Goal: Task Accomplishment & Management: Use online tool/utility

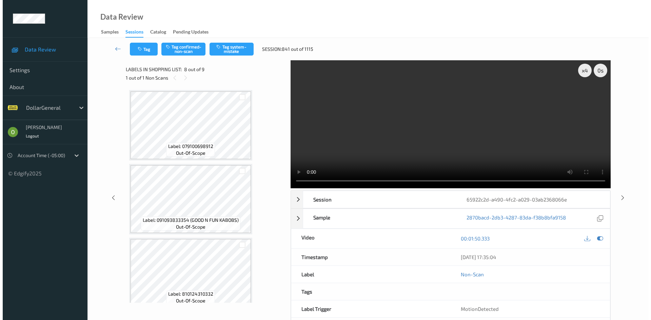
scroll to position [406, 0]
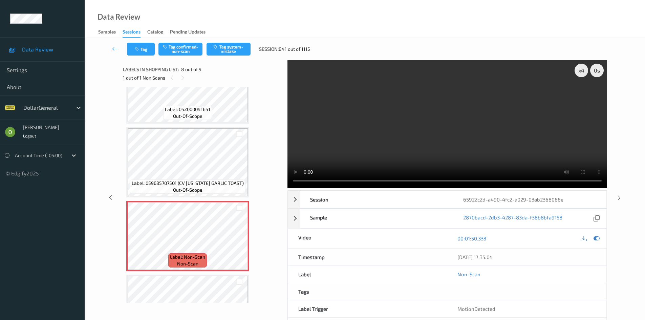
click at [513, 163] on video at bounding box center [448, 124] width 320 height 128
click at [512, 162] on video at bounding box center [448, 124] width 320 height 128
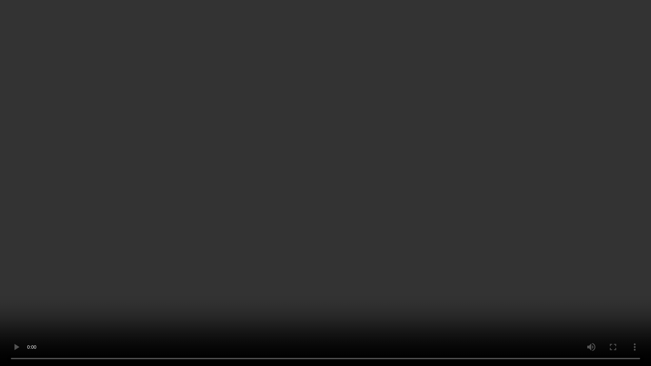
click at [512, 191] on video at bounding box center [325, 183] width 651 height 366
click at [342, 132] on video at bounding box center [325, 183] width 651 height 366
click at [472, 172] on video at bounding box center [325, 183] width 651 height 366
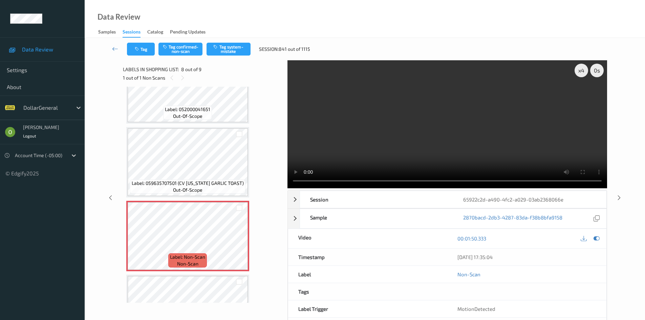
click at [480, 123] on video at bounding box center [448, 124] width 320 height 128
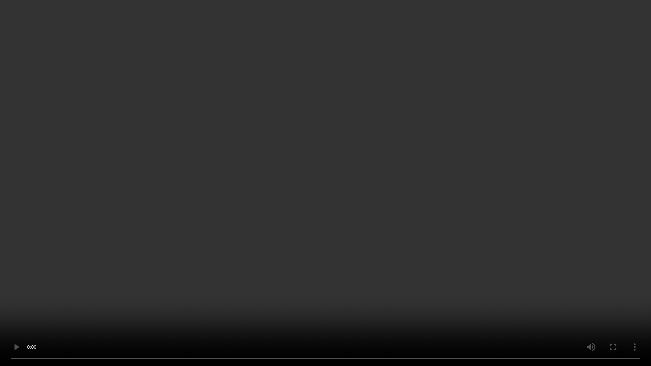
click at [452, 173] on video at bounding box center [325, 183] width 651 height 366
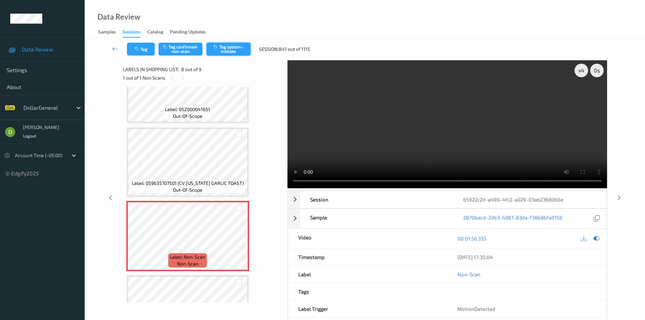
click at [228, 48] on button "Tag system-mistake" at bounding box center [229, 49] width 44 height 13
click at [112, 50] on icon at bounding box center [115, 48] width 6 height 7
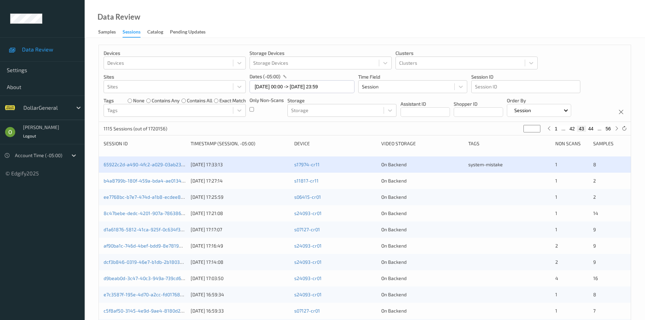
click at [528, 186] on div "b4a8799b-180f-459a-bda4-ae0134416677 05/08/2025 17:27:14 s11817-cr11 On Backend…" at bounding box center [365, 181] width 532 height 16
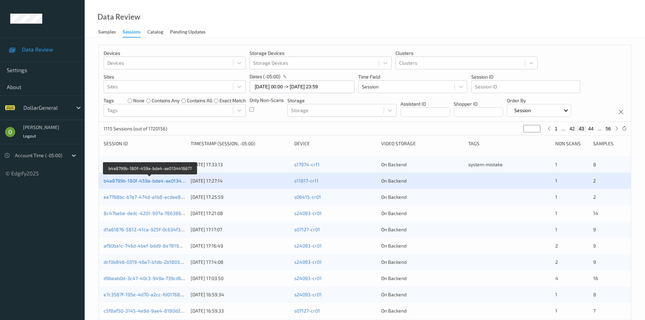
click at [112, 180] on link "b4a8799b-180f-459a-bda4-ae0134416677" at bounding box center [150, 181] width 93 height 6
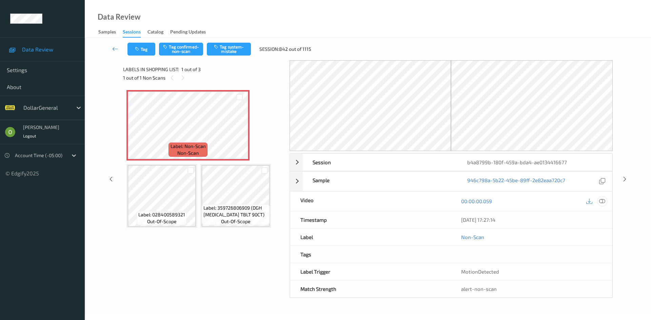
click at [602, 201] on icon at bounding box center [602, 201] width 6 height 6
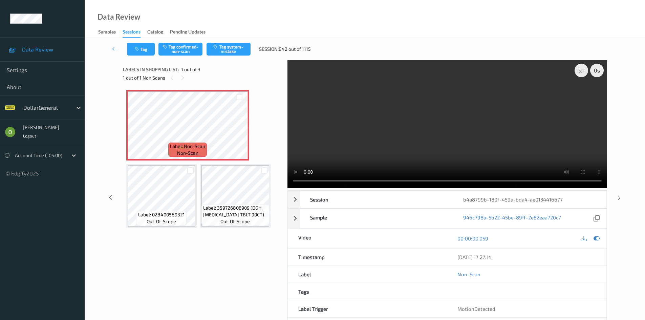
click at [384, 142] on video at bounding box center [448, 124] width 320 height 128
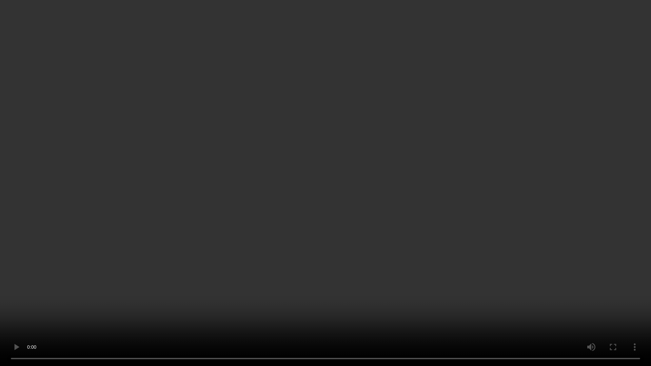
click at [384, 172] on video at bounding box center [325, 183] width 651 height 366
click at [395, 156] on video at bounding box center [325, 183] width 651 height 366
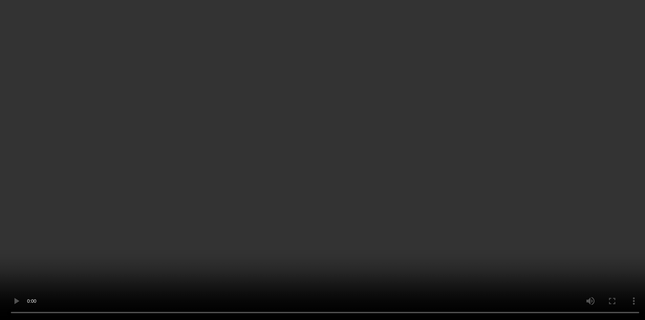
click at [261, 127] on div "Label: Non-Scan non-scan Label: Non-Scan non-scan Label: 028400589321 out-of-sc…" at bounding box center [202, 159] width 153 height 138
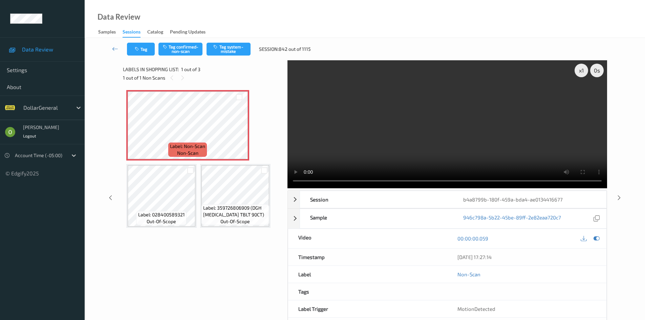
click at [321, 122] on video at bounding box center [448, 124] width 320 height 128
click at [243, 36] on div "Data Review Samples Sessions Catalog Pending Updates" at bounding box center [365, 19] width 561 height 38
click at [242, 46] on button "Tag system-mistake" at bounding box center [229, 49] width 44 height 13
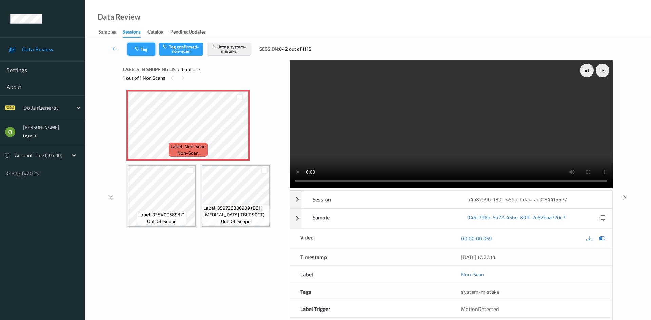
click at [146, 51] on button "Tag" at bounding box center [141, 49] width 28 height 13
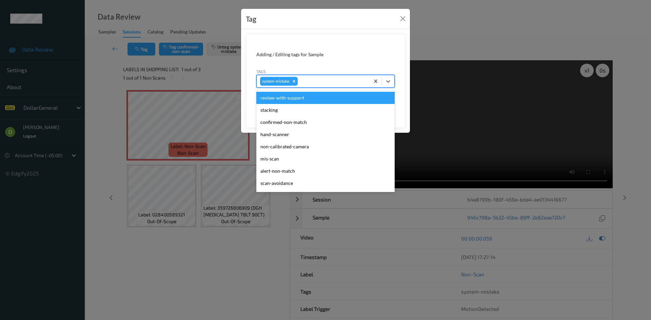
click at [331, 85] on div "system-mistake" at bounding box center [312, 82] width 113 height 12
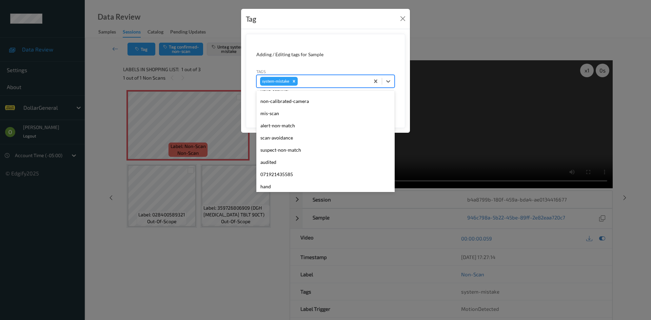
scroll to position [169, 0]
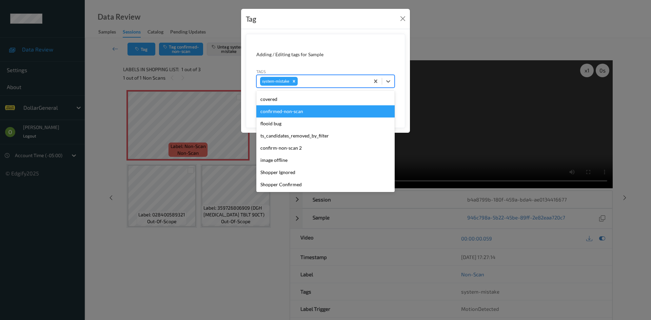
click at [458, 80] on div "Tag Adding / Editing tags for Sample Tags option confirmed-non-scan focused, 16…" at bounding box center [325, 160] width 651 height 320
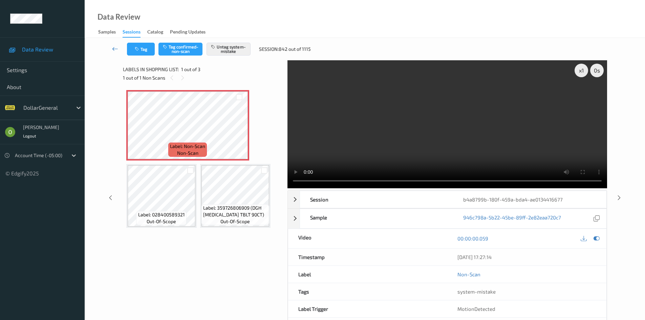
click at [121, 47] on link at bounding box center [115, 49] width 24 height 13
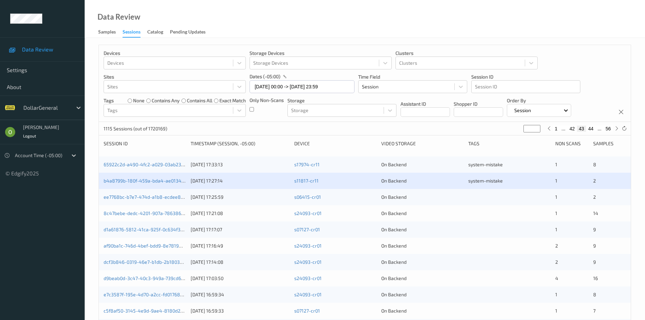
click at [628, 126] on div at bounding box center [624, 128] width 7 height 7
click at [627, 127] on icon at bounding box center [624, 128] width 5 height 5
click at [497, 197] on div at bounding box center [510, 197] width 82 height 7
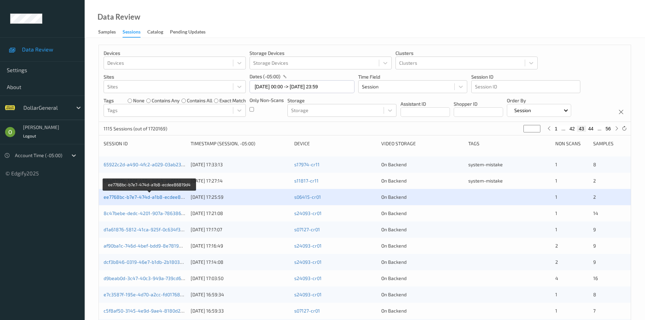
click at [162, 196] on link "ee7768bc-b7e7-474d-a1b8-ecdee86819d4" at bounding box center [151, 197] width 94 height 6
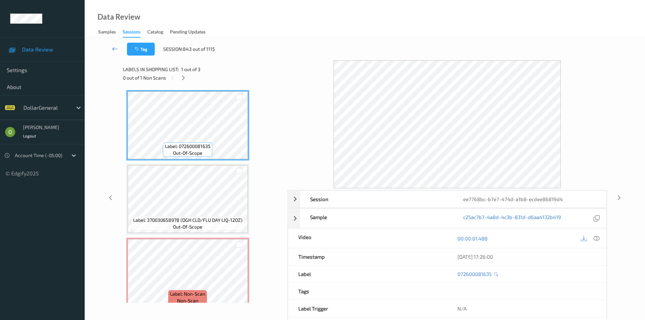
click at [110, 51] on link at bounding box center [115, 49] width 24 height 13
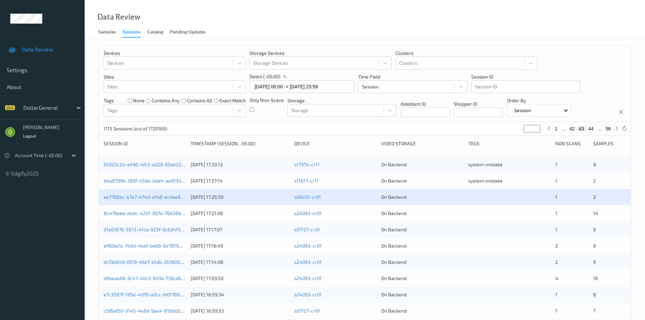
click at [473, 179] on span "system-mistake" at bounding box center [486, 181] width 35 height 6
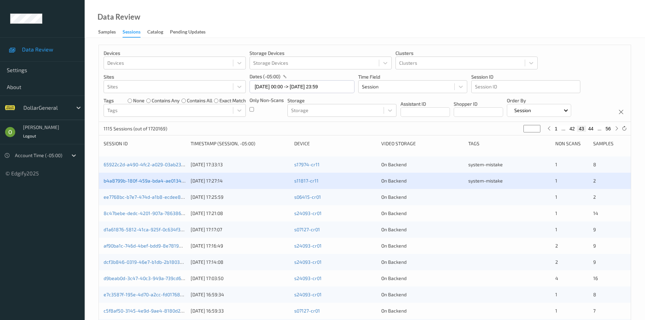
drag, startPoint x: 179, startPoint y: 177, endPoint x: 176, endPoint y: 179, distance: 3.6
click at [178, 178] on div "b4a8799b-180f-459a-bda4-ae0134416677 05/08/2025 17:27:14 s11817-cr11 On Backend…" at bounding box center [365, 181] width 532 height 16
click at [176, 180] on link "b4a8799b-180f-459a-bda4-ae0134416677" at bounding box center [150, 181] width 93 height 6
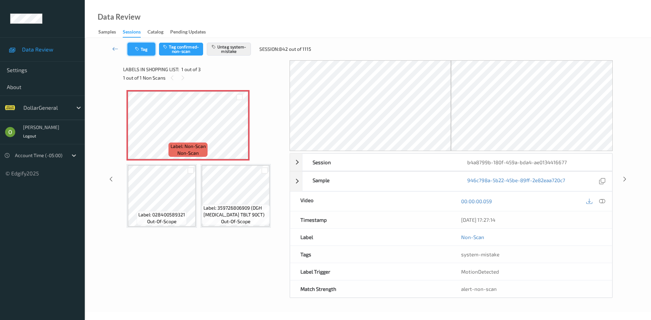
click at [147, 54] on button "Tag" at bounding box center [141, 49] width 28 height 13
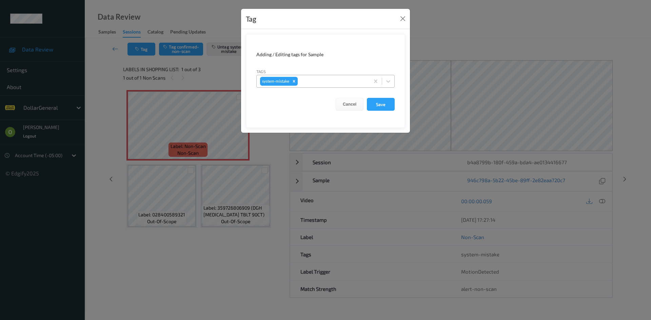
click at [355, 83] on div at bounding box center [332, 81] width 67 height 8
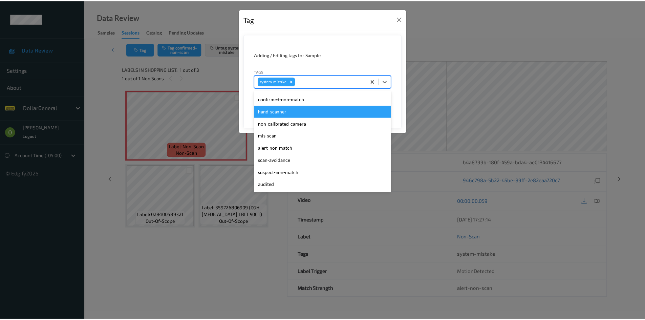
scroll to position [169, 0]
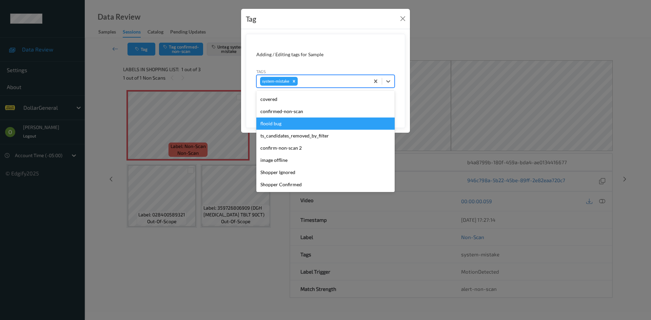
click at [337, 127] on div "flooid bug" at bounding box center [325, 124] width 138 height 12
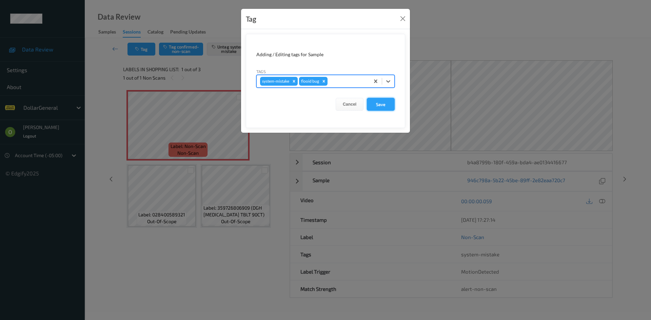
click at [380, 110] on button "Save" at bounding box center [381, 104] width 28 height 13
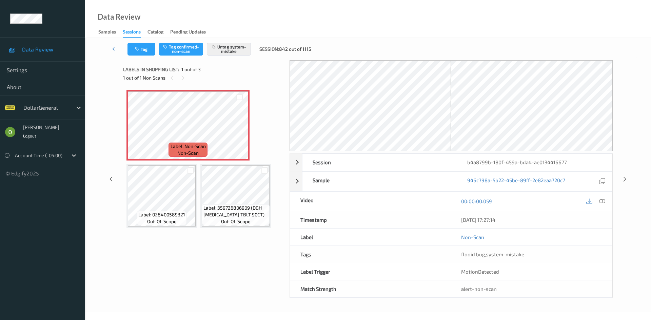
click at [114, 49] on icon at bounding box center [115, 48] width 6 height 7
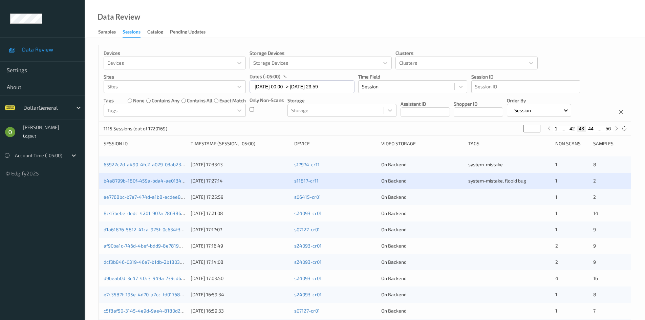
click at [487, 195] on div at bounding box center [510, 197] width 82 height 7
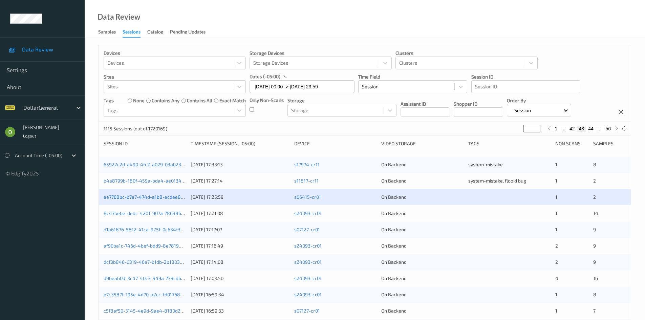
click at [171, 199] on link "ee7768bc-b7e7-474d-a1b8-ecdee86819d4" at bounding box center [151, 197] width 94 height 6
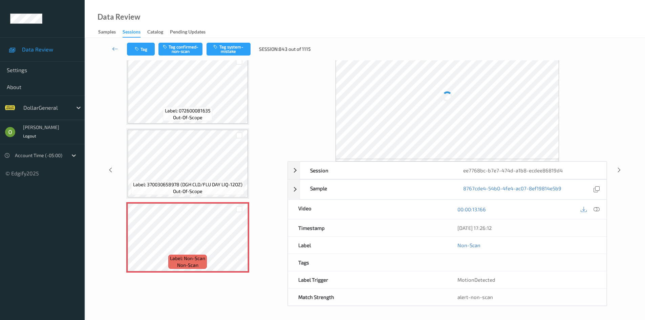
scroll to position [29, 0]
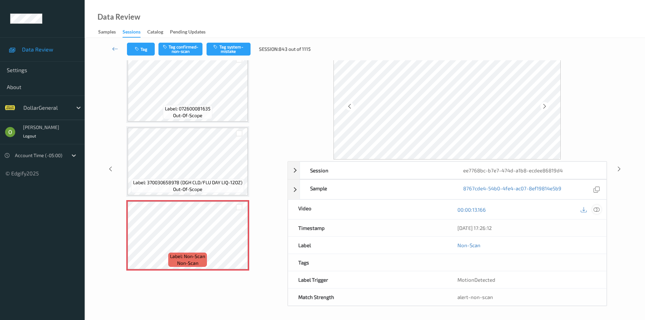
click at [599, 210] on icon at bounding box center [597, 210] width 6 height 6
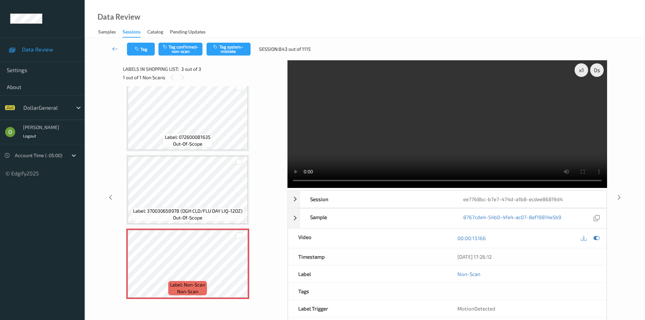
scroll to position [0, 0]
click at [361, 146] on video at bounding box center [448, 124] width 320 height 128
click at [353, 118] on video at bounding box center [448, 124] width 320 height 128
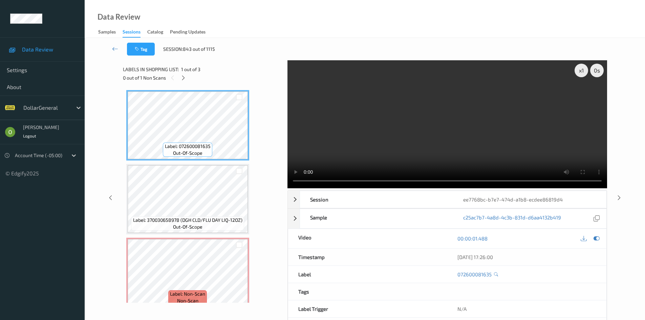
click at [325, 141] on video at bounding box center [448, 124] width 320 height 128
click at [412, 106] on video at bounding box center [448, 124] width 320 height 128
click at [423, 140] on video at bounding box center [448, 124] width 320 height 128
click at [583, 68] on div "x 1" at bounding box center [582, 71] width 14 height 14
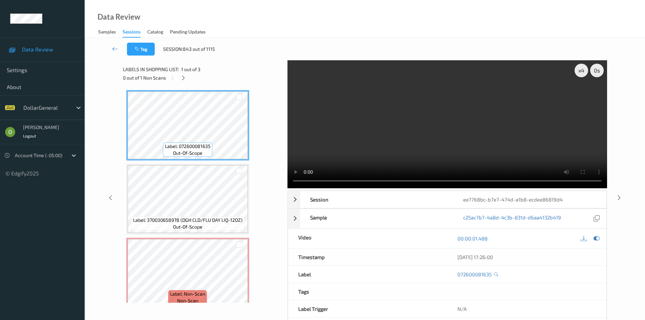
click at [330, 185] on video at bounding box center [448, 124] width 320 height 128
click at [488, 117] on video at bounding box center [448, 124] width 320 height 128
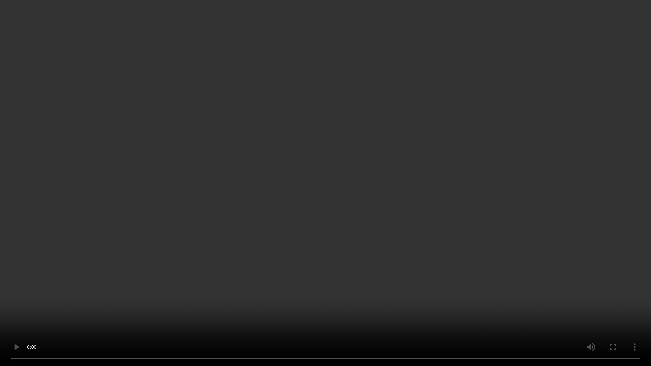
click at [467, 183] on video at bounding box center [325, 183] width 651 height 366
click at [485, 165] on video at bounding box center [325, 183] width 651 height 366
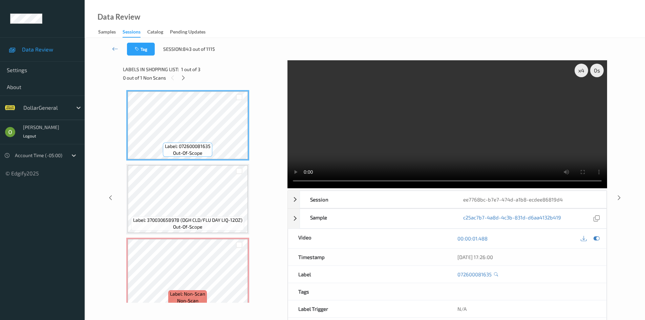
click at [418, 115] on video at bounding box center [448, 124] width 320 height 128
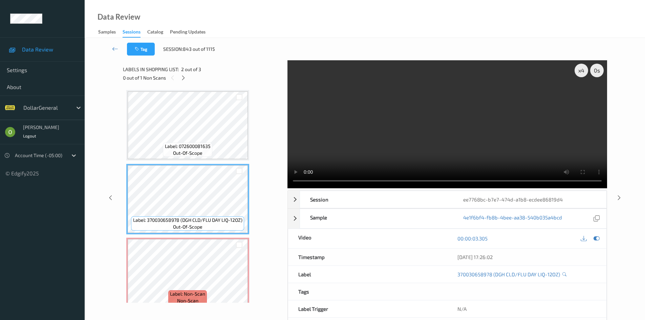
click at [508, 130] on video at bounding box center [448, 124] width 320 height 128
click at [367, 128] on video at bounding box center [448, 124] width 320 height 128
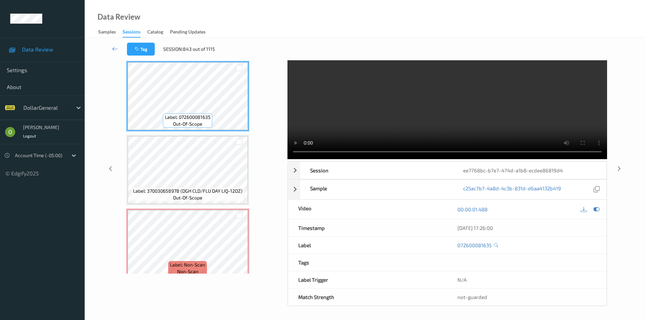
click at [403, 100] on video at bounding box center [448, 95] width 320 height 128
click at [190, 266] on span "Label: Non-Scan" at bounding box center [187, 265] width 35 height 7
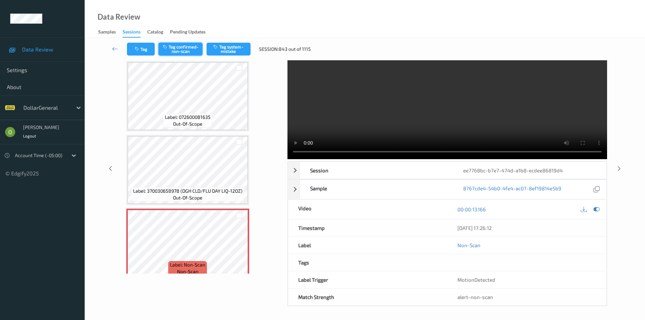
click at [188, 54] on button "Tag confirmed-non-scan" at bounding box center [181, 49] width 44 height 13
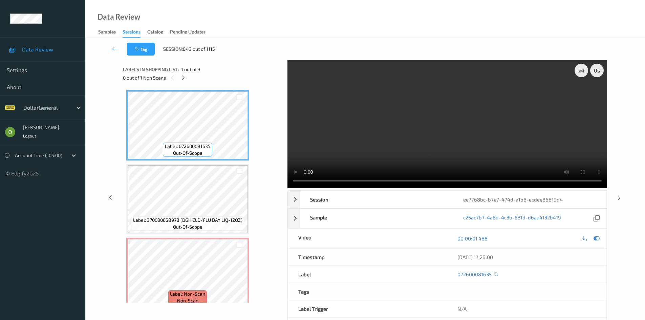
click at [375, 132] on video at bounding box center [448, 124] width 320 height 128
click at [411, 101] on video at bounding box center [448, 124] width 320 height 128
click at [410, 101] on video at bounding box center [448, 124] width 320 height 128
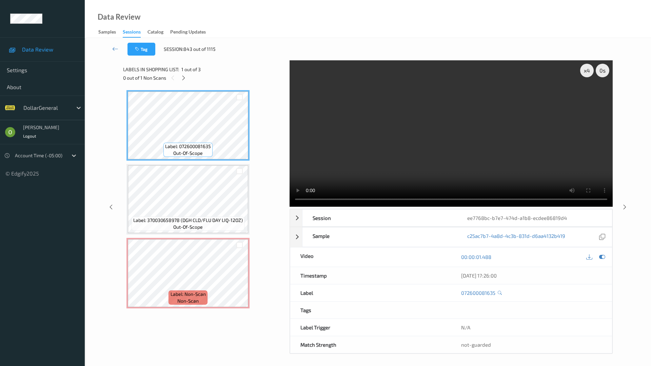
click at [297, 120] on video at bounding box center [450, 133] width 323 height 146
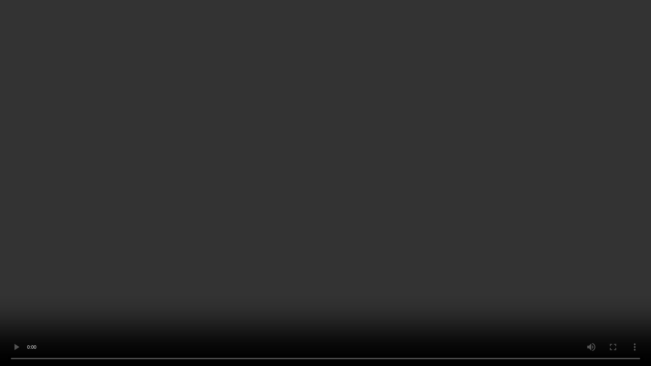
click at [297, 120] on video at bounding box center [325, 183] width 651 height 366
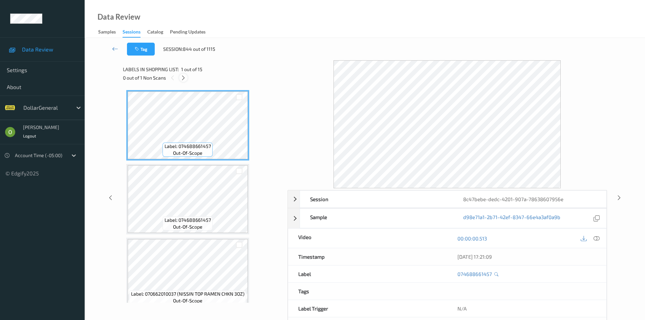
click at [184, 78] on icon at bounding box center [184, 78] width 6 height 6
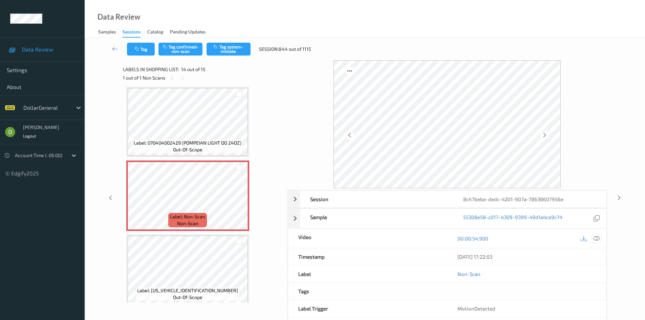
click at [598, 238] on icon at bounding box center [597, 238] width 6 height 6
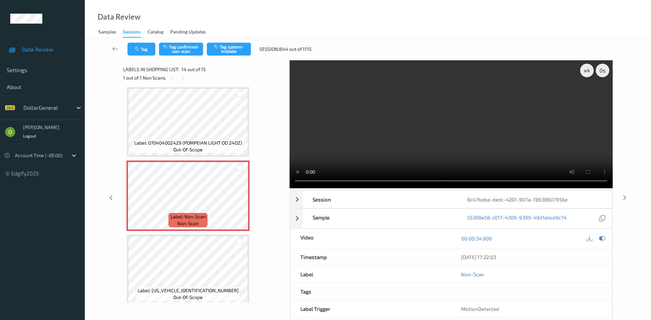
click at [119, 51] on link at bounding box center [115, 49] width 24 height 13
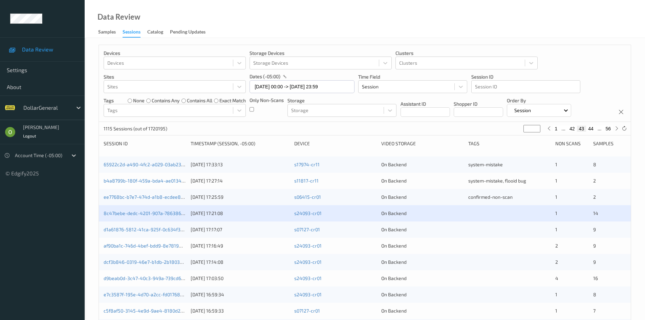
click at [310, 193] on div "ee7768bc-b7e7-474d-a1b8-ecdee86819d4 05/08/2025 17:25:59 s06415-cr01 On Backend…" at bounding box center [365, 197] width 532 height 16
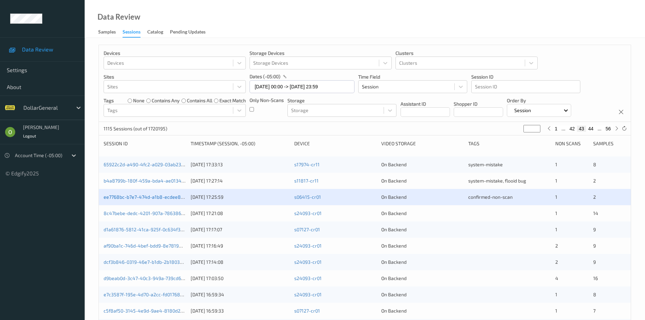
click at [166, 196] on link "ee7768bc-b7e7-474d-a1b8-ecdee86819d4" at bounding box center [151, 197] width 94 height 6
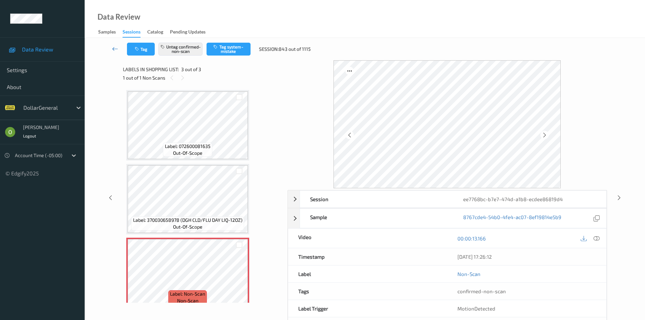
click at [119, 47] on link at bounding box center [115, 49] width 24 height 13
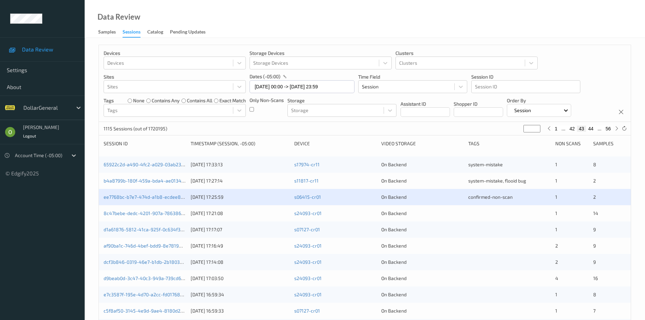
click at [458, 218] on div "8c47bebe-dedc-4201-907a-78638607956e 05/08/2025 17:21:08 s24093-cr01 On Backend…" at bounding box center [365, 213] width 532 height 16
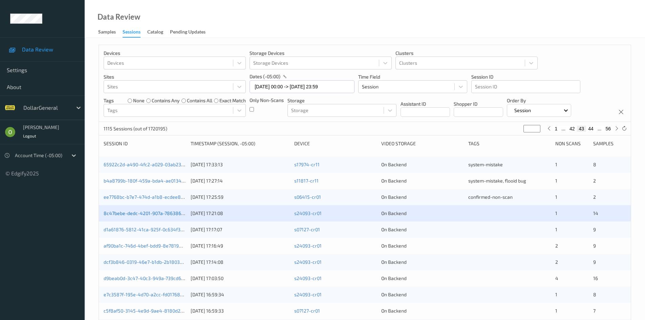
drag, startPoint x: 176, startPoint y: 208, endPoint x: 172, endPoint y: 213, distance: 6.2
click at [176, 209] on div "8c47bebe-dedc-4201-907a-78638607956e 05/08/2025 17:21:08 s24093-cr01 On Backend…" at bounding box center [365, 213] width 532 height 16
click at [172, 215] on link "8c47bebe-dedc-4201-907a-78638607956e" at bounding box center [151, 213] width 94 height 6
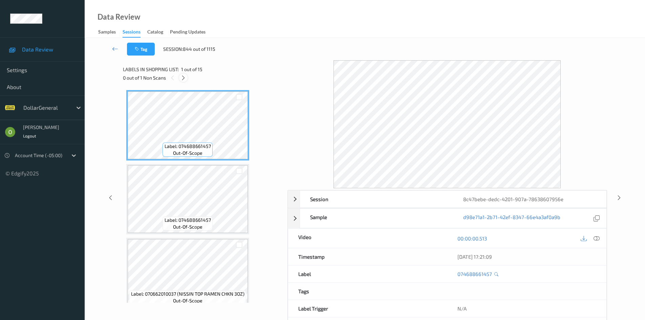
click at [186, 79] on icon at bounding box center [184, 78] width 6 height 6
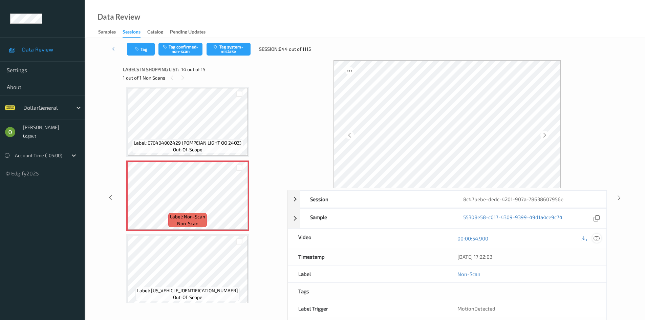
click at [596, 239] on icon at bounding box center [597, 238] width 6 height 6
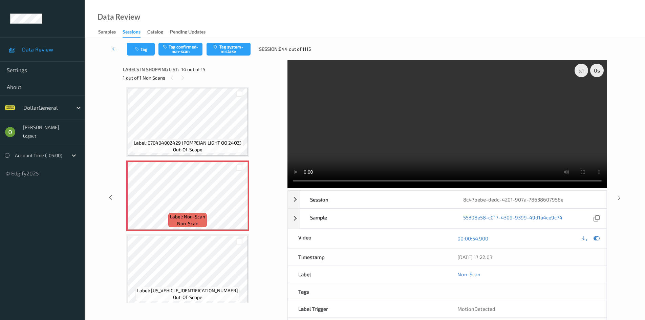
click at [382, 116] on video at bounding box center [448, 124] width 320 height 128
click at [377, 102] on video at bounding box center [448, 124] width 320 height 128
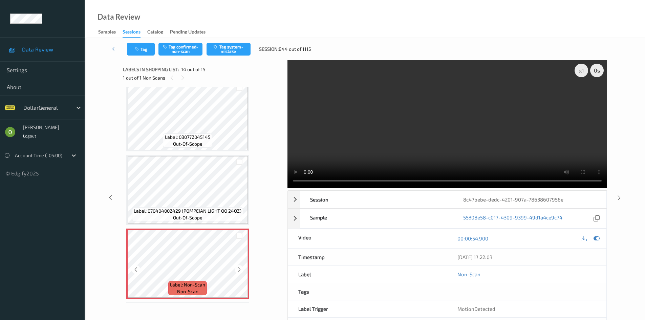
scroll to position [788, 0]
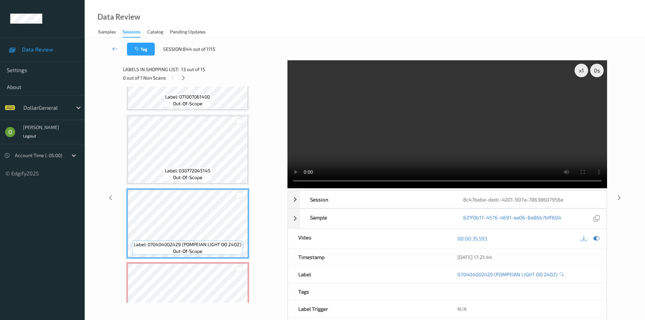
click at [387, 140] on video at bounding box center [448, 124] width 320 height 128
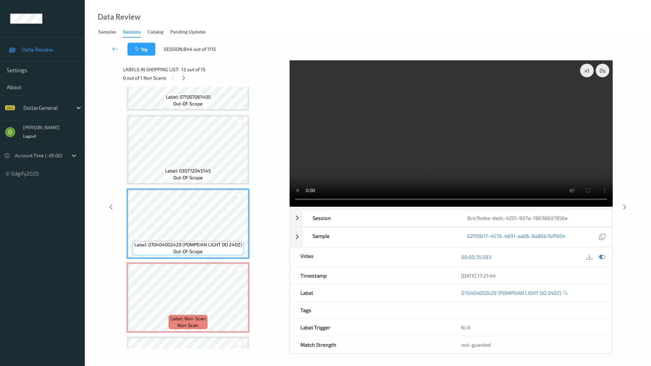
click at [385, 170] on video at bounding box center [450, 133] width 323 height 146
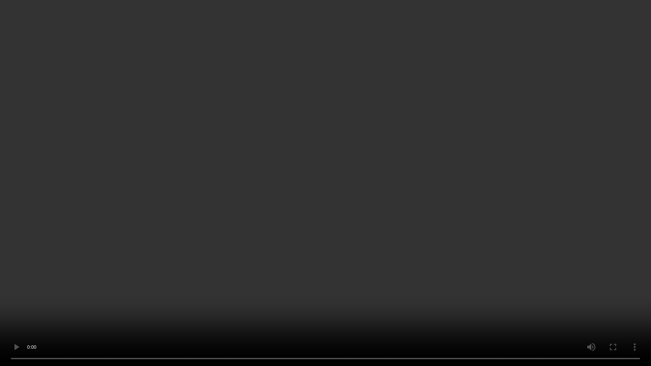
click at [352, 138] on video at bounding box center [325, 183] width 651 height 366
click at [346, 138] on video at bounding box center [325, 183] width 651 height 366
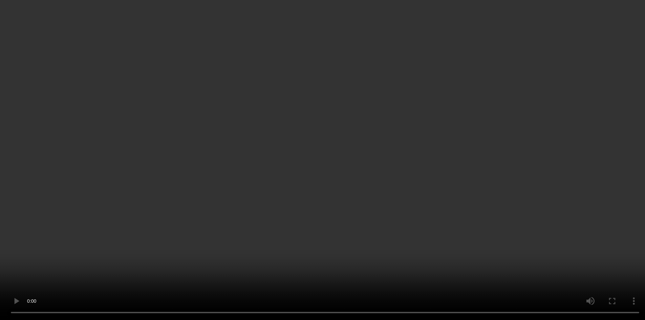
click at [331, 101] on video at bounding box center [322, 160] width 645 height 320
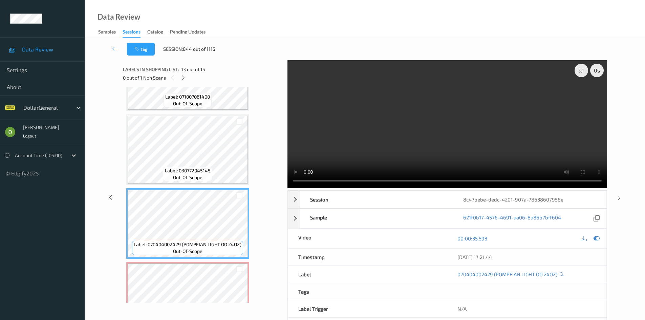
click at [346, 126] on video at bounding box center [448, 124] width 320 height 128
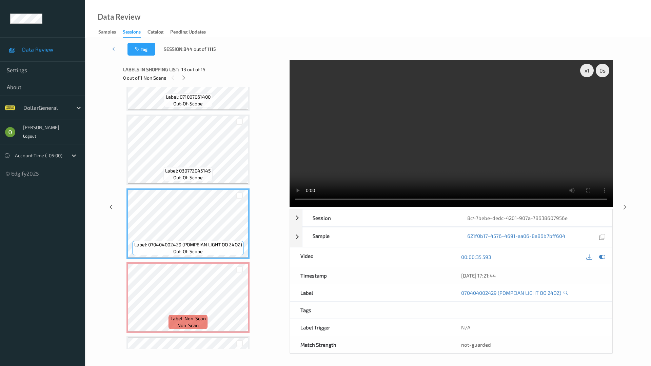
click at [338, 163] on video at bounding box center [450, 133] width 323 height 146
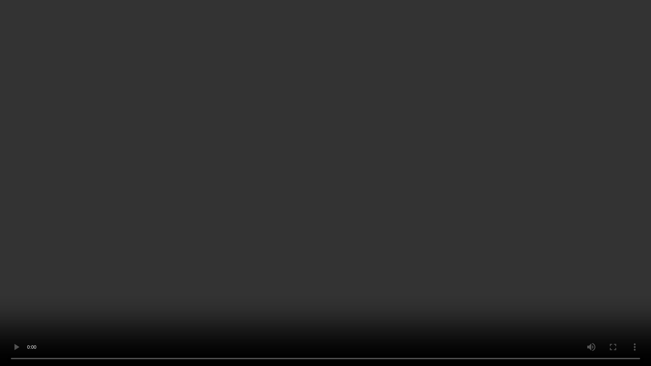
click at [334, 182] on video at bounding box center [325, 183] width 651 height 366
click at [334, 181] on video at bounding box center [325, 183] width 651 height 366
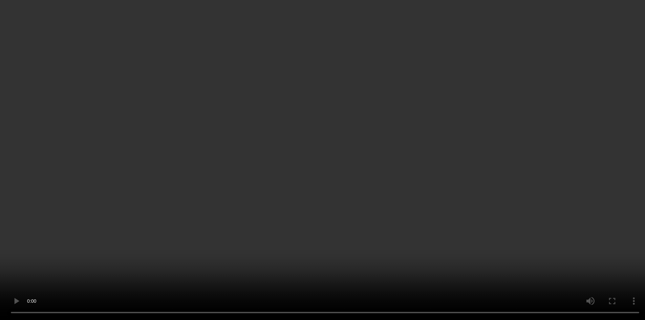
click at [366, 111] on video at bounding box center [322, 160] width 645 height 320
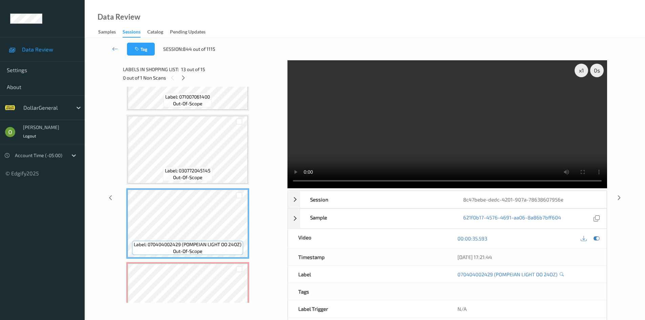
click at [436, 97] on video at bounding box center [448, 124] width 320 height 128
click at [578, 71] on div "x 1" at bounding box center [582, 71] width 14 height 14
click at [476, 114] on video at bounding box center [448, 124] width 320 height 128
click at [469, 148] on video at bounding box center [448, 124] width 320 height 128
click at [468, 148] on video at bounding box center [448, 124] width 320 height 128
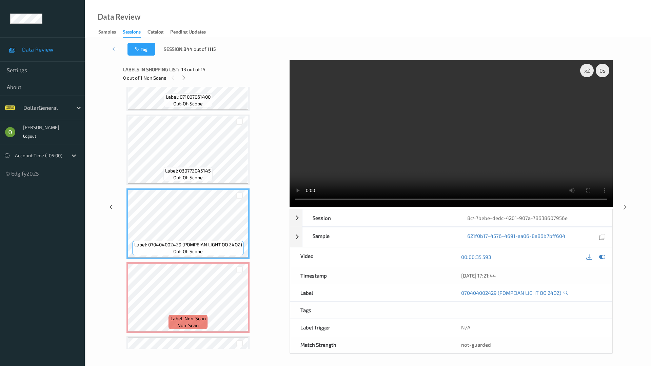
click at [289, 207] on video at bounding box center [450, 133] width 323 height 146
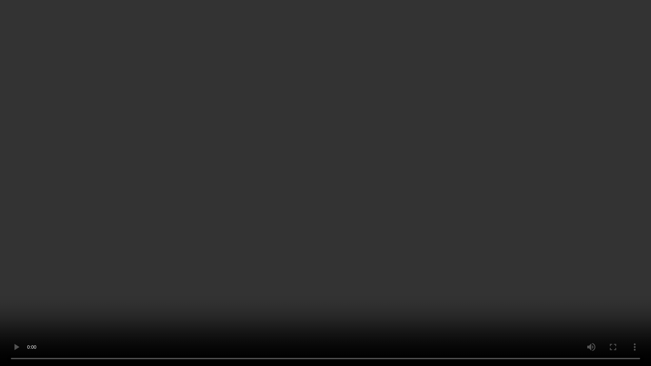
click at [242, 241] on video at bounding box center [325, 183] width 651 height 366
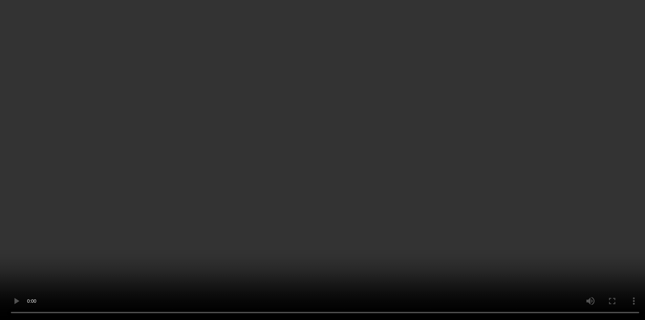
scroll to position [619, 0]
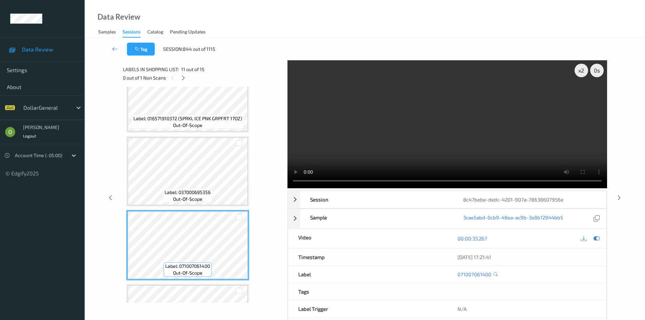
click at [356, 159] on video at bounding box center [448, 124] width 320 height 128
click at [187, 80] on div at bounding box center [183, 78] width 8 height 8
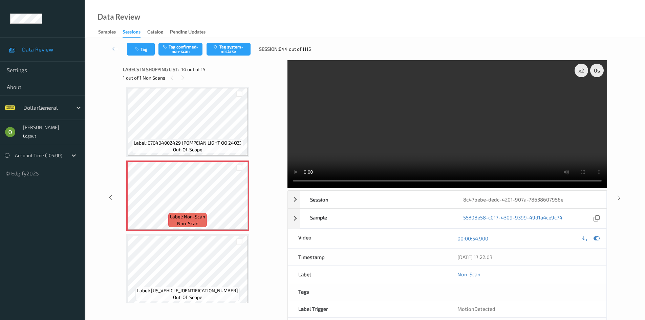
click at [385, 118] on video at bounding box center [448, 124] width 320 height 128
click at [250, 49] on button "Tag system-mistake" at bounding box center [229, 49] width 44 height 13
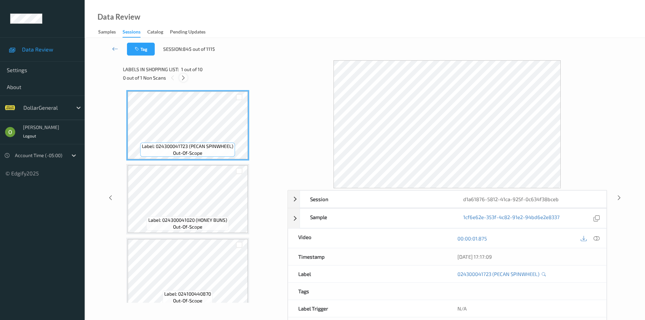
click at [185, 80] on icon at bounding box center [184, 78] width 6 height 6
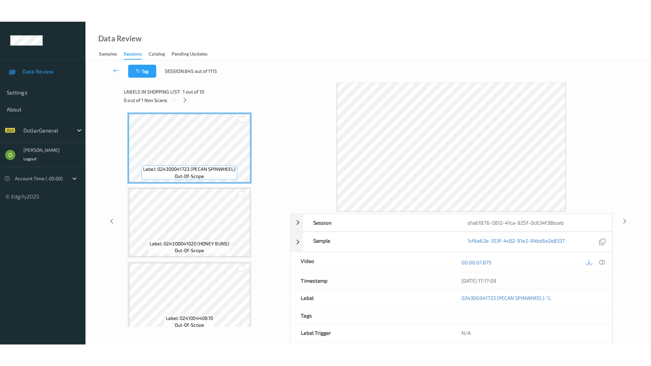
scroll to position [526, 0]
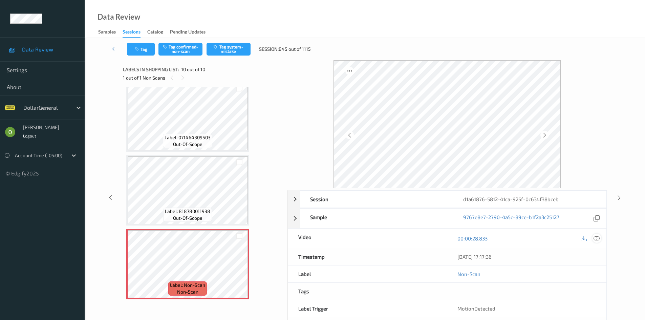
click at [596, 238] on icon at bounding box center [597, 238] width 6 height 6
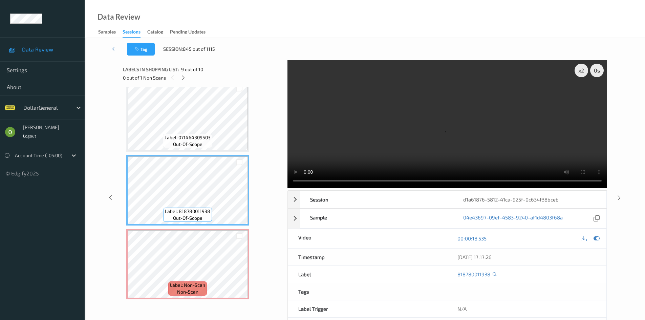
click at [398, 134] on video at bounding box center [448, 124] width 320 height 128
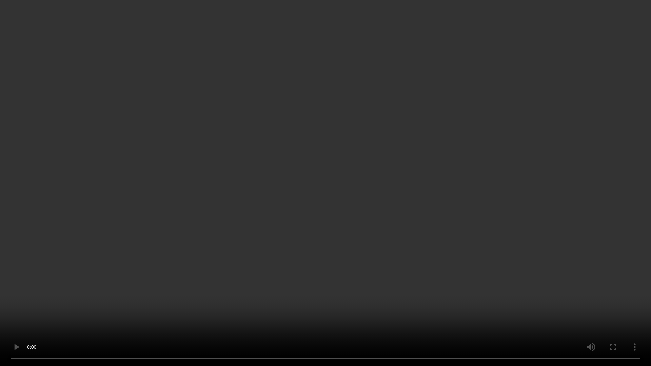
click at [388, 177] on video at bounding box center [325, 183] width 651 height 366
click at [354, 179] on video at bounding box center [325, 183] width 651 height 366
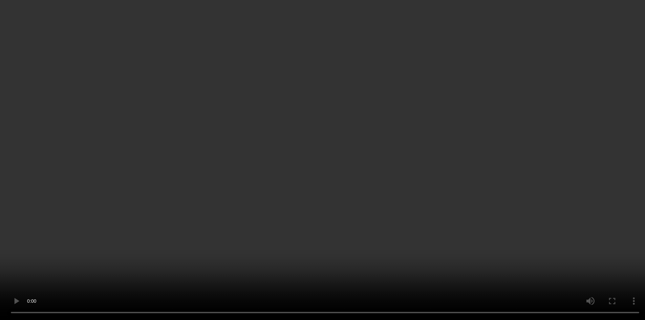
click at [582, 73] on div "x 2" at bounding box center [582, 71] width 14 height 14
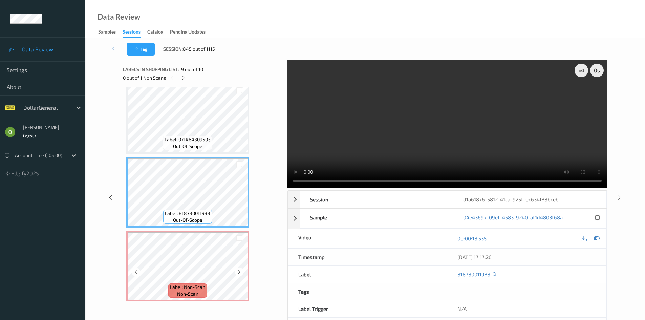
scroll to position [526, 0]
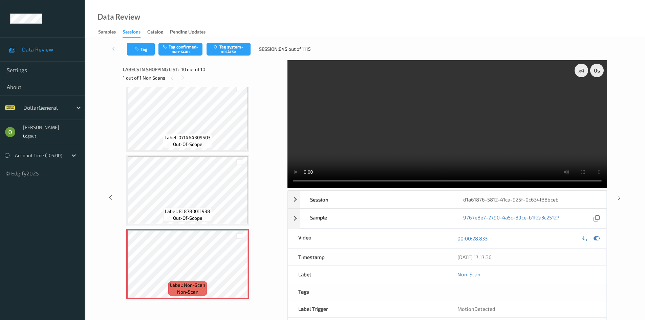
click at [408, 133] on video at bounding box center [448, 124] width 320 height 128
click at [214, 47] on icon "button" at bounding box center [216, 46] width 6 height 5
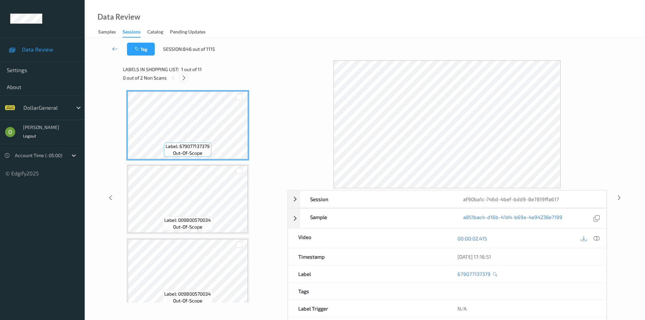
click at [185, 76] on icon at bounding box center [184, 78] width 6 height 6
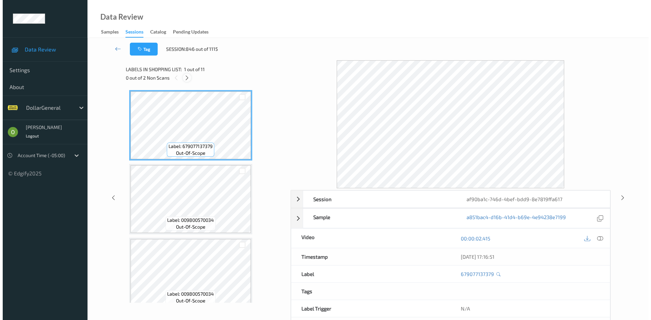
scroll to position [594, 0]
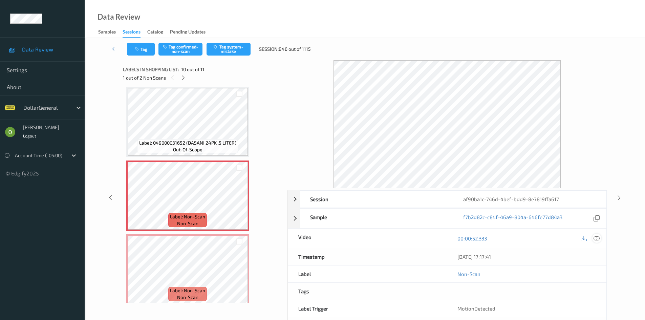
click at [595, 237] on icon at bounding box center [597, 238] width 6 height 6
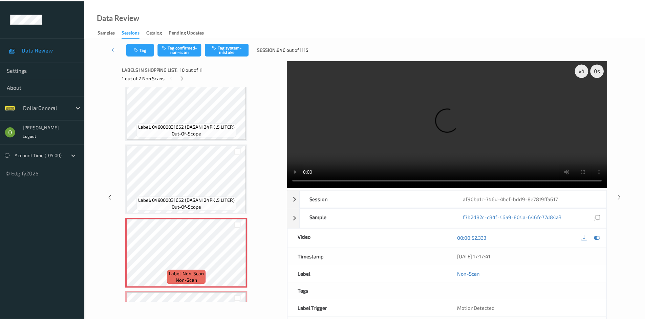
scroll to position [527, 0]
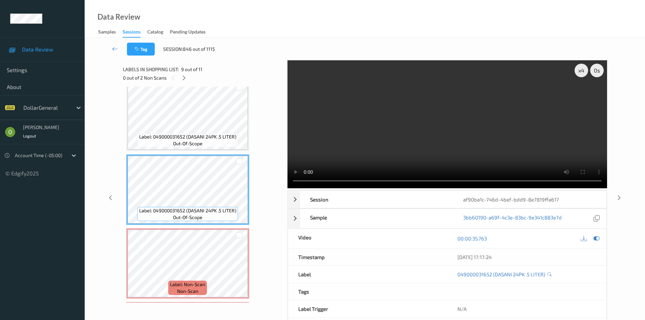
click at [389, 121] on video at bounding box center [448, 124] width 320 height 128
click at [388, 122] on video at bounding box center [448, 124] width 320 height 128
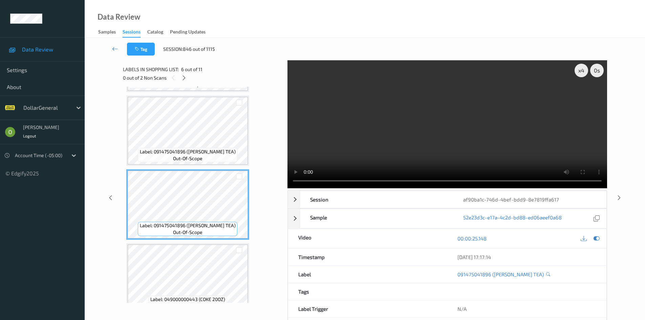
scroll to position [289, 0]
click at [377, 131] on video at bounding box center [448, 124] width 320 height 128
click at [406, 181] on video at bounding box center [448, 124] width 320 height 128
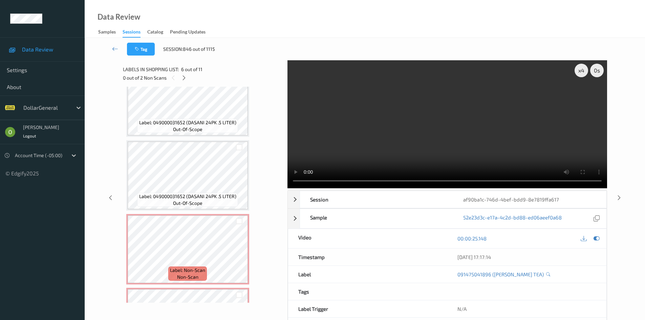
scroll to position [600, 0]
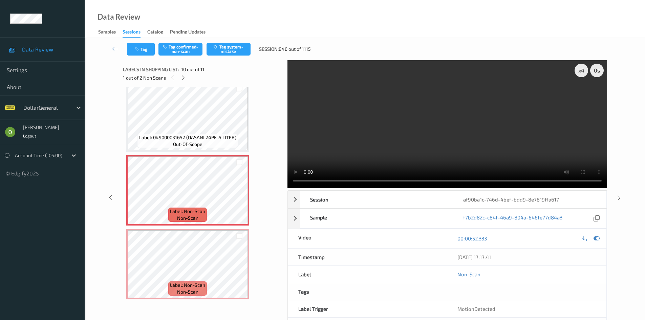
click at [325, 136] on video at bounding box center [448, 124] width 320 height 128
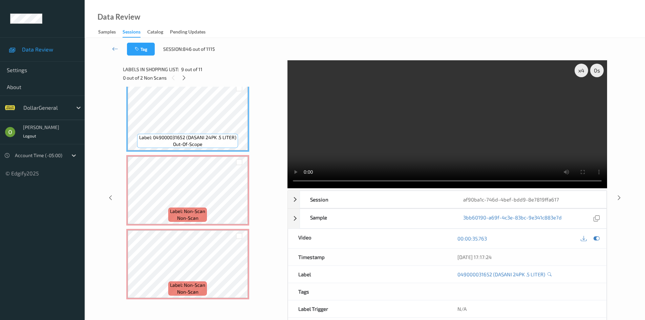
click at [418, 108] on video at bounding box center [448, 124] width 320 height 128
click at [237, 165] on div at bounding box center [239, 162] width 6 height 6
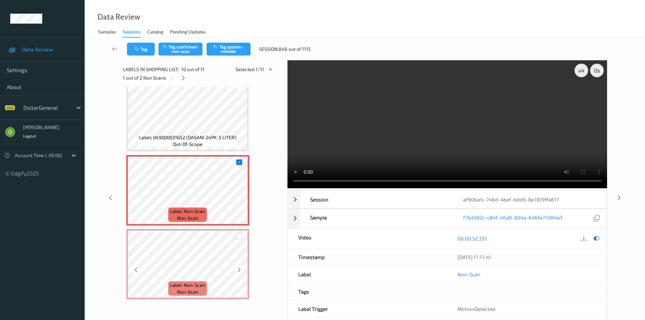
click at [237, 238] on div at bounding box center [239, 236] width 6 height 6
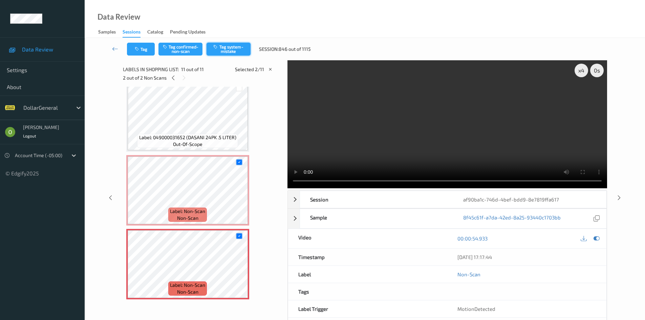
click at [232, 54] on button "Tag system-mistake" at bounding box center [229, 49] width 44 height 13
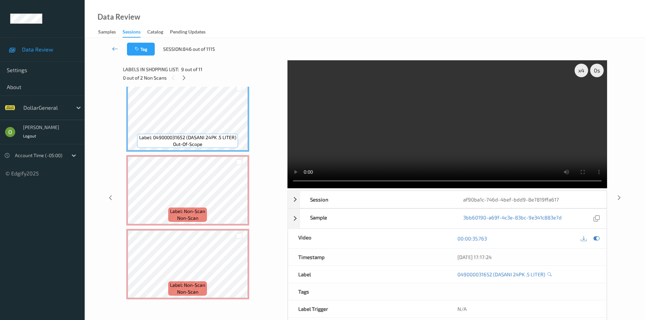
click at [112, 47] on icon at bounding box center [115, 48] width 6 height 7
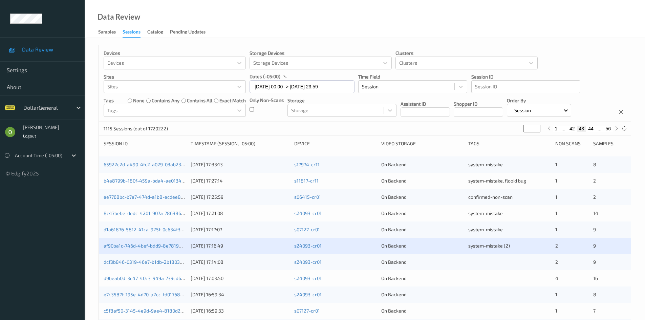
click at [498, 262] on div at bounding box center [510, 262] width 82 height 7
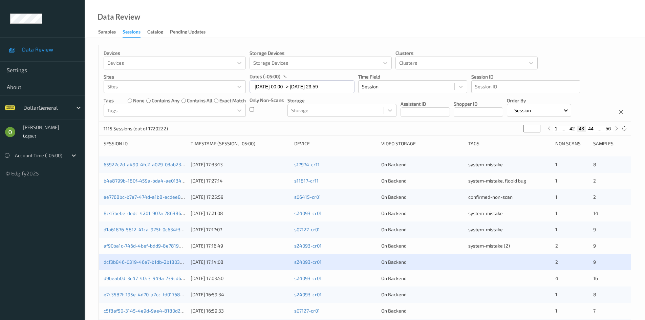
click at [612, 129] on button "56" at bounding box center [608, 129] width 9 height 6
type input "**"
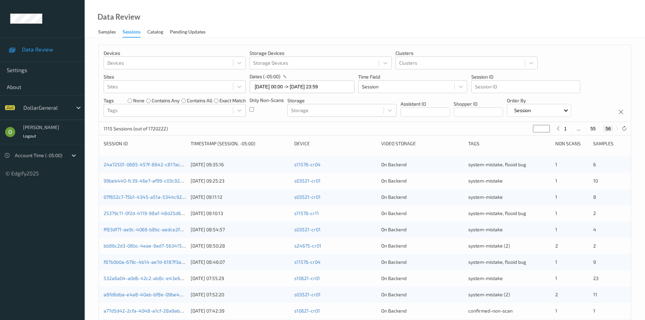
click at [592, 132] on div "1 ... 55 56" at bounding box center [588, 128] width 66 height 7
click at [594, 127] on button "55" at bounding box center [593, 129] width 9 height 6
type input "**"
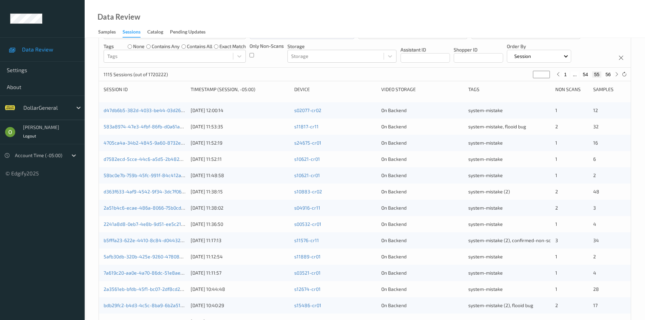
click at [586, 75] on button "54" at bounding box center [585, 74] width 9 height 6
type input "**"
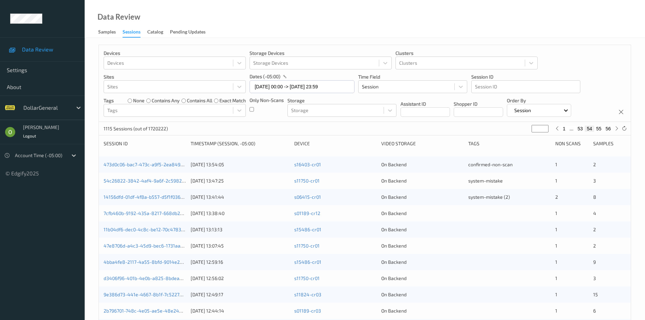
click at [580, 126] on button "53" at bounding box center [580, 129] width 9 height 6
type input "**"
click at [575, 128] on button "52" at bounding box center [572, 129] width 9 height 6
type input "**"
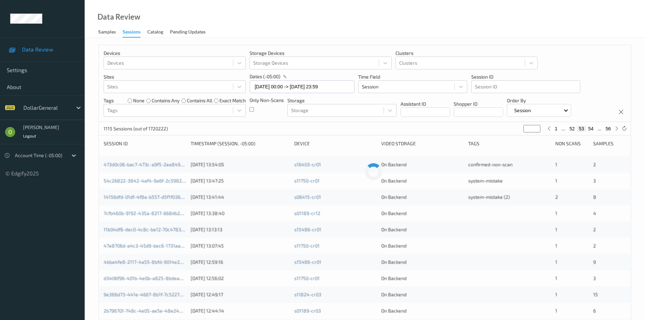
type input "**"
click at [571, 128] on button "51" at bounding box center [572, 129] width 9 height 6
type input "**"
click at [571, 128] on button "50" at bounding box center [572, 129] width 9 height 6
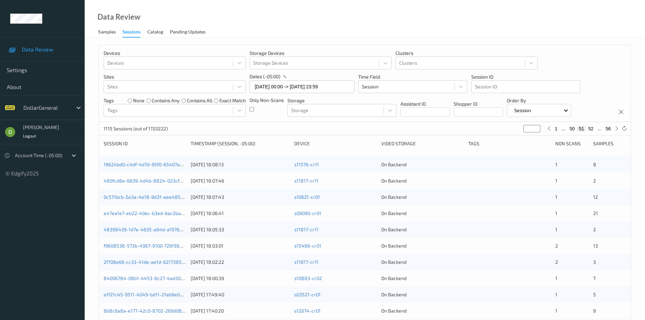
type input "**"
click at [571, 128] on button "49" at bounding box center [572, 129] width 9 height 6
type input "**"
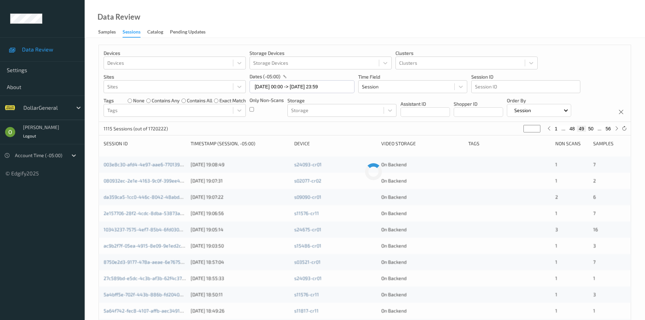
click at [571, 128] on button "48" at bounding box center [572, 129] width 9 height 6
type input "**"
click at [571, 128] on button "47" at bounding box center [572, 129] width 9 height 6
type input "**"
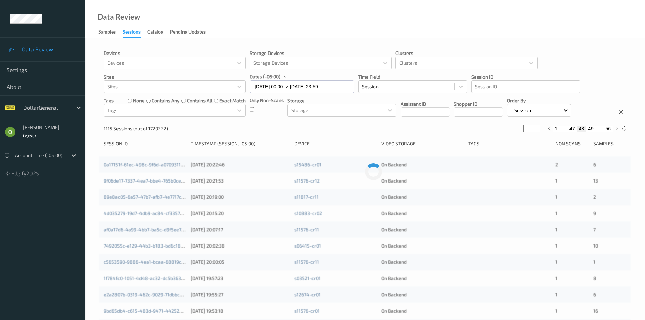
type input "**"
click at [571, 128] on button "46" at bounding box center [572, 129] width 9 height 6
type input "**"
click at [571, 128] on button "45" at bounding box center [572, 129] width 9 height 6
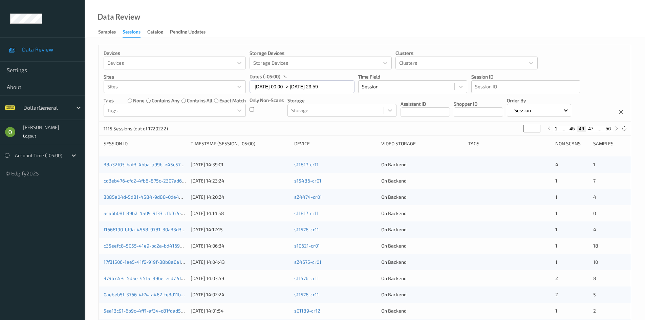
type input "**"
click at [571, 128] on button "44" at bounding box center [572, 129] width 9 height 6
type input "**"
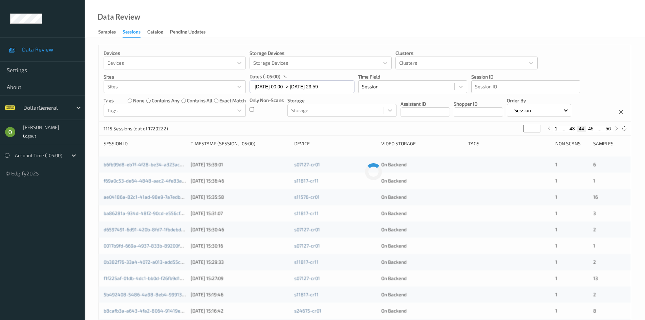
click at [571, 128] on button "43" at bounding box center [572, 129] width 9 height 6
type input "**"
click at [473, 263] on div at bounding box center [510, 262] width 82 height 7
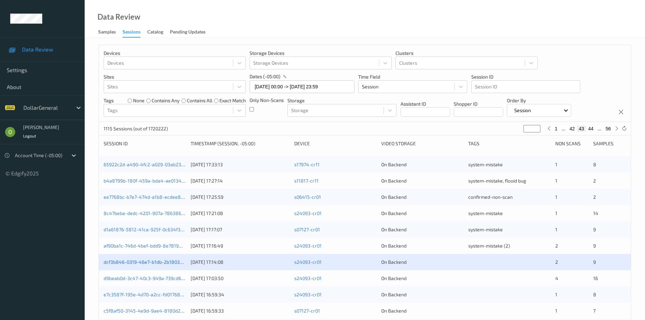
click at [178, 263] on link "dcf3b846-0319-46e7-b1db-2b1803d8c965" at bounding box center [150, 262] width 92 height 6
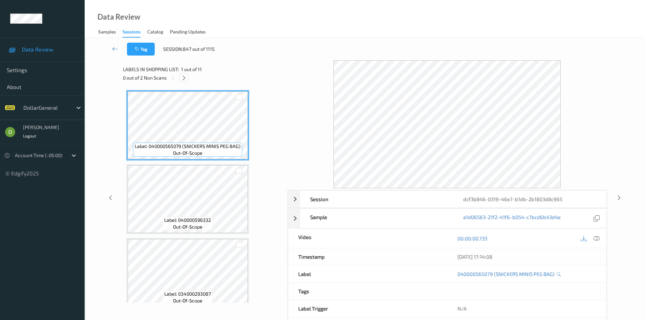
click at [184, 79] on icon at bounding box center [184, 78] width 6 height 6
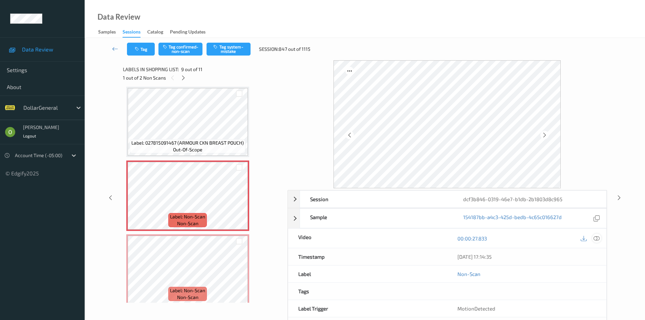
click at [596, 236] on icon at bounding box center [597, 238] width 6 height 6
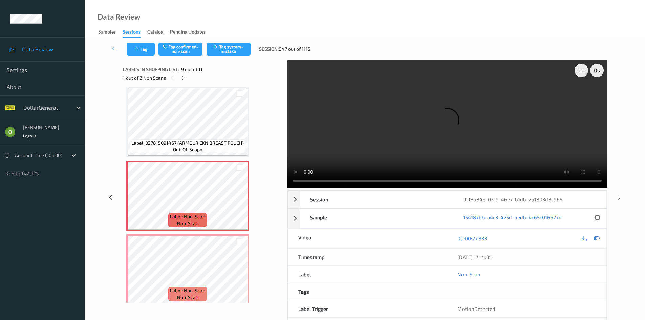
click at [481, 89] on video at bounding box center [448, 124] width 320 height 128
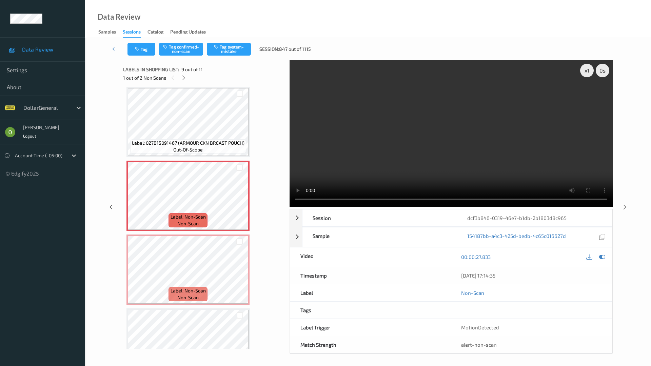
click at [496, 152] on video at bounding box center [450, 133] width 323 height 146
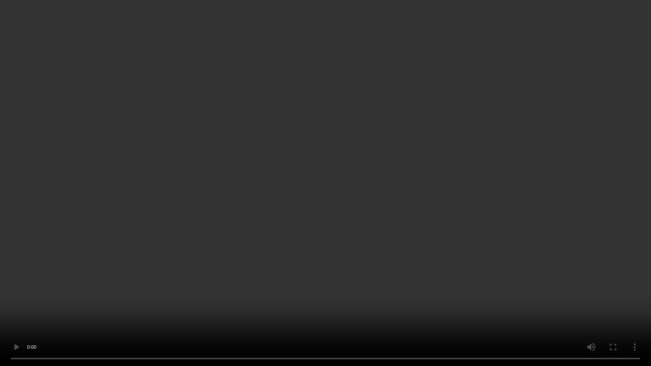
click at [493, 153] on video at bounding box center [325, 183] width 651 height 366
drag, startPoint x: 493, startPoint y: 153, endPoint x: 448, endPoint y: 124, distance: 53.9
click at [493, 153] on video at bounding box center [325, 183] width 651 height 366
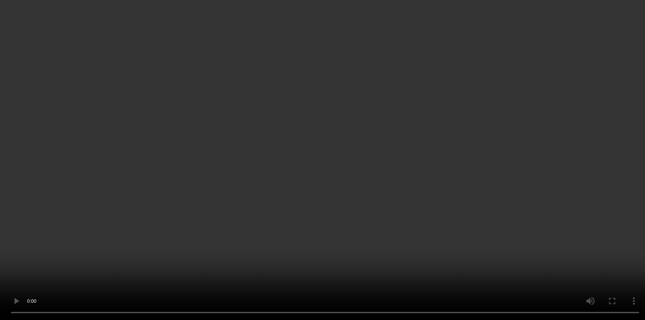
click at [325, 111] on video at bounding box center [322, 160] width 645 height 320
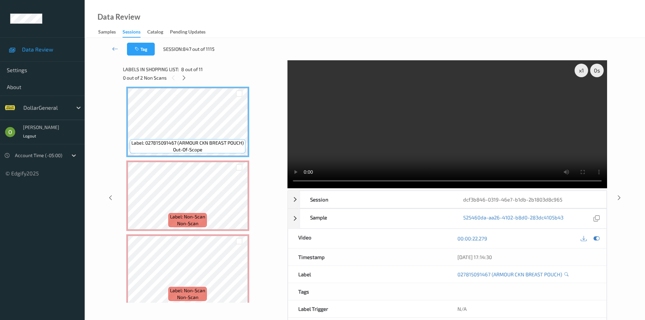
click at [436, 116] on video at bounding box center [448, 124] width 320 height 128
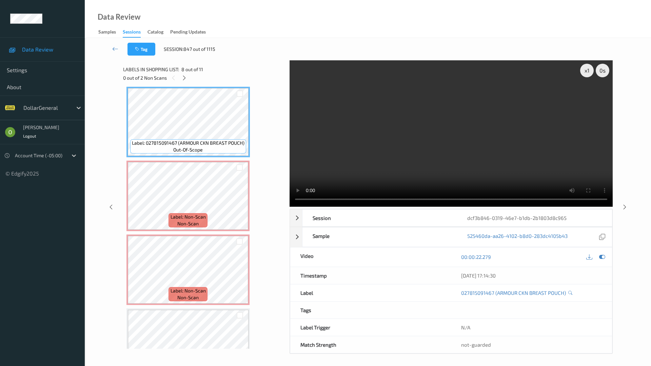
click at [438, 164] on video at bounding box center [450, 133] width 323 height 146
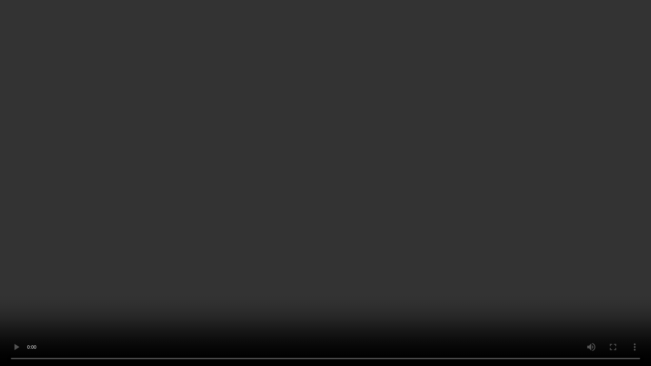
click at [347, 163] on video at bounding box center [325, 183] width 651 height 366
click at [412, 170] on video at bounding box center [325, 183] width 651 height 366
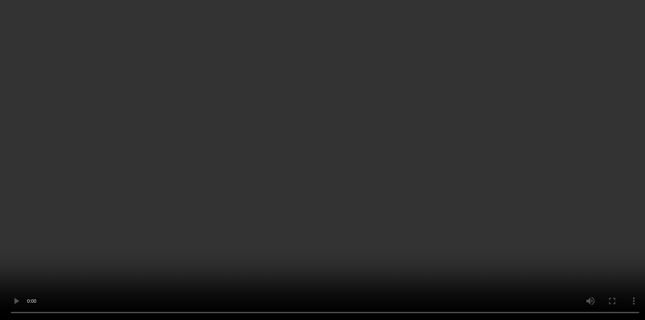
scroll to position [419, 0]
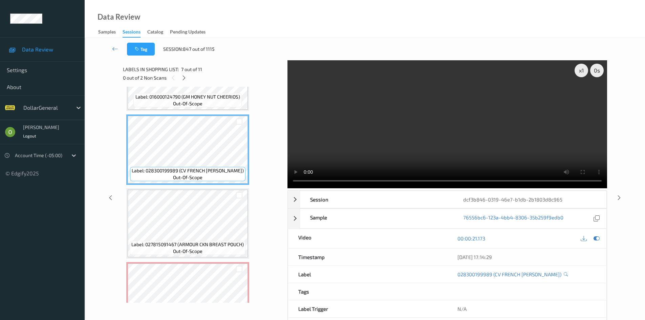
click at [421, 128] on video at bounding box center [448, 124] width 320 height 128
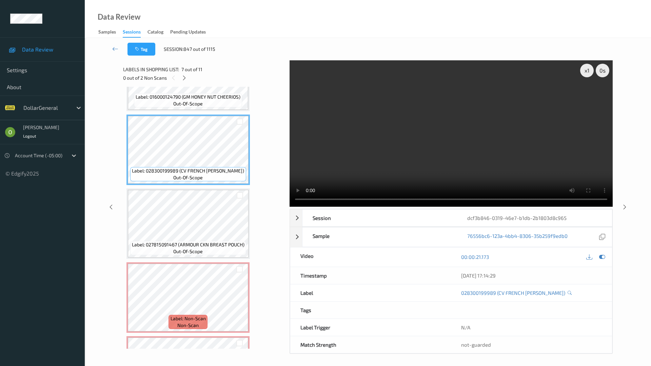
click at [433, 164] on video at bounding box center [450, 133] width 323 height 146
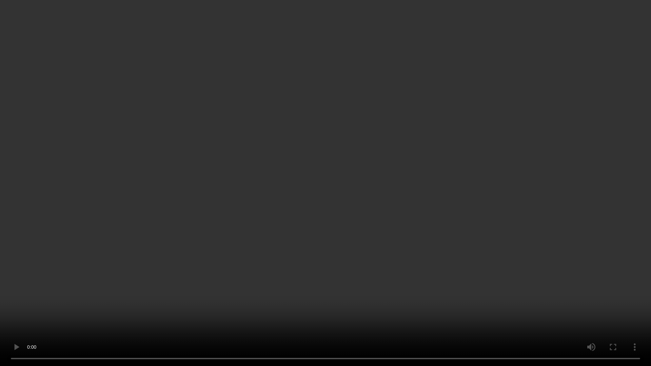
click at [444, 150] on video at bounding box center [325, 183] width 651 height 366
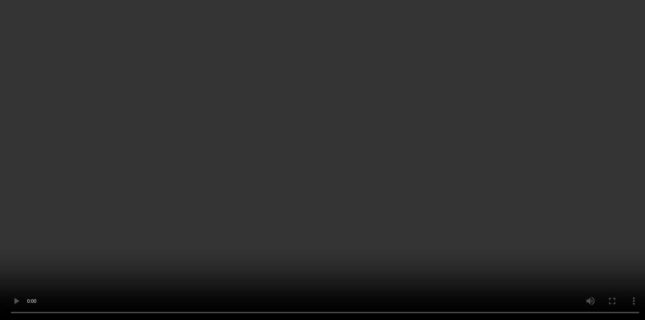
click at [409, 126] on video at bounding box center [322, 160] width 645 height 320
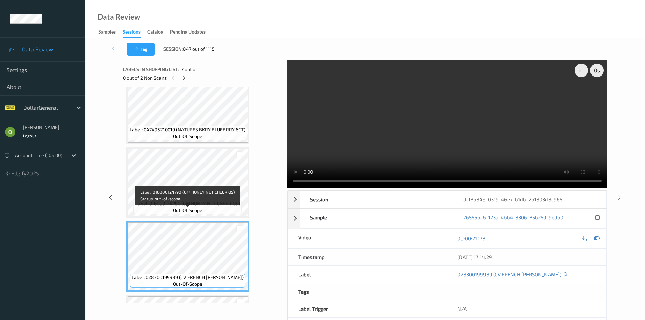
scroll to position [283, 0]
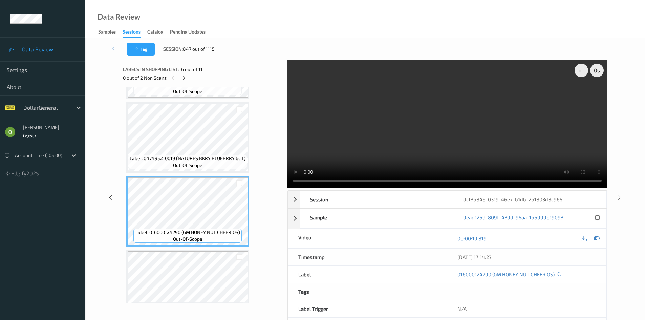
click at [397, 116] on video at bounding box center [448, 124] width 320 height 128
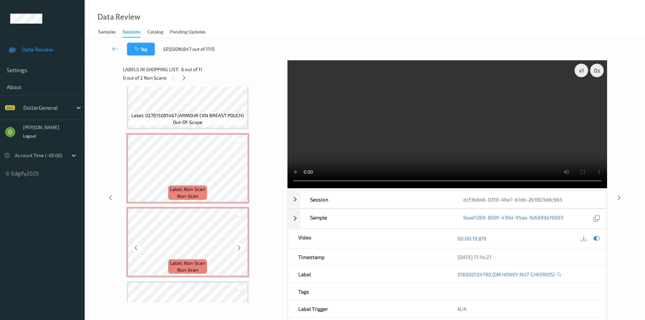
scroll to position [532, 0]
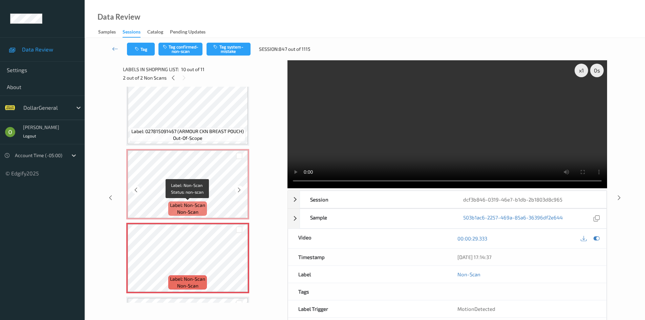
click at [188, 208] on span "Label: Non-Scan" at bounding box center [187, 205] width 35 height 7
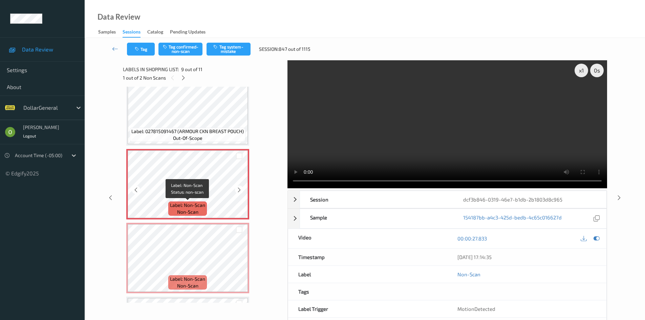
click at [188, 208] on span "Label: Non-Scan" at bounding box center [187, 205] width 35 height 7
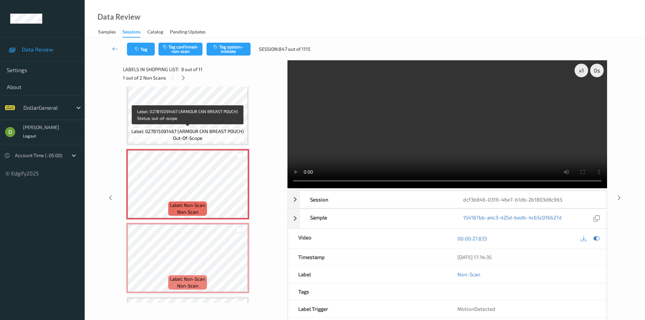
click at [217, 136] on div "Label: 027815091467 (ARMOUR CKN BREAST POUCH) out-of-scope" at bounding box center [188, 135] width 116 height 14
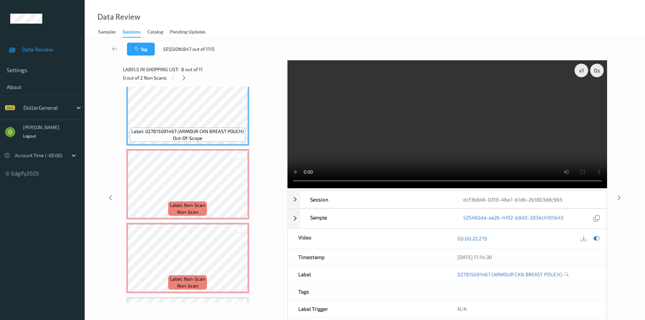
click at [330, 126] on video at bounding box center [448, 124] width 320 height 128
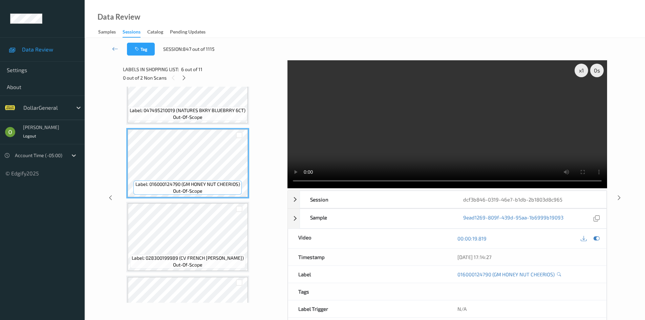
scroll to position [295, 0]
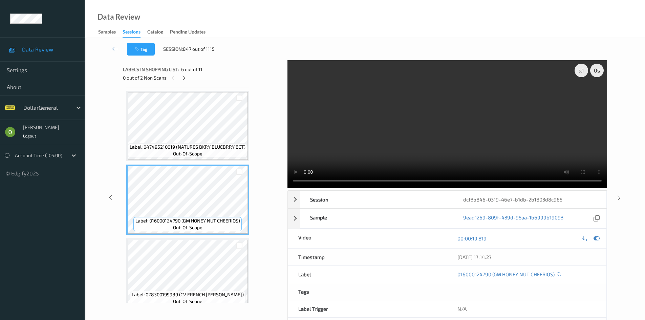
click at [446, 120] on video at bounding box center [448, 124] width 320 height 128
click at [418, 116] on video at bounding box center [448, 124] width 320 height 128
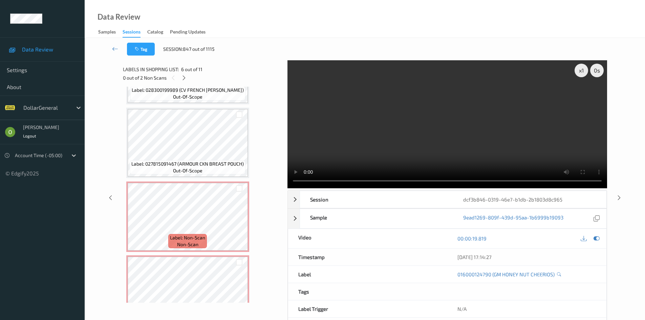
scroll to position [498, 0]
click at [237, 190] on div at bounding box center [239, 190] width 6 height 6
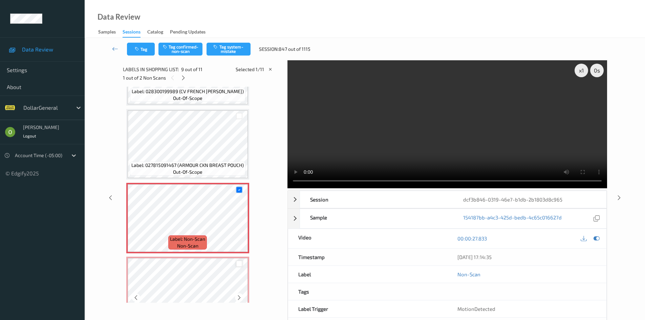
click at [238, 262] on div at bounding box center [239, 264] width 6 height 6
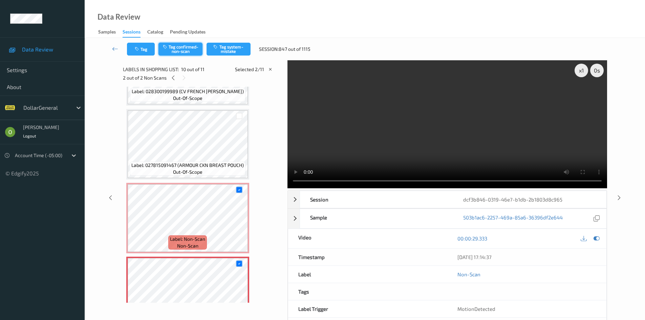
click at [200, 55] on button "Tag confirmed-non-scan" at bounding box center [181, 49] width 44 height 13
click at [193, 51] on button "Untag confirmed-non-scan" at bounding box center [181, 49] width 44 height 13
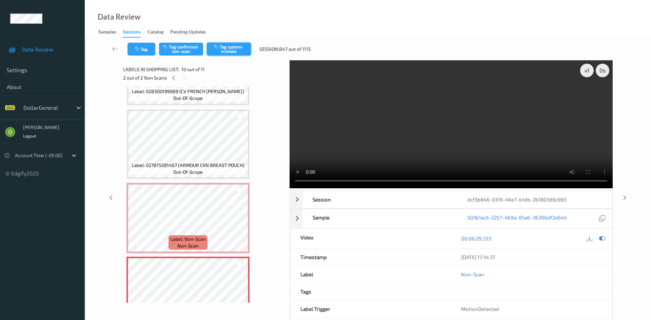
click at [221, 51] on button "Tag system-mistake" at bounding box center [229, 49] width 44 height 13
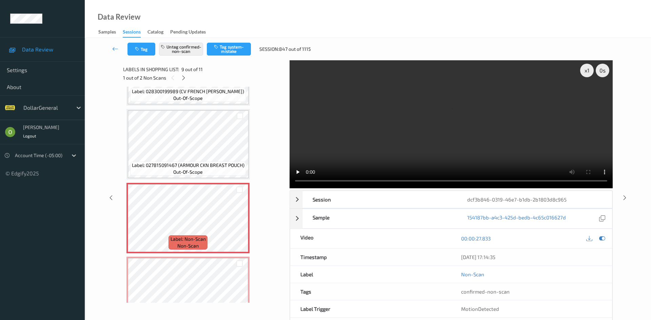
click at [195, 56] on div "Tag Untag confirmed-non-scan Tag system-mistake Session: 847 out of 1115" at bounding box center [368, 49] width 538 height 22
click at [200, 49] on button "Untag confirmed-non-scan" at bounding box center [181, 49] width 44 height 13
click at [230, 50] on button "Tag system-mistake" at bounding box center [229, 49] width 44 height 13
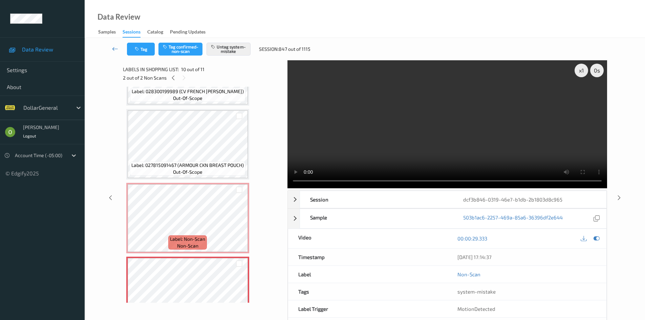
click at [118, 55] on link at bounding box center [115, 49] width 24 height 13
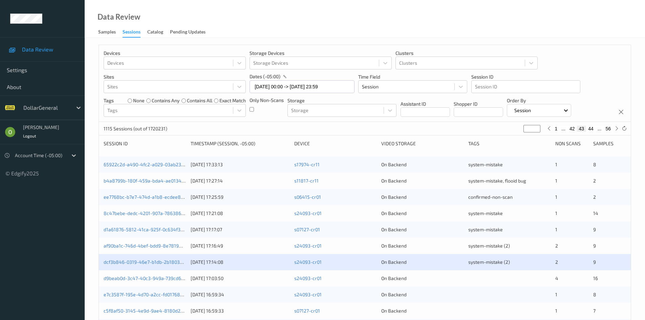
click at [499, 276] on div at bounding box center [510, 278] width 82 height 7
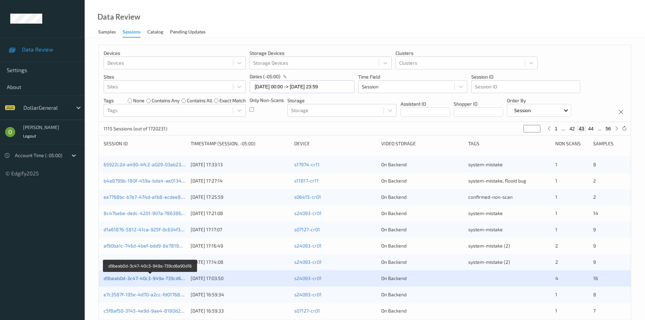
click at [158, 281] on link "d9beab0d-3c47-40c3-949a-739cd6a90d16" at bounding box center [150, 278] width 93 height 6
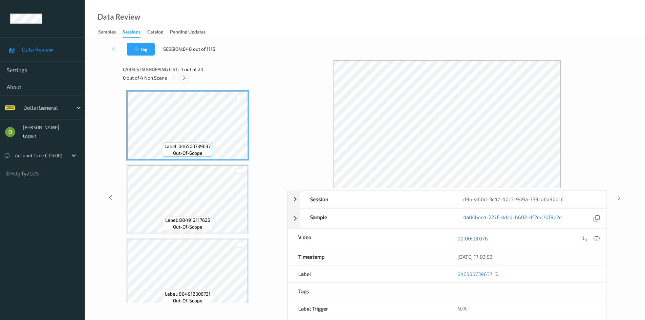
click at [181, 76] on div at bounding box center [184, 78] width 8 height 8
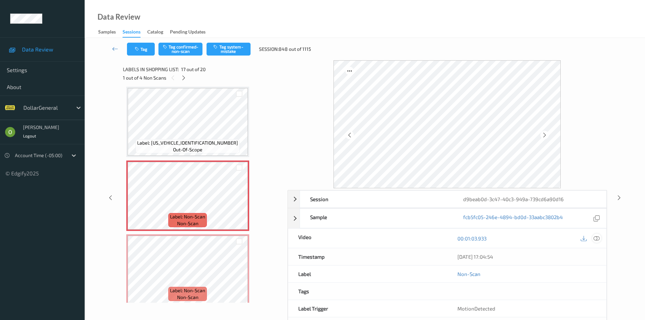
click at [599, 238] on icon at bounding box center [597, 238] width 6 height 6
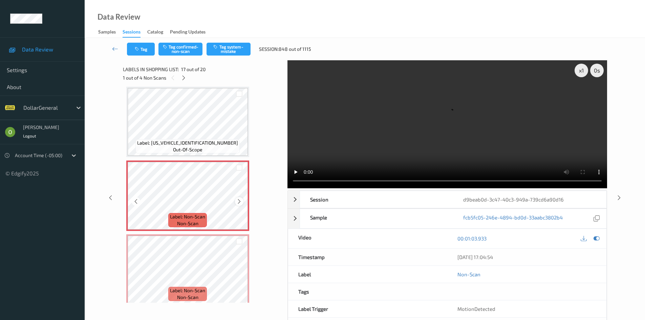
click at [237, 200] on icon at bounding box center [239, 202] width 6 height 6
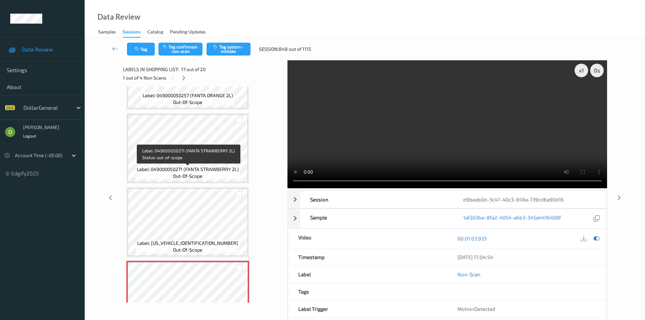
scroll to position [1010, 0]
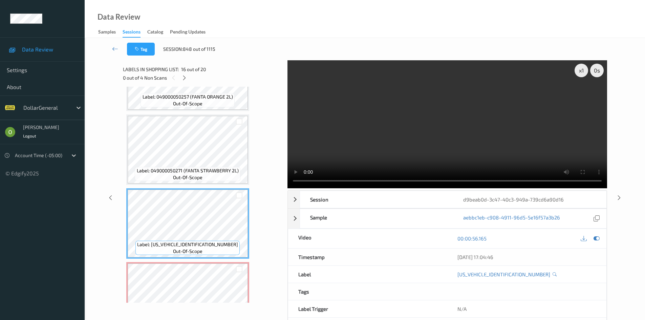
click at [510, 125] on video at bounding box center [448, 124] width 320 height 128
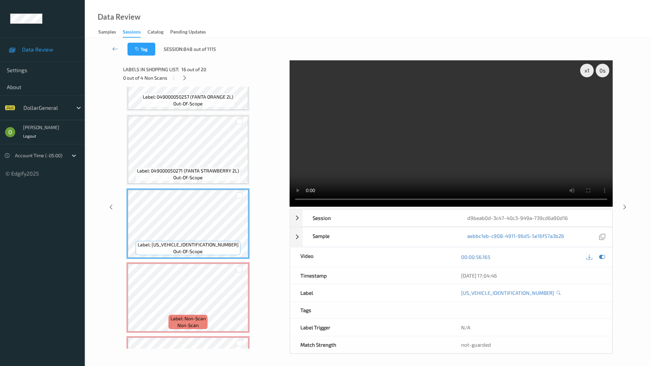
click at [510, 154] on video at bounding box center [450, 133] width 323 height 146
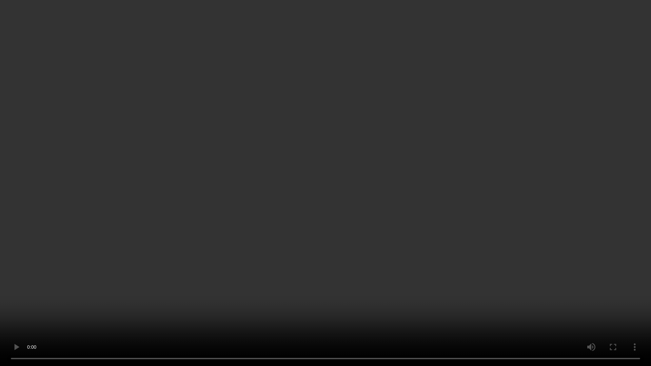
click at [510, 154] on video at bounding box center [325, 183] width 651 height 366
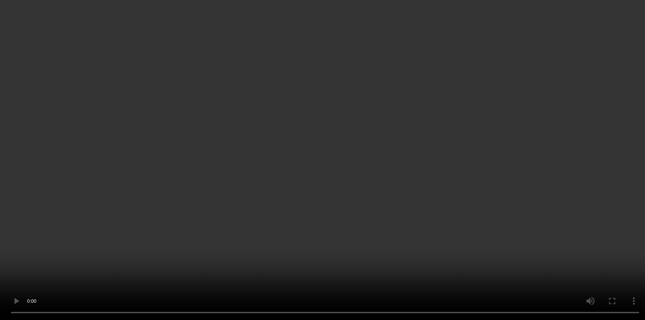
click at [470, 119] on video at bounding box center [322, 160] width 645 height 320
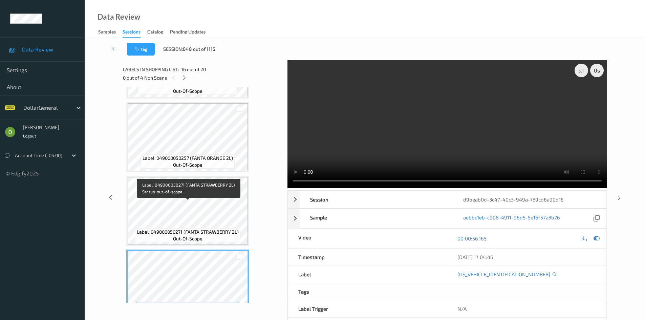
scroll to position [942, 0]
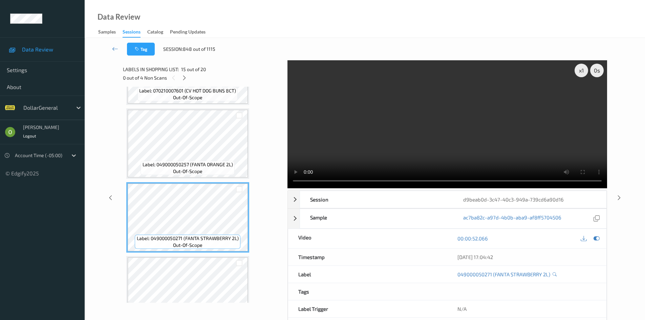
click at [480, 112] on video at bounding box center [448, 124] width 320 height 128
click at [475, 104] on video at bounding box center [448, 124] width 320 height 128
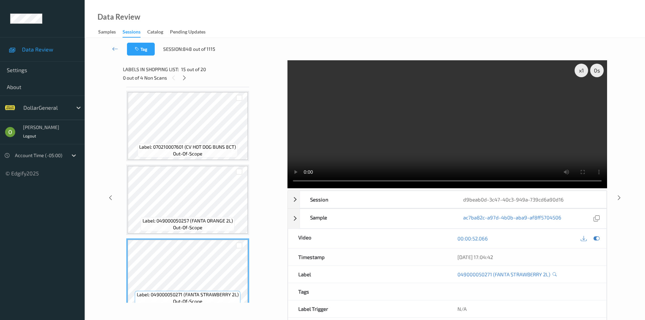
scroll to position [874, 0]
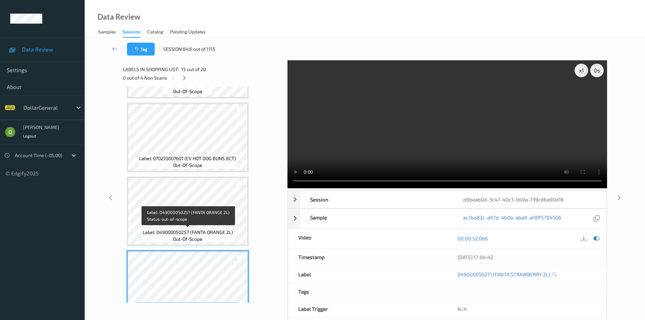
click at [216, 236] on span "Label: 049000050257 (FANTA ORANGE 2L)" at bounding box center [188, 232] width 90 height 7
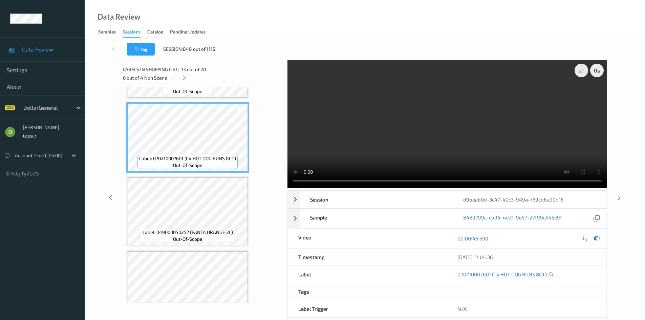
click at [321, 124] on video at bounding box center [448, 124] width 320 height 128
click at [430, 110] on video at bounding box center [448, 124] width 320 height 128
drag, startPoint x: 429, startPoint y: 111, endPoint x: 425, endPoint y: 145, distance: 34.5
click at [429, 111] on video at bounding box center [448, 124] width 320 height 128
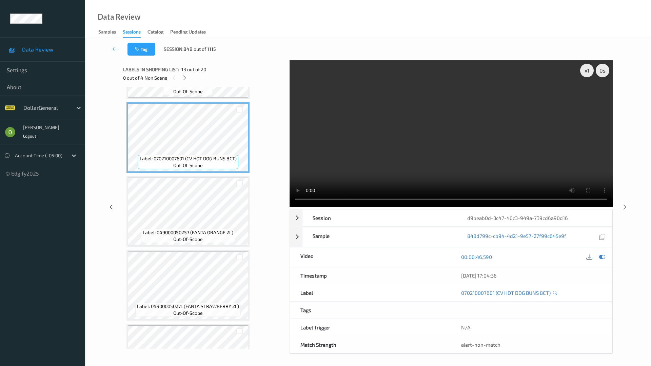
click at [424, 168] on video at bounding box center [450, 133] width 323 height 146
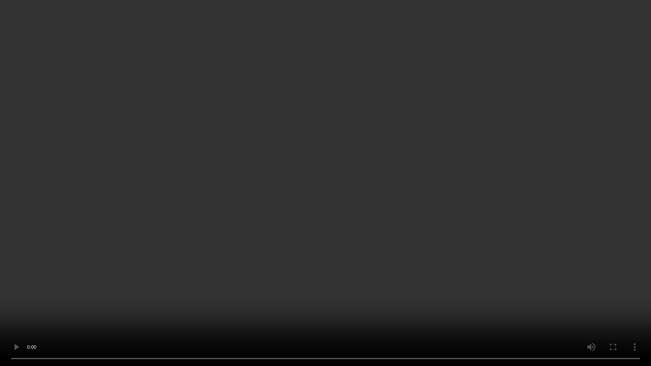
click at [373, 174] on video at bounding box center [325, 183] width 651 height 366
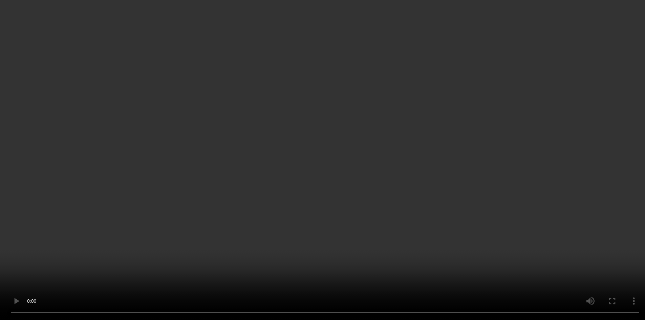
scroll to position [739, 0]
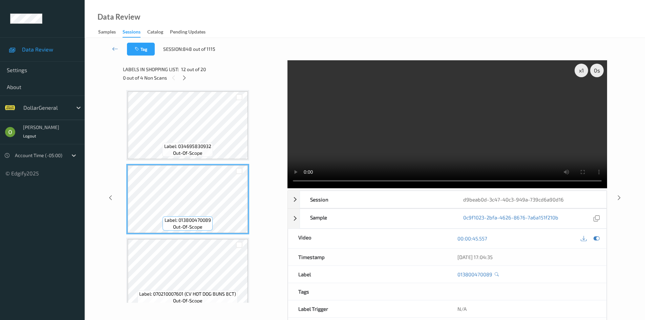
click at [450, 116] on video at bounding box center [448, 124] width 320 height 128
click at [441, 110] on video at bounding box center [448, 124] width 320 height 128
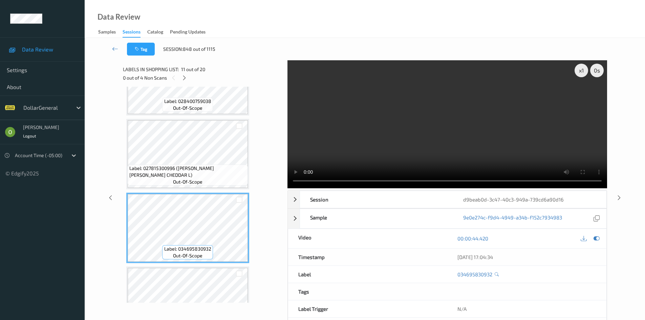
scroll to position [678, 0]
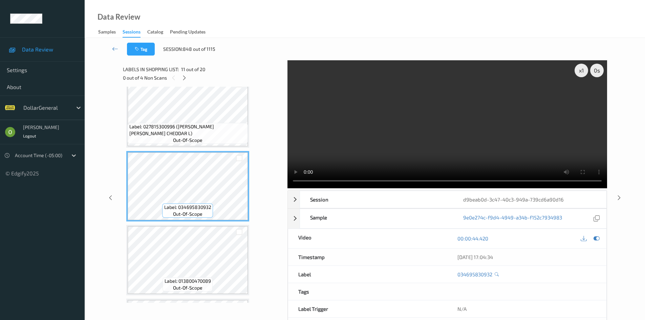
click at [411, 145] on video at bounding box center [448, 124] width 320 height 128
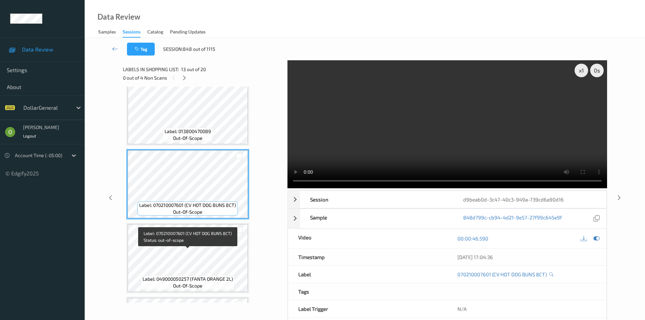
scroll to position [847, 0]
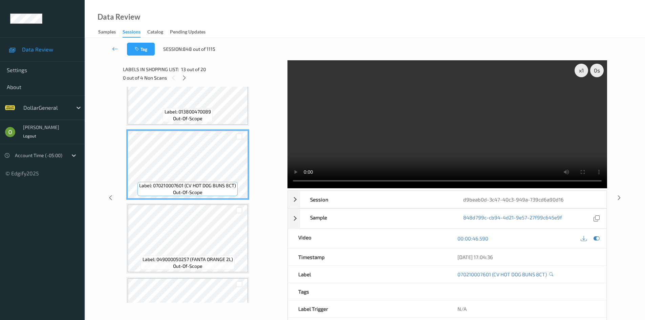
click at [197, 257] on span "Label: 049000050257 (FANTA ORANGE 2L)" at bounding box center [188, 259] width 90 height 7
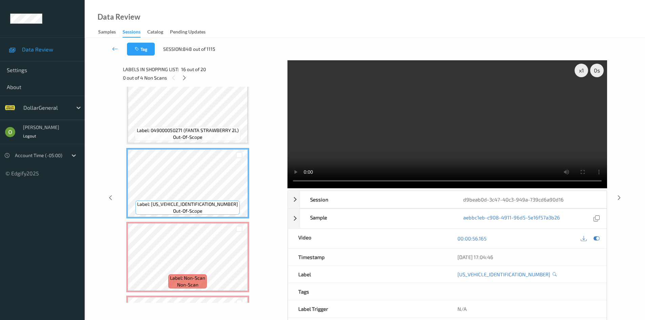
scroll to position [1050, 0]
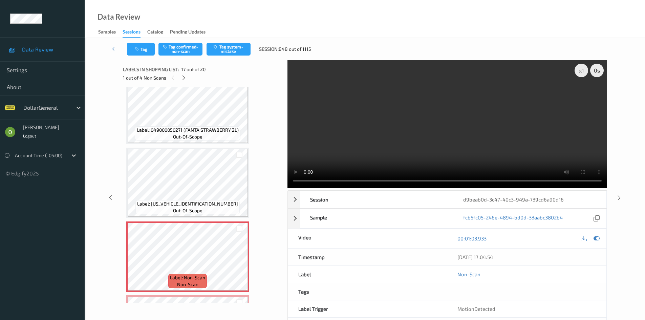
click at [376, 140] on video at bounding box center [448, 124] width 320 height 128
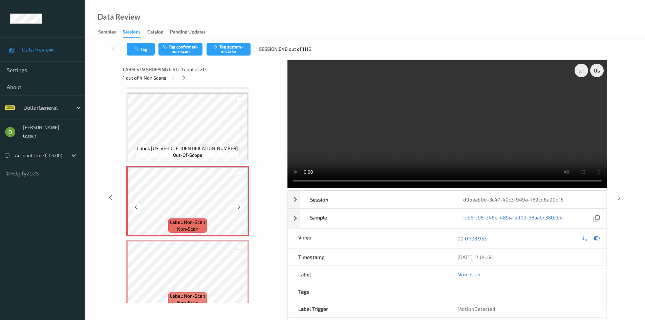
scroll to position [1186, 0]
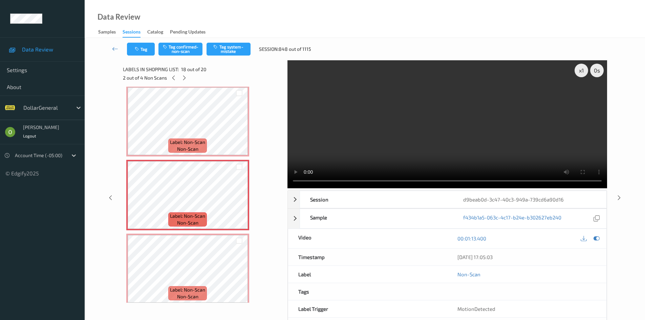
click at [433, 132] on video at bounding box center [448, 124] width 320 height 128
click at [406, 128] on video at bounding box center [448, 124] width 320 height 128
click at [200, 300] on div "Label: Non-Scan non-scan" at bounding box center [187, 293] width 39 height 14
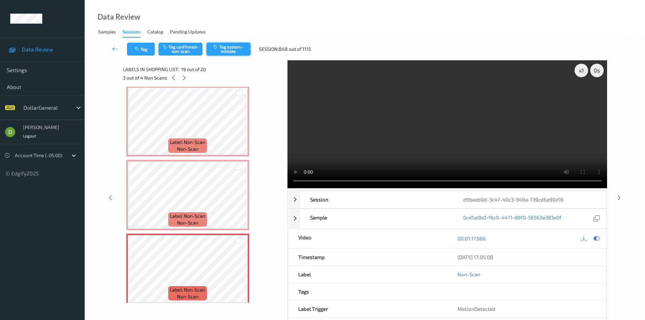
click at [223, 51] on button "Tag system-mistake" at bounding box center [229, 49] width 44 height 13
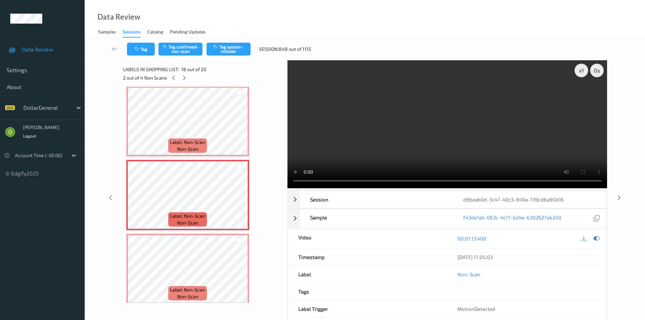
click at [354, 146] on video at bounding box center [448, 124] width 320 height 128
click at [390, 112] on video at bounding box center [448, 124] width 320 height 128
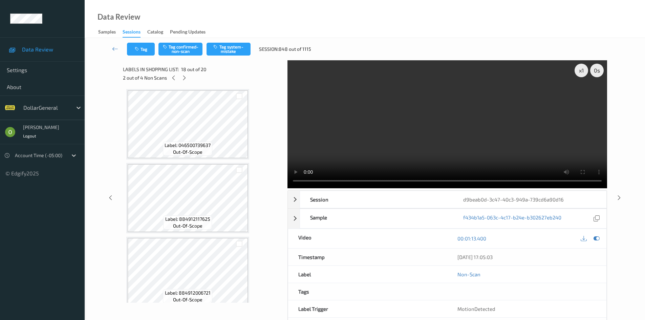
scroll to position [0, 0]
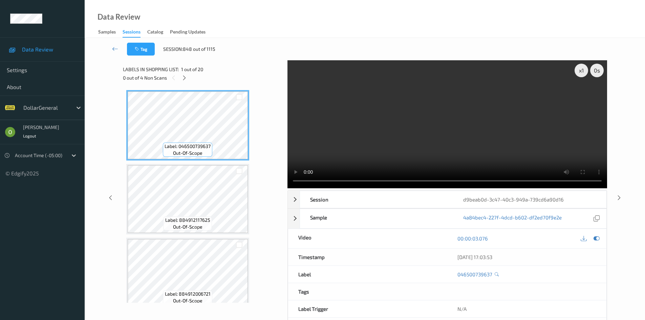
click at [432, 113] on video at bounding box center [448, 124] width 320 height 128
click at [430, 97] on video at bounding box center [448, 124] width 320 height 128
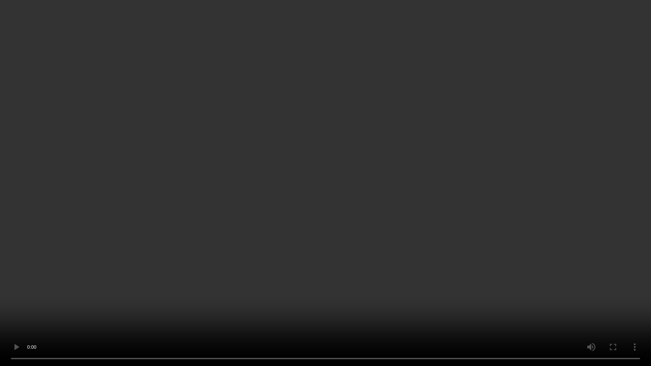
click at [437, 187] on video at bounding box center [325, 183] width 651 height 366
click at [433, 191] on video at bounding box center [325, 183] width 651 height 366
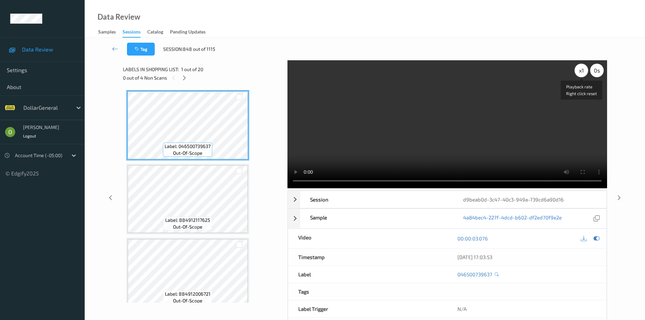
click at [583, 75] on div "x 1" at bounding box center [582, 71] width 14 height 14
click at [582, 75] on div "x 1" at bounding box center [582, 71] width 14 height 14
click at [467, 160] on video at bounding box center [448, 124] width 320 height 128
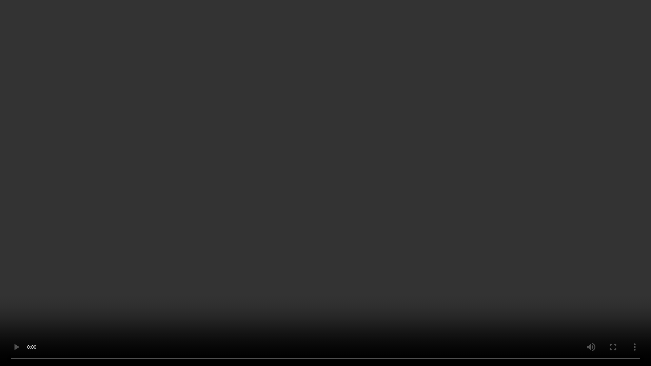
click at [361, 148] on video at bounding box center [325, 183] width 651 height 366
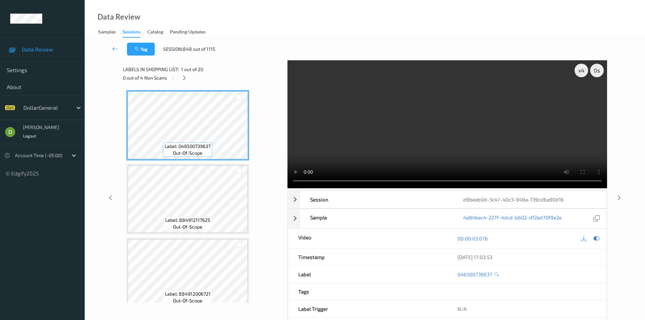
click at [382, 96] on video at bounding box center [448, 124] width 320 height 128
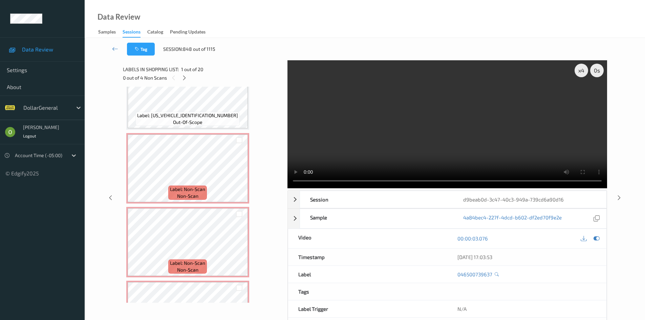
scroll to position [1129, 0]
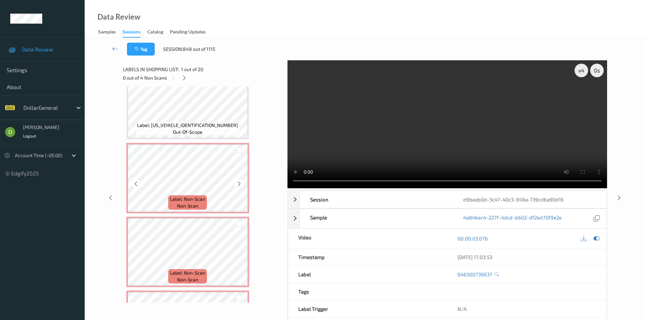
click at [235, 149] on div at bounding box center [239, 149] width 17 height 11
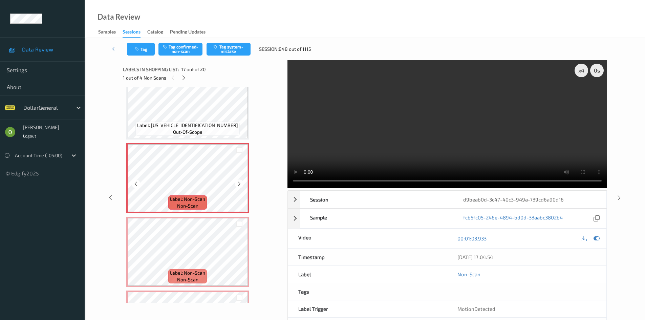
drag, startPoint x: 238, startPoint y: 149, endPoint x: 240, endPoint y: 154, distance: 5.5
click at [238, 149] on div at bounding box center [239, 150] width 6 height 6
click at [237, 222] on div at bounding box center [239, 224] width 6 height 6
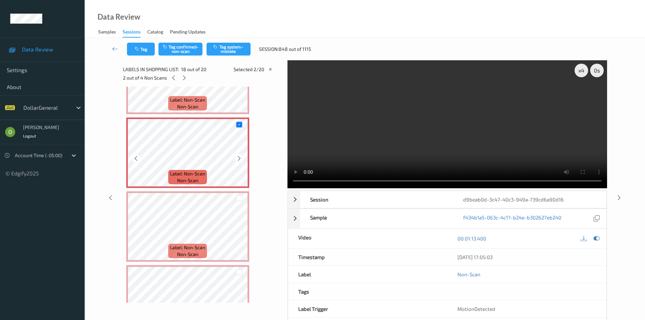
scroll to position [1231, 0]
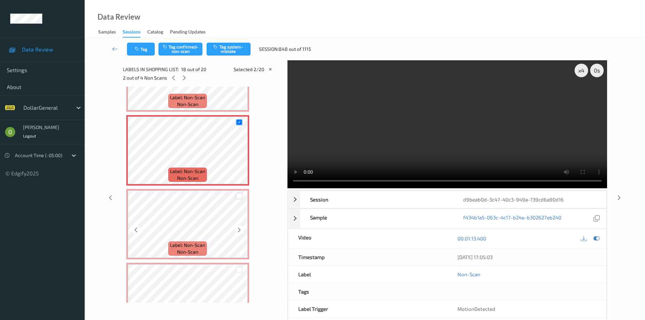
click at [239, 195] on div at bounding box center [239, 196] width 6 height 6
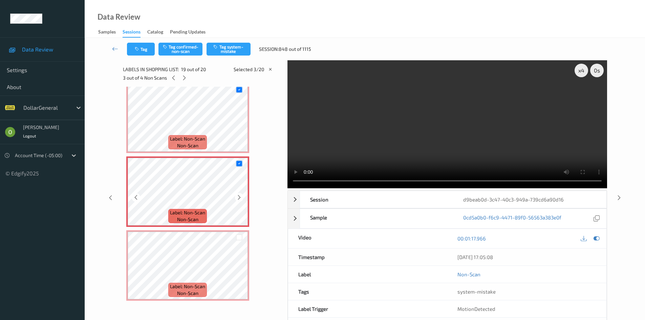
scroll to position [1264, 0]
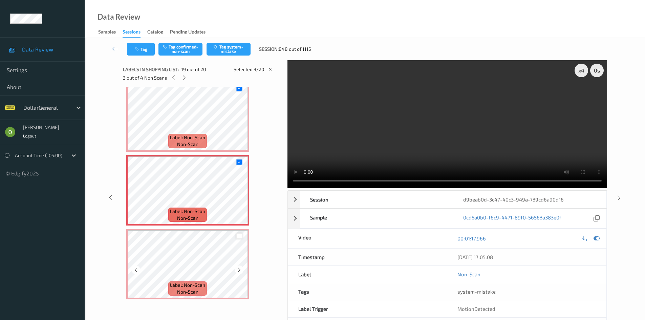
click at [240, 234] on div at bounding box center [239, 236] width 6 height 6
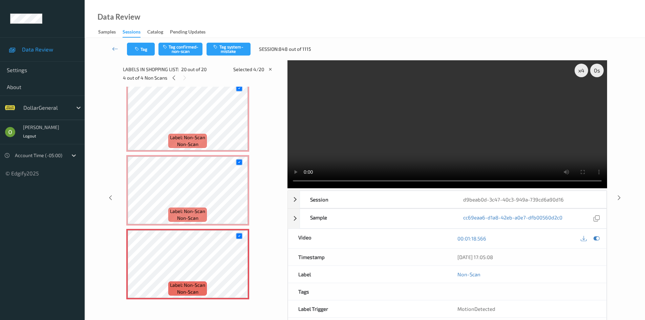
click at [220, 56] on div "Tag Tag confirmed-non-scan Tag system-mistake Session: 848 out of 1115" at bounding box center [365, 49] width 533 height 22
click at [221, 52] on button "Tag system-mistake" at bounding box center [229, 49] width 44 height 13
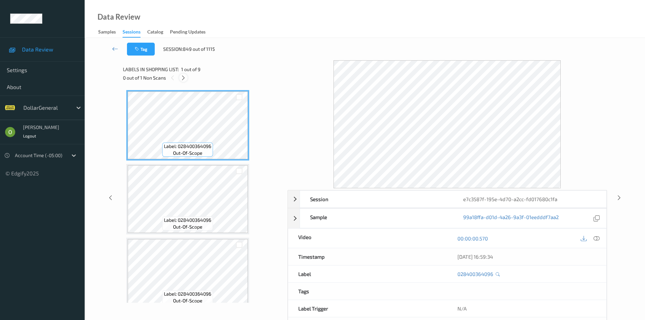
click at [182, 81] on div at bounding box center [183, 78] width 8 height 8
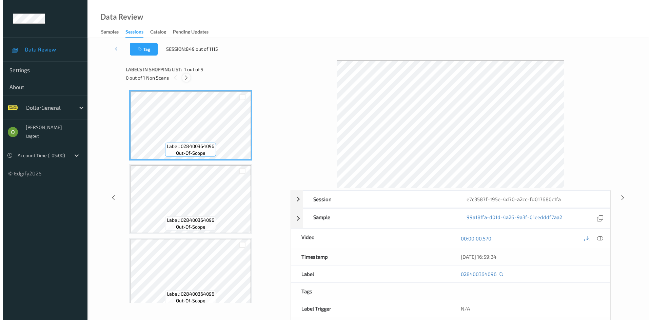
scroll to position [452, 0]
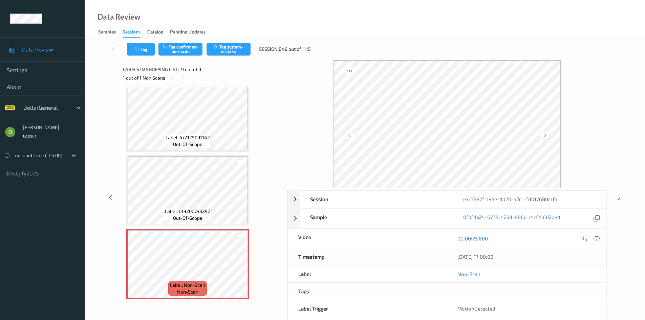
click at [593, 238] on div at bounding box center [597, 238] width 9 height 9
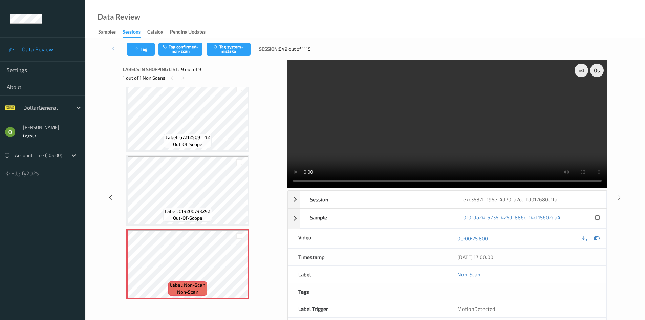
click at [435, 133] on video at bounding box center [448, 124] width 320 height 128
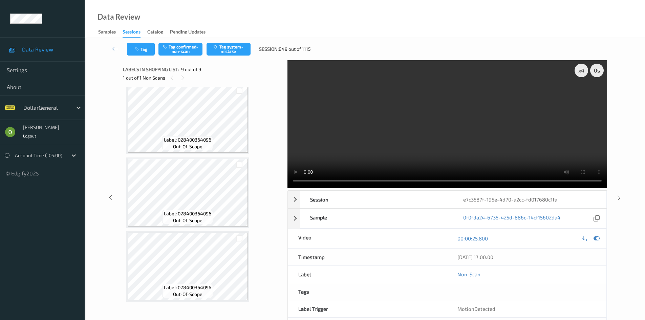
scroll to position [0, 0]
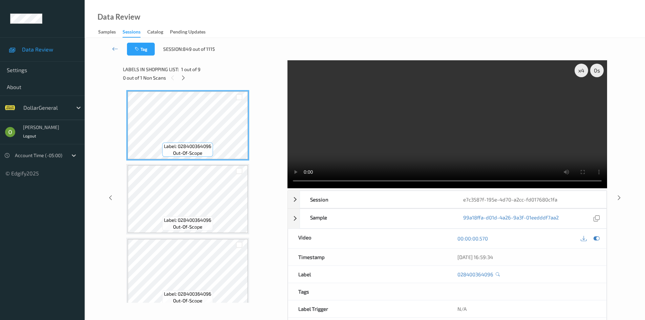
click at [399, 87] on video at bounding box center [448, 124] width 320 height 128
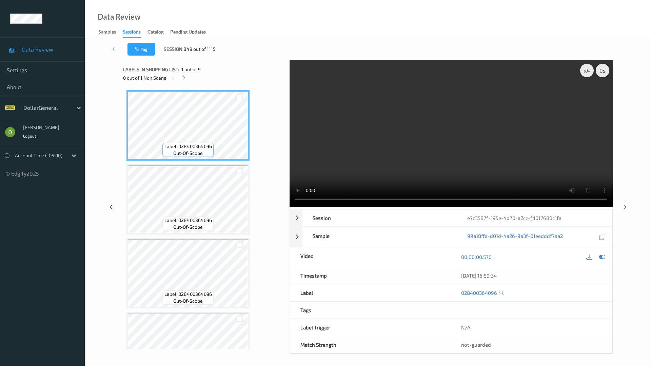
click at [422, 145] on video at bounding box center [450, 133] width 323 height 146
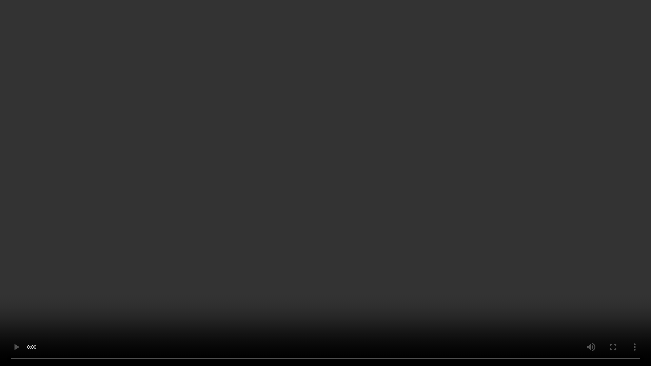
click at [414, 132] on video at bounding box center [325, 183] width 651 height 366
drag, startPoint x: 414, startPoint y: 132, endPoint x: 415, endPoint y: 103, distance: 29.8
click at [414, 132] on video at bounding box center [325, 183] width 651 height 366
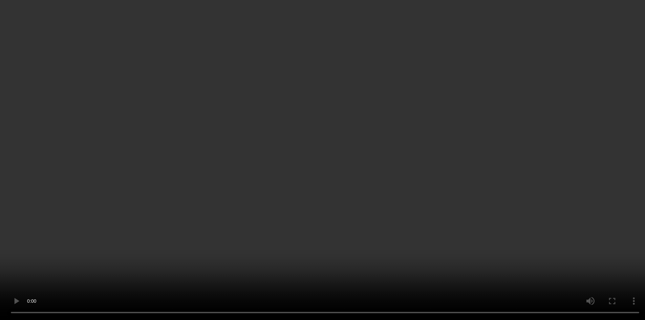
click at [428, 95] on video at bounding box center [322, 160] width 645 height 320
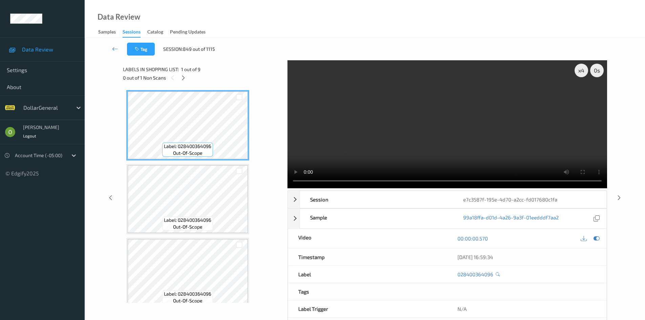
click at [426, 107] on video at bounding box center [448, 124] width 320 height 128
drag, startPoint x: 426, startPoint y: 107, endPoint x: 424, endPoint y: 137, distance: 30.3
click at [426, 107] on video at bounding box center [448, 124] width 320 height 128
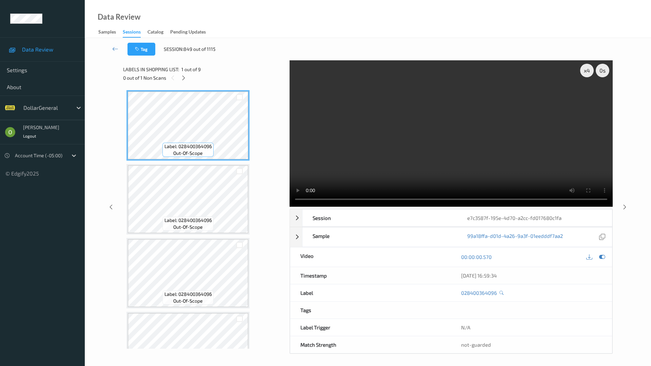
click at [418, 143] on video at bounding box center [450, 133] width 323 height 146
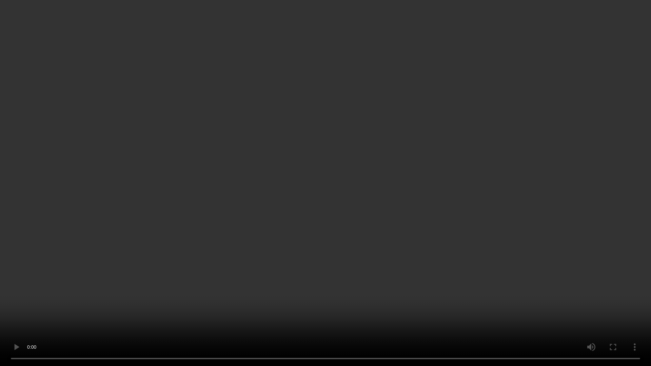
click at [399, 107] on video at bounding box center [325, 183] width 651 height 366
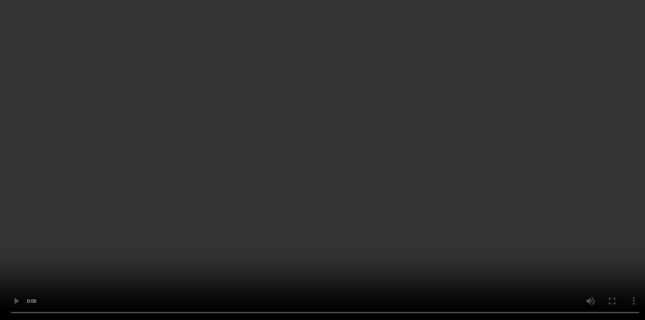
click at [369, 110] on video at bounding box center [322, 160] width 645 height 320
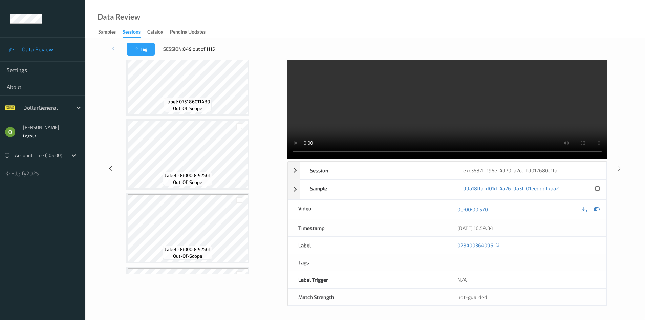
scroll to position [452, 0]
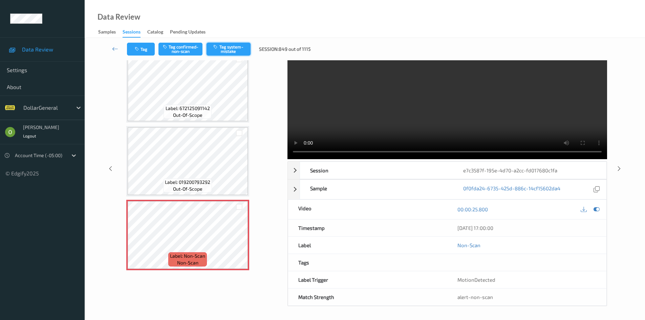
click at [227, 53] on button "Tag system-mistake" at bounding box center [229, 49] width 44 height 13
click at [229, 44] on button "Tag system-mistake" at bounding box center [229, 49] width 44 height 13
click at [233, 50] on button "Tag system-mistake" at bounding box center [229, 49] width 44 height 13
click at [219, 58] on div "Tag Tag confirmed-non-scan Tag system-mistake Session: 849 out of 1115" at bounding box center [365, 49] width 533 height 22
click at [221, 50] on button "Tag system-mistake" at bounding box center [229, 49] width 44 height 13
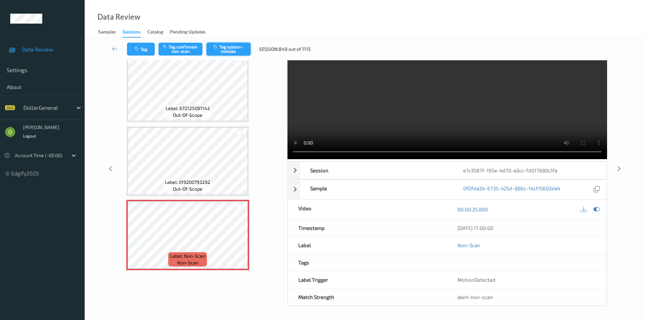
click at [221, 49] on button "Tag system-mistake" at bounding box center [229, 49] width 44 height 13
click at [114, 51] on icon at bounding box center [115, 48] width 6 height 7
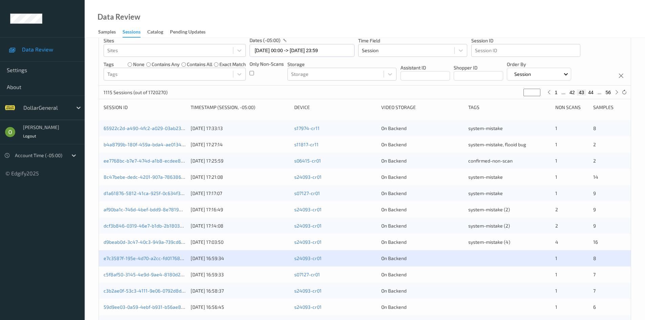
scroll to position [169, 0]
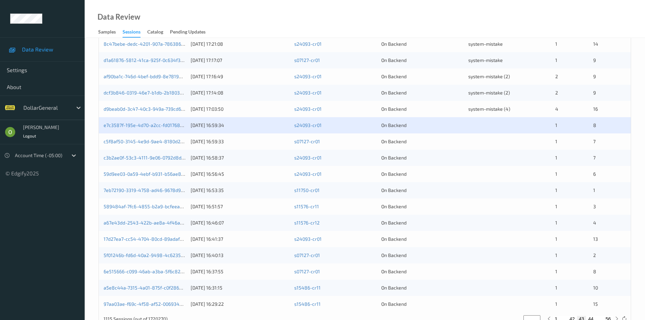
click at [164, 120] on div "e7c3587f-195e-4d70-a2cc-fd017680c1fa 05/08/2025 16:59:34 s24093-cr01 On Backend…" at bounding box center [365, 125] width 532 height 16
click at [167, 120] on div "e7c3587f-195e-4d70-a2cc-fd017680c1fa 05/08/2025 16:59:34 s24093-cr01 On Backend…" at bounding box center [365, 125] width 532 height 16
click at [165, 123] on link "e7c3587f-195e-4d70-a2cc-fd017680c1fa" at bounding box center [148, 125] width 88 height 6
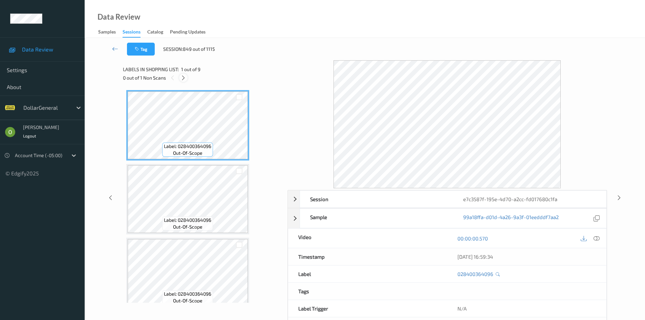
click at [180, 78] on div at bounding box center [183, 78] width 8 height 8
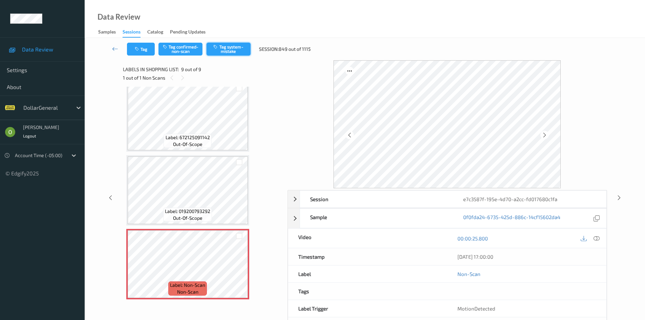
click at [221, 49] on button "Tag system-mistake" at bounding box center [229, 49] width 44 height 13
click at [239, 48] on button "Tag system-mistake" at bounding box center [229, 49] width 44 height 13
click at [231, 50] on button "Tag system-mistake" at bounding box center [229, 49] width 44 height 13
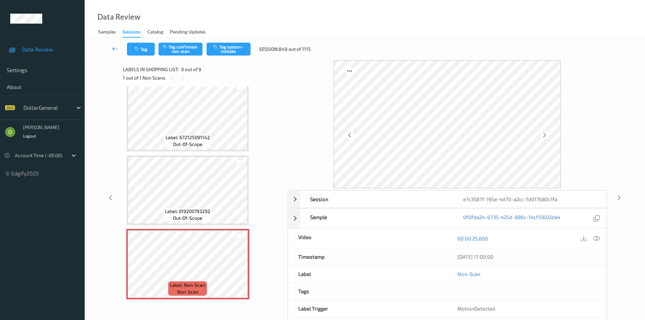
click at [109, 49] on link at bounding box center [115, 49] width 24 height 13
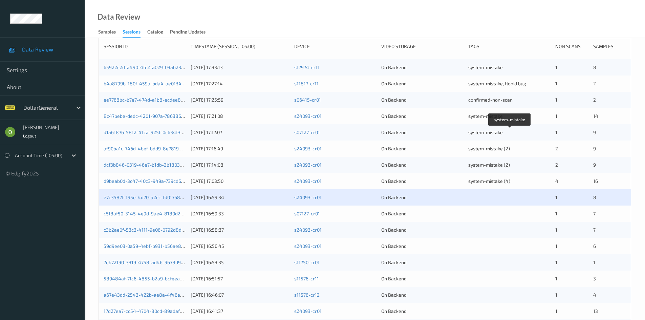
scroll to position [136, 0]
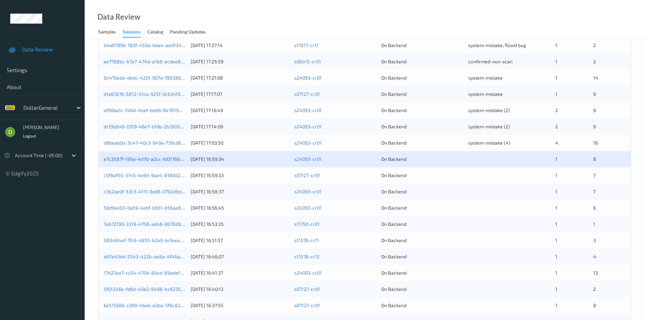
click at [165, 158] on link "e7c3587f-195e-4d70-a2cc-fd017680c1fa" at bounding box center [148, 159] width 88 height 6
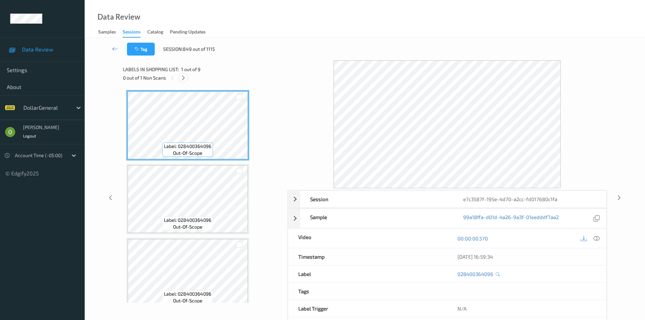
click at [186, 76] on icon at bounding box center [184, 78] width 6 height 6
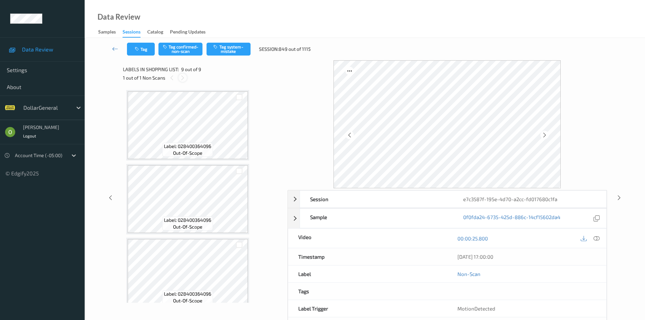
scroll to position [452, 0]
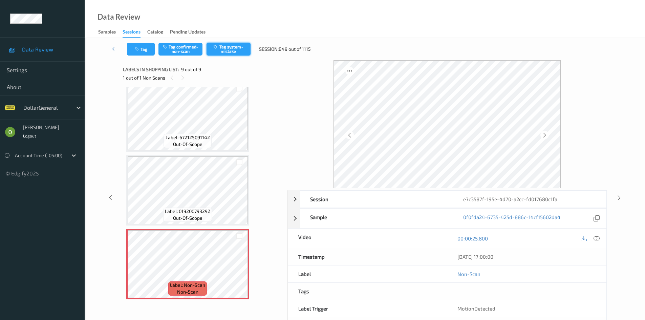
click at [236, 44] on button "Tag system-mistake" at bounding box center [229, 49] width 44 height 13
click at [223, 51] on button "Tag system-mistake" at bounding box center [229, 49] width 44 height 13
click at [116, 49] on icon at bounding box center [115, 48] width 6 height 7
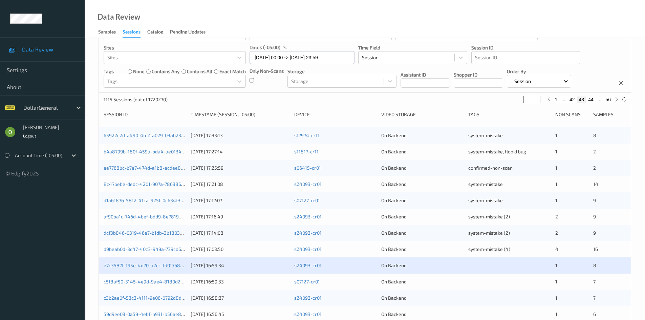
scroll to position [136, 0]
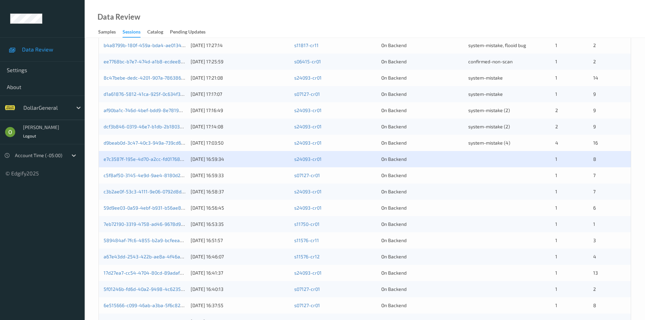
click at [487, 168] on div "c5f8af50-3145-4e9d-9ae4-8180d2da1761 05/08/2025 16:59:33 s07127-cr01 On Backend…" at bounding box center [365, 175] width 532 height 16
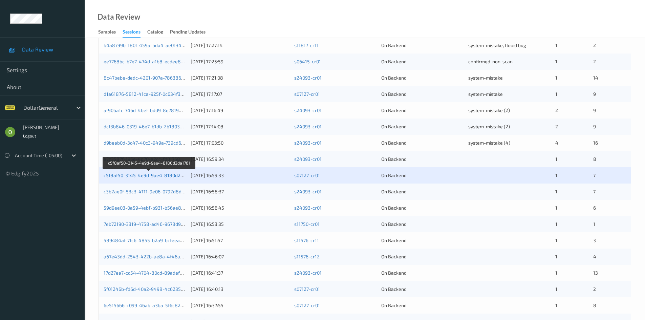
click at [139, 173] on link "c5f8af50-3145-4e9d-9ae4-8180d2da1761" at bounding box center [149, 175] width 91 height 6
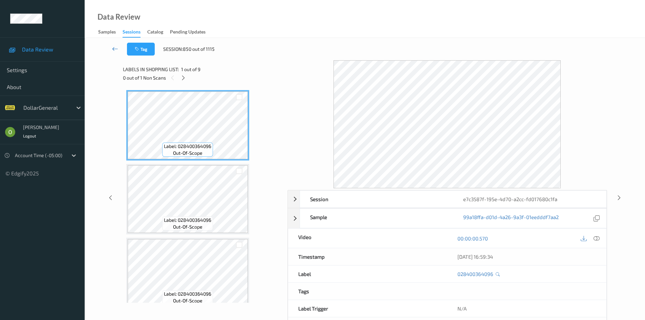
click at [118, 48] on icon at bounding box center [115, 48] width 6 height 7
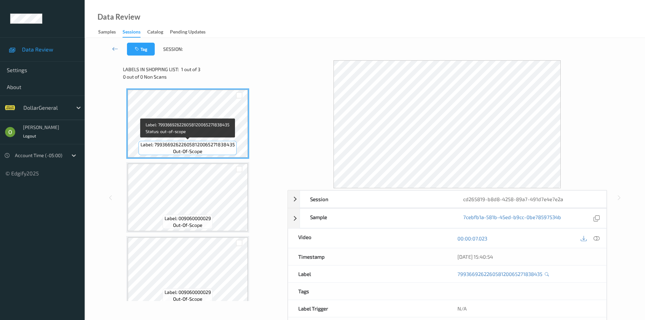
click at [223, 144] on span "Label: 799366926226058120065271838435" at bounding box center [188, 144] width 95 height 7
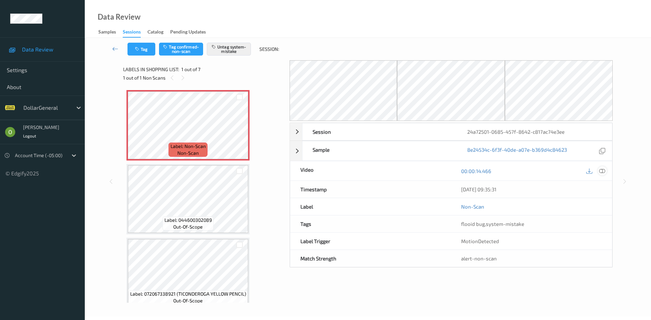
click at [600, 168] on icon at bounding box center [602, 171] width 6 height 6
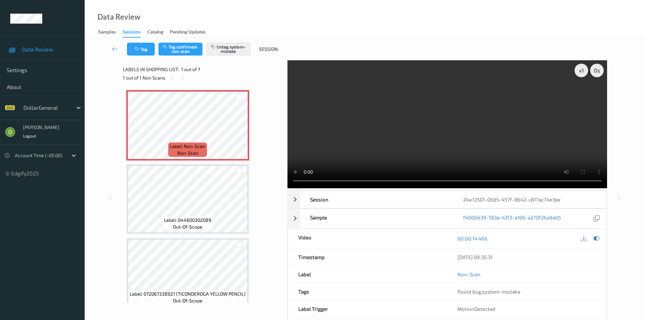
click at [327, 145] on video at bounding box center [448, 124] width 320 height 128
click at [328, 149] on video at bounding box center [448, 124] width 320 height 128
click at [321, 80] on video at bounding box center [448, 124] width 320 height 128
click at [356, 92] on video at bounding box center [448, 124] width 320 height 128
click at [114, 52] on link at bounding box center [115, 49] width 24 height 13
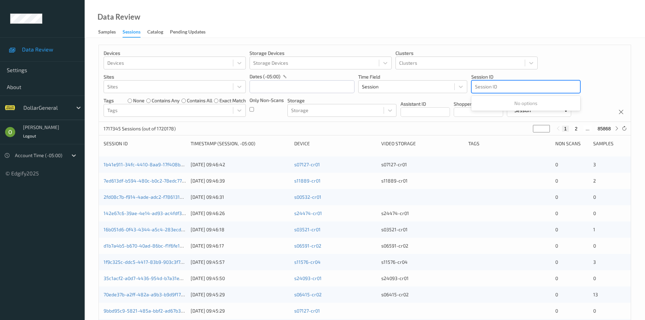
click at [489, 87] on div at bounding box center [526, 87] width 102 height 8
click at [480, 75] on p "Session ID" at bounding box center [526, 77] width 109 height 7
click at [276, 87] on input "text" at bounding box center [302, 86] width 105 height 13
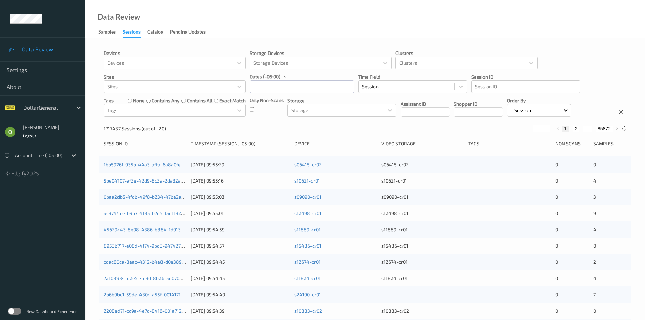
click at [333, 97] on p "Storage" at bounding box center [342, 100] width 109 height 7
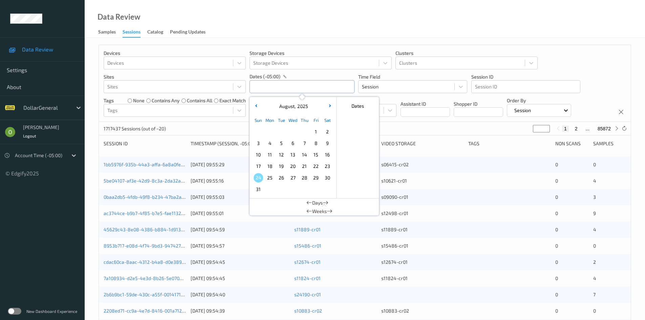
click at [314, 90] on input "text" at bounding box center [302, 86] width 105 height 13
click at [272, 142] on span "4" at bounding box center [269, 143] width 9 height 9
click at [317, 144] on span "8" at bounding box center [315, 143] width 9 height 9
type input "[DATE] 00:00 -> [DATE] 23:59"
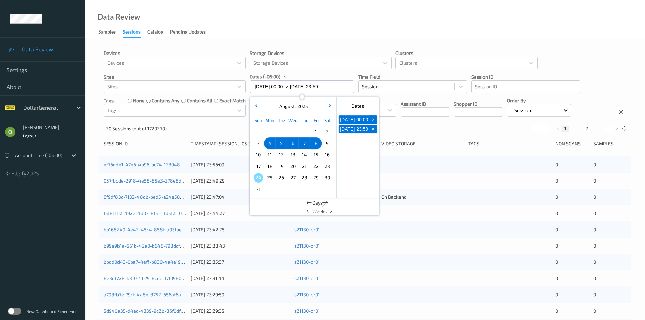
click at [408, 129] on div "~20 Sessions (out of 1720270) * 1 2 ..." at bounding box center [365, 129] width 532 height 14
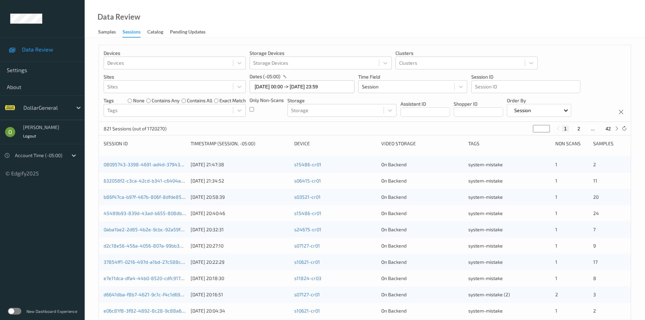
click at [609, 132] on div "1 2 ... 42" at bounding box center [588, 128] width 66 height 7
click at [608, 130] on button "42" at bounding box center [608, 129] width 9 height 6
type input "**"
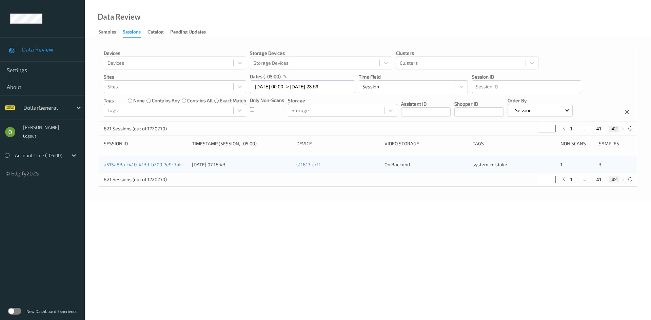
click at [596, 128] on button "41" at bounding box center [598, 129] width 9 height 6
type input "**"
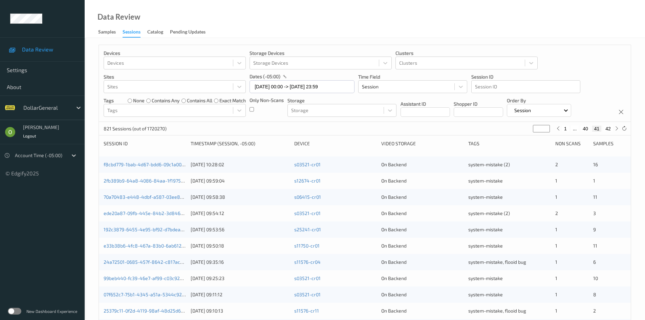
click at [608, 130] on button "42" at bounding box center [608, 129] width 9 height 6
type input "**"
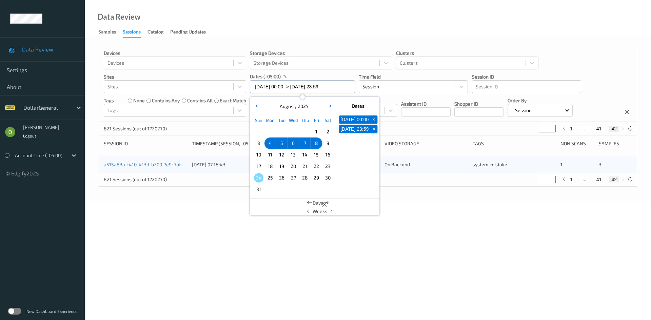
click at [298, 90] on input "[DATE] 00:00 -> [DATE] 23:59" at bounding box center [302, 86] width 105 height 13
click at [272, 141] on span "4" at bounding box center [269, 143] width 9 height 9
type input "[DATE] 00:00"
type input "*"
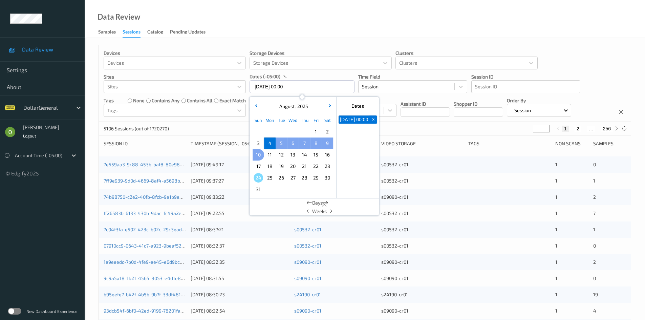
click at [260, 150] on span "10" at bounding box center [258, 154] width 9 height 9
type input "[DATE] 00:00 -> [DATE] 23:59"
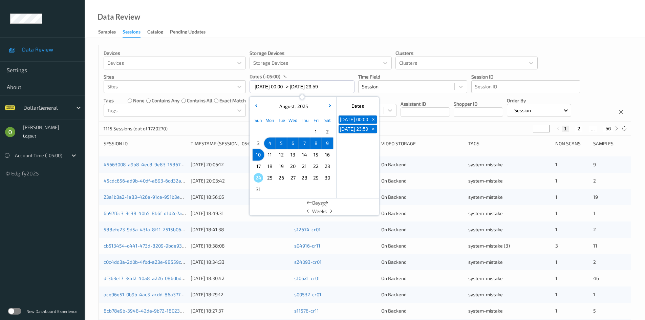
click at [496, 125] on div "1115 Sessions (out of 1720270) * 1 2 ... 56" at bounding box center [365, 129] width 532 height 14
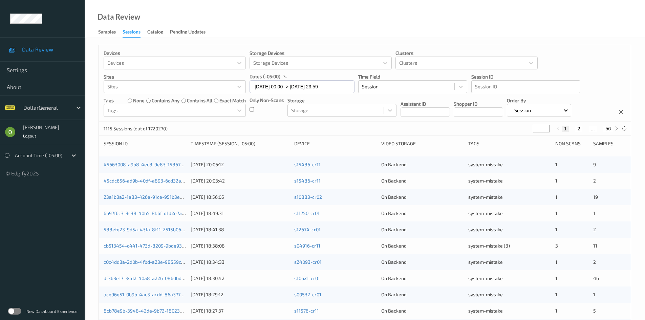
click at [605, 130] on button "56" at bounding box center [608, 129] width 9 height 6
type input "**"
click at [594, 129] on button "55" at bounding box center [593, 129] width 9 height 6
type input "**"
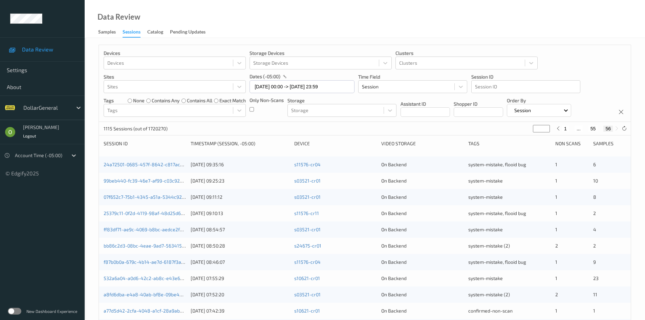
type input "**"
click at [591, 129] on div "1 ... 54 55 56" at bounding box center [587, 129] width 51 height 6
click at [587, 129] on button "54" at bounding box center [585, 129] width 9 height 6
type input "**"
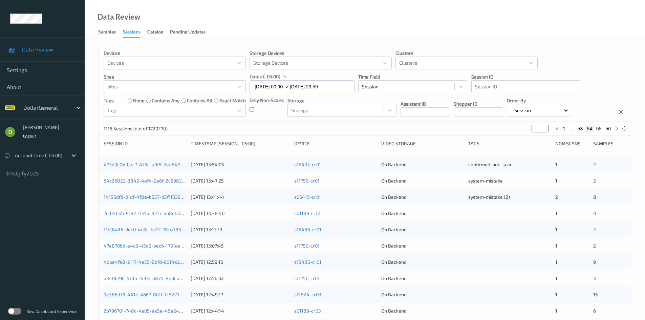
click at [584, 129] on button "53" at bounding box center [580, 129] width 9 height 6
type input "**"
click at [570, 132] on div "1 ... 52 53 54 ... 56" at bounding box center [582, 128] width 75 height 7
click at [571, 131] on button "52" at bounding box center [572, 129] width 9 height 6
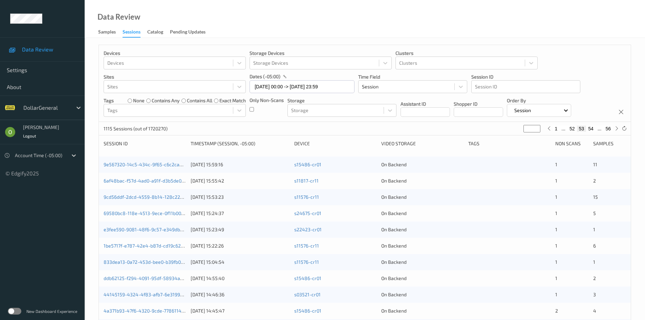
type input "**"
click at [571, 131] on button "51" at bounding box center [572, 129] width 9 height 6
type input "**"
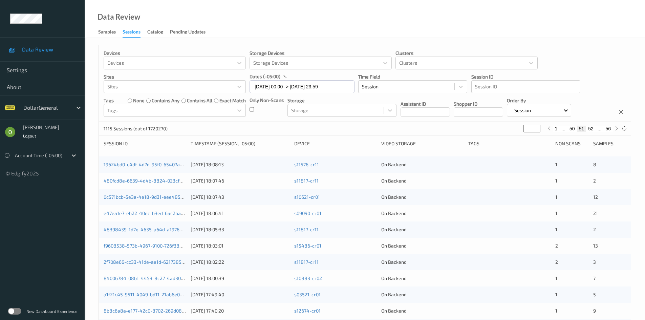
click at [571, 131] on button "50" at bounding box center [572, 129] width 9 height 6
type input "**"
click at [571, 131] on button "49" at bounding box center [572, 129] width 9 height 6
type input "**"
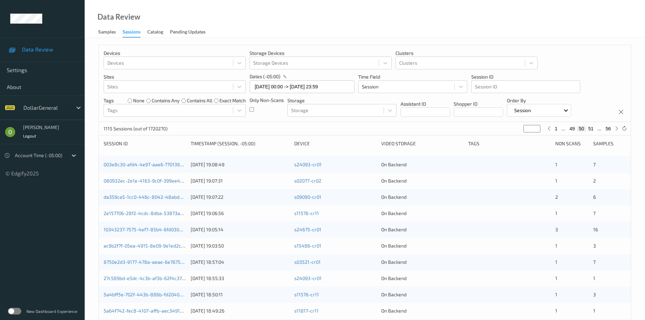
type input "**"
click at [571, 131] on button "48" at bounding box center [572, 129] width 9 height 6
type input "**"
click at [571, 131] on button "47" at bounding box center [572, 129] width 9 height 6
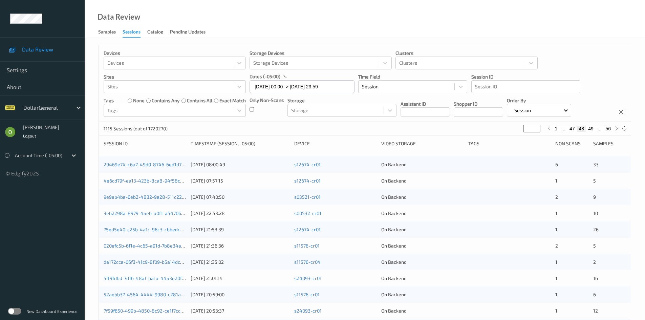
type input "**"
click at [571, 131] on button "46" at bounding box center [572, 129] width 9 height 6
type input "**"
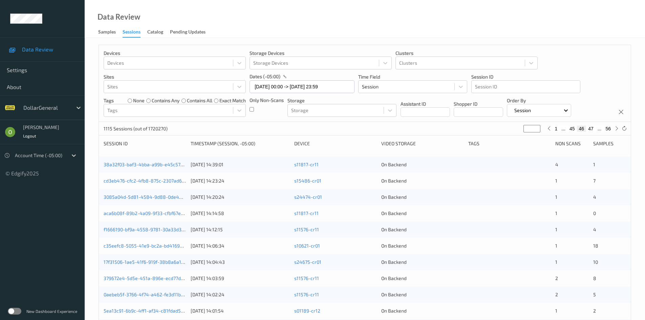
click at [571, 131] on button "45" at bounding box center [572, 129] width 9 height 6
type input "**"
click at [571, 131] on button "44" at bounding box center [572, 129] width 9 height 6
type input "**"
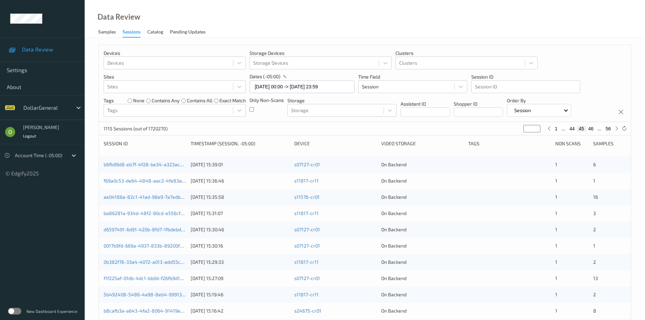
type input "**"
click at [571, 131] on button "43" at bounding box center [572, 129] width 9 height 6
type input "**"
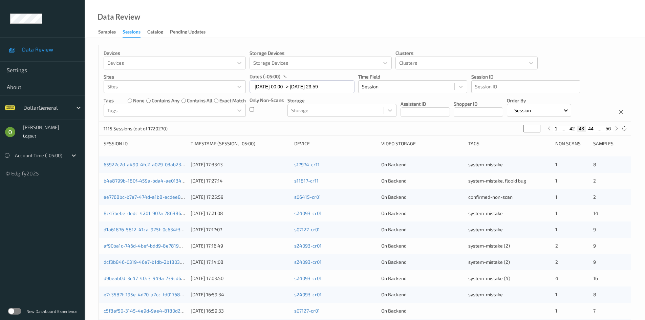
click at [571, 131] on button "42" at bounding box center [572, 129] width 9 height 6
type input "**"
click at [580, 129] on button "42" at bounding box center [581, 129] width 9 height 6
click at [593, 129] on button "43" at bounding box center [590, 129] width 9 height 6
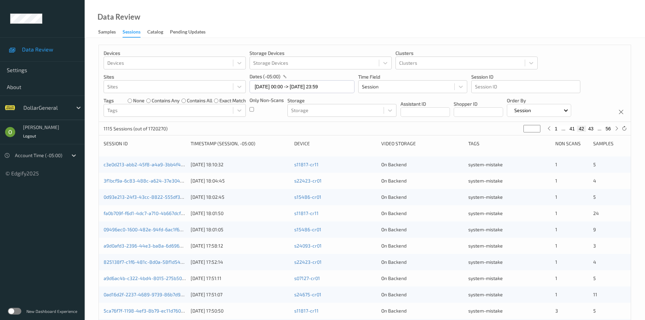
type input "**"
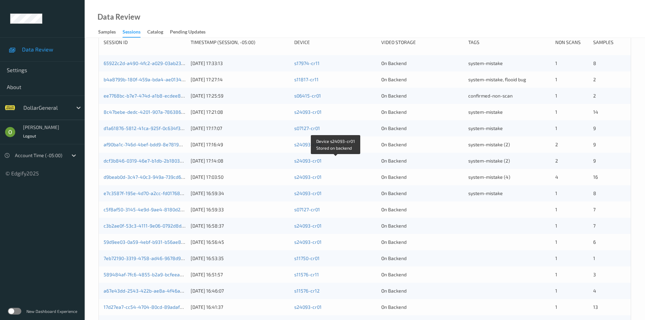
scroll to position [136, 0]
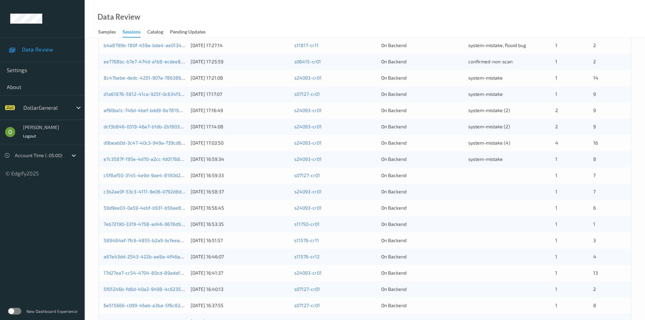
click at [483, 172] on div at bounding box center [510, 175] width 82 height 7
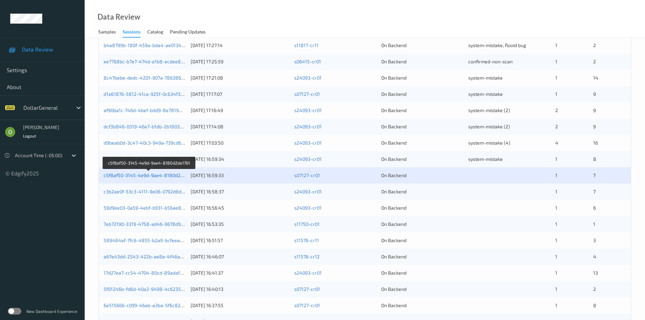
click at [170, 175] on link "c5f8af50-3145-4e9d-9ae4-8180d2da1761" at bounding box center [149, 175] width 91 height 6
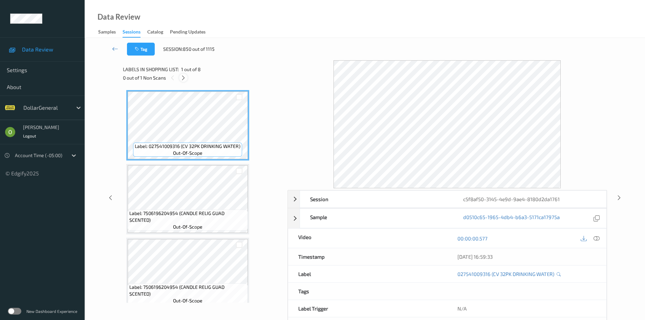
click at [185, 81] on icon at bounding box center [184, 78] width 6 height 6
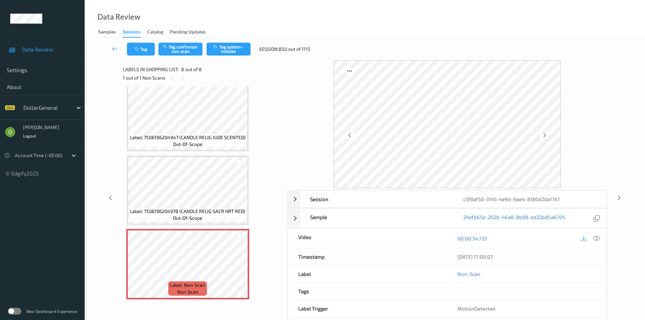
click at [603, 235] on div "00:00:34.733" at bounding box center [527, 238] width 159 height 19
click at [591, 238] on div at bounding box center [590, 238] width 22 height 9
click at [600, 240] on div at bounding box center [597, 238] width 9 height 9
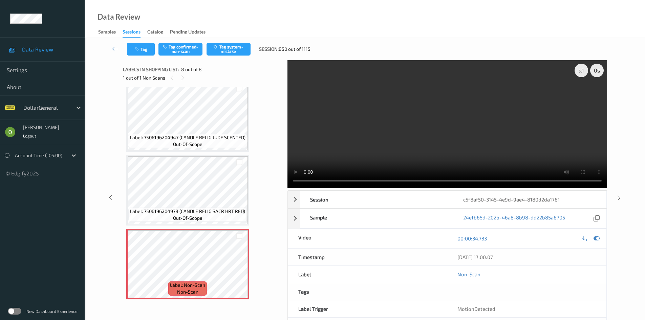
click at [114, 47] on icon at bounding box center [115, 48] width 6 height 7
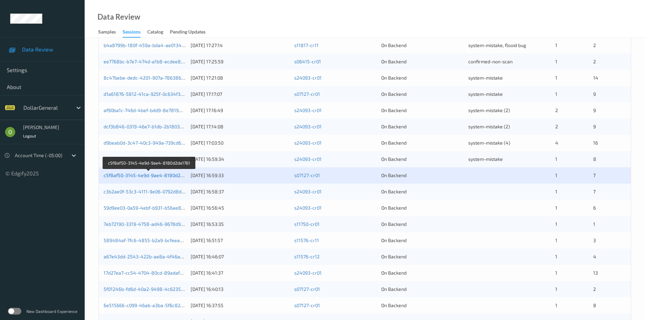
click at [163, 174] on link "c5f8af50-3145-4e9d-9ae4-8180d2da1761" at bounding box center [149, 175] width 91 height 6
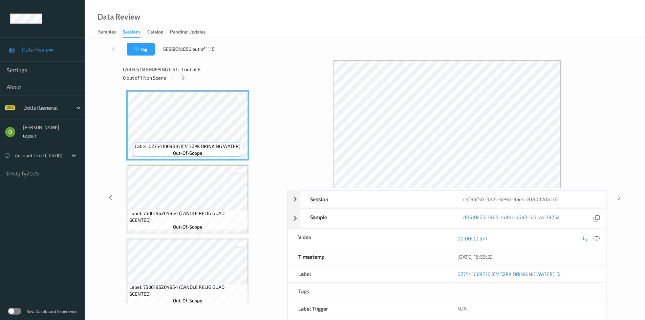
click at [179, 81] on div "0 out of 1 Non Scans" at bounding box center [203, 78] width 160 height 8
click at [180, 81] on div "0 out of 1 Non Scans" at bounding box center [203, 78] width 160 height 8
click at [184, 80] on icon at bounding box center [184, 78] width 6 height 6
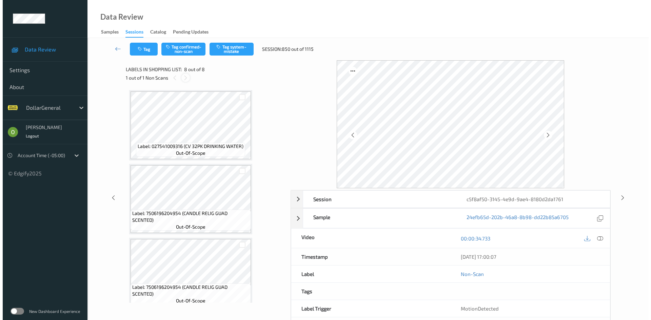
scroll to position [378, 0]
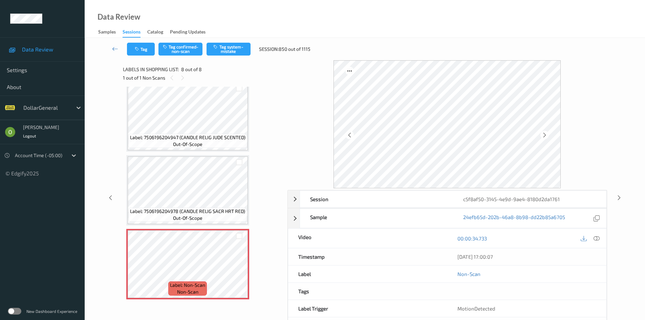
click at [598, 241] on icon at bounding box center [597, 238] width 6 height 6
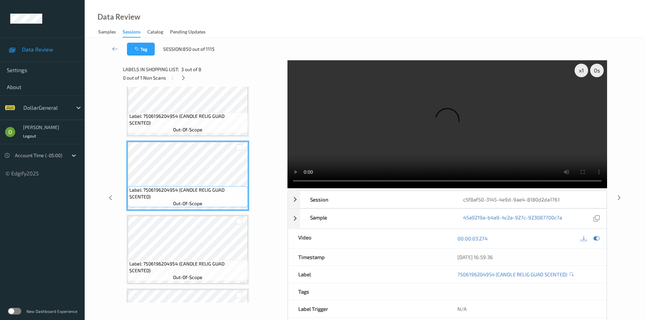
scroll to position [102, 0]
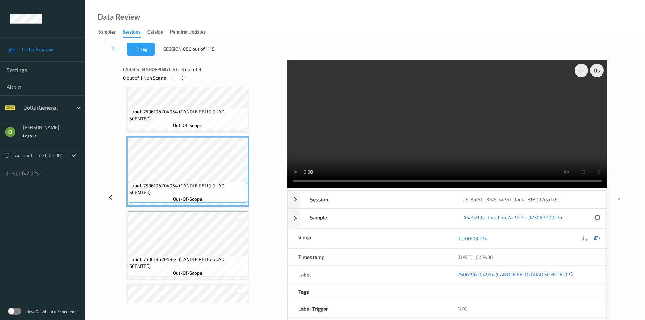
click at [392, 115] on video at bounding box center [448, 124] width 320 height 128
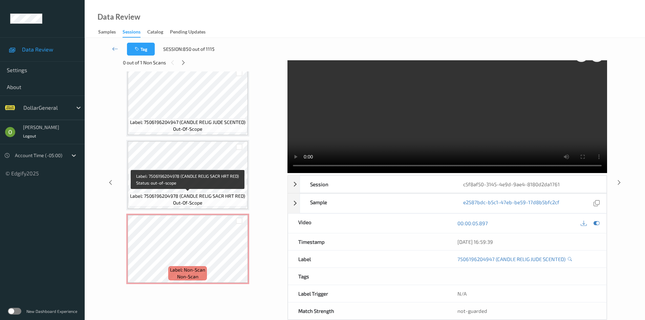
scroll to position [29, 0]
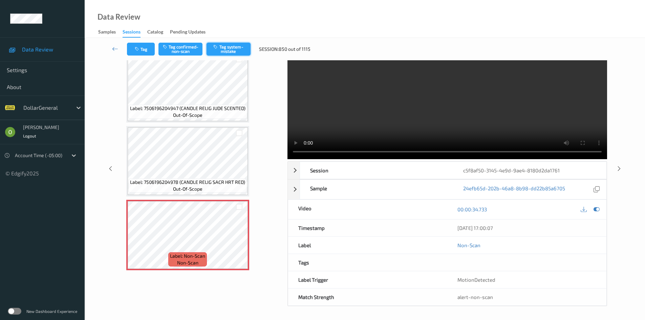
click at [229, 48] on button "Tag system-mistake" at bounding box center [229, 49] width 44 height 13
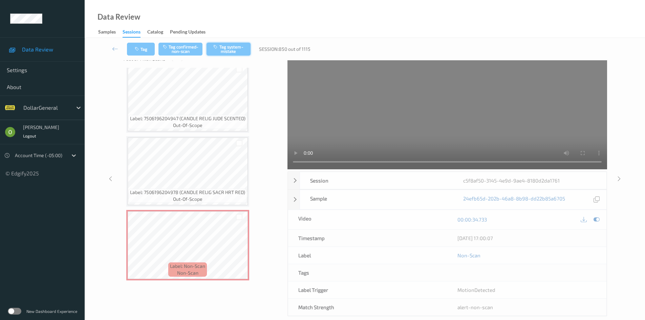
scroll to position [0, 0]
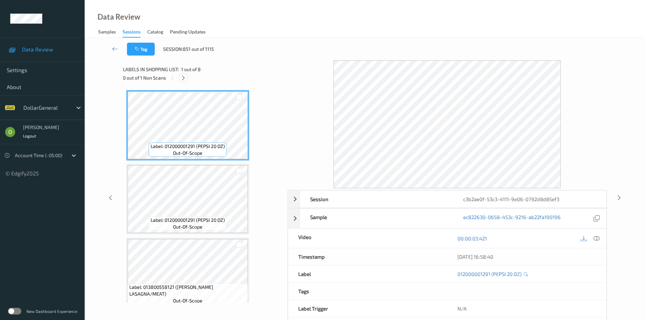
click at [182, 81] on div at bounding box center [183, 78] width 8 height 8
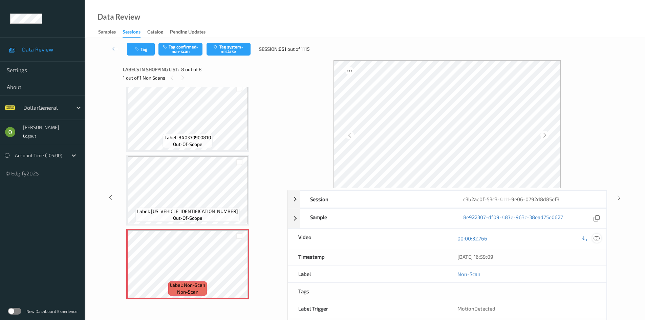
click at [600, 238] on icon at bounding box center [597, 238] width 6 height 6
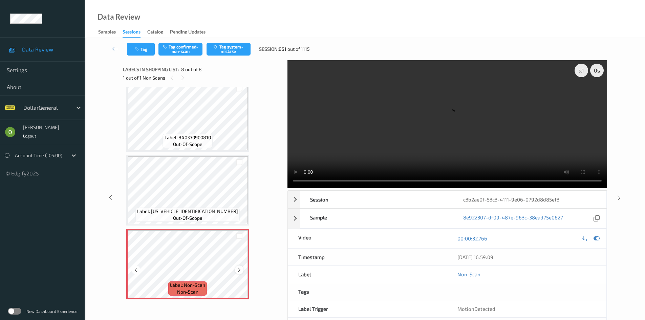
click at [237, 270] on icon at bounding box center [239, 270] width 6 height 6
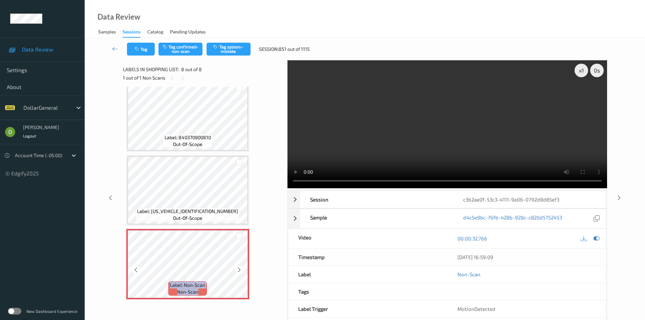
click at [237, 270] on icon at bounding box center [239, 270] width 6 height 6
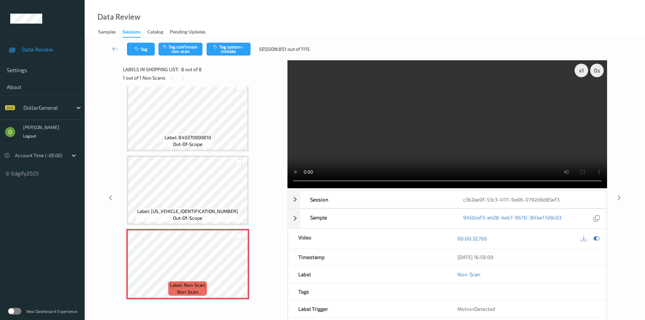
click at [374, 161] on video at bounding box center [448, 124] width 320 height 128
click at [390, 145] on video at bounding box center [448, 124] width 320 height 128
click at [367, 144] on video at bounding box center [448, 124] width 320 height 128
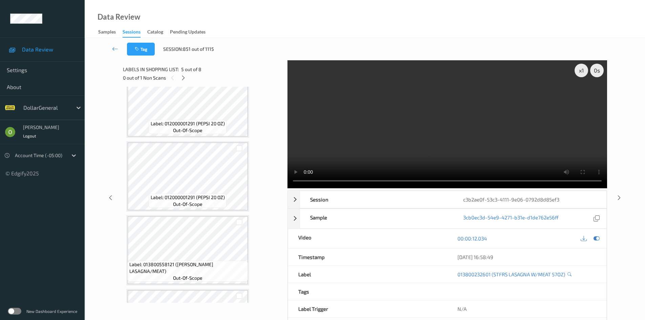
scroll to position [0, 0]
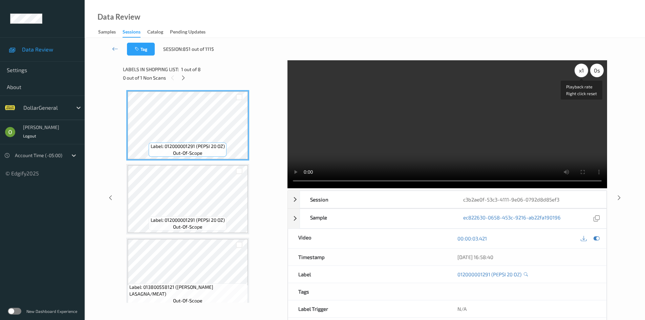
click at [581, 72] on div "x 1" at bounding box center [582, 71] width 14 height 14
click at [581, 72] on div "x 2" at bounding box center [582, 71] width 14 height 14
click at [531, 112] on video at bounding box center [448, 124] width 320 height 128
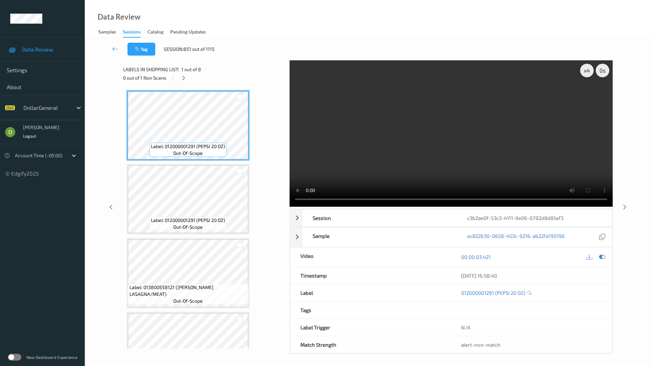
click at [355, 205] on video at bounding box center [450, 133] width 323 height 146
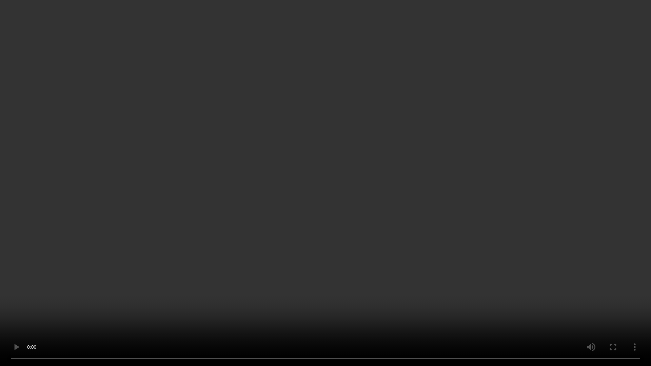
click at [355, 205] on video at bounding box center [325, 183] width 651 height 366
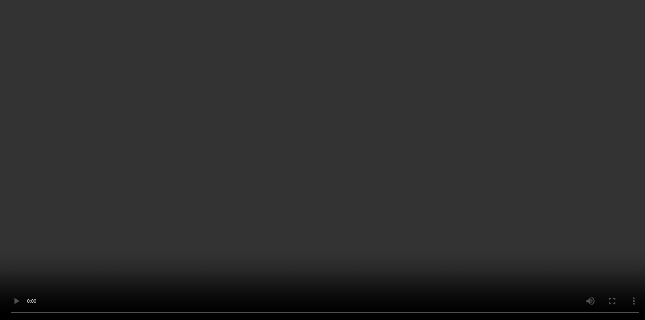
click at [357, 142] on video at bounding box center [322, 160] width 645 height 320
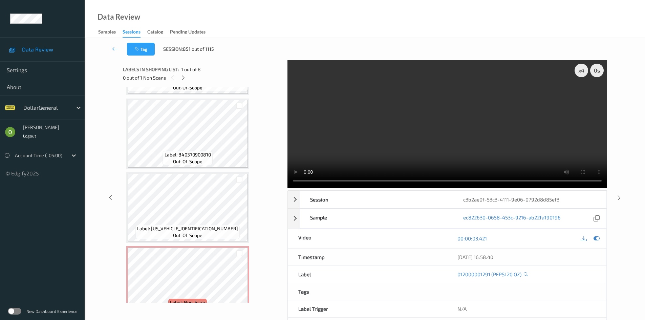
scroll to position [378, 0]
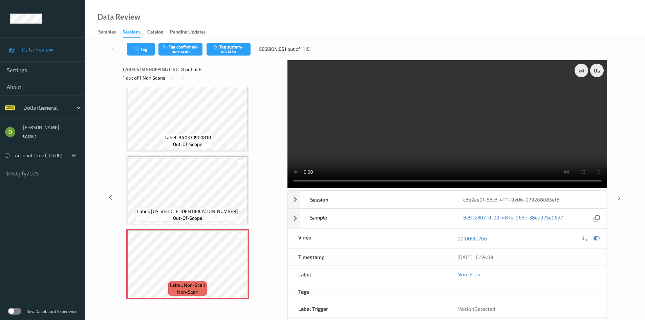
click at [256, 55] on div "Tag Tag confirmed-non-scan Tag system-mistake Session: 851 out of 1115" at bounding box center [221, 49] width 188 height 13
click at [250, 52] on button "Tag system-mistake" at bounding box center [229, 49] width 44 height 13
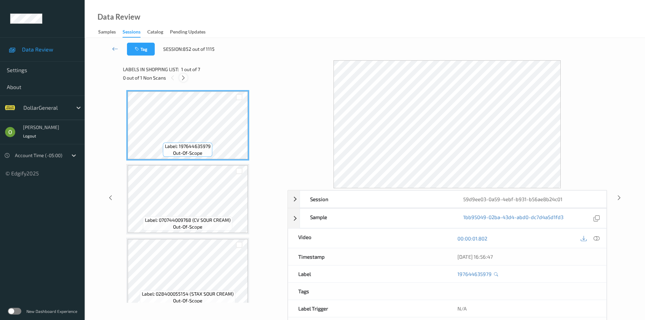
click at [181, 79] on icon at bounding box center [184, 78] width 6 height 6
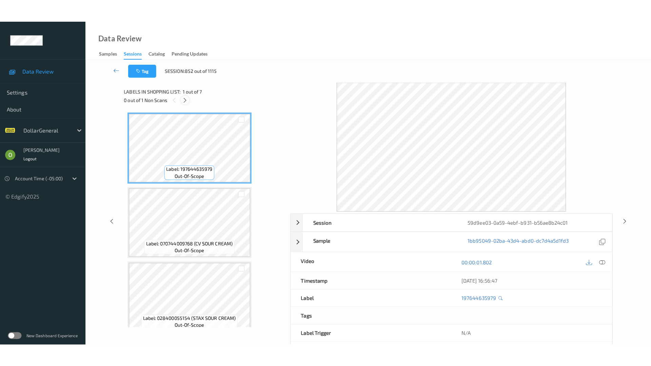
scroll to position [304, 0]
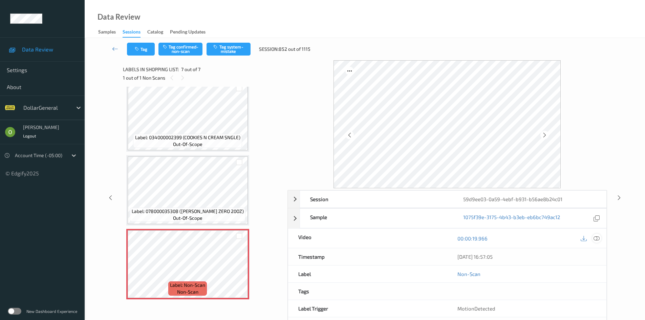
click at [600, 242] on div at bounding box center [597, 238] width 9 height 9
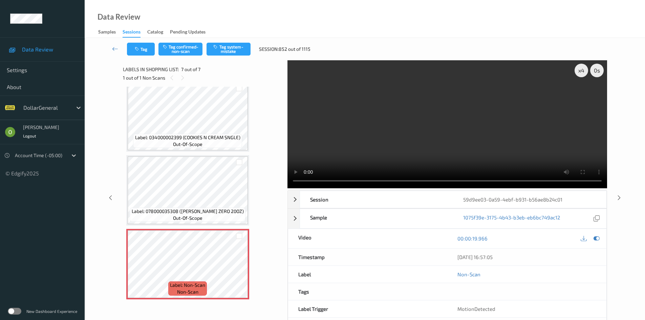
click at [374, 97] on video at bounding box center [448, 124] width 320 height 128
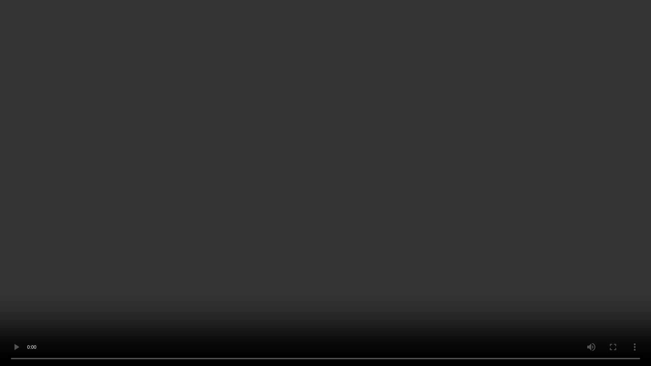
click at [372, 150] on video at bounding box center [325, 183] width 651 height 366
click at [412, 140] on video at bounding box center [325, 183] width 651 height 366
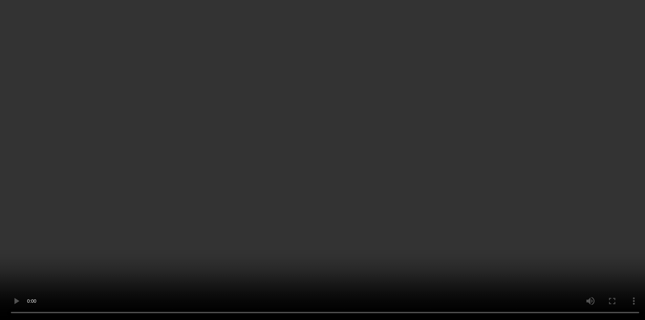
click at [580, 72] on div "x 4" at bounding box center [582, 71] width 14 height 14
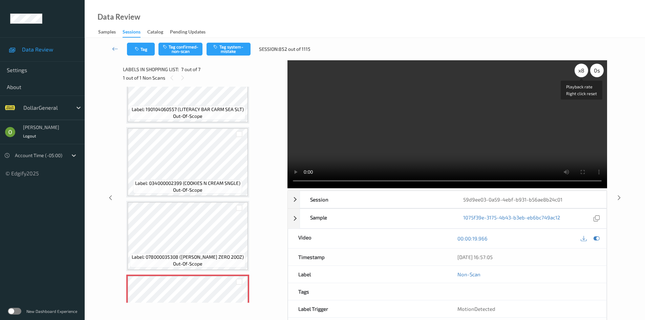
click at [580, 72] on div "x 8" at bounding box center [582, 71] width 14 height 14
click at [579, 72] on div "x 1" at bounding box center [582, 71] width 14 height 14
click at [579, 73] on div "x 2" at bounding box center [582, 71] width 14 height 14
click at [510, 120] on video at bounding box center [448, 124] width 320 height 128
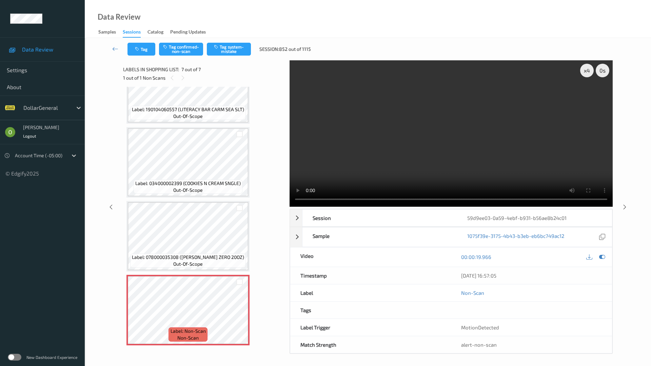
click at [289, 131] on video at bounding box center [450, 133] width 323 height 146
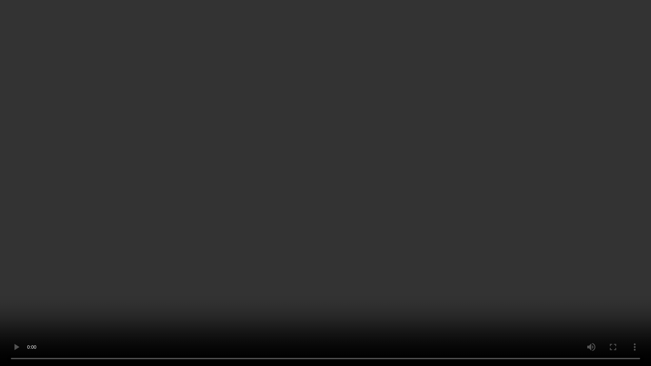
drag, startPoint x: 289, startPoint y: 131, endPoint x: 288, endPoint y: 103, distance: 28.8
click at [289, 132] on video at bounding box center [325, 183] width 651 height 366
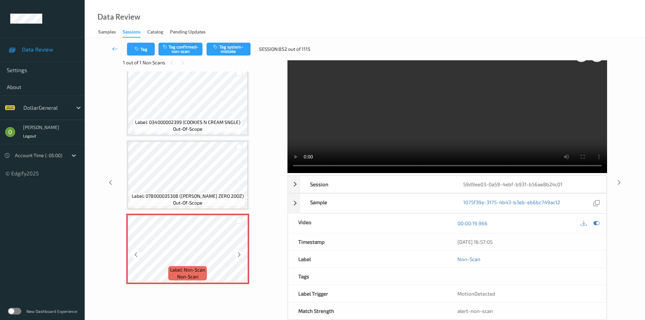
scroll to position [29, 0]
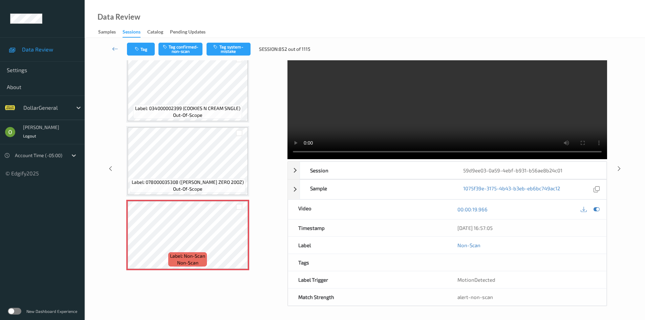
click at [374, 112] on video at bounding box center [448, 95] width 320 height 128
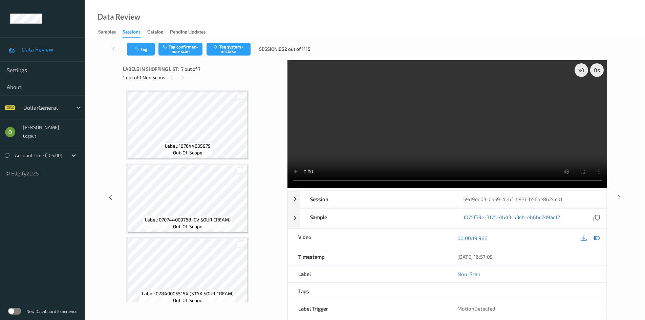
scroll to position [0, 0]
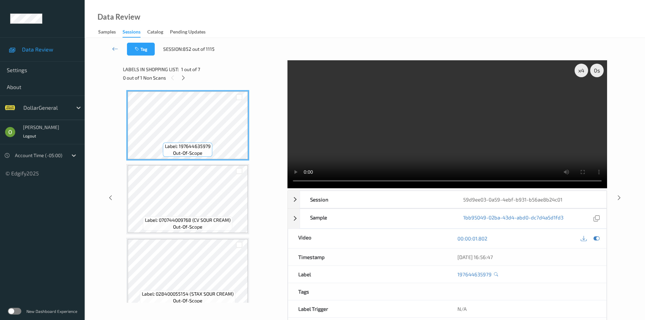
click at [404, 100] on video at bounding box center [448, 124] width 320 height 128
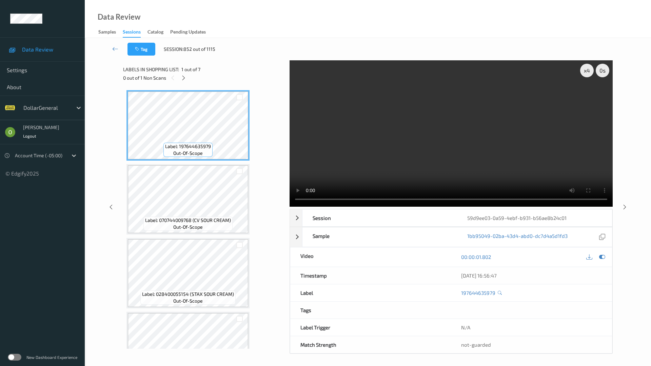
click at [405, 167] on video at bounding box center [450, 133] width 323 height 146
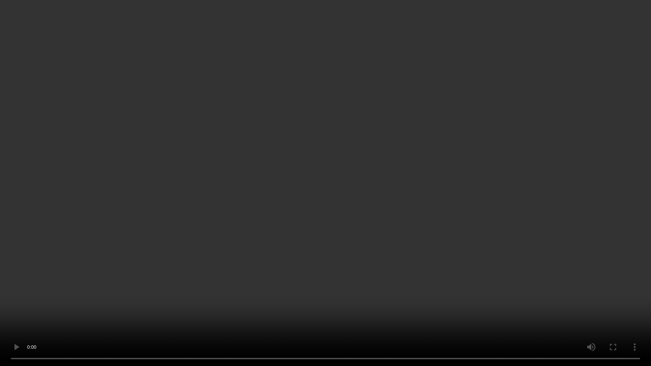
click at [444, 143] on video at bounding box center [325, 183] width 651 height 366
click at [442, 143] on video at bounding box center [325, 183] width 651 height 366
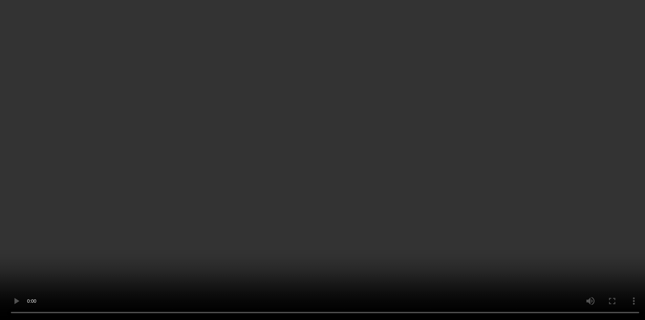
click at [186, 80] on icon at bounding box center [184, 78] width 6 height 6
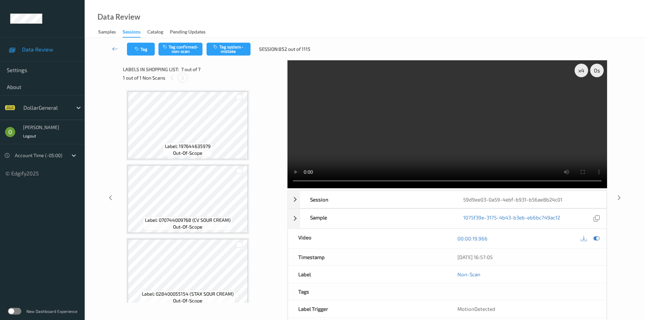
scroll to position [304, 0]
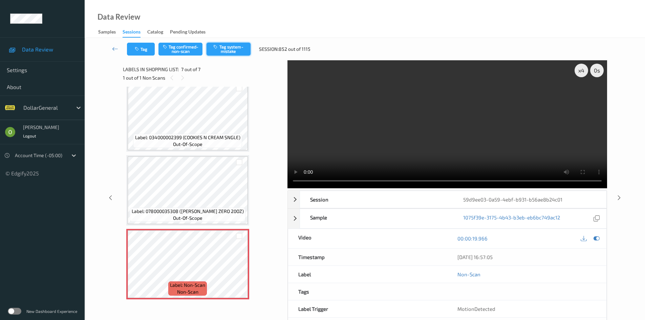
click at [219, 49] on button "Tag system-mistake" at bounding box center [229, 49] width 44 height 13
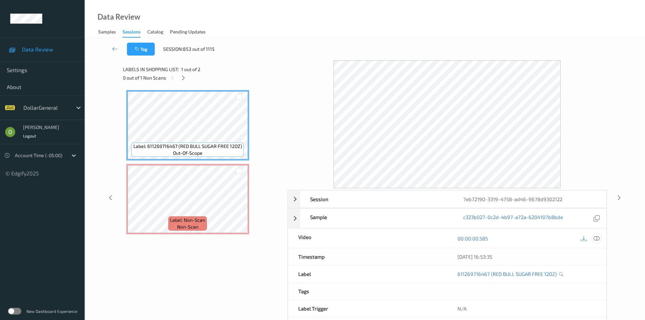
click at [596, 241] on icon at bounding box center [597, 238] width 6 height 6
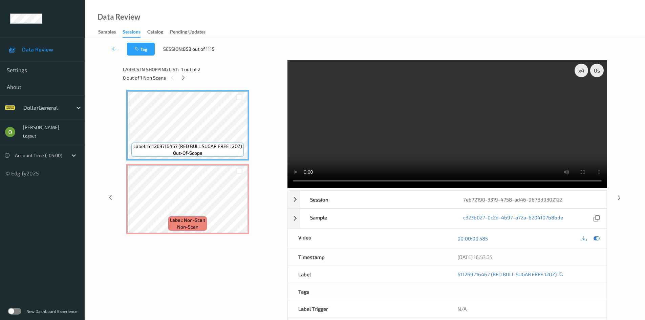
click at [432, 121] on video at bounding box center [448, 124] width 320 height 128
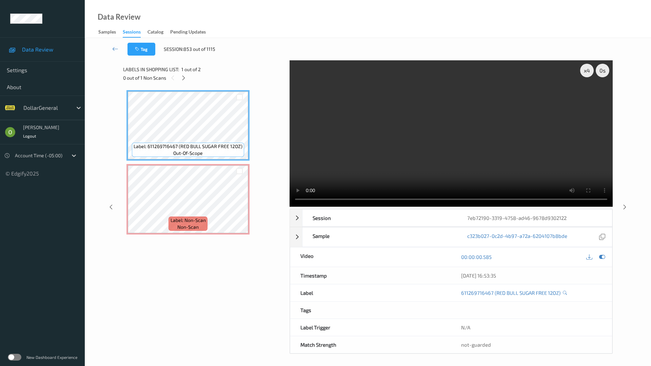
click at [417, 159] on video at bounding box center [450, 133] width 323 height 146
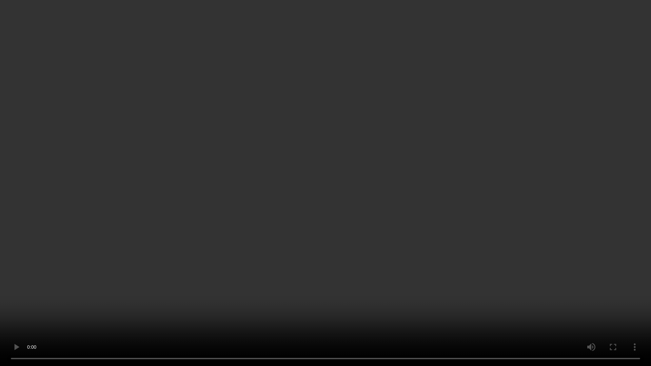
click at [395, 173] on video at bounding box center [325, 183] width 651 height 366
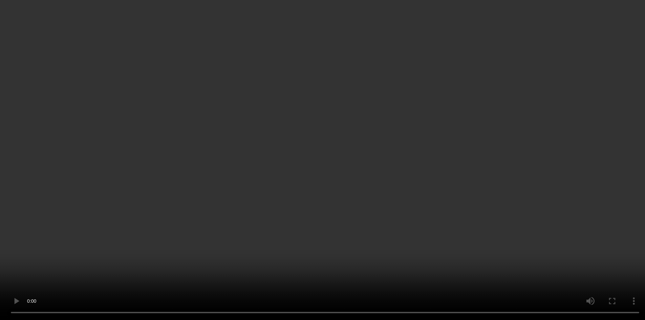
click at [444, 145] on video at bounding box center [322, 160] width 645 height 320
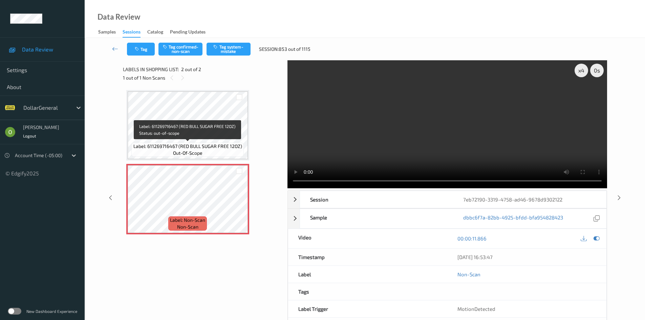
click at [209, 152] on div "Label: 611269716467 (RED BULL SUGAR FREE 12OZ) out-of-scope" at bounding box center [187, 150] width 112 height 14
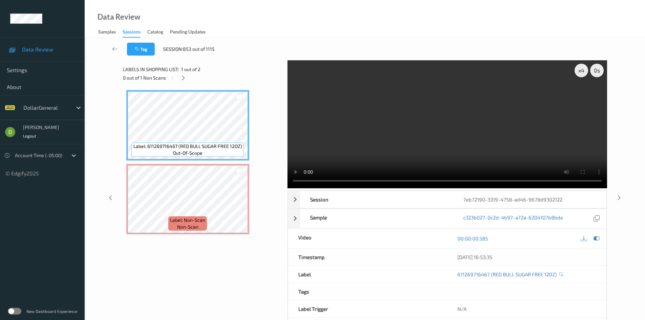
click at [341, 151] on video at bounding box center [448, 124] width 320 height 128
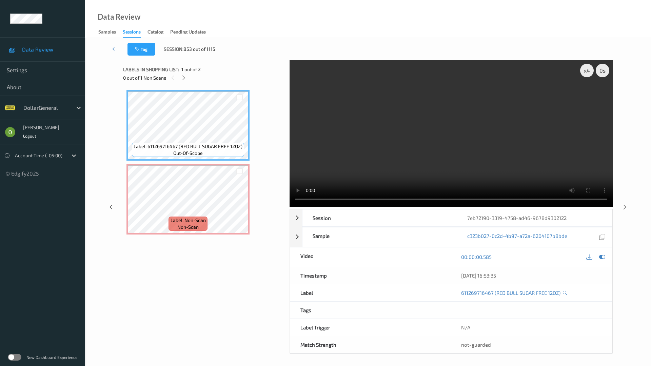
click at [341, 181] on video at bounding box center [450, 133] width 323 height 146
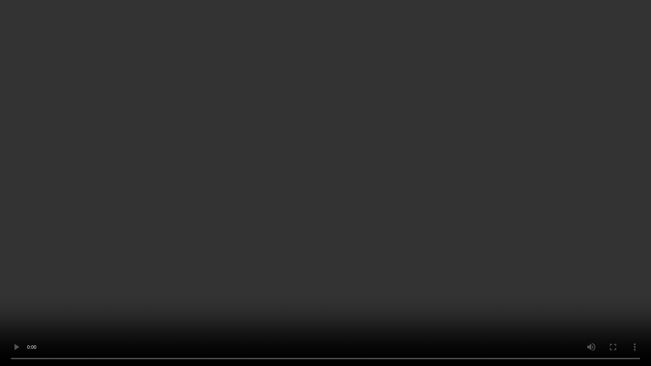
click at [556, 134] on video at bounding box center [325, 183] width 651 height 366
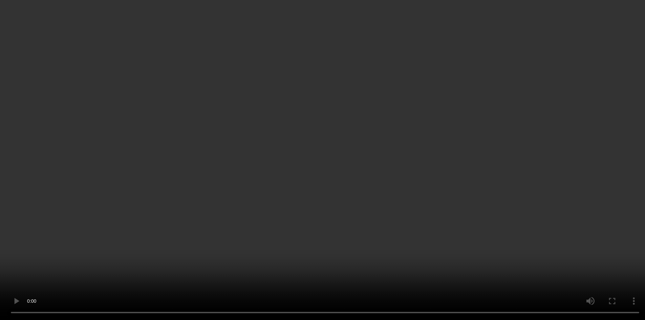
click at [534, 96] on video at bounding box center [322, 160] width 645 height 320
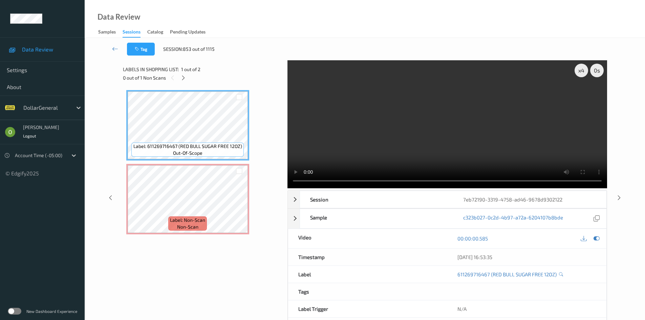
click at [534, 96] on video at bounding box center [448, 124] width 320 height 128
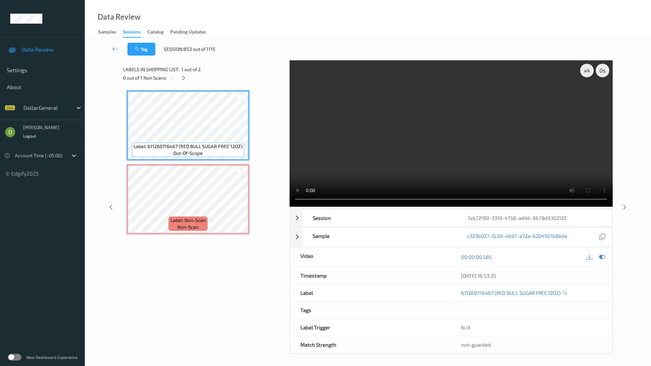
click at [392, 164] on video at bounding box center [450, 133] width 323 height 146
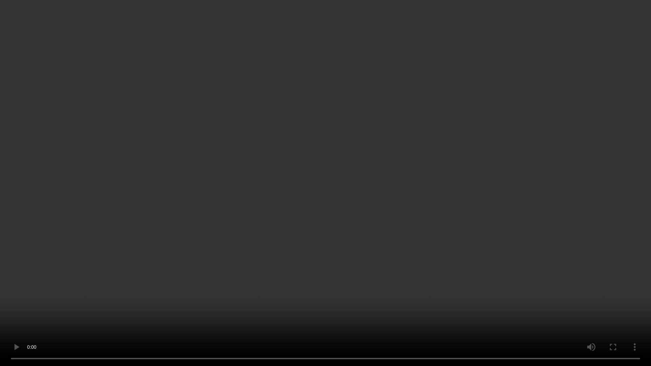
click at [392, 164] on video at bounding box center [325, 183] width 651 height 366
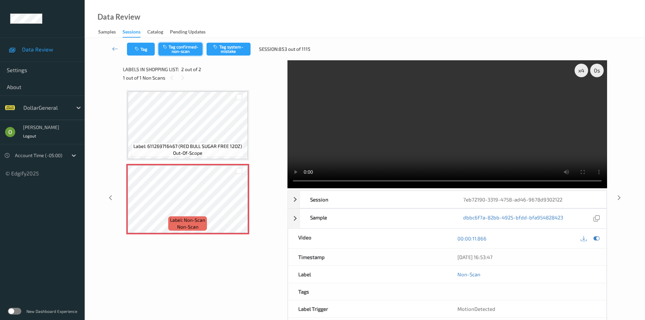
click at [195, 48] on button "Tag confirmed-non-scan" at bounding box center [181, 49] width 44 height 13
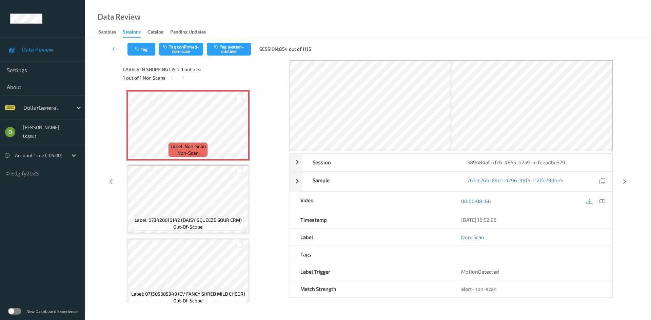
click at [601, 199] on icon at bounding box center [602, 201] width 6 height 6
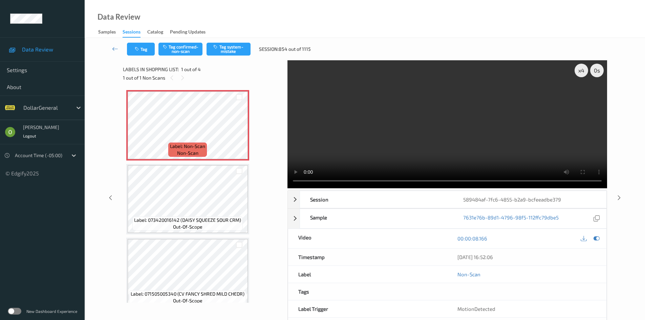
click at [459, 115] on video at bounding box center [448, 124] width 320 height 128
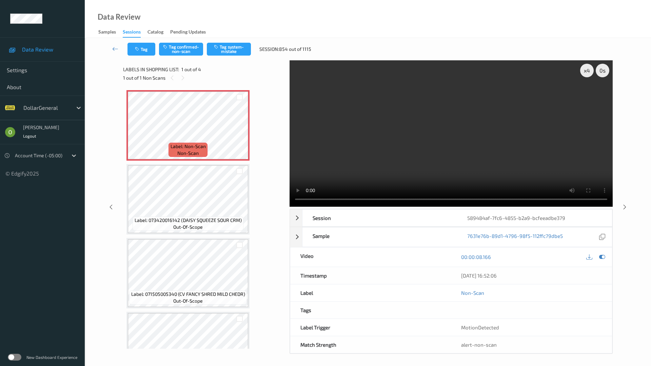
click at [458, 147] on video at bounding box center [450, 133] width 323 height 146
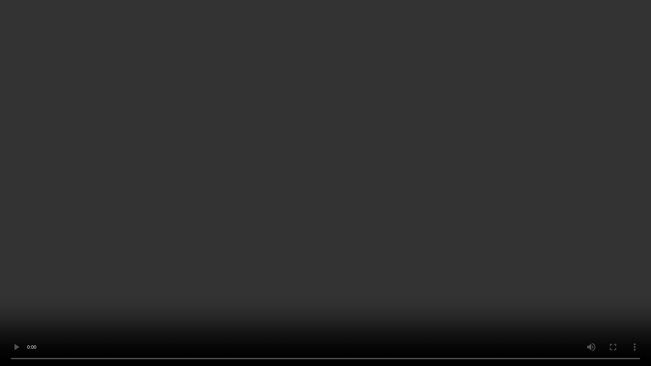
click at [427, 176] on video at bounding box center [325, 183] width 651 height 366
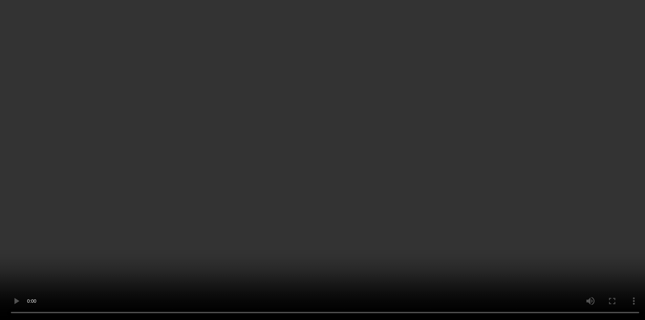
click at [405, 148] on video at bounding box center [322, 160] width 645 height 320
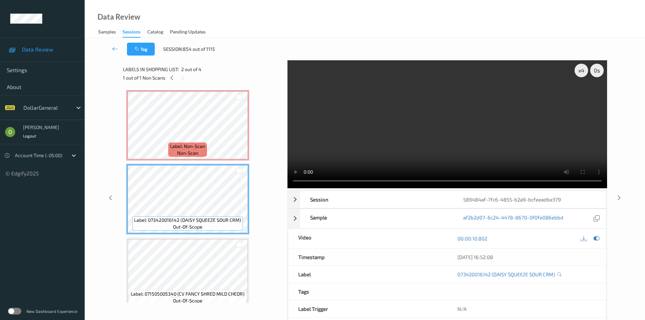
click at [393, 140] on video at bounding box center [448, 124] width 320 height 128
click at [393, 139] on video at bounding box center [448, 124] width 320 height 128
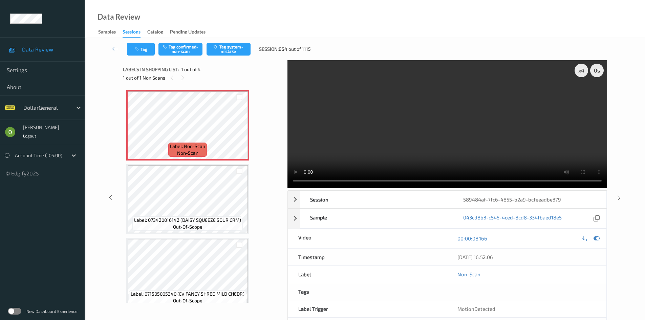
drag, startPoint x: 426, startPoint y: 157, endPoint x: 419, endPoint y: 158, distance: 6.9
click at [425, 157] on video at bounding box center [448, 124] width 320 height 128
drag, startPoint x: 385, startPoint y: 103, endPoint x: 380, endPoint y: 106, distance: 5.6
click at [384, 102] on video at bounding box center [448, 124] width 320 height 128
click at [216, 44] on icon "button" at bounding box center [216, 46] width 6 height 5
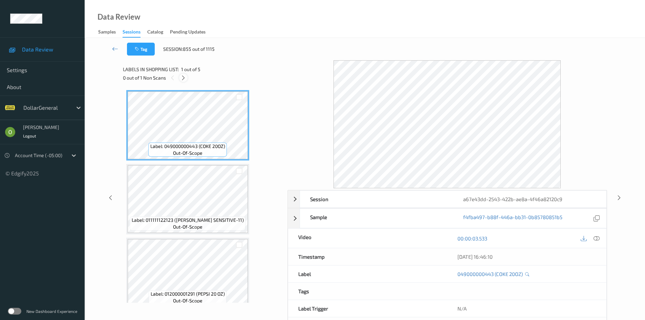
click at [184, 79] on icon at bounding box center [184, 78] width 6 height 6
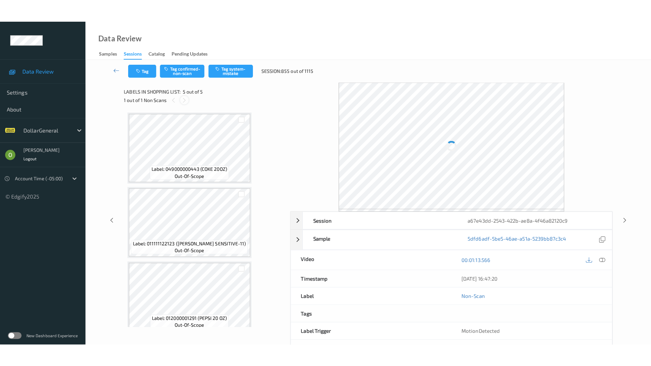
scroll to position [157, 0]
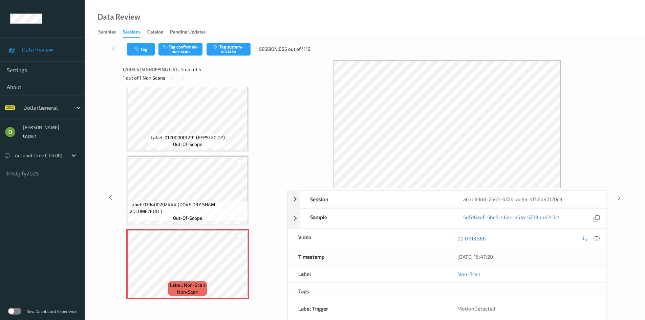
click at [599, 238] on icon at bounding box center [597, 238] width 6 height 6
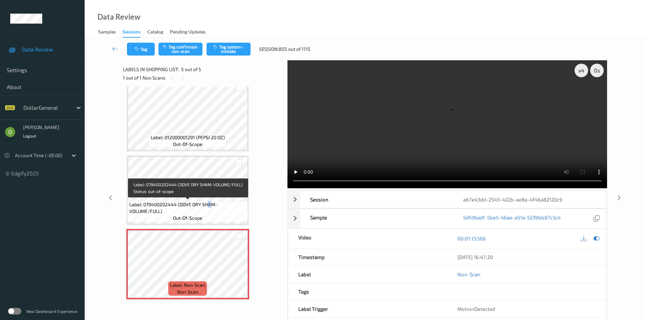
click at [209, 201] on div "Label: 079400202444 (DOVE DRY SHAM-VOLUME/FULL) out-of-scope" at bounding box center [188, 211] width 120 height 21
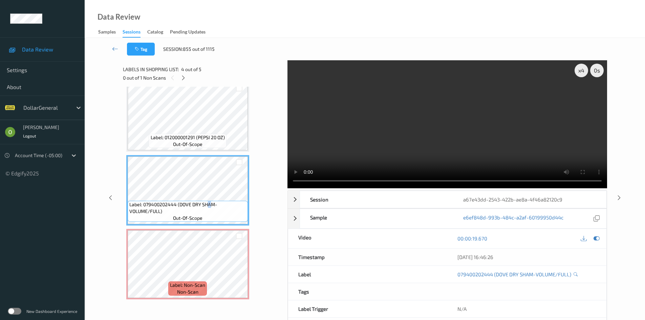
click at [460, 140] on video at bounding box center [448, 124] width 320 height 128
click at [459, 140] on video at bounding box center [448, 124] width 320 height 128
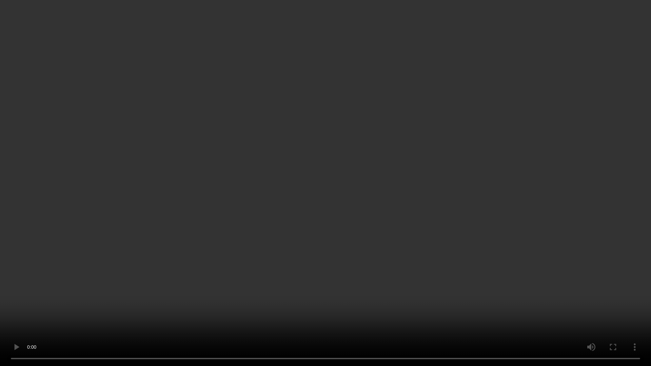
click at [459, 170] on video at bounding box center [325, 183] width 651 height 366
click at [324, 221] on video at bounding box center [325, 183] width 651 height 366
click at [323, 220] on video at bounding box center [325, 183] width 651 height 366
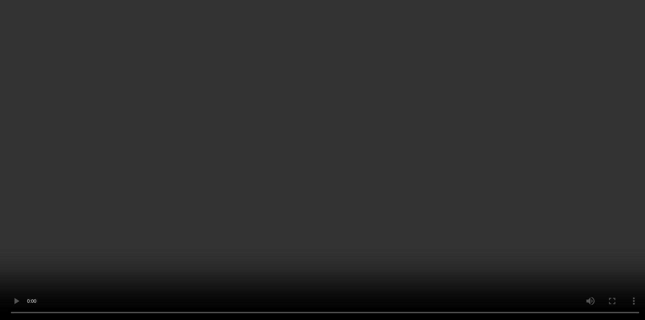
scroll to position [136, 0]
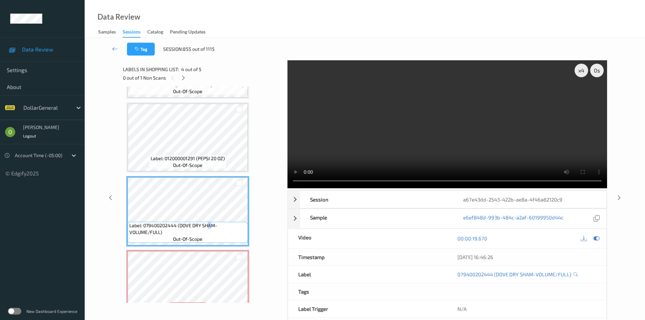
click at [372, 117] on video at bounding box center [448, 124] width 320 height 128
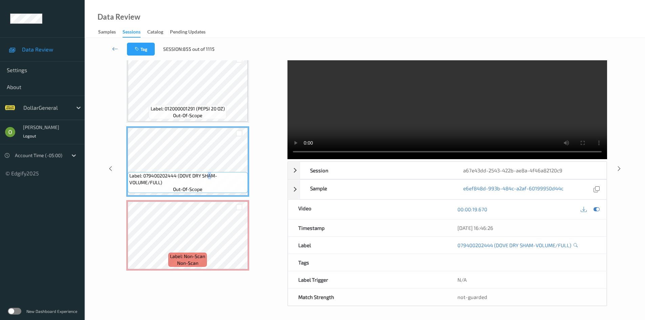
scroll to position [157, 0]
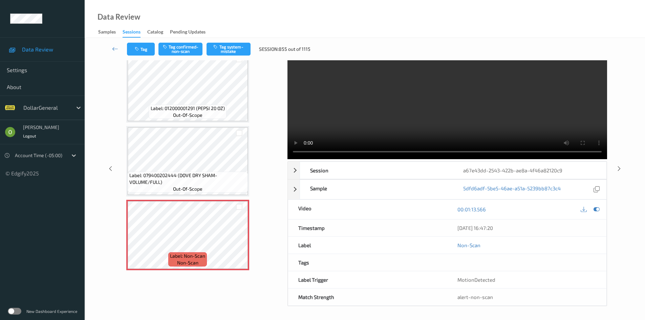
click at [223, 57] on div "Tag Tag confirmed-non-scan Tag system-mistake Session: 855 out of 1115" at bounding box center [365, 49] width 533 height 22
click at [227, 50] on button "Tag system-mistake" at bounding box center [229, 49] width 44 height 13
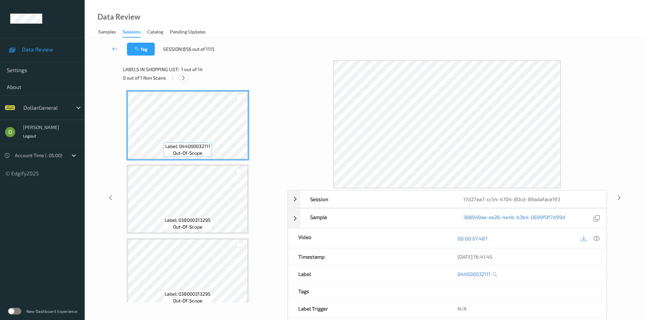
click at [179, 78] on div "0 out of 1 Non Scans" at bounding box center [203, 78] width 160 height 8
click at [180, 79] on div at bounding box center [183, 78] width 8 height 8
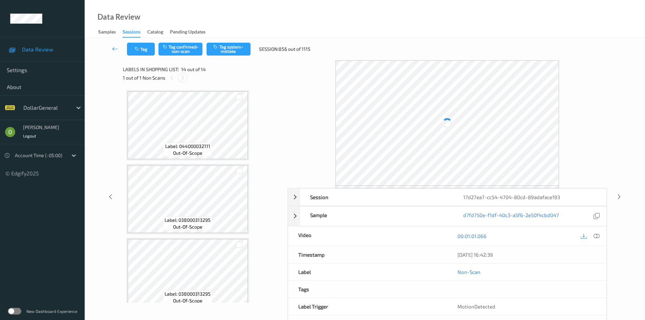
scroll to position [821, 0]
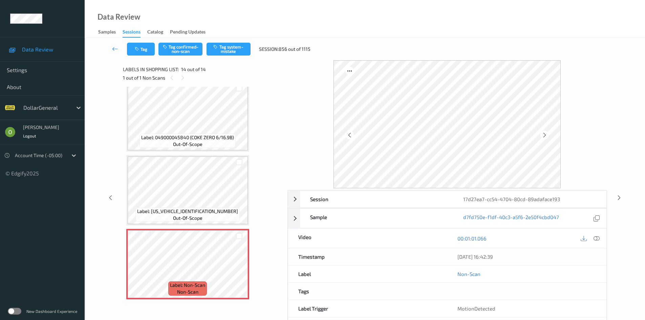
click at [603, 241] on div "00:01:01.066" at bounding box center [527, 238] width 159 height 19
click at [600, 240] on icon at bounding box center [597, 238] width 6 height 6
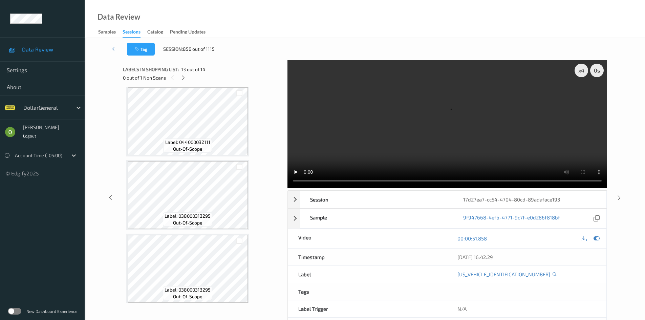
scroll to position [0, 0]
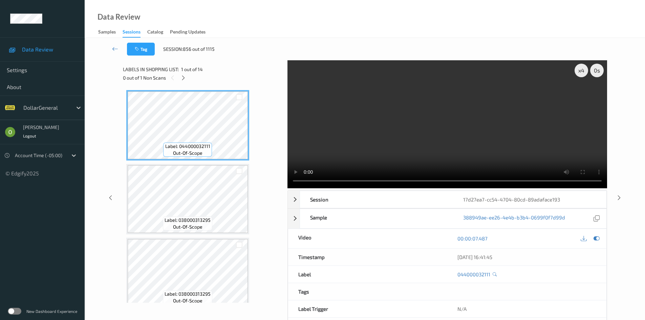
click at [328, 106] on video at bounding box center [448, 124] width 320 height 128
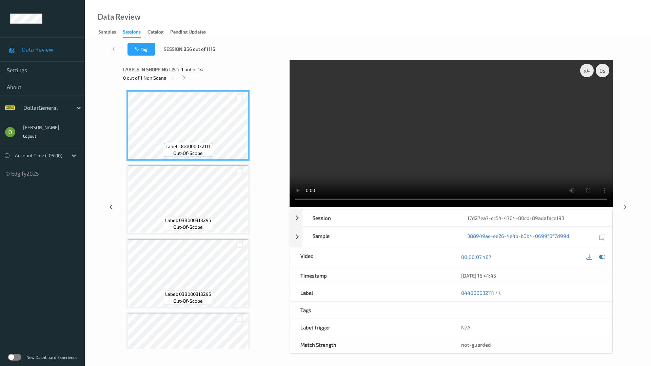
click at [501, 149] on video at bounding box center [450, 133] width 323 height 146
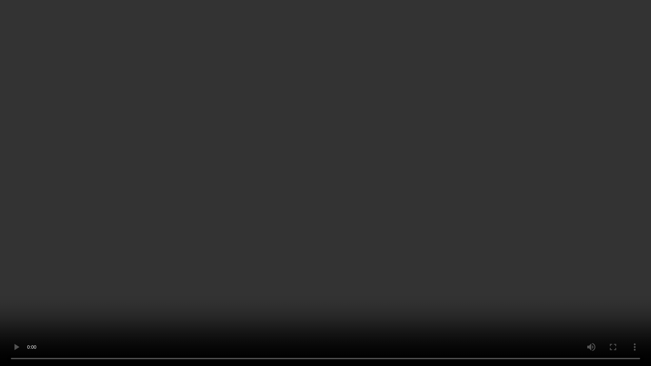
click at [513, 132] on video at bounding box center [325, 183] width 651 height 366
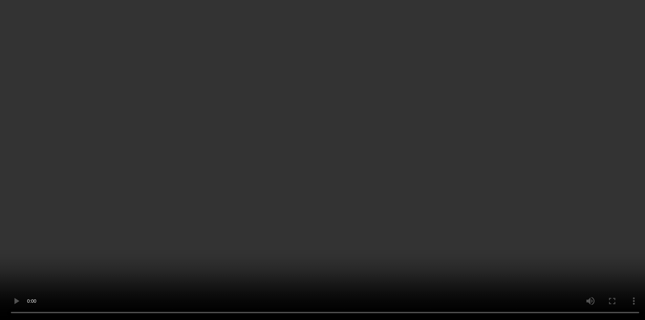
scroll to position [821, 0]
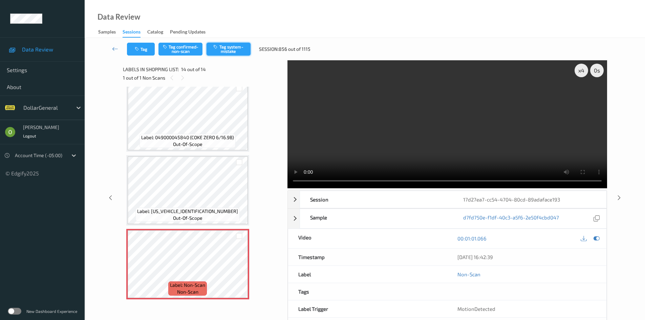
click at [225, 44] on button "Tag system-mistake" at bounding box center [229, 49] width 44 height 13
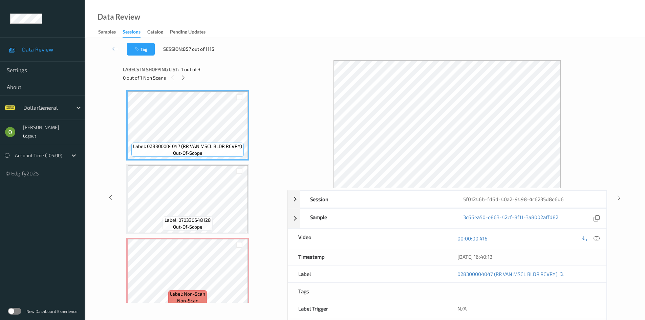
click at [598, 234] on div at bounding box center [590, 238] width 22 height 9
click at [598, 236] on icon at bounding box center [597, 238] width 6 height 6
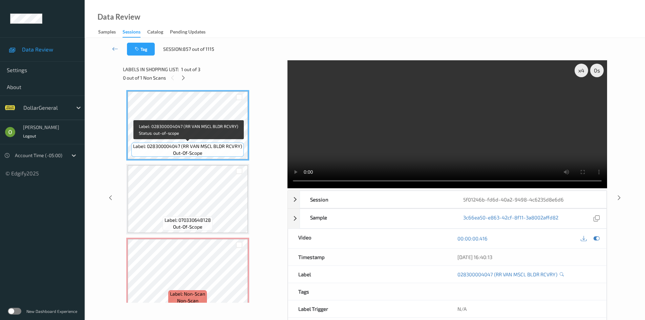
click at [209, 153] on div "Label: 028300004047 (RR VAN MSCL BLDR RCVRY) out-of-scope" at bounding box center [187, 150] width 112 height 14
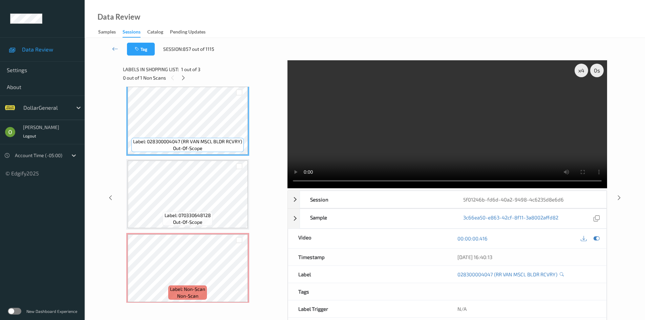
scroll to position [9, 0]
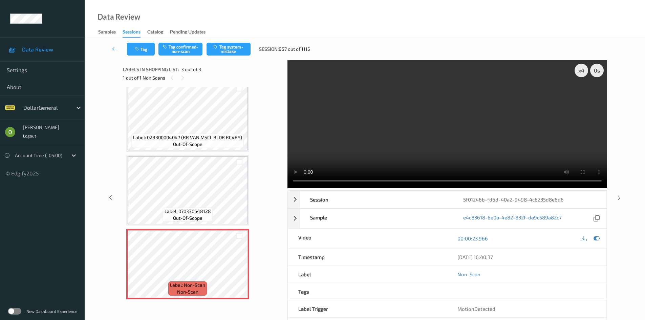
click at [435, 144] on video at bounding box center [448, 124] width 320 height 128
click at [421, 138] on video at bounding box center [448, 124] width 320 height 128
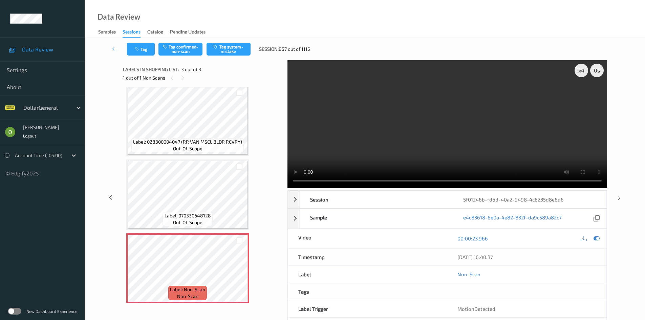
scroll to position [0, 0]
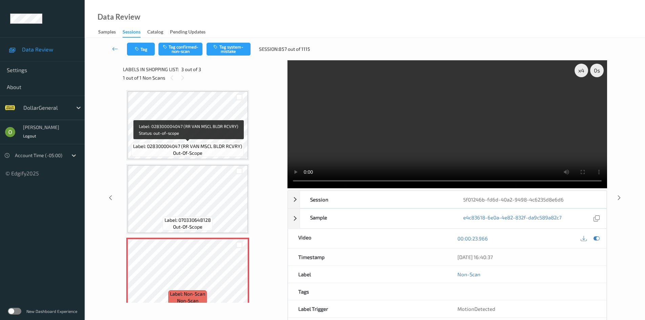
click at [202, 143] on div "Label: 028300004047 (RR VAN MSCL BLDR RCVRY) out-of-scope" at bounding box center [187, 150] width 112 height 14
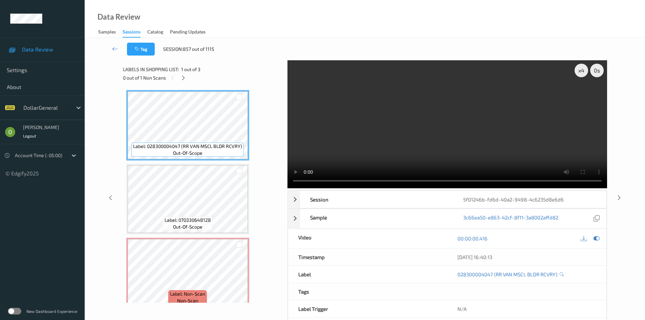
click at [449, 104] on video at bounding box center [448, 124] width 320 height 128
click at [447, 104] on video at bounding box center [448, 124] width 320 height 128
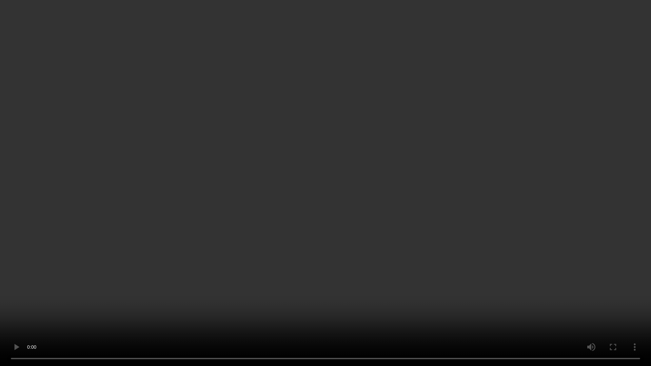
click at [448, 135] on video at bounding box center [325, 183] width 651 height 366
click at [431, 151] on video at bounding box center [325, 183] width 651 height 366
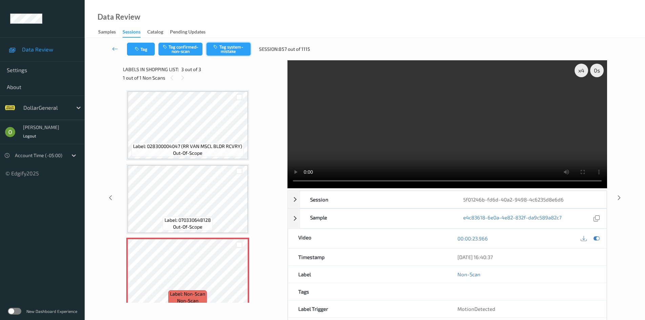
click at [229, 47] on button "Tag system-mistake" at bounding box center [229, 49] width 44 height 13
click at [256, 81] on div "1 out of 1 Non Scans" at bounding box center [203, 78] width 160 height 8
click at [411, 65] on video at bounding box center [448, 124] width 320 height 128
click at [396, 100] on video at bounding box center [448, 124] width 320 height 128
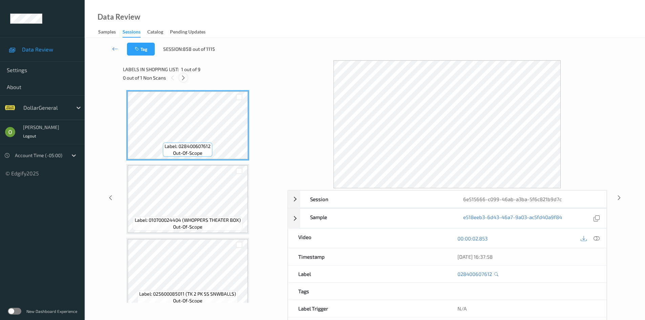
click at [183, 78] on icon at bounding box center [184, 78] width 6 height 6
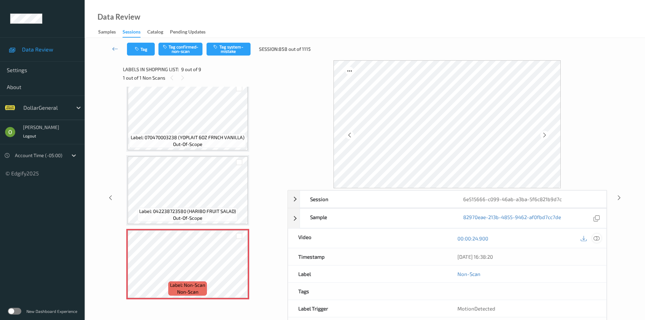
click at [600, 235] on div at bounding box center [597, 238] width 9 height 9
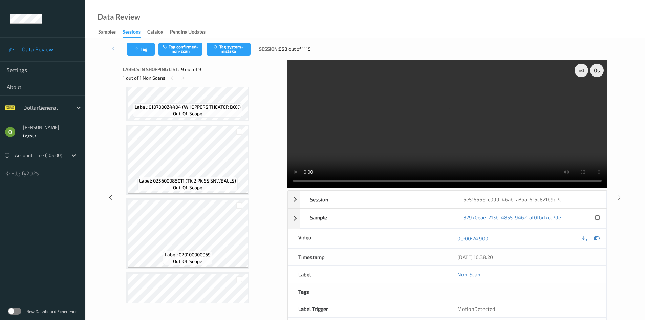
scroll to position [0, 0]
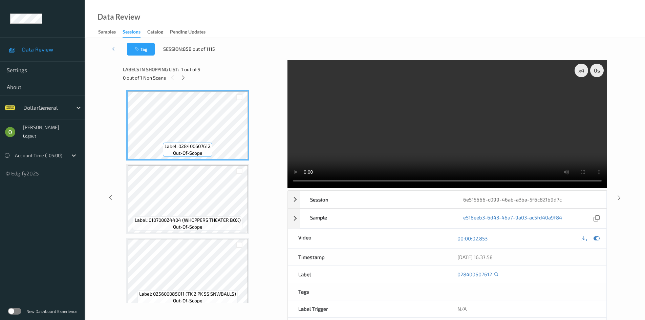
click at [342, 116] on video at bounding box center [448, 124] width 320 height 128
click at [446, 112] on video at bounding box center [448, 124] width 320 height 128
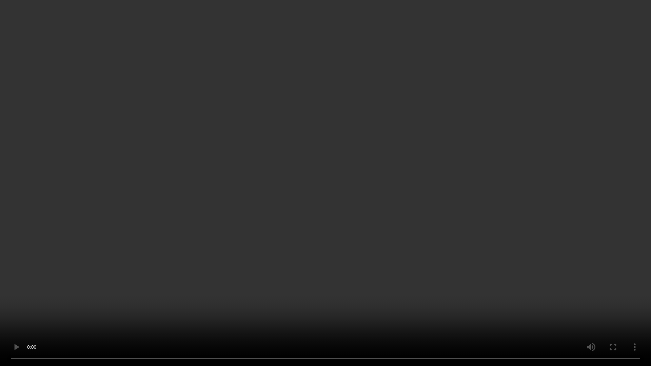
click at [441, 190] on video at bounding box center [325, 183] width 651 height 366
click at [0, 320] on video at bounding box center [325, 183] width 651 height 366
click at [384, 157] on video at bounding box center [325, 183] width 651 height 366
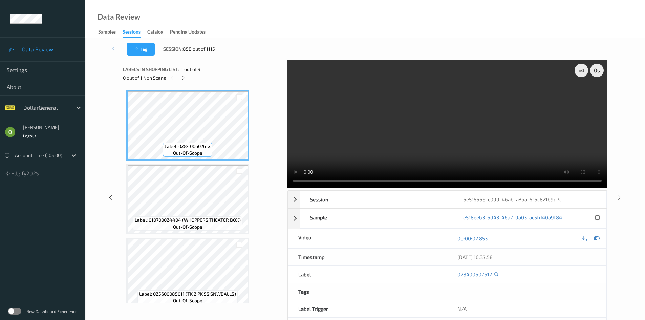
click at [415, 96] on video at bounding box center [448, 124] width 320 height 128
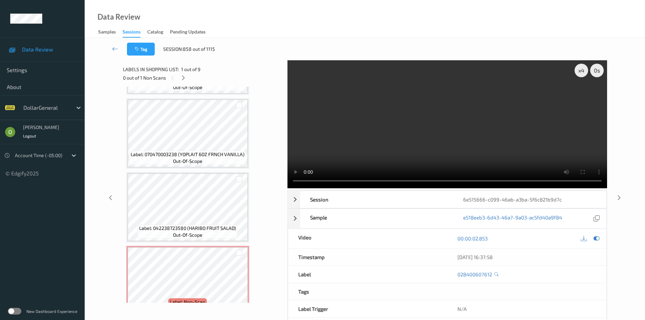
scroll to position [452, 0]
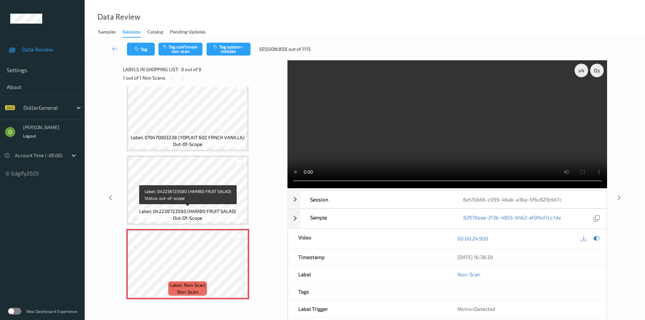
click at [207, 219] on div "Label: 042238723580 (HARIBO FRUIT SALAD) out-of-scope" at bounding box center [188, 215] width 100 height 14
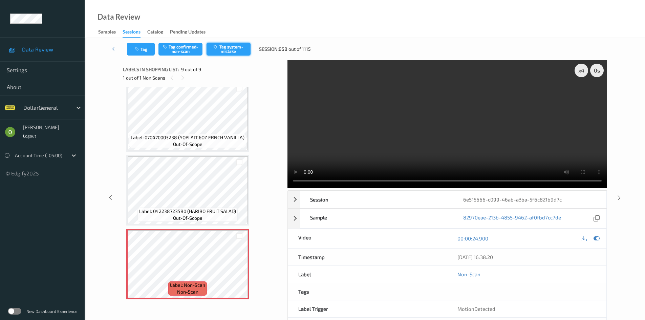
click at [230, 55] on button "Tag system-mistake" at bounding box center [229, 49] width 44 height 13
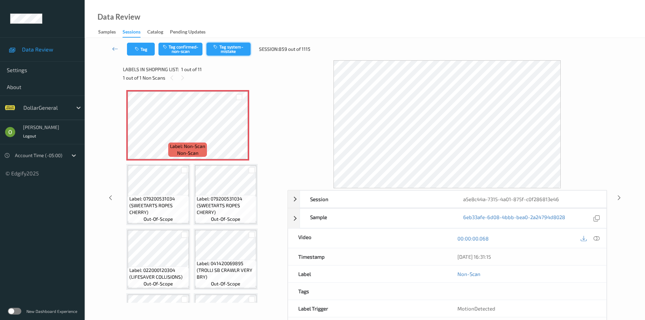
click at [242, 49] on button "Tag system-mistake" at bounding box center [229, 49] width 44 height 13
click at [137, 47] on icon "button" at bounding box center [138, 49] width 6 height 5
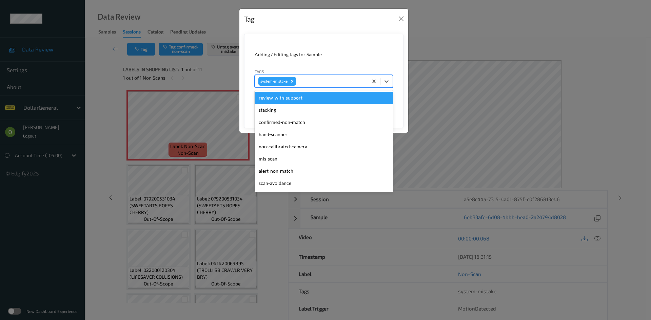
click at [351, 79] on div at bounding box center [330, 81] width 67 height 8
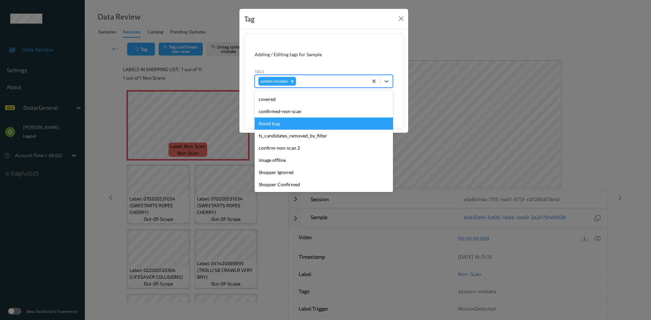
click at [307, 119] on div "flooid bug" at bounding box center [323, 124] width 138 height 12
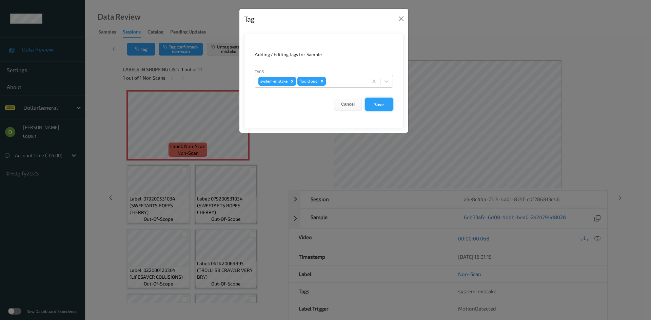
click at [385, 108] on button "Save" at bounding box center [379, 104] width 28 height 13
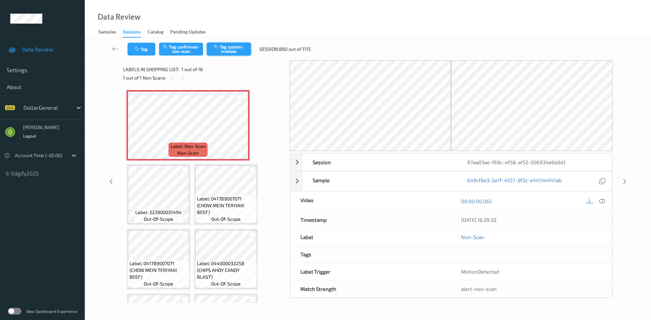
click at [230, 47] on button "Tag system-mistake" at bounding box center [229, 49] width 44 height 13
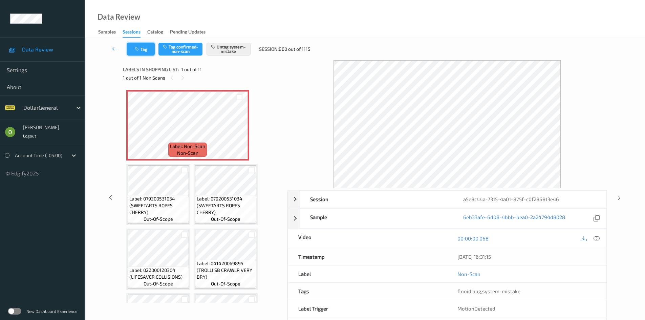
click at [133, 55] on button "Tag" at bounding box center [141, 49] width 28 height 13
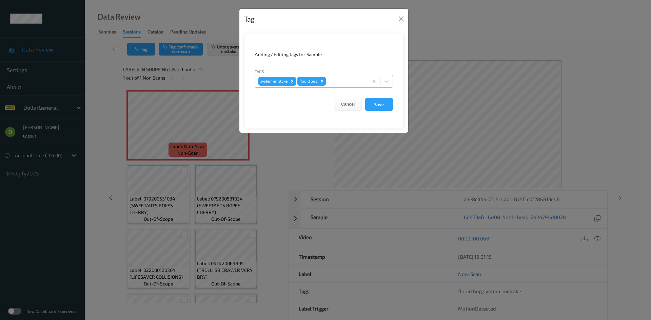
click at [353, 85] on div at bounding box center [345, 81] width 37 height 8
click at [401, 15] on button "Close" at bounding box center [400, 18] width 9 height 9
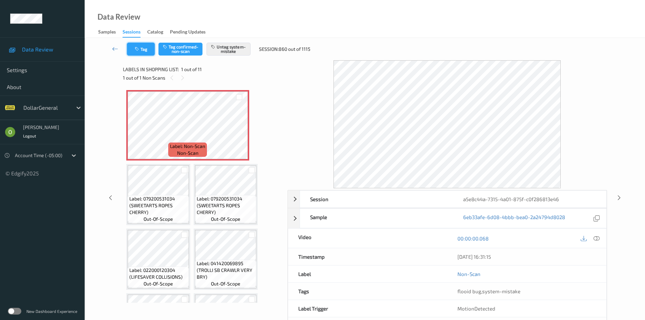
click at [147, 47] on button "Tag" at bounding box center [141, 49] width 28 height 13
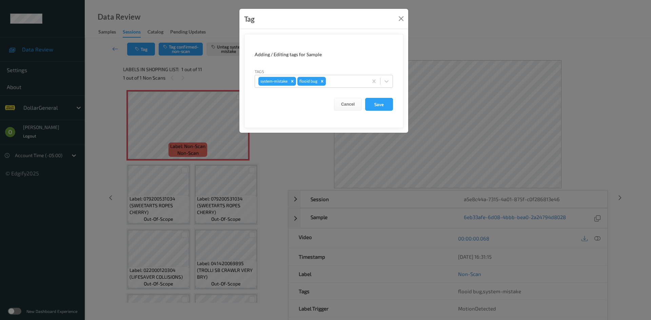
click at [334, 71] on div "Tags system-mistake flooid bug" at bounding box center [323, 78] width 138 height 20
click at [335, 77] on div at bounding box center [345, 81] width 37 height 8
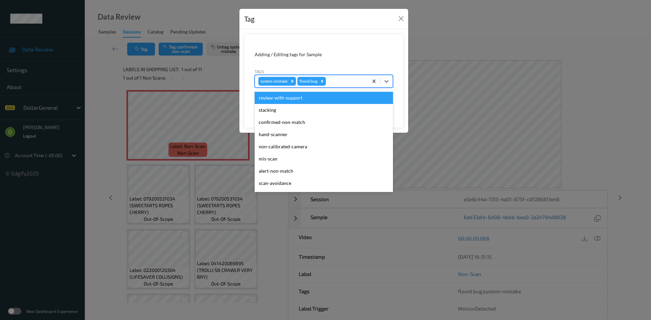
click at [436, 48] on div "Tag Adding / Editing tags for Sample Tags option review-with-support focused, 1…" at bounding box center [325, 160] width 651 height 320
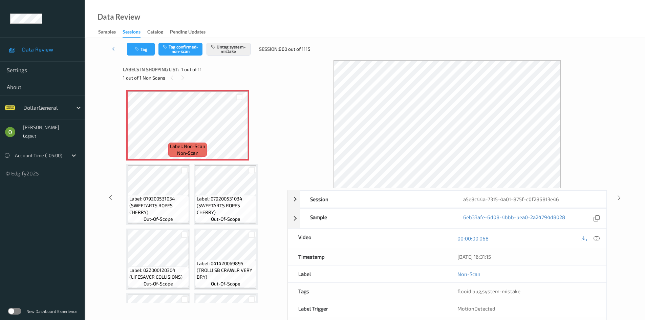
click at [115, 47] on icon at bounding box center [115, 48] width 6 height 7
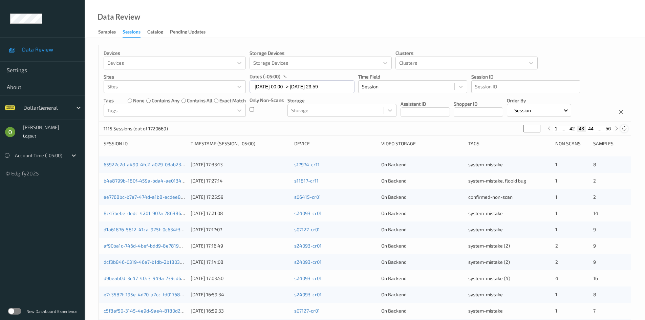
click at [625, 127] on icon at bounding box center [624, 128] width 5 height 5
click at [593, 129] on button "44" at bounding box center [590, 129] width 9 height 6
type input "**"
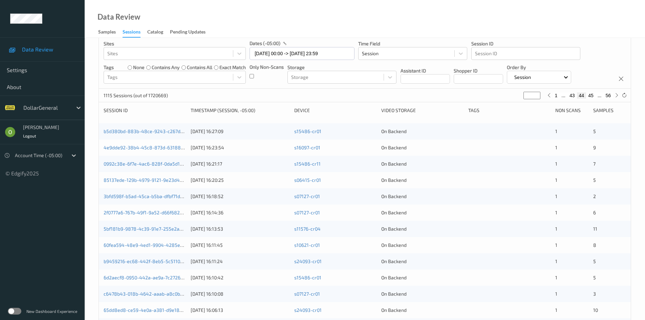
scroll to position [34, 0]
click at [169, 129] on link "b5d380bd-883b-48ce-9243-c267d252de91" at bounding box center [151, 131] width 95 height 6
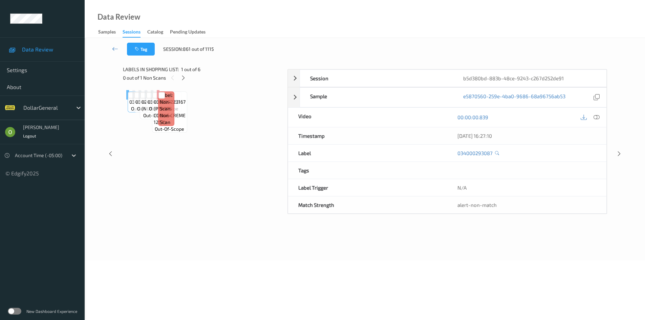
scroll to position [29, 0]
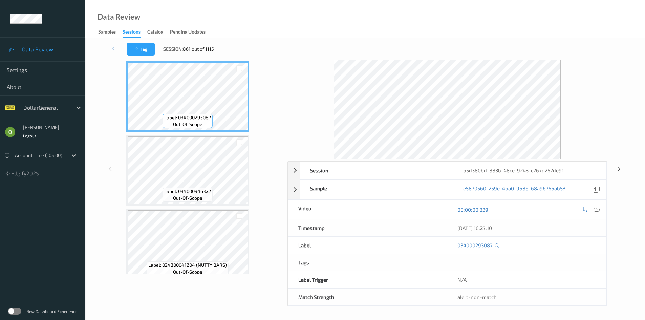
click at [610, 143] on div "Session b5d380bd-883b-48ce-9243-c267d252de91 Session ID b5d380bd-883b-48ce-9243…" at bounding box center [365, 169] width 533 height 275
click at [599, 211] on icon at bounding box center [597, 210] width 6 height 6
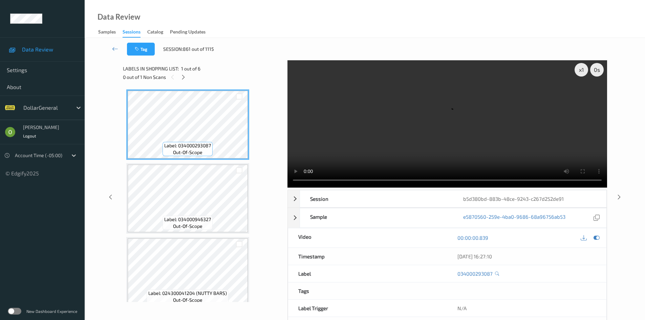
scroll to position [0, 0]
click at [184, 80] on icon at bounding box center [184, 78] width 6 height 6
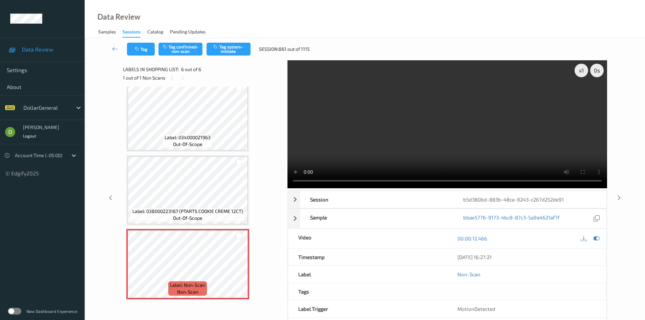
click at [391, 136] on video at bounding box center [448, 124] width 320 height 128
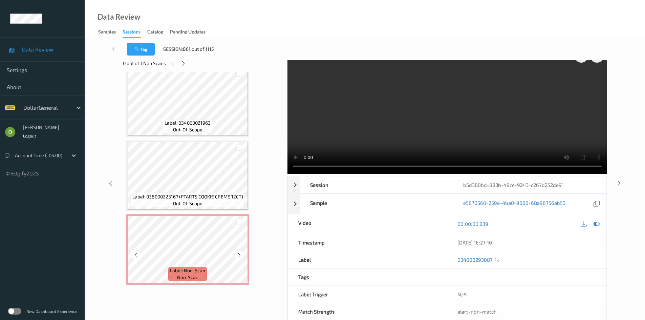
scroll to position [29, 0]
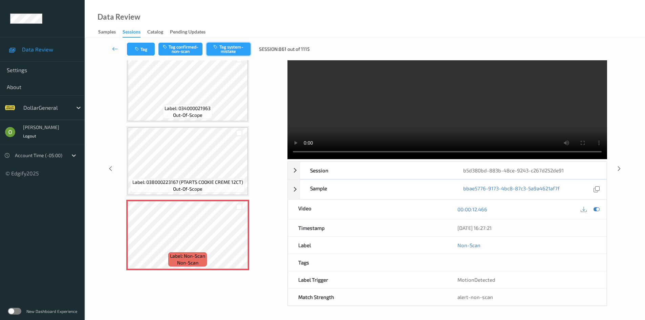
click at [225, 44] on button "Tag system-mistake" at bounding box center [229, 49] width 44 height 13
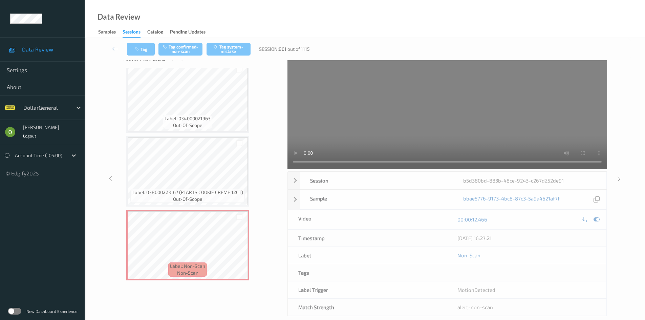
scroll to position [0, 0]
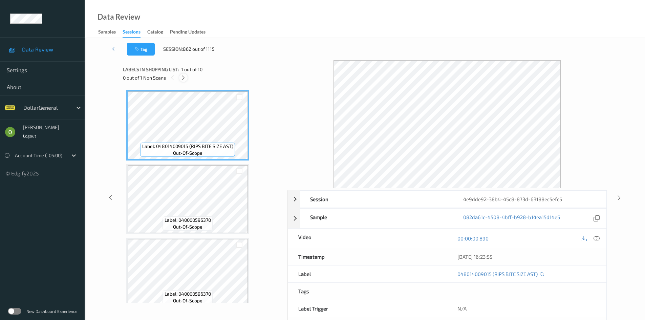
click at [185, 79] on icon at bounding box center [184, 78] width 6 height 6
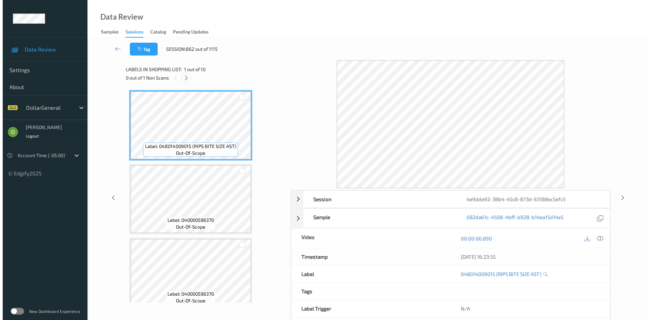
scroll to position [526, 0]
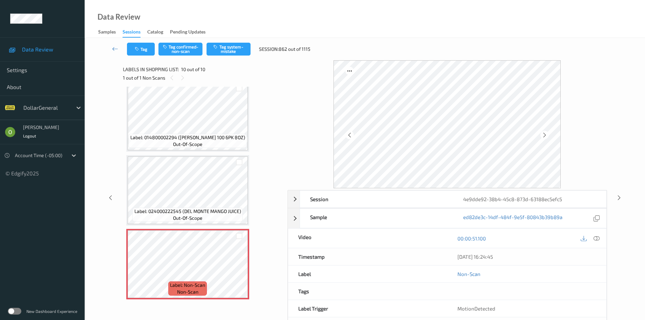
click at [156, 53] on div "Tag Tag confirmed-non-scan Tag system-mistake Session: 862 out of 1115" at bounding box center [221, 49] width 188 height 13
click at [150, 51] on button "Tag" at bounding box center [141, 49] width 28 height 13
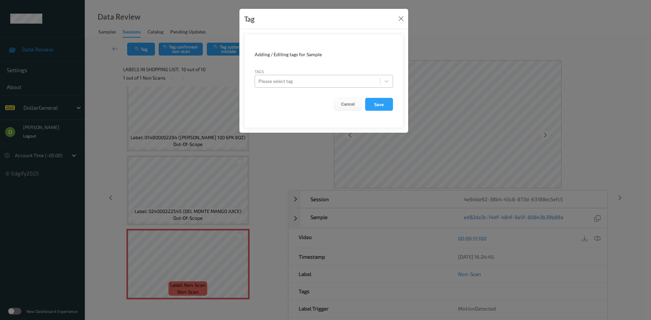
click at [322, 81] on div at bounding box center [317, 81] width 118 height 8
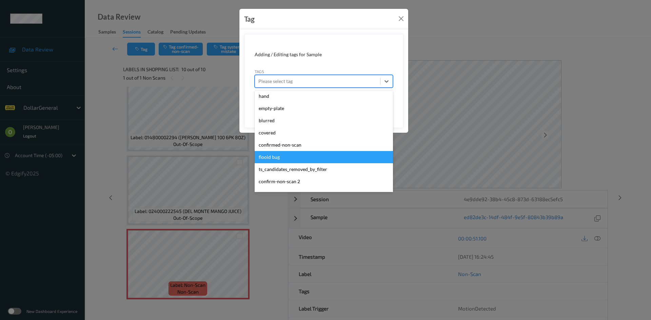
scroll to position [182, 0]
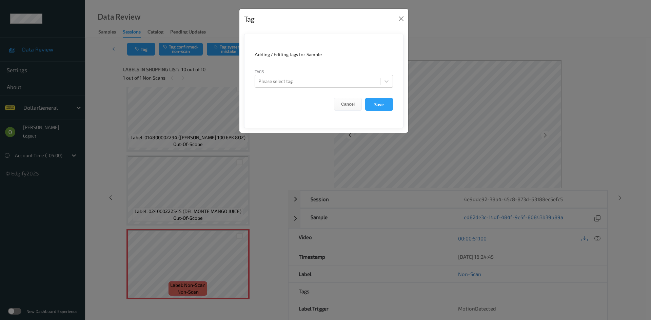
drag, startPoint x: 521, startPoint y: 203, endPoint x: 522, endPoint y: 199, distance: 4.1
click at [521, 201] on div "Tag Adding / Editing tags for Sample Tags Please select tag Cancel Save" at bounding box center [325, 160] width 651 height 320
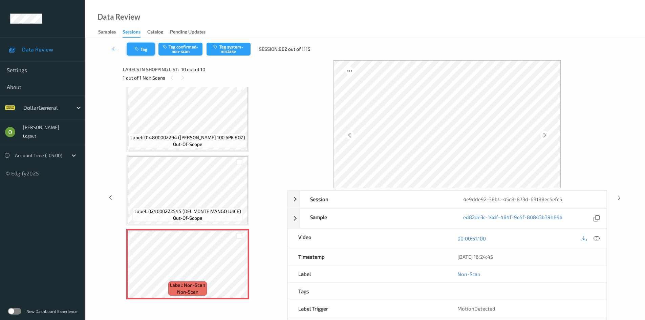
click at [145, 50] on button "Tag" at bounding box center [141, 49] width 28 height 13
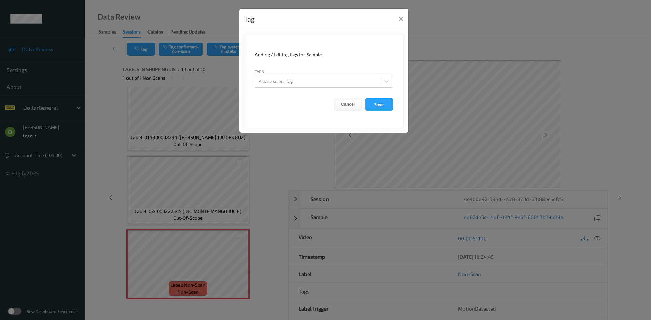
click at [331, 73] on div "Tags Please select tag" at bounding box center [323, 78] width 138 height 20
click at [343, 85] on div at bounding box center [317, 81] width 118 height 8
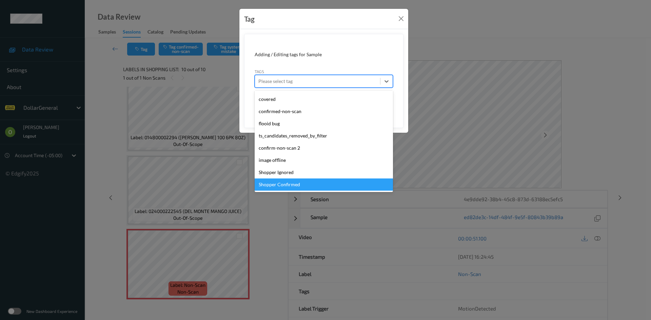
click at [142, 155] on div "Tag Adding / Editing tags for Sample Tags option Shopper Confirmed focused, 23 …" at bounding box center [325, 160] width 651 height 320
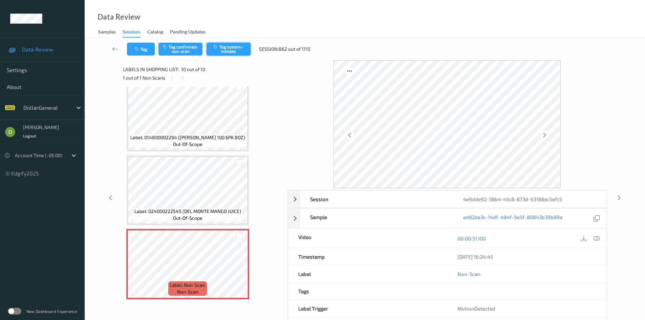
click at [241, 48] on button "Tag system-mistake" at bounding box center [229, 49] width 44 height 13
click at [607, 140] on div at bounding box center [448, 124] width 320 height 128
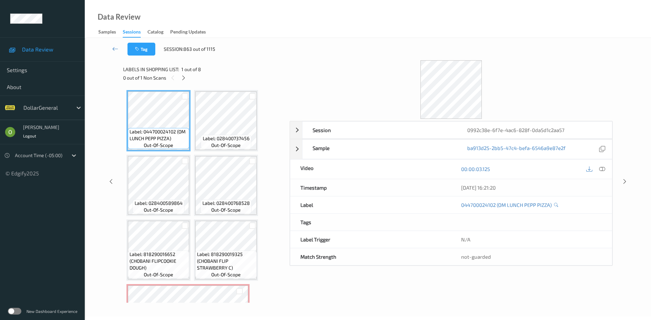
click at [179, 78] on div "0 out of 1 Non Scans" at bounding box center [204, 78] width 162 height 8
click at [183, 78] on icon at bounding box center [184, 78] width 6 height 6
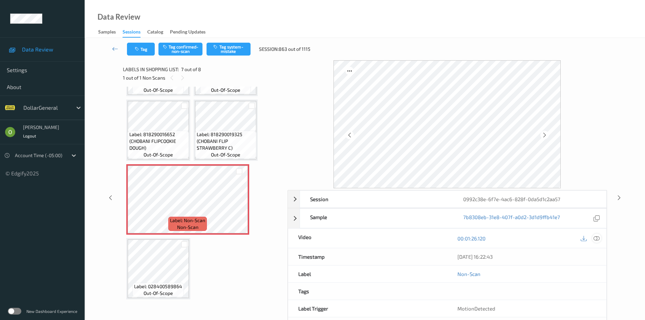
click at [597, 240] on icon at bounding box center [597, 238] width 6 height 6
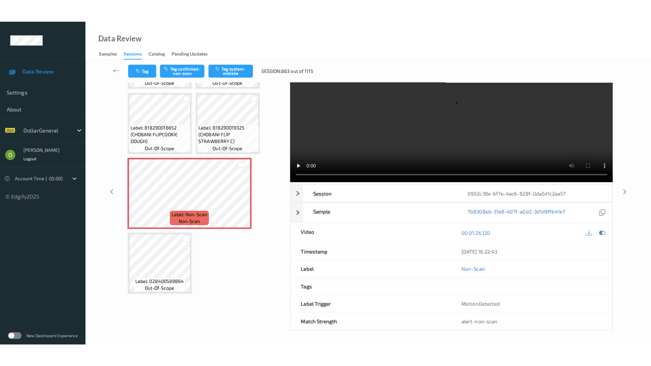
scroll to position [0, 0]
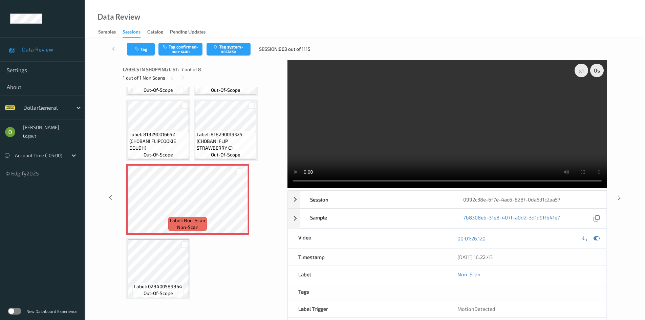
click at [415, 142] on video at bounding box center [448, 124] width 320 height 128
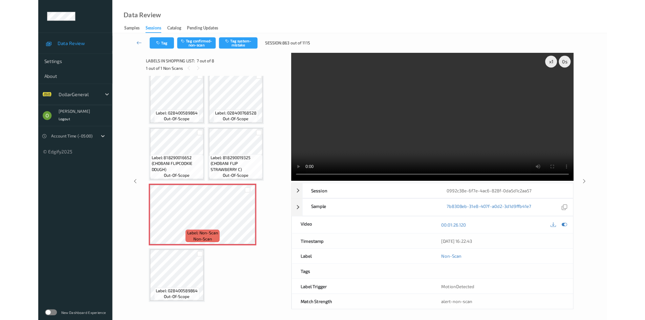
scroll to position [74, 0]
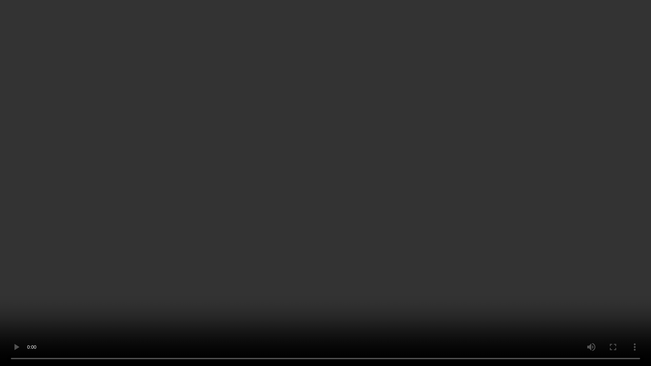
click at [415, 171] on video at bounding box center [325, 183] width 651 height 366
click at [460, 193] on video at bounding box center [325, 183] width 651 height 366
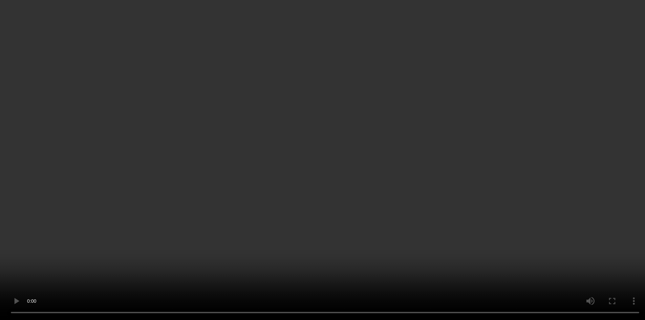
click at [467, 121] on video at bounding box center [322, 160] width 645 height 320
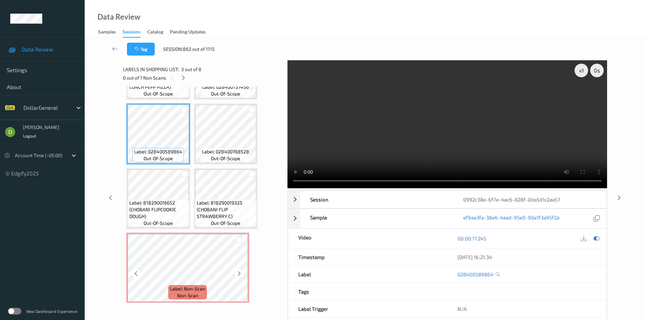
scroll to position [68, 0]
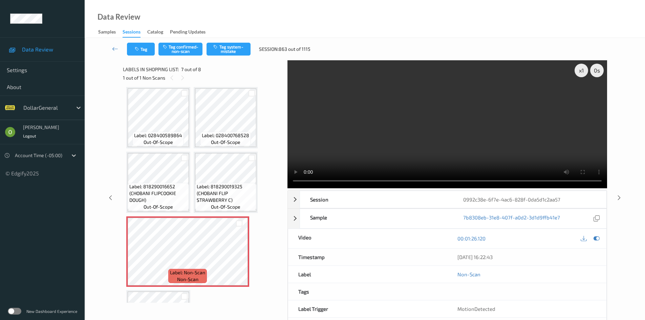
click at [389, 120] on video at bounding box center [448, 124] width 320 height 128
click at [386, 127] on video at bounding box center [448, 124] width 320 height 128
click at [226, 50] on button "Tag system-mistake" at bounding box center [229, 49] width 44 height 13
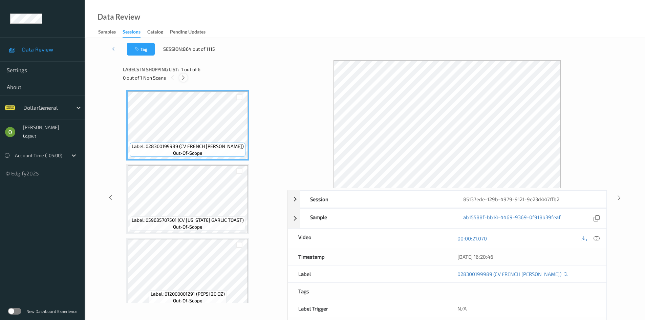
click at [184, 82] on div at bounding box center [183, 78] width 8 height 8
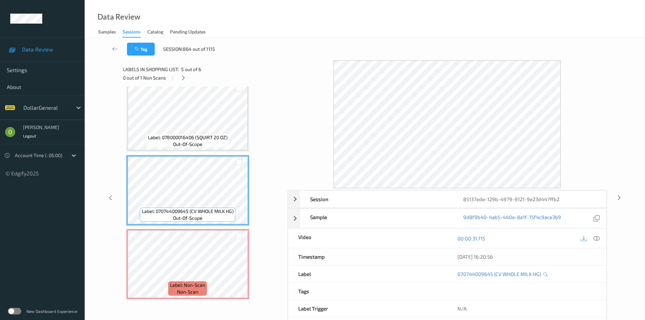
click at [163, 303] on div "Label: 028300199989 (CV FRENCH [PERSON_NAME]) out-of-scope Label: 059635707501 …" at bounding box center [203, 195] width 160 height 216
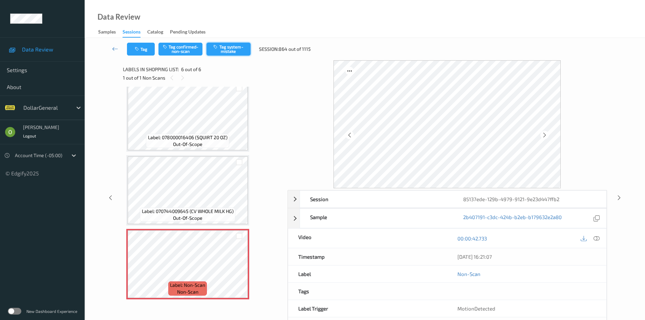
click at [223, 51] on button "Tag system-mistake" at bounding box center [229, 49] width 44 height 13
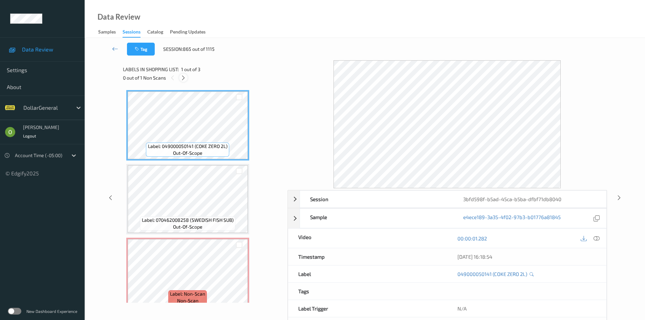
click at [186, 76] on icon at bounding box center [184, 78] width 6 height 6
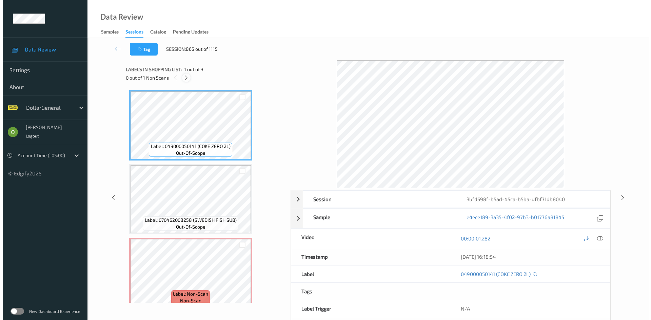
scroll to position [9, 0]
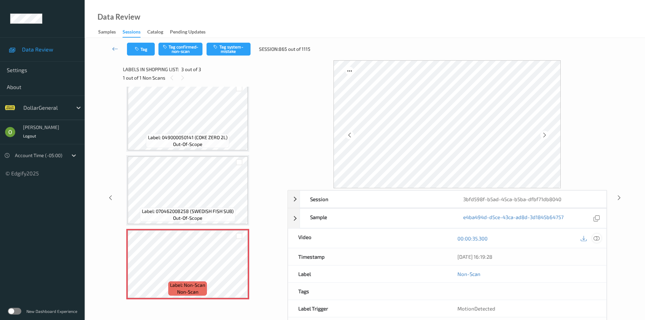
click at [599, 237] on icon at bounding box center [597, 238] width 6 height 6
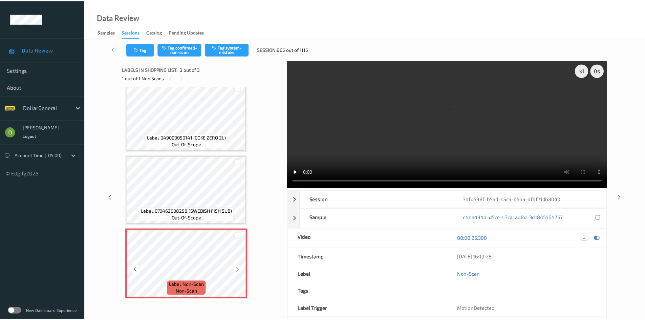
scroll to position [0, 0]
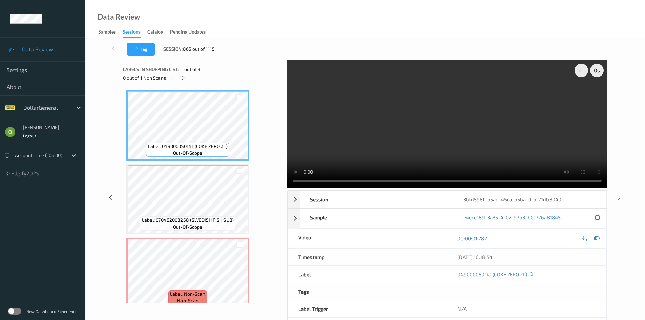
click at [336, 128] on video at bounding box center [448, 124] width 320 height 128
click at [336, 127] on video at bounding box center [448, 124] width 320 height 128
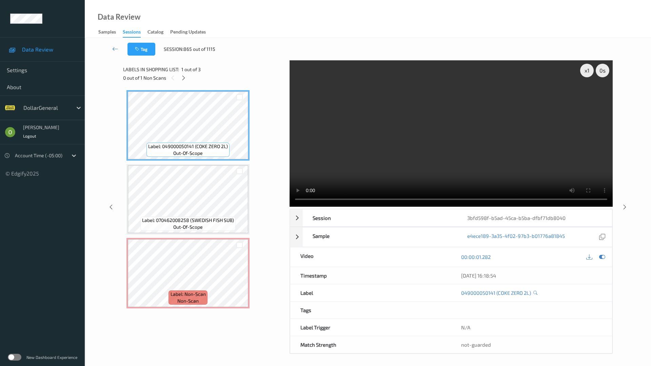
click at [336, 157] on video at bounding box center [450, 133] width 323 height 146
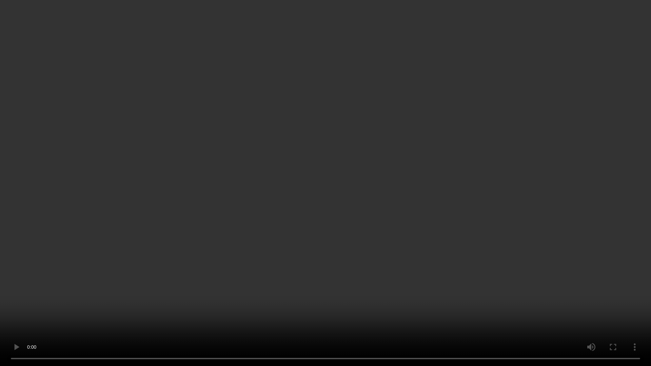
click at [425, 227] on video at bounding box center [325, 183] width 651 height 366
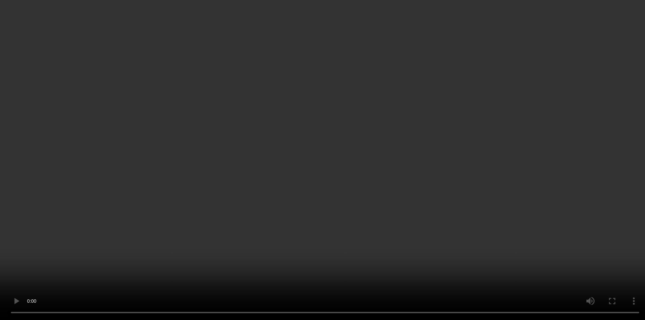
click at [580, 74] on div "x 1" at bounding box center [582, 71] width 14 height 14
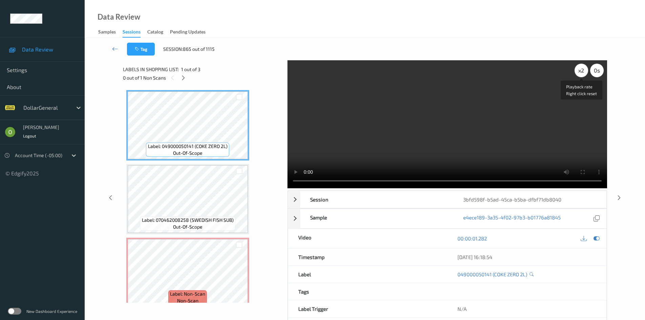
click at [580, 74] on div "x 2" at bounding box center [582, 71] width 14 height 14
click at [580, 74] on div "x 8" at bounding box center [582, 71] width 14 height 14
click at [580, 75] on div "x 1" at bounding box center [582, 71] width 14 height 14
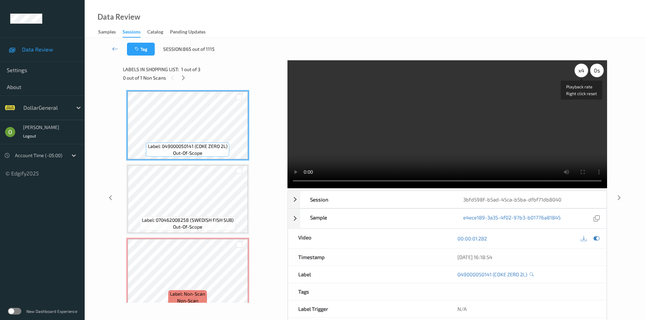
click at [580, 75] on div "x 4" at bounding box center [582, 71] width 14 height 14
click at [587, 71] on div "x 8" at bounding box center [582, 71] width 14 height 14
click at [586, 71] on div "x 2" at bounding box center [582, 71] width 14 height 14
click at [475, 131] on video at bounding box center [448, 124] width 320 height 128
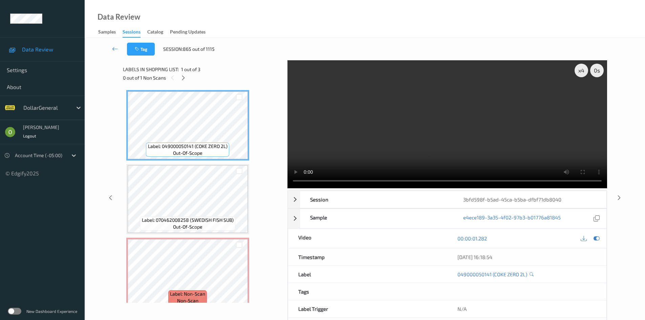
click at [475, 131] on video at bounding box center [448, 124] width 320 height 128
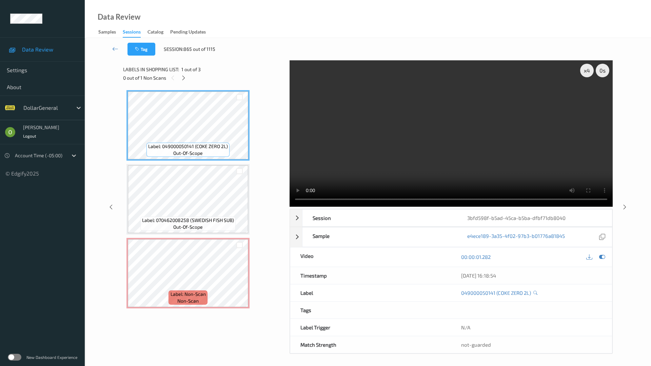
click at [423, 158] on video at bounding box center [450, 133] width 323 height 146
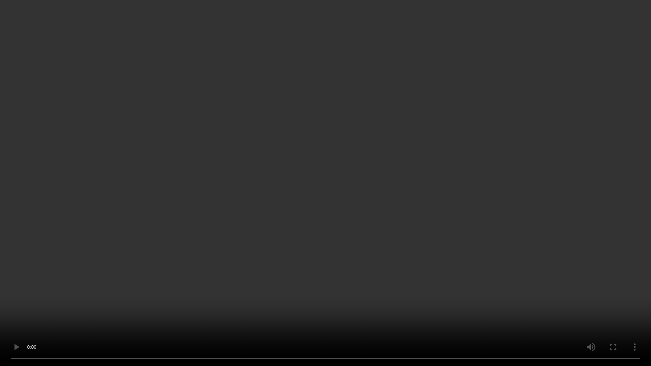
click at [423, 157] on video at bounding box center [325, 183] width 651 height 366
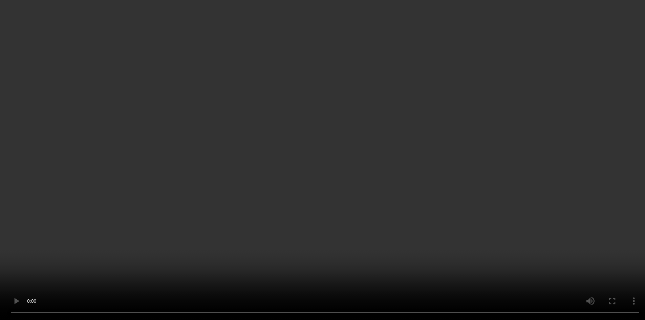
click at [402, 117] on video at bounding box center [322, 160] width 645 height 320
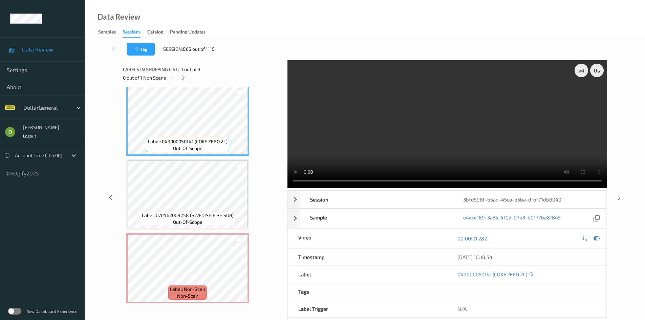
scroll to position [9, 0]
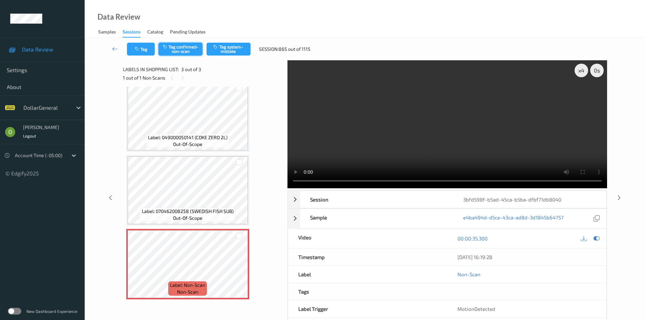
click at [193, 46] on button "Tag confirmed-non-scan" at bounding box center [181, 49] width 44 height 13
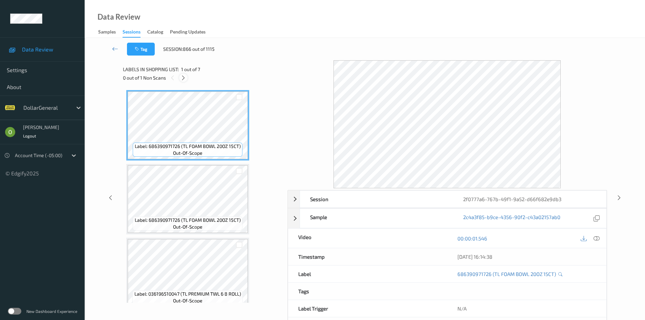
click at [184, 75] on icon at bounding box center [184, 78] width 6 height 6
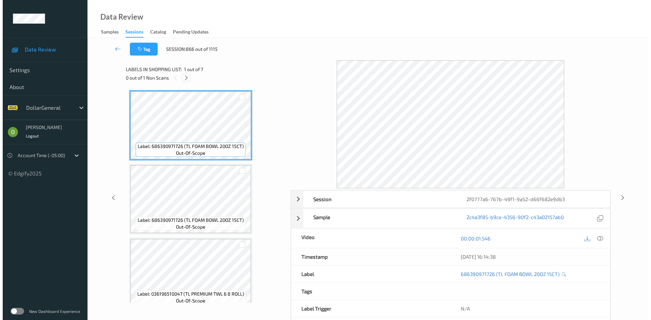
scroll to position [304, 0]
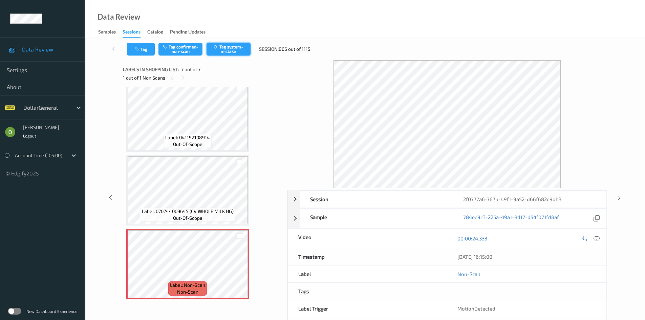
click at [216, 49] on button "Tag system-mistake" at bounding box center [229, 49] width 44 height 13
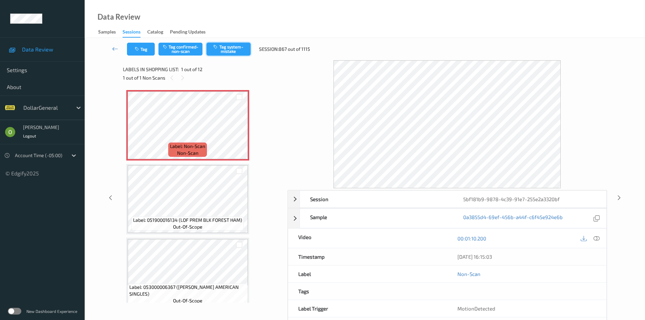
click at [228, 43] on button "Tag system-mistake" at bounding box center [229, 49] width 44 height 13
click at [140, 44] on button "Tag" at bounding box center [141, 49] width 28 height 13
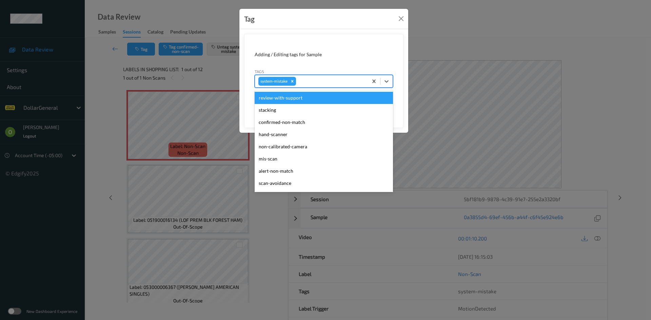
click at [339, 83] on div at bounding box center [330, 81] width 67 height 8
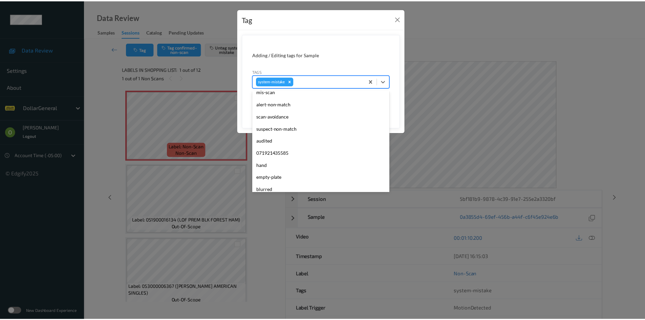
scroll to position [169, 0]
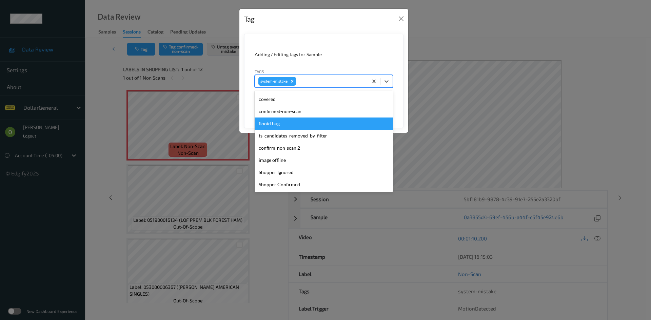
click at [285, 123] on div "flooid bug" at bounding box center [323, 124] width 138 height 12
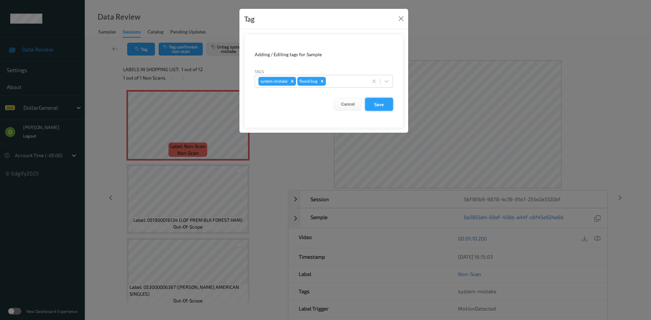
click at [386, 107] on button "Save" at bounding box center [379, 104] width 28 height 13
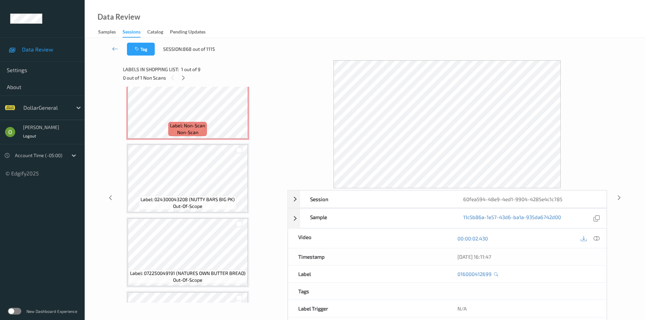
scroll to position [283, 0]
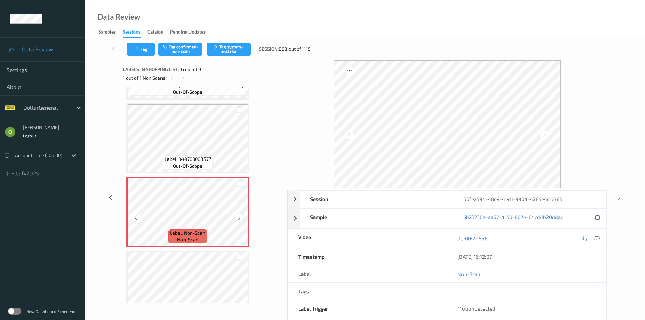
click at [239, 214] on div at bounding box center [239, 217] width 8 height 8
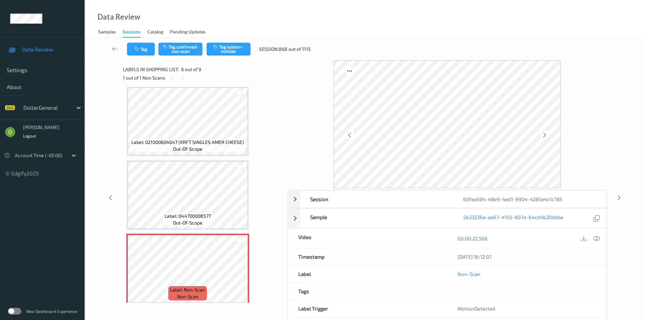
scroll to position [215, 0]
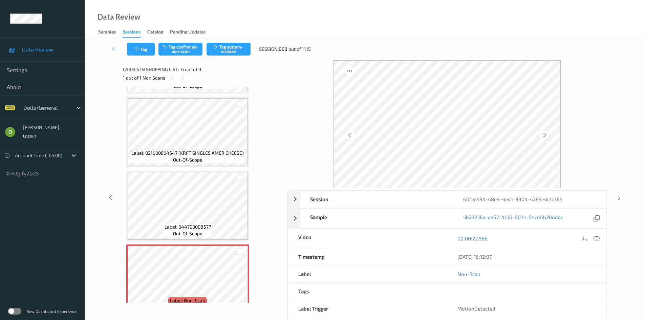
click at [189, 229] on span "Label: 044700008577" at bounding box center [188, 227] width 46 height 7
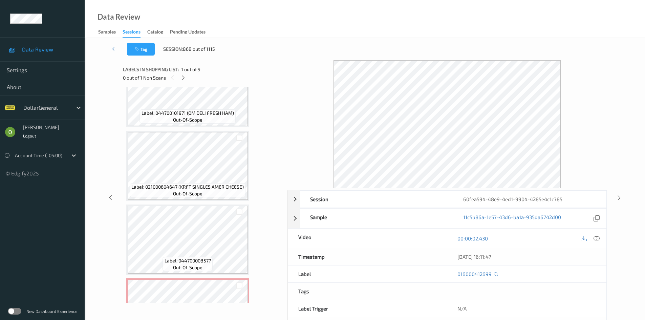
scroll to position [271, 0]
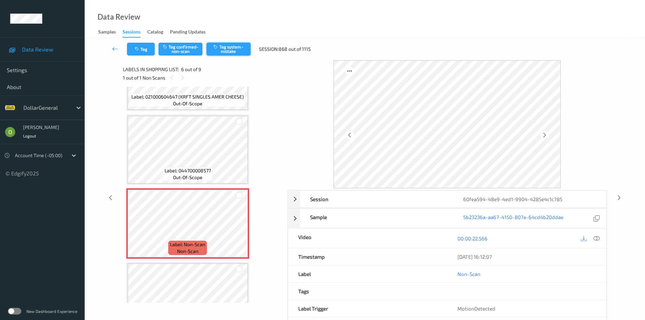
click at [217, 54] on button "Tag system-mistake" at bounding box center [229, 49] width 44 height 13
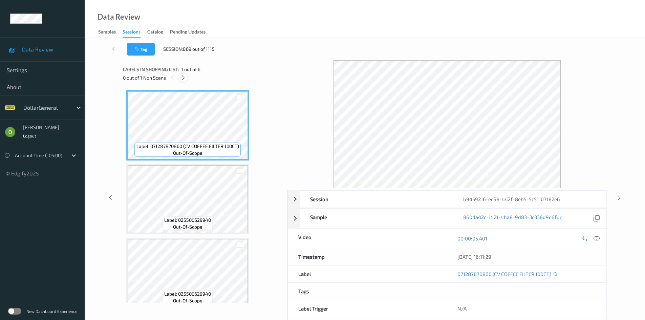
click at [183, 79] on icon at bounding box center [184, 78] width 6 height 6
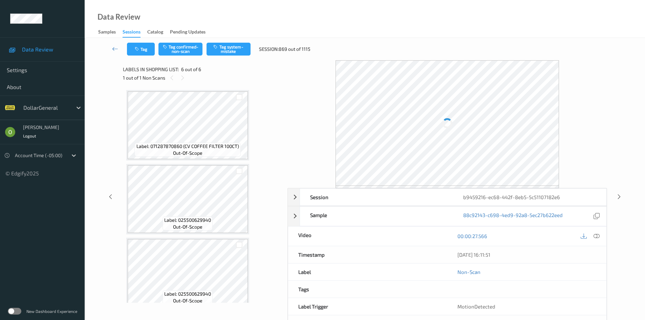
scroll to position [230, 0]
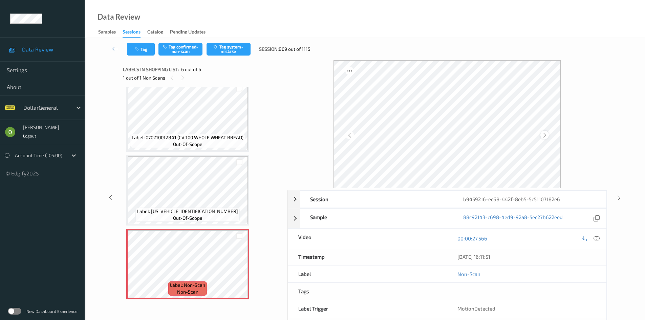
click at [546, 132] on icon at bounding box center [545, 135] width 6 height 6
click at [546, 131] on div at bounding box center [545, 135] width 8 height 8
click at [223, 57] on div "Tag Tag confirmed-non-scan Tag system-mistake Session: 869 out of 1115" at bounding box center [365, 49] width 533 height 22
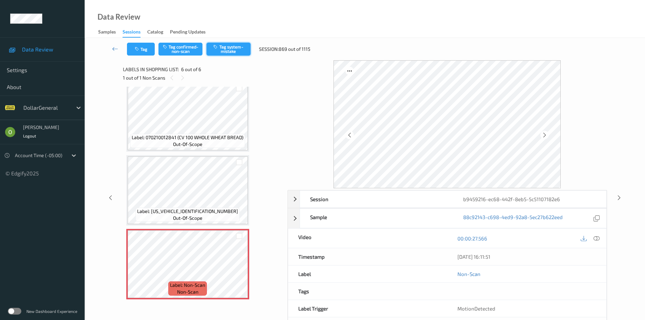
click at [223, 54] on button "Tag system-mistake" at bounding box center [229, 49] width 44 height 13
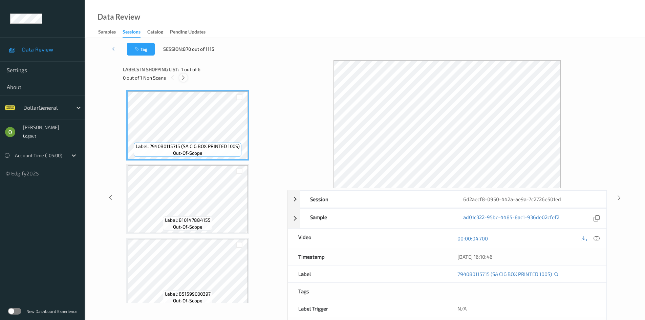
click at [183, 80] on icon at bounding box center [184, 78] width 6 height 6
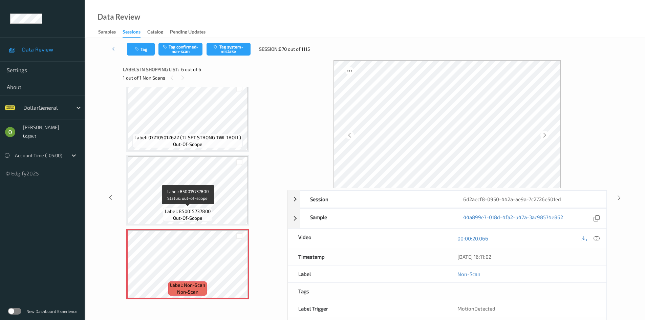
click at [202, 209] on span "Label: 850015737800" at bounding box center [188, 211] width 46 height 7
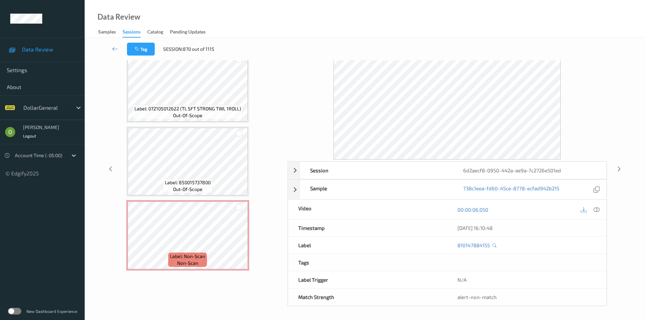
scroll to position [29, 0]
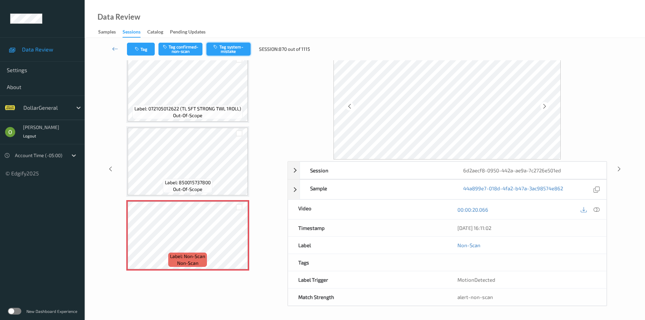
click at [233, 47] on button "Tag system-mistake" at bounding box center [229, 49] width 44 height 13
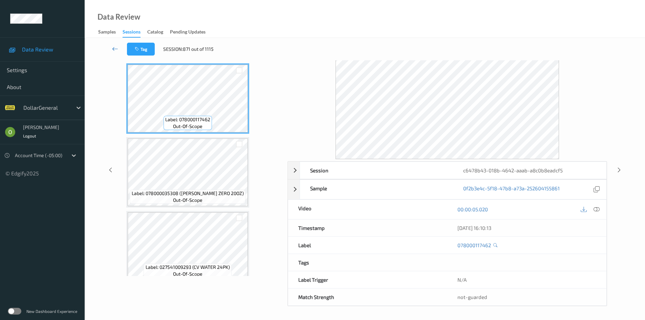
click at [109, 46] on link at bounding box center [115, 49] width 24 height 13
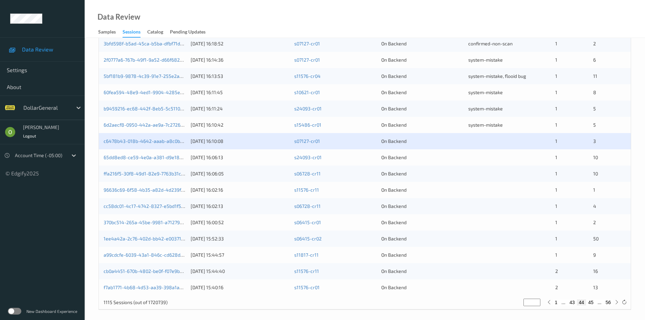
scroll to position [190, 0]
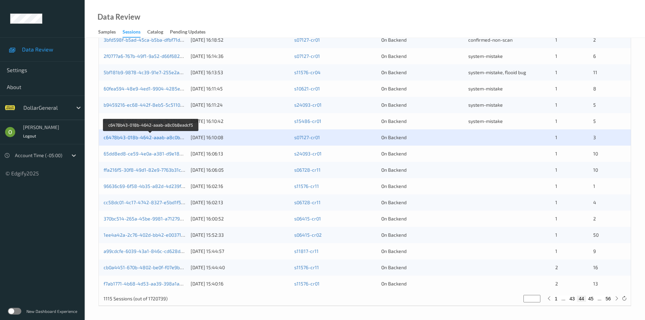
click at [144, 136] on link "c6478b43-018b-4642-aaab-a8c0b8eadcf5" at bounding box center [151, 138] width 95 height 6
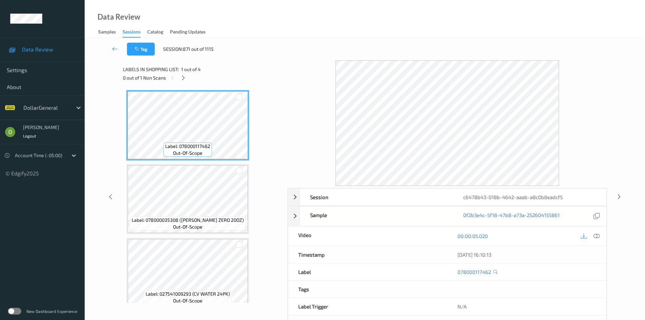
click at [601, 233] on div at bounding box center [590, 236] width 22 height 9
click at [599, 233] on icon at bounding box center [597, 236] width 6 height 6
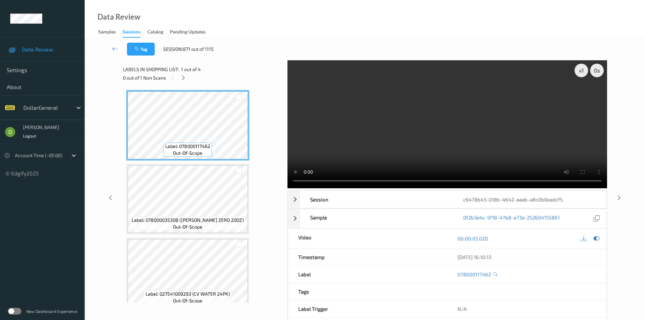
click at [502, 130] on video at bounding box center [448, 124] width 320 height 128
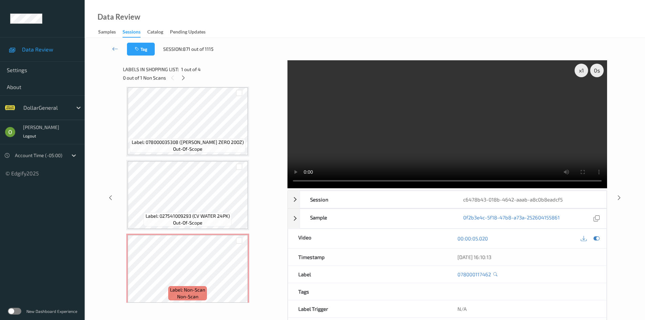
scroll to position [83, 0]
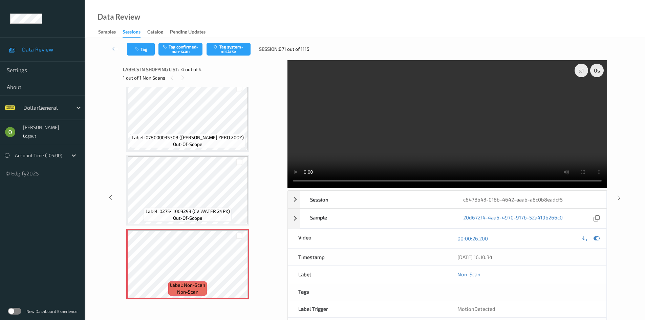
click at [388, 124] on video at bounding box center [448, 124] width 320 height 128
click at [240, 45] on button "Tag system-mistake" at bounding box center [229, 49] width 44 height 13
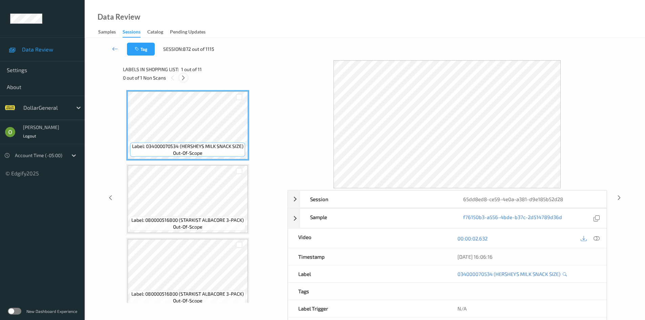
click at [184, 78] on icon at bounding box center [184, 78] width 6 height 6
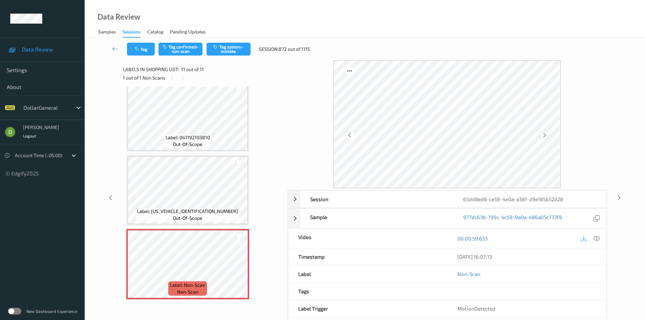
click at [543, 133] on icon at bounding box center [545, 135] width 6 height 6
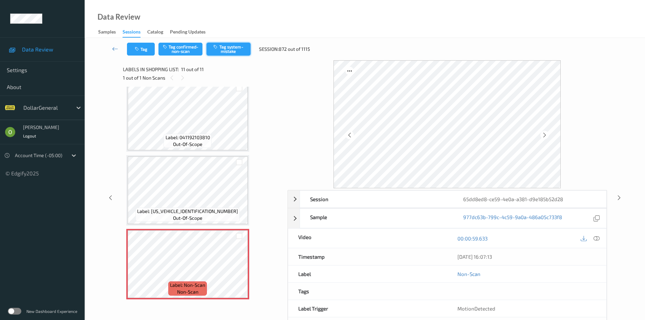
click at [215, 47] on icon "button" at bounding box center [216, 46] width 6 height 5
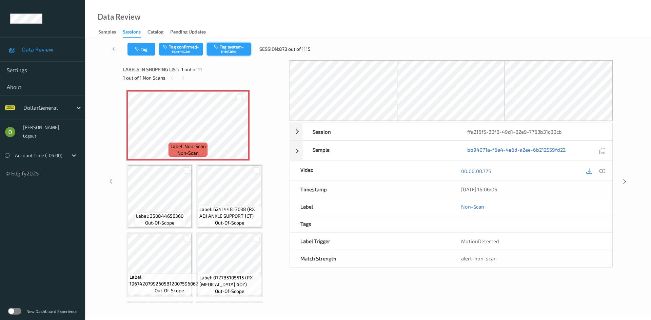
click at [229, 48] on button "Tag system-mistake" at bounding box center [229, 49] width 44 height 13
click at [146, 51] on button "Tag" at bounding box center [141, 49] width 28 height 13
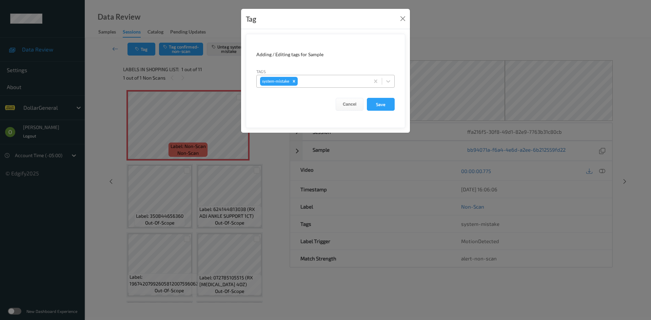
click at [325, 82] on div at bounding box center [332, 81] width 67 height 8
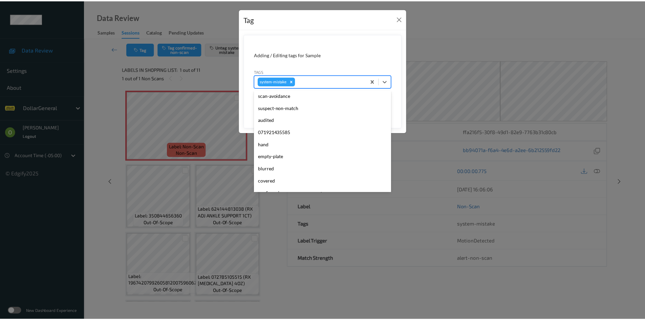
scroll to position [169, 0]
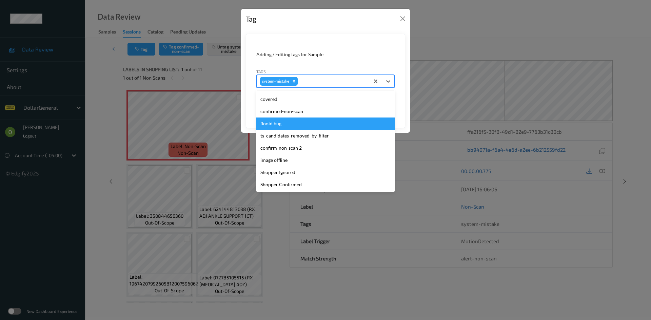
click at [298, 125] on div "flooid bug" at bounding box center [325, 124] width 138 height 12
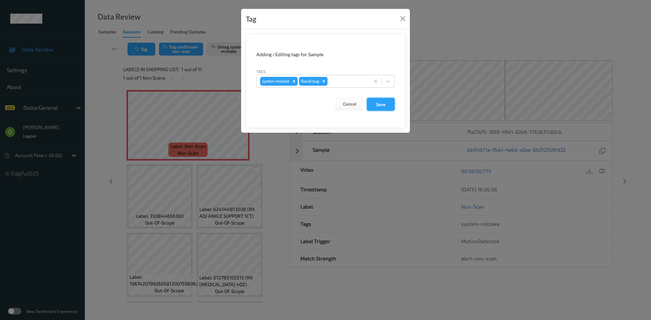
click at [383, 108] on button "Save" at bounding box center [381, 104] width 28 height 13
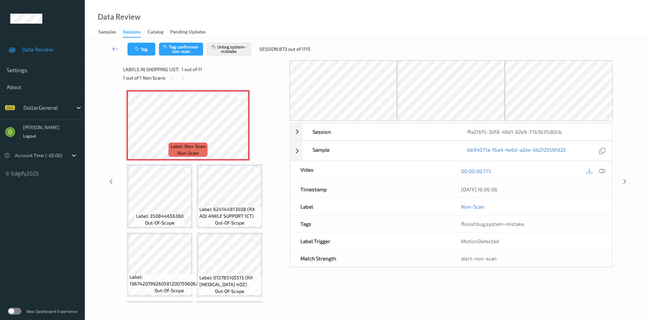
click at [118, 43] on link at bounding box center [115, 49] width 24 height 13
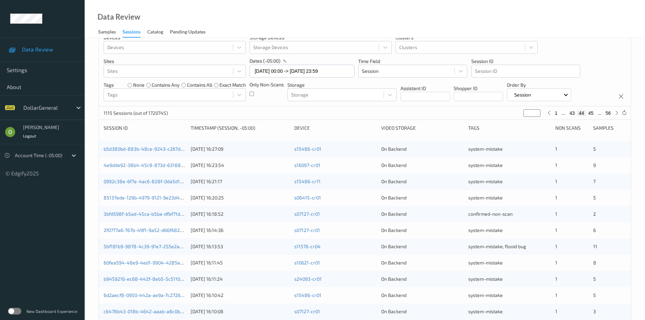
scroll to position [190, 0]
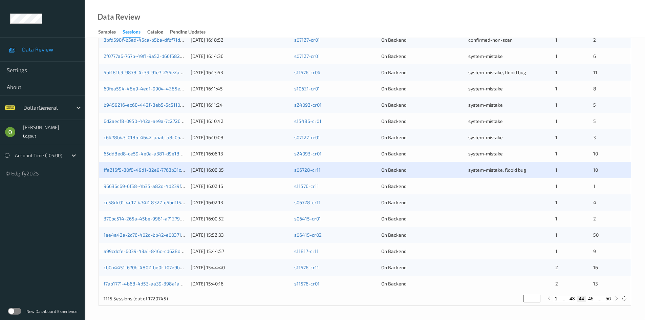
click at [325, 189] on div "s11576-cr11" at bounding box center [335, 186] width 82 height 7
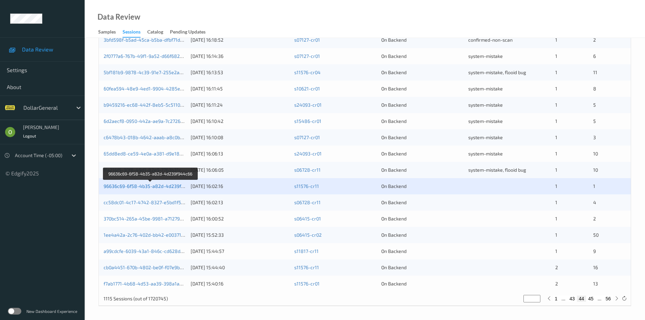
click at [165, 184] on link "96636c69-6f58-4b35-a82d-4d239f944c66" at bounding box center [151, 186] width 94 height 6
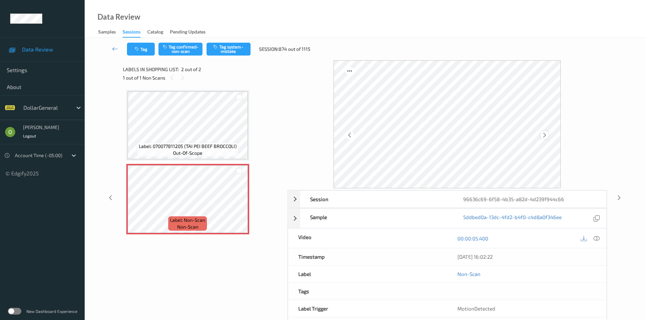
click at [545, 137] on icon at bounding box center [545, 135] width 6 height 6
click at [545, 136] on icon at bounding box center [545, 135] width 6 height 6
click at [597, 238] on icon at bounding box center [597, 238] width 6 height 6
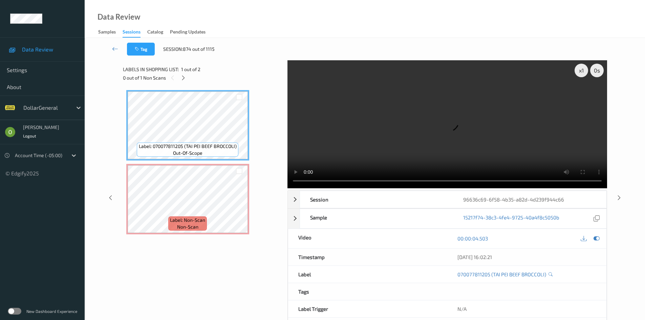
click at [430, 122] on video at bounding box center [448, 124] width 320 height 128
click at [429, 115] on video at bounding box center [448, 124] width 320 height 128
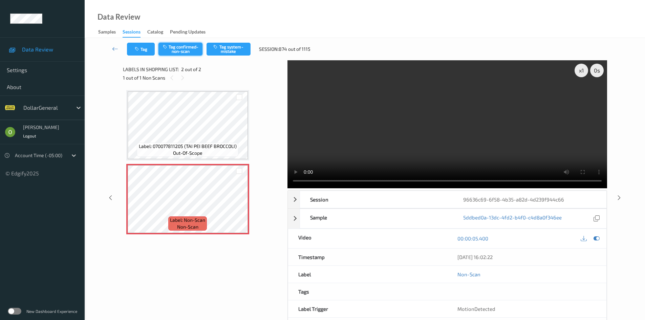
click at [191, 47] on button "Tag confirmed-non-scan" at bounding box center [181, 49] width 44 height 13
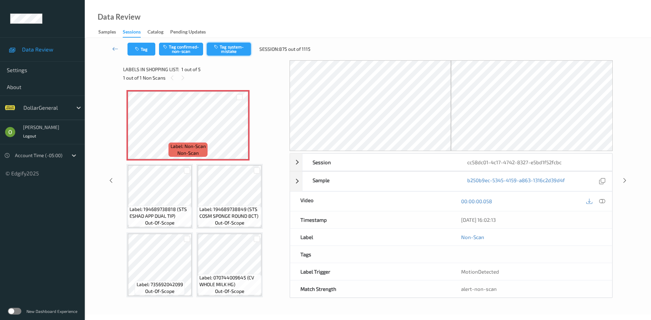
click at [225, 47] on button "Tag system-mistake" at bounding box center [229, 49] width 44 height 13
click at [145, 49] on button "Tag" at bounding box center [141, 49] width 28 height 13
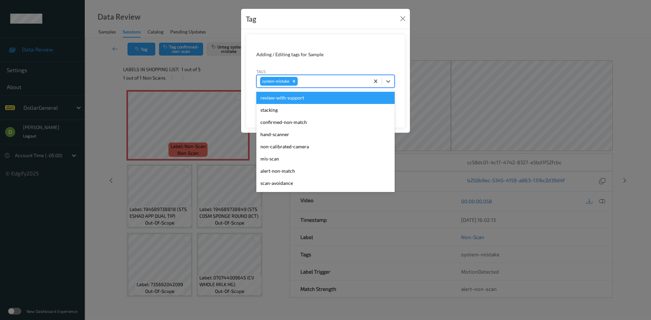
click at [329, 80] on div at bounding box center [332, 81] width 67 height 8
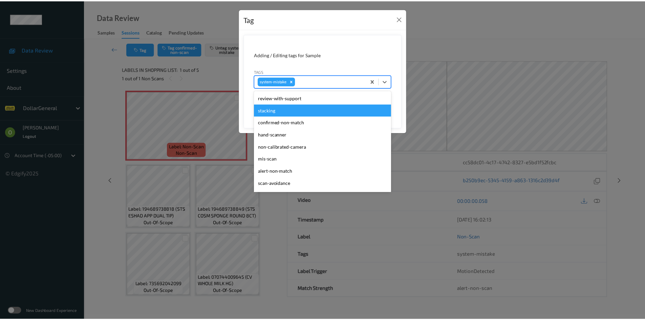
scroll to position [169, 0]
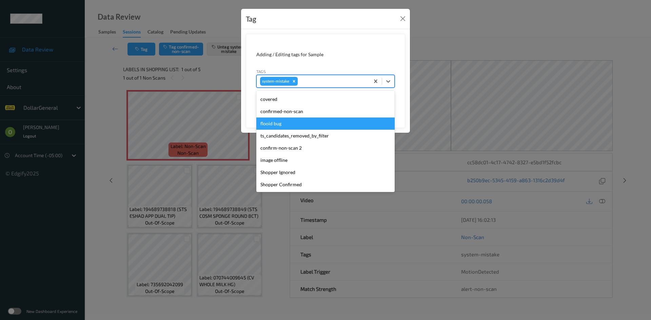
click at [277, 120] on div "flooid bug" at bounding box center [325, 124] width 138 height 12
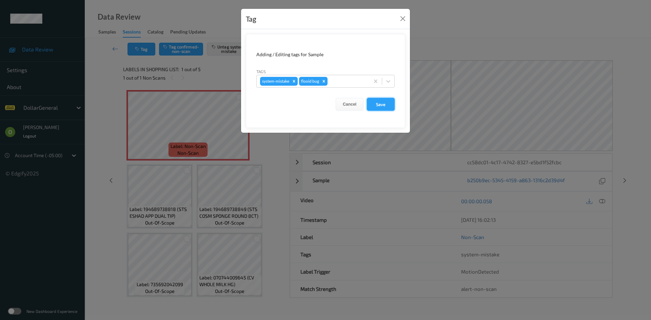
click at [380, 103] on button "Save" at bounding box center [381, 104] width 28 height 13
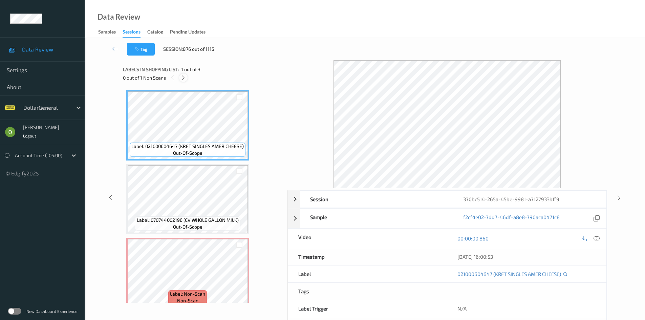
click at [186, 81] on icon at bounding box center [184, 78] width 6 height 6
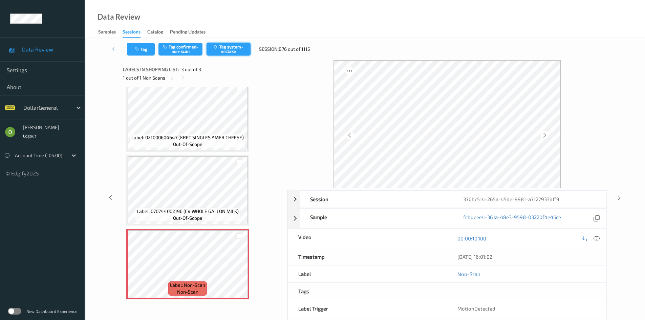
click at [237, 50] on button "Tag system-mistake" at bounding box center [229, 49] width 44 height 13
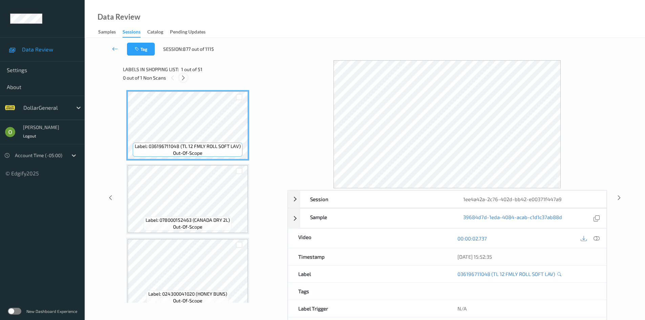
click at [180, 77] on div at bounding box center [183, 78] width 8 height 8
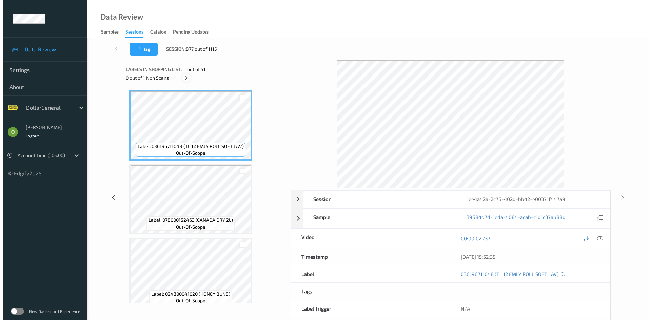
scroll to position [1259, 0]
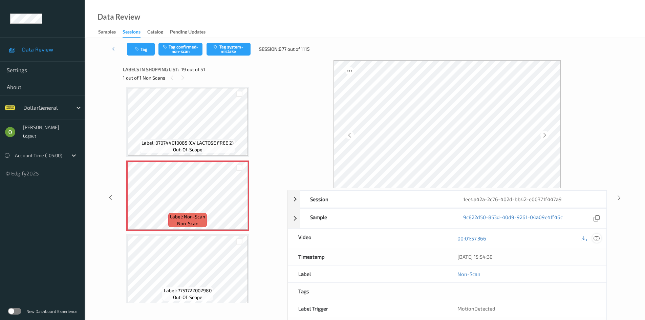
click at [596, 240] on icon at bounding box center [597, 238] width 6 height 6
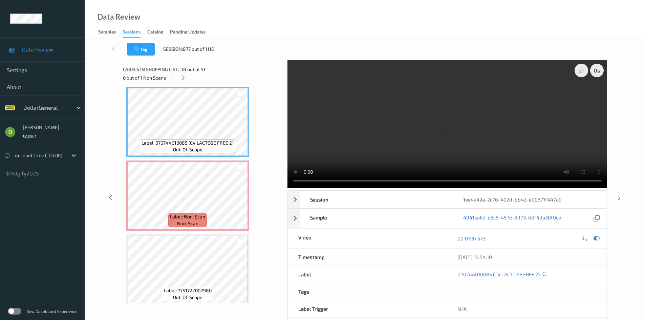
click at [377, 145] on video at bounding box center [448, 124] width 320 height 128
click at [445, 118] on video at bounding box center [448, 124] width 320 height 128
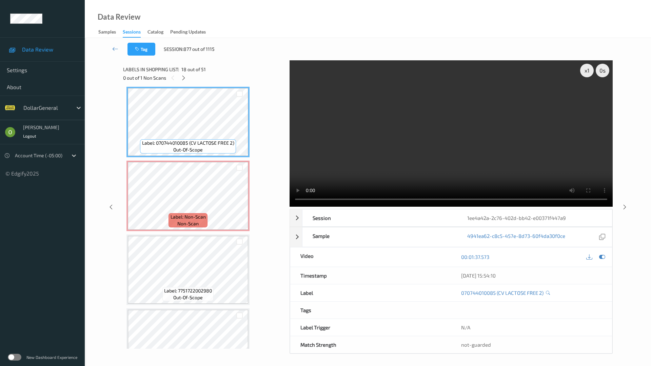
click at [467, 152] on video at bounding box center [450, 133] width 323 height 146
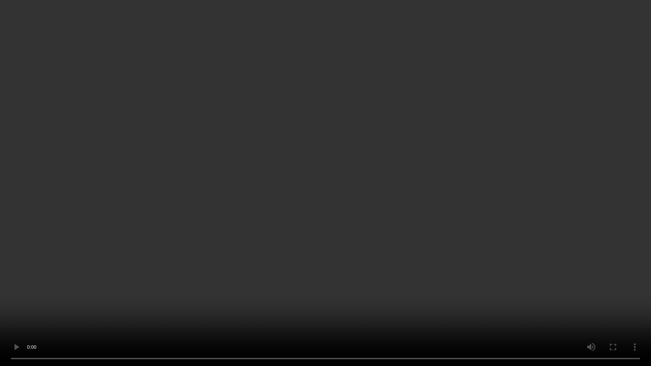
click at [467, 152] on video at bounding box center [325, 183] width 651 height 366
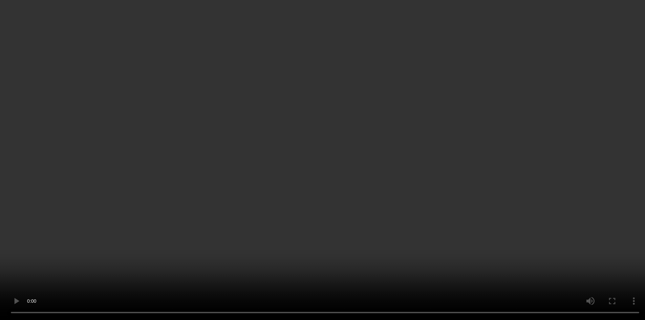
click at [578, 72] on div "x 1" at bounding box center [582, 71] width 14 height 14
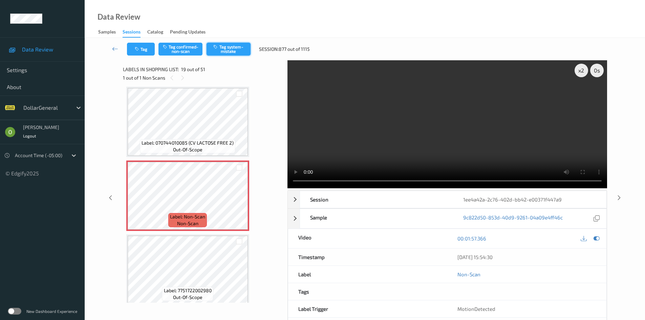
click at [227, 47] on button "Tag system-mistake" at bounding box center [229, 49] width 44 height 13
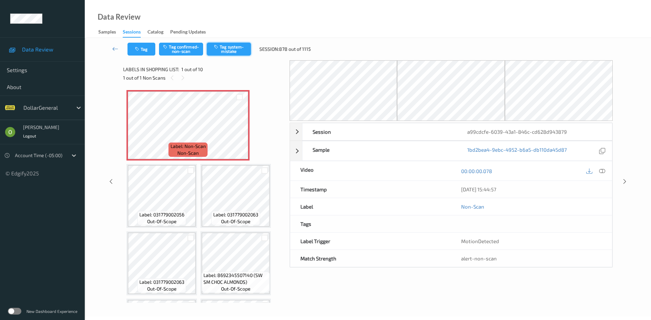
click at [220, 51] on button "Tag system-mistake" at bounding box center [229, 49] width 44 height 13
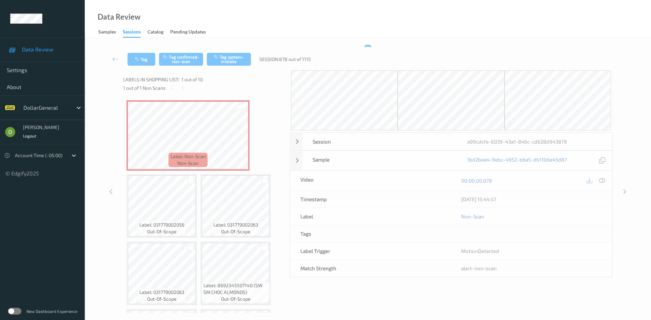
click at [142, 57] on div "Tag Tag confirmed-non-scan Tag system-mistake Session: 878 out of 1115" at bounding box center [368, 59] width 538 height 22
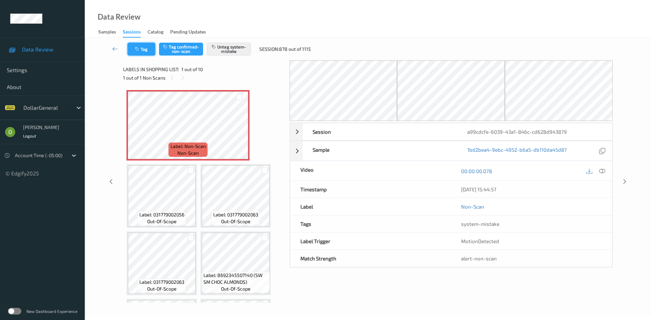
click at [151, 54] on button "Tag" at bounding box center [141, 49] width 28 height 13
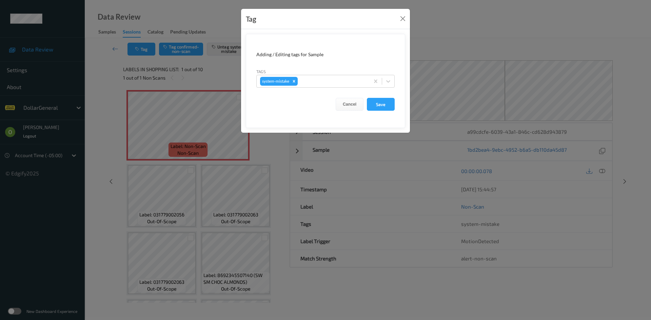
click at [329, 88] on form "Adding / Editing tags for Sample Tags system-mistake Cancel Save" at bounding box center [325, 81] width 159 height 94
click at [331, 85] on div "system-mistake" at bounding box center [312, 82] width 113 height 12
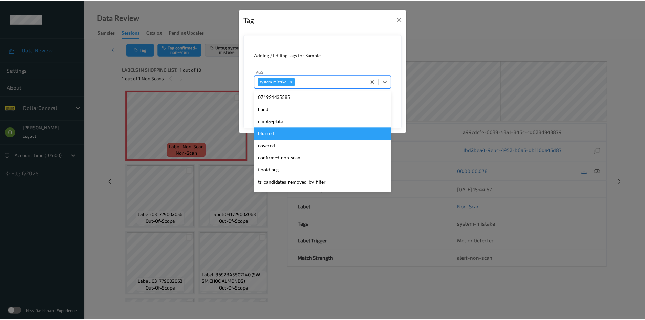
scroll to position [169, 0]
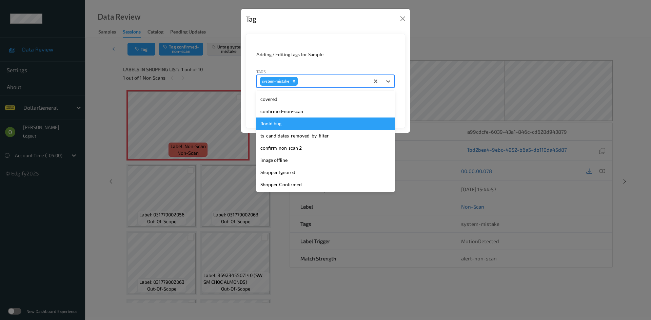
click at [286, 126] on div "flooid bug" at bounding box center [325, 124] width 138 height 12
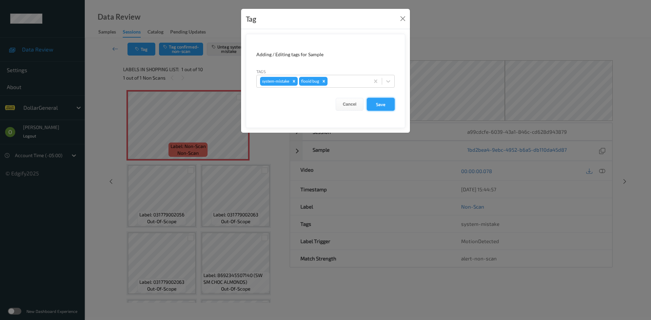
click at [390, 104] on button "Save" at bounding box center [381, 104] width 28 height 13
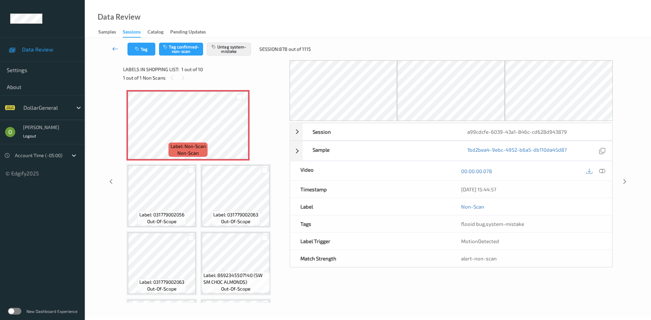
click at [111, 48] on link at bounding box center [115, 49] width 24 height 13
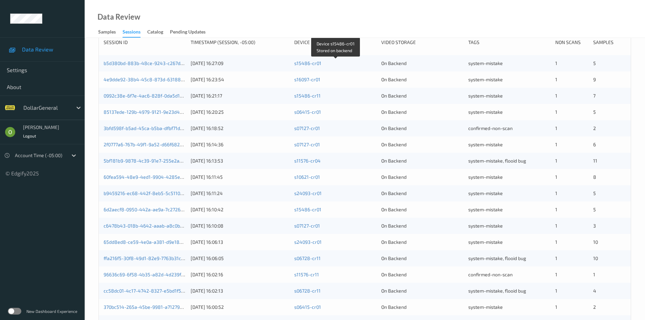
scroll to position [190, 0]
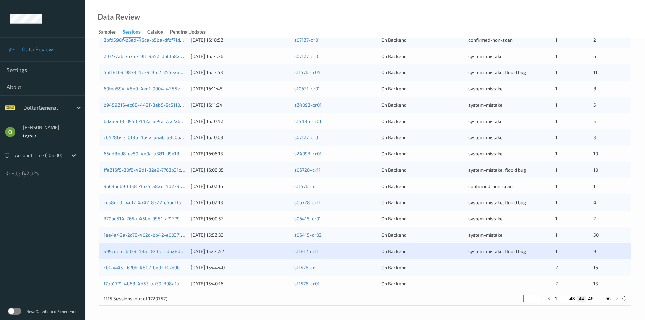
click at [445, 278] on div "f7ab1771-4b68-4d53-aa39-398a1ada2e1b [DATE] 15:40:16 s11576-cr01 On Backend 2 13" at bounding box center [365, 284] width 532 height 16
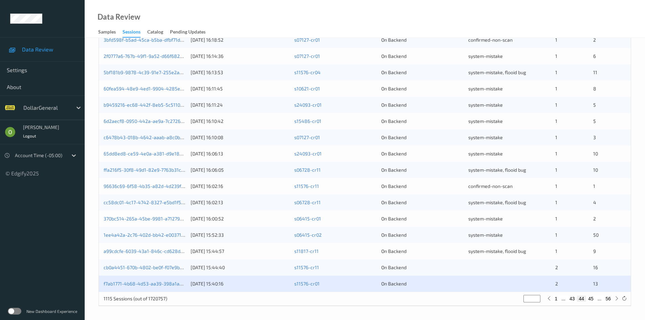
click at [328, 272] on div "cb0a4451-670b-4802-be0f-f07e9bd1d0ec [DATE] 15:44:40 s11576-cr11 On Backend 2 16" at bounding box center [365, 268] width 532 height 16
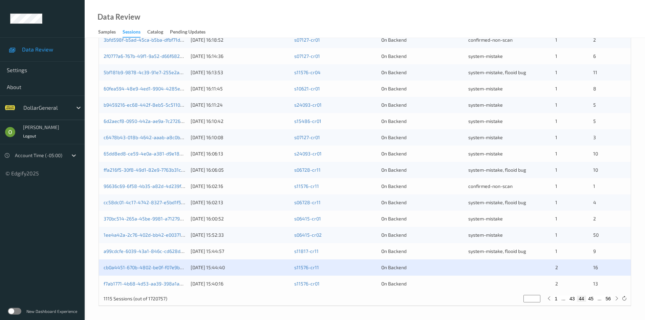
click at [168, 262] on div "cb0a4451-670b-4802-be0f-f07e9bd1d0ec [DATE] 15:44:40 s11576-cr11 On Backend 2 16" at bounding box center [365, 268] width 532 height 16
click at [168, 265] on link "cb0a4451-670b-4802-be0f-f07e9bd1d0ec" at bounding box center [149, 268] width 91 height 6
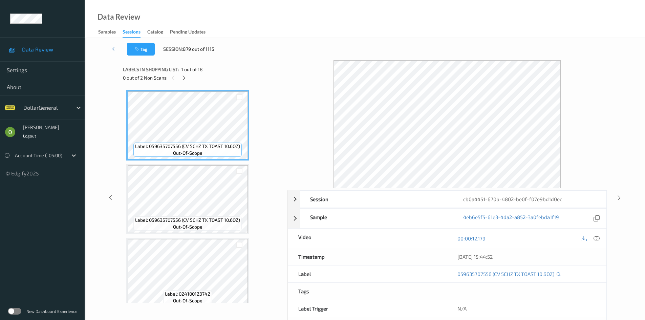
click at [593, 236] on div at bounding box center [590, 238] width 22 height 9
click at [597, 240] on icon at bounding box center [597, 238] width 6 height 6
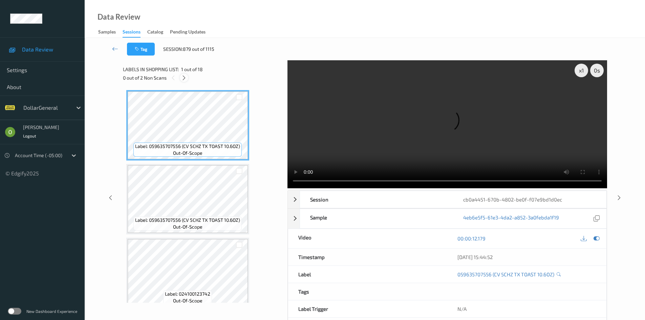
click at [182, 76] on icon at bounding box center [184, 78] width 6 height 6
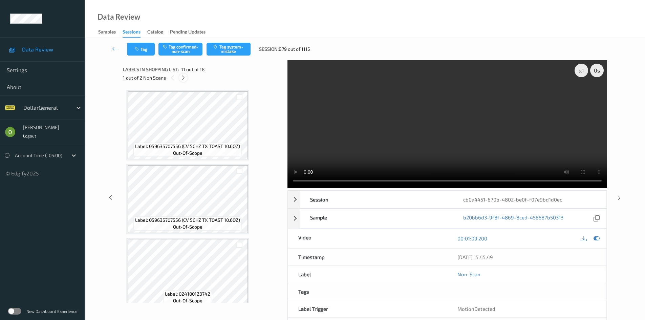
scroll to position [668, 0]
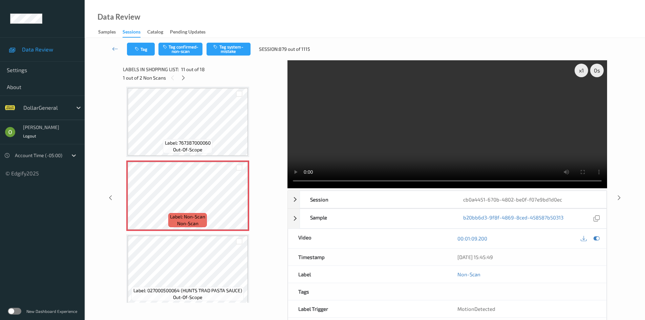
click at [368, 129] on video at bounding box center [448, 124] width 320 height 128
click at [365, 126] on video at bounding box center [448, 124] width 320 height 128
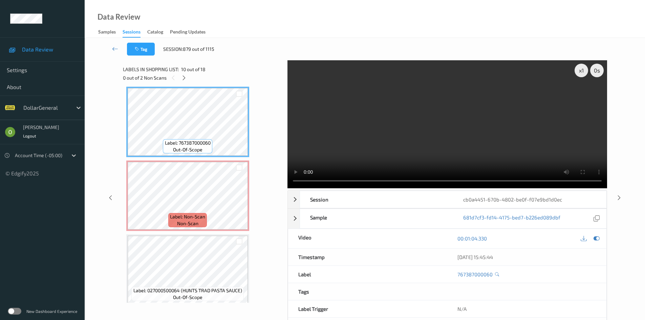
click at [338, 134] on video at bounding box center [448, 124] width 320 height 128
click at [332, 127] on video at bounding box center [448, 124] width 320 height 128
click at [185, 226] on span "non-scan" at bounding box center [187, 223] width 21 height 7
click at [350, 140] on video at bounding box center [448, 124] width 320 height 128
click at [352, 133] on video at bounding box center [448, 124] width 320 height 128
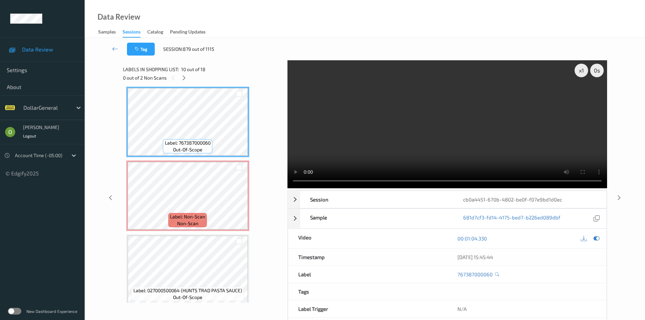
click at [352, 133] on video at bounding box center [448, 124] width 320 height 128
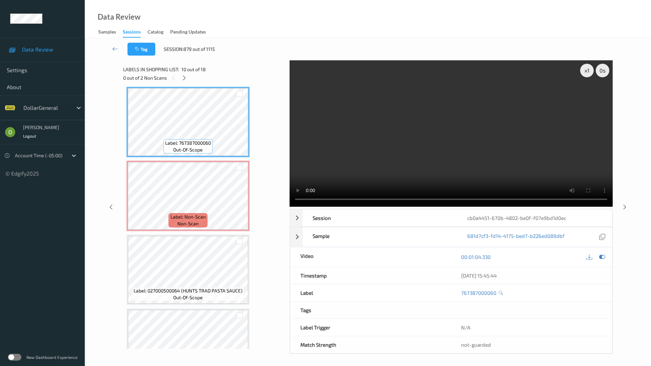
click at [374, 169] on video at bounding box center [450, 133] width 323 height 146
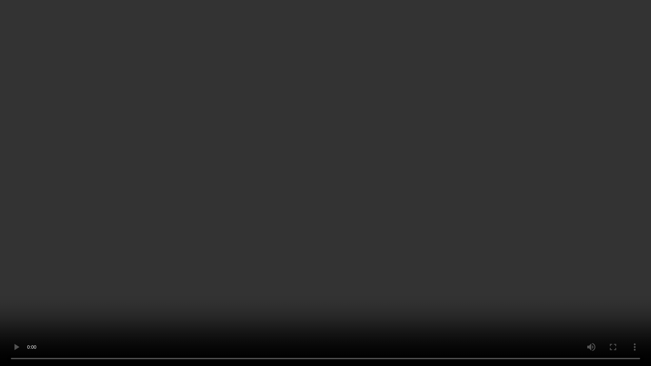
drag, startPoint x: 374, startPoint y: 169, endPoint x: 367, endPoint y: 141, distance: 29.0
click at [373, 169] on video at bounding box center [325, 183] width 651 height 366
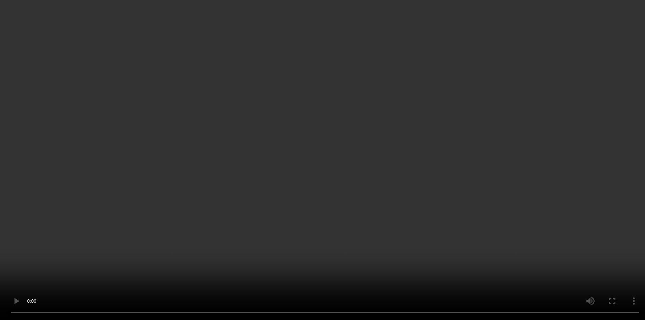
click at [331, 139] on video at bounding box center [322, 160] width 645 height 320
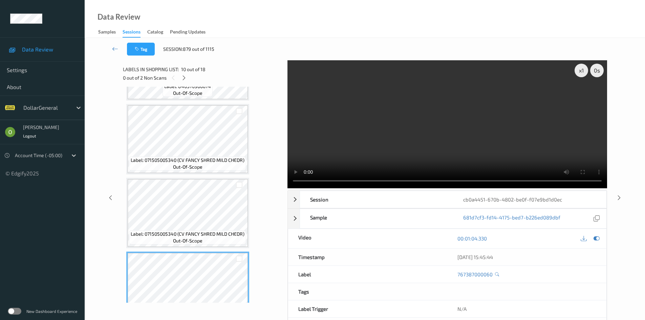
scroll to position [499, 0]
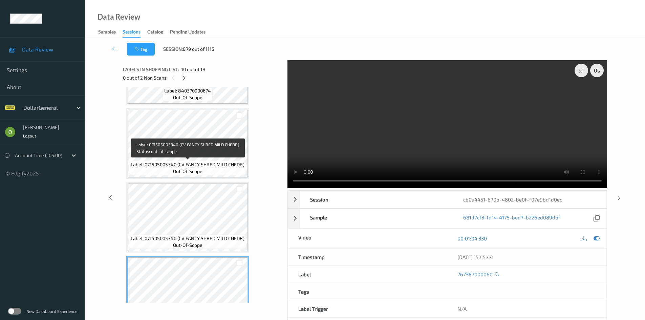
click at [216, 170] on div "Label: 071505005340 (CV FANCY SHRED MILD CHEDR) out-of-scope" at bounding box center [187, 168] width 117 height 14
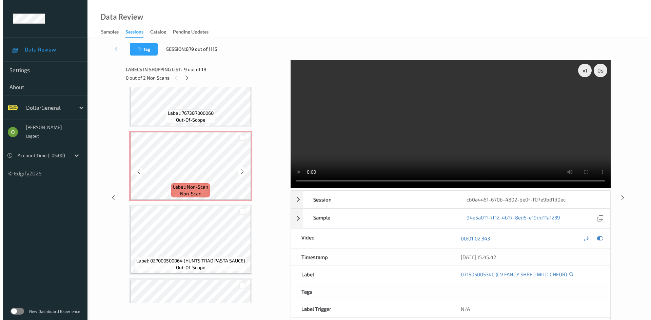
scroll to position [702, 0]
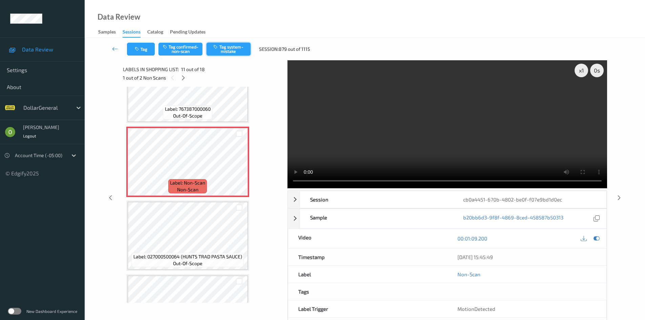
click at [237, 48] on button "Tag system-mistake" at bounding box center [229, 49] width 44 height 13
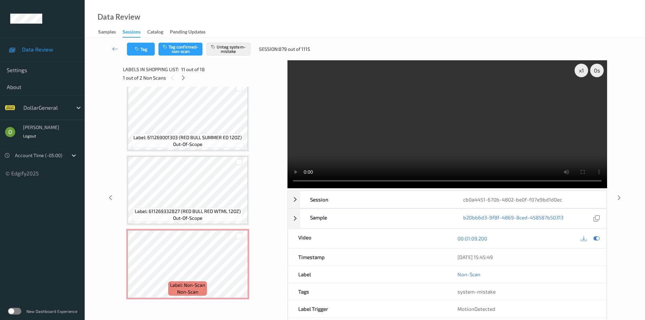
scroll to position [29, 0]
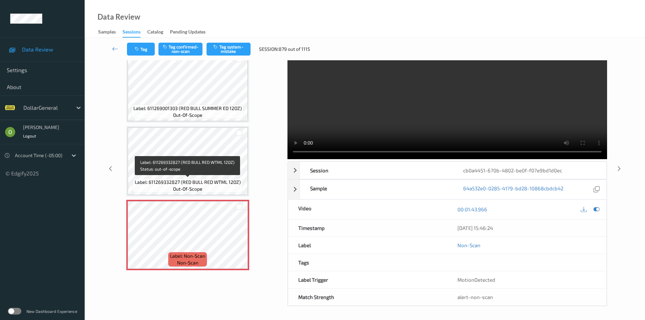
click at [206, 182] on span "Label: 611269332827 (RED BULL RED WTML 12OZ)" at bounding box center [188, 182] width 106 height 7
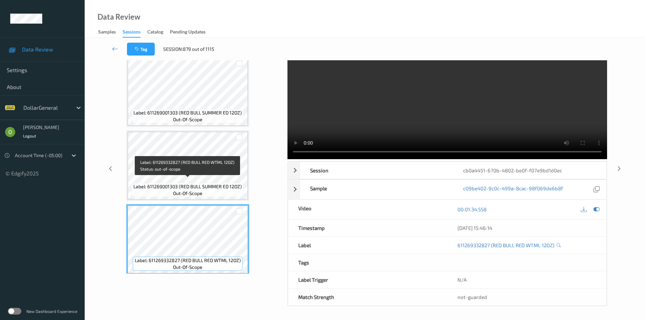
scroll to position [1015, 0]
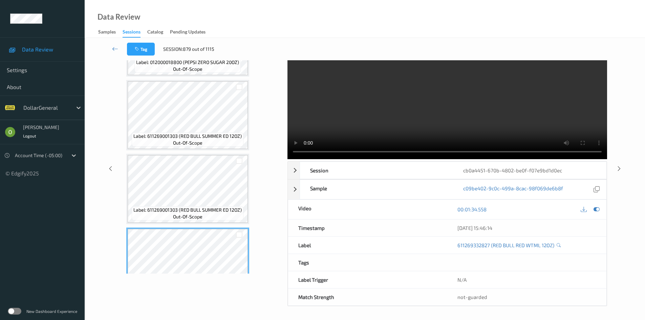
click at [232, 207] on span "Label: 611269001303 (RED BULL SUMMER ED 12OZ)" at bounding box center [187, 210] width 108 height 7
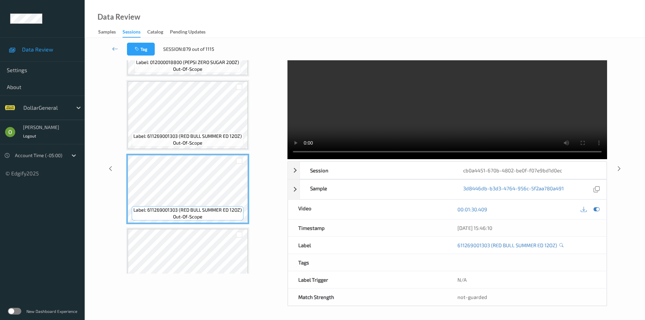
click at [194, 141] on span "out-of-scope" at bounding box center [187, 143] width 29 height 7
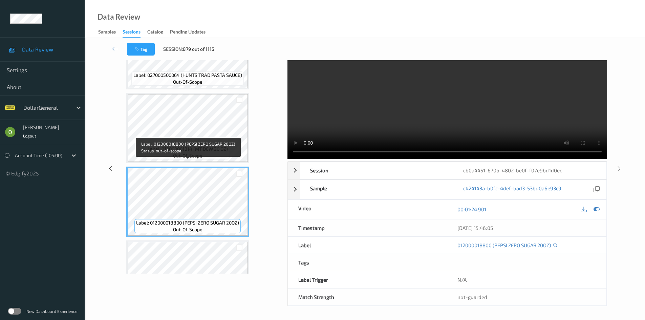
scroll to position [846, 0]
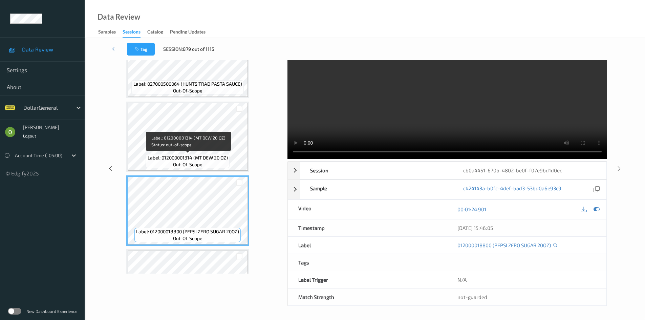
click at [210, 159] on span "Label: 012000001314 (MT DEW 20 OZ)" at bounding box center [188, 157] width 80 height 7
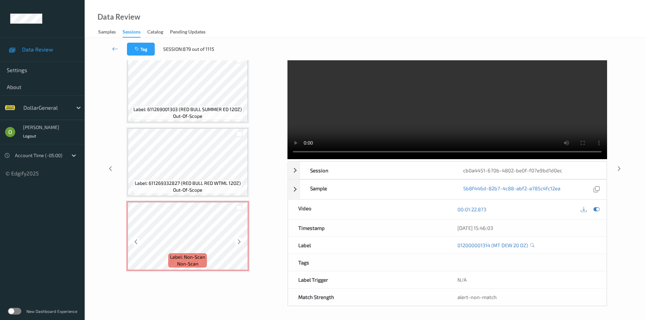
scroll to position [1117, 0]
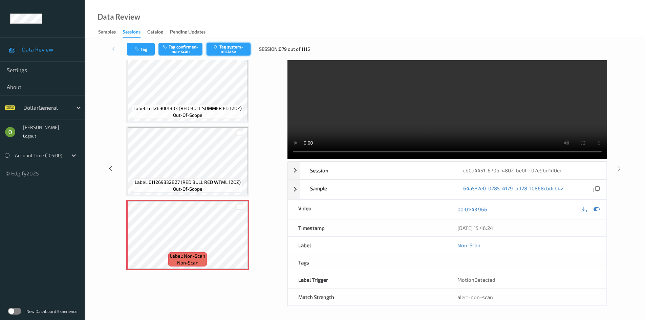
click at [229, 47] on button "Tag system-mistake" at bounding box center [229, 49] width 44 height 13
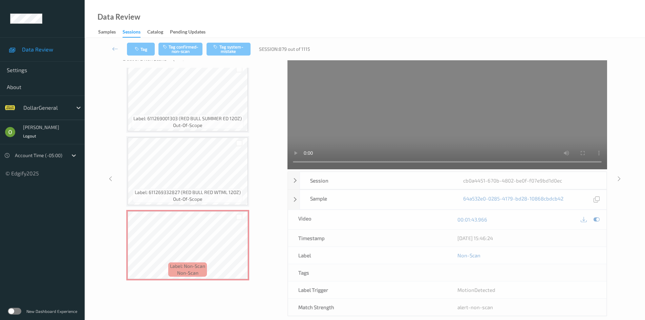
scroll to position [0, 0]
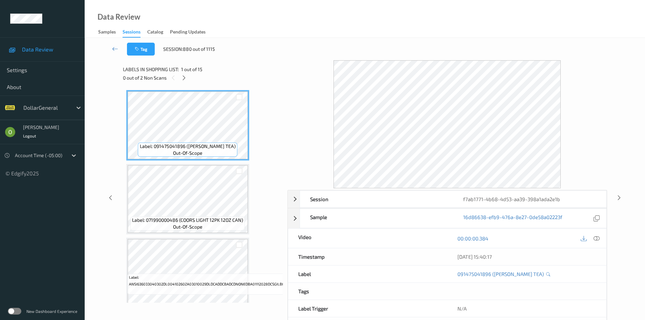
click at [185, 82] on div "Labels in shopping list: 1 out of 15 0 out of 2 Non Scans" at bounding box center [203, 73] width 160 height 26
click at [187, 79] on icon at bounding box center [184, 78] width 6 height 6
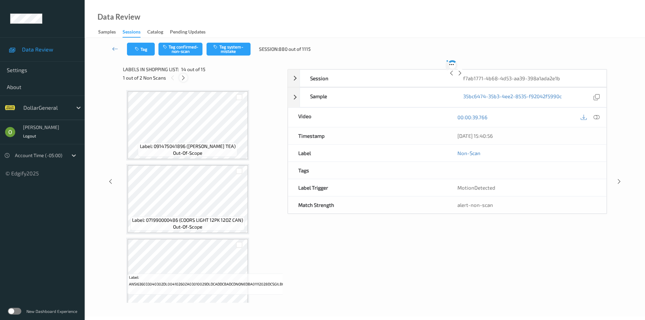
scroll to position [890, 0]
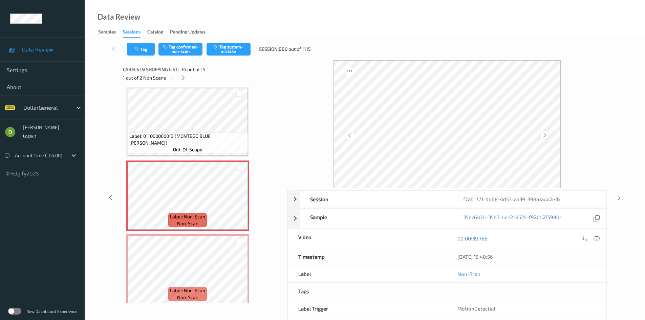
click at [545, 137] on icon at bounding box center [545, 135] width 6 height 6
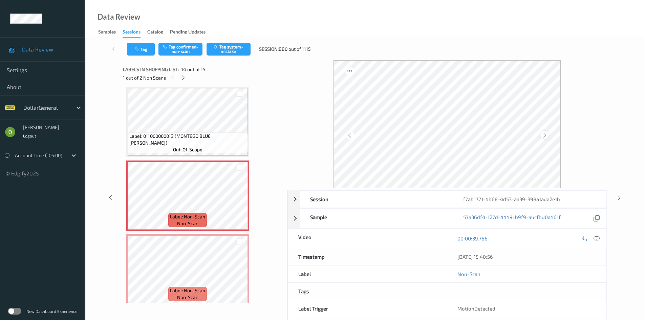
click at [545, 137] on icon at bounding box center [545, 135] width 6 height 6
click at [544, 137] on icon at bounding box center [545, 135] width 6 height 6
click at [543, 137] on icon at bounding box center [545, 135] width 6 height 6
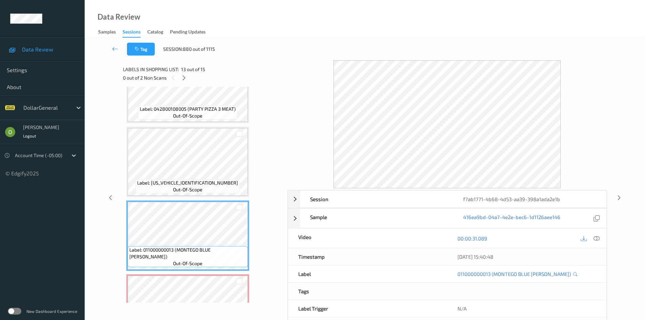
scroll to position [754, 0]
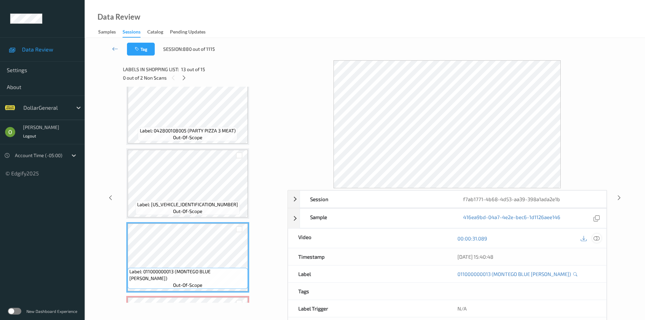
click at [599, 238] on icon at bounding box center [597, 238] width 6 height 6
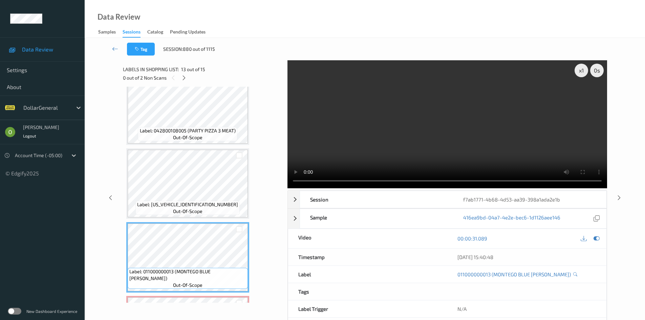
click at [408, 108] on video at bounding box center [448, 124] width 320 height 128
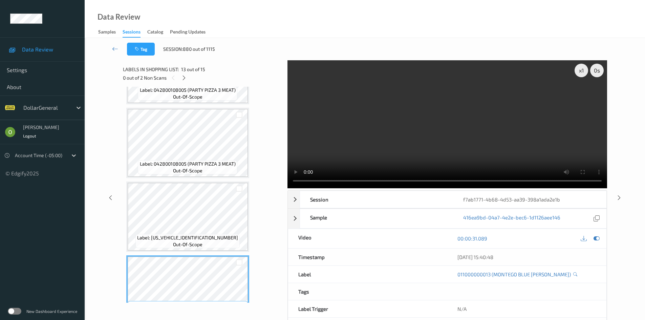
scroll to position [720, 0]
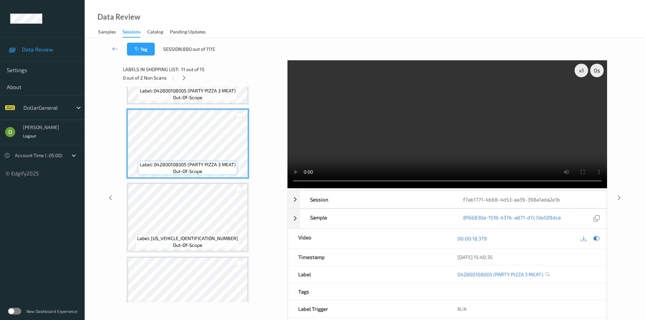
click at [332, 143] on video at bounding box center [448, 124] width 320 height 128
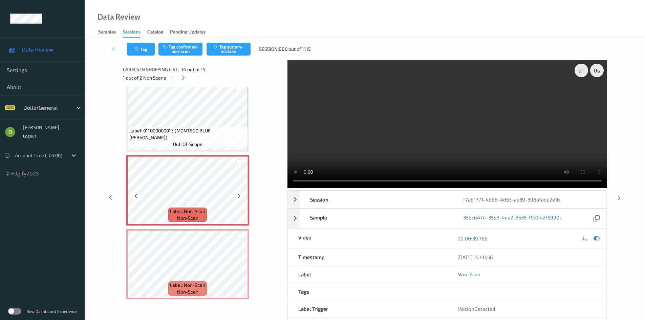
scroll to position [29, 0]
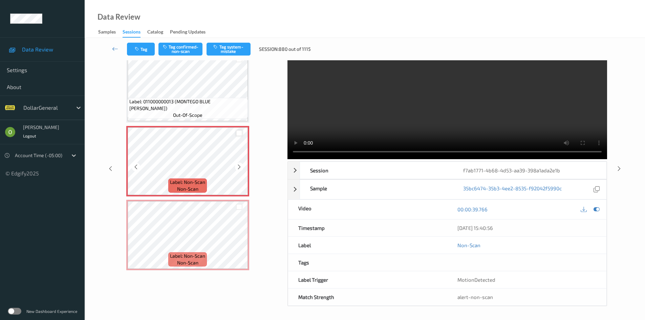
click at [240, 130] on div at bounding box center [239, 133] width 6 height 6
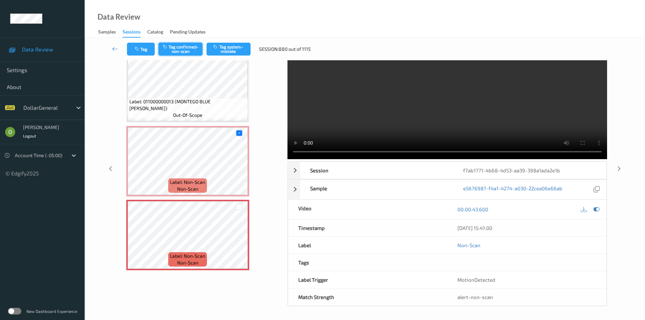
click at [186, 50] on button "Tag confirmed-non-scan" at bounding box center [181, 49] width 44 height 13
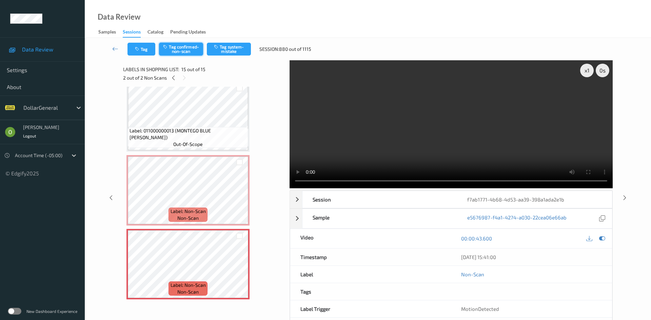
click at [186, 50] on button "Tag confirmed-non-scan" at bounding box center [181, 49] width 44 height 13
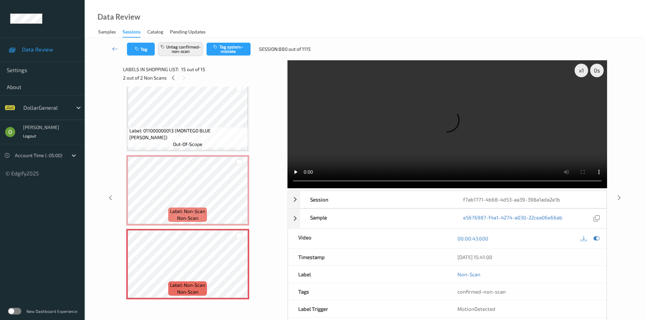
click at [174, 48] on button "Untag confirmed-non-scan" at bounding box center [181, 49] width 44 height 13
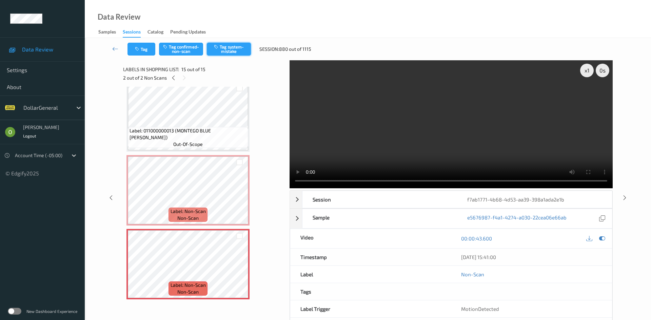
click at [231, 51] on button "Tag system-mistake" at bounding box center [229, 49] width 44 height 13
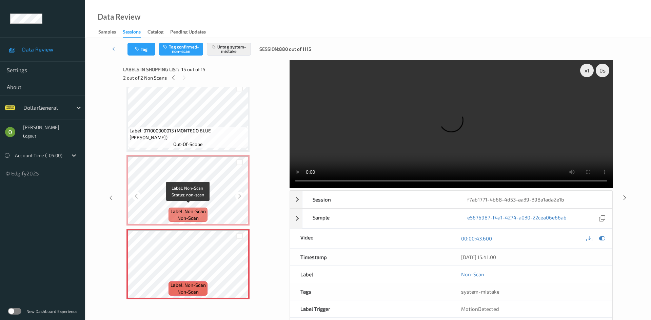
click at [198, 211] on span "Label: Non-Scan" at bounding box center [187, 211] width 35 height 7
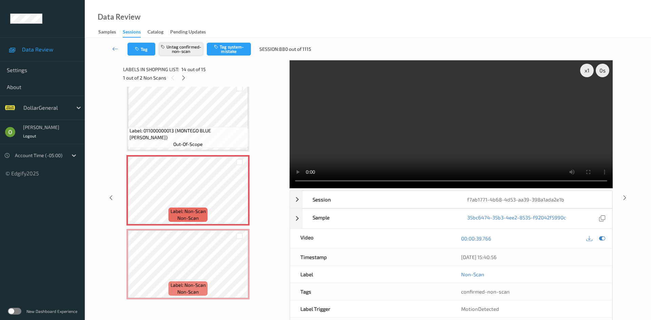
click at [187, 55] on button "Untag confirmed-non-scan" at bounding box center [181, 49] width 44 height 13
click at [225, 50] on button "Tag system-mistake" at bounding box center [229, 49] width 44 height 13
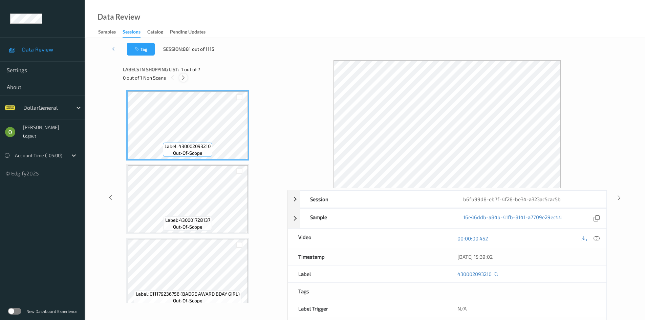
click at [185, 76] on icon at bounding box center [184, 78] width 6 height 6
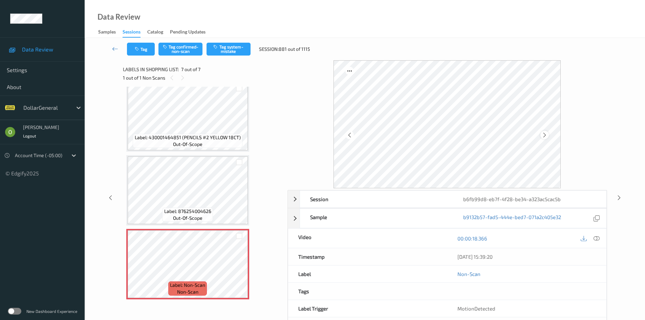
click at [545, 132] on icon at bounding box center [545, 135] width 6 height 6
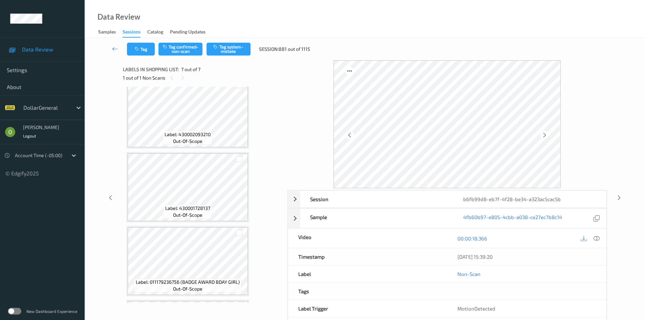
scroll to position [0, 0]
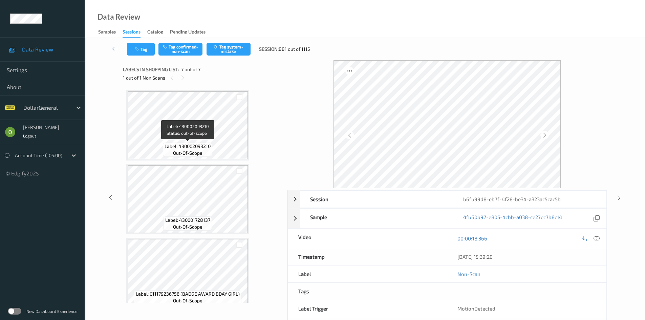
click at [210, 148] on span "Label: 430002093210" at bounding box center [188, 146] width 46 height 7
click at [198, 146] on span "Label: 430002093210" at bounding box center [188, 146] width 46 height 7
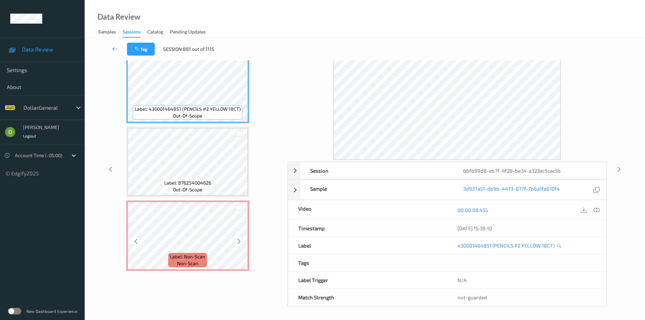
scroll to position [29, 0]
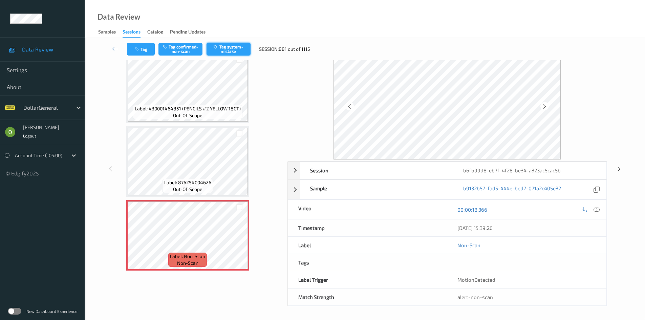
click at [213, 49] on button "Tag system-mistake" at bounding box center [229, 49] width 44 height 13
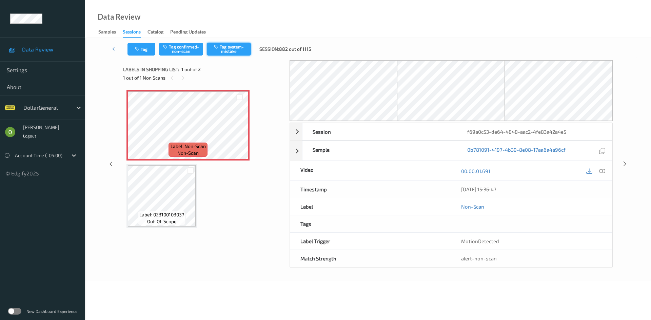
click at [226, 49] on button "Tag system-mistake" at bounding box center [229, 49] width 44 height 13
click at [151, 52] on button "Tag" at bounding box center [141, 49] width 28 height 13
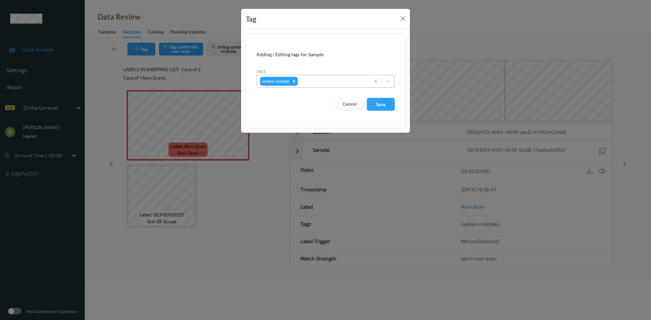
click at [335, 87] on div "system-mistake" at bounding box center [312, 82] width 113 height 12
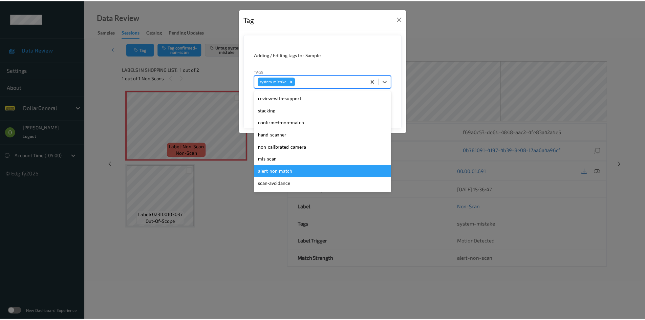
scroll to position [169, 0]
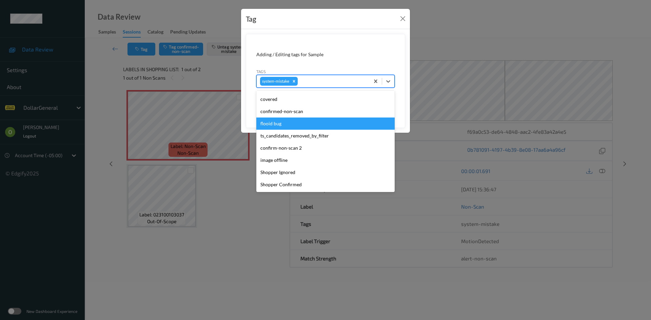
click at [265, 122] on div "flooid bug" at bounding box center [325, 124] width 138 height 12
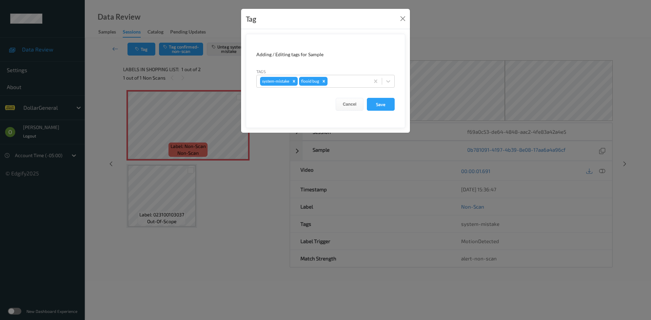
click at [394, 101] on form "Adding / Editing tags for Sample Tags system-mistake flooid bug Cancel Save" at bounding box center [325, 81] width 159 height 94
click at [393, 103] on button "Save" at bounding box center [381, 104] width 28 height 13
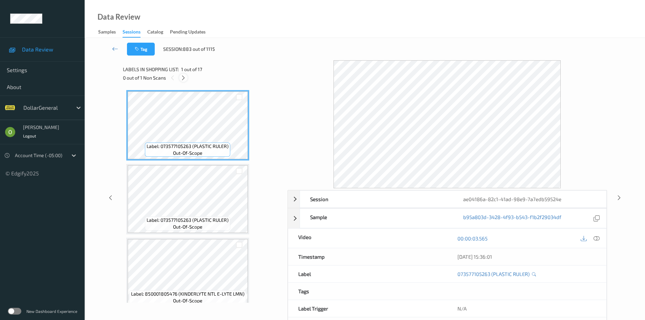
click at [184, 76] on icon at bounding box center [184, 78] width 6 height 6
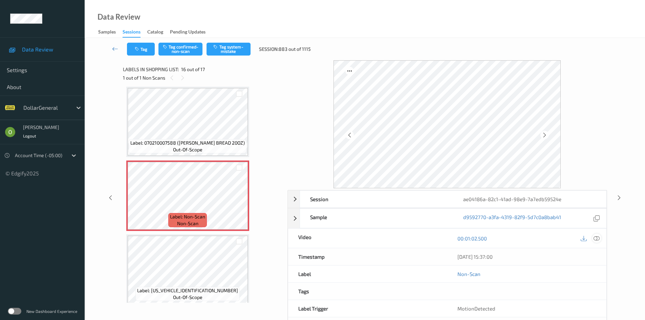
click at [595, 237] on icon at bounding box center [597, 238] width 6 height 6
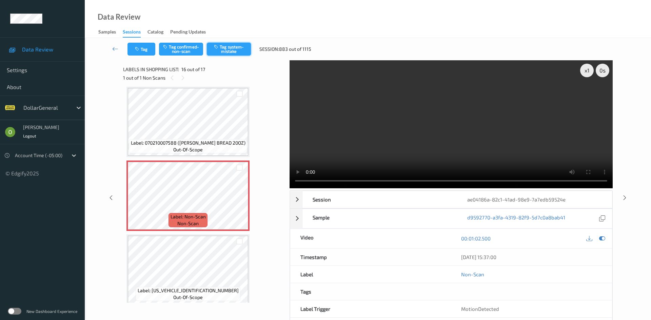
click at [212, 54] on button "Tag system-mistake" at bounding box center [229, 49] width 44 height 13
click at [119, 43] on link at bounding box center [115, 49] width 24 height 13
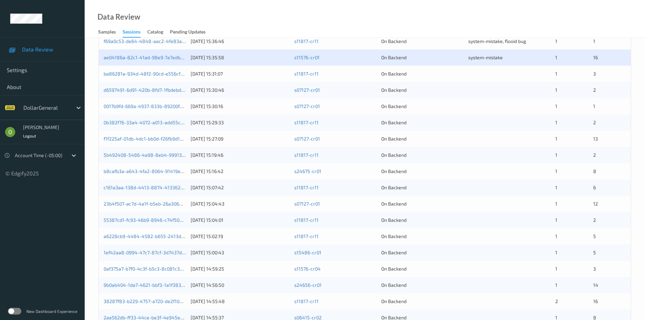
scroll to position [20, 0]
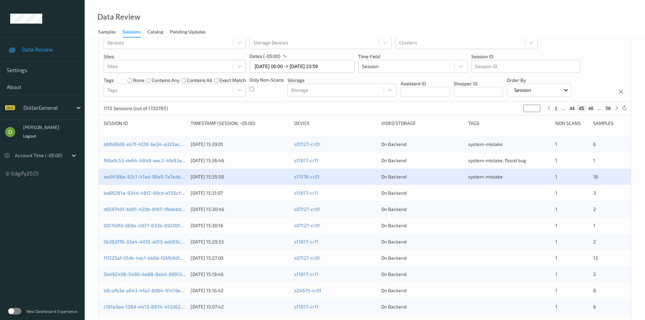
click at [593, 108] on button "46" at bounding box center [590, 108] width 9 height 6
type input "**"
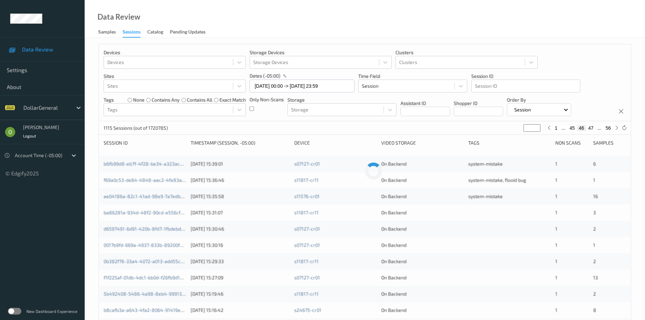
scroll to position [0, 0]
click at [591, 127] on button "47" at bounding box center [590, 129] width 9 height 6
type input "**"
click at [592, 130] on button "48" at bounding box center [590, 129] width 9 height 6
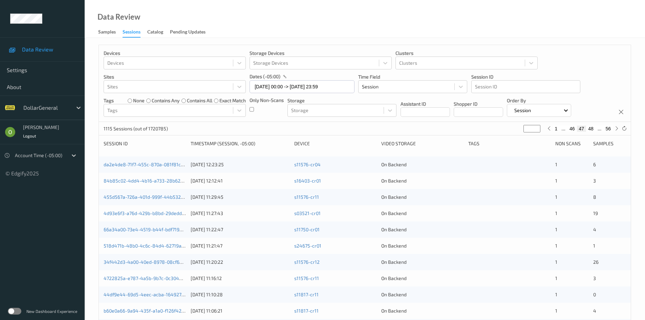
type input "**"
click at [594, 129] on button "49" at bounding box center [590, 129] width 9 height 6
type input "**"
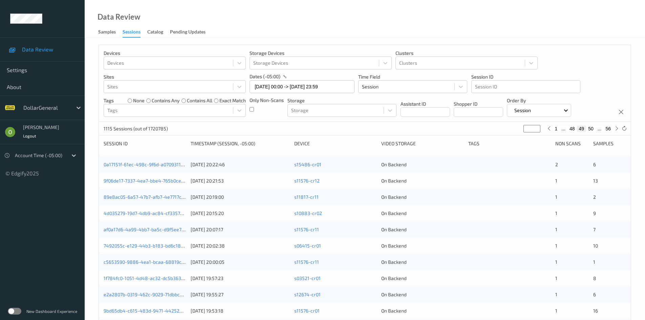
click at [594, 129] on button "50" at bounding box center [590, 129] width 9 height 6
type input "**"
click at [592, 129] on button "51" at bounding box center [590, 129] width 9 height 6
type input "**"
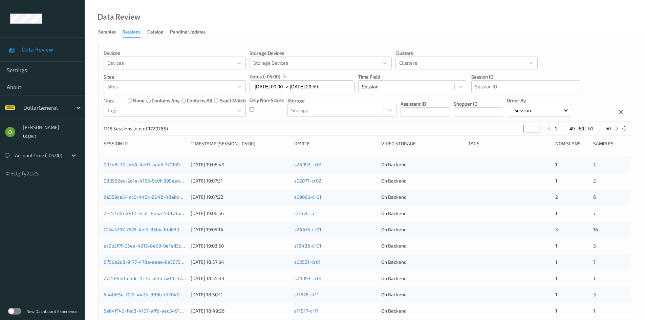
type input "**"
click at [591, 129] on button "52" at bounding box center [590, 129] width 9 height 6
type input "**"
click at [590, 127] on button "53" at bounding box center [590, 129] width 9 height 6
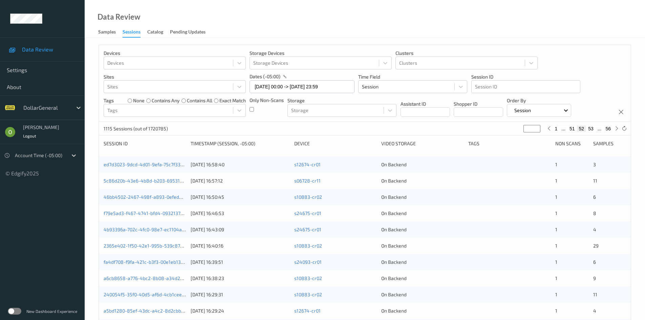
type input "**"
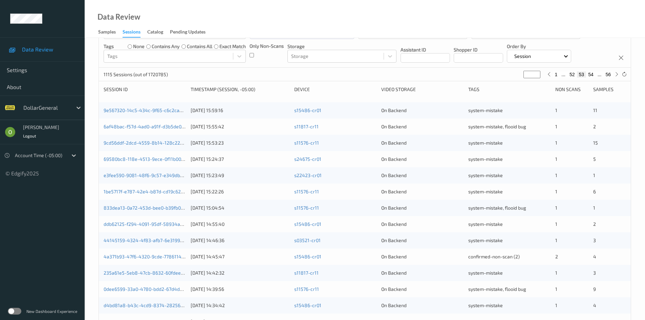
click at [572, 75] on button "52" at bounding box center [572, 74] width 9 height 6
type input "**"
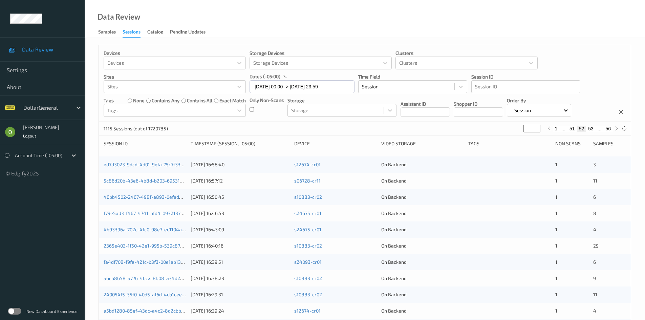
click at [590, 129] on button "53" at bounding box center [590, 129] width 9 height 6
type input "**"
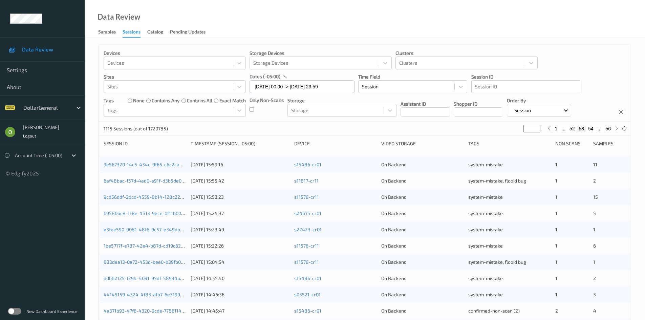
click at [592, 130] on button "54" at bounding box center [590, 129] width 9 height 6
type input "**"
click at [597, 130] on button "55" at bounding box center [599, 129] width 9 height 6
type input "**"
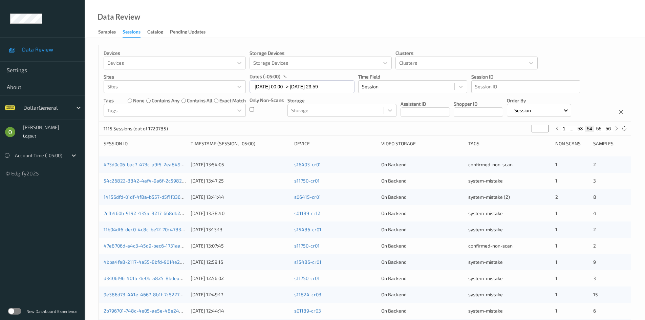
type input "**"
click at [612, 127] on button "56" at bounding box center [608, 129] width 9 height 6
type input "**"
click at [594, 128] on button "55" at bounding box center [593, 129] width 9 height 6
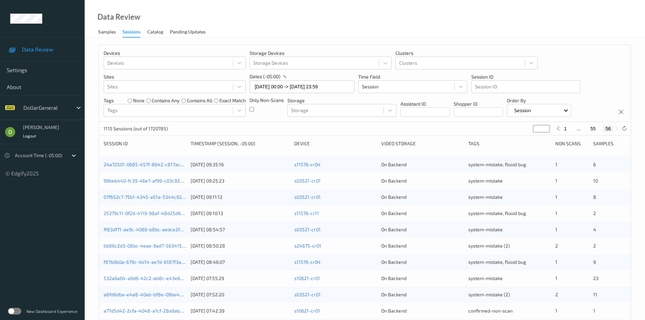
type input "**"
click at [587, 128] on button "54" at bounding box center [585, 129] width 9 height 6
type input "**"
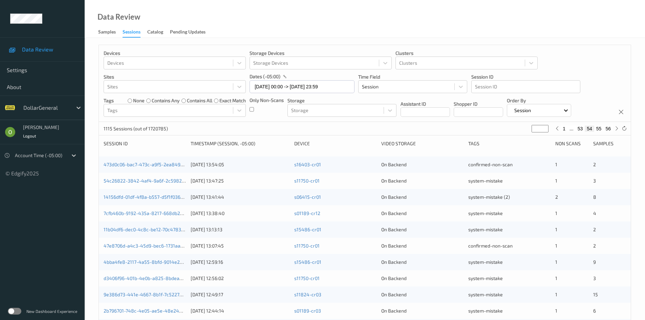
click at [580, 129] on button "53" at bounding box center [580, 129] width 9 height 6
type input "**"
click at [570, 130] on button "52" at bounding box center [572, 129] width 9 height 6
type input "**"
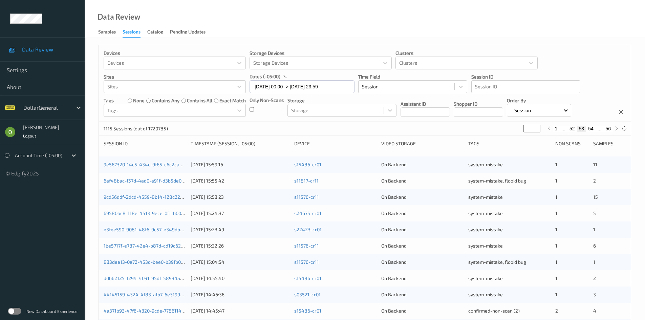
type input "**"
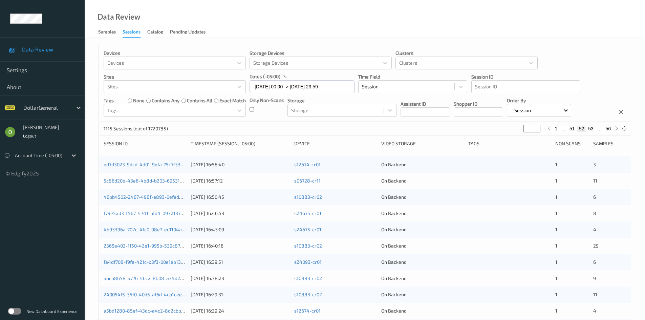
click at [570, 130] on button "51" at bounding box center [572, 129] width 9 height 6
type input "**"
click at [570, 130] on button "50" at bounding box center [572, 129] width 9 height 6
type input "**"
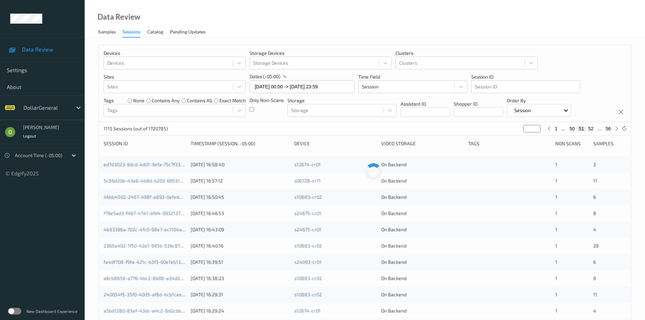
type input "**"
click at [570, 130] on button "49" at bounding box center [572, 129] width 9 height 6
type input "**"
click at [570, 130] on button "48" at bounding box center [572, 129] width 9 height 6
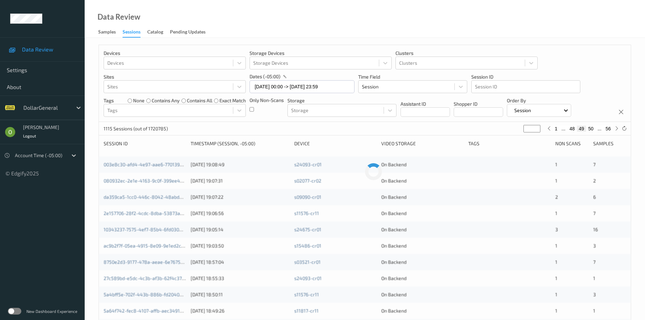
type input "**"
click at [570, 130] on button "47" at bounding box center [572, 129] width 9 height 6
type input "**"
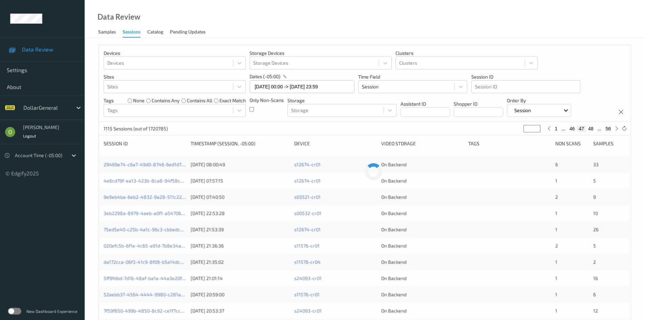
click at [569, 130] on button "46" at bounding box center [572, 129] width 9 height 6
type input "**"
click at [574, 127] on button "45" at bounding box center [572, 129] width 9 height 6
type input "**"
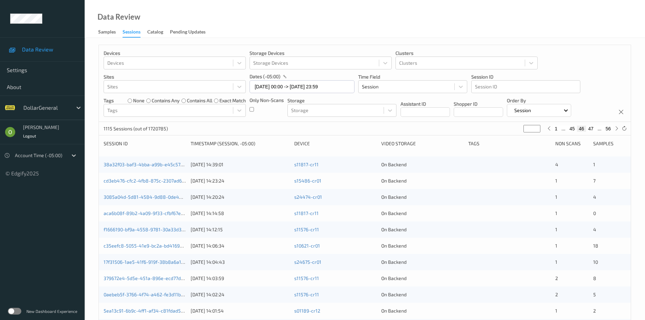
type input "**"
click at [574, 128] on button "44" at bounding box center [572, 129] width 9 height 6
type input "**"
click at [584, 131] on button "44" at bounding box center [581, 129] width 9 height 6
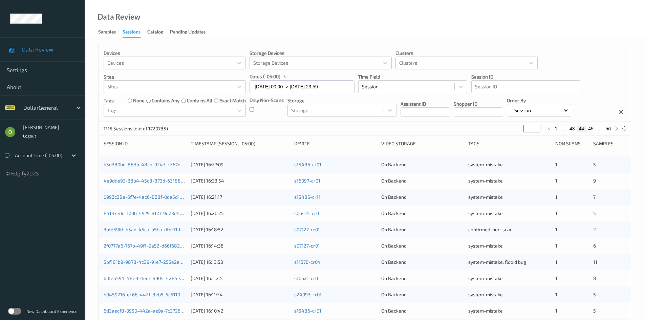
click at [589, 130] on button "45" at bounding box center [590, 129] width 9 height 6
type input "**"
click at [487, 209] on div "ba86281a-934d-48f2-90cd-e556cf6b9077 [DATE] 15:31:07 s11817-cr11 On Backend 1 3" at bounding box center [365, 213] width 532 height 16
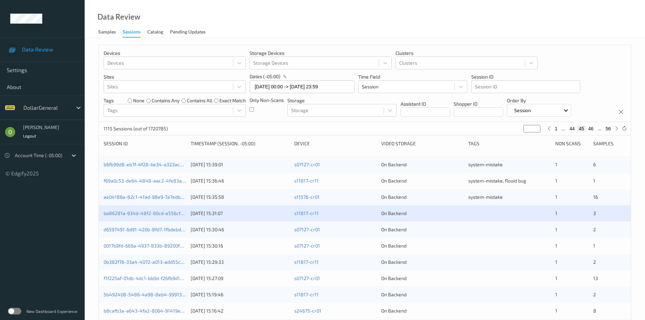
click at [593, 129] on button "46" at bounding box center [590, 129] width 9 height 6
type input "**"
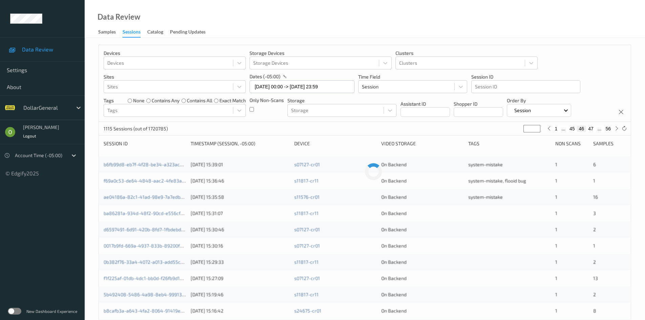
click at [593, 129] on button "47" at bounding box center [590, 129] width 9 height 6
type input "**"
click at [593, 129] on button "48" at bounding box center [590, 129] width 9 height 6
type input "**"
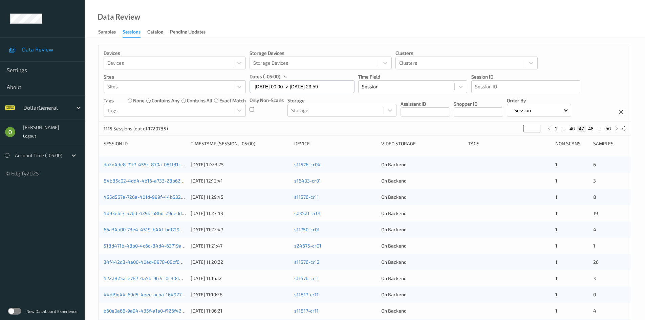
type input "**"
click at [593, 129] on button "49" at bounding box center [590, 129] width 9 height 6
type input "**"
click at [593, 129] on button "50" at bounding box center [590, 129] width 9 height 6
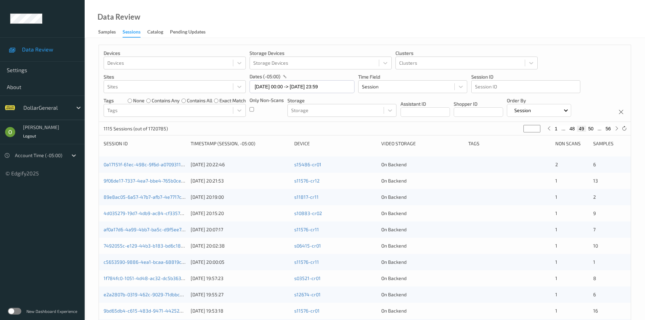
type input "**"
click at [593, 129] on button "51" at bounding box center [590, 129] width 9 height 6
type input "**"
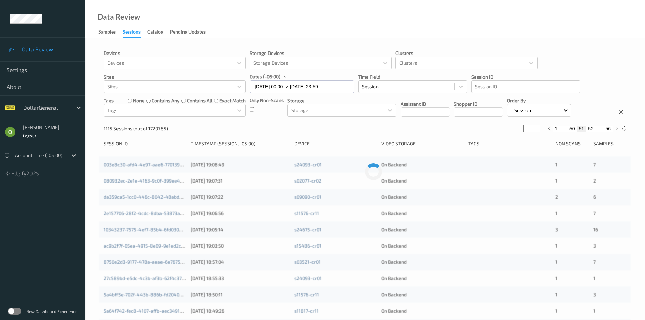
click at [593, 129] on button "52" at bounding box center [590, 129] width 9 height 6
type input "**"
click at [592, 130] on button "53" at bounding box center [590, 129] width 9 height 6
type input "**"
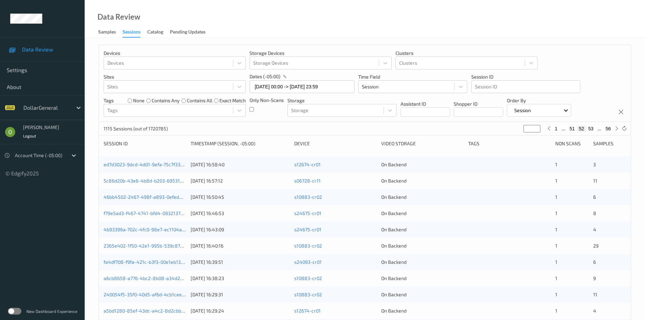
type input "**"
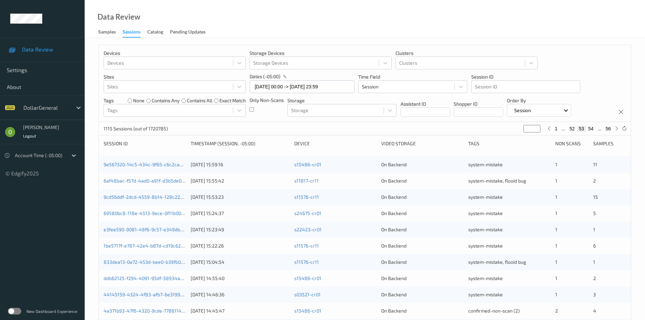
click at [573, 129] on button "52" at bounding box center [572, 129] width 9 height 6
type input "**"
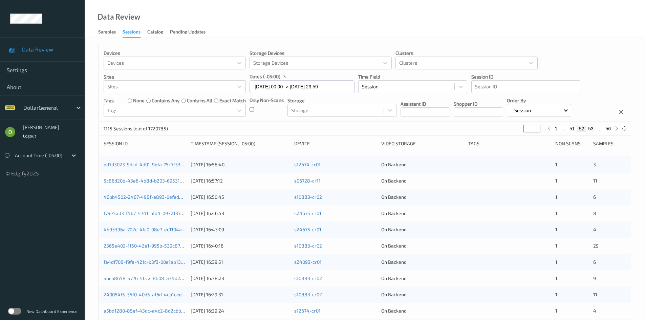
click at [572, 129] on button "51" at bounding box center [572, 129] width 9 height 6
type input "**"
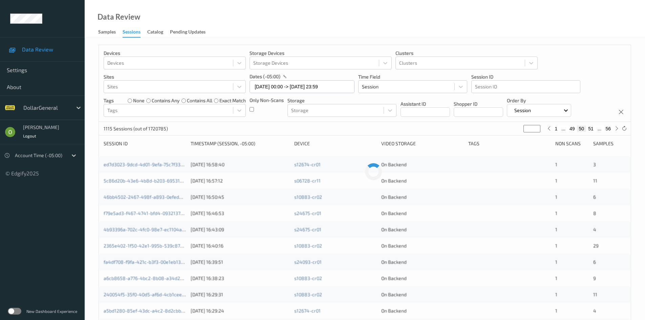
click at [572, 129] on button "49" at bounding box center [572, 129] width 9 height 6
type input "**"
click at [571, 129] on button "48" at bounding box center [572, 129] width 9 height 6
type input "**"
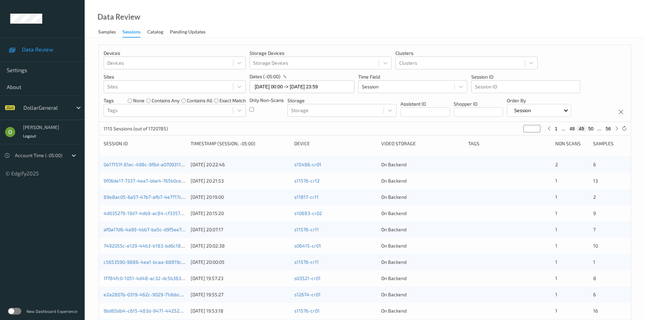
type input "**"
click at [571, 129] on button "47" at bounding box center [572, 129] width 9 height 6
type input "**"
click at [571, 129] on button "46" at bounding box center [572, 129] width 9 height 6
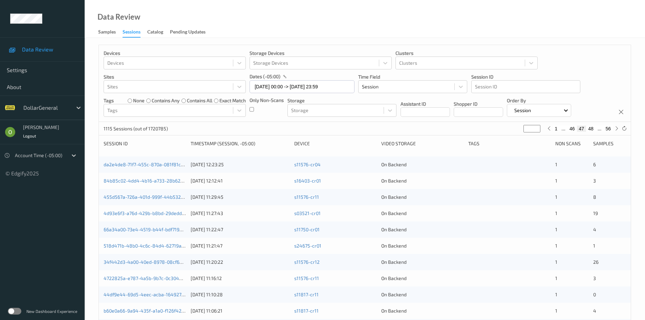
type input "**"
click at [571, 130] on button "45" at bounding box center [572, 129] width 9 height 6
type input "**"
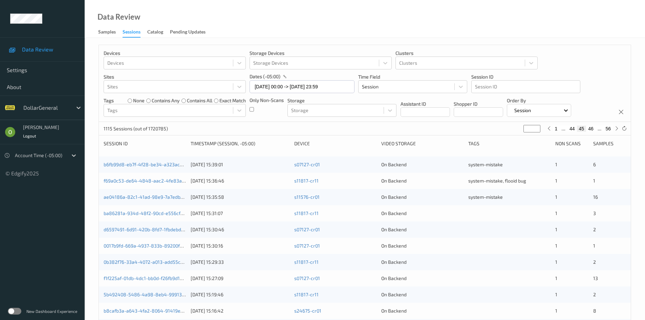
click at [571, 130] on button "44" at bounding box center [572, 129] width 9 height 6
type input "**"
click at [594, 130] on button "45" at bounding box center [590, 129] width 9 height 6
type input "**"
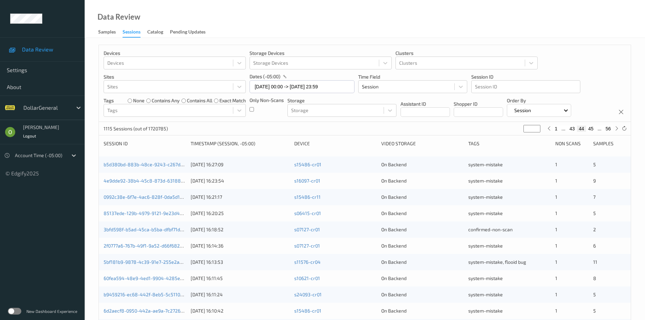
type input "**"
click at [433, 204] on div "ae04186a-82c1-41ad-98e9-7a7edb59524e [DATE] 15:35:58 s11576-cr01 On Backend sys…" at bounding box center [365, 197] width 532 height 16
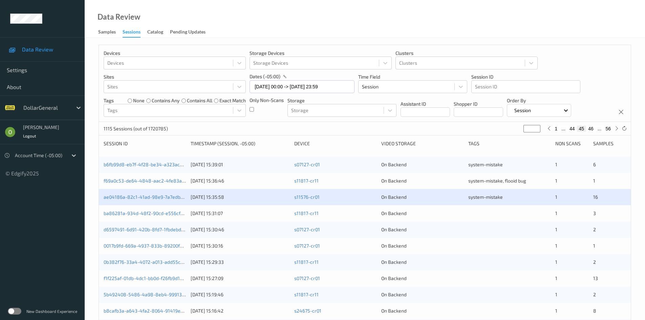
click at [208, 211] on div "[DATE] 15:31:07" at bounding box center [240, 213] width 99 height 7
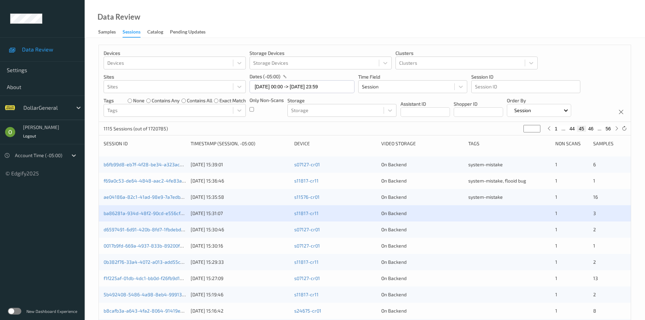
click at [159, 208] on div "ba86281a-934d-48f2-90cd-e556cf6b9077 [DATE] 15:31:07 s11817-cr11 On Backend 1 3" at bounding box center [365, 213] width 532 height 16
click at [159, 211] on link "ba86281a-934d-48f2-90cd-e556cf6b9077" at bounding box center [150, 213] width 92 height 6
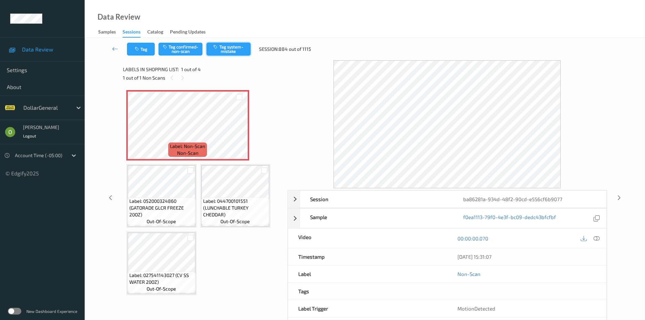
click at [222, 53] on button "Tag system-mistake" at bounding box center [229, 49] width 44 height 13
click at [144, 51] on button "Tag" at bounding box center [141, 49] width 28 height 13
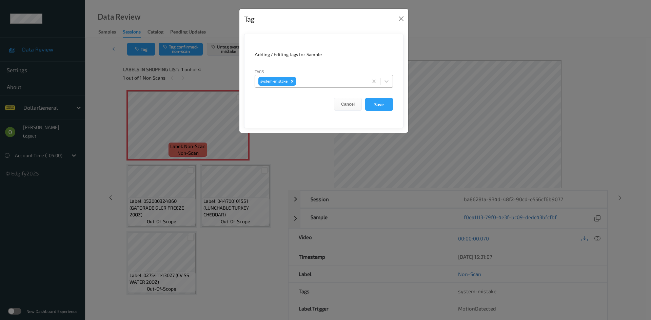
click at [332, 84] on div at bounding box center [330, 81] width 67 height 8
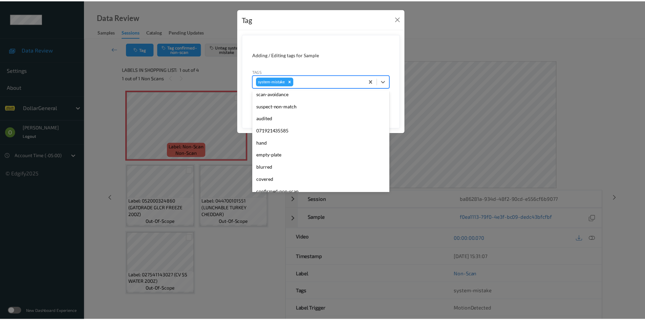
scroll to position [169, 0]
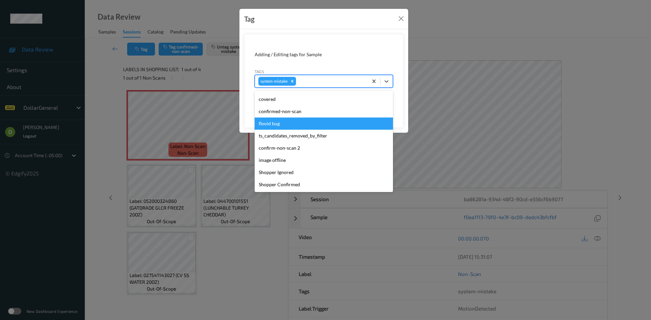
click at [298, 125] on div "flooid bug" at bounding box center [323, 124] width 138 height 12
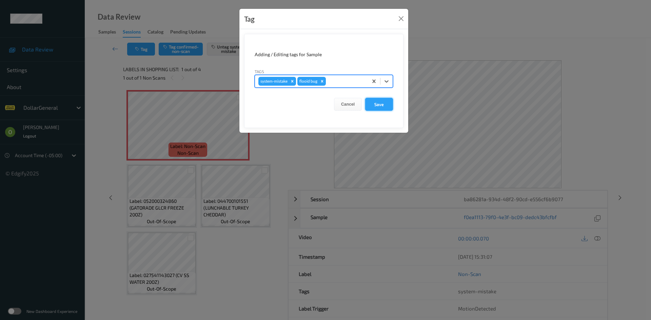
click at [386, 107] on button "Save" at bounding box center [379, 104] width 28 height 13
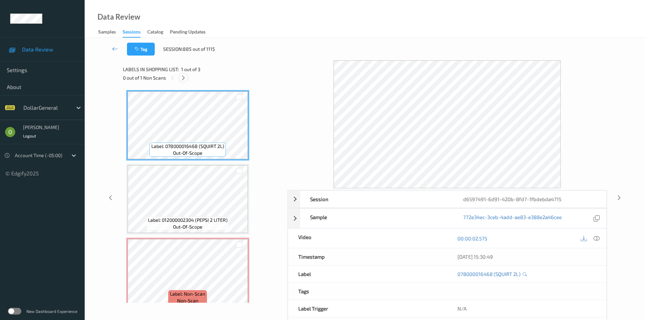
click at [184, 75] on icon at bounding box center [184, 78] width 6 height 6
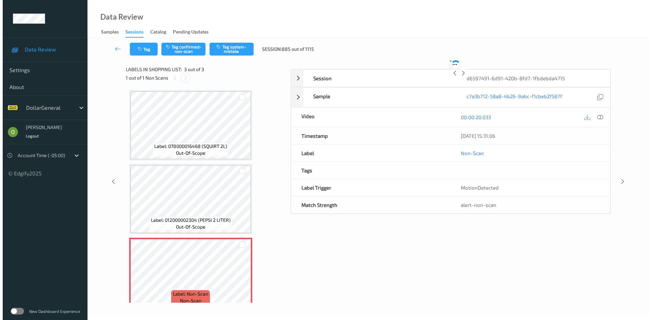
scroll to position [9, 0]
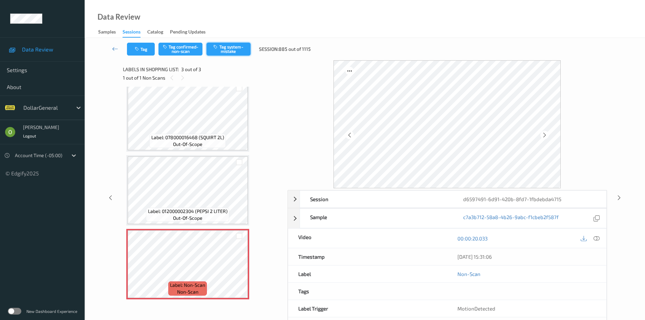
click at [221, 49] on button "Tag system-mistake" at bounding box center [229, 49] width 44 height 13
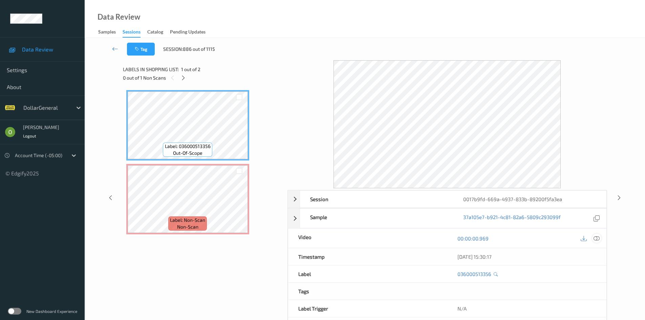
click at [595, 240] on icon at bounding box center [597, 238] width 6 height 6
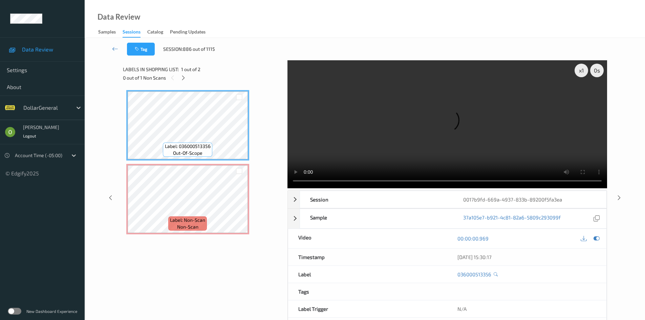
click at [454, 111] on video at bounding box center [448, 124] width 320 height 128
click at [451, 110] on video at bounding box center [448, 124] width 320 height 128
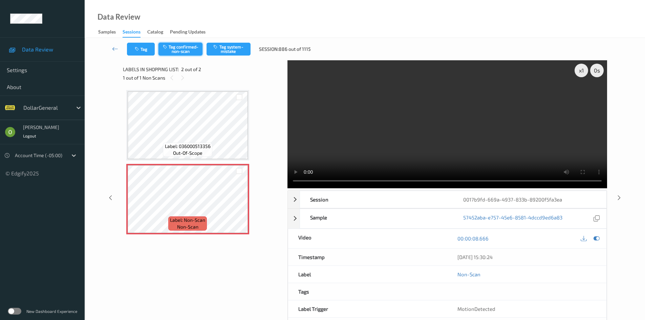
click at [193, 47] on button "Tag confirmed-non-scan" at bounding box center [181, 49] width 44 height 13
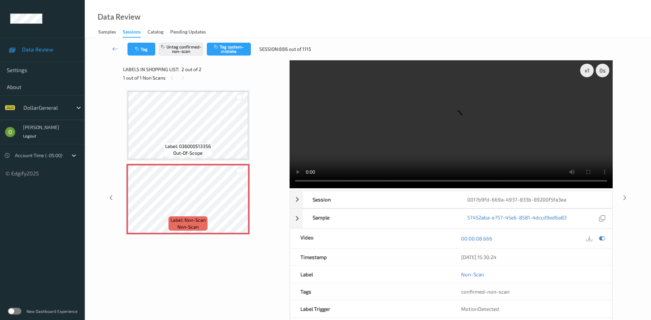
click at [224, 69] on div "Labels in shopping list: 2 out of 2" at bounding box center [204, 69] width 162 height 8
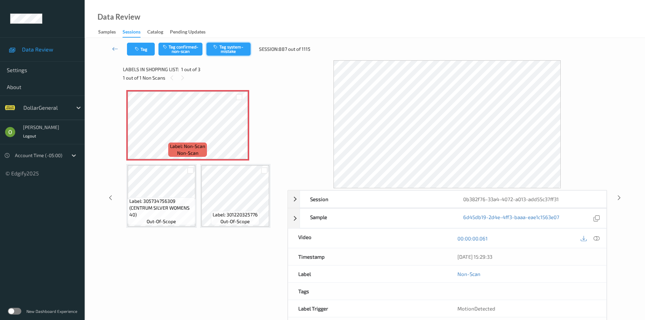
click at [230, 51] on button "Tag system-mistake" at bounding box center [229, 49] width 44 height 13
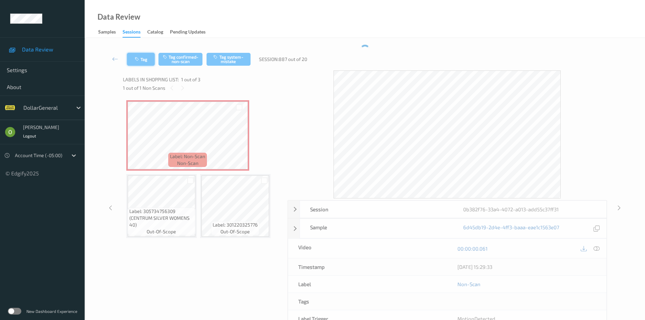
click at [135, 53] on button "Tag" at bounding box center [141, 59] width 28 height 13
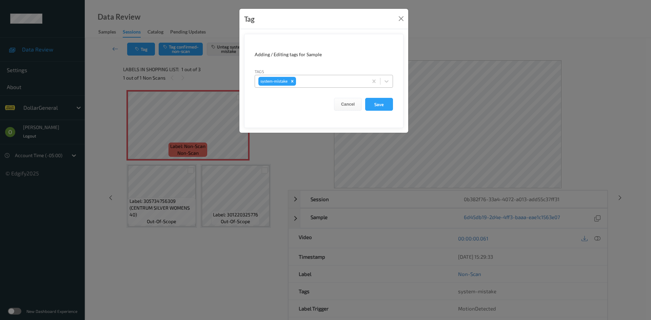
click at [329, 80] on div at bounding box center [330, 81] width 67 height 8
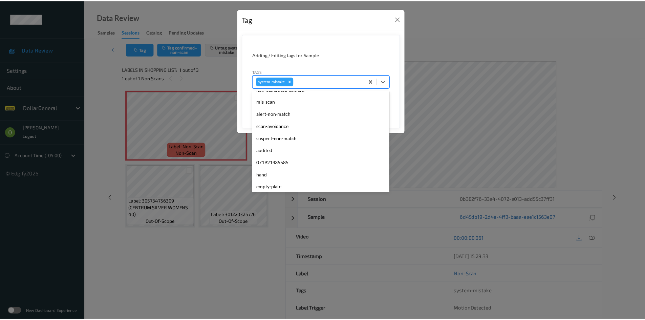
scroll to position [169, 0]
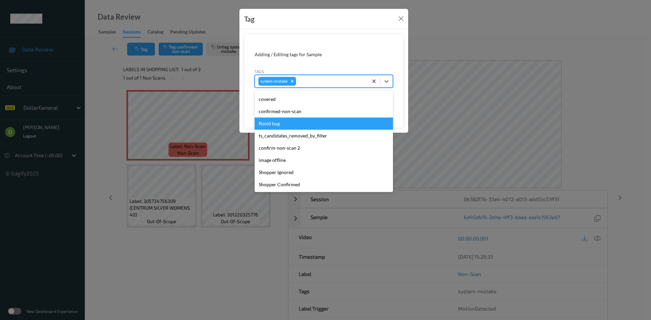
click at [297, 126] on div "flooid bug" at bounding box center [323, 124] width 138 height 12
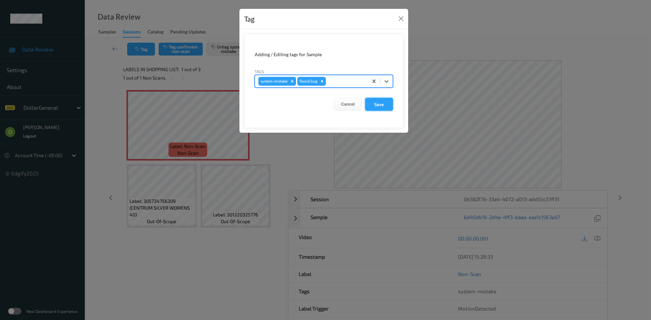
click at [386, 107] on button "Save" at bounding box center [379, 104] width 28 height 13
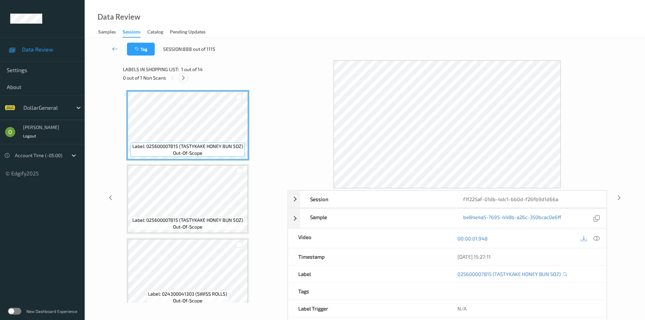
click at [186, 77] on icon at bounding box center [184, 78] width 6 height 6
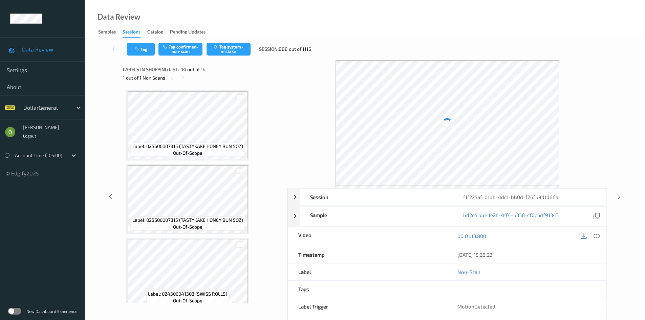
scroll to position [821, 0]
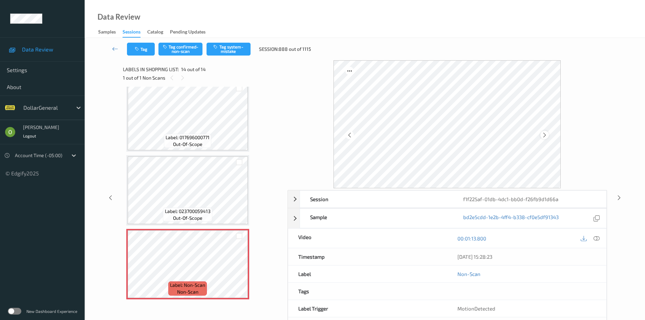
click at [546, 138] on icon at bounding box center [545, 135] width 6 height 6
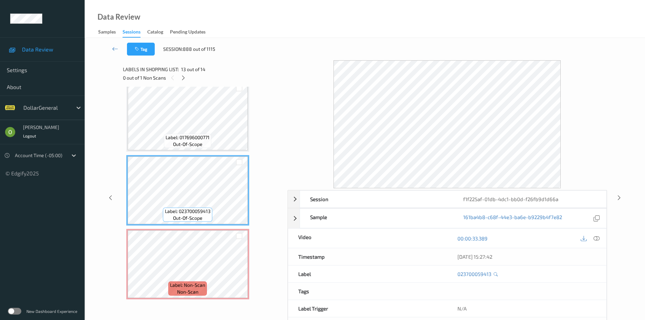
click at [597, 237] on icon at bounding box center [597, 238] width 6 height 6
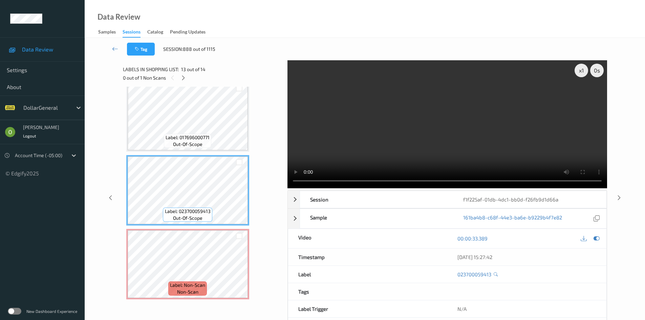
click at [377, 149] on video at bounding box center [448, 124] width 320 height 128
click at [405, 127] on video at bounding box center [448, 124] width 320 height 128
click at [427, 117] on video at bounding box center [448, 124] width 320 height 128
click at [428, 123] on video at bounding box center [448, 124] width 320 height 128
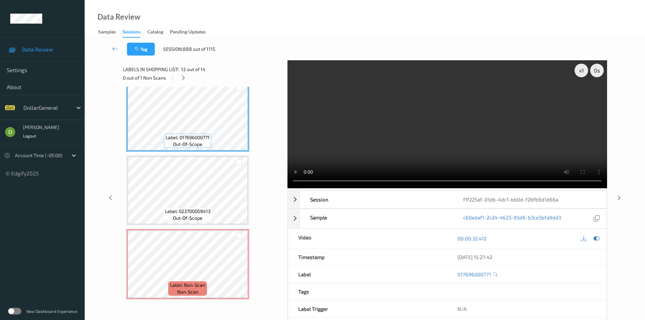
click at [331, 121] on video at bounding box center [448, 124] width 320 height 128
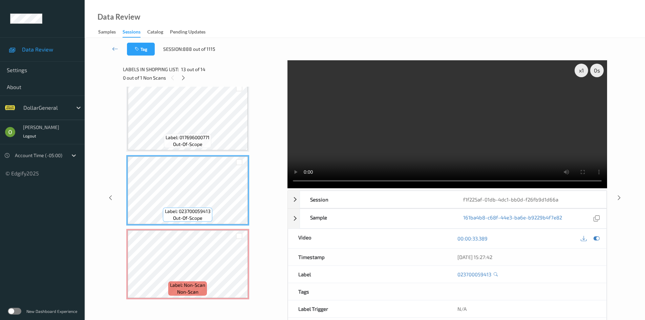
click at [389, 140] on video at bounding box center [448, 124] width 320 height 128
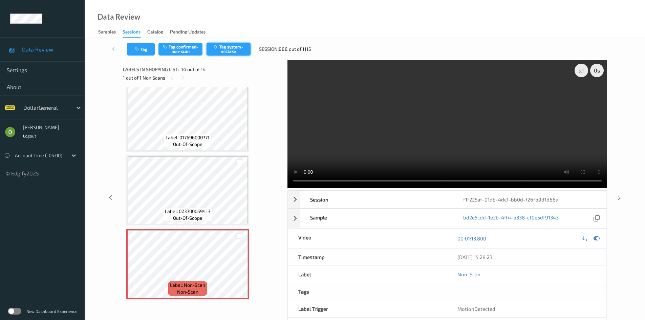
click at [240, 51] on button "Tag system-mistake" at bounding box center [229, 49] width 44 height 13
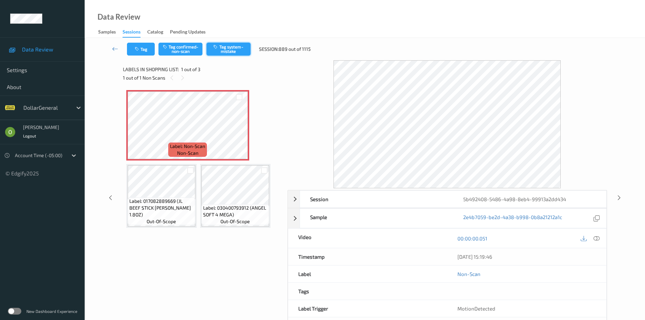
click at [207, 45] on button "Tag system-mistake" at bounding box center [229, 49] width 44 height 13
click at [149, 46] on button "Tag" at bounding box center [141, 49] width 28 height 13
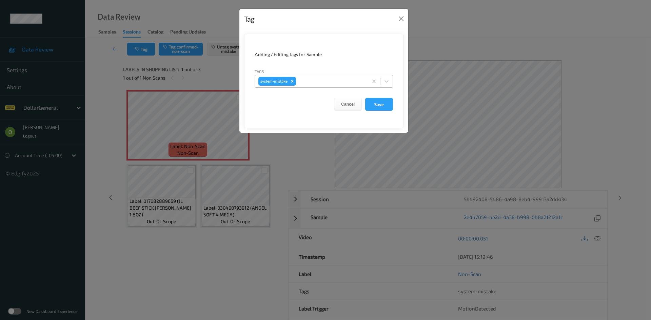
click at [329, 77] on div "system-mistake" at bounding box center [311, 82] width 113 height 12
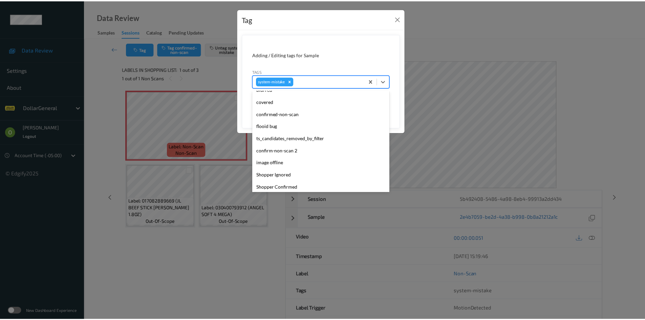
scroll to position [169, 0]
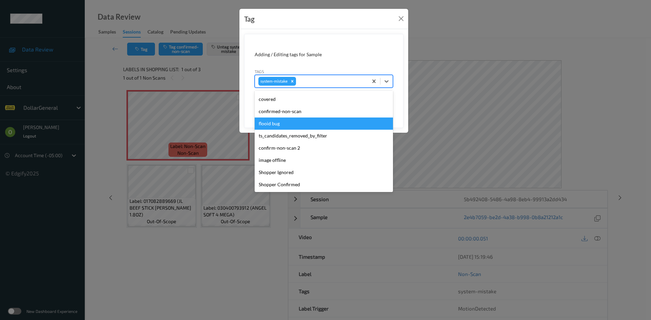
click at [327, 120] on div "flooid bug" at bounding box center [323, 124] width 138 height 12
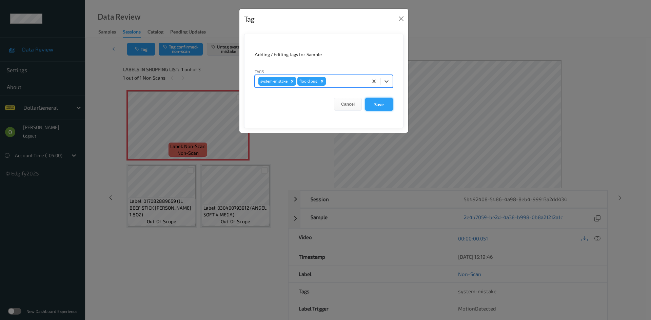
click at [373, 109] on button "Save" at bounding box center [379, 104] width 28 height 13
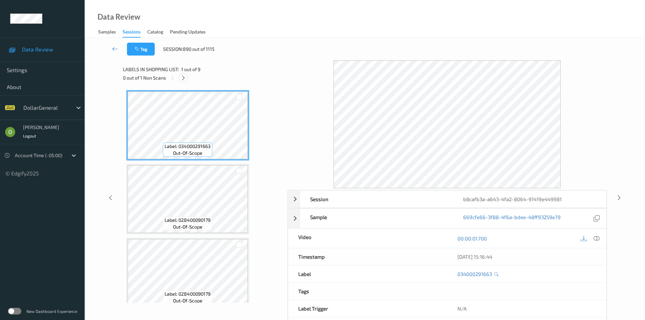
click at [186, 75] on icon at bounding box center [184, 78] width 6 height 6
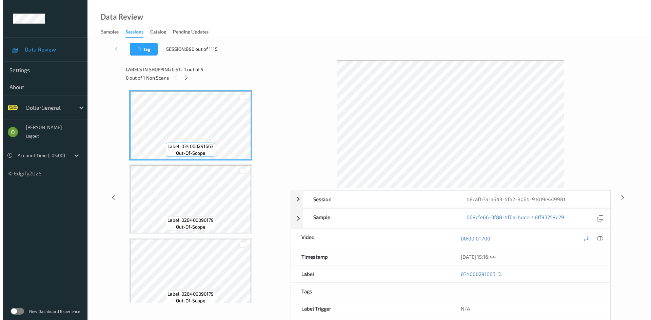
scroll to position [299, 0]
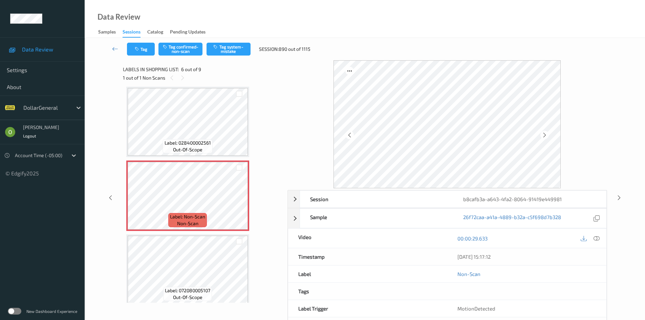
click at [589, 241] on div at bounding box center [590, 238] width 22 height 9
click at [603, 238] on div "00:00:29.633" at bounding box center [527, 238] width 159 height 19
click at [603, 232] on div "00:00:29.633" at bounding box center [527, 238] width 159 height 19
click at [602, 238] on div "00:00:29.633" at bounding box center [527, 238] width 159 height 19
click at [601, 239] on div at bounding box center [597, 238] width 9 height 9
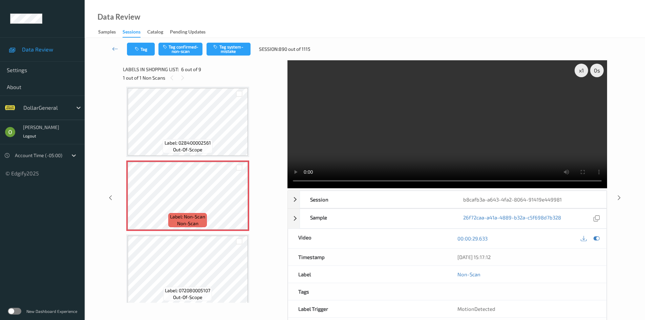
click at [476, 121] on video at bounding box center [448, 124] width 320 height 128
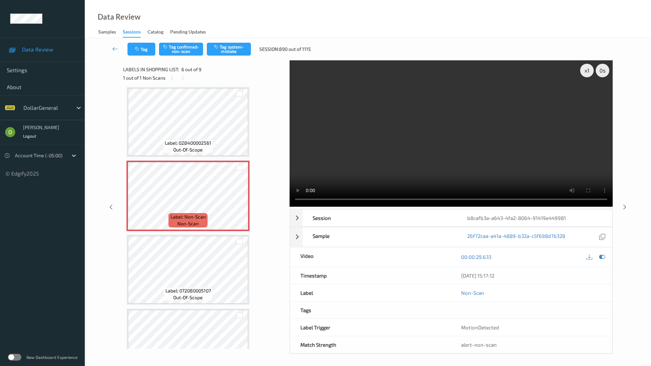
click at [476, 150] on video at bounding box center [450, 133] width 323 height 146
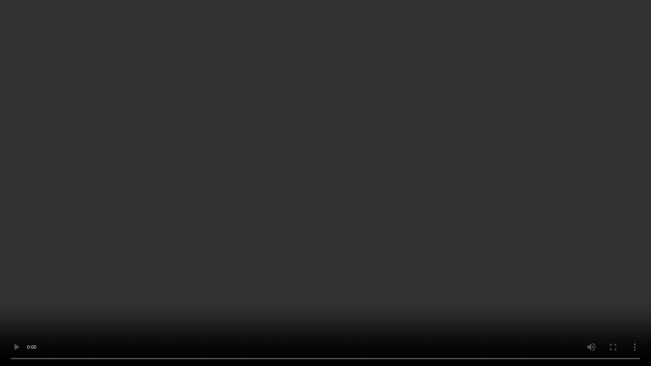
click at [450, 150] on video at bounding box center [325, 183] width 651 height 366
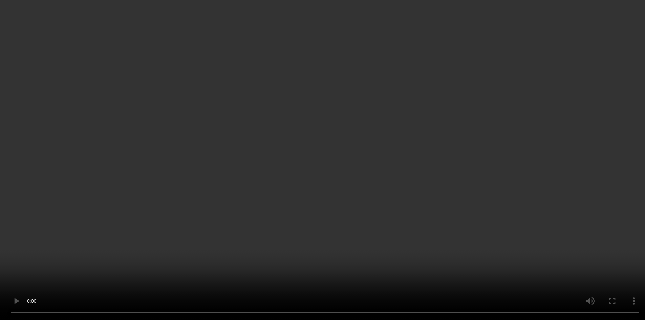
click at [419, 110] on video at bounding box center [322, 160] width 645 height 320
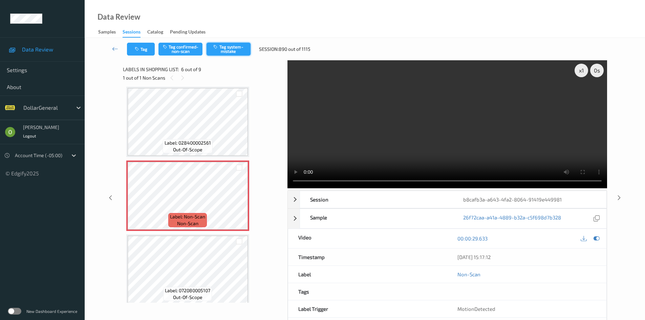
click at [225, 49] on button "Tag system-mistake" at bounding box center [229, 49] width 44 height 13
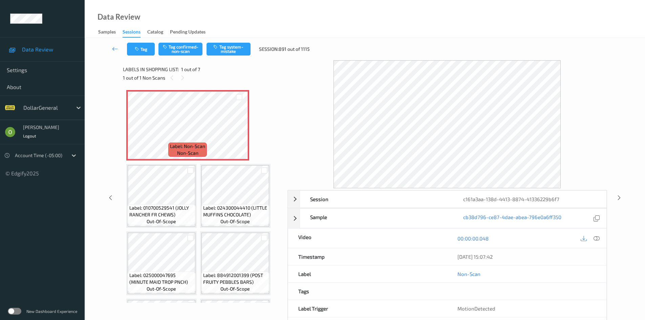
click at [223, 39] on div "Tag Tag confirmed-non-scan Tag system-mistake Session: 891 out of 1115" at bounding box center [365, 49] width 533 height 22
click at [227, 41] on div "Tag Tag confirmed-non-scan Tag system-mistake Session: 891 out of 1115" at bounding box center [365, 49] width 533 height 22
click at [230, 47] on button "Tag system-mistake" at bounding box center [229, 49] width 44 height 13
click at [150, 48] on button "Tag" at bounding box center [141, 49] width 28 height 13
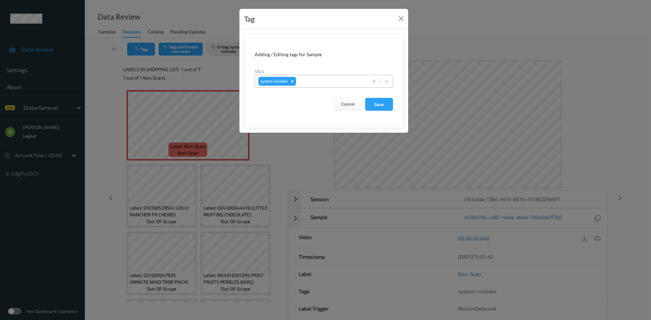
click at [309, 77] on div "system-mistake" at bounding box center [311, 82] width 113 height 12
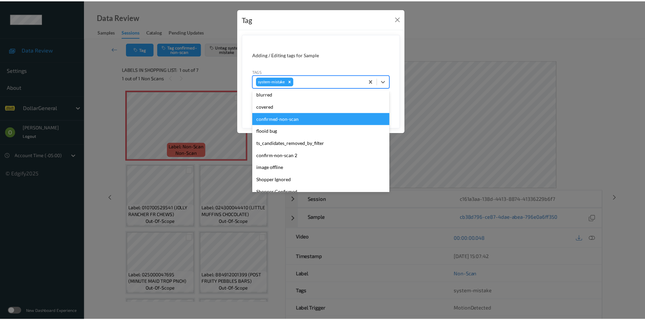
scroll to position [169, 0]
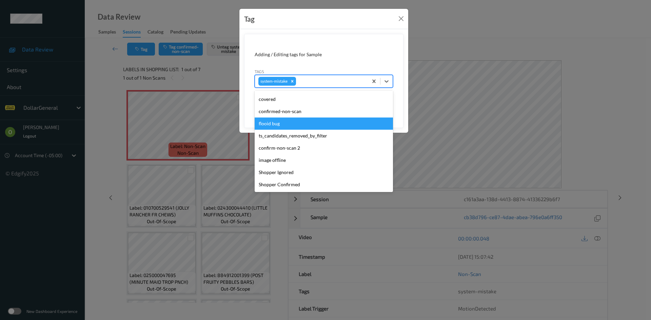
click at [305, 125] on div "flooid bug" at bounding box center [323, 124] width 138 height 12
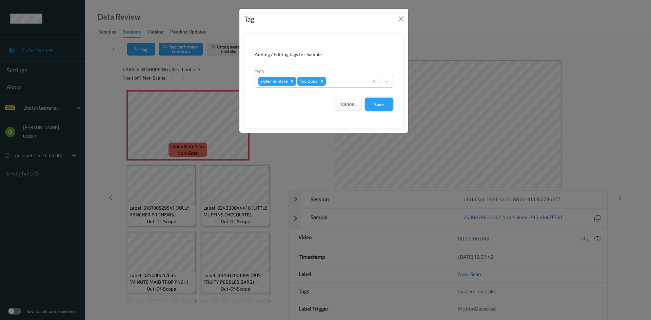
click at [366, 107] on button "Save" at bounding box center [379, 104] width 28 height 13
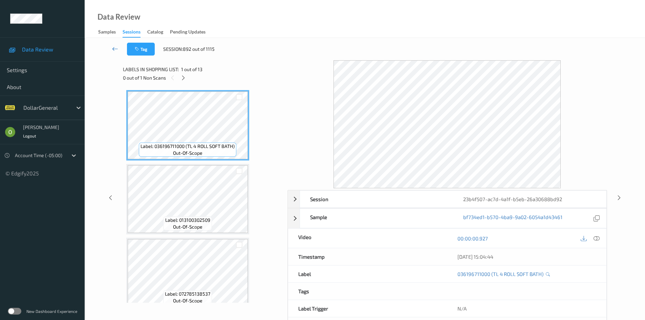
click at [120, 51] on link at bounding box center [115, 49] width 24 height 13
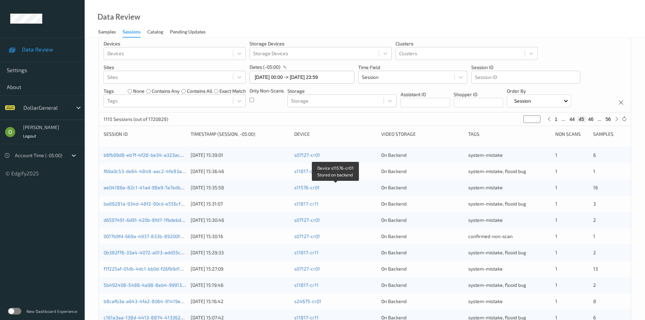
scroll to position [190, 0]
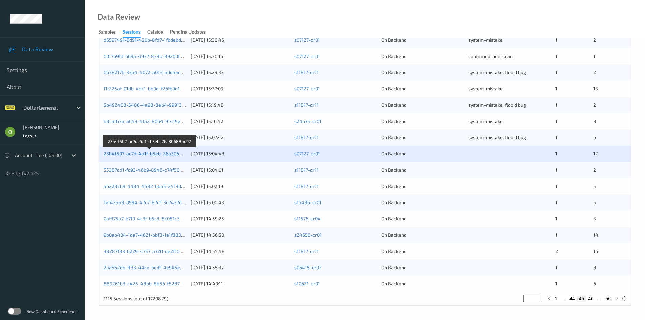
click at [155, 155] on link "23b4f507-ac7d-4a1f-b5eb-26a30688bd92" at bounding box center [150, 154] width 92 height 6
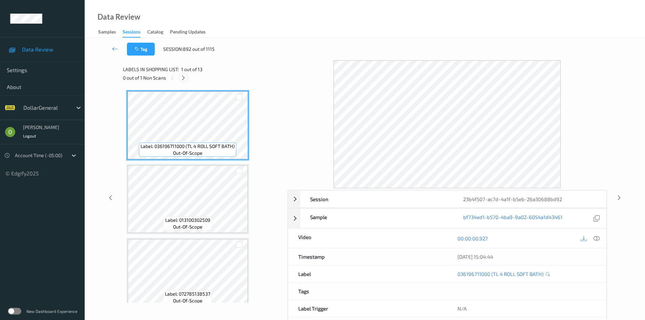
click at [186, 75] on icon at bounding box center [184, 78] width 6 height 6
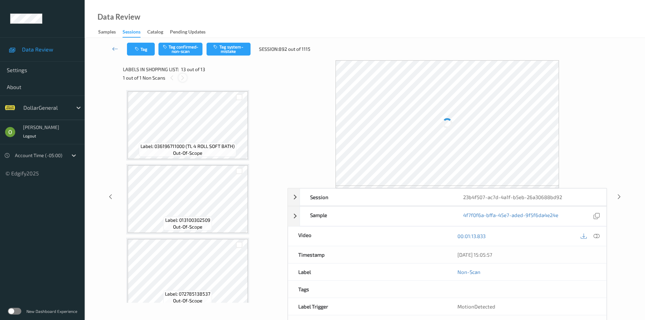
scroll to position [747, 0]
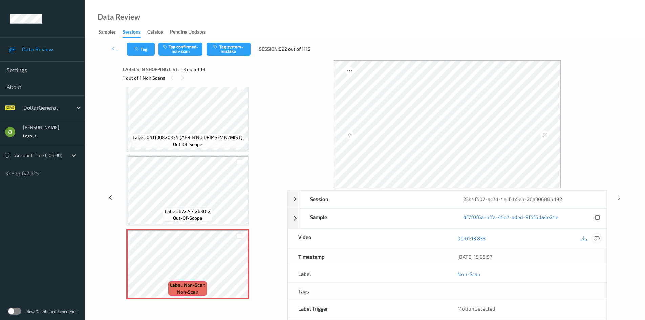
click at [600, 238] on div at bounding box center [597, 238] width 9 height 9
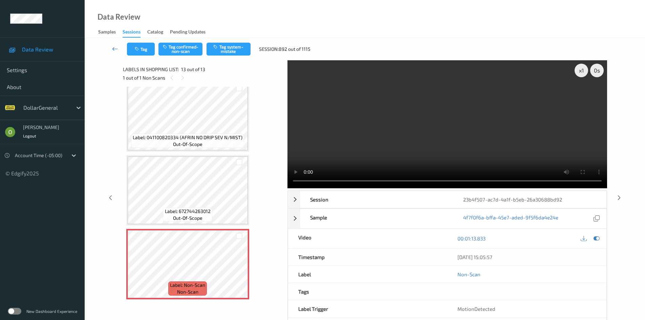
click at [111, 48] on link at bounding box center [115, 49] width 24 height 13
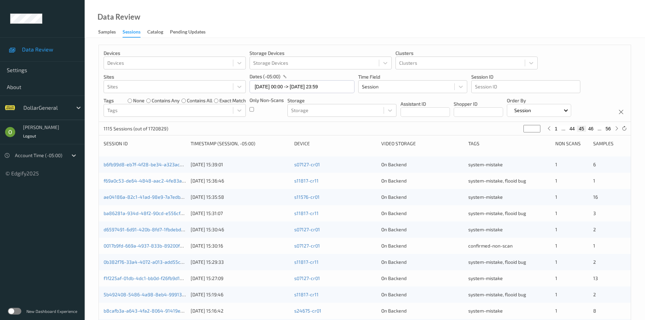
click at [608, 130] on button "56" at bounding box center [608, 129] width 9 height 6
type input "**"
click at [595, 128] on button "55" at bounding box center [593, 129] width 9 height 6
type input "**"
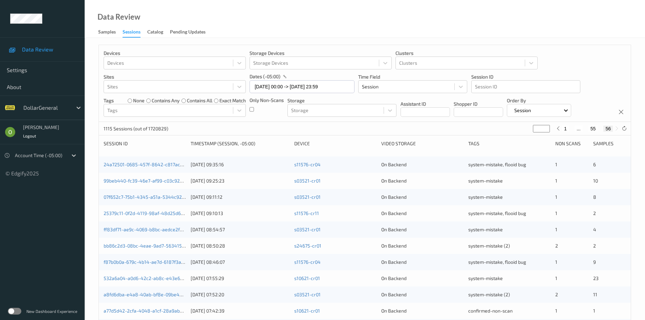
type input "**"
click at [587, 129] on button "54" at bounding box center [585, 129] width 9 height 6
type input "**"
click at [581, 128] on button "53" at bounding box center [580, 129] width 9 height 6
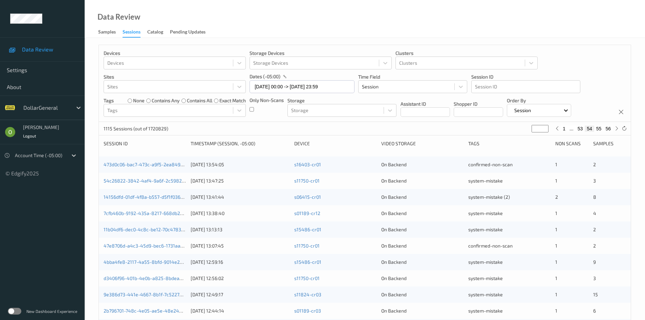
type input "**"
click at [576, 128] on button "52" at bounding box center [572, 129] width 9 height 6
type input "**"
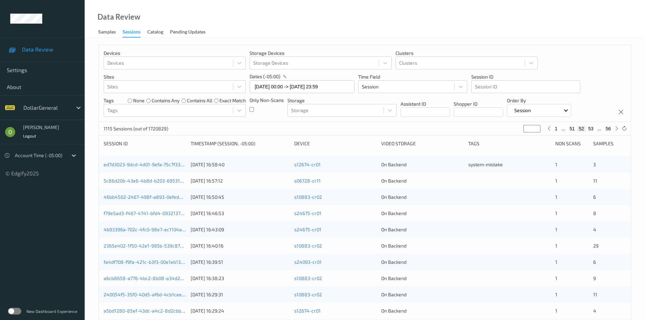
click at [574, 128] on button "51" at bounding box center [572, 129] width 9 height 6
type input "**"
click at [572, 129] on button "50" at bounding box center [572, 129] width 9 height 6
type input "**"
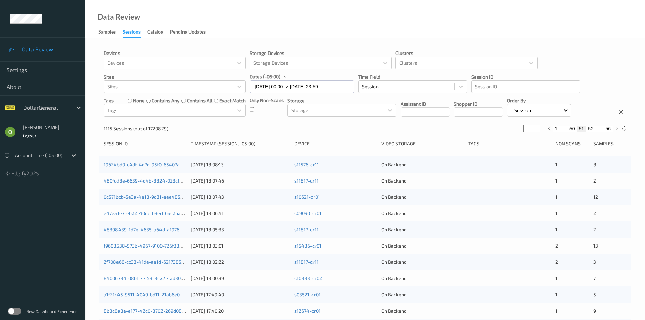
type input "**"
click at [571, 129] on button "49" at bounding box center [572, 129] width 9 height 6
type input "**"
click at [570, 128] on button "48" at bounding box center [572, 129] width 9 height 6
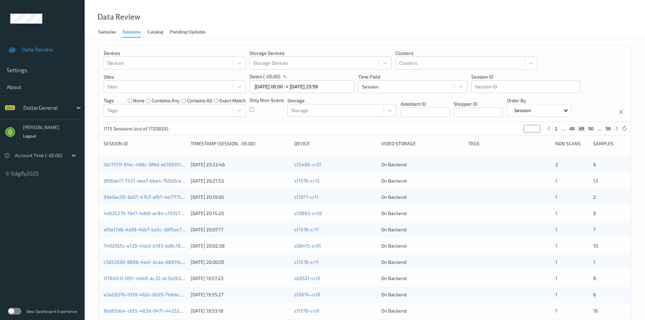
type input "**"
click at [570, 128] on button "47" at bounding box center [572, 129] width 9 height 6
type input "**"
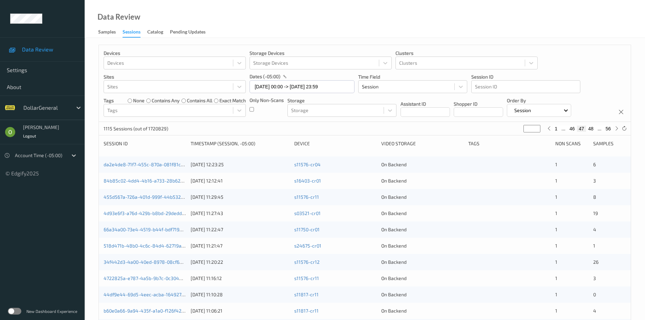
click at [570, 128] on button "46" at bounding box center [572, 129] width 9 height 6
type input "**"
click at [570, 128] on button "45" at bounding box center [572, 129] width 9 height 6
type input "**"
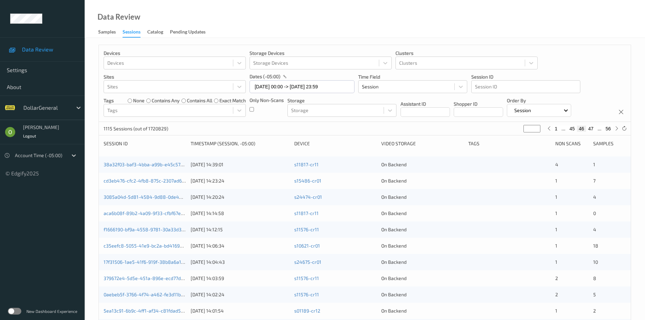
type input "**"
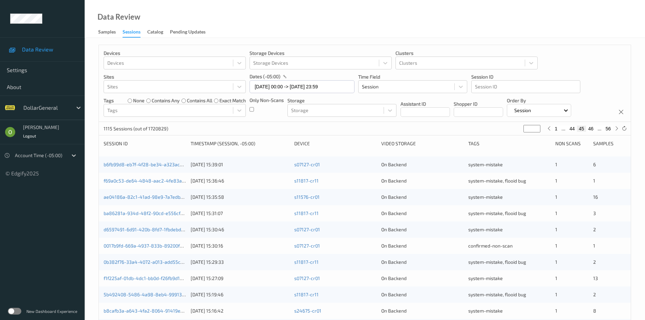
click at [570, 128] on button "44" at bounding box center [572, 129] width 9 height 6
type input "**"
click at [592, 128] on button "45" at bounding box center [590, 129] width 9 height 6
type input "**"
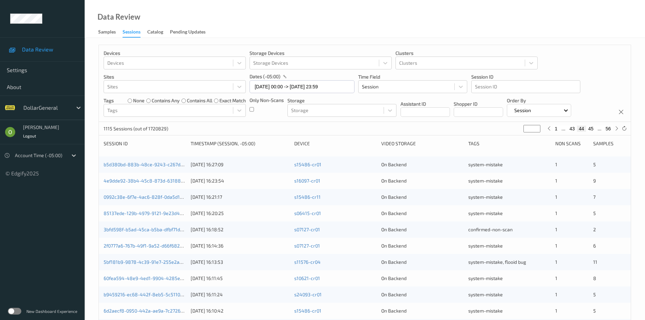
type input "**"
click at [594, 129] on button "46" at bounding box center [590, 129] width 9 height 6
type input "**"
click at [573, 129] on button "45" at bounding box center [572, 129] width 9 height 6
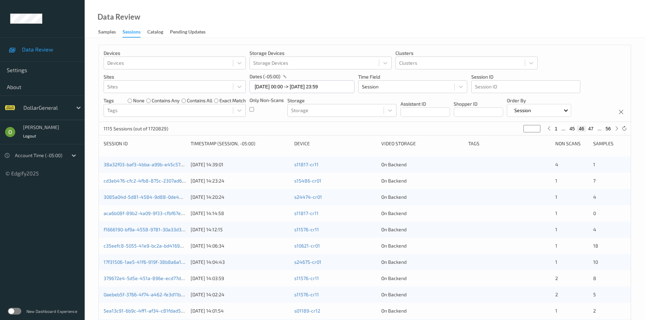
type input "**"
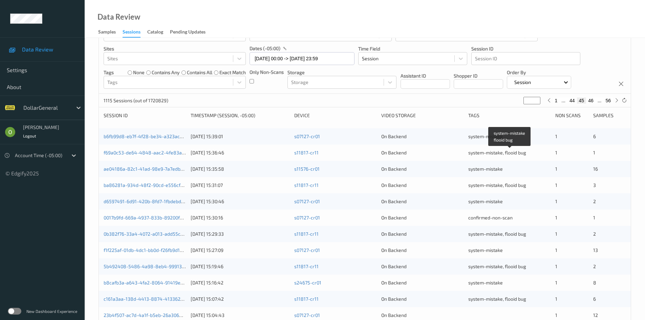
scroll to position [190, 0]
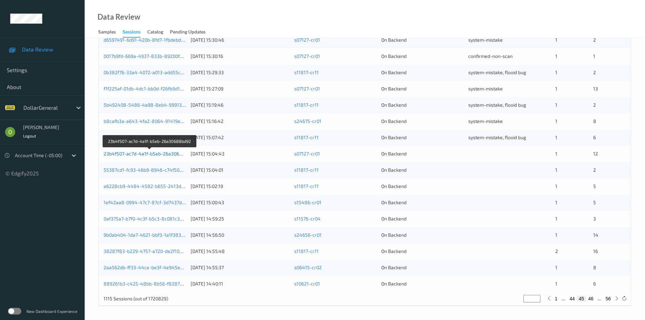
click at [168, 153] on link "23b4f507-ac7d-4a1f-b5eb-26a30688bd92" at bounding box center [150, 154] width 92 height 6
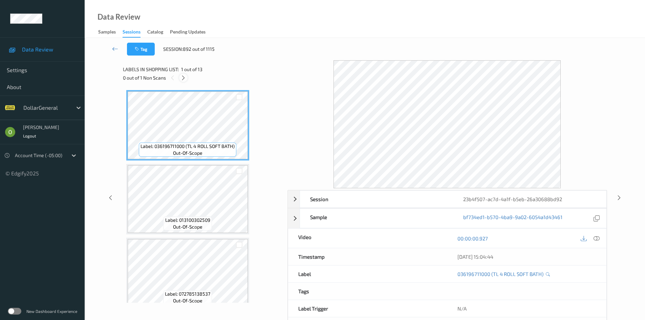
click at [181, 79] on icon at bounding box center [184, 78] width 6 height 6
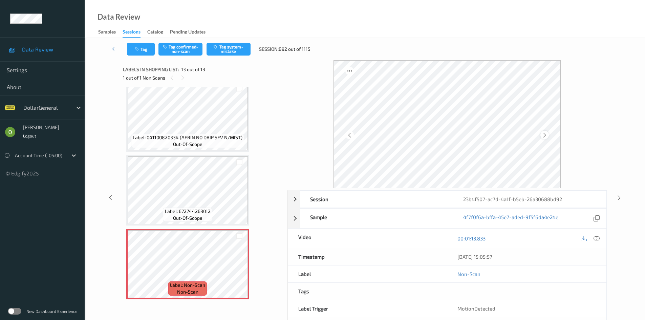
click at [547, 135] on icon at bounding box center [545, 135] width 6 height 6
click at [547, 136] on icon at bounding box center [545, 135] width 6 height 6
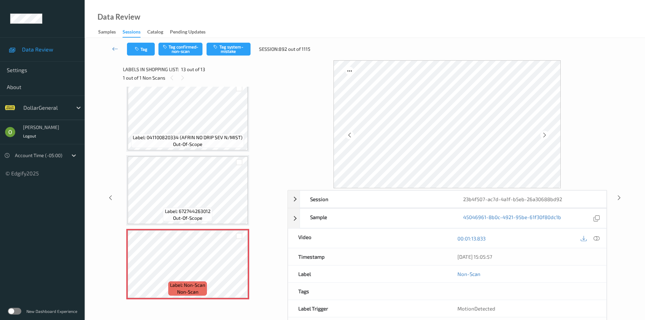
click at [547, 136] on icon at bounding box center [545, 135] width 6 height 6
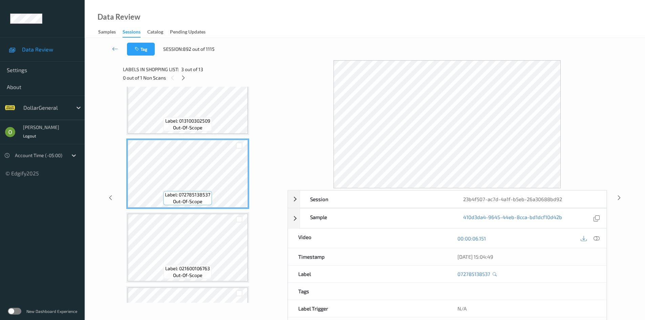
scroll to position [102, 0]
click at [203, 264] on span "Label: 021600106763" at bounding box center [187, 266] width 45 height 7
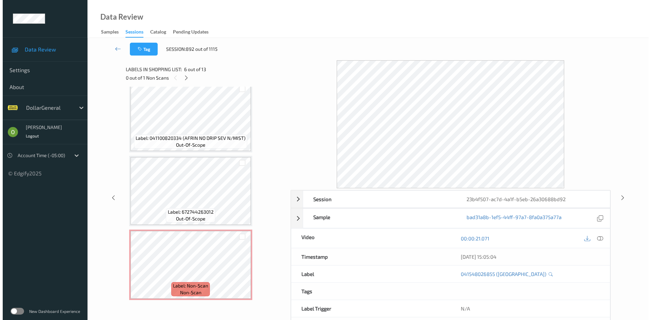
scroll to position [747, 0]
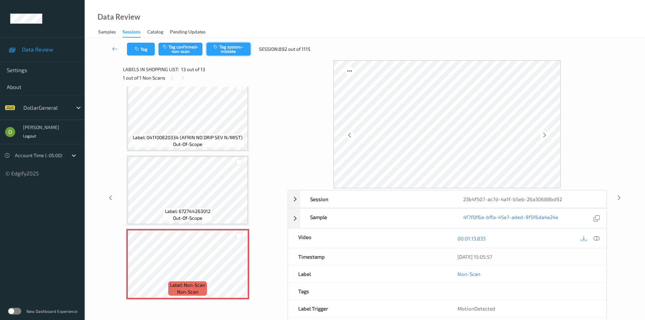
click at [232, 50] on button "Tag system-mistake" at bounding box center [229, 49] width 44 height 13
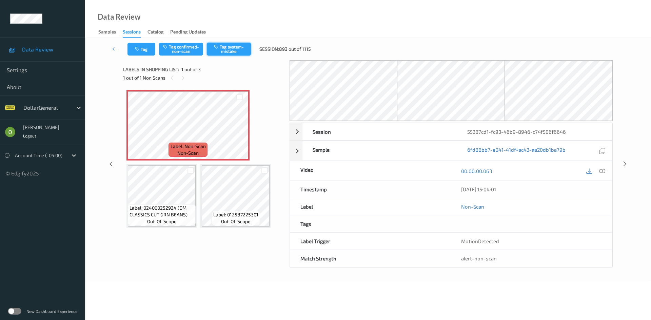
click at [230, 48] on button "Tag system-mistake" at bounding box center [229, 49] width 44 height 13
click at [148, 50] on button "Tag" at bounding box center [141, 49] width 28 height 13
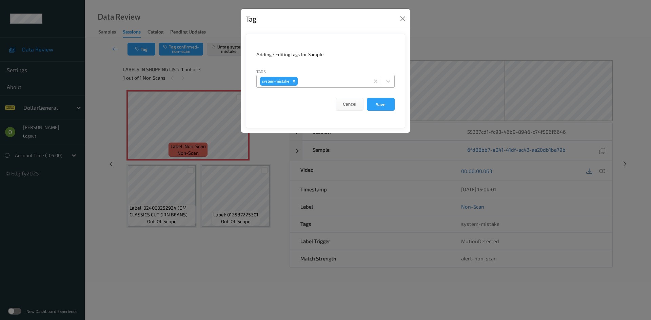
click at [329, 79] on div at bounding box center [332, 81] width 67 height 8
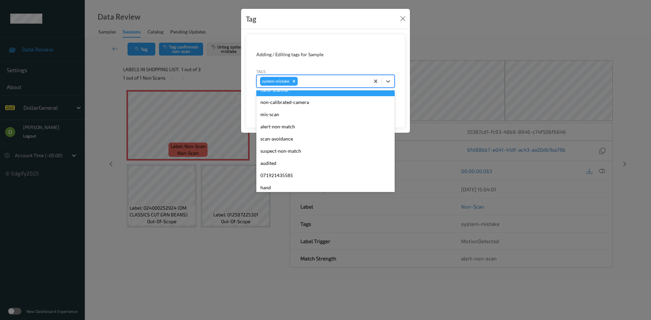
scroll to position [169, 0]
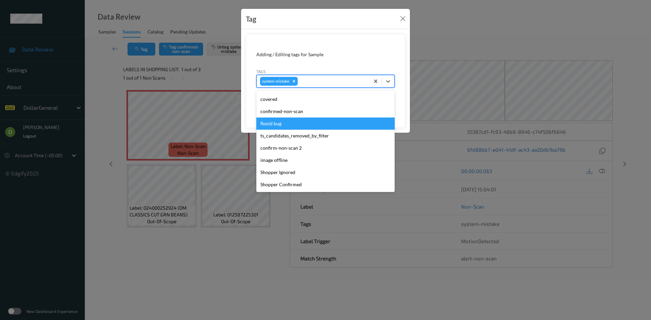
click at [304, 121] on div "flooid bug" at bounding box center [325, 124] width 138 height 12
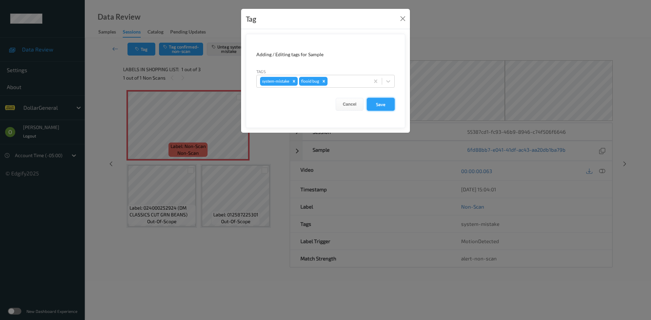
click at [379, 102] on button "Save" at bounding box center [381, 104] width 28 height 13
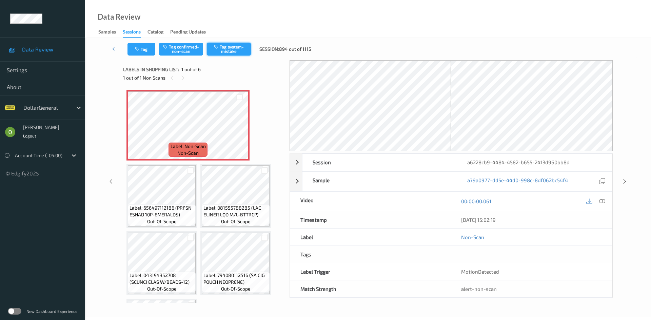
click at [240, 54] on button "Tag system-mistake" at bounding box center [229, 49] width 44 height 13
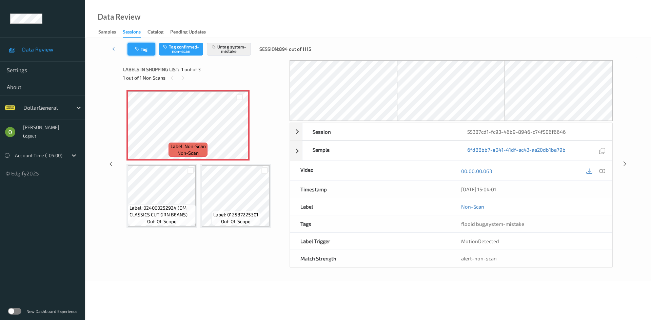
click at [153, 44] on button "Tag" at bounding box center [141, 49] width 28 height 13
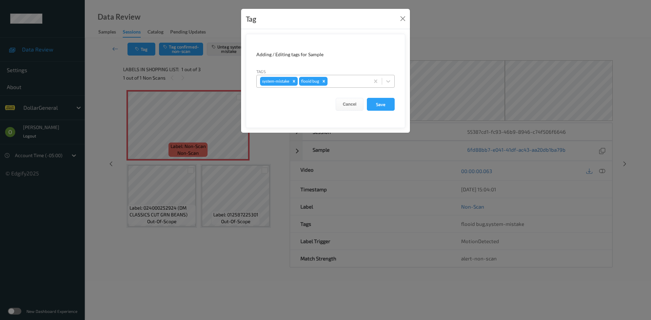
click at [348, 78] on div at bounding box center [347, 81] width 37 height 8
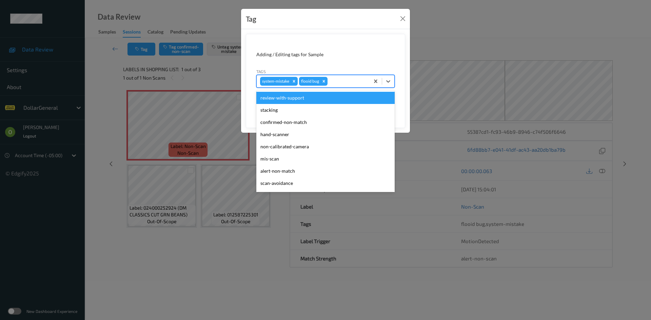
click at [215, 74] on div "Tag Adding / Editing tags for Sample Tags option review-with-support focused, 1…" at bounding box center [325, 160] width 651 height 320
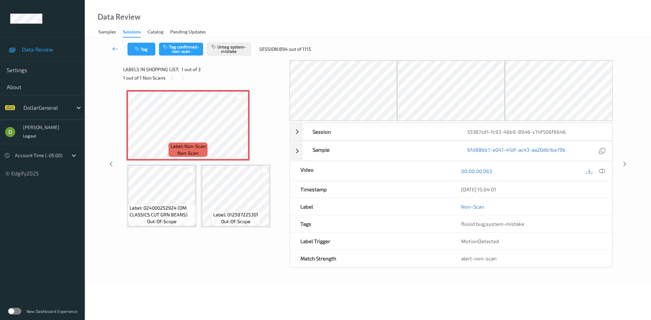
click at [123, 52] on link at bounding box center [115, 49] width 24 height 13
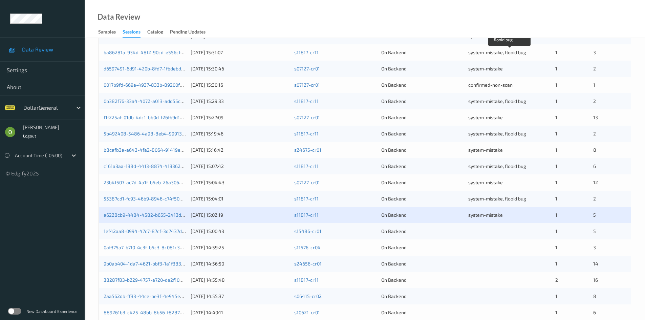
scroll to position [190, 0]
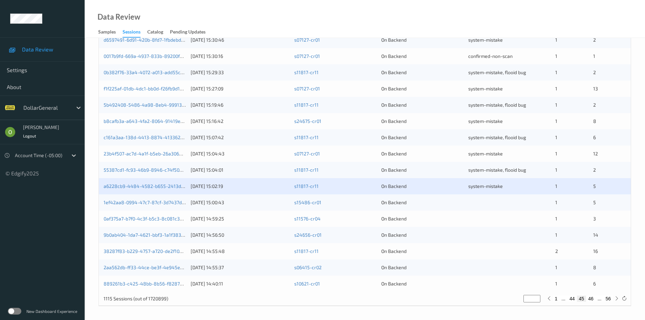
click at [479, 201] on div at bounding box center [510, 202] width 82 height 7
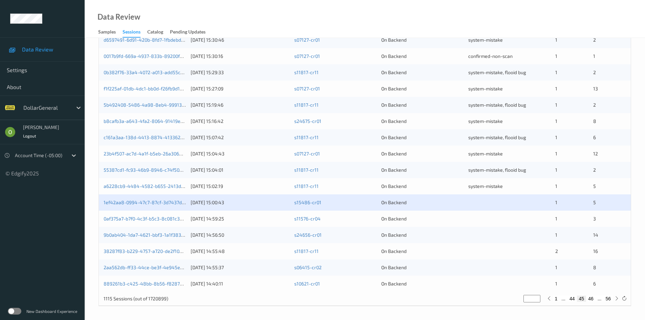
click at [462, 182] on div "a6228cb9-4484-4582-b655-2413d960bb8d [DATE] 15:02:19 s11817-cr11 On Backend sys…" at bounding box center [365, 186] width 532 height 16
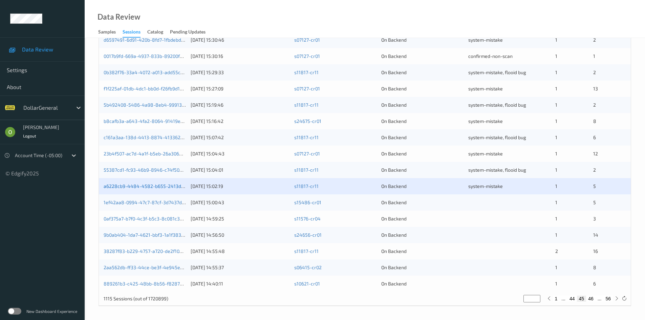
click at [167, 185] on link "a6228cb9-4484-4582-b655-2413d960bb8d" at bounding box center [152, 186] width 97 height 6
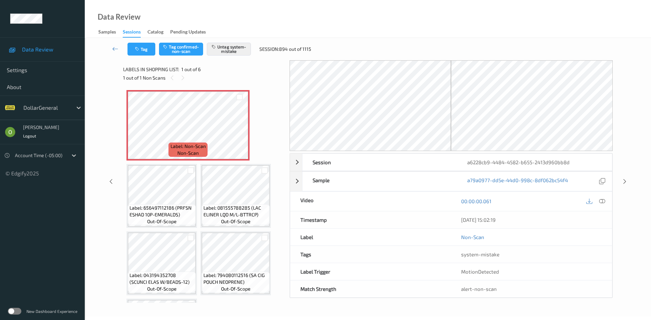
click at [144, 57] on div "Tag Tag confirmed-non-scan Untag system-mistake Session: 894 out of 1115" at bounding box center [368, 49] width 538 height 22
click at [145, 51] on button "Tag" at bounding box center [141, 49] width 28 height 13
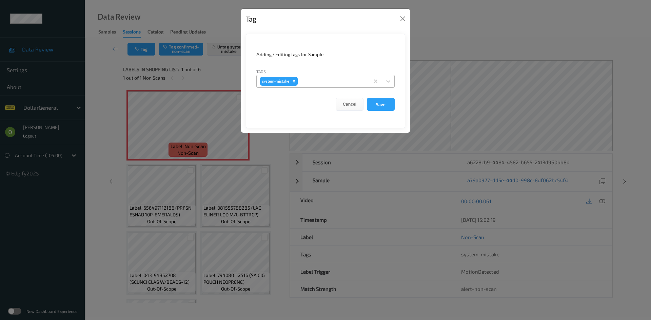
click at [358, 85] on div "system-mistake" at bounding box center [312, 82] width 113 height 12
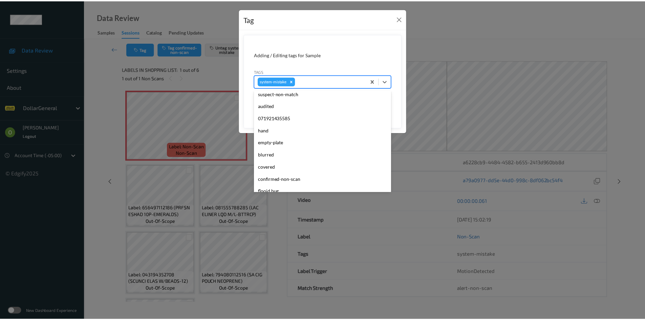
scroll to position [136, 0]
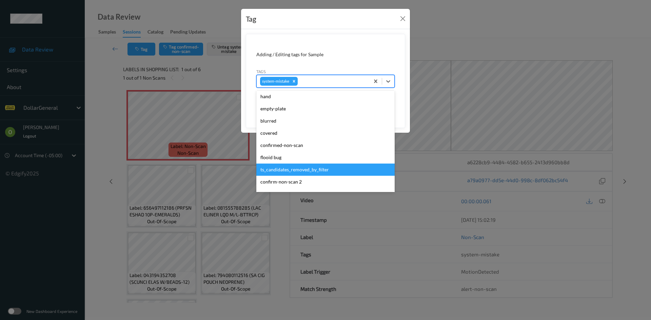
click at [285, 156] on div "flooid bug" at bounding box center [325, 157] width 138 height 12
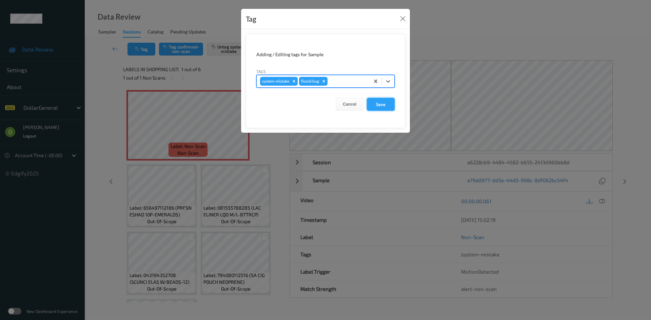
click at [374, 101] on button "Save" at bounding box center [381, 104] width 28 height 13
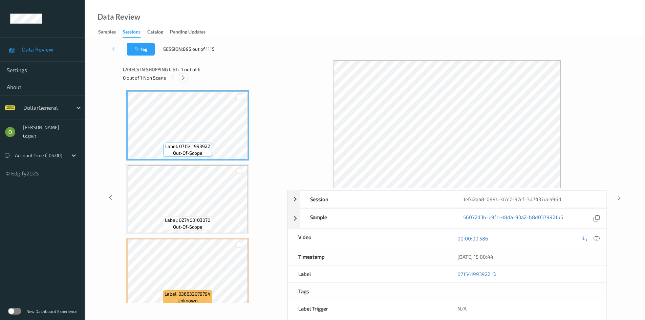
click at [184, 77] on icon at bounding box center [184, 78] width 6 height 6
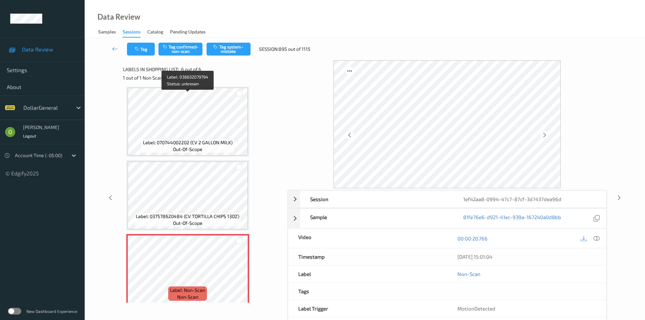
scroll to position [230, 0]
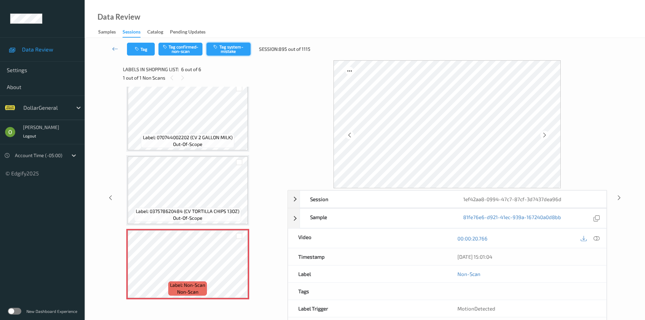
click at [227, 50] on button "Tag system-mistake" at bounding box center [229, 49] width 44 height 13
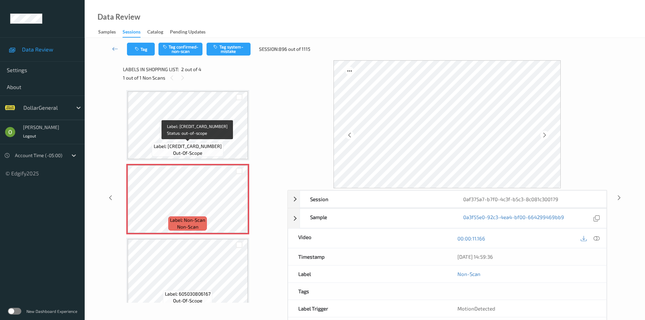
click at [210, 146] on span "Label: [CREDIT_CARD_NUMBER]" at bounding box center [188, 146] width 68 height 7
click at [237, 51] on button "Tag system-mistake" at bounding box center [229, 49] width 44 height 13
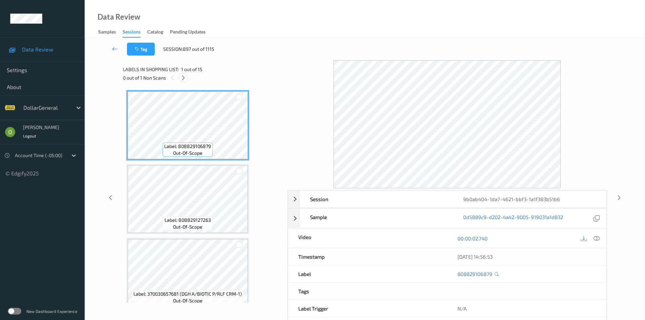
click at [182, 77] on icon at bounding box center [184, 78] width 6 height 6
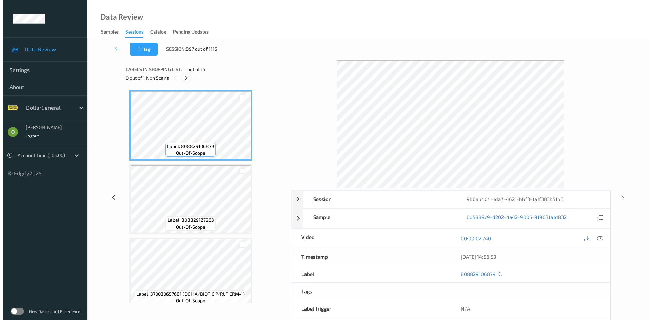
scroll to position [225, 0]
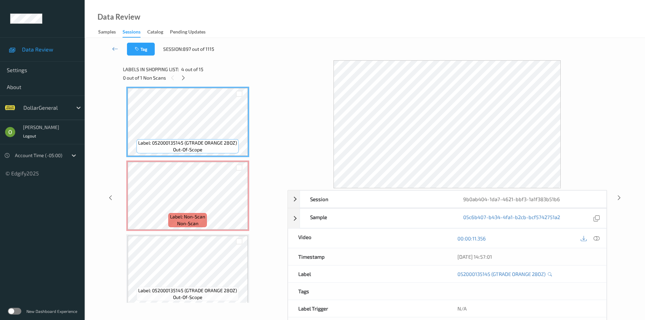
click at [202, 156] on div "Label: 052000135145 (GTRADE ORANGE 28OZ) out-of-scope" at bounding box center [187, 122] width 123 height 70
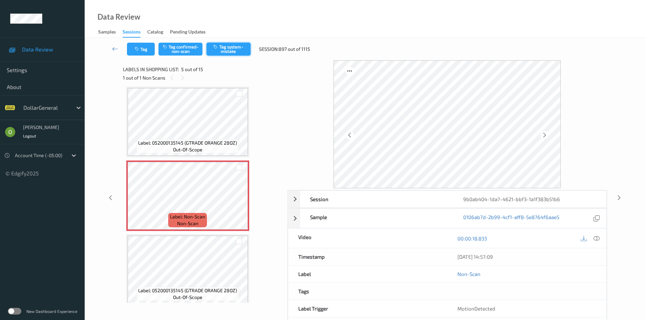
click at [248, 47] on button "Tag system-mistake" at bounding box center [229, 49] width 44 height 13
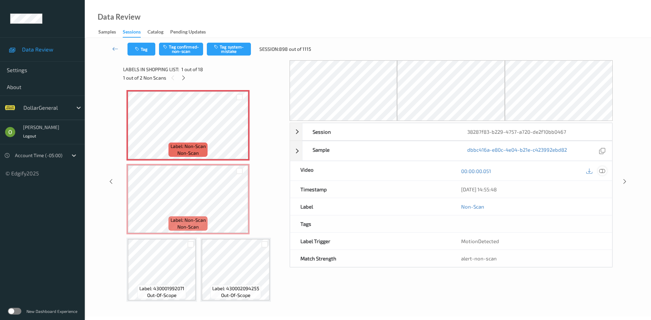
click at [604, 171] on icon at bounding box center [602, 171] width 6 height 6
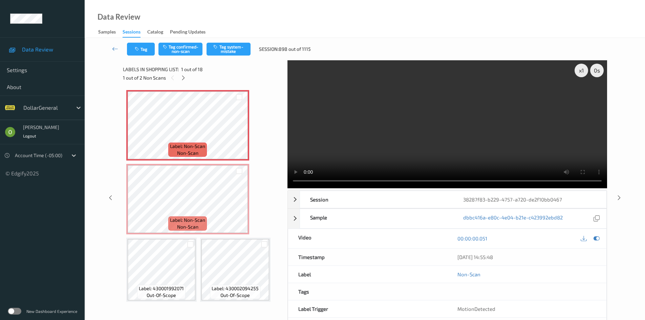
click at [390, 122] on video at bounding box center [448, 124] width 320 height 128
click at [388, 121] on video at bounding box center [448, 124] width 320 height 128
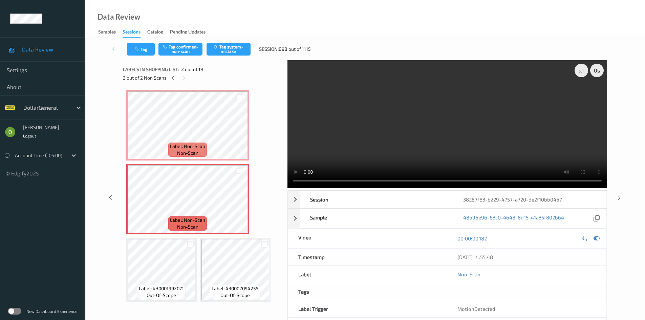
click at [384, 144] on video at bounding box center [448, 124] width 320 height 128
click at [292, 125] on video at bounding box center [448, 124] width 320 height 128
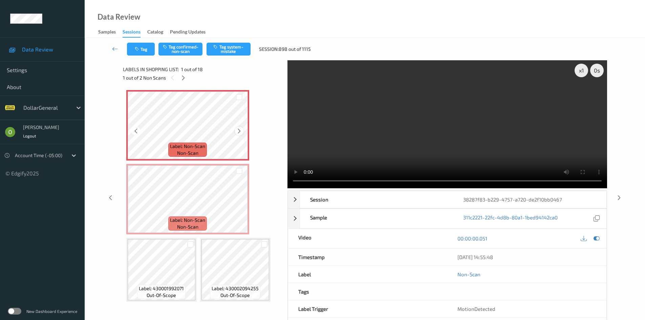
click at [240, 128] on icon at bounding box center [239, 131] width 6 height 6
click at [241, 98] on div at bounding box center [239, 97] width 6 height 6
click at [237, 168] on div at bounding box center [239, 171] width 6 height 6
click at [369, 117] on video at bounding box center [448, 124] width 320 height 128
click at [233, 49] on button "Tag system-mistake" at bounding box center [229, 49] width 44 height 13
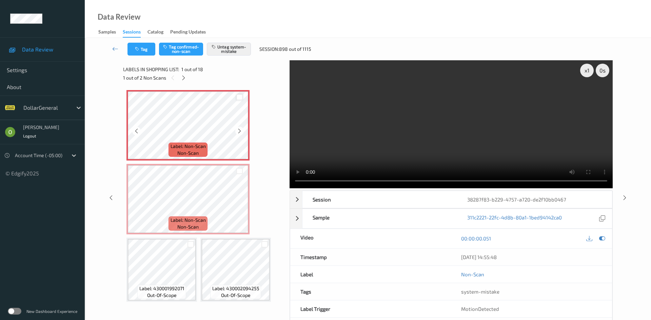
click at [237, 98] on div at bounding box center [239, 97] width 6 height 6
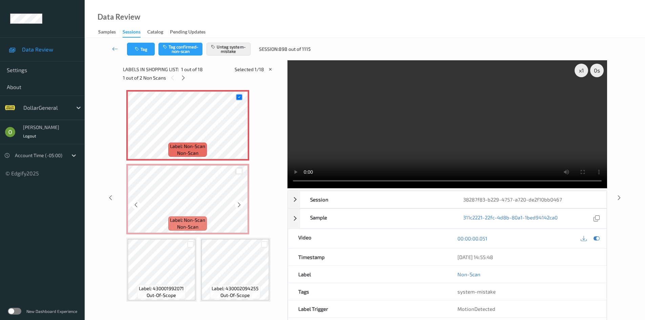
click at [241, 170] on div at bounding box center [239, 171] width 6 height 6
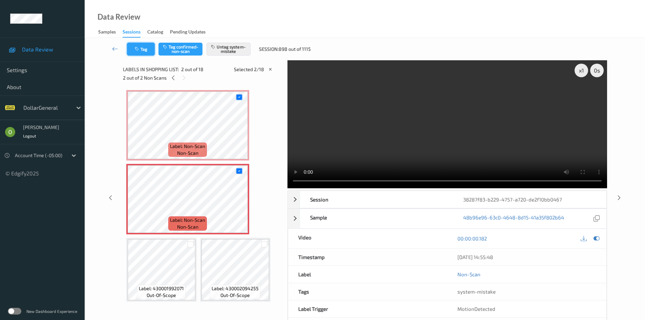
click at [155, 50] on button "Tag" at bounding box center [141, 49] width 28 height 13
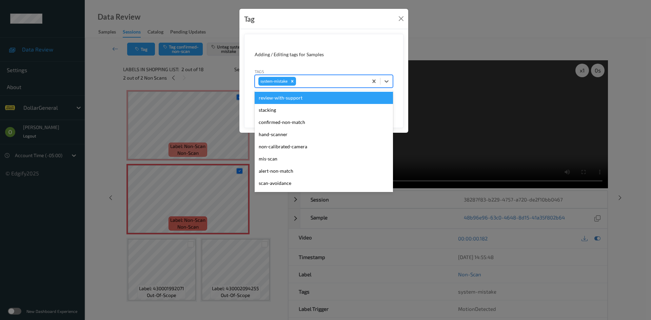
drag, startPoint x: 345, startPoint y: 79, endPoint x: 350, endPoint y: 87, distance: 10.2
click at [345, 79] on div at bounding box center [330, 81] width 67 height 8
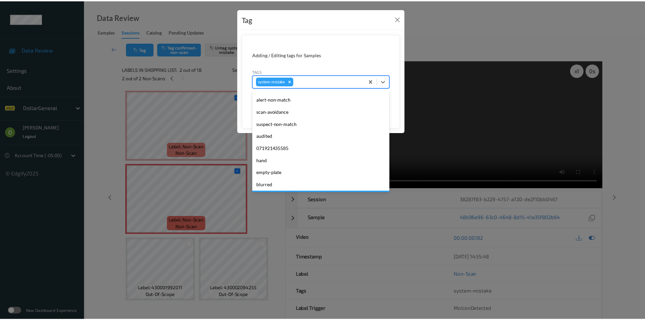
scroll to position [169, 0]
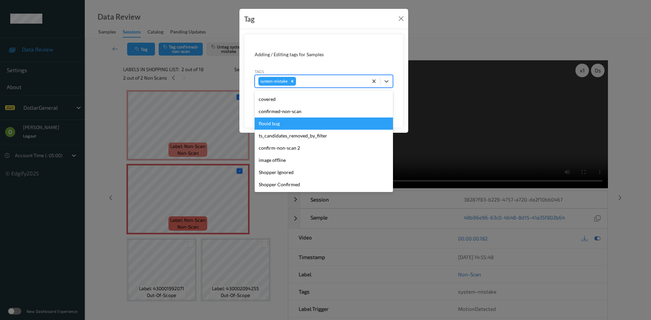
click at [320, 127] on div "flooid bug" at bounding box center [323, 124] width 138 height 12
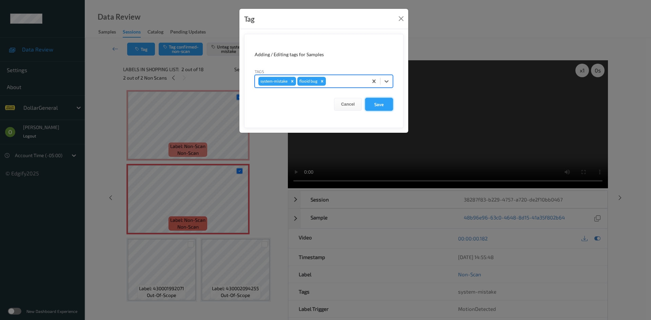
click at [387, 104] on button "Save" at bounding box center [379, 104] width 28 height 13
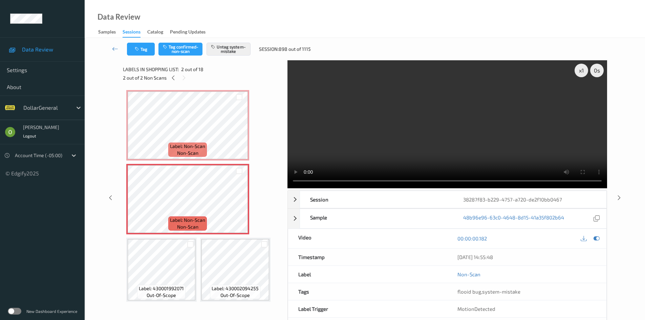
click at [378, 109] on video at bounding box center [448, 124] width 320 height 128
click at [152, 50] on button "Tag" at bounding box center [141, 49] width 28 height 13
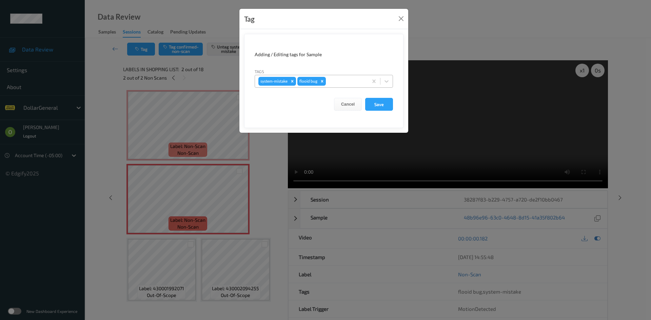
click at [332, 83] on div at bounding box center [345, 81] width 37 height 8
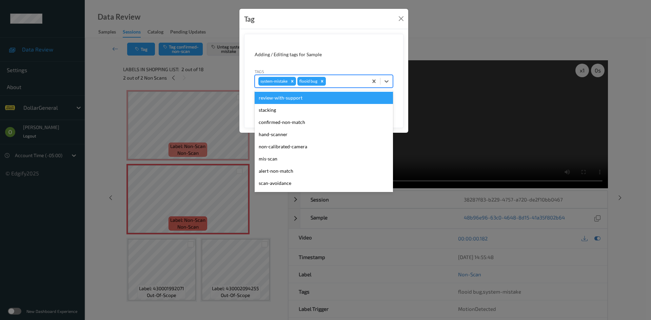
click at [324, 78] on div "Remove flooid bug" at bounding box center [321, 81] width 7 height 9
click at [400, 20] on button "Close" at bounding box center [400, 18] width 9 height 9
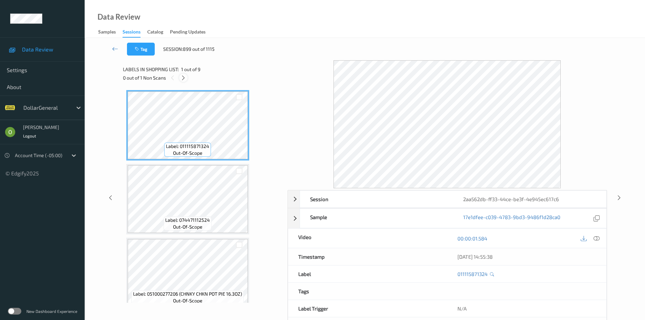
click at [180, 77] on div at bounding box center [183, 78] width 8 height 8
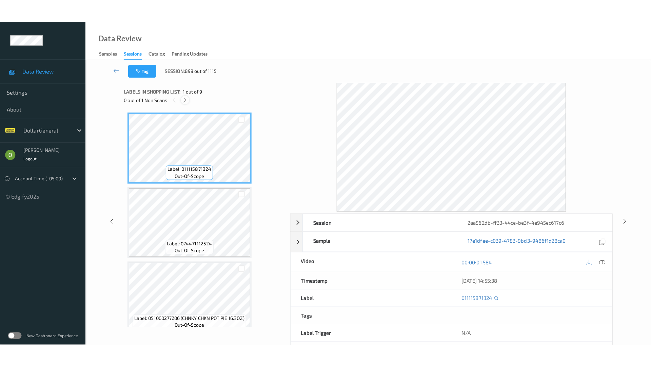
scroll to position [452, 0]
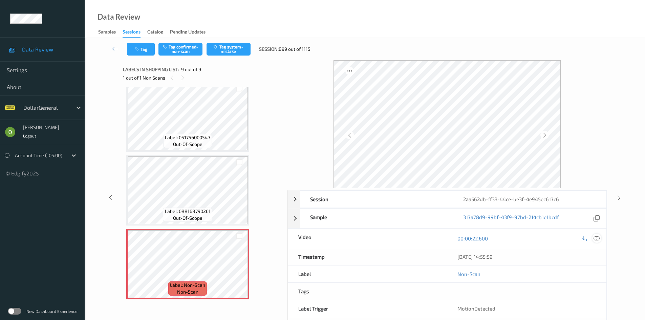
click at [597, 238] on icon at bounding box center [597, 238] width 6 height 6
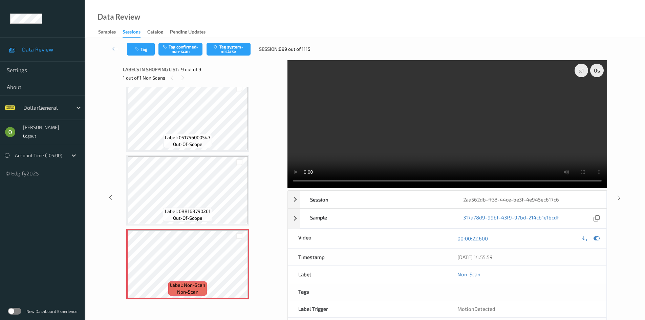
click at [472, 126] on video at bounding box center [448, 124] width 320 height 128
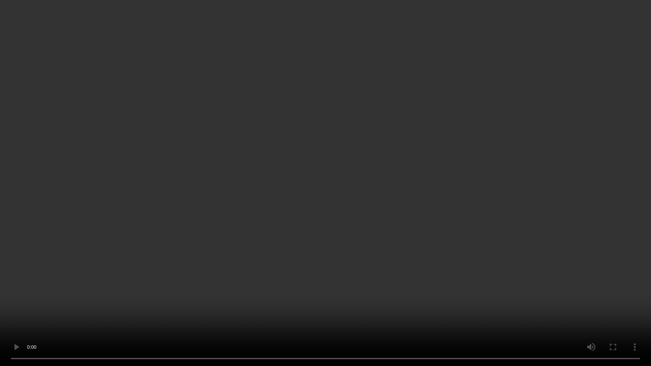
click at [464, 162] on video at bounding box center [325, 183] width 651 height 366
click at [442, 173] on video at bounding box center [325, 183] width 651 height 366
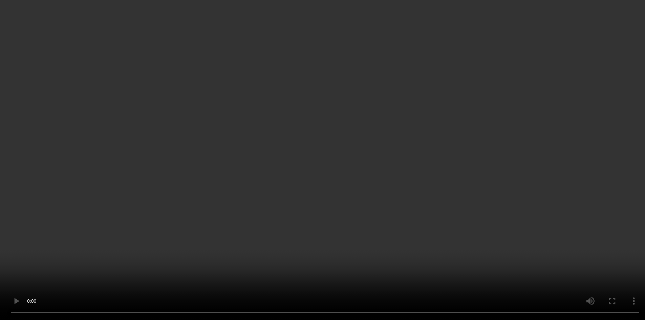
click at [428, 158] on video at bounding box center [322, 160] width 645 height 320
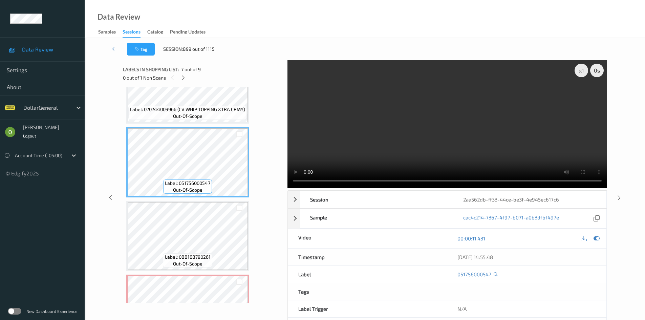
click at [386, 132] on video at bounding box center [448, 124] width 320 height 128
click at [414, 117] on video at bounding box center [448, 124] width 320 height 128
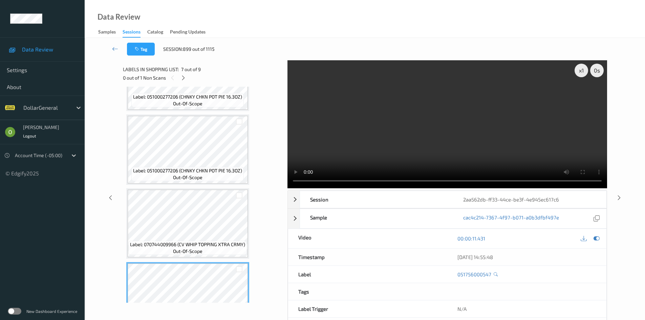
scroll to position [271, 0]
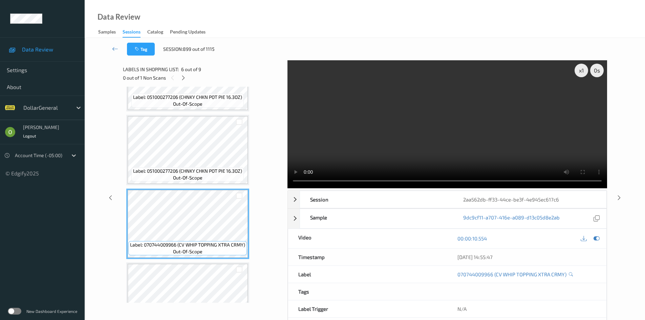
click at [428, 116] on video at bounding box center [448, 124] width 320 height 128
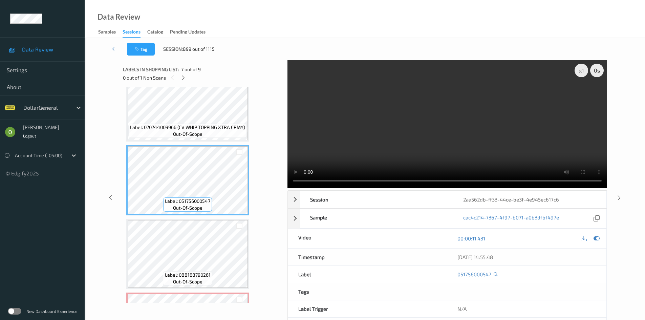
scroll to position [440, 0]
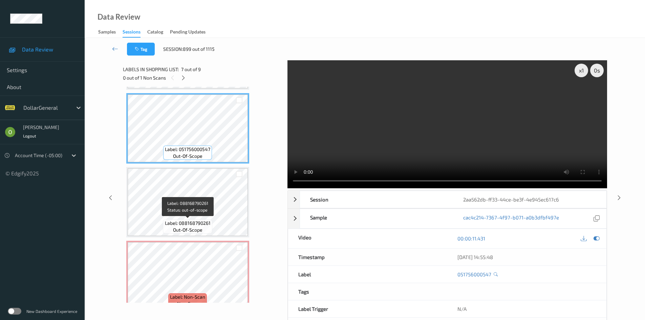
click at [207, 227] on div "Label: 088168790261 out-of-scope" at bounding box center [187, 227] width 49 height 14
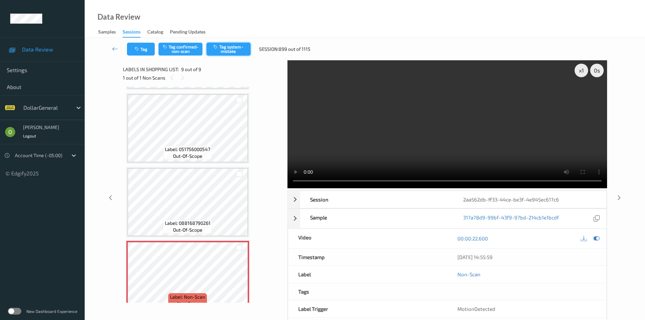
click at [230, 54] on button "Tag system-mistake" at bounding box center [229, 49] width 44 height 13
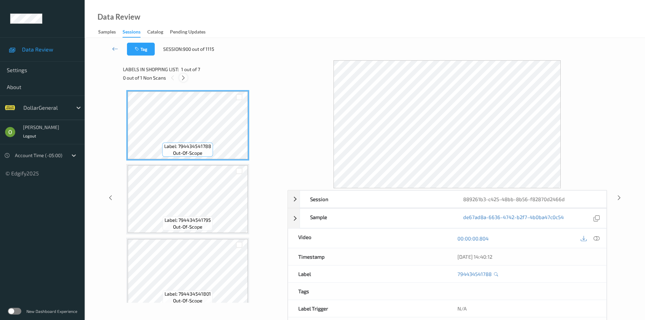
click at [186, 77] on icon at bounding box center [184, 78] width 6 height 6
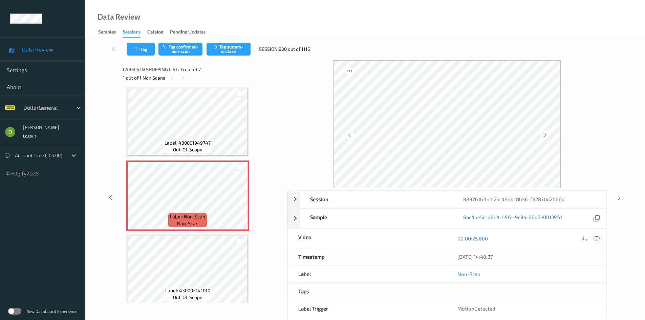
click at [596, 239] on icon at bounding box center [597, 238] width 6 height 6
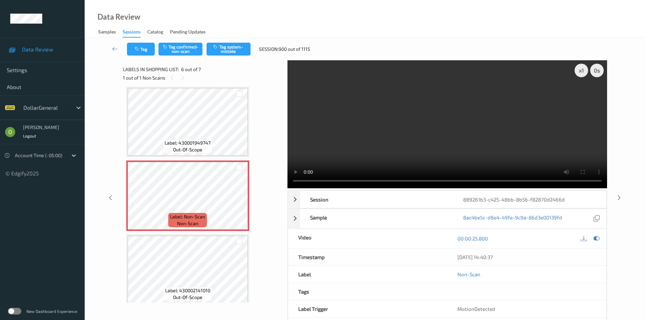
click at [440, 146] on video at bounding box center [448, 124] width 320 height 128
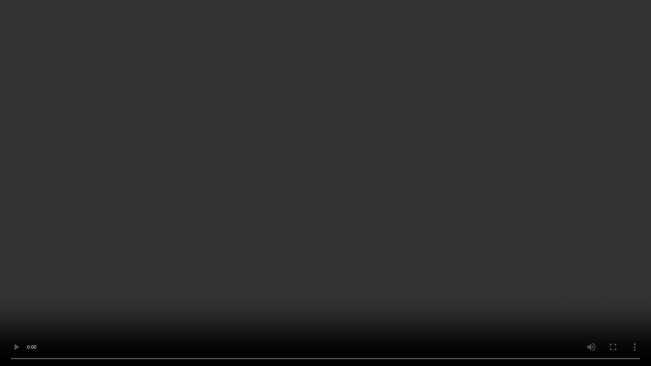
click at [440, 175] on video at bounding box center [325, 183] width 651 height 366
click at [441, 156] on video at bounding box center [325, 183] width 651 height 366
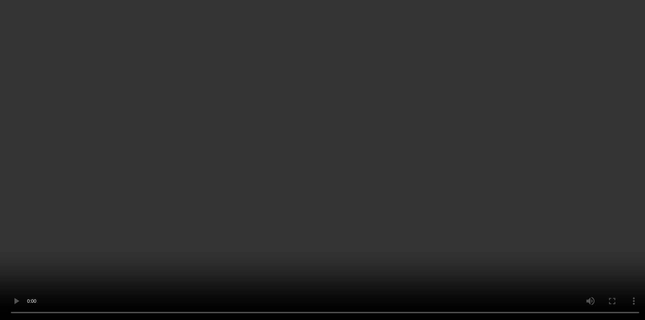
click at [418, 134] on video at bounding box center [322, 160] width 645 height 320
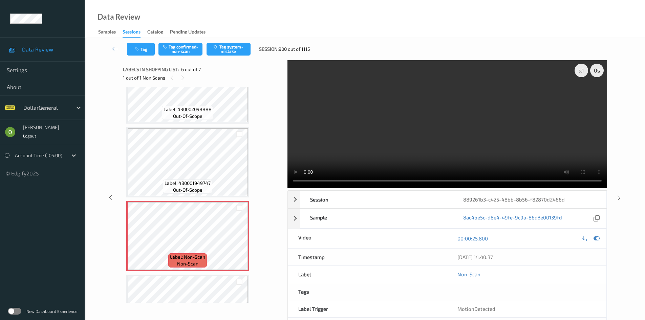
click at [418, 134] on video at bounding box center [448, 124] width 320 height 128
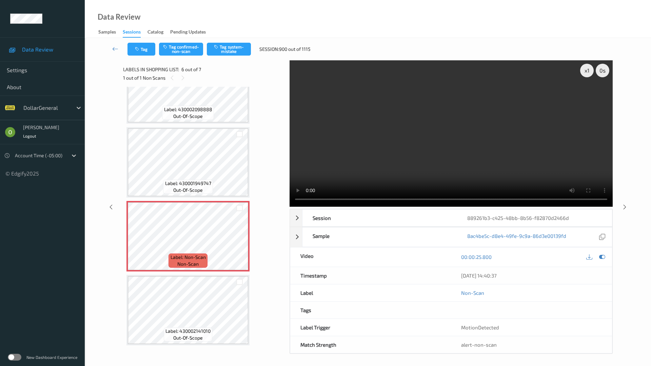
click at [360, 157] on video at bounding box center [450, 133] width 323 height 146
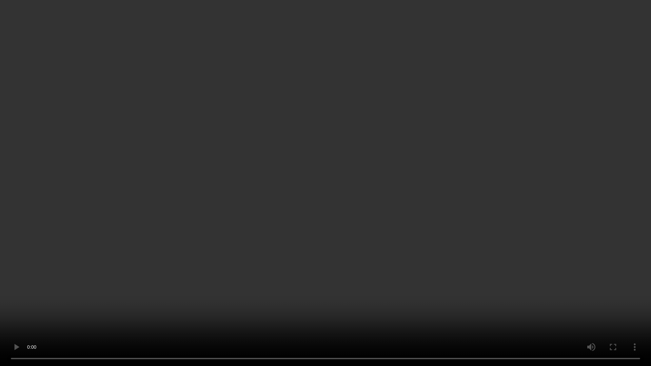
click at [360, 157] on video at bounding box center [325, 183] width 651 height 366
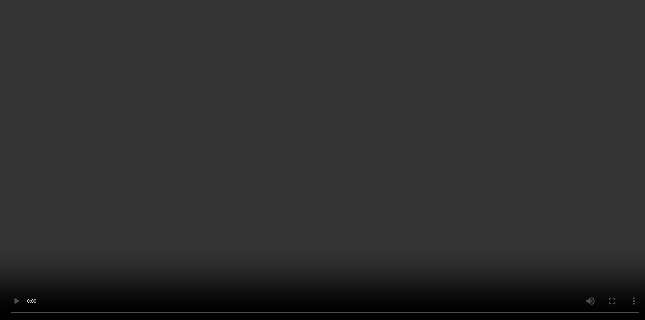
click at [331, 123] on video at bounding box center [322, 160] width 645 height 320
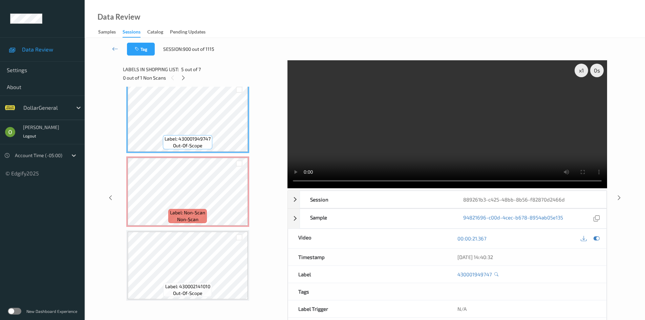
scroll to position [304, 0]
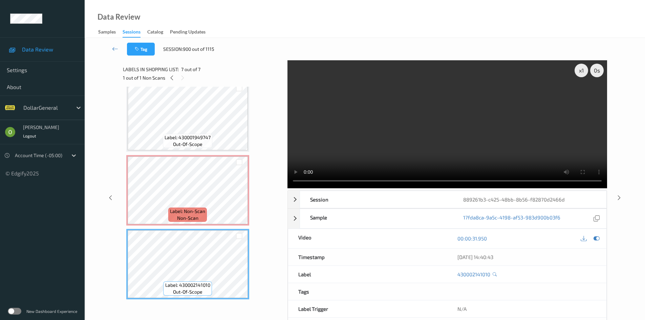
click at [426, 153] on video at bounding box center [448, 124] width 320 height 128
click at [578, 74] on div "x 1" at bounding box center [582, 71] width 14 height 14
click at [473, 100] on video at bounding box center [448, 124] width 320 height 128
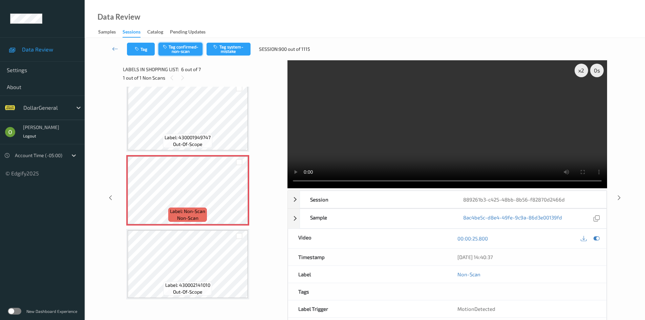
click at [188, 47] on button "Tag confirmed-non-scan" at bounding box center [181, 49] width 44 height 13
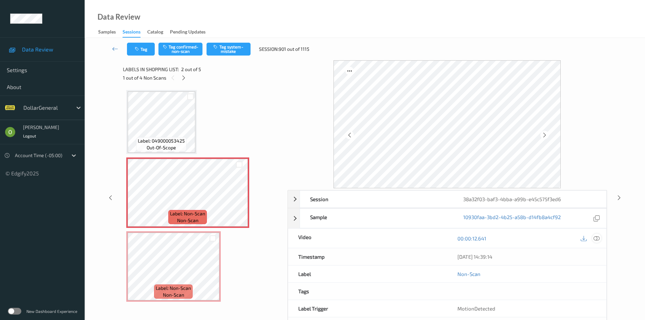
click at [593, 240] on div at bounding box center [597, 238] width 9 height 9
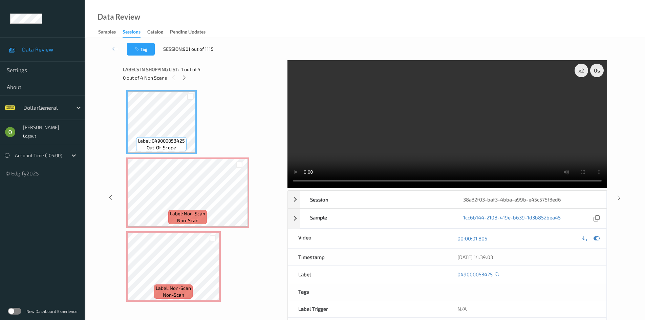
click at [400, 119] on video at bounding box center [448, 124] width 320 height 128
click at [578, 75] on div "x 2" at bounding box center [582, 71] width 14 height 14
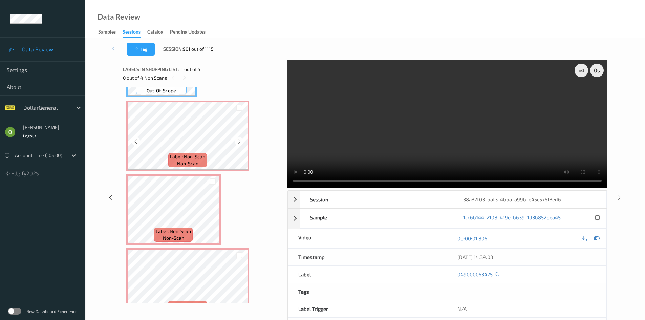
scroll to position [68, 0]
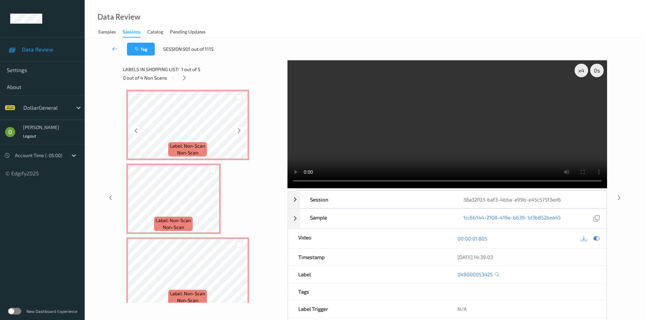
click at [186, 150] on span "non-scan" at bounding box center [187, 152] width 21 height 7
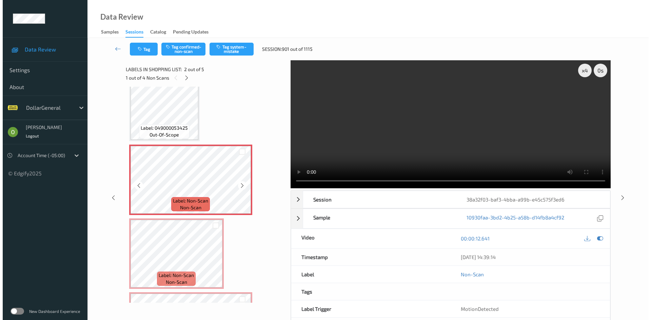
scroll to position [0, 0]
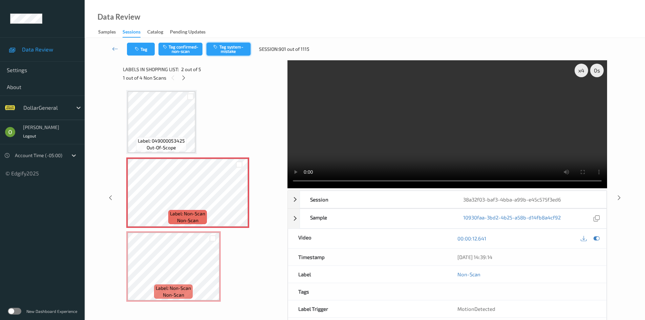
click at [221, 49] on button "Tag system-mistake" at bounding box center [229, 49] width 44 height 13
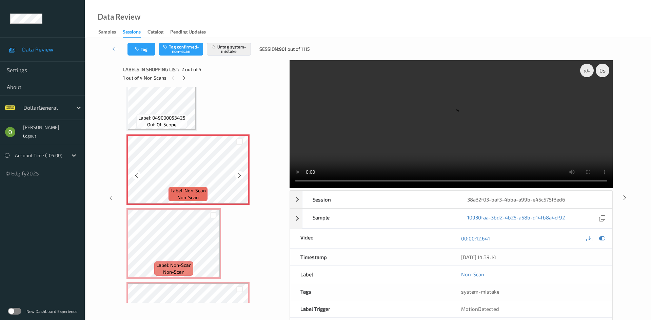
scroll to position [68, 0]
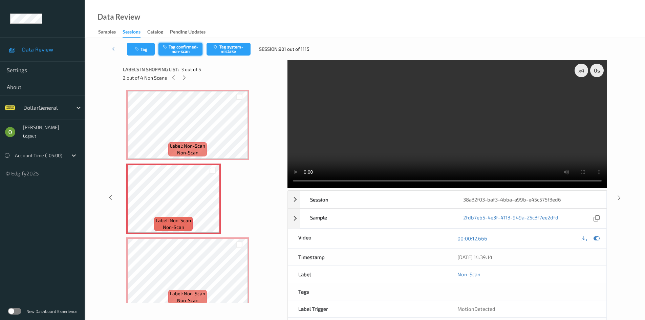
click at [189, 44] on button "Tag confirmed-non-scan" at bounding box center [181, 49] width 44 height 13
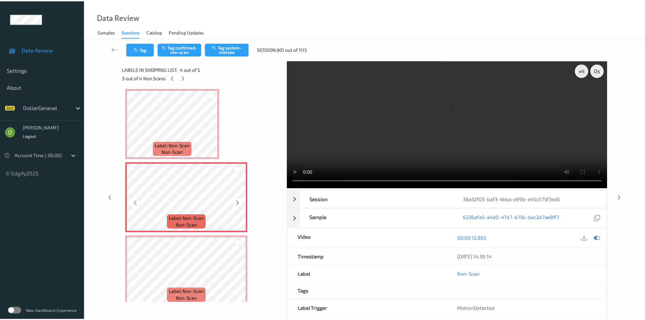
scroll to position [150, 0]
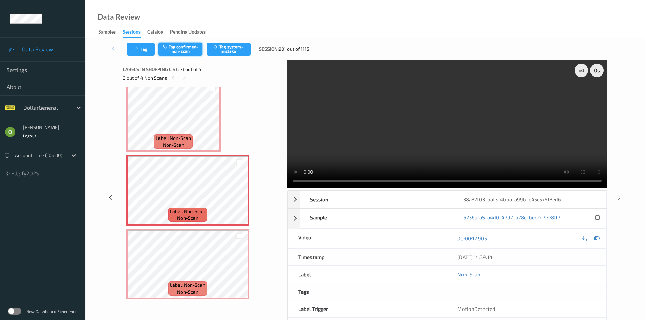
click at [189, 53] on button "Tag confirmed-non-scan" at bounding box center [181, 49] width 44 height 13
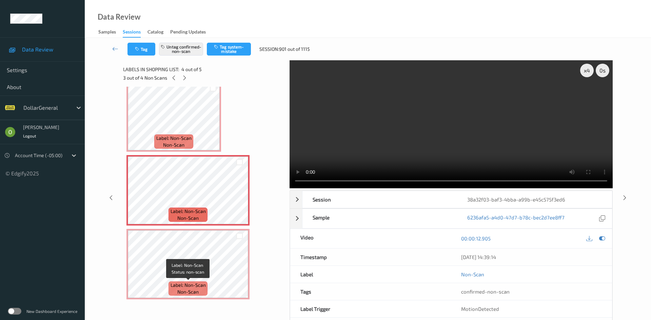
click at [206, 282] on div "Label: Non-Scan non-scan" at bounding box center [187, 289] width 39 height 14
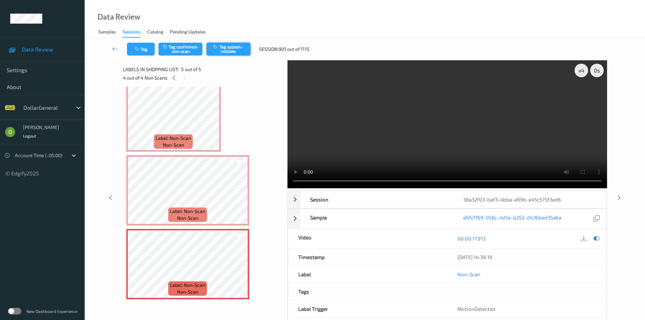
click at [230, 54] on button "Tag system-mistake" at bounding box center [229, 49] width 44 height 13
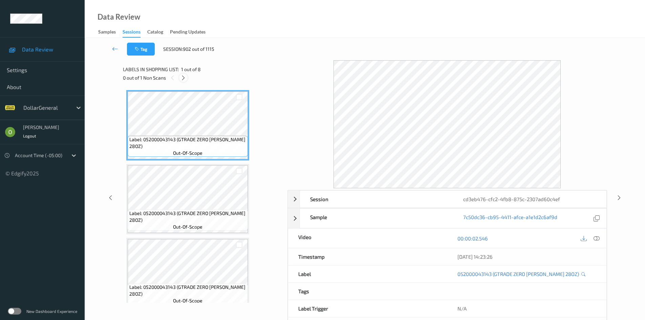
click at [185, 76] on icon at bounding box center [184, 78] width 6 height 6
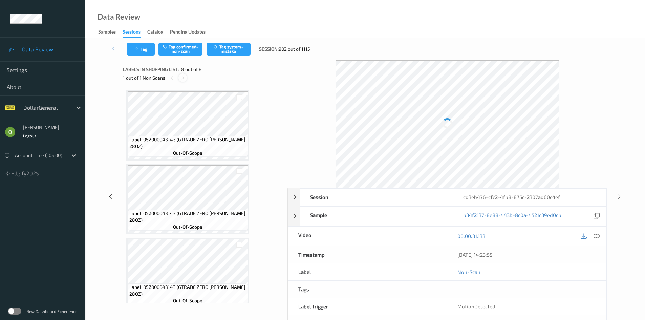
scroll to position [378, 0]
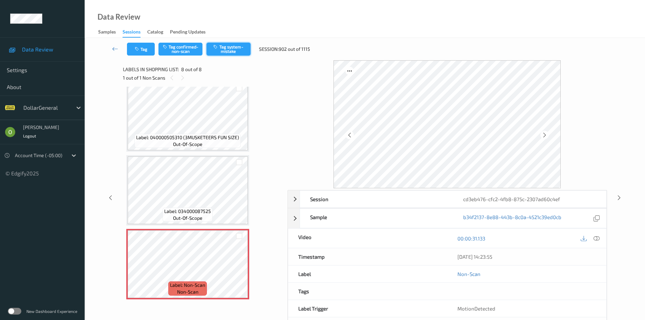
click at [245, 52] on button "Tag system-mistake" at bounding box center [229, 49] width 44 height 13
click at [111, 48] on link at bounding box center [115, 49] width 24 height 13
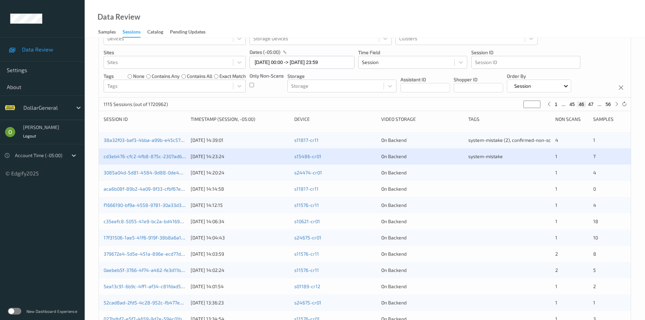
scroll to position [20, 0]
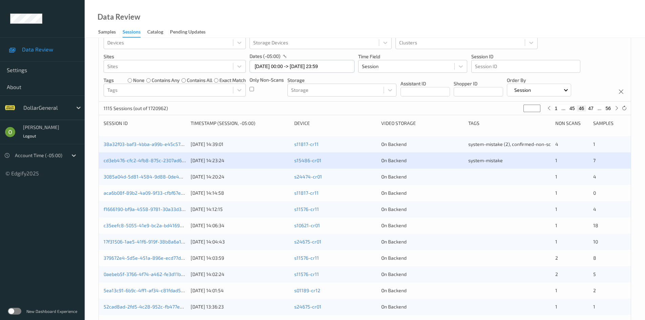
click at [594, 109] on button "47" at bounding box center [590, 108] width 9 height 6
type input "**"
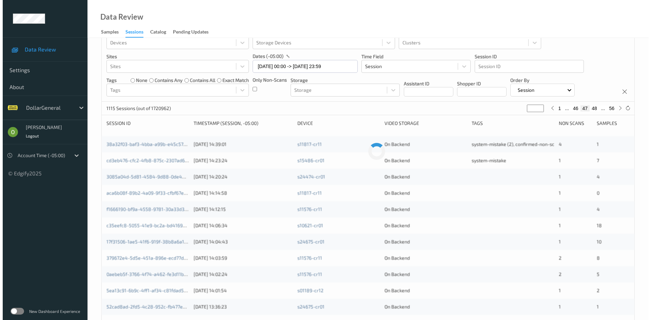
scroll to position [0, 0]
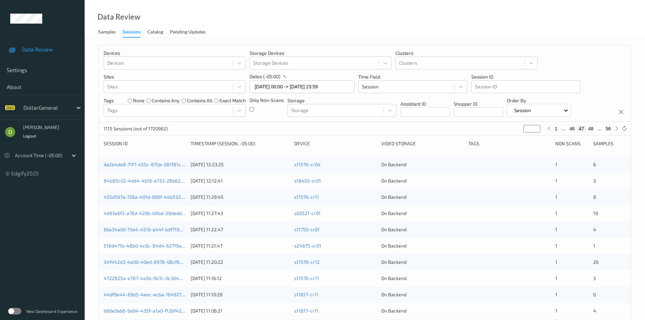
click at [589, 129] on button "48" at bounding box center [590, 129] width 9 height 6
type input "**"
click at [591, 128] on button "49" at bounding box center [590, 129] width 9 height 6
type input "**"
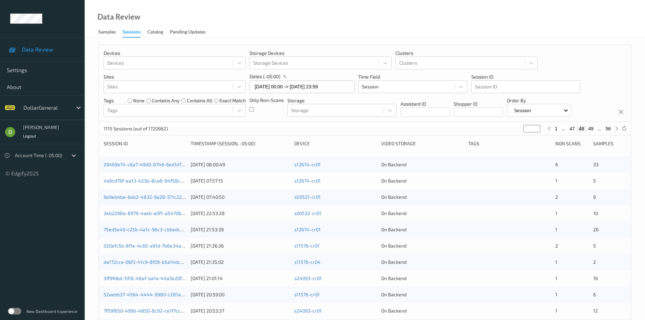
type input "**"
click at [591, 128] on button "50" at bounding box center [590, 129] width 9 height 6
type input "**"
click at [591, 128] on button "51" at bounding box center [590, 129] width 9 height 6
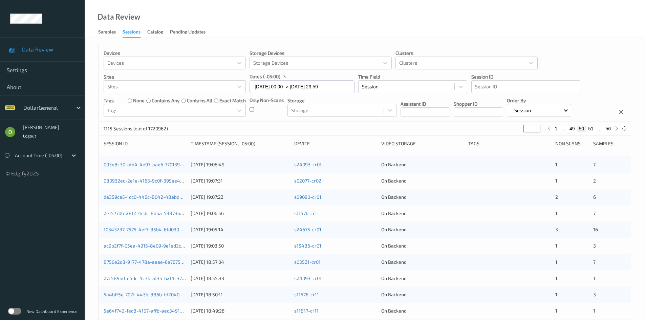
type input "**"
click at [591, 128] on button "52" at bounding box center [590, 129] width 9 height 6
type input "**"
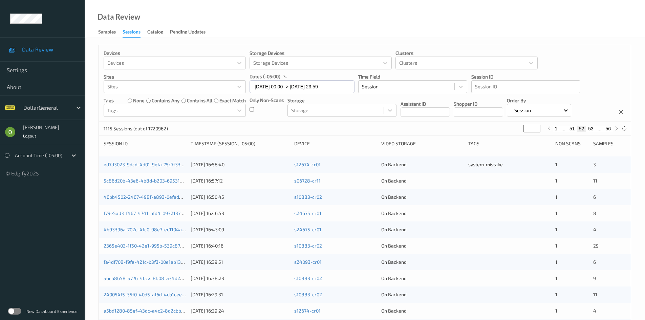
click at [570, 128] on button "51" at bounding box center [572, 129] width 9 height 6
type input "**"
click at [570, 128] on button "50" at bounding box center [572, 129] width 9 height 6
type input "**"
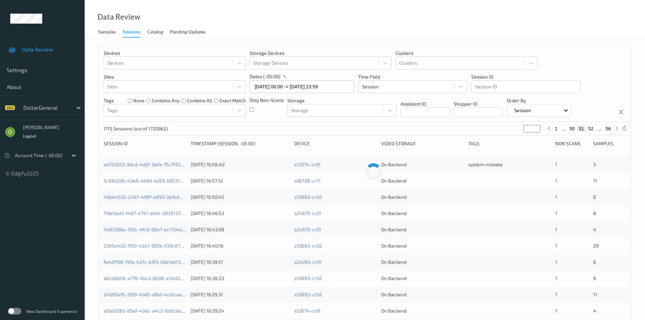
type input "**"
click at [570, 128] on button "48" at bounding box center [572, 129] width 9 height 6
type input "**"
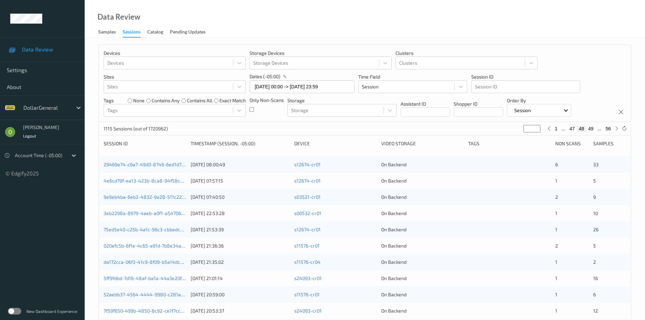
click at [570, 128] on button "47" at bounding box center [572, 129] width 9 height 6
click at [570, 127] on button "46" at bounding box center [572, 129] width 9 height 6
click at [366, 200] on div "s24474-cr01" at bounding box center [335, 197] width 82 height 7
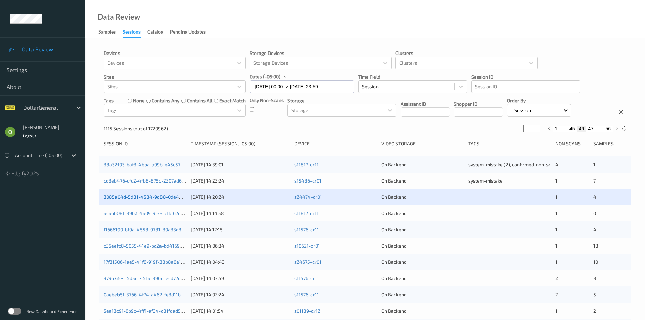
click at [165, 196] on link "3085a04d-5d81-4584-9d88-0de449e19e0e" at bounding box center [152, 197] width 97 height 6
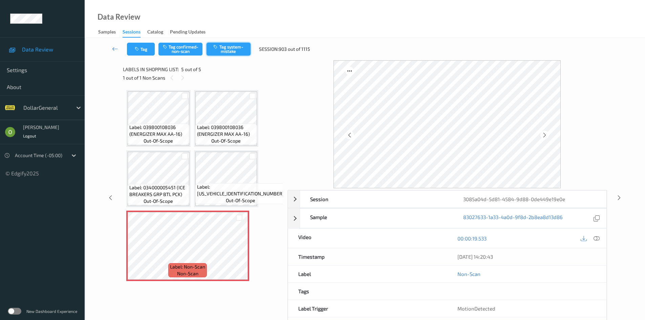
click at [223, 55] on button "Tag system-mistake" at bounding box center [229, 49] width 44 height 13
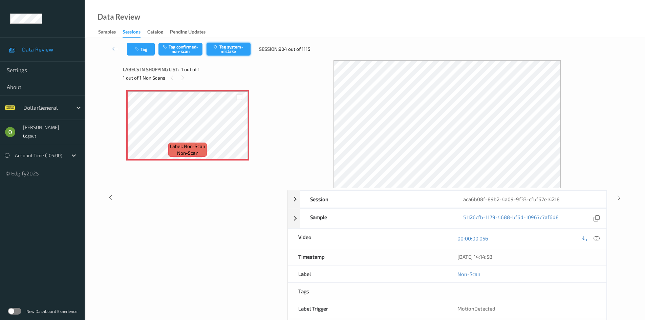
click at [220, 48] on button "Tag system-mistake" at bounding box center [229, 49] width 44 height 13
click at [138, 46] on button "Tag" at bounding box center [141, 49] width 28 height 13
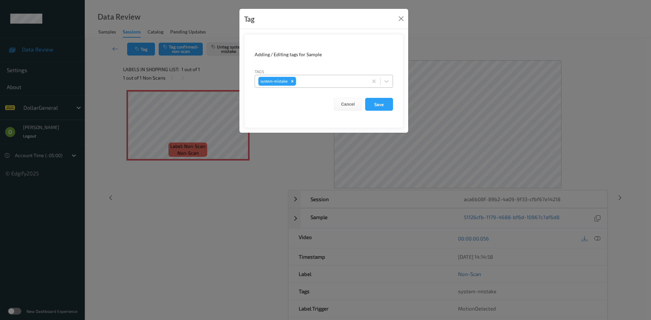
click at [315, 79] on div at bounding box center [330, 81] width 67 height 8
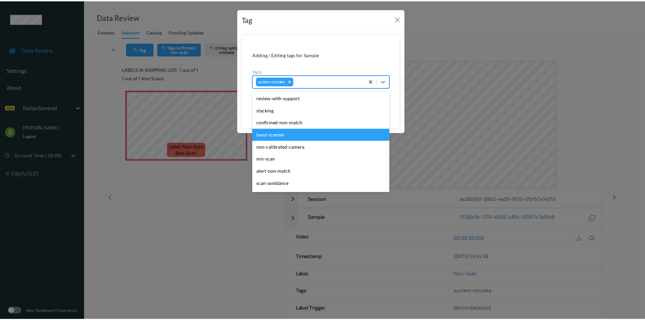
scroll to position [169, 0]
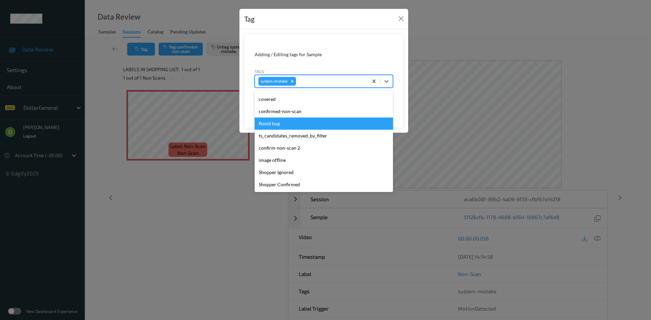
click at [289, 122] on div "flooid bug" at bounding box center [323, 124] width 138 height 12
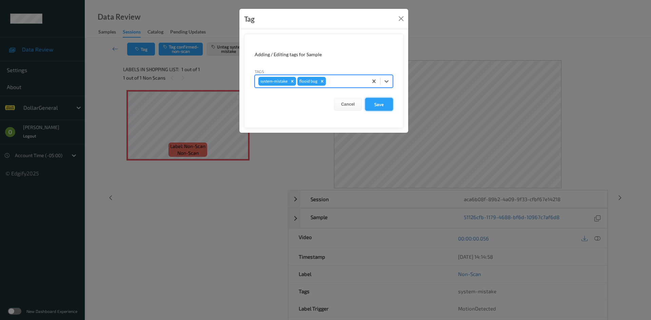
click at [371, 107] on button "Save" at bounding box center [379, 104] width 28 height 13
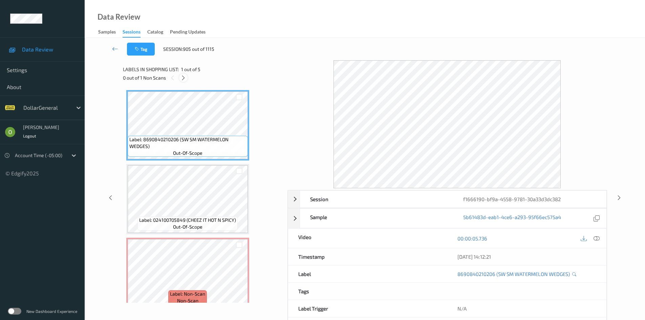
click at [186, 78] on icon at bounding box center [184, 78] width 6 height 6
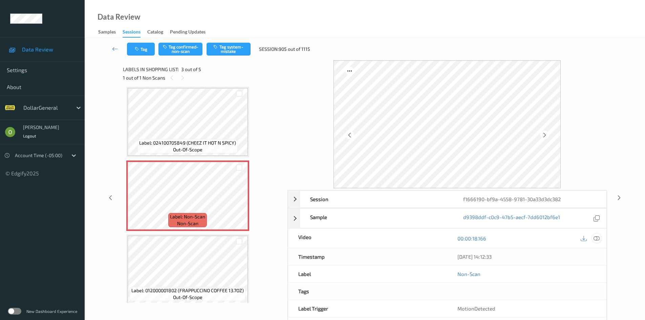
click at [601, 240] on div at bounding box center [597, 238] width 9 height 9
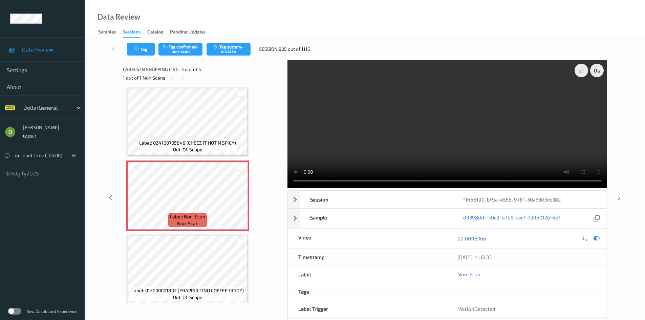
click at [425, 128] on video at bounding box center [448, 124] width 320 height 128
click at [376, 104] on video at bounding box center [448, 124] width 320 height 128
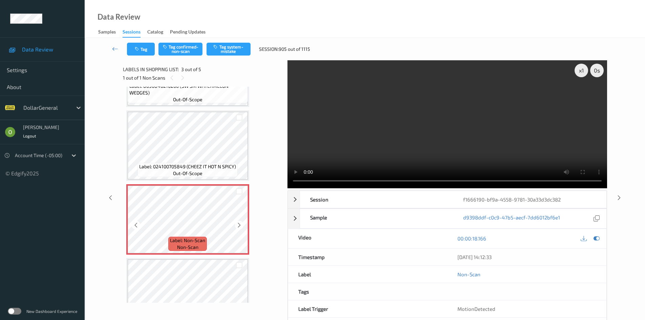
scroll to position [102, 0]
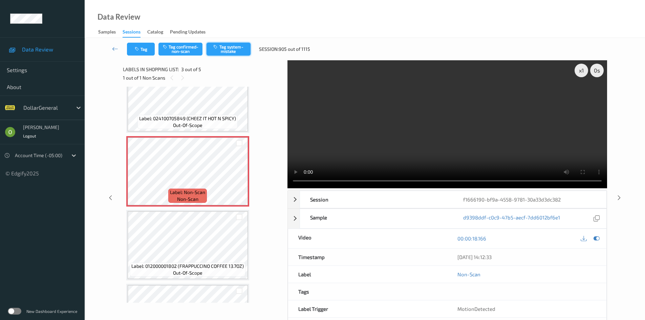
click at [233, 43] on button "Tag system-mistake" at bounding box center [229, 49] width 44 height 13
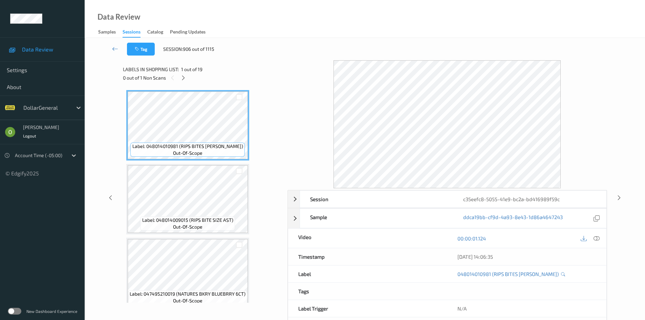
click at [189, 74] on div "0 out of 1 Non Scans" at bounding box center [203, 78] width 160 height 8
click at [184, 75] on icon at bounding box center [184, 78] width 6 height 6
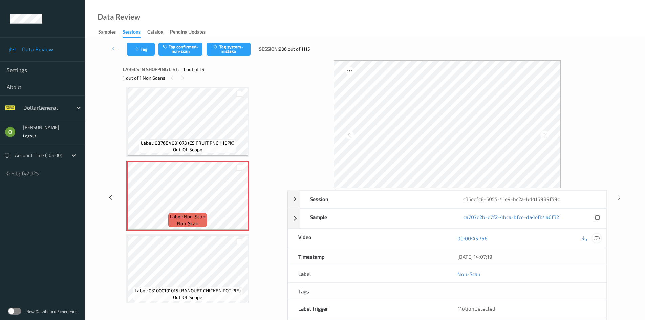
click at [599, 239] on icon at bounding box center [597, 238] width 6 height 6
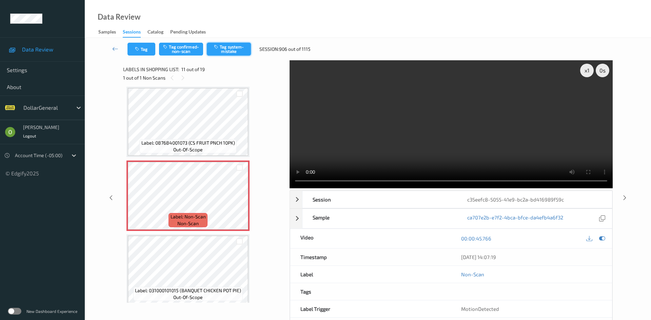
click at [220, 48] on button "Tag system-mistake" at bounding box center [229, 49] width 44 height 13
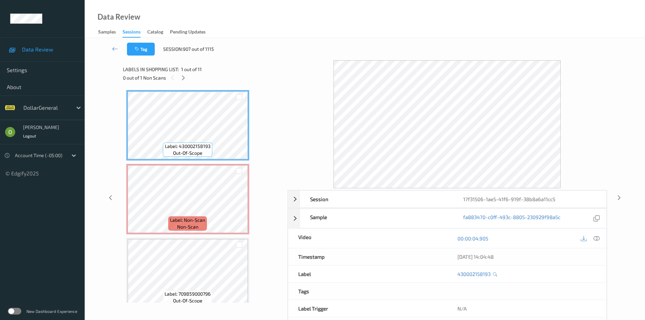
click at [595, 240] on icon at bounding box center [597, 238] width 6 height 6
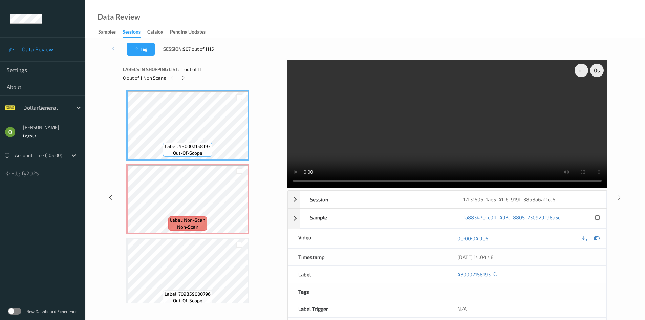
click at [419, 110] on video at bounding box center [448, 124] width 320 height 128
click at [579, 74] on div "x 1" at bounding box center [582, 71] width 14 height 14
click at [390, 128] on video at bounding box center [448, 124] width 320 height 128
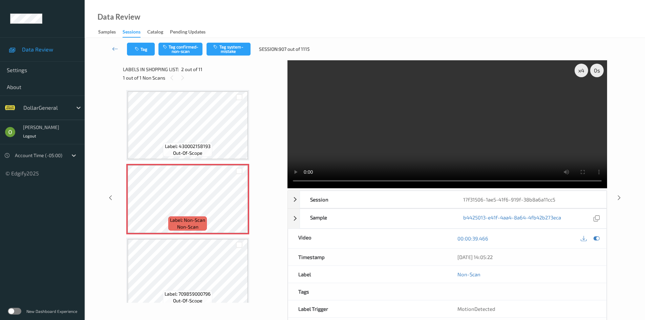
click at [419, 114] on video at bounding box center [448, 124] width 320 height 128
click at [228, 50] on button "Tag system-mistake" at bounding box center [229, 49] width 44 height 13
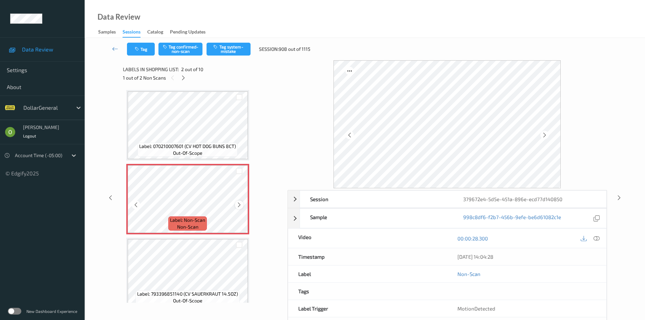
click at [243, 205] on div at bounding box center [239, 205] width 8 height 8
click at [225, 47] on button "Tag system-mistake" at bounding box center [229, 49] width 44 height 13
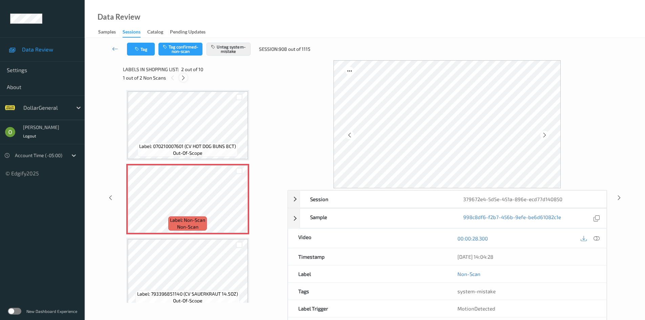
click at [186, 79] on div at bounding box center [183, 78] width 8 height 8
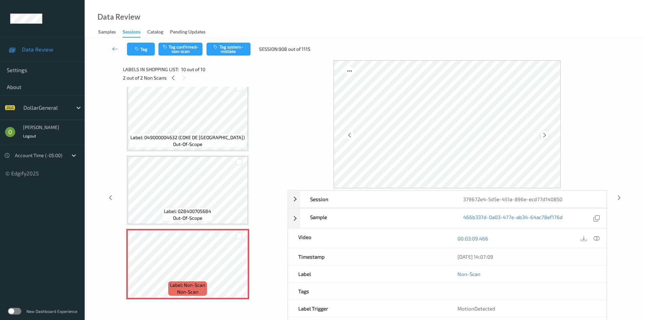
click at [544, 136] on icon at bounding box center [545, 135] width 6 height 6
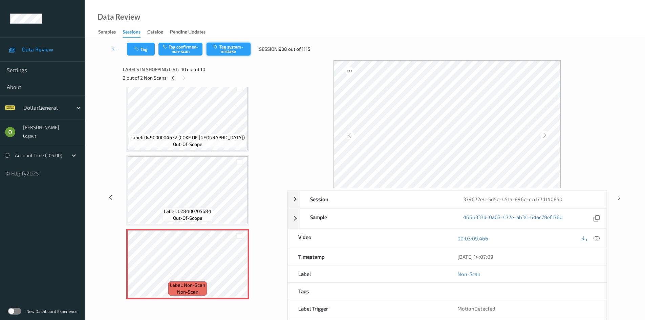
click at [229, 48] on button "Tag system-mistake" at bounding box center [229, 49] width 44 height 13
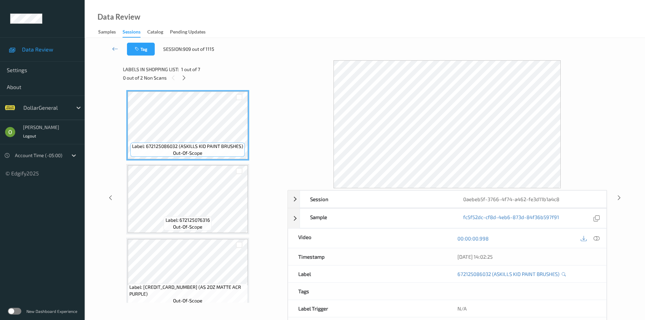
click at [116, 43] on link at bounding box center [115, 49] width 24 height 13
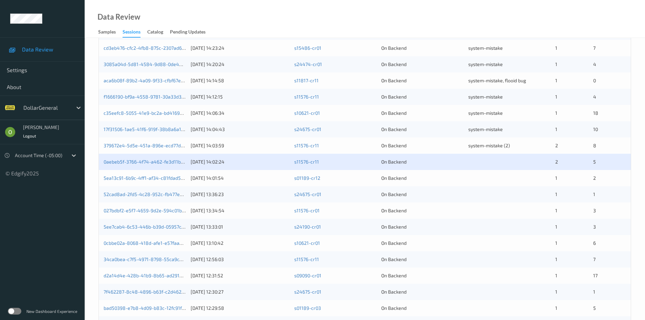
scroll to position [20, 0]
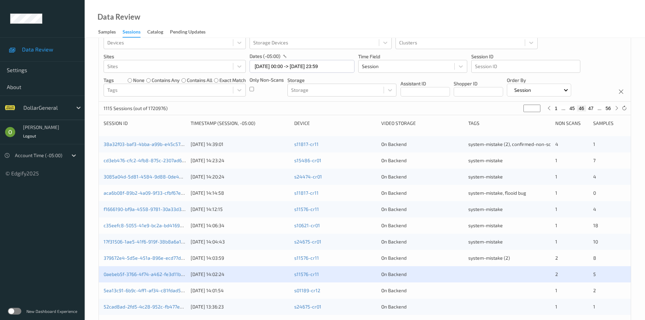
click at [592, 108] on button "47" at bounding box center [590, 108] width 9 height 6
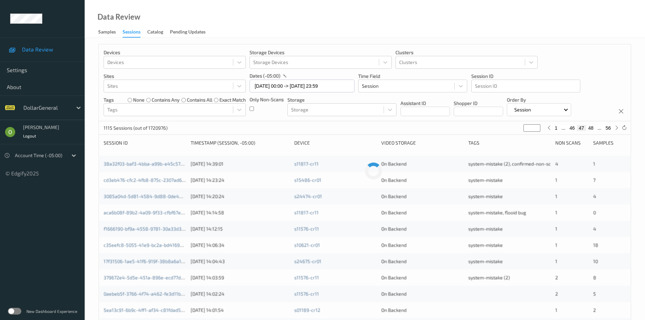
scroll to position [0, 0]
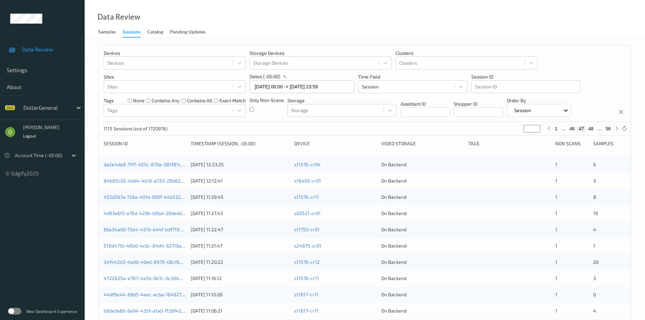
click at [591, 129] on button "48" at bounding box center [590, 129] width 9 height 6
click at [591, 129] on button "49" at bounding box center [590, 129] width 9 height 6
click at [592, 129] on button "50" at bounding box center [590, 129] width 9 height 6
click at [592, 129] on button "51" at bounding box center [590, 129] width 9 height 6
click at [592, 129] on button "52" at bounding box center [590, 129] width 9 height 6
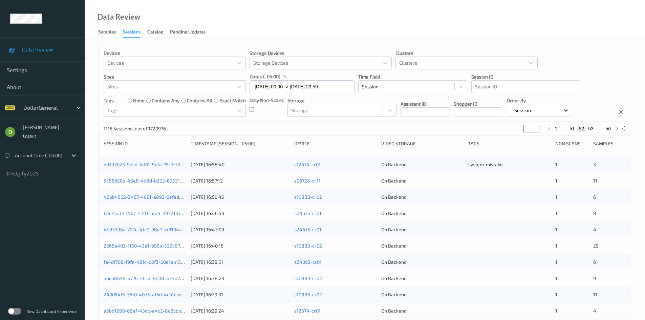
click at [572, 129] on button "51" at bounding box center [572, 129] width 9 height 6
click at [572, 128] on button "49" at bounding box center [572, 129] width 9 height 6
click at [572, 128] on button "48" at bounding box center [572, 129] width 9 height 6
click at [572, 128] on button "47" at bounding box center [572, 129] width 9 height 6
click at [572, 128] on button "46" at bounding box center [572, 129] width 9 height 6
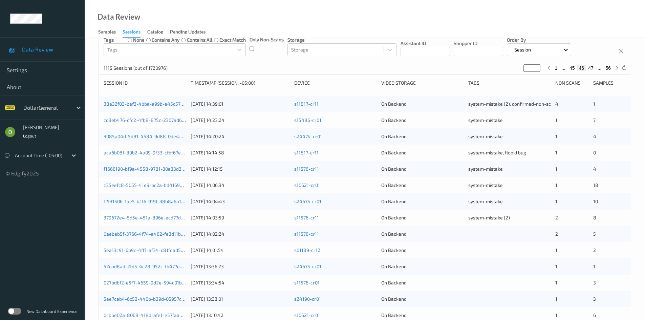
scroll to position [169, 0]
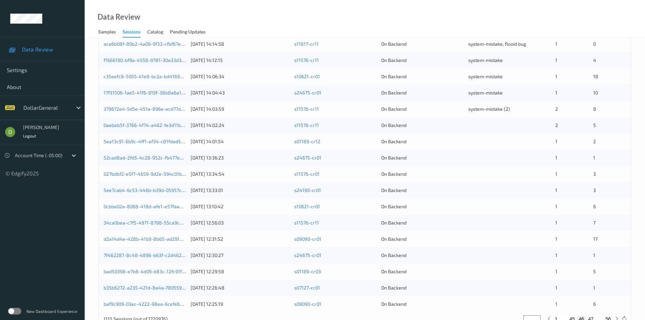
click at [477, 122] on div at bounding box center [510, 125] width 82 height 7
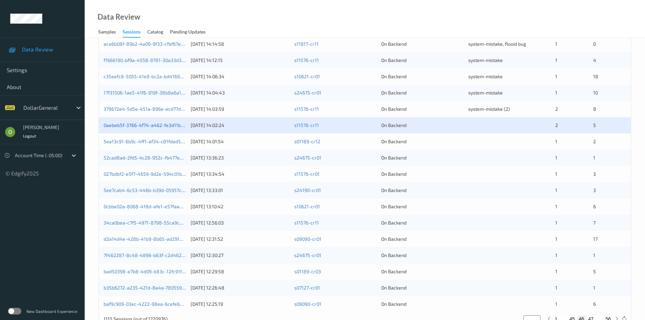
click at [168, 128] on link "0aebeb5f-3766-4f74-a462-fe3d11b1a4c8" at bounding box center [149, 125] width 90 height 6
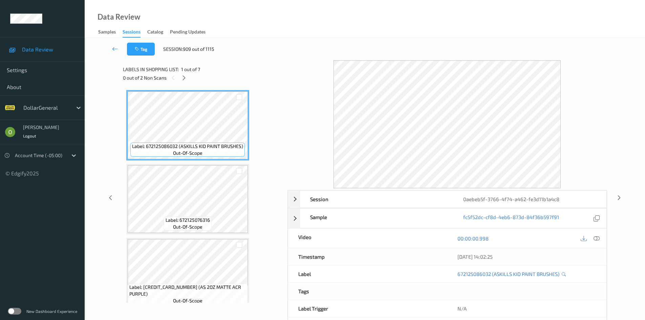
click at [185, 85] on div "Labels in shopping list: 1 out of 7 0 out of 2 Non Scans" at bounding box center [203, 73] width 160 height 26
click at [185, 83] on div "Labels in shopping list: 1 out of 7 0 out of 2 Non Scans" at bounding box center [203, 73] width 160 height 26
click at [188, 80] on div at bounding box center [184, 78] width 8 height 8
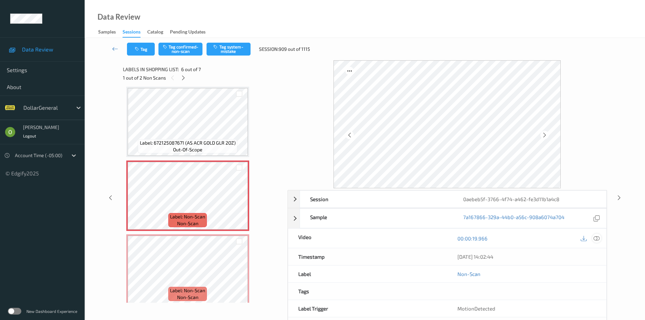
click at [593, 239] on div at bounding box center [597, 238] width 9 height 9
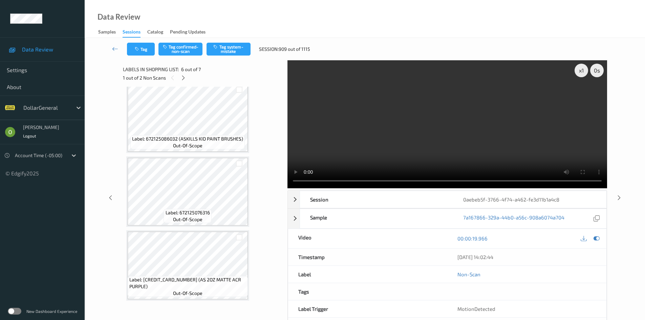
scroll to position [0, 0]
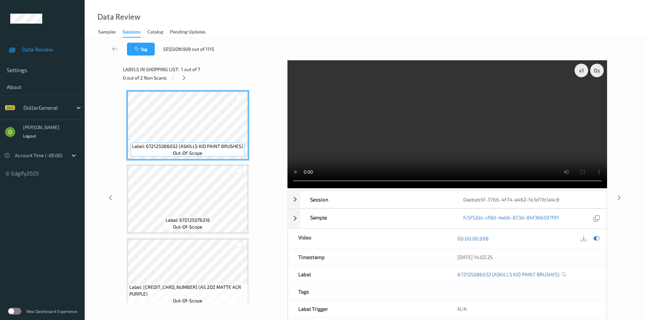
click at [536, 114] on video at bounding box center [448, 124] width 320 height 128
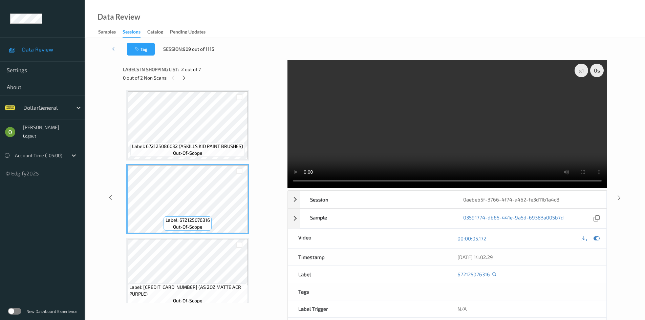
click at [373, 152] on video at bounding box center [448, 124] width 320 height 128
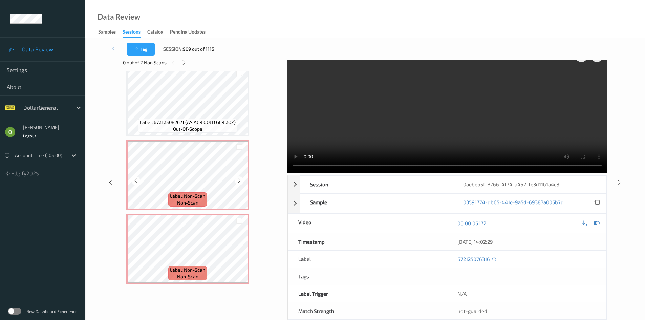
scroll to position [29, 0]
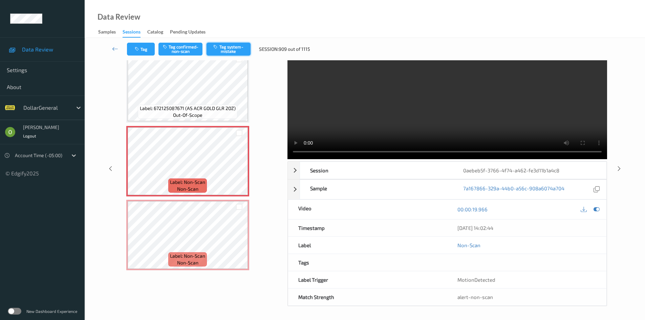
click at [232, 53] on button "Tag system-mistake" at bounding box center [229, 49] width 44 height 13
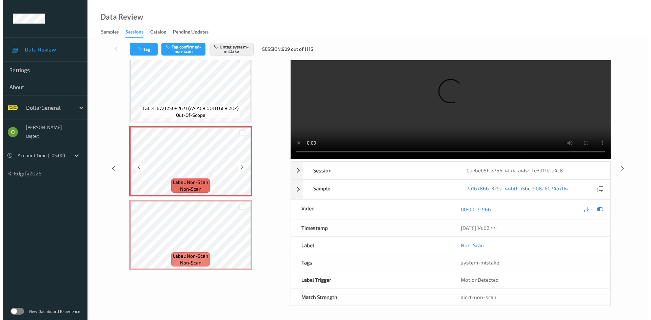
scroll to position [0, 0]
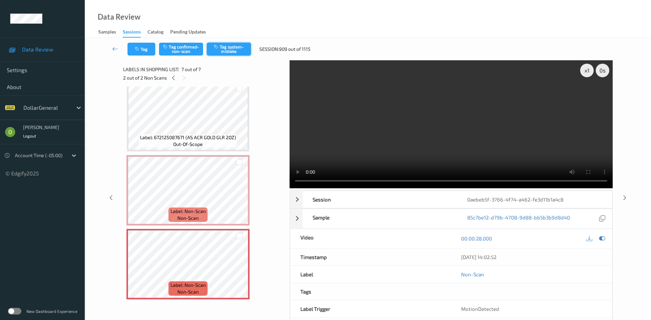
click at [230, 54] on button "Tag system-mistake" at bounding box center [229, 49] width 44 height 13
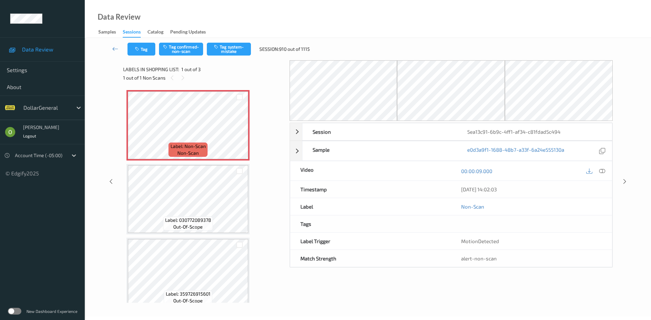
click at [233, 56] on div "Tag Tag confirmed-non-scan Tag system-mistake Session: 910 out of 1115" at bounding box center [368, 49] width 538 height 22
click at [233, 53] on button "Tag system-mistake" at bounding box center [229, 49] width 44 height 13
click at [136, 49] on icon "button" at bounding box center [138, 49] width 6 height 5
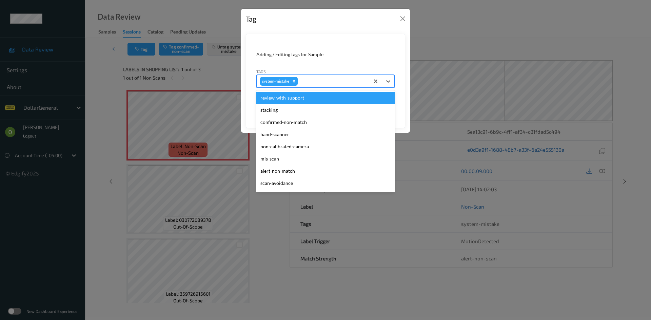
click at [328, 84] on div at bounding box center [332, 81] width 67 height 8
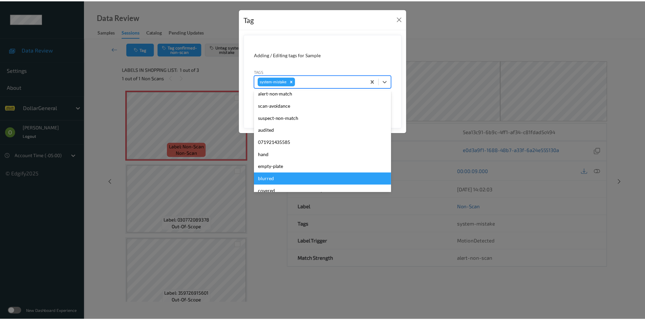
scroll to position [169, 0]
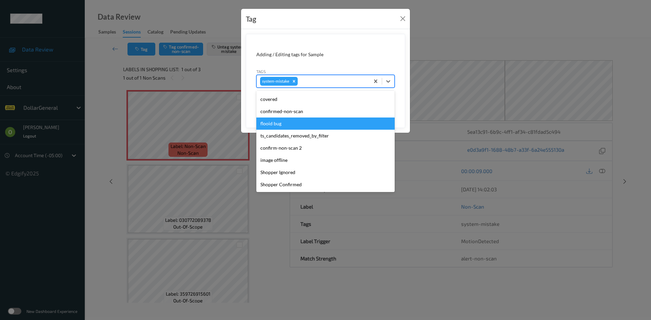
click at [304, 129] on div "flooid bug" at bounding box center [325, 124] width 138 height 12
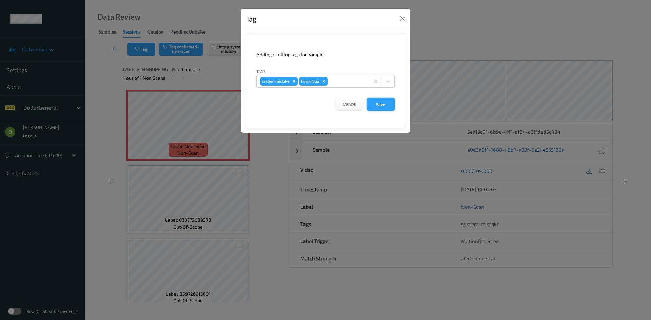
click at [387, 106] on button "Save" at bounding box center [381, 104] width 28 height 13
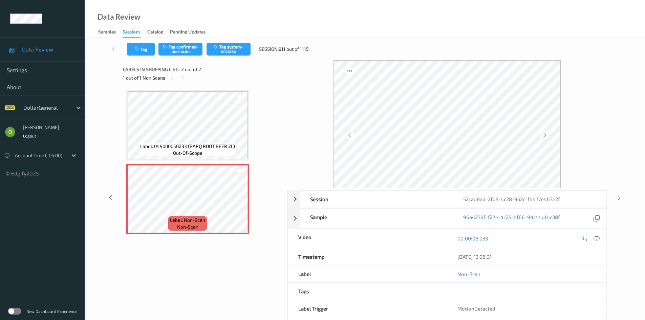
click at [226, 42] on div "Tag Tag confirmed-non-scan Tag system-mistake Session: 911 out of 1115" at bounding box center [365, 49] width 533 height 22
click at [227, 45] on button "Tag system-mistake" at bounding box center [229, 49] width 44 height 13
click at [237, 208] on div at bounding box center [239, 205] width 8 height 8
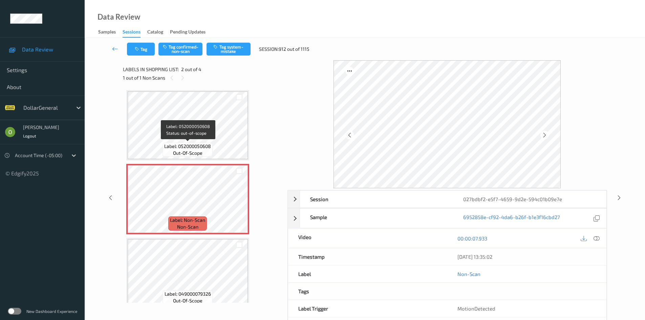
click at [194, 149] on span "Label: 052000050608" at bounding box center [187, 146] width 47 height 7
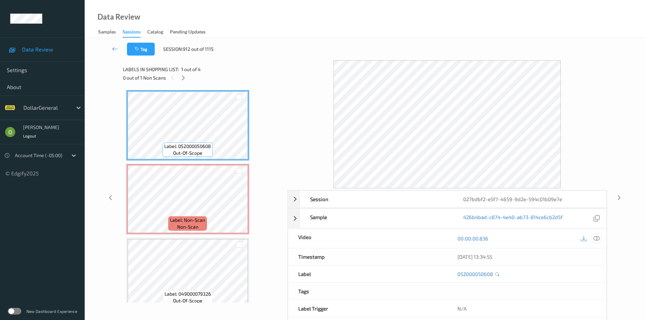
click at [595, 238] on icon at bounding box center [597, 238] width 6 height 6
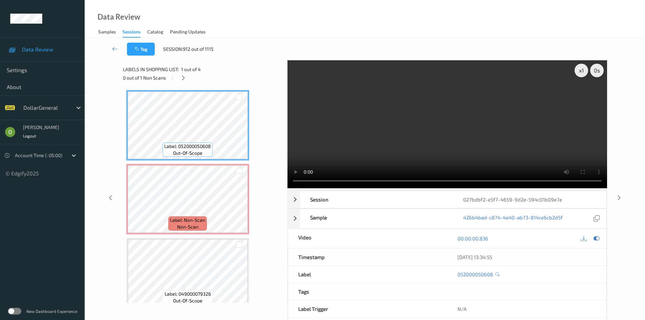
click at [463, 110] on video at bounding box center [448, 124] width 320 height 128
click at [463, 109] on video at bounding box center [448, 124] width 320 height 128
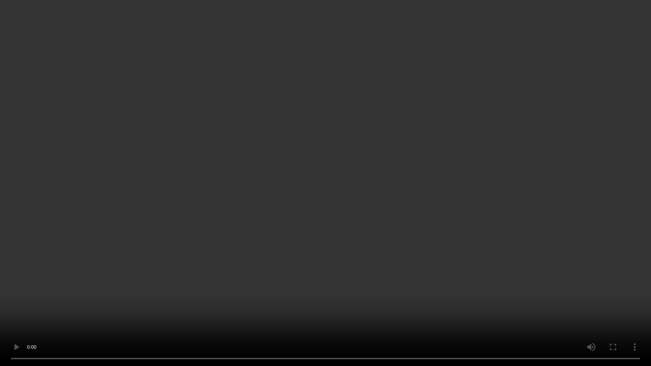
click at [463, 139] on video at bounding box center [325, 183] width 651 height 366
click at [311, 106] on video at bounding box center [325, 183] width 651 height 366
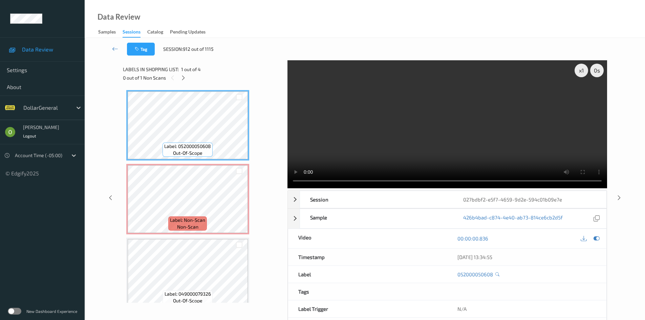
click at [358, 114] on video at bounding box center [448, 124] width 320 height 128
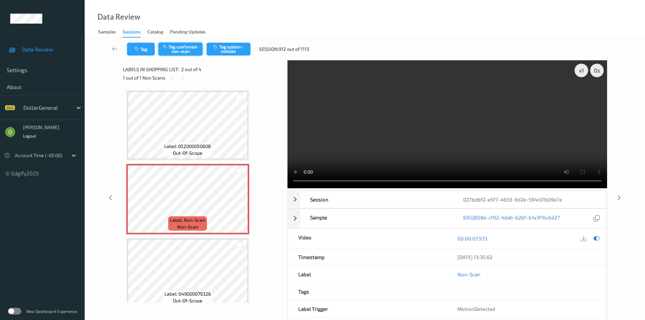
click at [193, 44] on button "Tag confirmed-non-scan" at bounding box center [181, 49] width 44 height 13
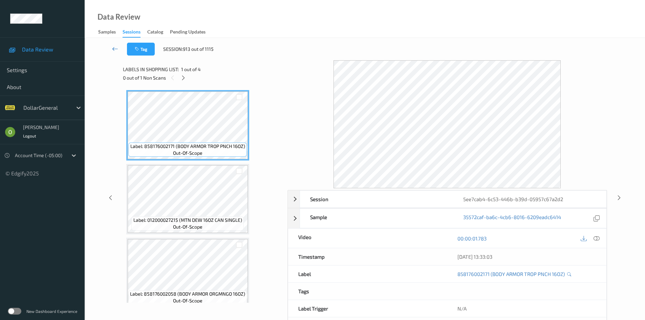
click at [116, 45] on link at bounding box center [115, 49] width 24 height 13
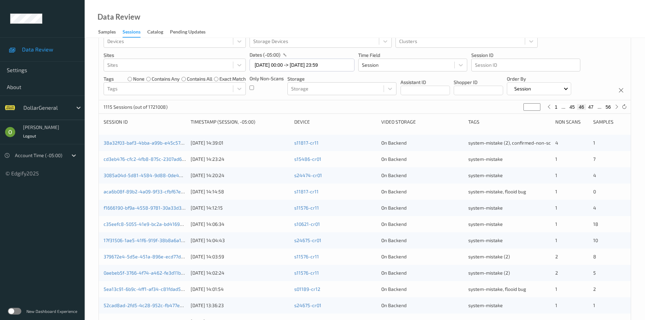
scroll to position [20, 0]
click at [593, 111] on button "47" at bounding box center [590, 108] width 9 height 6
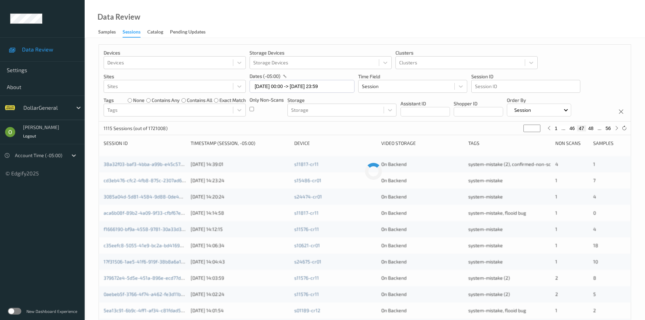
scroll to position [0, 0]
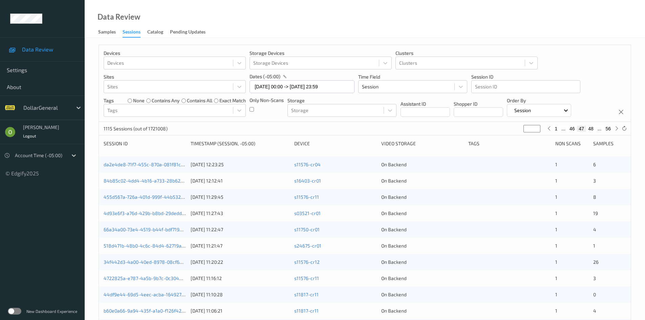
click at [588, 127] on button "48" at bounding box center [590, 129] width 9 height 6
click at [589, 129] on button "49" at bounding box center [590, 129] width 9 height 6
click at [589, 129] on button "50" at bounding box center [590, 129] width 9 height 6
click at [589, 129] on button "51" at bounding box center [590, 129] width 9 height 6
click at [589, 129] on button "52" at bounding box center [590, 129] width 9 height 6
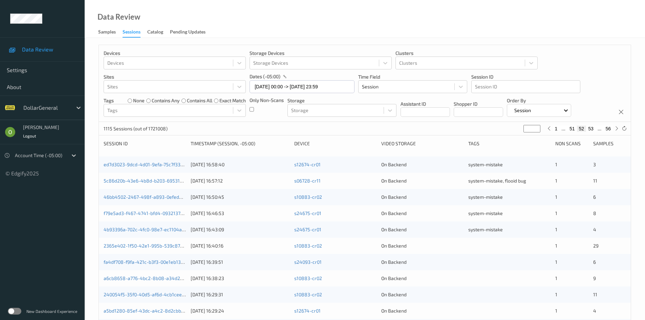
click at [573, 130] on button "51" at bounding box center [572, 129] width 9 height 6
click at [571, 130] on button "50" at bounding box center [572, 129] width 9 height 6
click at [570, 130] on button "49" at bounding box center [572, 129] width 9 height 6
click at [570, 130] on button "48" at bounding box center [572, 129] width 9 height 6
click at [570, 130] on button "47" at bounding box center [572, 129] width 9 height 6
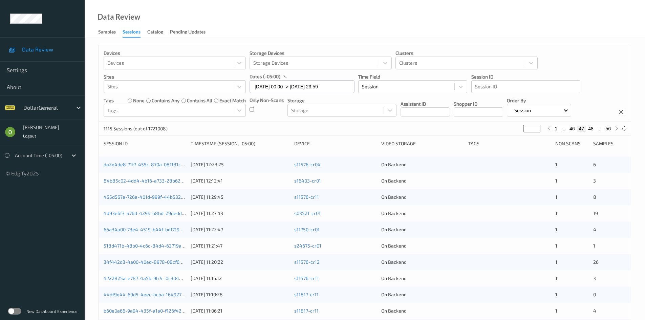
click at [570, 130] on button "46" at bounding box center [572, 129] width 9 height 6
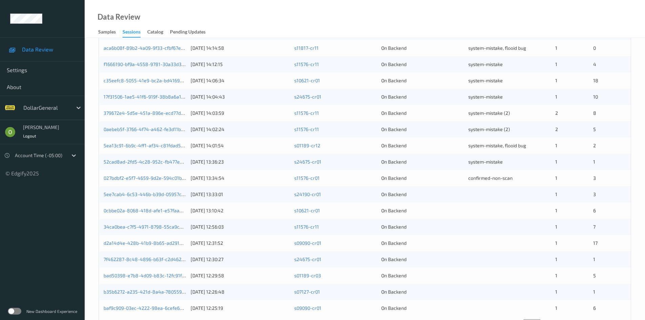
scroll to position [169, 0]
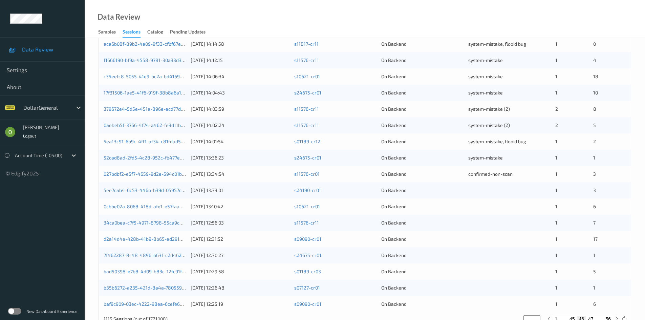
click at [450, 193] on div "On Backend" at bounding box center [423, 190] width 82 height 7
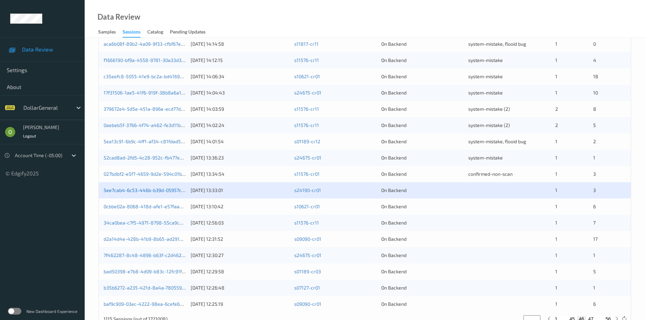
click at [146, 189] on link "5ee7cab4-6c53-446b-b39d-05957c67a2d2" at bounding box center [151, 190] width 94 height 6
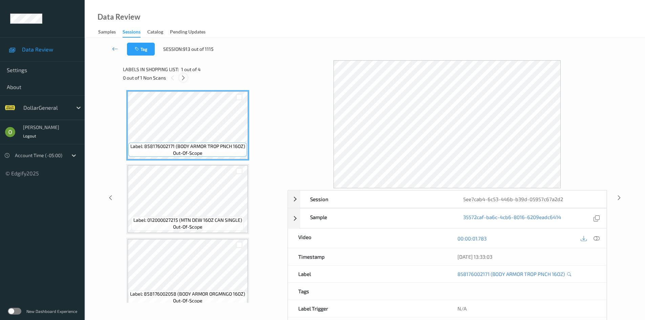
click at [183, 77] on icon at bounding box center [184, 78] width 6 height 6
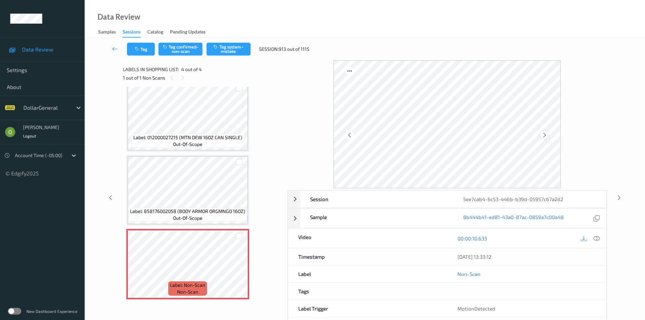
click at [545, 135] on icon at bounding box center [545, 135] width 6 height 6
click at [235, 49] on button "Tag system-mistake" at bounding box center [229, 49] width 44 height 13
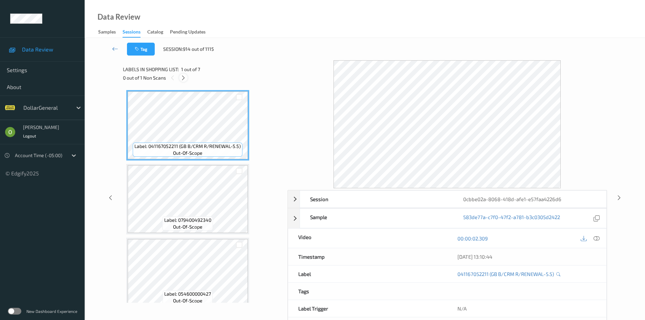
click at [187, 78] on div at bounding box center [183, 78] width 8 height 8
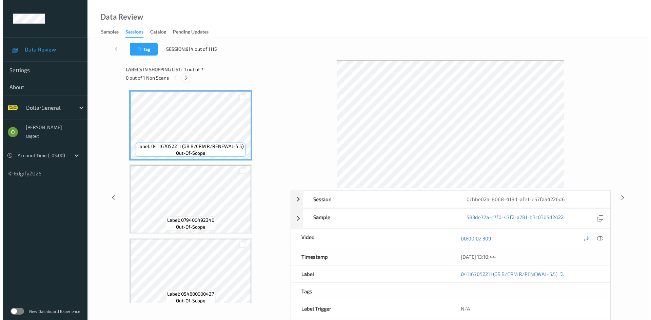
scroll to position [151, 0]
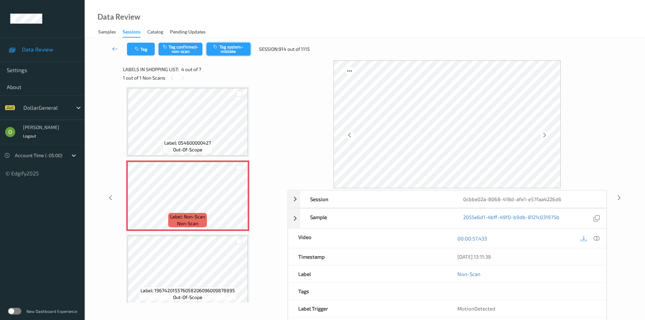
click at [235, 53] on button "Tag system-mistake" at bounding box center [229, 49] width 44 height 13
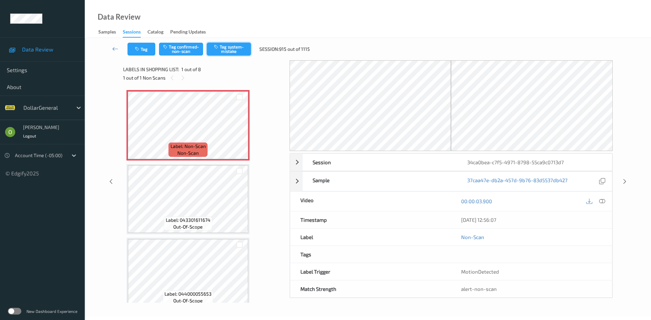
click at [224, 47] on button "Tag system-mistake" at bounding box center [229, 49] width 44 height 13
click at [143, 48] on button "Tag" at bounding box center [141, 49] width 28 height 13
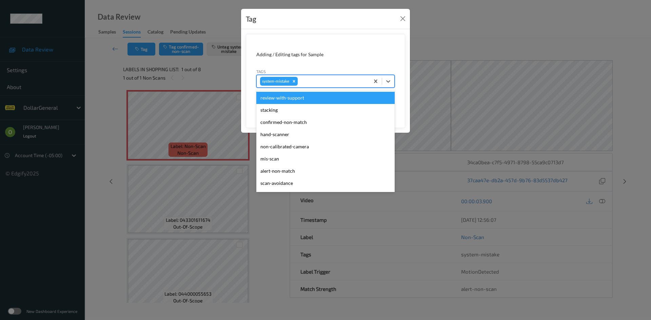
click at [311, 78] on div at bounding box center [332, 81] width 67 height 8
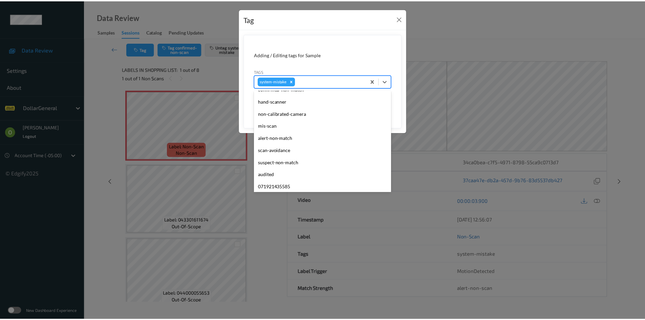
scroll to position [169, 0]
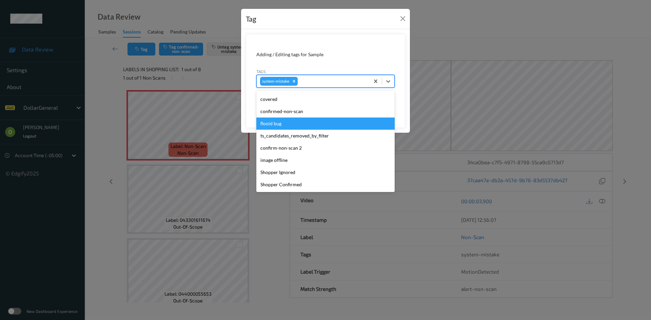
click at [355, 125] on div "flooid bug" at bounding box center [325, 124] width 138 height 12
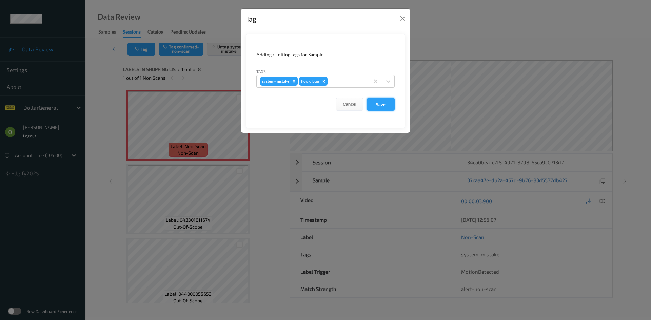
click at [391, 104] on button "Save" at bounding box center [381, 104] width 28 height 13
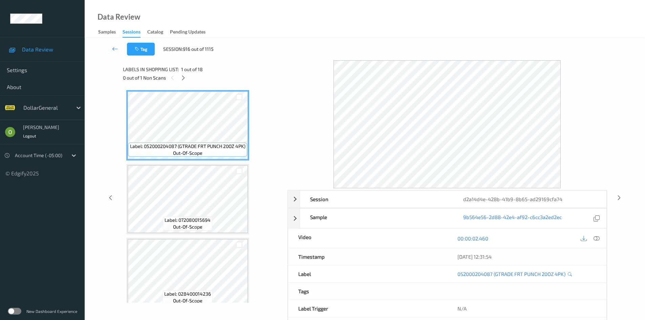
click at [185, 73] on div "Labels in shopping list: 1 out of 18" at bounding box center [203, 69] width 160 height 8
click at [187, 74] on div "0 out of 1 Non Scans" at bounding box center [203, 78] width 160 height 8
click at [184, 77] on icon at bounding box center [184, 78] width 6 height 6
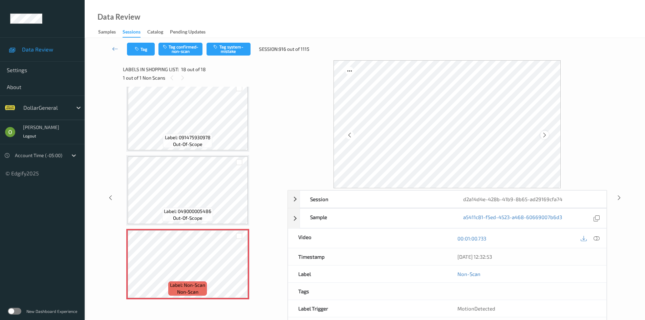
click at [547, 137] on icon at bounding box center [545, 135] width 6 height 6
click at [223, 46] on button "Tag system-mistake" at bounding box center [229, 49] width 44 height 13
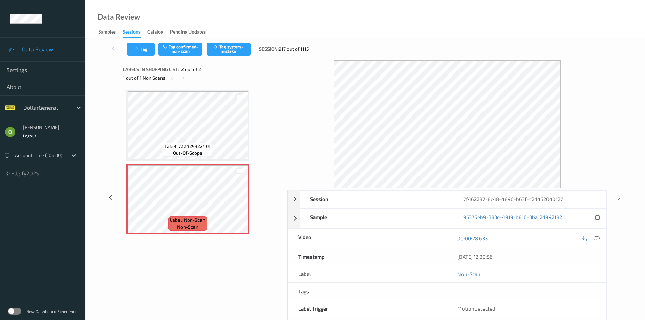
click at [595, 239] on icon at bounding box center [597, 238] width 6 height 6
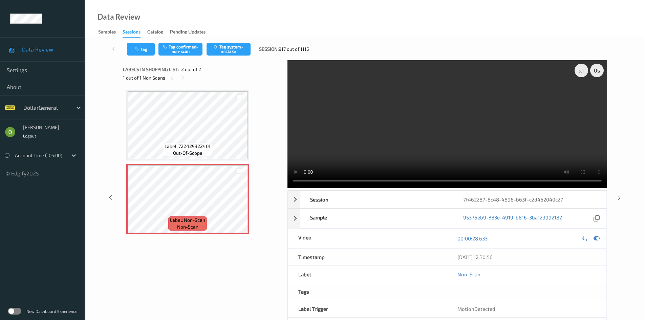
click at [396, 135] on video at bounding box center [448, 124] width 320 height 128
click at [584, 69] on div "x 1" at bounding box center [582, 71] width 14 height 14
click at [584, 69] on div "x 2" at bounding box center [582, 71] width 14 height 14
click at [500, 105] on video at bounding box center [448, 124] width 320 height 128
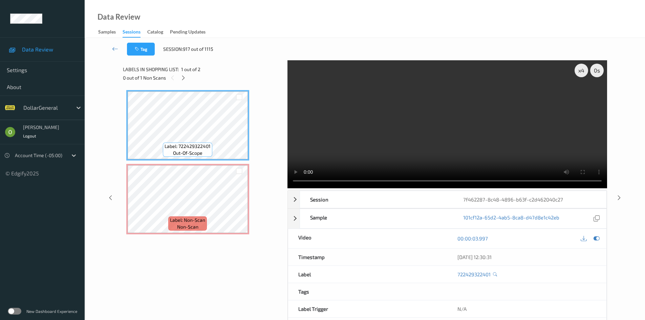
click at [368, 128] on video at bounding box center [448, 124] width 320 height 128
click at [477, 122] on video at bounding box center [448, 124] width 320 height 128
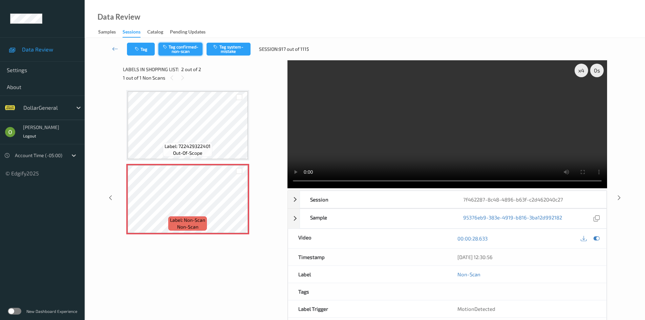
click at [189, 55] on button "Tag confirmed-non-scan" at bounding box center [181, 49] width 44 height 13
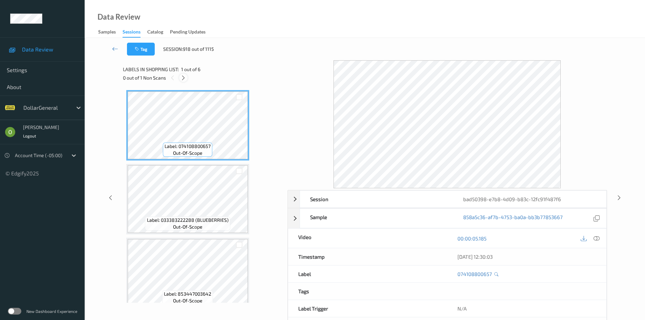
click at [187, 79] on div at bounding box center [183, 78] width 8 height 8
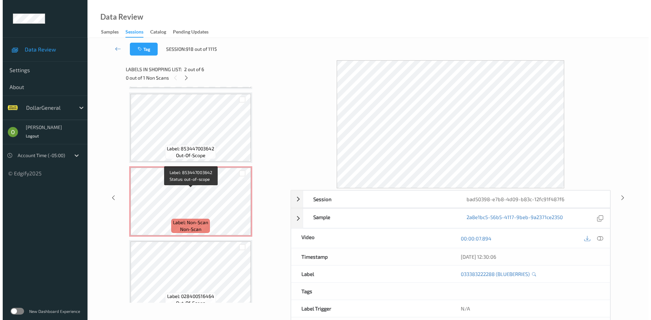
scroll to position [230, 0]
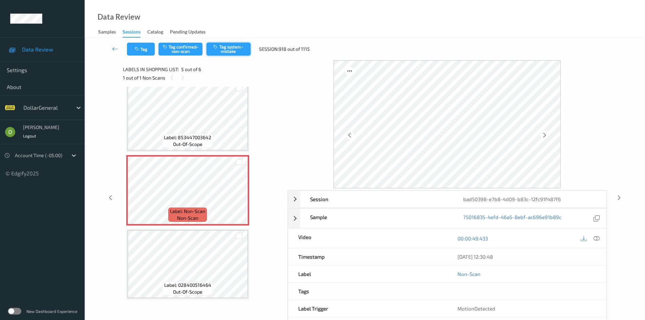
click at [224, 50] on button "Tag system-mistake" at bounding box center [229, 49] width 44 height 13
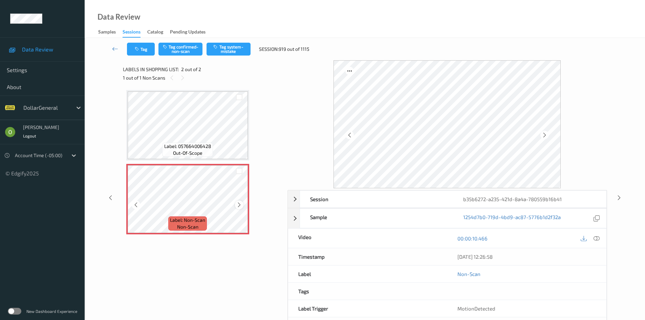
click at [236, 208] on div at bounding box center [239, 205] width 8 height 8
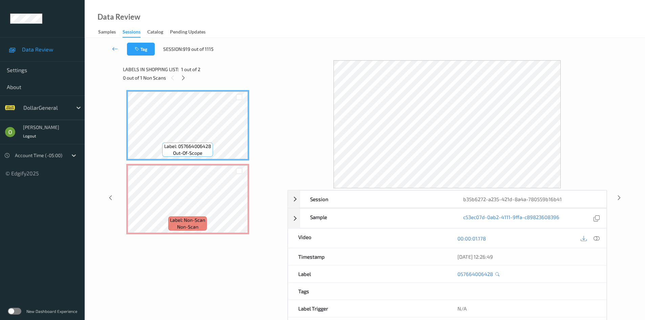
click at [601, 242] on div at bounding box center [590, 238] width 22 height 9
drag, startPoint x: 600, startPoint y: 242, endPoint x: 595, endPoint y: 239, distance: 5.6
click at [599, 242] on icon at bounding box center [597, 238] width 6 height 6
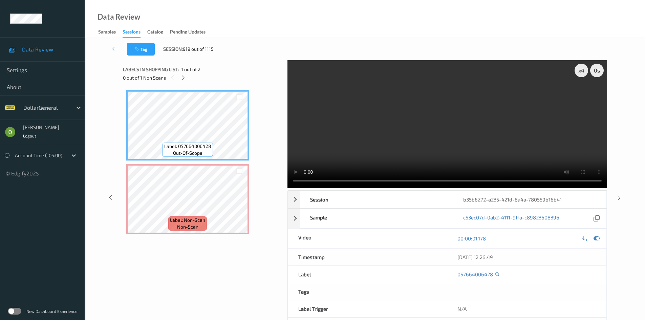
click at [435, 113] on video at bounding box center [448, 124] width 320 height 128
click at [341, 96] on video at bounding box center [448, 124] width 320 height 128
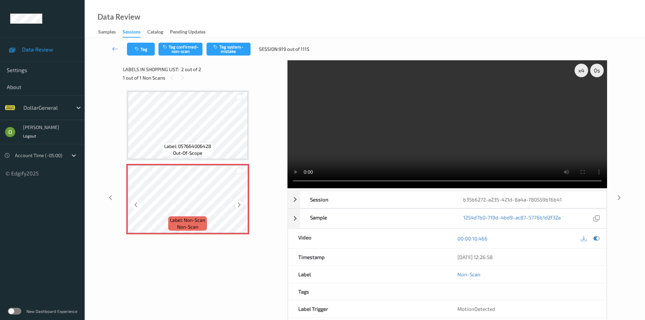
click at [238, 207] on icon at bounding box center [239, 205] width 6 height 6
click at [232, 50] on button "Tag system-mistake" at bounding box center [229, 49] width 44 height 13
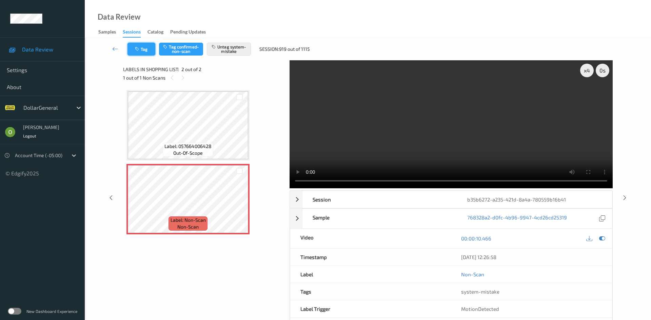
click at [139, 51] on icon "button" at bounding box center [138, 49] width 6 height 5
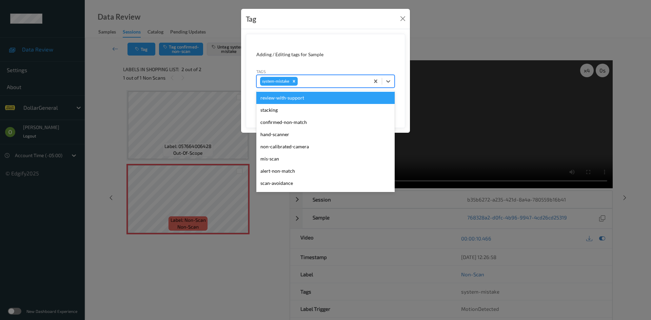
click at [322, 83] on div at bounding box center [332, 81] width 67 height 8
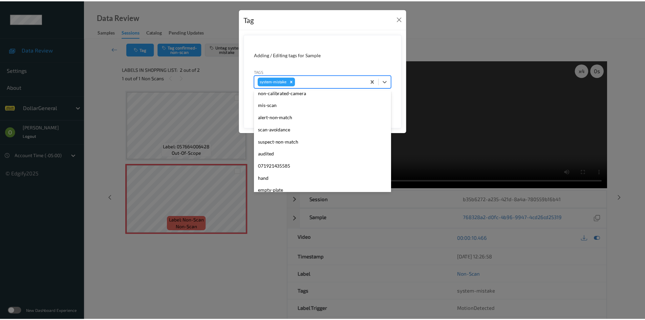
scroll to position [169, 0]
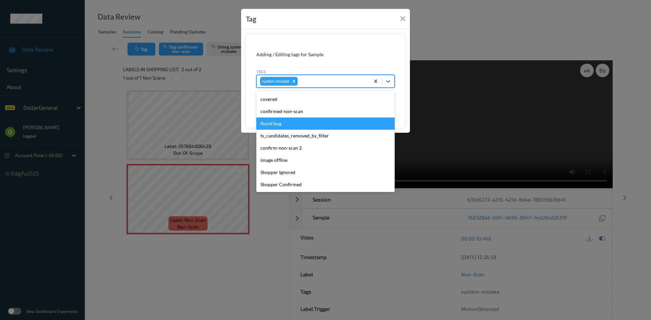
click at [305, 119] on div "flooid bug" at bounding box center [325, 124] width 138 height 12
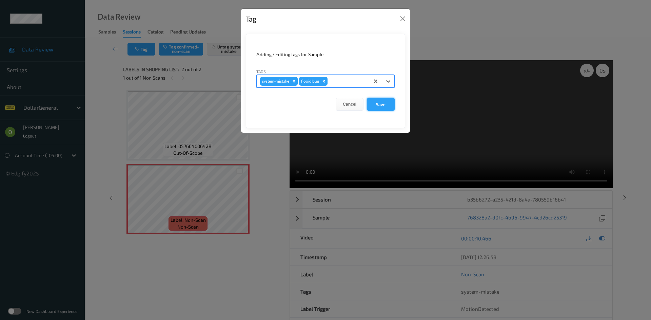
click at [372, 103] on button "Save" at bounding box center [381, 104] width 28 height 13
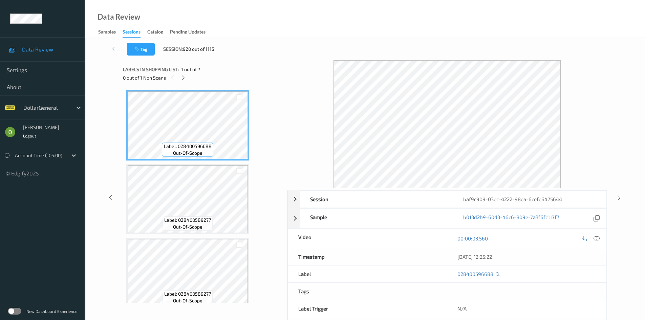
click at [183, 81] on div at bounding box center [183, 78] width 8 height 8
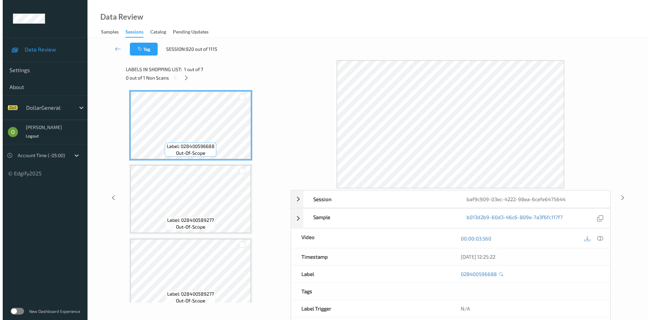
scroll to position [225, 0]
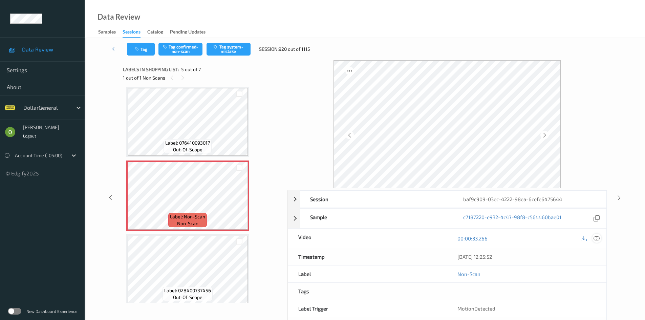
click at [597, 240] on icon at bounding box center [597, 238] width 6 height 6
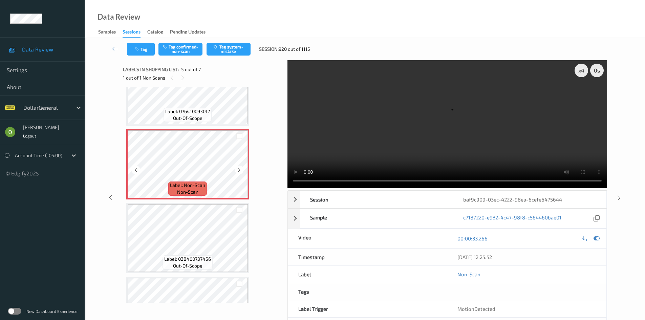
scroll to position [236, 0]
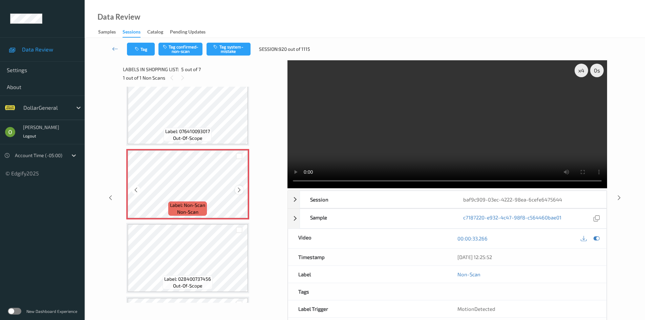
click at [241, 190] on icon at bounding box center [239, 190] width 6 height 6
click at [238, 192] on icon at bounding box center [239, 190] width 6 height 6
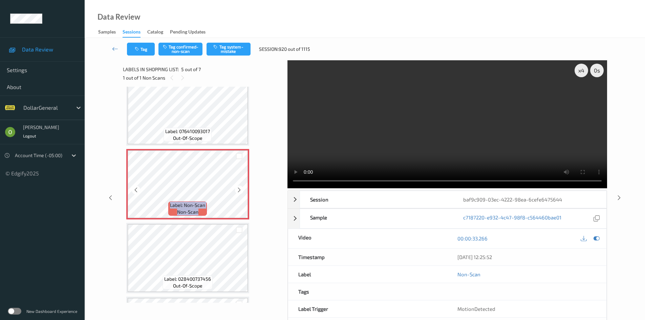
click at [238, 192] on icon at bounding box center [239, 190] width 6 height 6
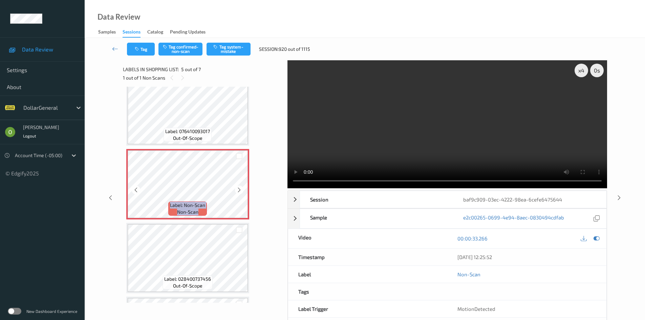
click at [238, 192] on icon at bounding box center [239, 190] width 6 height 6
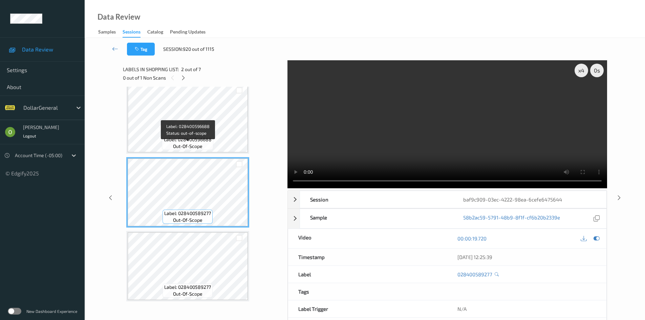
scroll to position [0, 0]
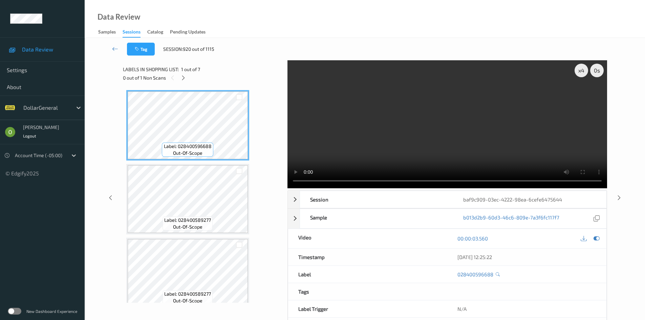
click at [367, 124] on video at bounding box center [448, 124] width 320 height 128
click at [586, 71] on div "x 4" at bounding box center [582, 71] width 14 height 14
click at [586, 71] on div "x 8" at bounding box center [582, 71] width 14 height 14
click at [482, 135] on video at bounding box center [448, 124] width 320 height 128
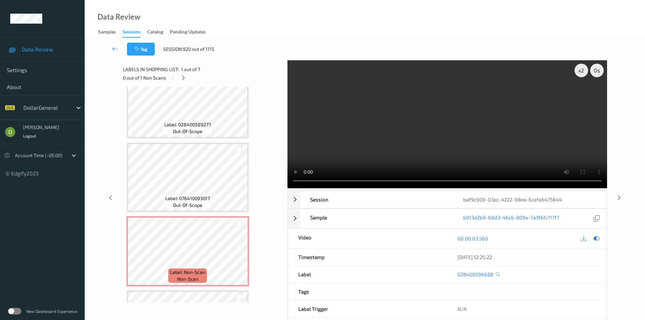
scroll to position [304, 0]
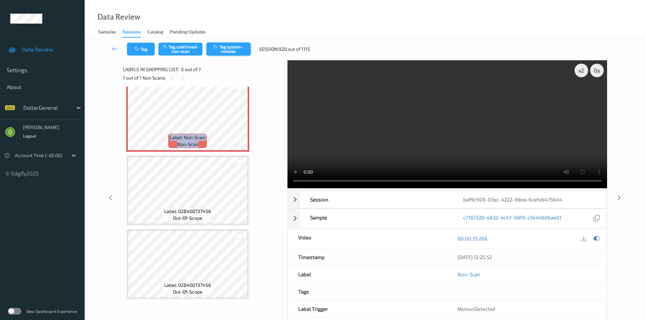
click at [218, 52] on button "Tag system-mistake" at bounding box center [229, 49] width 44 height 13
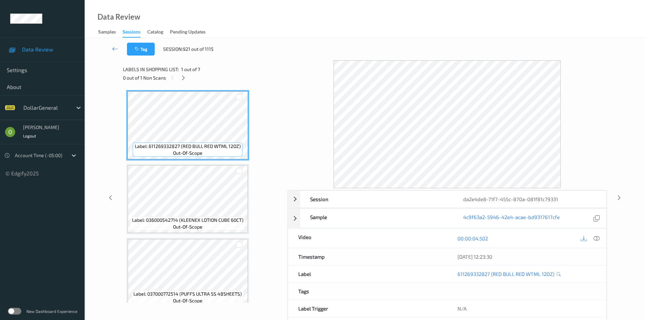
click at [182, 85] on div "Labels in shopping list: 1 out of 7 0 out of 1 Non Scans" at bounding box center [203, 73] width 160 height 26
click at [183, 80] on icon at bounding box center [184, 78] width 6 height 6
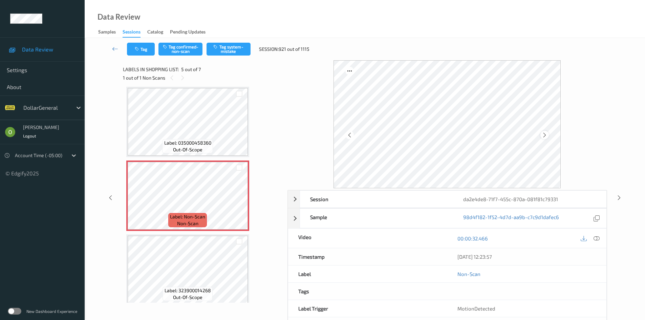
click at [546, 132] on icon at bounding box center [545, 135] width 6 height 6
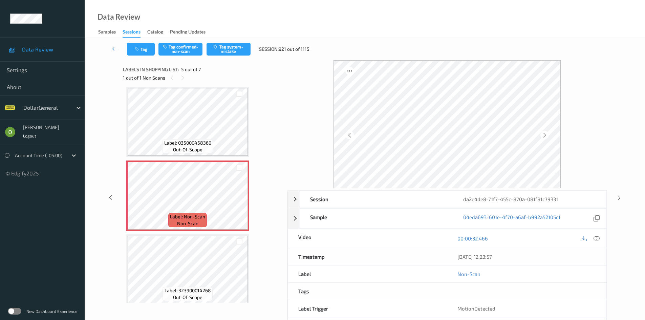
click at [546, 132] on icon at bounding box center [545, 135] width 6 height 6
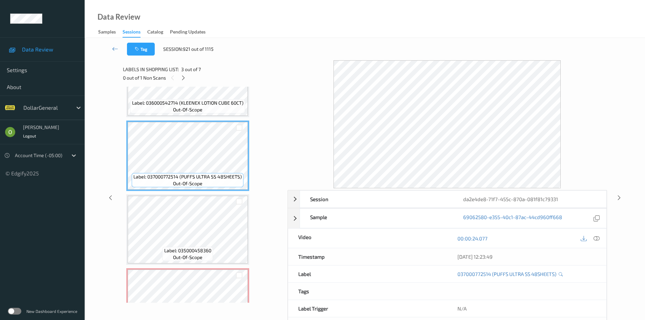
scroll to position [136, 0]
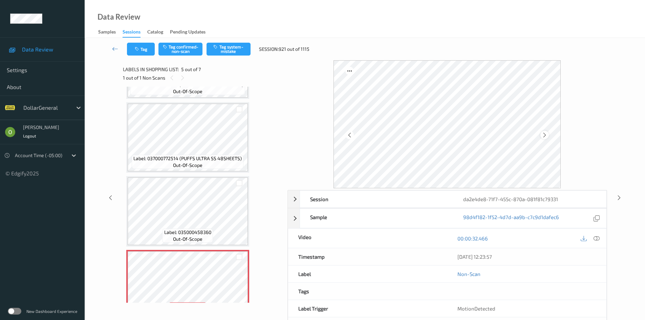
click at [547, 134] on div at bounding box center [545, 135] width 8 height 8
click at [604, 237] on div "00:00:32.466" at bounding box center [527, 238] width 159 height 19
click at [603, 237] on div "00:00:32.466" at bounding box center [527, 238] width 159 height 19
click at [602, 238] on div "00:00:32.466" at bounding box center [527, 238] width 159 height 19
click at [599, 236] on div at bounding box center [597, 238] width 9 height 9
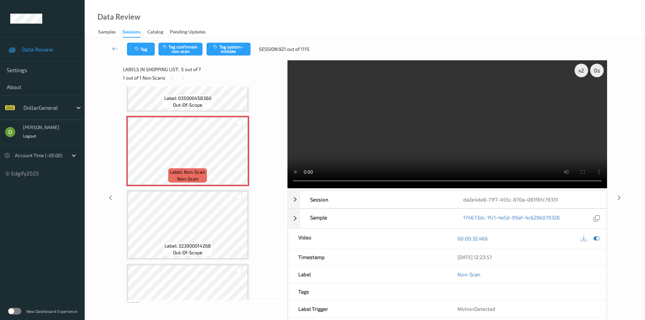
scroll to position [271, 0]
click at [246, 48] on button "Tag system-mistake" at bounding box center [229, 49] width 44 height 13
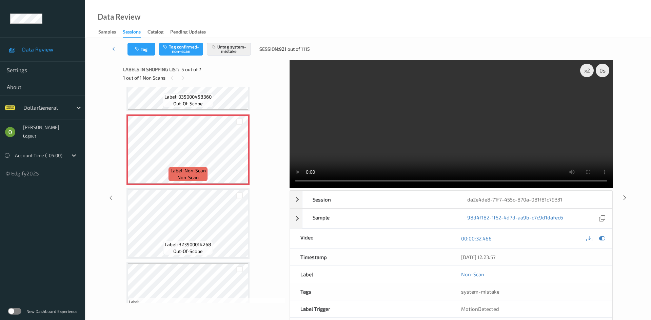
click at [107, 45] on link at bounding box center [115, 49] width 24 height 13
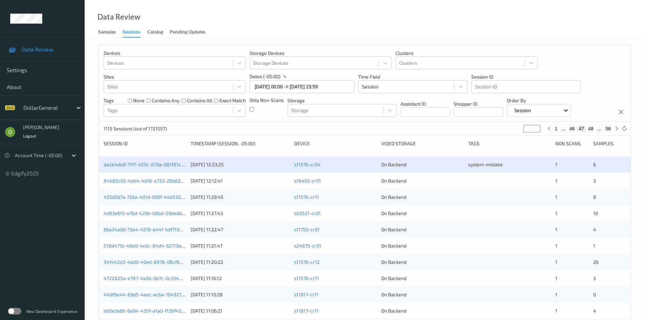
click at [589, 131] on button "48" at bounding box center [590, 129] width 9 height 6
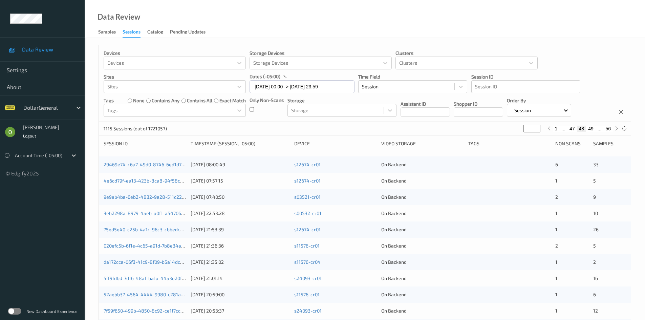
click at [594, 132] on div "1 ... 47 48 49 ... 56" at bounding box center [582, 128] width 75 height 7
click at [594, 130] on button "49" at bounding box center [590, 129] width 9 height 6
click at [594, 130] on button "50" at bounding box center [590, 129] width 9 height 6
click at [594, 130] on button "51" at bounding box center [590, 129] width 9 height 6
click at [594, 130] on button "52" at bounding box center [590, 129] width 9 height 6
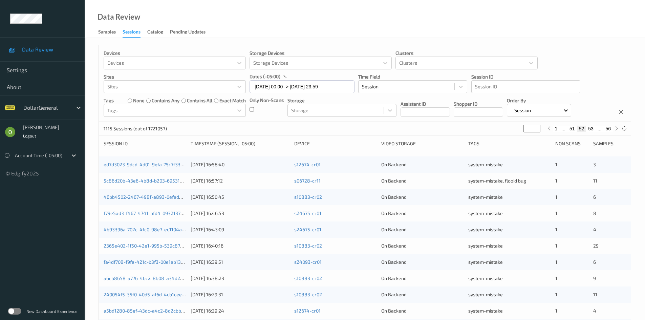
click at [571, 130] on button "51" at bounding box center [572, 129] width 9 height 6
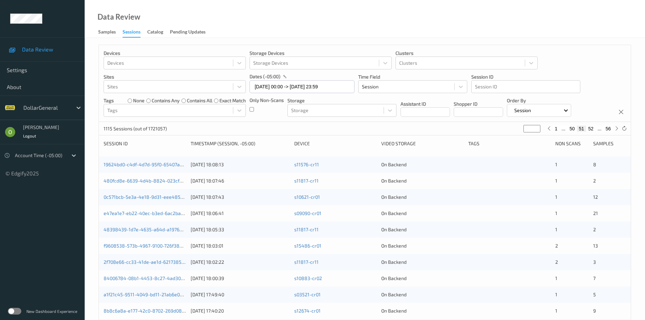
click at [571, 130] on button "50" at bounding box center [572, 129] width 9 height 6
click at [571, 130] on button "49" at bounding box center [572, 129] width 9 height 6
drag, startPoint x: 571, startPoint y: 100, endPoint x: 568, endPoint y: 103, distance: 4.8
click at [571, 99] on div "Order By Session" at bounding box center [539, 107] width 65 height 20
click at [569, 130] on button "48" at bounding box center [572, 129] width 9 height 6
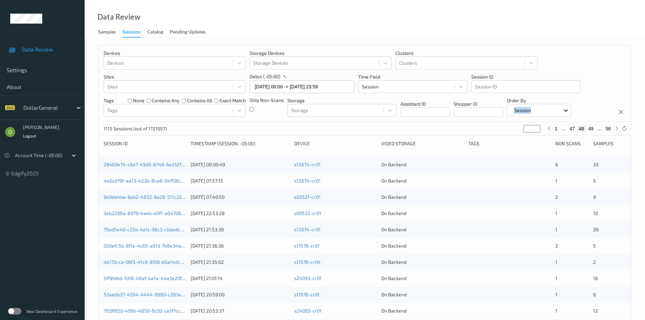
click at [569, 130] on button "47" at bounding box center [572, 129] width 9 height 6
click at [569, 130] on button "46" at bounding box center [572, 129] width 9 height 6
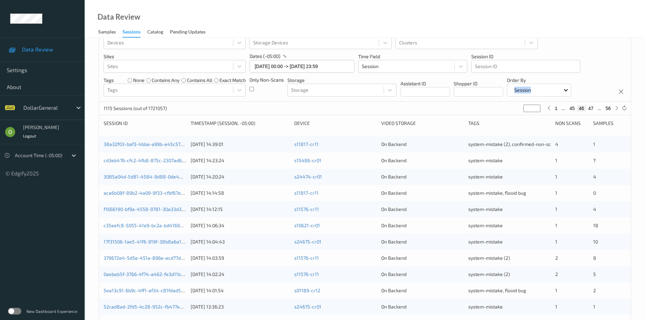
click at [593, 108] on button "47" at bounding box center [590, 108] width 9 height 6
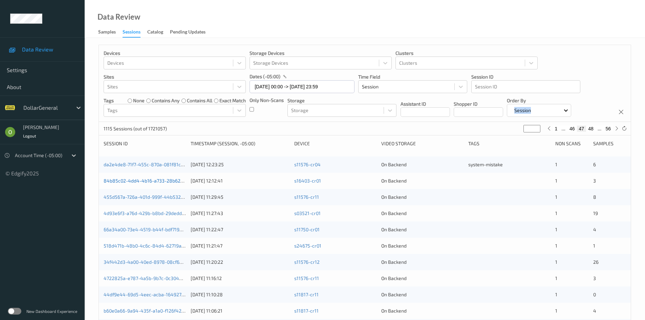
click at [168, 180] on link "84b85c02-4dd4-4b16-a733-28b62928d0cb" at bounding box center [152, 181] width 96 height 6
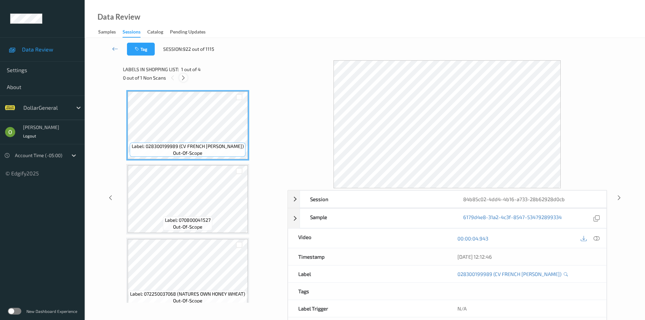
click at [181, 77] on icon at bounding box center [184, 78] width 6 height 6
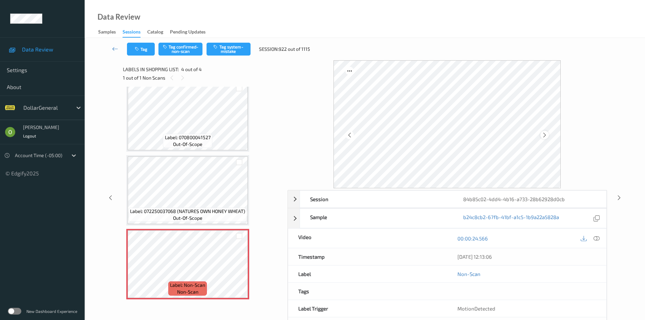
click at [545, 136] on icon at bounding box center [545, 135] width 6 height 6
click at [596, 240] on icon at bounding box center [597, 238] width 6 height 6
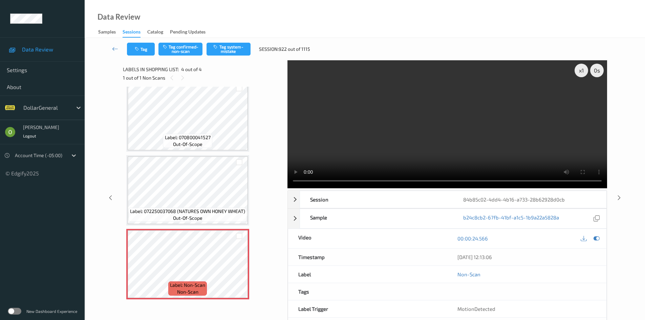
click at [361, 136] on video at bounding box center [448, 124] width 320 height 128
click at [585, 69] on div "x 1" at bounding box center [582, 71] width 14 height 14
click at [585, 69] on div "x 4" at bounding box center [582, 71] width 14 height 14
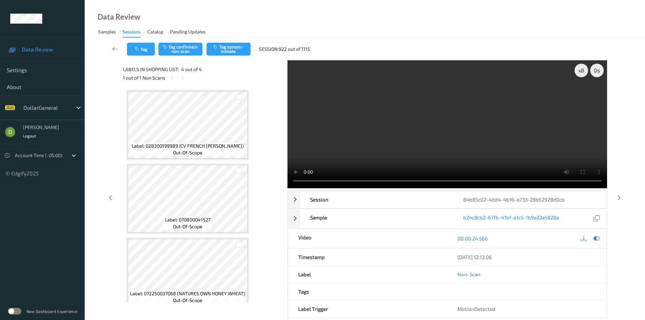
scroll to position [0, 0]
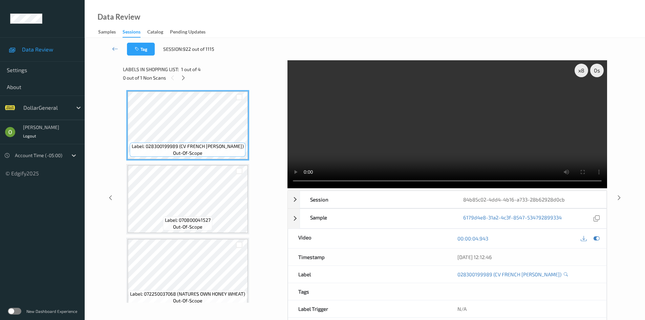
click at [446, 141] on video at bounding box center [448, 124] width 320 height 128
click at [452, 130] on video at bounding box center [448, 124] width 320 height 128
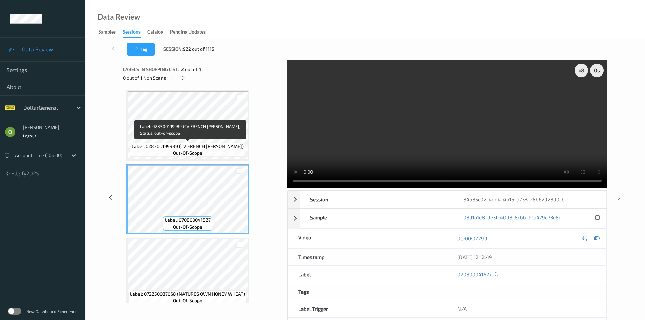
click at [220, 154] on div "Label: 028300199989 (CV FRENCH [PERSON_NAME]) out-of-scope" at bounding box center [188, 150] width 116 height 14
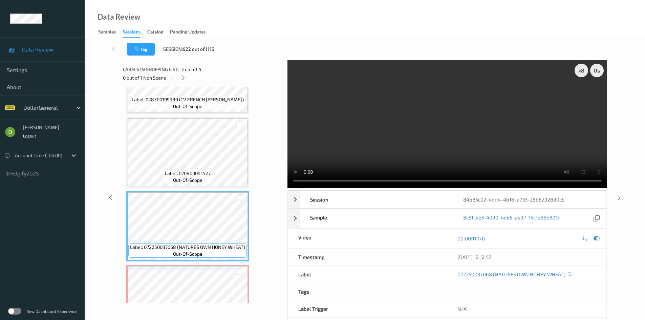
scroll to position [68, 0]
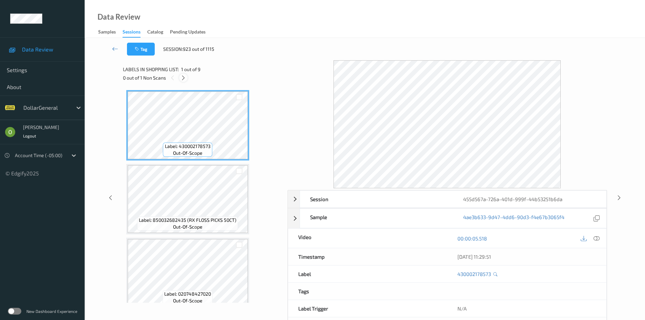
click at [185, 76] on icon at bounding box center [184, 78] width 6 height 6
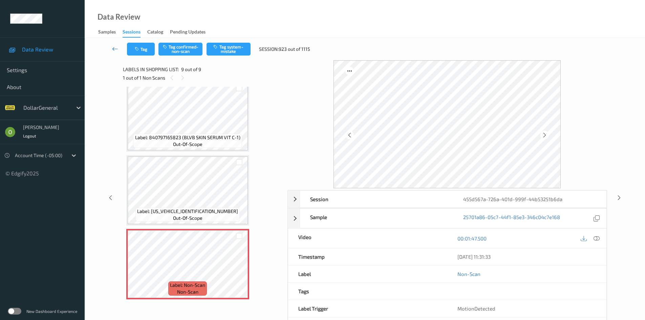
click at [118, 55] on link at bounding box center [115, 49] width 24 height 13
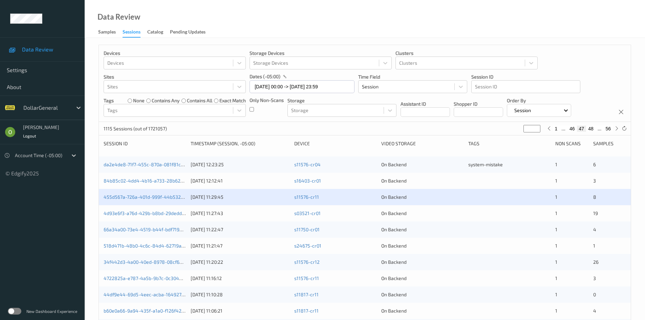
click at [435, 186] on div "84b85c02-4dd4-4b16-a733-28b62928d0cb [DATE] 12:12:41 s16403-cr01 On Backend 1 3" at bounding box center [365, 181] width 532 height 16
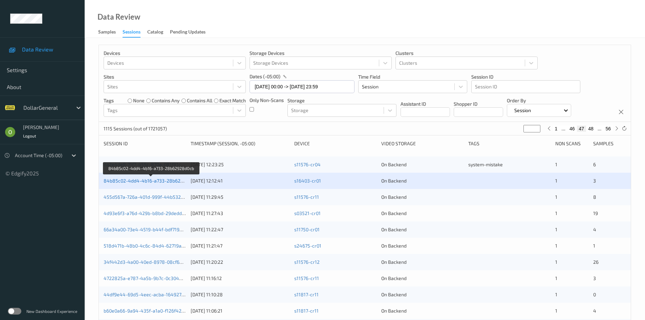
click at [177, 179] on link "84b85c02-4dd4-4b16-a733-28b62928d0cb" at bounding box center [152, 181] width 96 height 6
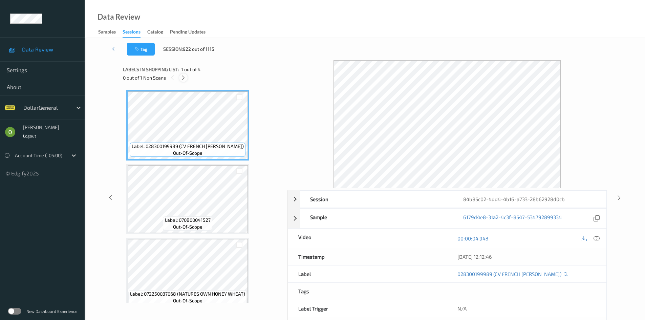
click at [182, 78] on icon at bounding box center [184, 78] width 6 height 6
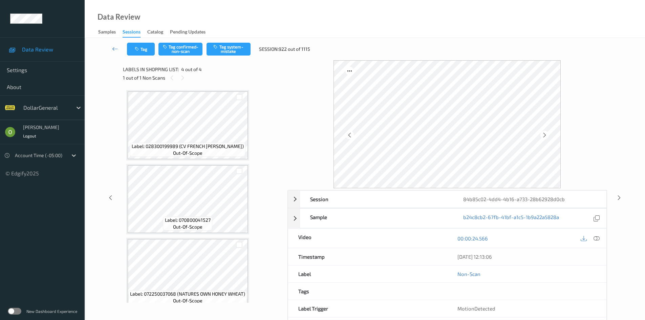
scroll to position [83, 0]
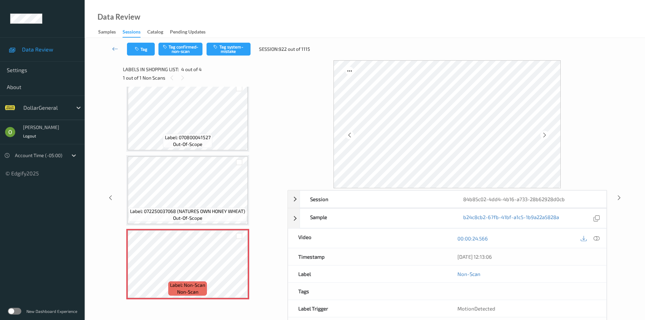
click at [602, 240] on div "00:00:24.566" at bounding box center [527, 238] width 159 height 19
click at [598, 239] on icon at bounding box center [597, 238] width 6 height 6
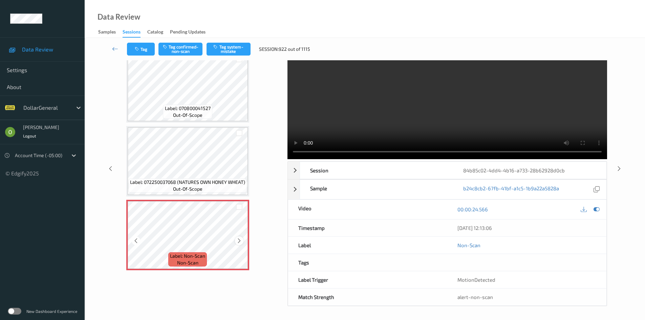
click at [241, 242] on icon at bounding box center [239, 241] width 6 height 6
click at [239, 243] on icon at bounding box center [239, 241] width 6 height 6
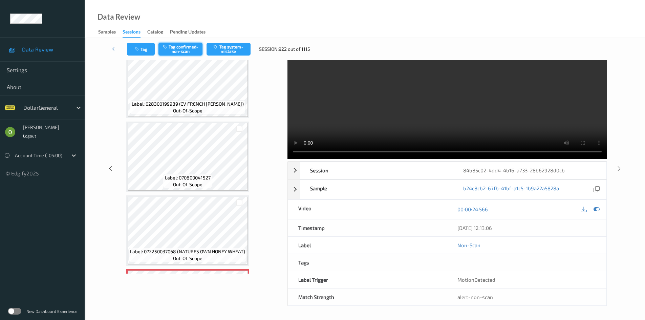
scroll to position [0, 0]
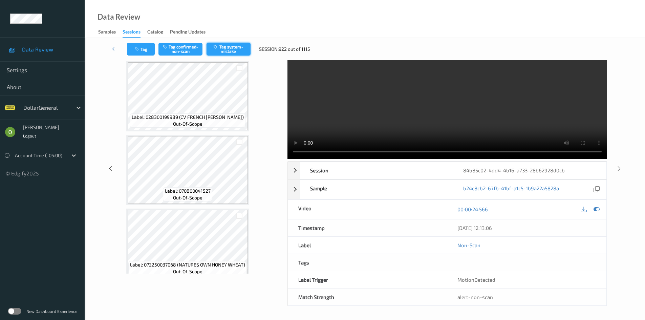
click at [235, 53] on button "Tag system-mistake" at bounding box center [229, 49] width 44 height 13
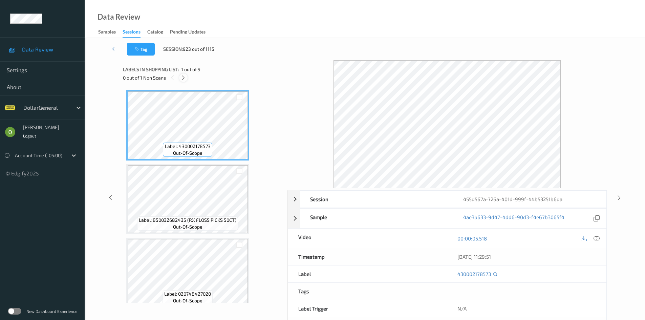
click at [185, 80] on icon at bounding box center [184, 78] width 6 height 6
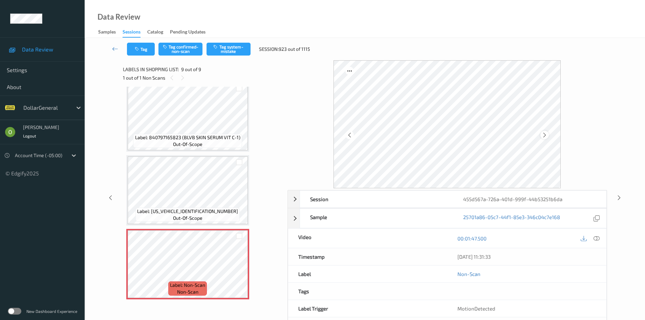
click at [545, 137] on icon at bounding box center [545, 135] width 6 height 6
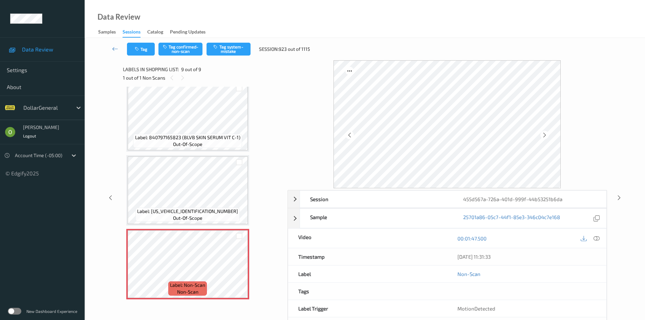
click at [545, 137] on icon at bounding box center [545, 135] width 6 height 6
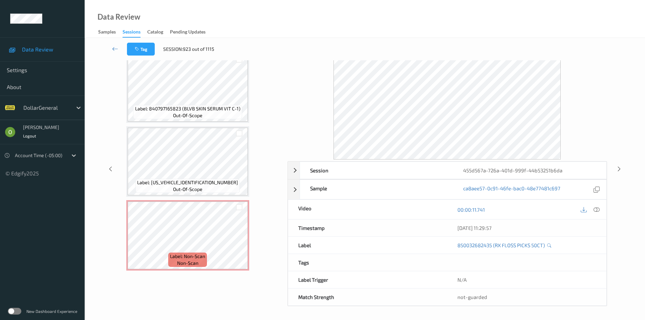
scroll to position [29, 0]
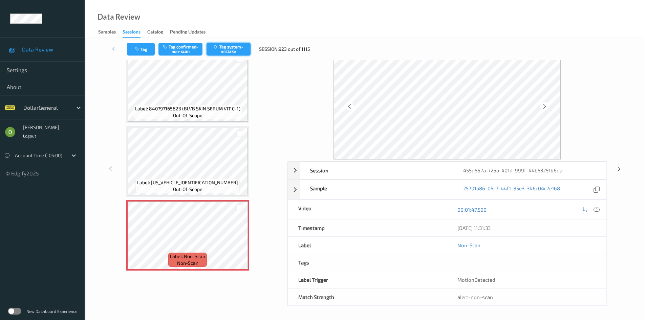
click at [246, 49] on button "Tag system-mistake" at bounding box center [229, 49] width 44 height 13
click at [318, 123] on div at bounding box center [448, 96] width 320 height 128
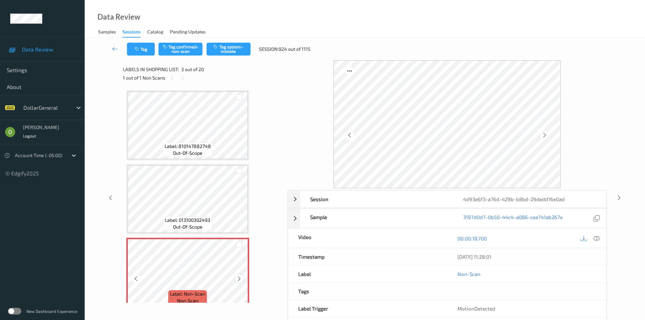
click at [241, 281] on icon at bounding box center [239, 279] width 6 height 6
click at [238, 49] on button "Tag system-mistake" at bounding box center [229, 49] width 44 height 13
click at [283, 126] on div "Session 4d93e6f3-a76d-429b-b8bd-29dedd16e0ad Session ID 4d93e6f3-a76d-429b-b8bd…" at bounding box center [365, 197] width 484 height 275
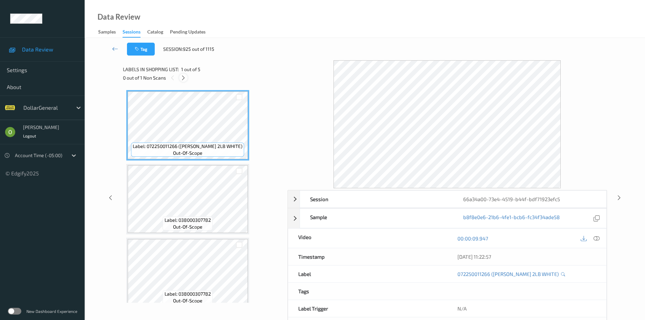
click at [181, 79] on icon at bounding box center [184, 78] width 6 height 6
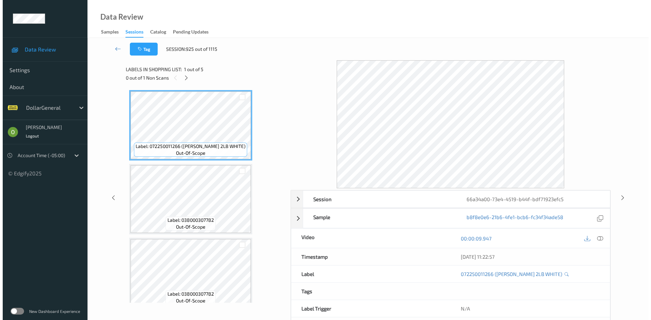
scroll to position [157, 0]
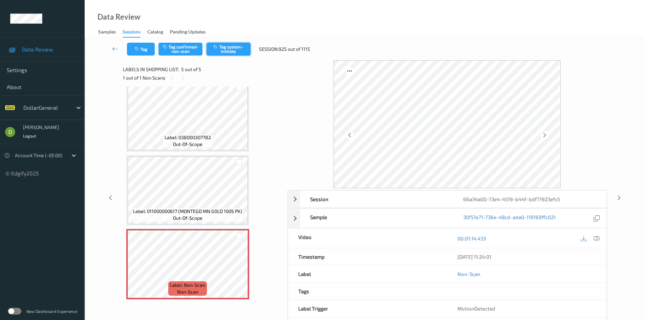
click at [221, 45] on button "Tag system-mistake" at bounding box center [229, 49] width 44 height 13
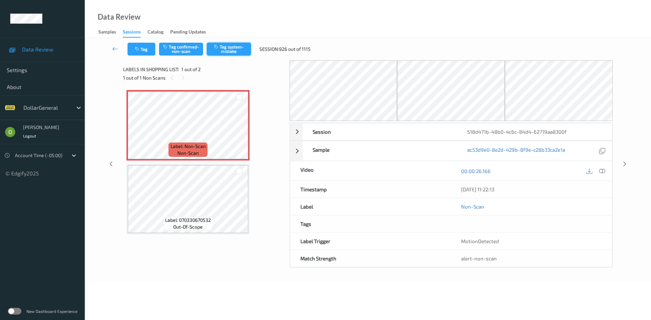
click at [223, 50] on button "Tag system-mistake" at bounding box center [229, 49] width 44 height 13
click at [138, 48] on icon "button" at bounding box center [138, 49] width 6 height 5
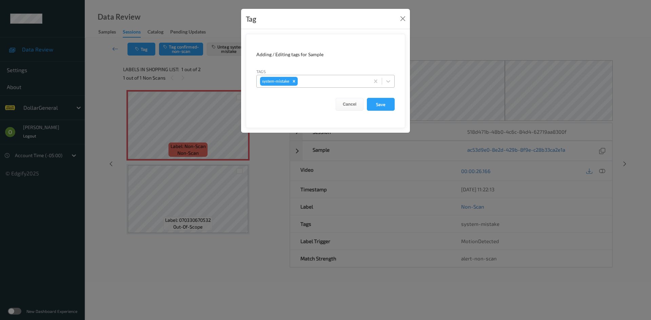
click at [347, 76] on div "system-mistake" at bounding box center [312, 82] width 113 height 12
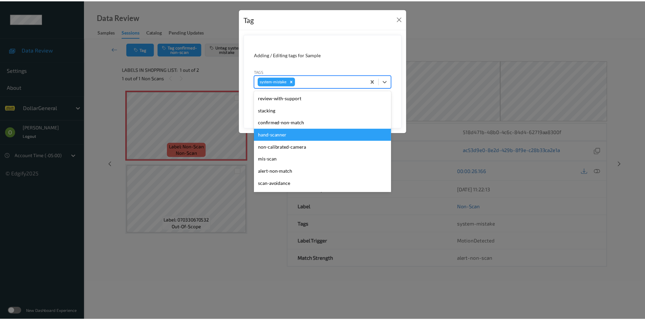
scroll to position [169, 0]
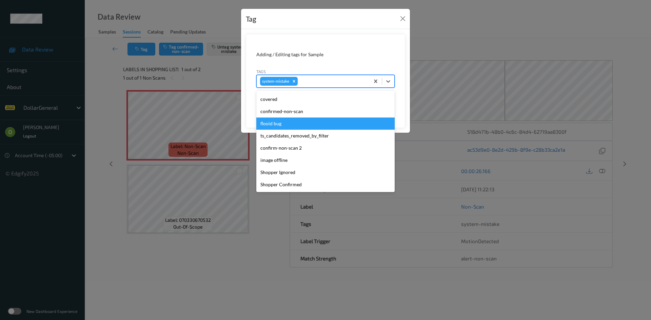
click at [297, 123] on div "flooid bug" at bounding box center [325, 124] width 138 height 12
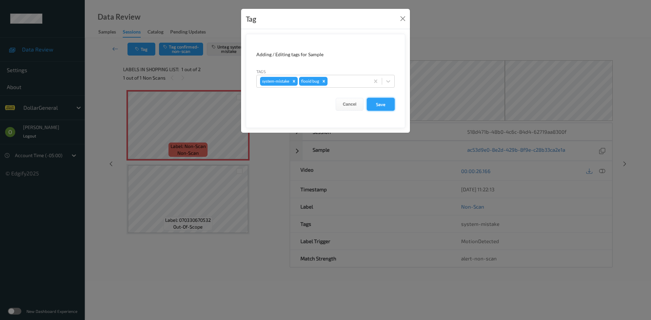
click at [390, 105] on button "Save" at bounding box center [381, 104] width 28 height 13
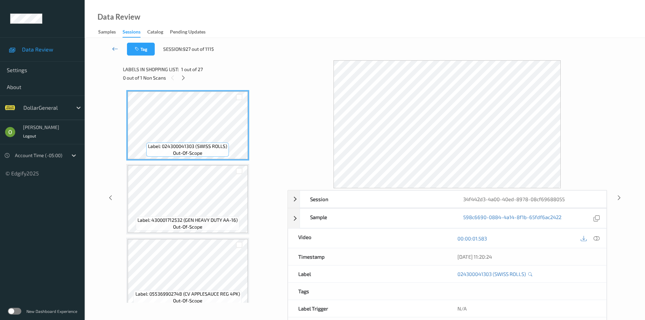
click at [107, 47] on link at bounding box center [115, 49] width 24 height 13
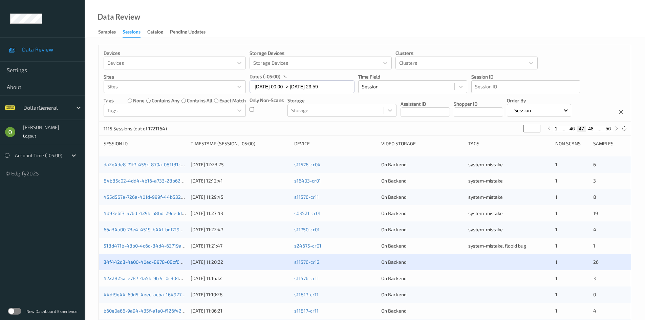
click at [175, 262] on link "34f442d3-4a00-40ed-8978-08cf69688055" at bounding box center [152, 262] width 96 height 6
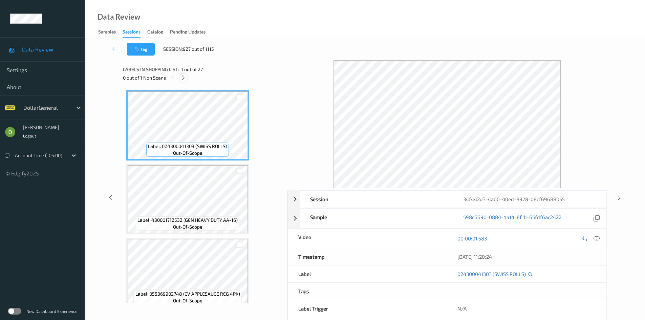
click at [181, 77] on icon at bounding box center [184, 78] width 6 height 6
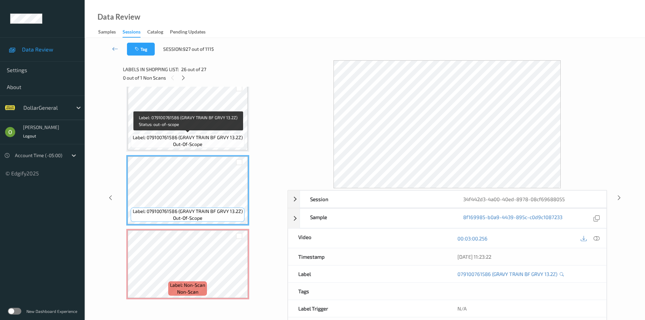
click at [217, 137] on span "Label: 079100761586 (GRAVY TRAIN BF GRVY 13.2Z)" at bounding box center [188, 137] width 110 height 7
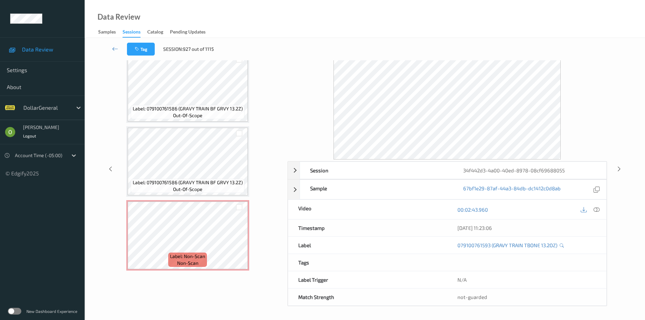
scroll to position [29, 0]
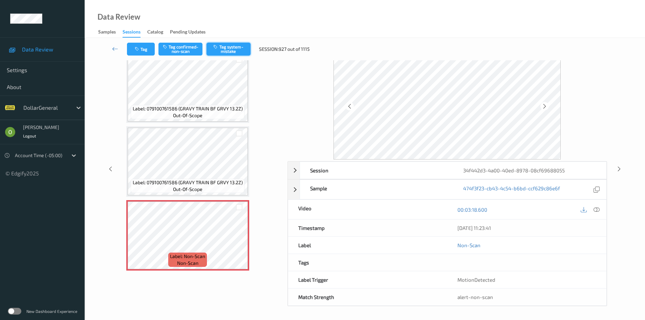
click at [227, 53] on button "Tag system-mistake" at bounding box center [229, 49] width 44 height 13
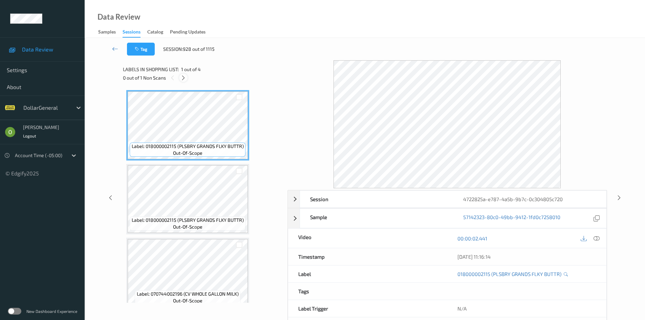
click at [182, 81] on icon at bounding box center [184, 78] width 6 height 6
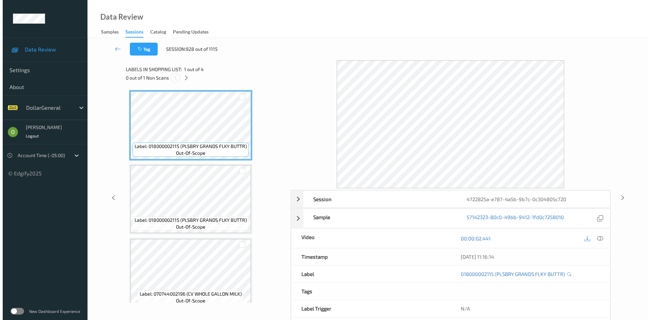
scroll to position [83, 0]
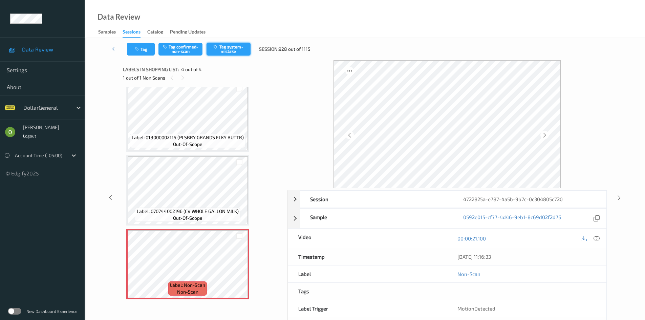
click at [227, 44] on button "Tag system-mistake" at bounding box center [229, 49] width 44 height 13
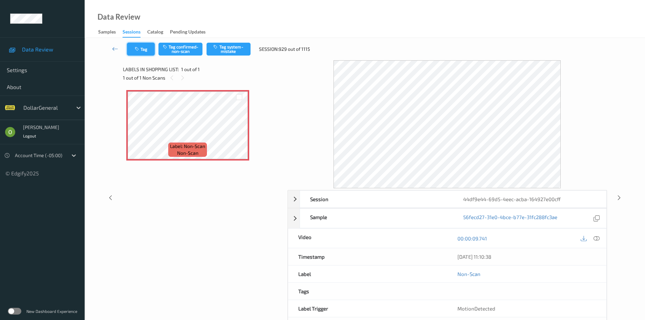
click at [140, 50] on icon "button" at bounding box center [138, 49] width 6 height 5
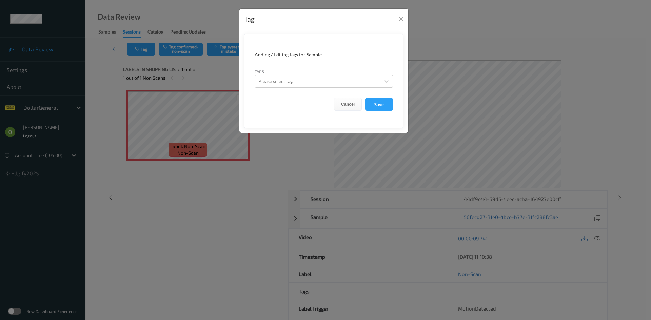
click at [298, 88] on form "Adding / Editing tags for Sample Tags Please select tag Cancel Save" at bounding box center [323, 81] width 159 height 94
click at [304, 82] on div at bounding box center [317, 81] width 118 height 8
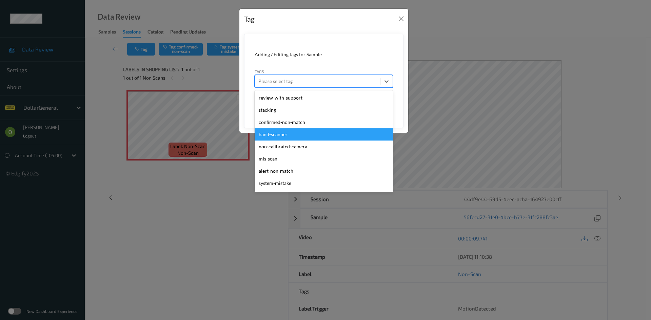
scroll to position [182, 0]
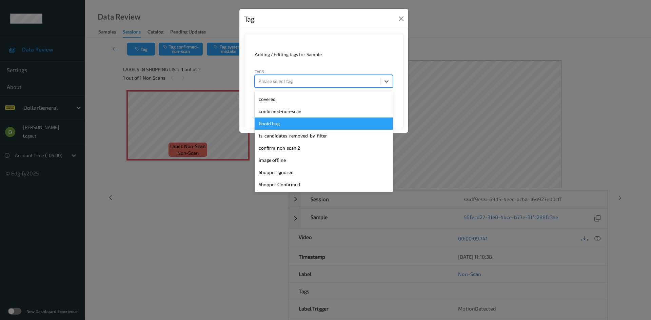
click at [310, 127] on div "flooid bug" at bounding box center [323, 124] width 138 height 12
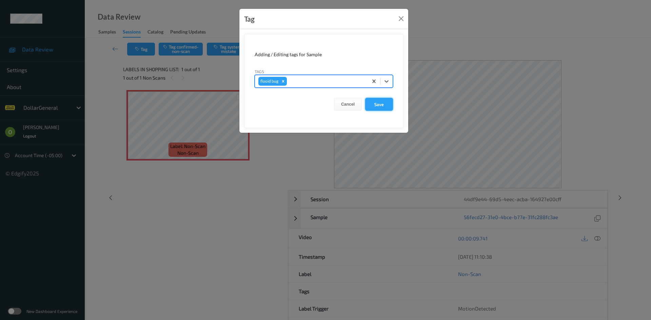
click at [387, 108] on button "Save" at bounding box center [379, 104] width 28 height 13
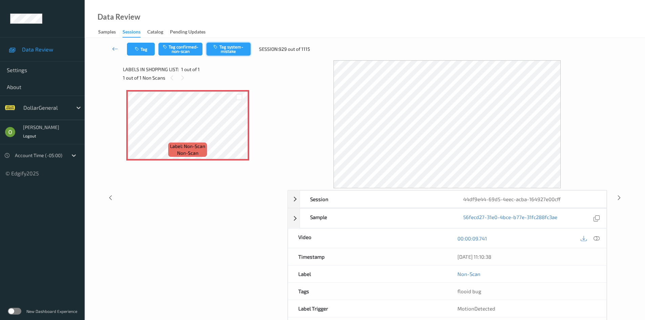
click at [228, 48] on button "Tag system-mistake" at bounding box center [229, 49] width 44 height 13
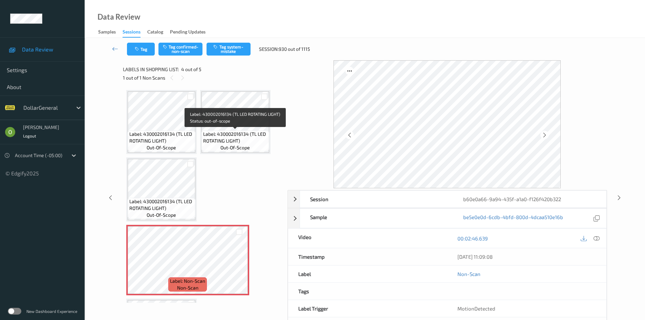
click at [230, 131] on span "Label: 430002016134 (TL LED ROTATING LIGHT)" at bounding box center [235, 138] width 64 height 14
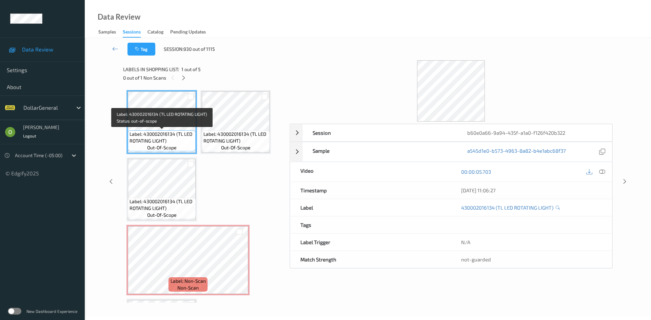
click at [152, 148] on span "out-of-scope" at bounding box center [161, 147] width 29 height 7
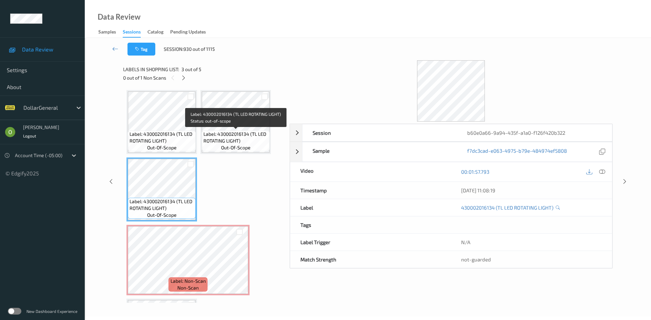
click at [230, 138] on span "Label: 430002016134 (TL LED ROTATING LIGHT)" at bounding box center [235, 138] width 64 height 14
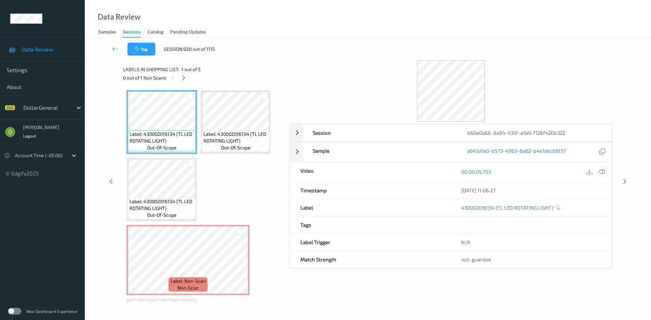
click at [603, 172] on icon at bounding box center [602, 172] width 6 height 6
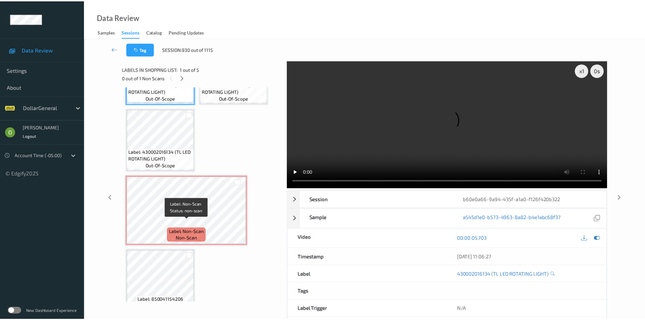
scroll to position [63, 0]
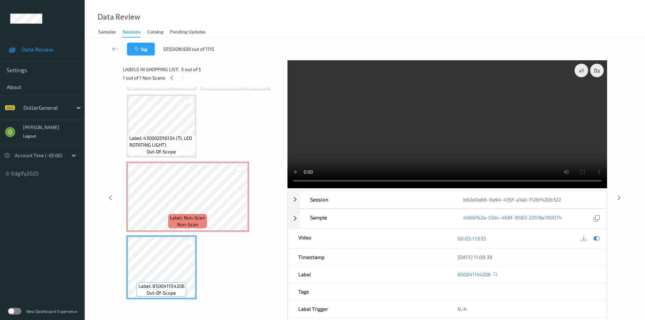
click at [532, 123] on video at bounding box center [448, 124] width 320 height 128
click at [529, 124] on video at bounding box center [448, 124] width 320 height 128
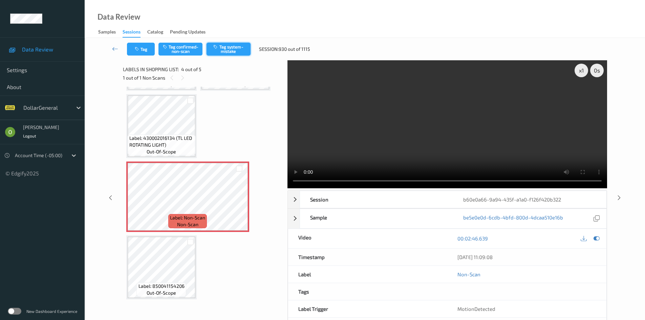
click at [230, 52] on button "Tag system-mistake" at bounding box center [229, 49] width 44 height 13
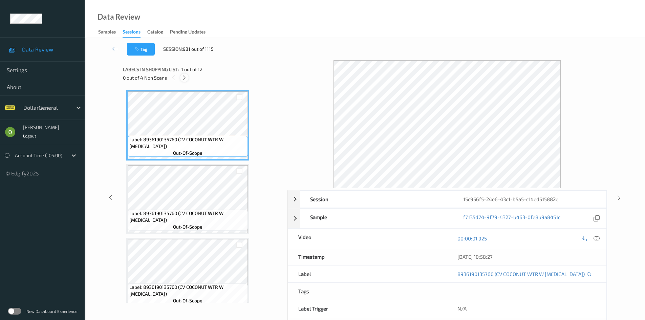
click at [183, 80] on icon at bounding box center [185, 78] width 6 height 6
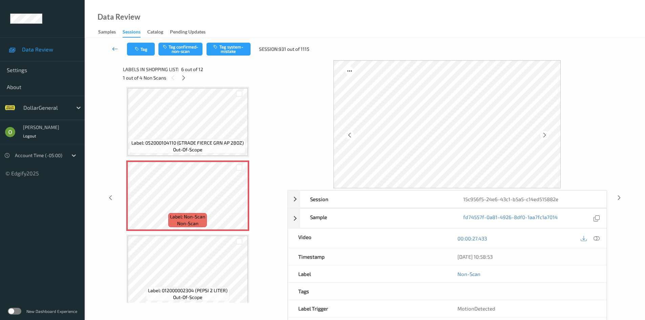
click at [114, 53] on link at bounding box center [115, 49] width 24 height 13
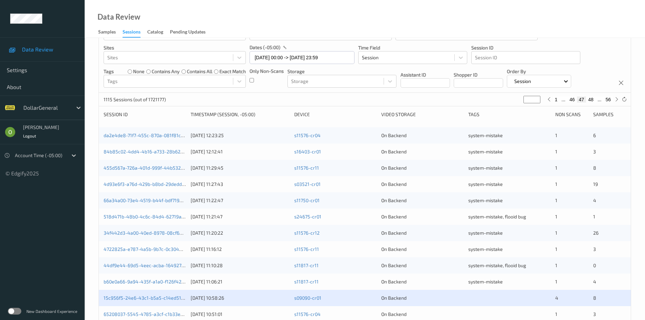
scroll to position [20, 0]
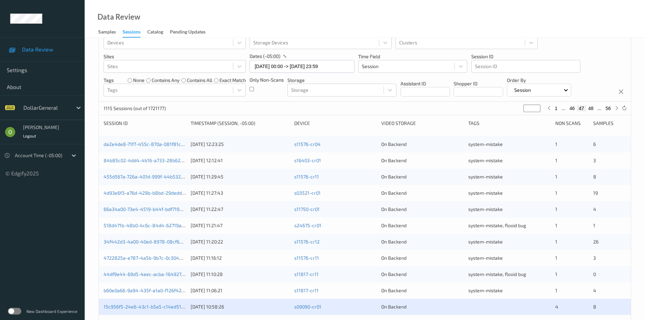
click at [593, 109] on button "48" at bounding box center [590, 108] width 9 height 6
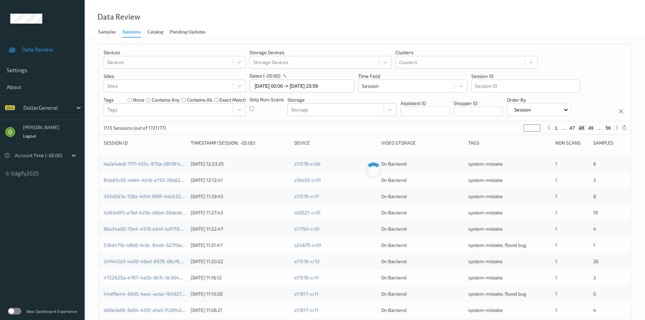
scroll to position [0, 0]
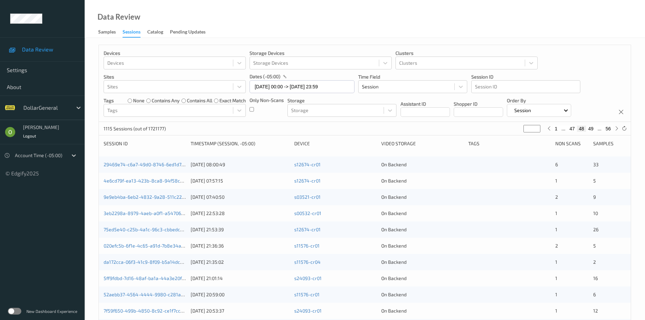
click at [592, 128] on button "49" at bounding box center [590, 129] width 9 height 6
click at [593, 129] on button "50" at bounding box center [590, 129] width 9 height 6
click at [593, 129] on button "51" at bounding box center [590, 129] width 9 height 6
click at [575, 128] on button "50" at bounding box center [572, 129] width 9 height 6
click at [586, 129] on button "50" at bounding box center [581, 129] width 9 height 6
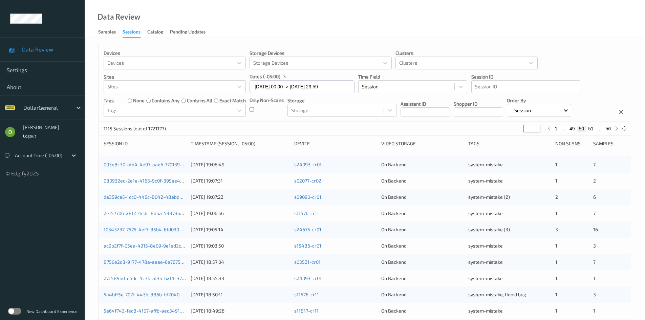
click at [593, 130] on button "51" at bounding box center [590, 129] width 9 height 6
click at [593, 130] on button "52" at bounding box center [590, 129] width 9 height 6
click at [573, 130] on button "51" at bounding box center [572, 129] width 9 height 6
click at [569, 129] on button "50" at bounding box center [572, 129] width 9 height 6
click at [569, 129] on button "49" at bounding box center [572, 129] width 9 height 6
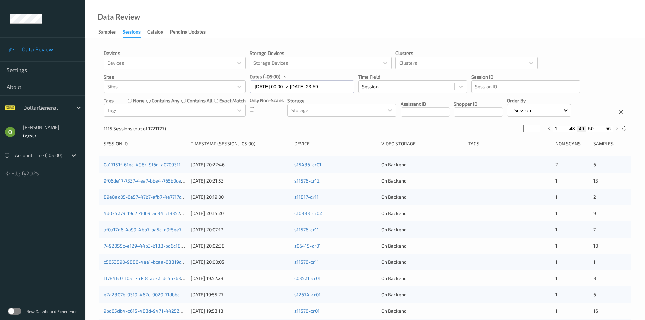
click at [569, 129] on button "48" at bounding box center [572, 129] width 9 height 6
click at [569, 129] on button "47" at bounding box center [572, 129] width 9 height 6
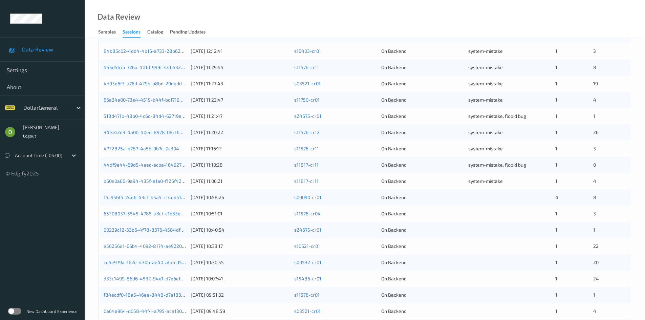
scroll to position [136, 0]
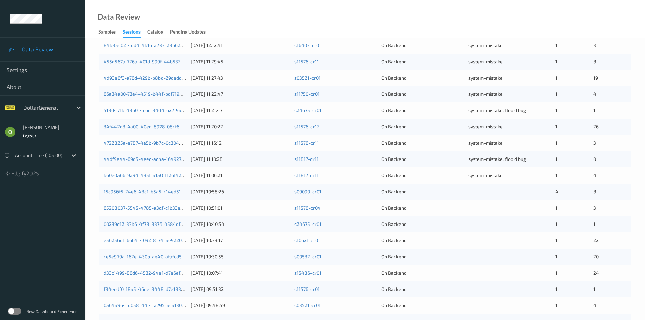
click at [511, 184] on div "15c956f5-24e6-43c1-b5a5-c14ed515882e [DATE] 10:58:26 s09090-cr01 On Backend 4 8" at bounding box center [365, 192] width 532 height 16
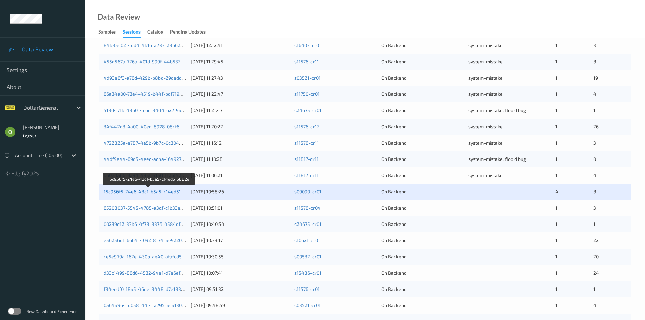
click at [123, 191] on link "15c956f5-24e6-43c1-b5a5-c14ed515882e" at bounding box center [150, 192] width 92 height 6
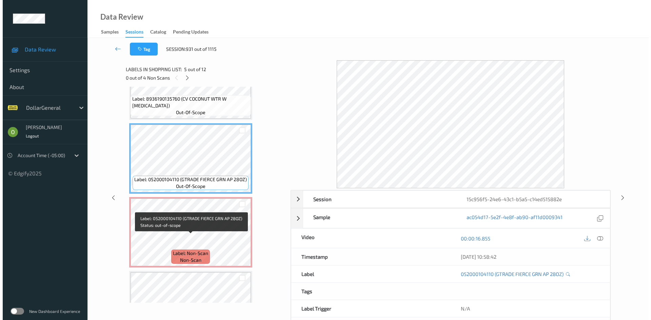
scroll to position [271, 0]
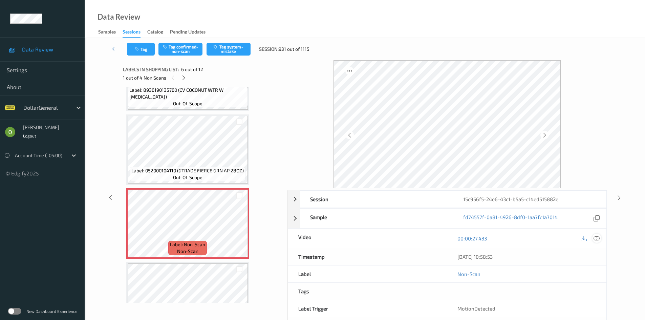
click at [595, 237] on icon at bounding box center [597, 238] width 6 height 6
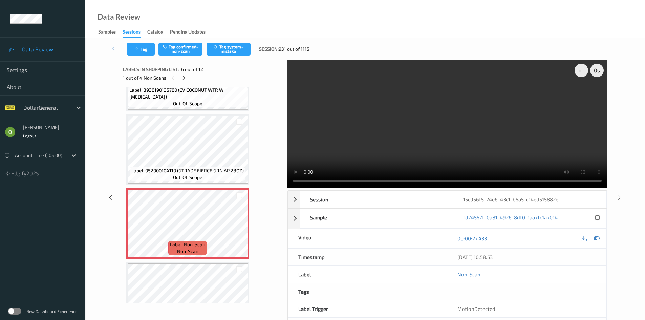
click at [440, 127] on video at bounding box center [448, 124] width 320 height 128
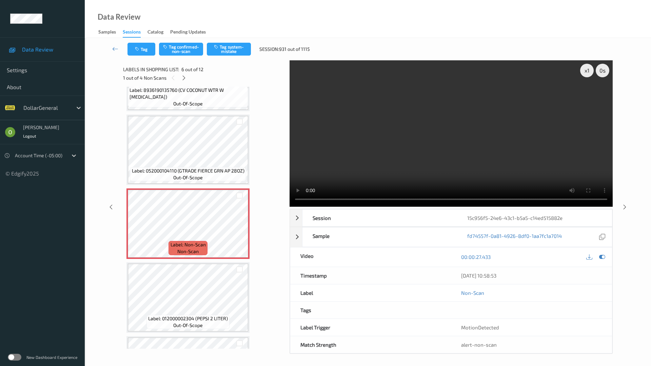
click at [439, 156] on video at bounding box center [450, 133] width 323 height 146
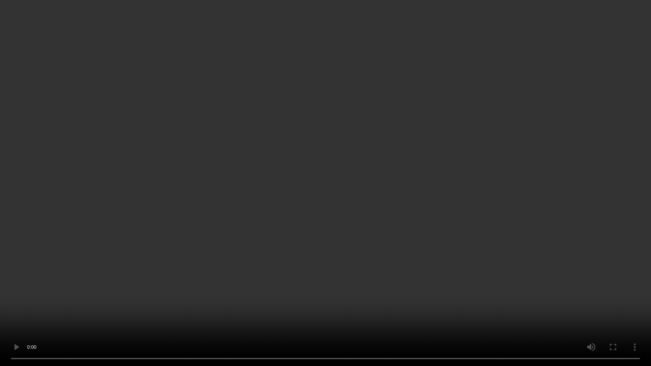
click at [332, 182] on video at bounding box center [325, 183] width 651 height 366
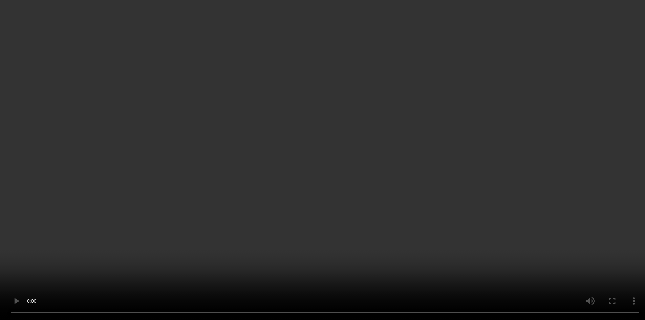
click at [314, 128] on video at bounding box center [322, 160] width 645 height 320
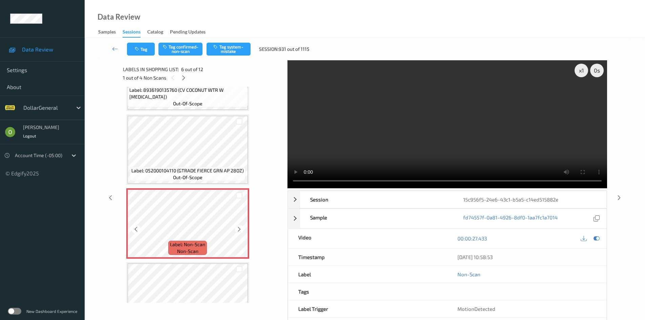
click at [200, 176] on span "out-of-scope" at bounding box center [187, 177] width 29 height 7
click at [347, 156] on video at bounding box center [448, 124] width 320 height 128
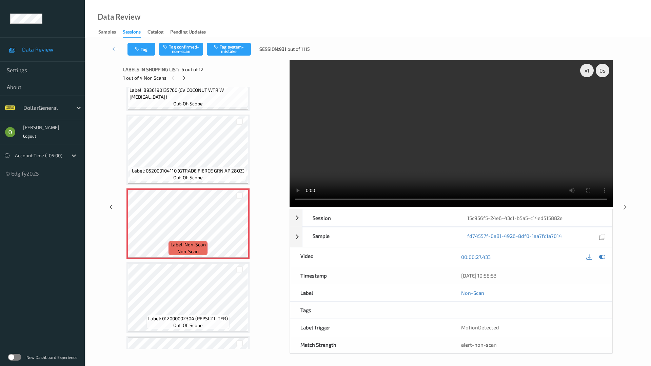
click at [347, 185] on video at bounding box center [450, 133] width 323 height 146
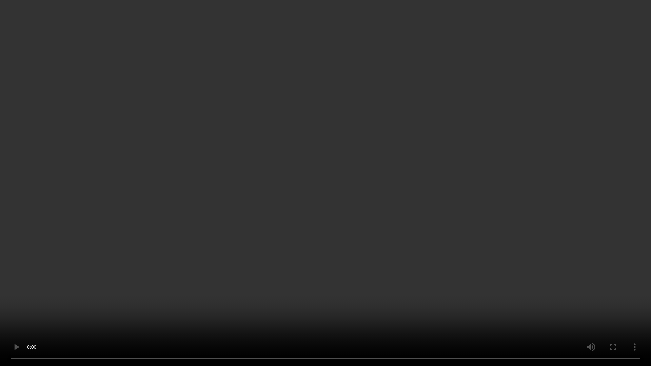
click at [348, 171] on video at bounding box center [325, 183] width 651 height 366
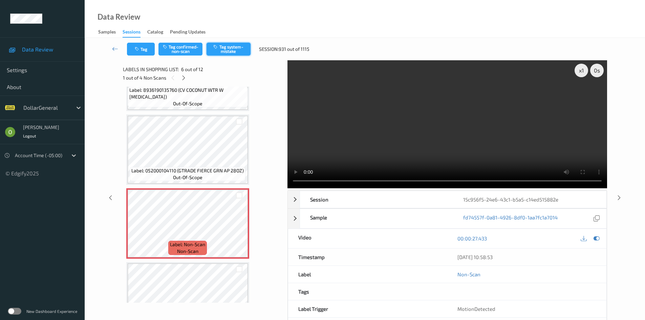
click at [223, 51] on button "Tag system-mistake" at bounding box center [229, 49] width 44 height 13
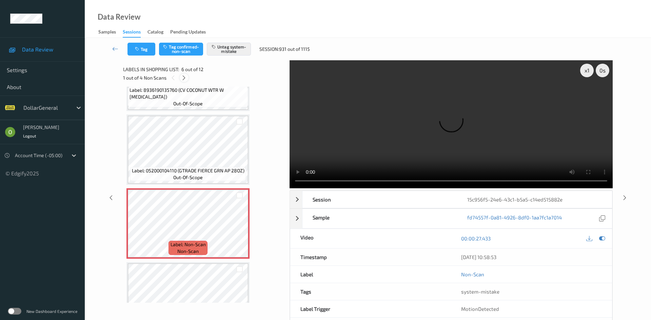
click at [184, 79] on icon at bounding box center [184, 78] width 6 height 6
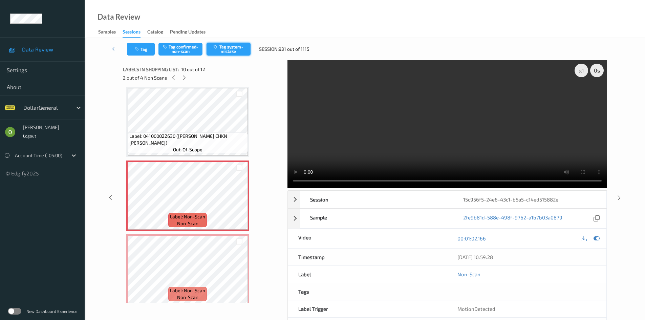
click at [223, 50] on button "Tag system-mistake" at bounding box center [229, 49] width 44 height 13
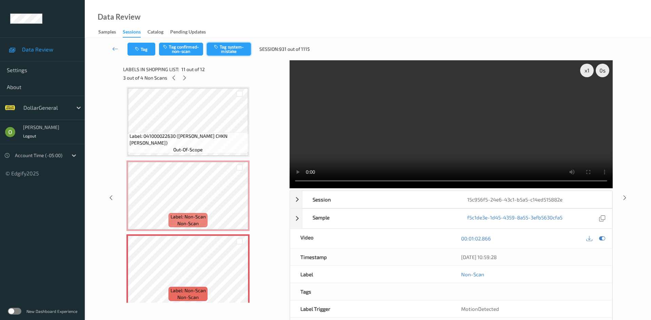
click at [225, 55] on button "Tag system-mistake" at bounding box center [229, 49] width 44 height 13
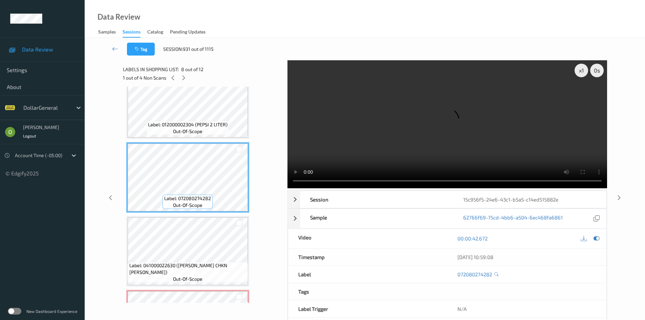
scroll to position [436, 0]
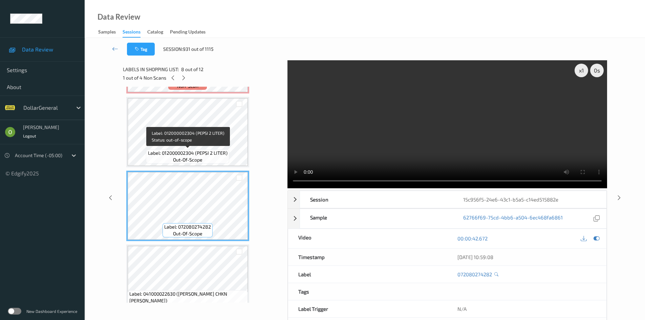
click at [197, 150] on span "Label: 012000002304 (PEPSI 2 LITER)" at bounding box center [188, 153] width 80 height 7
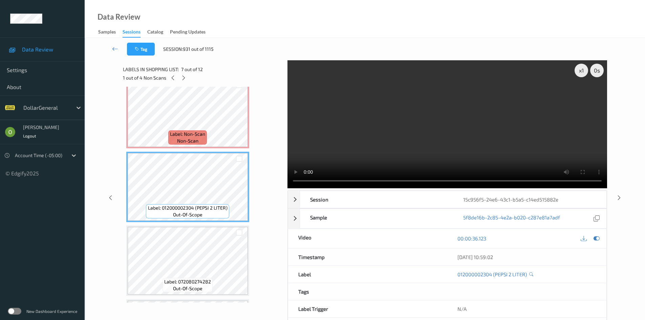
scroll to position [369, 0]
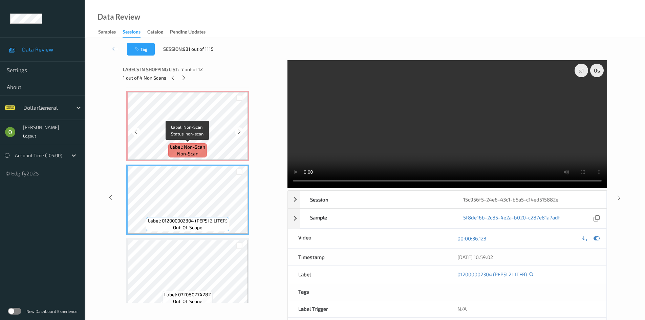
click at [199, 143] on div "Label: Non-Scan non-scan" at bounding box center [187, 150] width 39 height 14
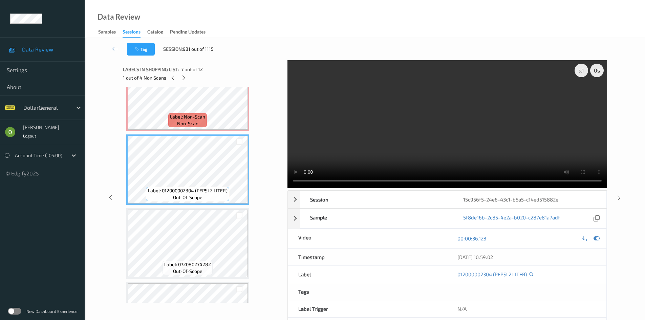
scroll to position [403, 0]
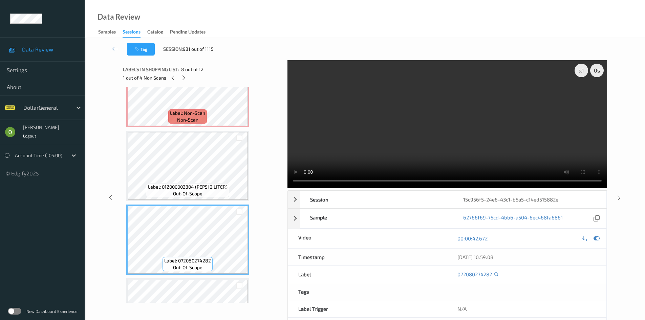
click at [397, 138] on video at bounding box center [448, 124] width 320 height 128
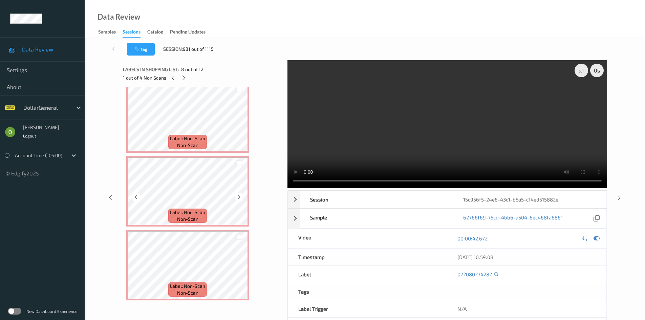
scroll to position [674, 0]
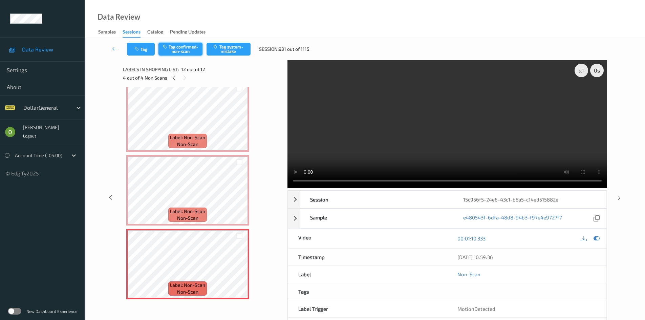
click at [191, 52] on button "Tag confirmed-non-scan" at bounding box center [181, 49] width 44 height 13
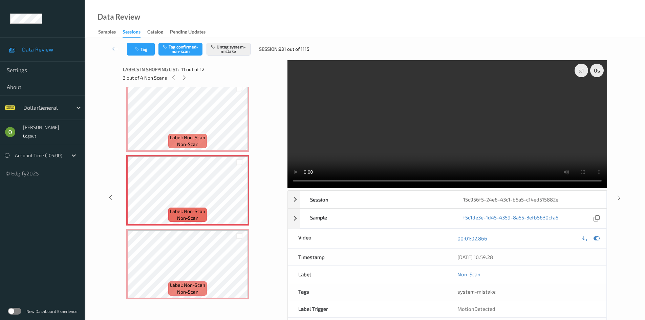
click at [481, 105] on video at bounding box center [448, 124] width 320 height 128
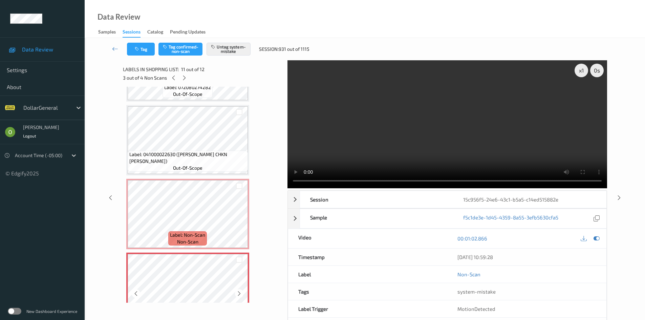
scroll to position [538, 0]
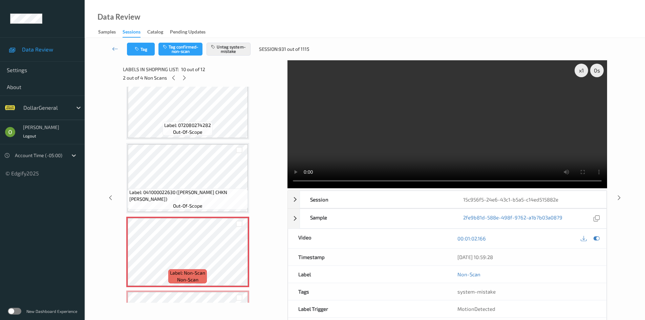
click at [463, 129] on video at bounding box center [448, 124] width 320 height 128
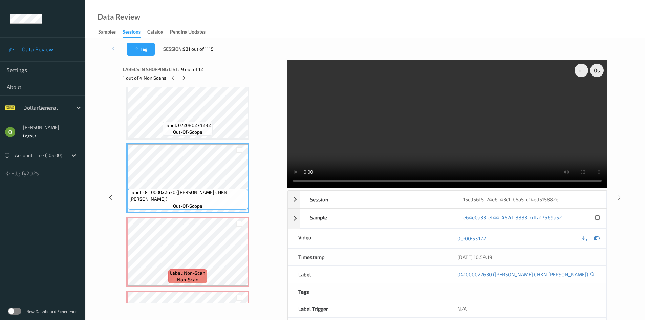
click at [318, 140] on video at bounding box center [448, 124] width 320 height 128
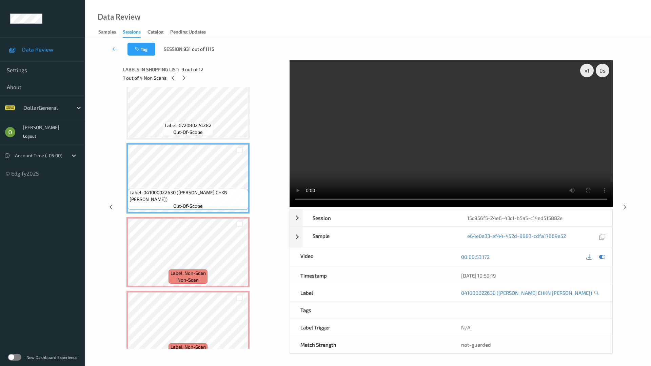
click at [336, 164] on video at bounding box center [450, 133] width 323 height 146
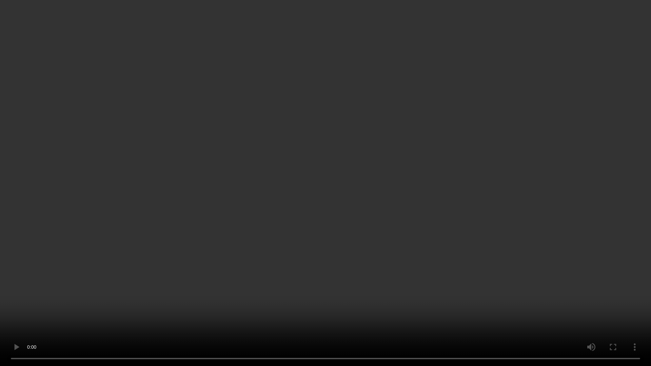
click at [221, 205] on video at bounding box center [325, 183] width 651 height 366
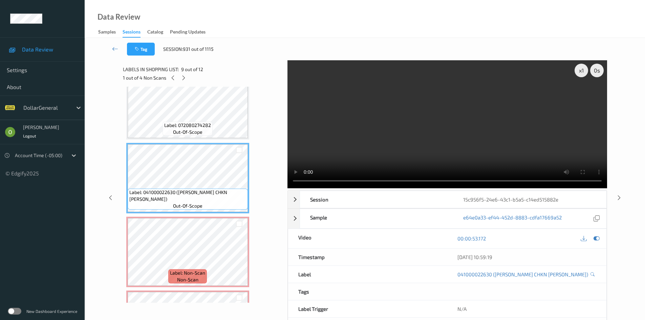
click at [350, 130] on video at bounding box center [448, 124] width 320 height 128
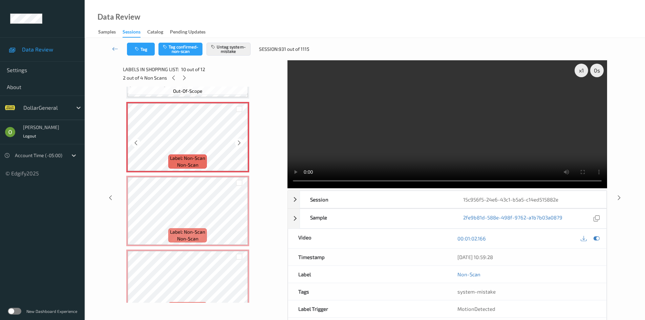
scroll to position [674, 0]
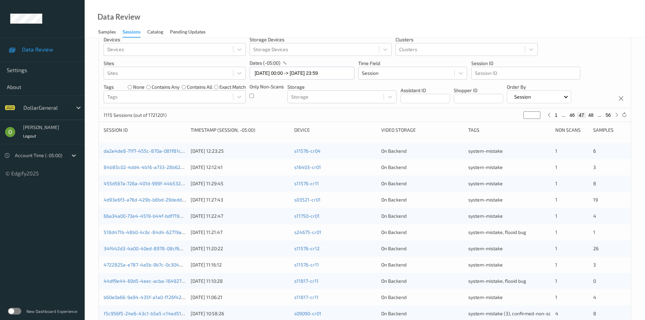
scroll to position [183, 0]
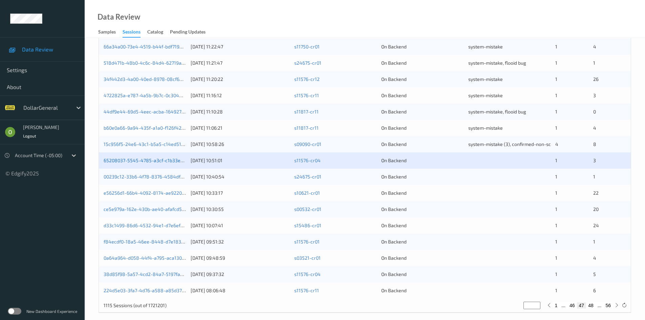
click at [171, 159] on link "65208037-5545-4785-a3cf-c1b33e5c9921" at bounding box center [150, 161] width 92 height 6
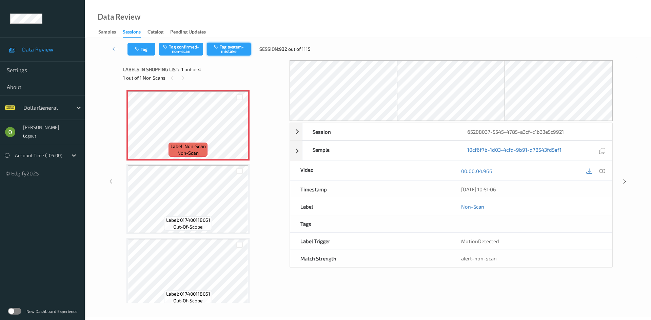
click at [233, 52] on button "Tag system-mistake" at bounding box center [229, 49] width 44 height 13
click at [144, 53] on button "Tag" at bounding box center [141, 49] width 28 height 13
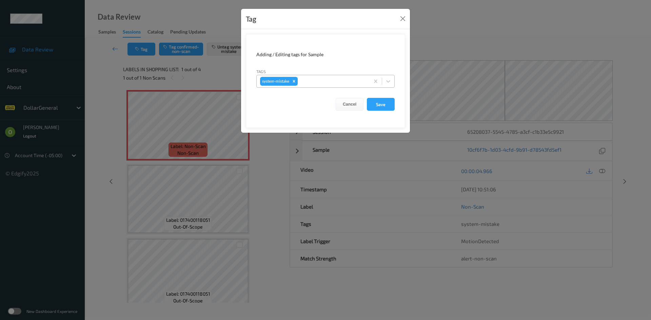
click at [350, 85] on div at bounding box center [332, 81] width 67 height 8
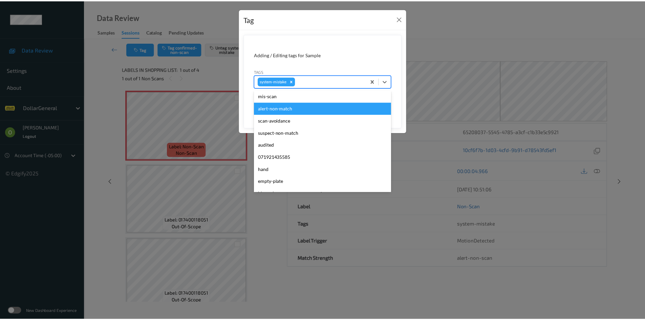
scroll to position [169, 0]
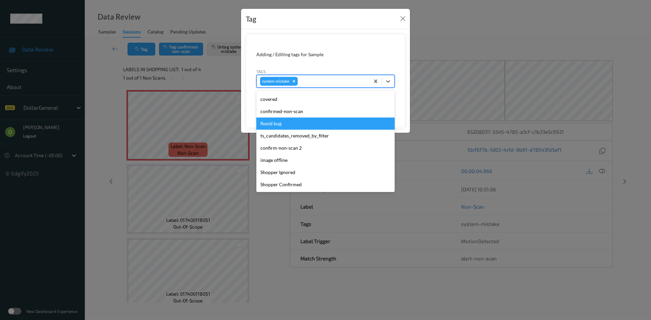
click at [301, 124] on div "flooid bug" at bounding box center [325, 124] width 138 height 12
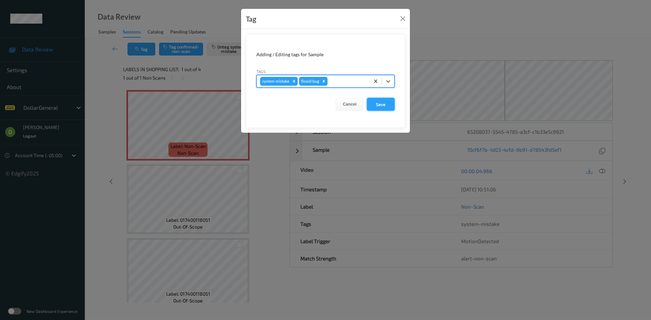
click at [383, 108] on button "Save" at bounding box center [381, 104] width 28 height 13
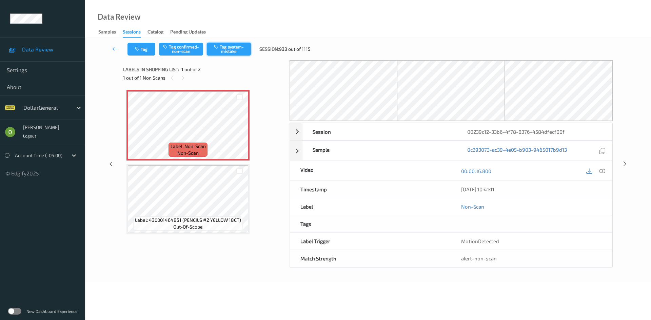
click at [229, 48] on button "Tag system-mistake" at bounding box center [229, 49] width 44 height 13
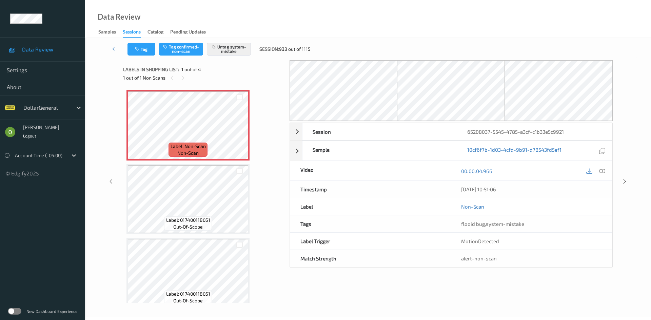
click at [142, 42] on div "Tag Tag confirmed-non-scan Untag system-mistake Session: 933 out of 1115" at bounding box center [368, 49] width 538 height 22
click at [118, 51] on icon at bounding box center [115, 48] width 6 height 7
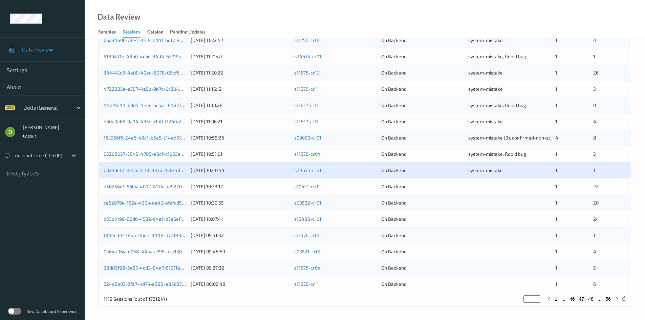
scroll to position [190, 0]
click at [130, 167] on link "00239c12-33b6-4f78-8376-4584dfecf00f" at bounding box center [149, 170] width 91 height 6
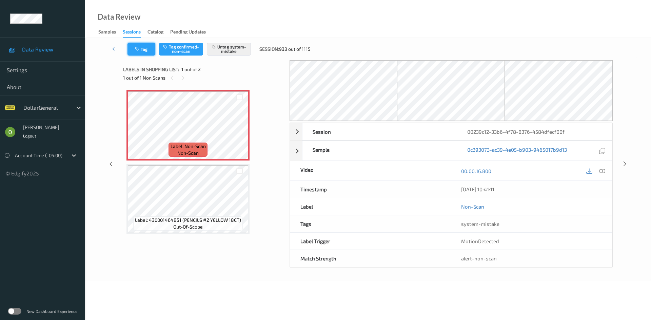
click at [149, 52] on button "Tag" at bounding box center [141, 49] width 28 height 13
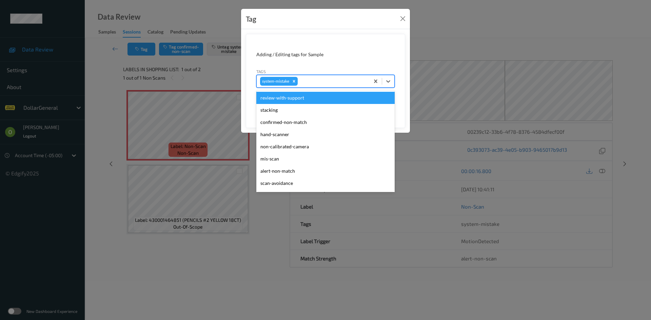
click at [364, 84] on div at bounding box center [332, 81] width 67 height 8
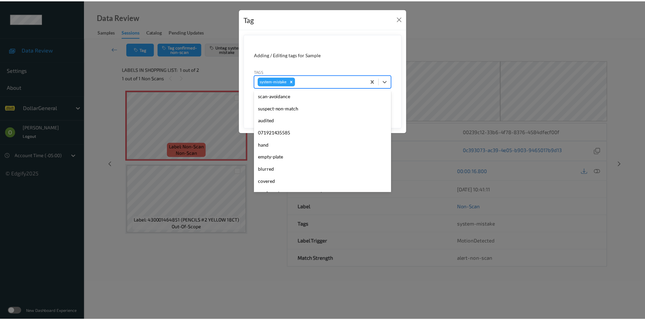
scroll to position [169, 0]
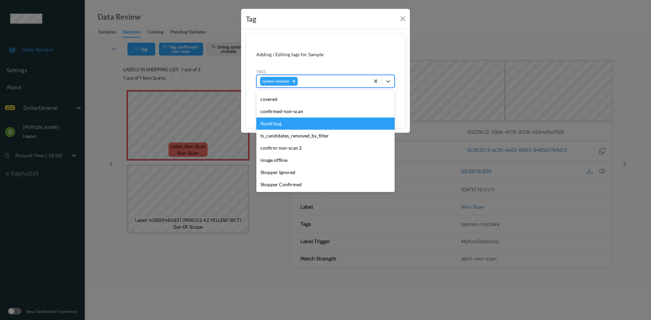
click at [306, 124] on div "flooid bug" at bounding box center [325, 124] width 138 height 12
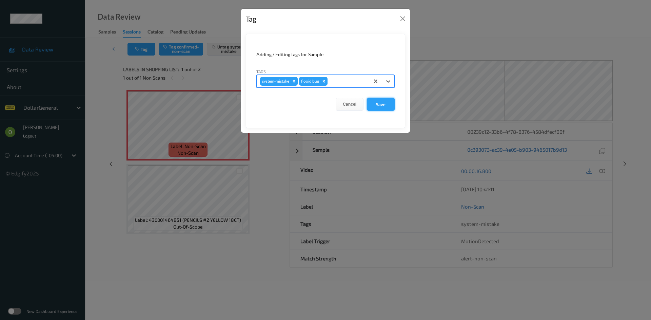
click at [380, 104] on button "Save" at bounding box center [381, 104] width 28 height 13
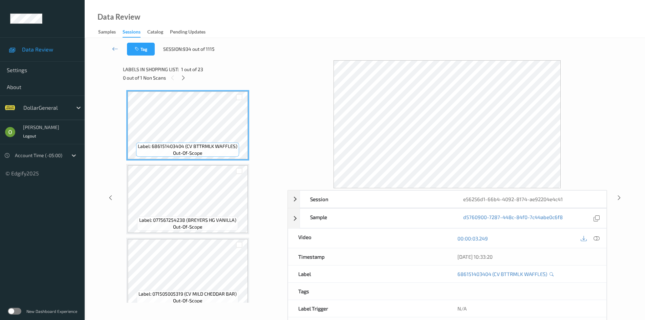
click at [185, 82] on div "0 out of 1 Non Scans" at bounding box center [203, 78] width 160 height 8
click at [185, 80] on icon at bounding box center [184, 78] width 6 height 6
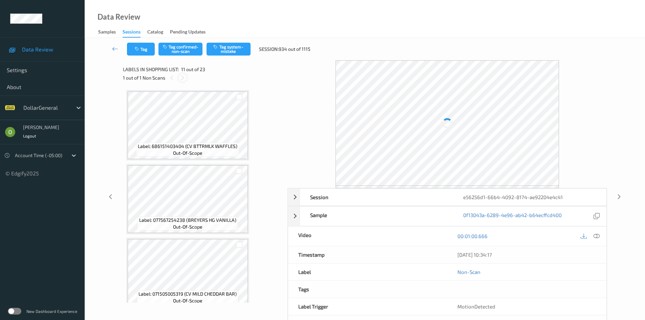
scroll to position [668, 0]
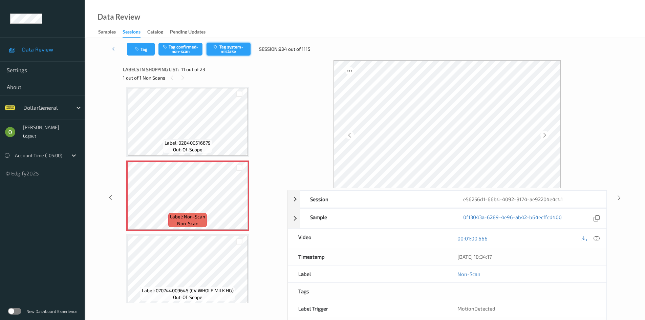
click at [242, 46] on button "Tag system-mistake" at bounding box center [229, 49] width 44 height 13
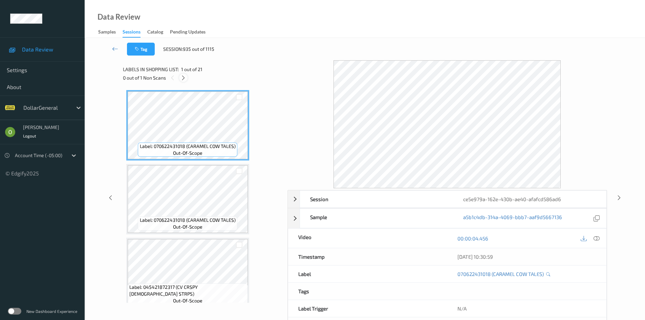
click at [180, 78] on div at bounding box center [183, 78] width 8 height 8
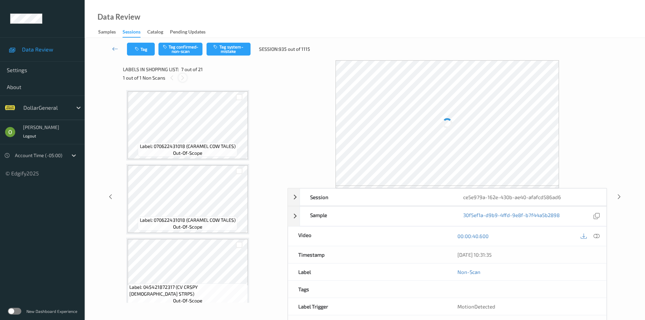
scroll to position [373, 0]
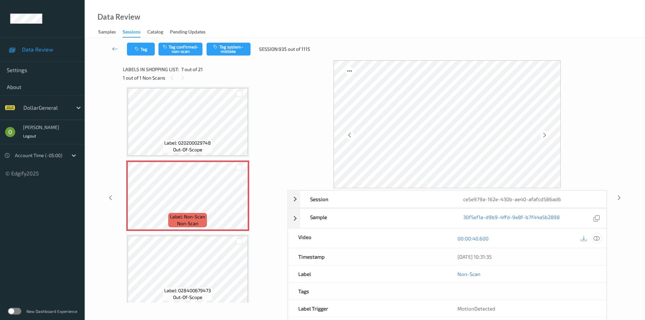
click at [598, 238] on icon at bounding box center [597, 238] width 6 height 6
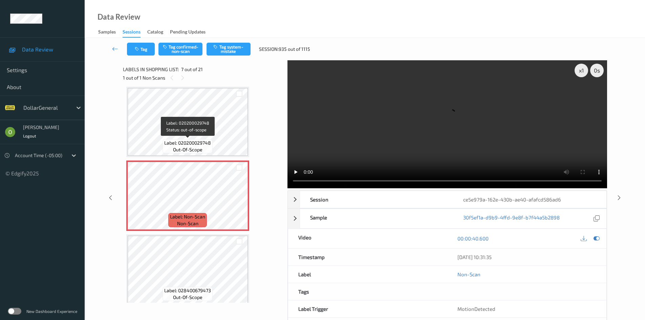
click at [174, 140] on span "Label: 020200029748" at bounding box center [187, 143] width 47 height 7
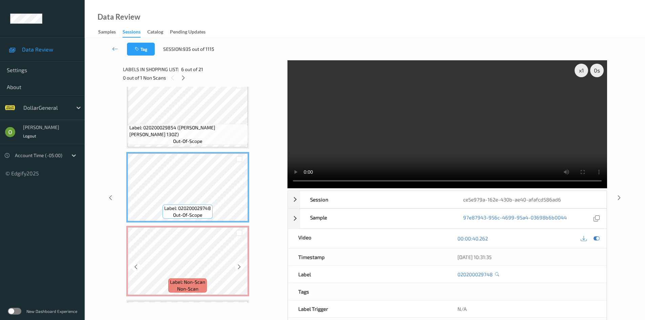
scroll to position [305, 0]
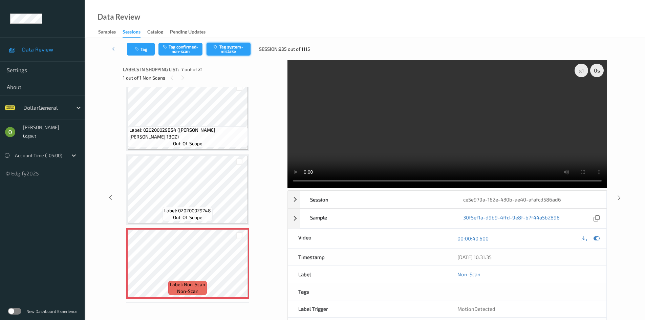
click at [230, 50] on button "Tag system-mistake" at bounding box center [229, 49] width 44 height 13
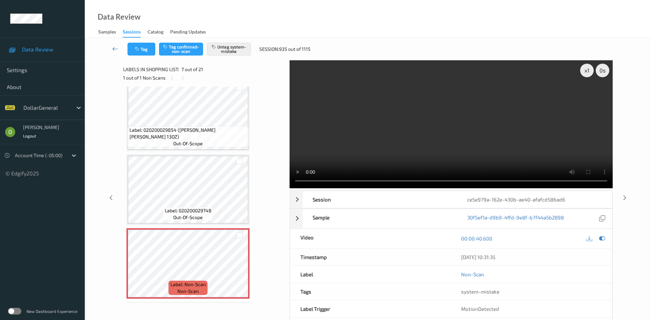
click at [116, 45] on link at bounding box center [115, 49] width 24 height 13
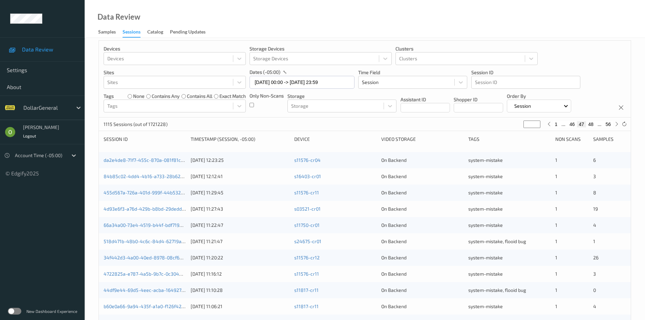
scroll to position [190, 0]
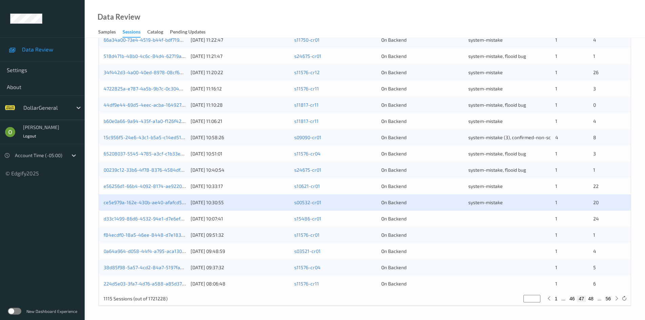
click at [498, 217] on div at bounding box center [510, 218] width 82 height 7
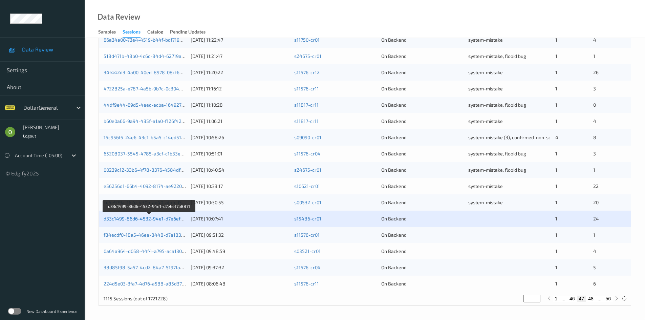
click at [151, 219] on link "d33c1499-86d6-4532-94e1-d7e6ef7b8871" at bounding box center [150, 219] width 92 height 6
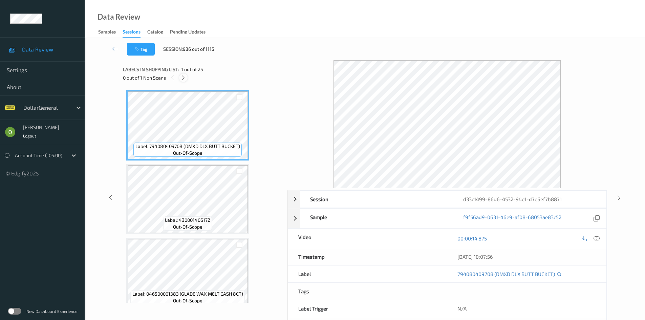
click at [187, 78] on div at bounding box center [183, 78] width 8 height 8
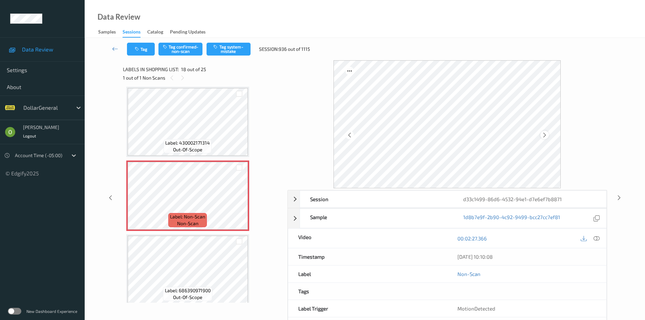
click at [543, 133] on icon at bounding box center [545, 135] width 6 height 6
click at [545, 136] on icon at bounding box center [545, 135] width 6 height 6
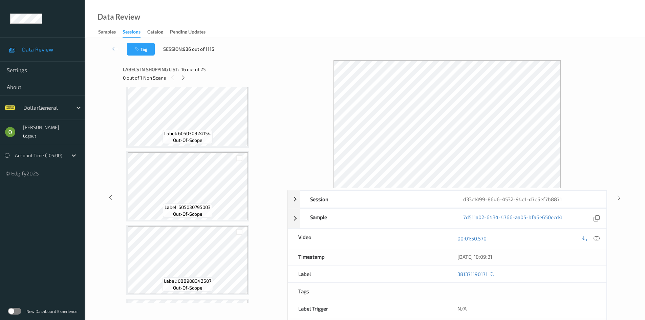
scroll to position [846, 0]
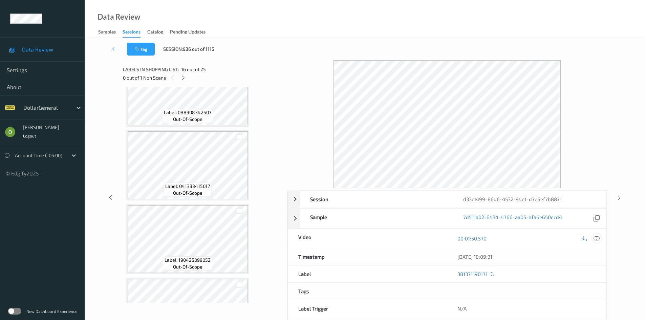
click at [599, 240] on icon at bounding box center [597, 238] width 6 height 6
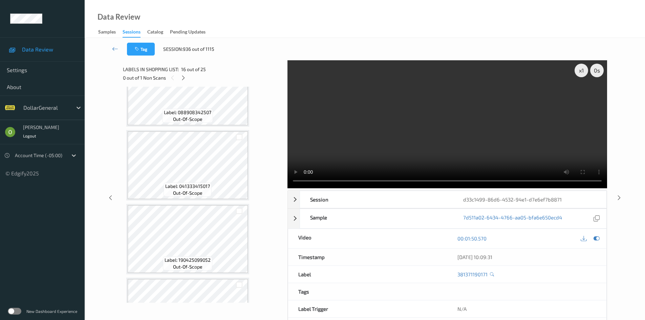
click at [462, 139] on video at bounding box center [448, 124] width 320 height 128
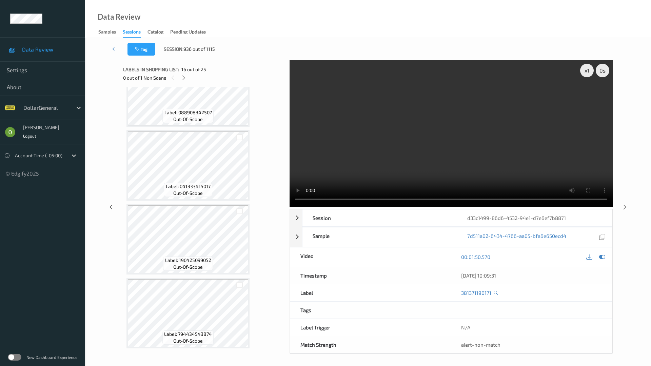
click at [481, 207] on video at bounding box center [450, 133] width 323 height 146
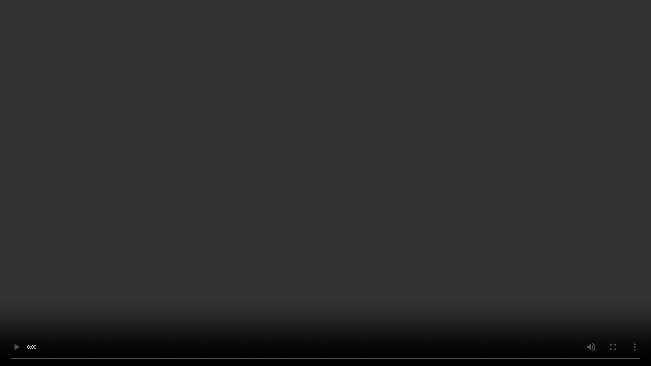
click at [481, 214] on video at bounding box center [325, 183] width 651 height 366
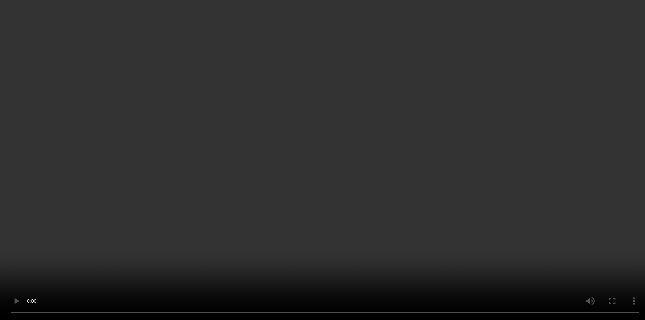
click at [450, 146] on video at bounding box center [322, 160] width 645 height 320
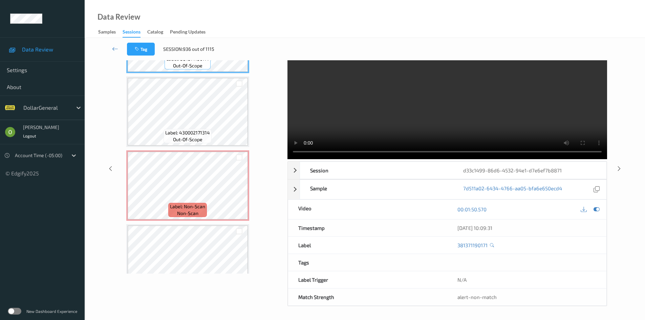
scroll to position [1185, 0]
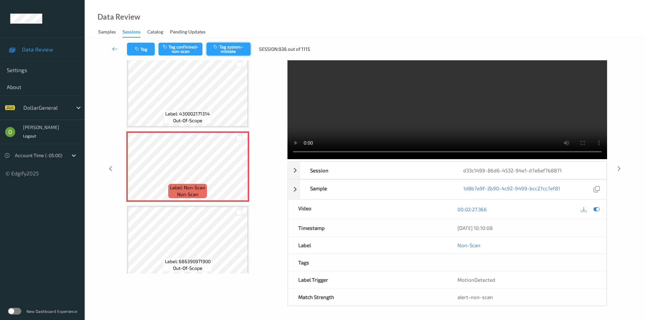
click at [234, 50] on button "Tag system-mistake" at bounding box center [229, 49] width 44 height 13
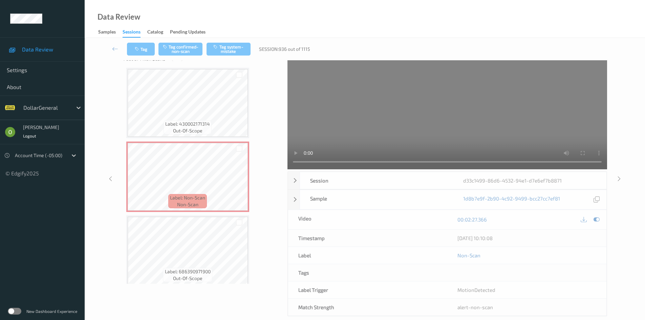
scroll to position [0, 0]
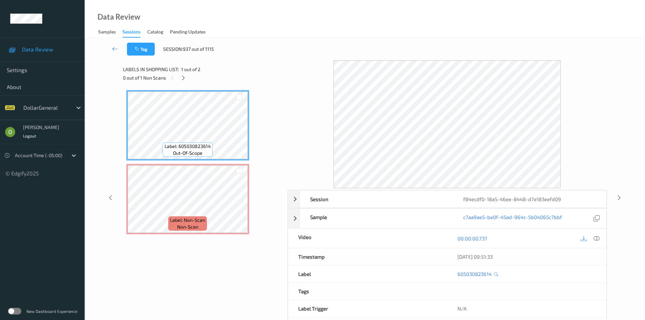
click at [178, 218] on span "Label: Non-Scan" at bounding box center [187, 220] width 35 height 7
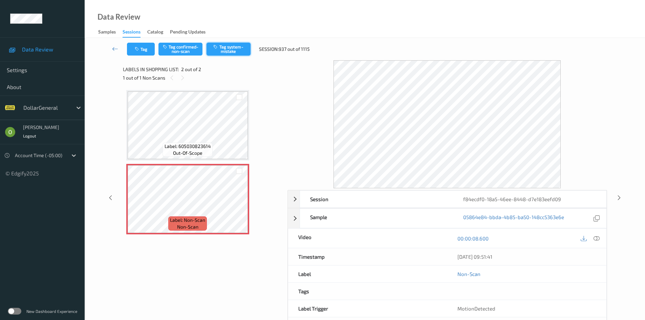
click at [220, 47] on button "Tag system-mistake" at bounding box center [229, 49] width 44 height 13
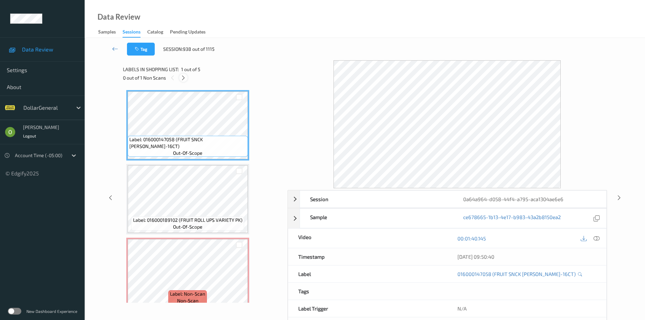
click at [182, 78] on icon at bounding box center [184, 78] width 6 height 6
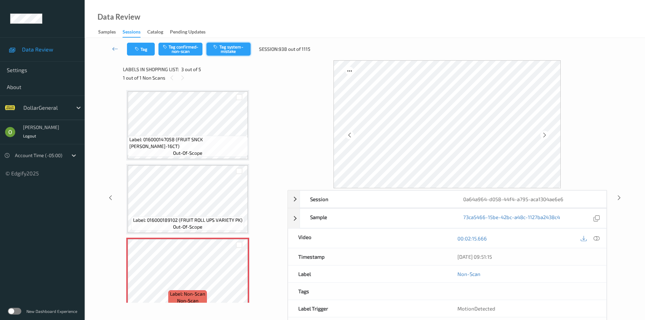
click at [224, 50] on button "Tag system-mistake" at bounding box center [229, 49] width 44 height 13
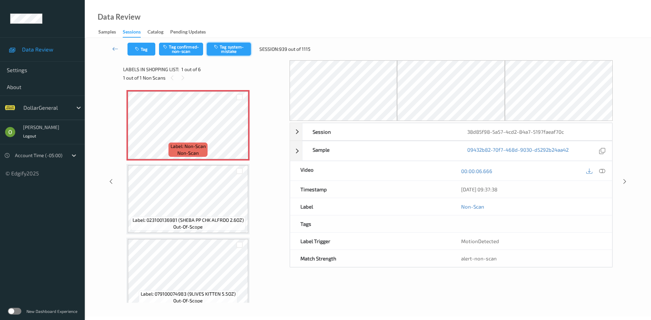
click at [212, 53] on button "Tag system-mistake" at bounding box center [229, 49] width 44 height 13
click at [146, 45] on button "Tag" at bounding box center [141, 49] width 28 height 13
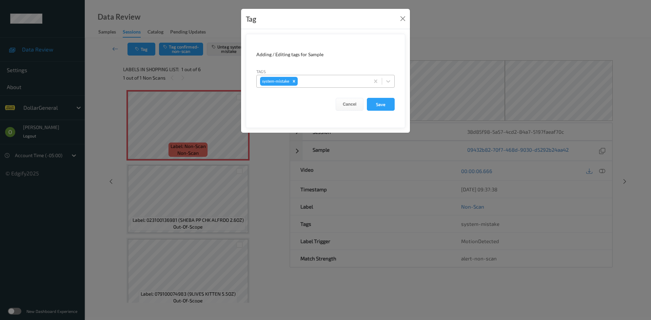
click at [339, 79] on div at bounding box center [332, 81] width 67 height 8
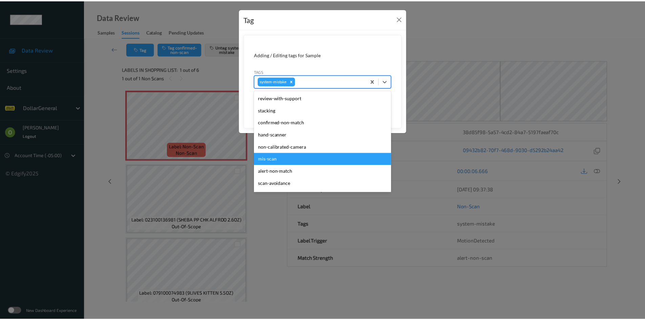
scroll to position [169, 0]
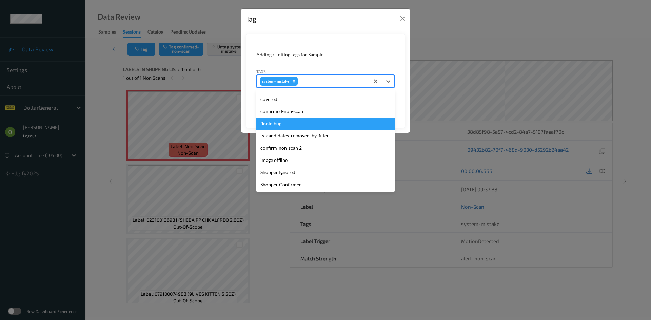
click at [332, 125] on div "flooid bug" at bounding box center [325, 124] width 138 height 12
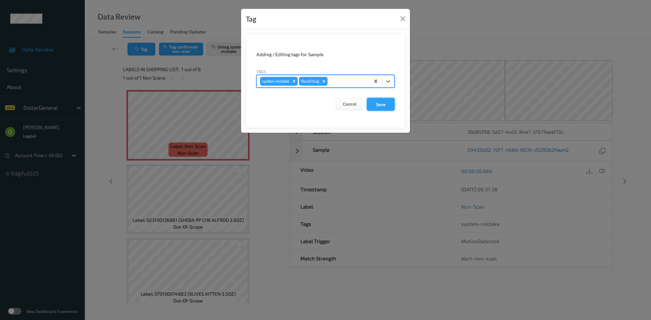
drag, startPoint x: 382, startPoint y: 95, endPoint x: 387, endPoint y: 101, distance: 7.5
click at [385, 98] on form "Adding / Editing tags for Sample Tags option flooid bug , selected. Select is f…" at bounding box center [325, 81] width 159 height 94
click at [388, 102] on button "Save" at bounding box center [381, 104] width 28 height 13
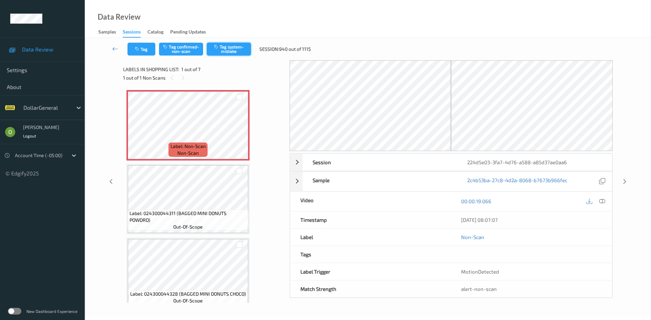
click at [220, 45] on icon "button" at bounding box center [217, 46] width 6 height 5
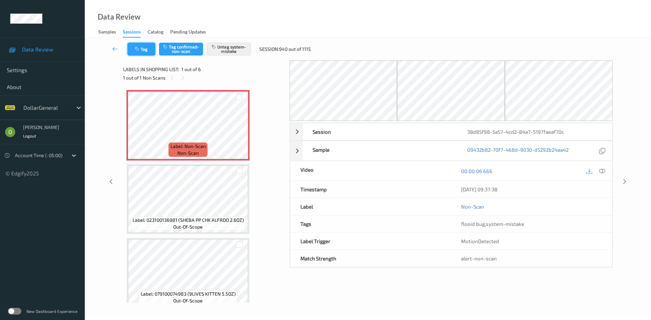
click at [144, 47] on button "Tag" at bounding box center [141, 49] width 28 height 13
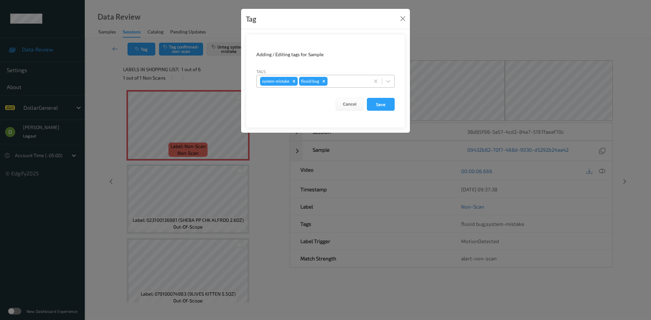
click at [339, 79] on div at bounding box center [347, 81] width 37 height 8
click at [408, 15] on div "Tag" at bounding box center [325, 19] width 169 height 21
click at [403, 18] on button "Close" at bounding box center [402, 18] width 9 height 9
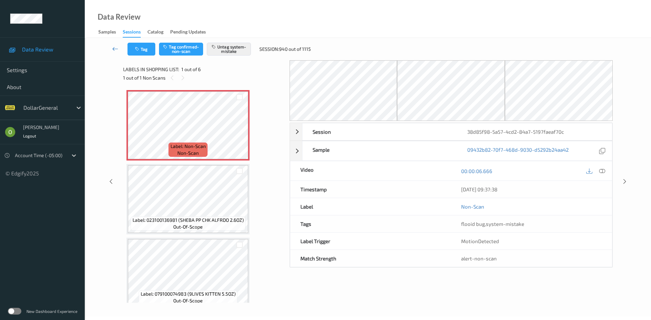
click at [111, 48] on link at bounding box center [115, 49] width 24 height 13
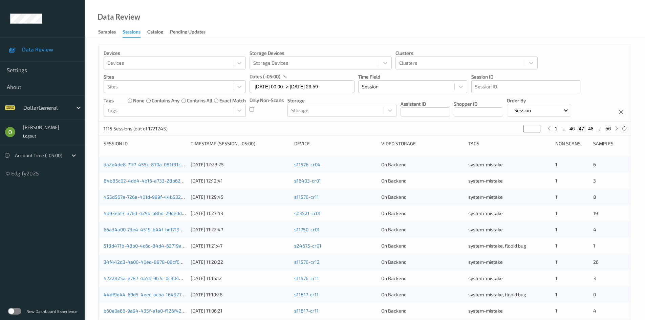
click at [625, 128] on icon at bounding box center [624, 128] width 5 height 5
click at [593, 125] on div "1 ... 46 47 48 ... 56" at bounding box center [582, 128] width 75 height 7
click at [593, 129] on button "48" at bounding box center [590, 129] width 9 height 6
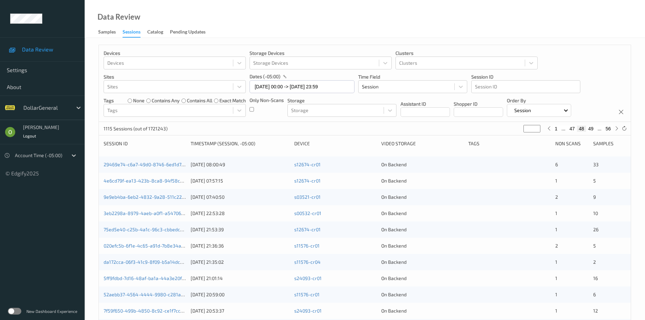
click at [575, 130] on button "47" at bounding box center [572, 129] width 9 height 6
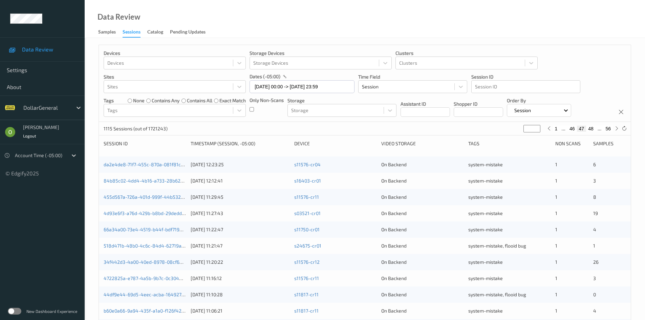
click at [589, 129] on button "48" at bounding box center [590, 129] width 9 height 6
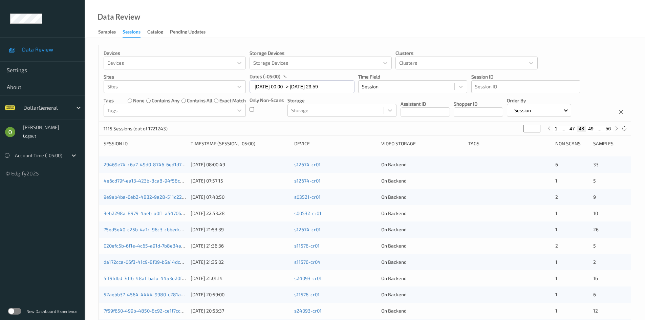
click at [593, 128] on button "49" at bounding box center [590, 129] width 9 height 6
click at [593, 128] on button "50" at bounding box center [590, 129] width 9 height 6
click at [593, 127] on button "51" at bounding box center [590, 129] width 9 height 6
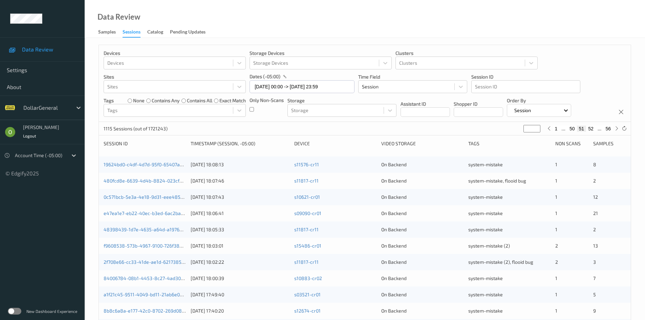
click at [592, 130] on button "52" at bounding box center [590, 129] width 9 height 6
click at [582, 128] on button "52" at bounding box center [581, 129] width 9 height 6
click at [572, 128] on button "51" at bounding box center [572, 129] width 9 height 6
click at [573, 128] on button "50" at bounding box center [572, 129] width 9 height 6
click at [569, 129] on button "49" at bounding box center [572, 129] width 9 height 6
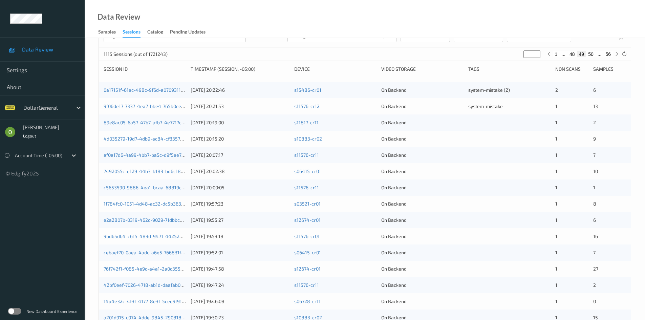
scroll to position [190, 0]
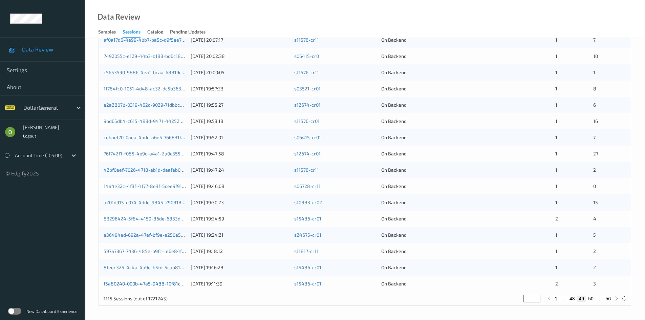
click at [151, 282] on link "f5a80240-000b-47a5-9488-10f81c1a9317" at bounding box center [149, 284] width 91 height 6
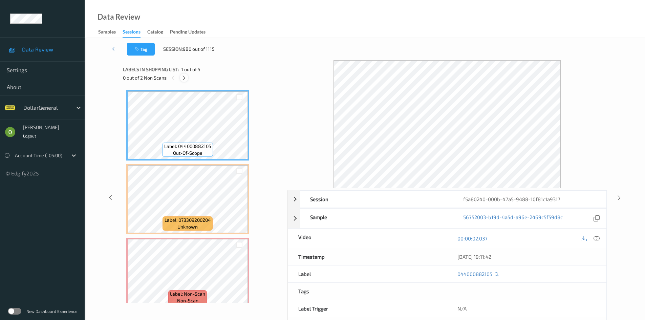
click at [188, 78] on div at bounding box center [184, 78] width 8 height 8
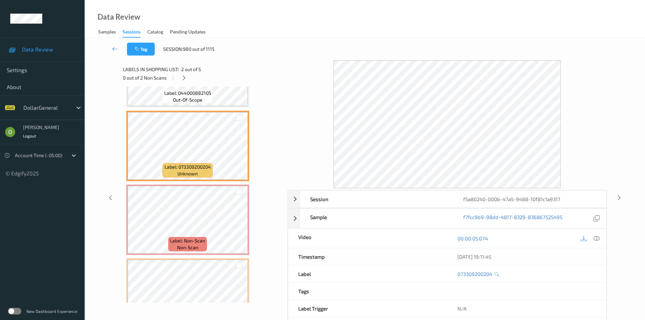
scroll to position [68, 0]
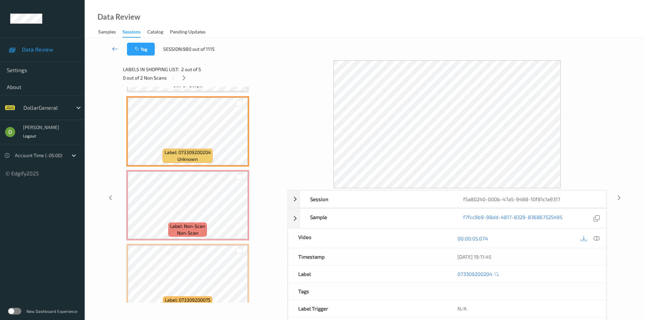
click at [115, 50] on icon at bounding box center [115, 48] width 6 height 7
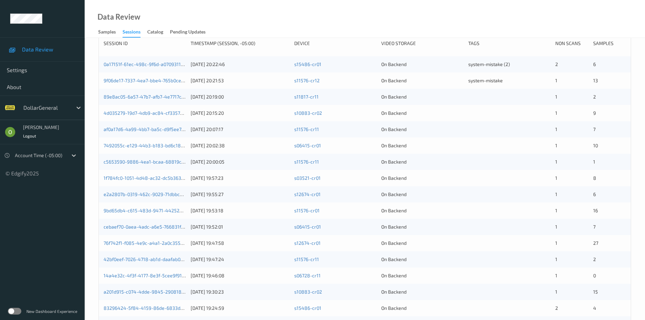
scroll to position [88, 0]
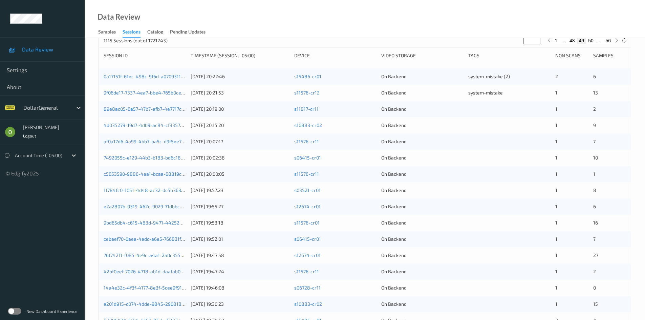
click at [479, 153] on div "7492055c-e129-44b3-b183-bd6c18e3363f [DATE] 20:02:38 s06415-cr01 On Backend 1 10" at bounding box center [365, 158] width 532 height 16
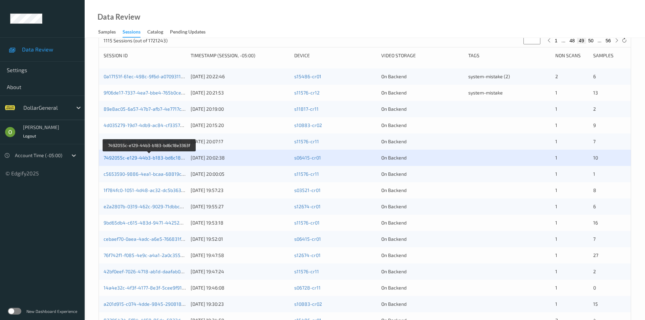
click at [168, 158] on link "7492055c-e129-44b3-b183-bd6c18e3363f" at bounding box center [150, 158] width 92 height 6
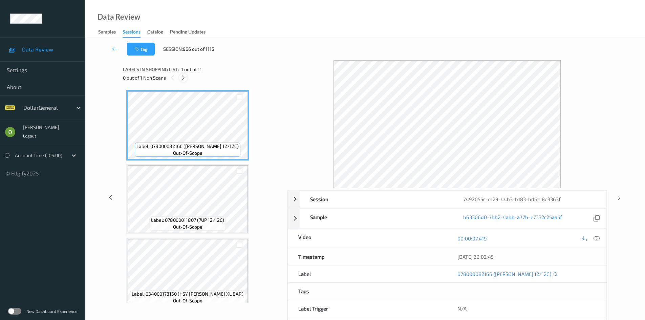
click at [181, 76] on icon at bounding box center [184, 78] width 6 height 6
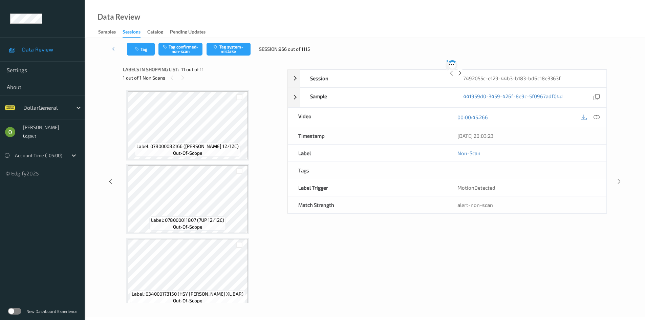
scroll to position [600, 0]
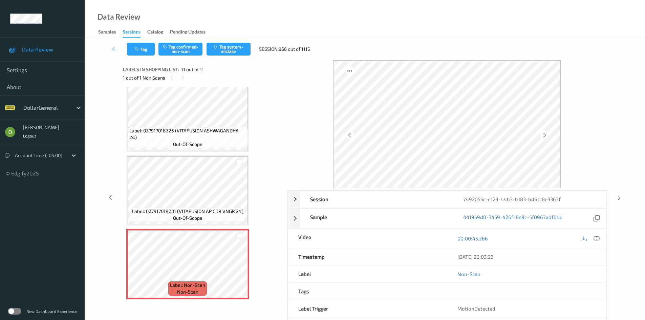
click at [596, 233] on div "00:00:45.266" at bounding box center [527, 238] width 159 height 19
click at [117, 53] on link at bounding box center [115, 49] width 24 height 13
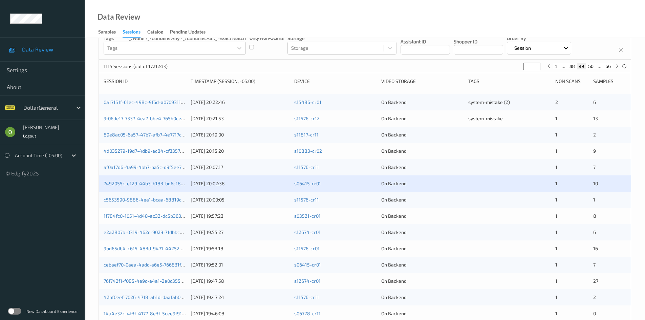
scroll to position [54, 0]
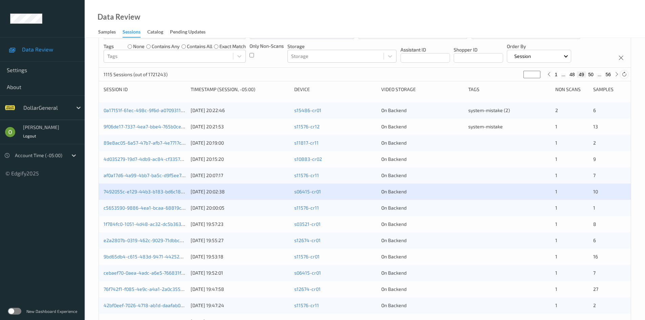
click at [625, 74] on icon at bounding box center [624, 74] width 5 height 5
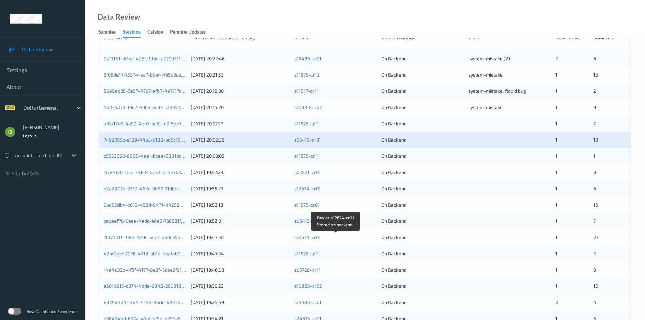
scroll to position [190, 0]
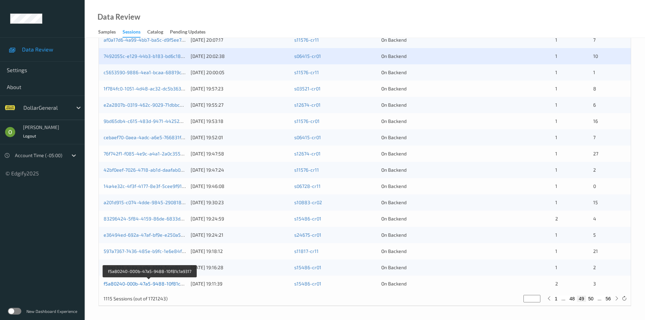
click at [174, 282] on link "f5a80240-000b-47a5-9488-10f81c1a9317" at bounding box center [149, 284] width 91 height 6
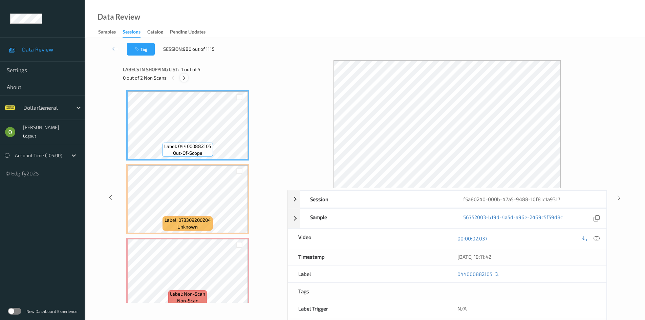
click at [184, 76] on icon at bounding box center [184, 78] width 6 height 6
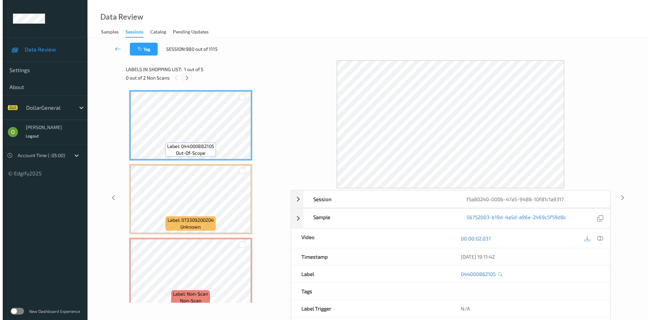
scroll to position [77, 0]
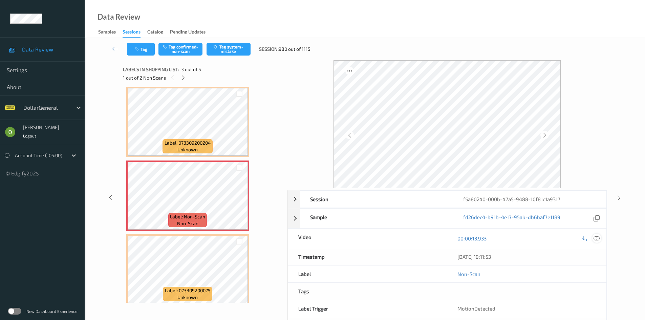
click at [599, 234] on div at bounding box center [597, 238] width 9 height 9
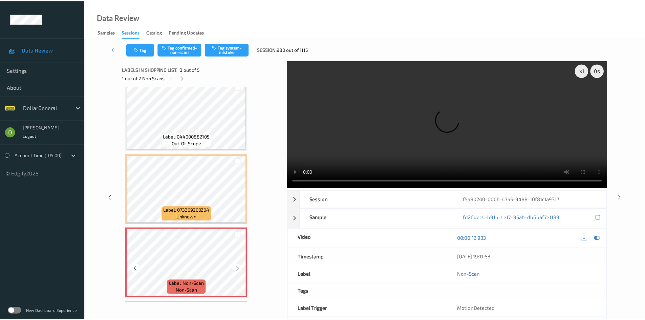
scroll to position [0, 0]
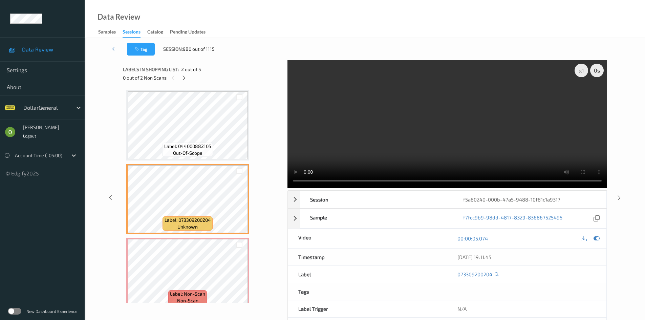
click at [412, 137] on video at bounding box center [448, 124] width 320 height 128
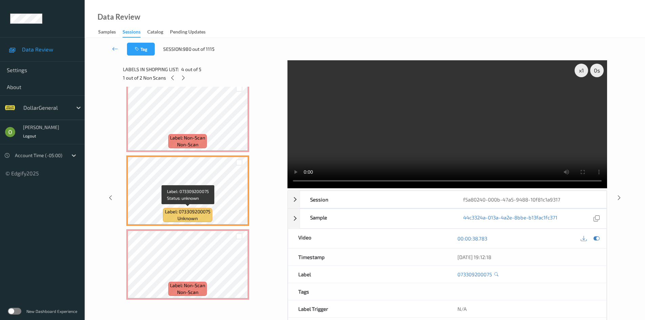
scroll to position [157, 0]
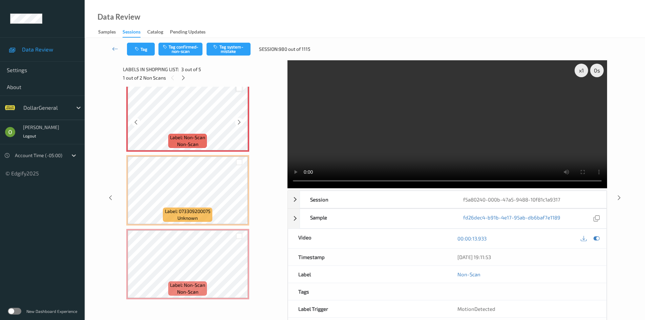
click at [236, 89] on div at bounding box center [239, 88] width 6 height 6
click at [239, 237] on div at bounding box center [239, 236] width 6 height 6
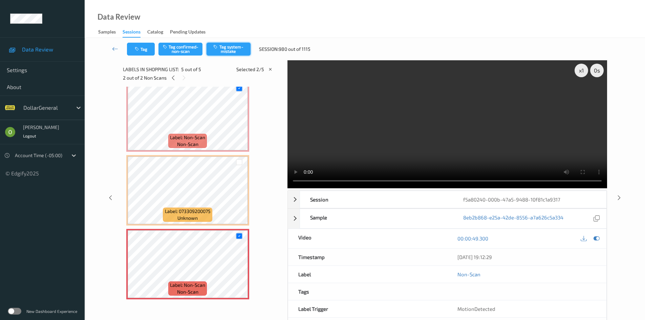
click at [240, 54] on button "Tag system-mistake" at bounding box center [229, 49] width 44 height 13
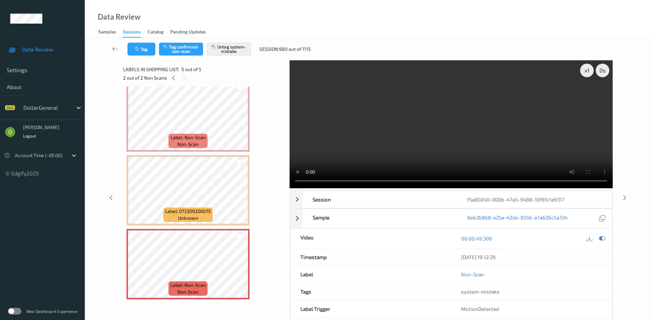
click at [112, 49] on link at bounding box center [115, 49] width 24 height 13
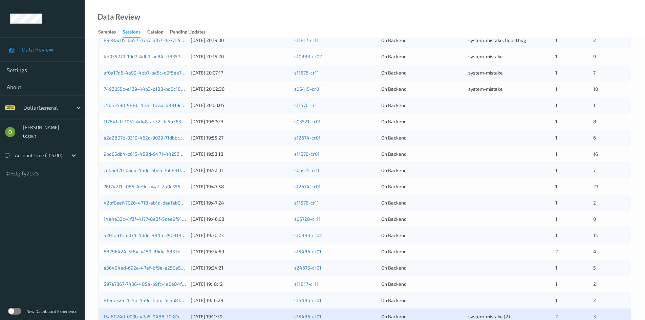
scroll to position [20, 0]
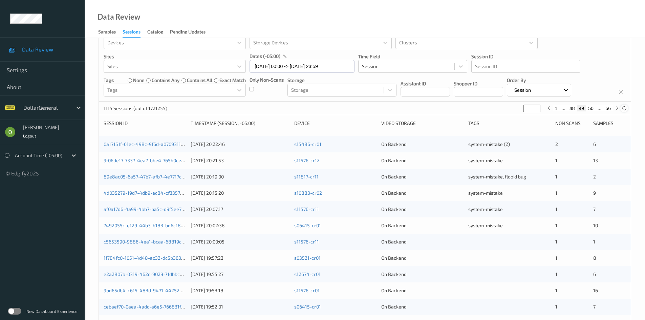
click at [625, 107] on icon at bounding box center [624, 108] width 5 height 5
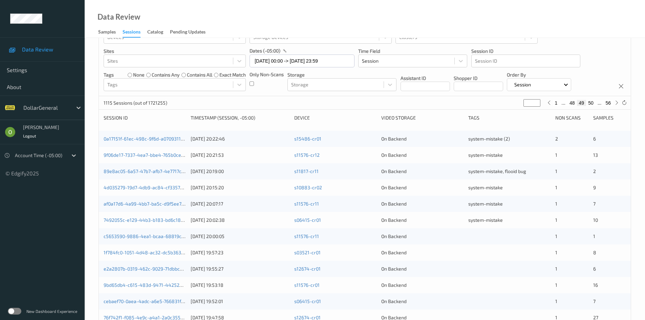
scroll to position [190, 0]
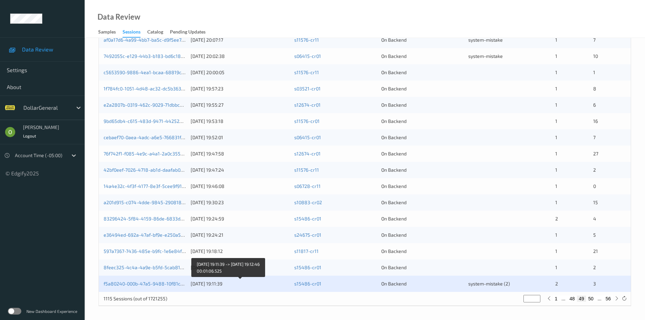
click at [254, 274] on div "8feec325-4c4a-4a9e-b5fd-5cab81b8c6c2 [DATE] 19:16:28 s15486-cr01 On Backend 1 2" at bounding box center [365, 268] width 532 height 16
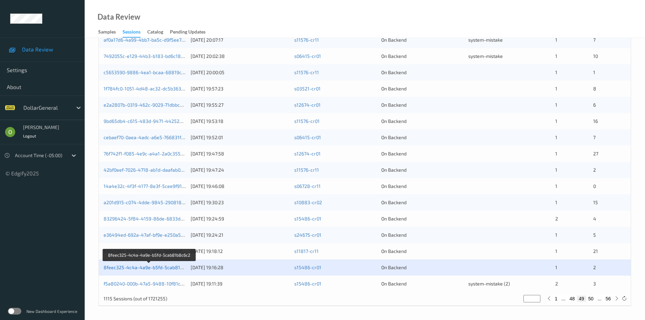
click at [161, 269] on link "8feec325-4c4a-4a9e-b5fd-5cab81b8c6c2" at bounding box center [150, 268] width 92 height 6
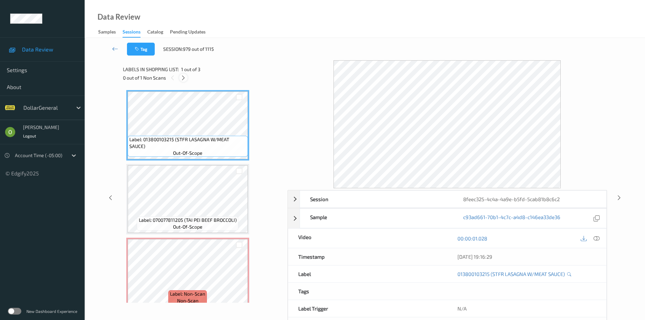
click at [185, 80] on icon at bounding box center [184, 78] width 6 height 6
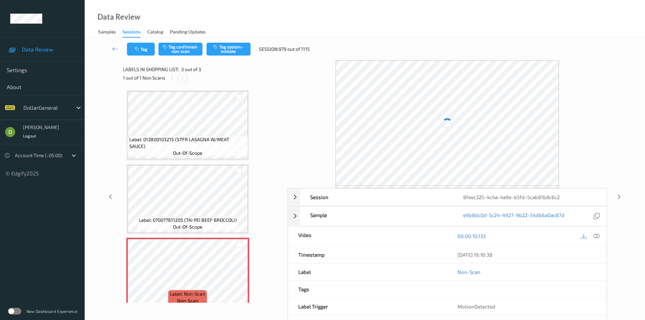
scroll to position [9, 0]
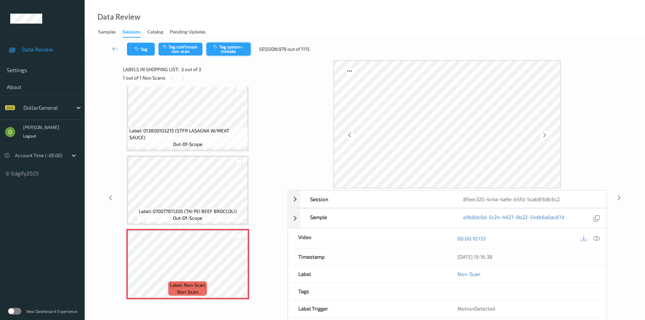
click at [248, 51] on button "Tag system-mistake" at bounding box center [229, 49] width 44 height 13
click at [118, 49] on icon at bounding box center [115, 48] width 6 height 7
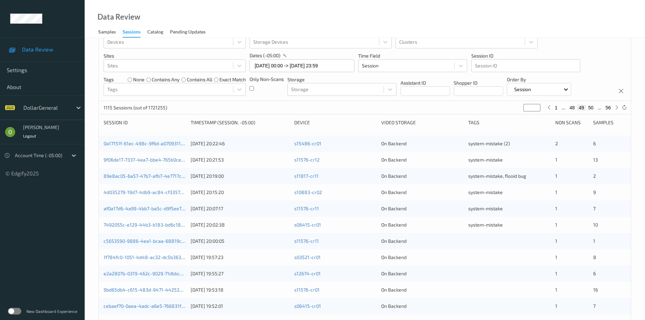
scroll to position [190, 0]
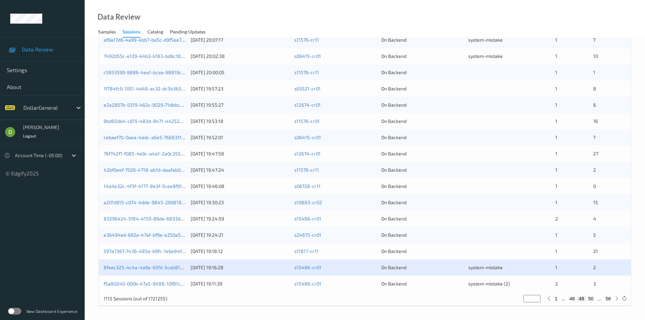
click at [471, 255] on div "597a7367-7436-485e-b9fc-1e6e84fd053c [DATE] 19:18:12 s11817-cr11 On Backend 1 21" at bounding box center [365, 251] width 532 height 16
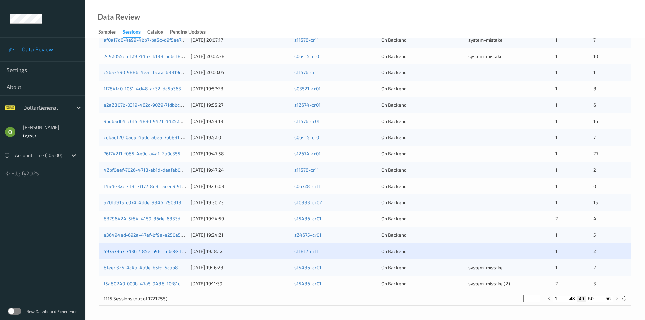
click at [154, 251] on link "597a7367-7436-485e-b9fc-1e6e84fd053c" at bounding box center [149, 251] width 91 height 6
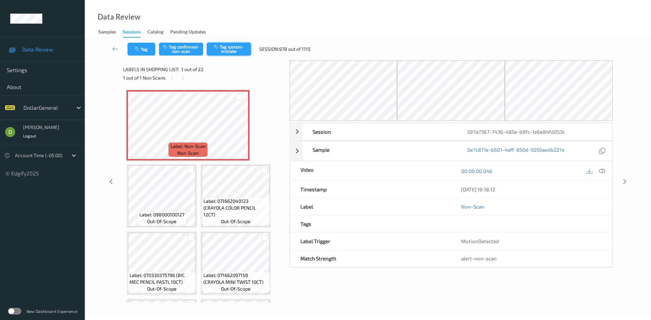
click at [226, 46] on button "Tag system-mistake" at bounding box center [229, 49] width 44 height 13
click at [143, 53] on button "Tag" at bounding box center [141, 49] width 28 height 13
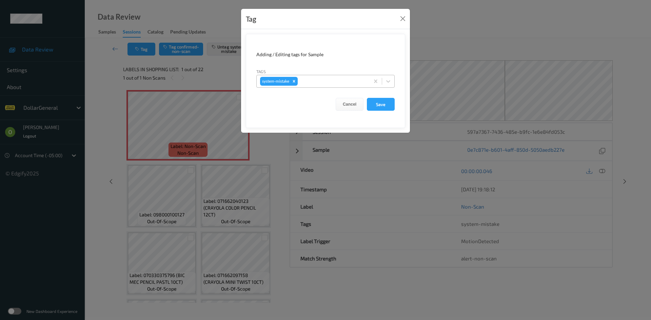
click at [340, 81] on div at bounding box center [332, 81] width 67 height 8
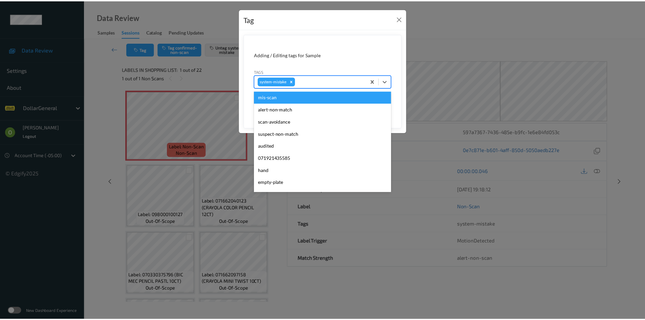
scroll to position [169, 0]
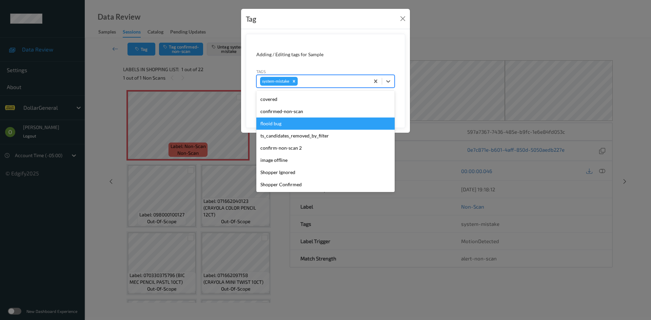
click at [297, 124] on div "flooid bug" at bounding box center [325, 124] width 138 height 12
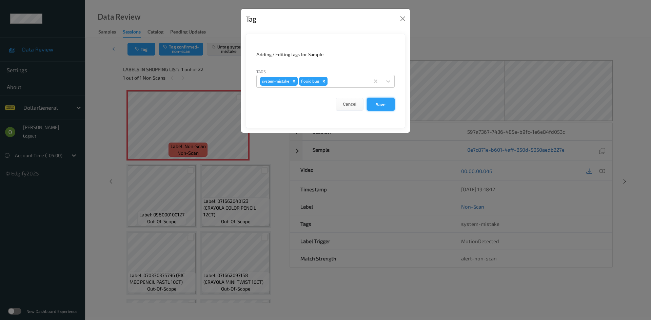
click at [388, 103] on button "Save" at bounding box center [381, 104] width 28 height 13
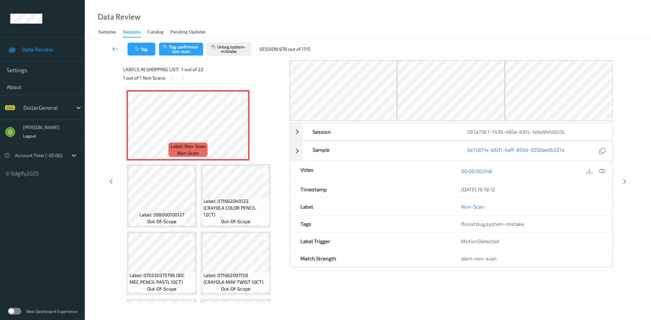
click at [109, 50] on link at bounding box center [115, 49] width 24 height 13
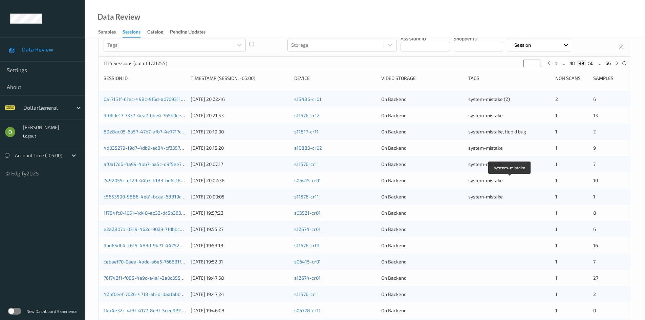
scroll to position [169, 0]
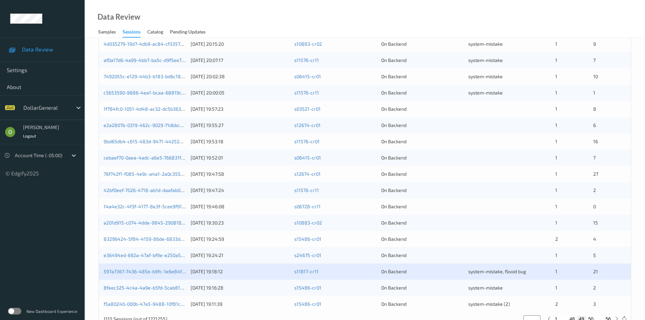
click at [458, 249] on div "e36494ed-692a-47af-bf9e-e250a5669075 [DATE] 19:24:21 s24675-cr01 On Backend 1 5" at bounding box center [365, 255] width 532 height 16
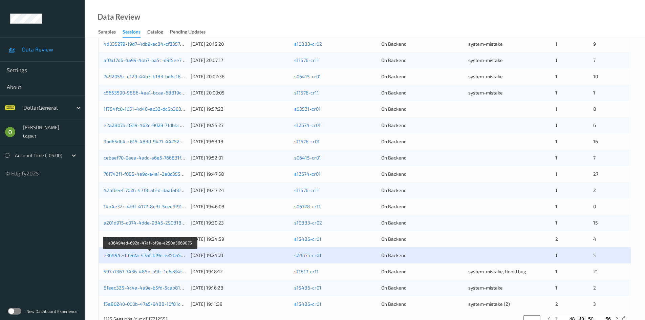
click at [177, 254] on link "e36494ed-692a-47af-bf9e-e250a5669075" at bounding box center [150, 255] width 93 height 6
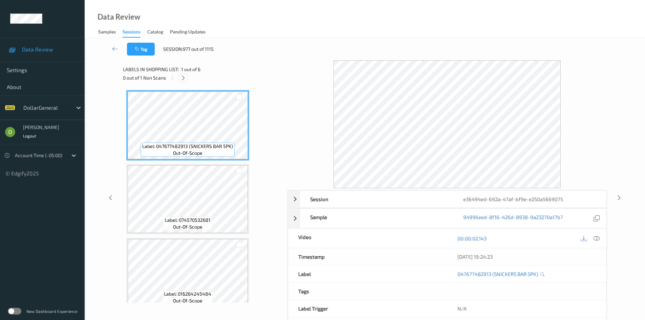
click at [182, 80] on icon at bounding box center [184, 78] width 6 height 6
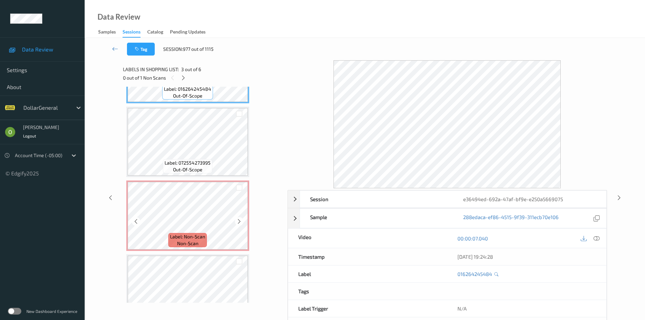
scroll to position [225, 0]
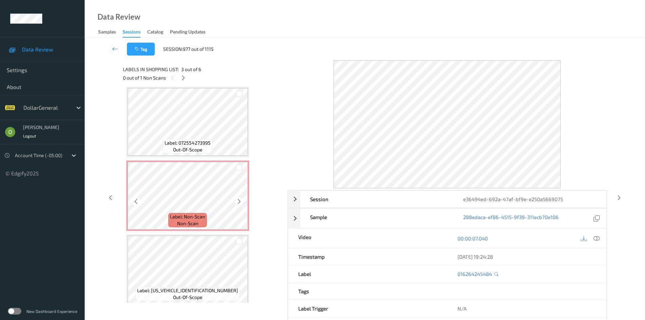
click at [180, 222] on span "non-scan" at bounding box center [187, 223] width 21 height 7
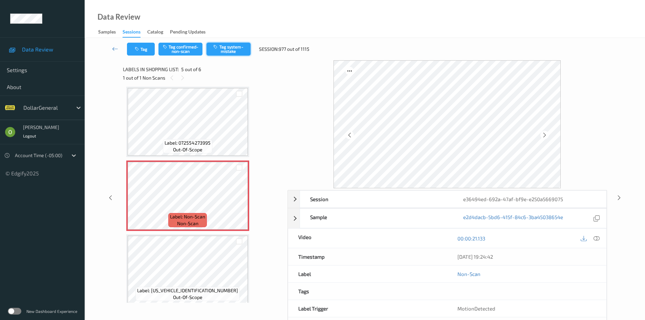
click at [229, 51] on button "Tag system-mistake" at bounding box center [229, 49] width 44 height 13
click at [111, 51] on link at bounding box center [115, 49] width 24 height 13
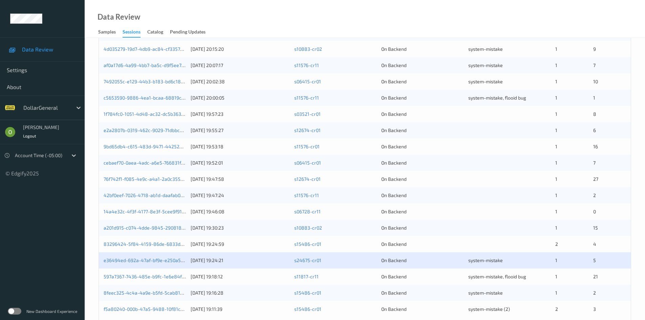
scroll to position [169, 0]
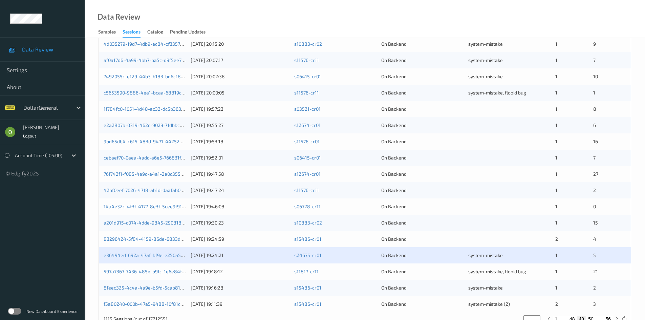
click at [492, 239] on div at bounding box center [510, 239] width 82 height 7
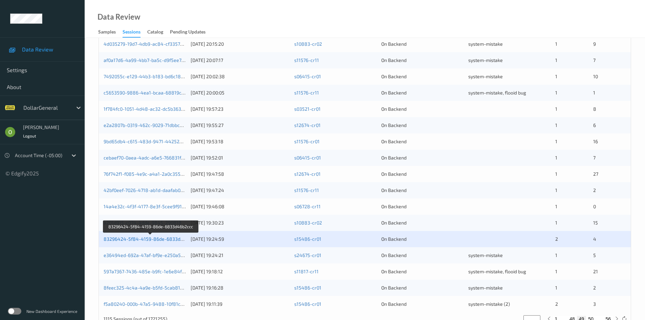
click at [179, 237] on link "83296424-5f84-4159-86de-6833d46b2ccc" at bounding box center [151, 239] width 95 height 6
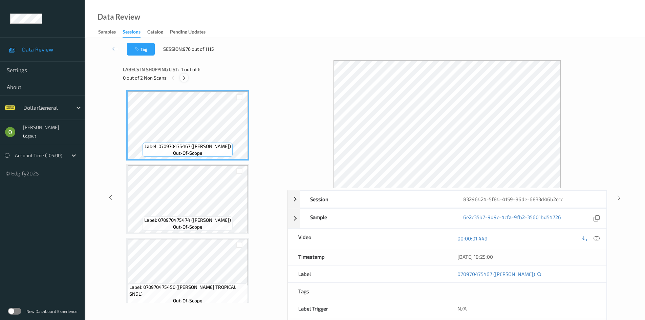
click at [181, 78] on icon at bounding box center [184, 78] width 6 height 6
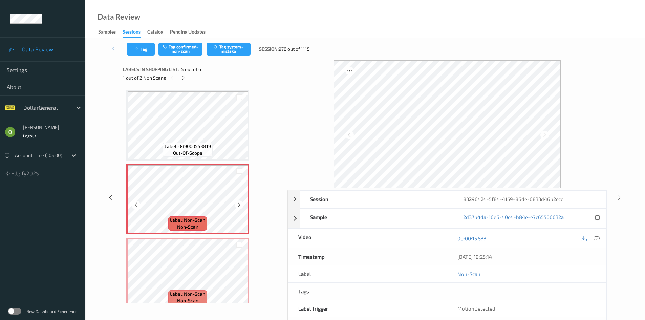
scroll to position [230, 0]
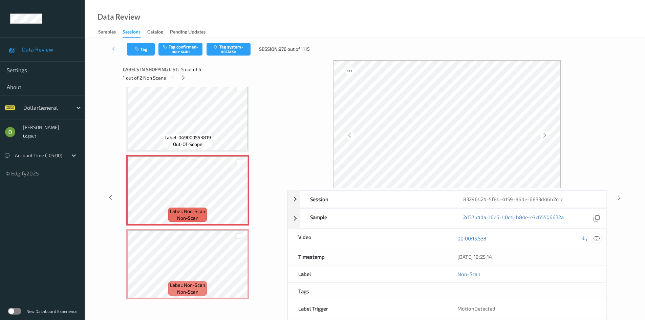
click at [596, 240] on icon at bounding box center [597, 238] width 6 height 6
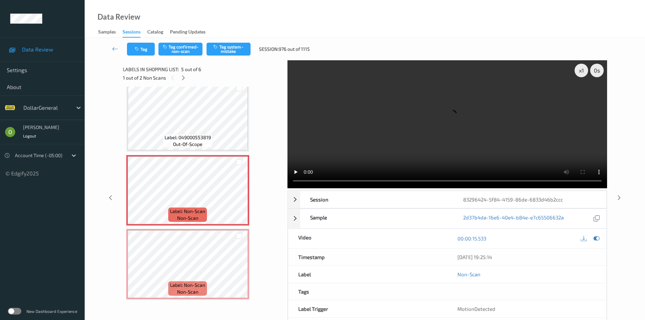
scroll to position [0, 0]
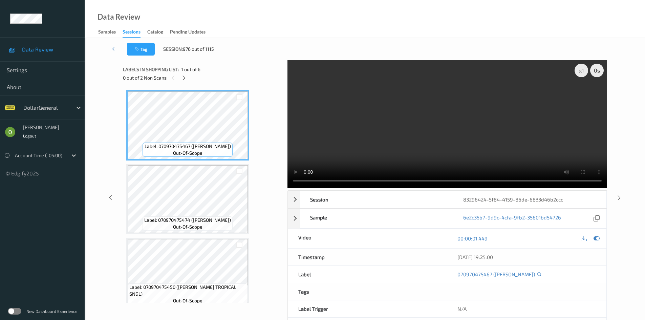
click at [462, 122] on video at bounding box center [448, 124] width 320 height 128
click at [582, 67] on div "x 1" at bounding box center [582, 71] width 14 height 14
click at [582, 67] on div "x 2" at bounding box center [582, 71] width 14 height 14
click at [462, 121] on video at bounding box center [448, 124] width 320 height 128
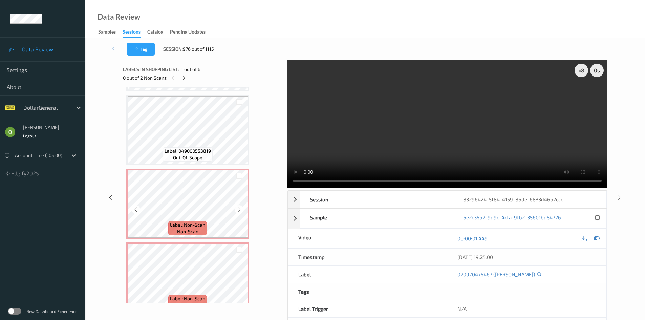
scroll to position [230, 0]
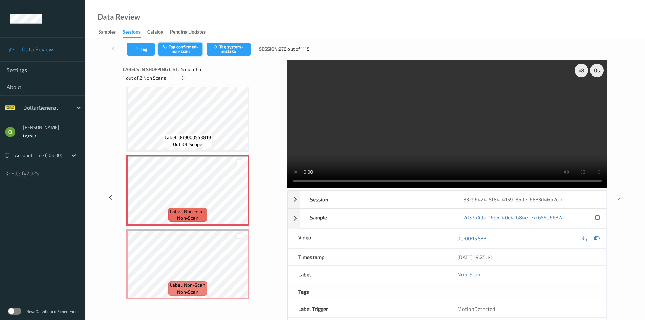
click at [198, 54] on button "Tag confirmed-non-scan" at bounding box center [181, 49] width 44 height 13
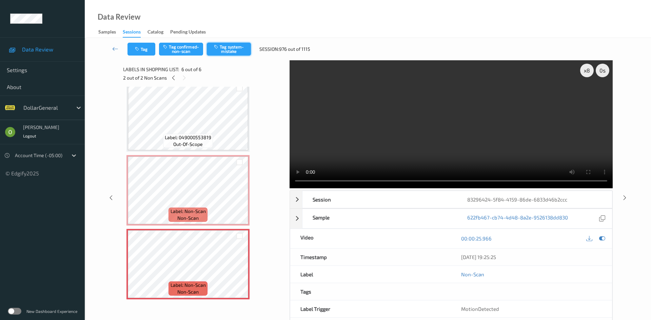
click at [234, 53] on button "Tag system-mistake" at bounding box center [229, 49] width 44 height 13
click at [117, 47] on icon at bounding box center [115, 48] width 6 height 7
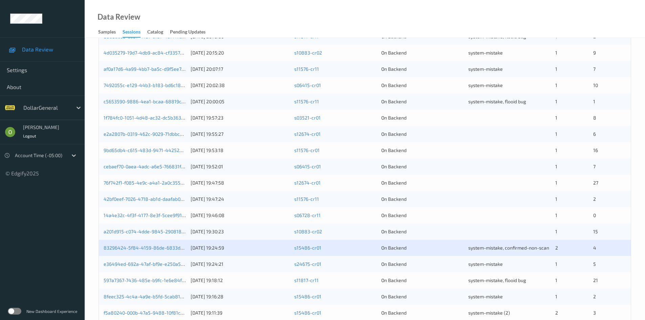
scroll to position [88, 0]
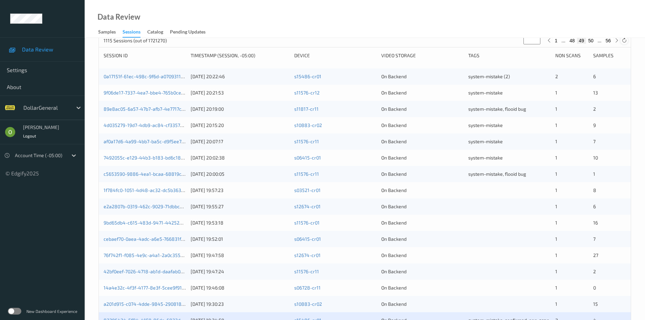
click at [624, 40] on icon at bounding box center [624, 40] width 5 height 5
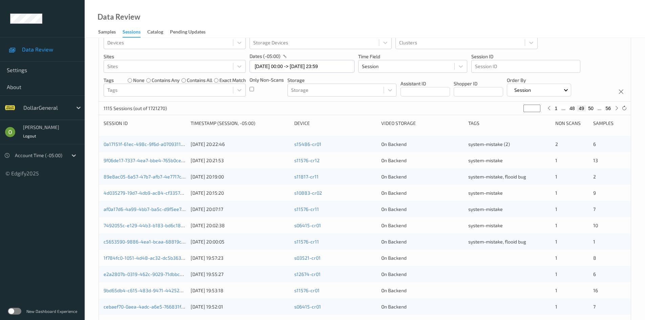
click at [590, 108] on button "50" at bounding box center [590, 108] width 9 height 6
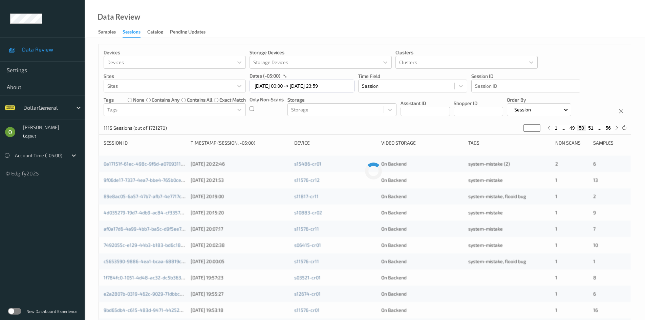
scroll to position [0, 0]
click at [592, 130] on button "51" at bounding box center [590, 129] width 9 height 6
click at [591, 127] on button "52" at bounding box center [590, 129] width 9 height 6
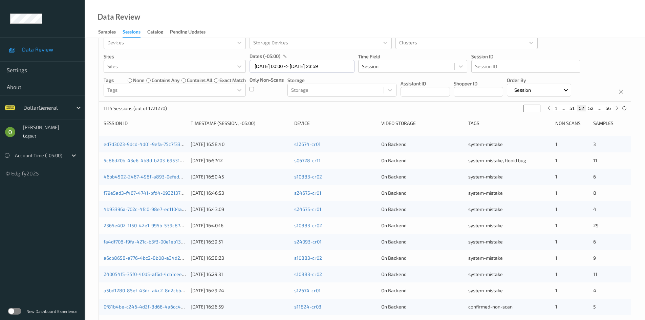
click at [591, 112] on div "1115 Sessions (out of 1721270) ** 1 ... 51 52 53 ... 56" at bounding box center [365, 109] width 532 height 14
click at [591, 111] on button "53" at bounding box center [590, 108] width 9 height 6
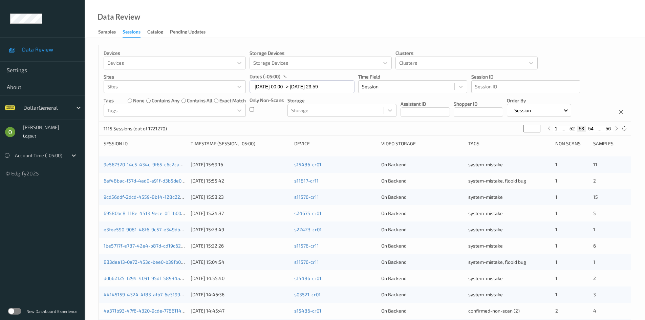
click at [569, 128] on button "52" at bounding box center [572, 129] width 9 height 6
click at [569, 128] on button "51" at bounding box center [572, 129] width 9 height 6
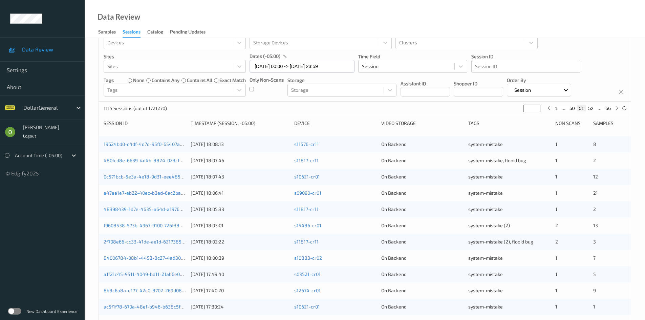
click at [576, 108] on button "50" at bounding box center [572, 108] width 9 height 6
click at [573, 110] on button "49" at bounding box center [572, 108] width 9 height 6
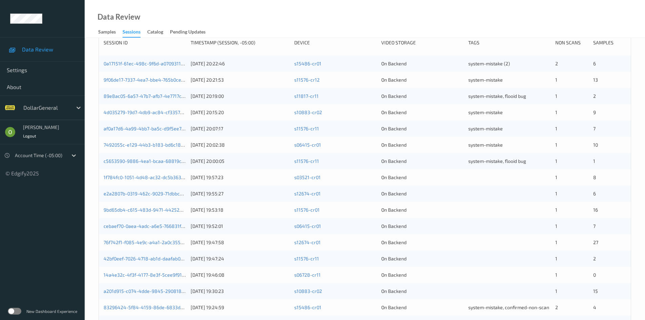
scroll to position [190, 0]
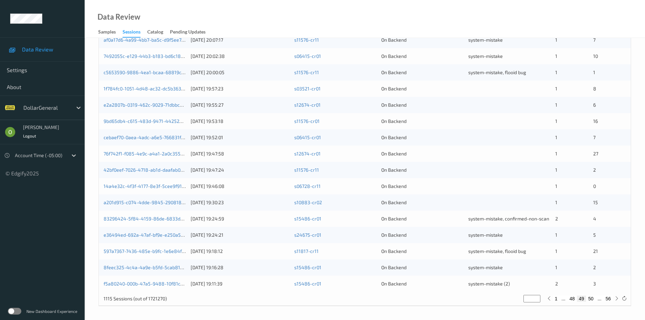
click at [455, 205] on div "On Backend" at bounding box center [423, 202] width 82 height 7
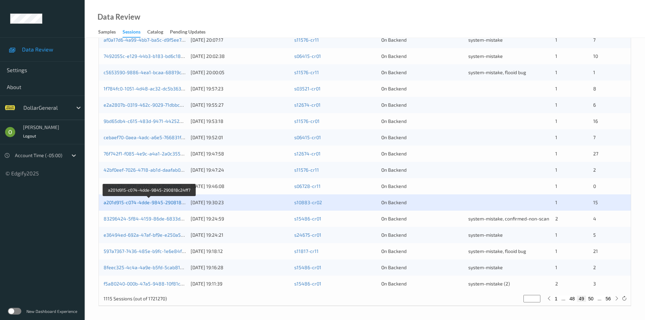
click at [166, 203] on link "a201d915-c074-4dde-9845-290818c24ff7" at bounding box center [150, 203] width 92 height 6
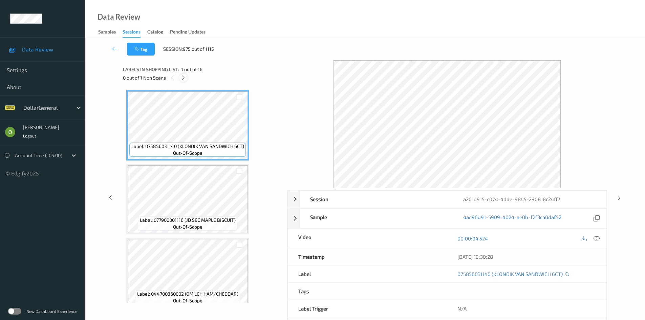
click at [185, 77] on icon at bounding box center [184, 78] width 6 height 6
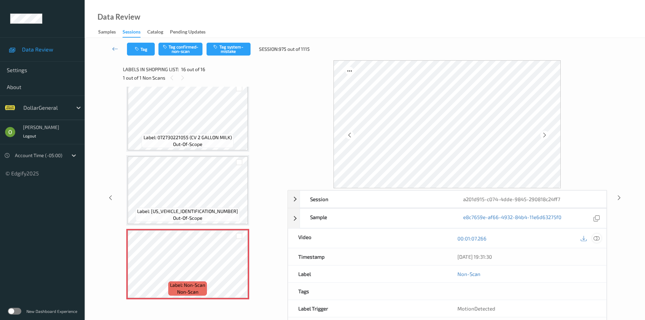
click at [598, 238] on icon at bounding box center [597, 238] width 6 height 6
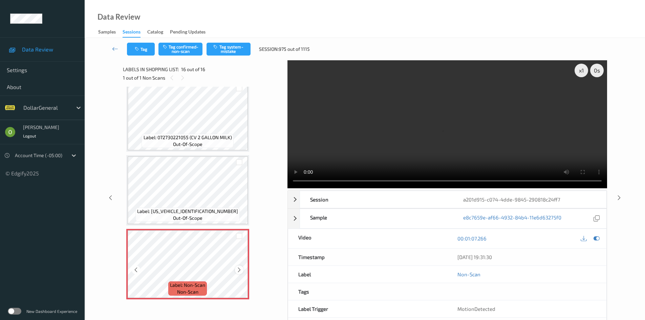
click at [240, 268] on icon at bounding box center [239, 270] width 6 height 6
click at [209, 211] on span "Label: [US_VEHICLE_IDENTIFICATION_NUMBER]" at bounding box center [187, 211] width 101 height 7
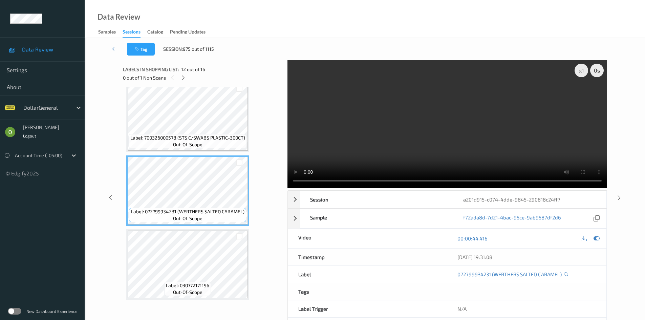
scroll to position [698, 0]
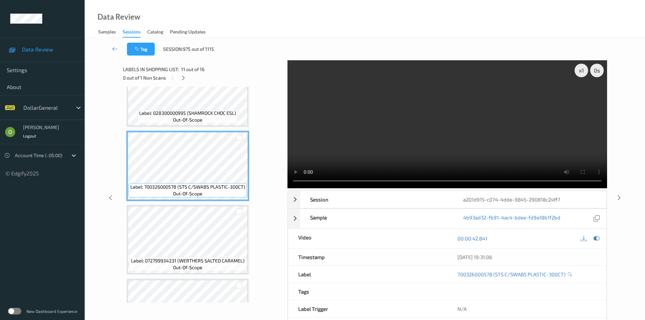
click at [440, 103] on video at bounding box center [448, 124] width 320 height 128
click at [400, 125] on video at bounding box center [448, 124] width 320 height 128
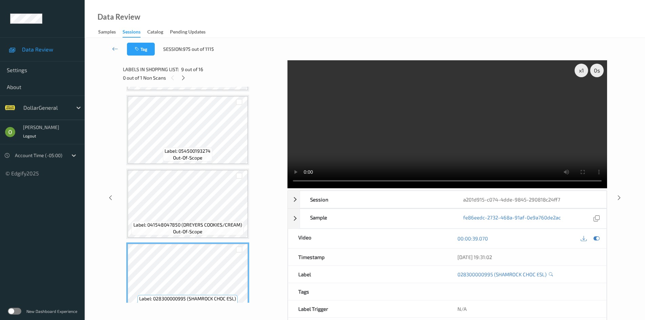
scroll to position [427, 0]
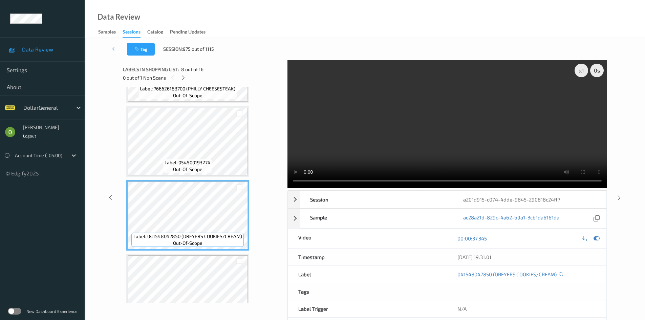
click at [402, 126] on video at bounding box center [448, 124] width 320 height 128
click at [399, 127] on video at bounding box center [448, 124] width 320 height 128
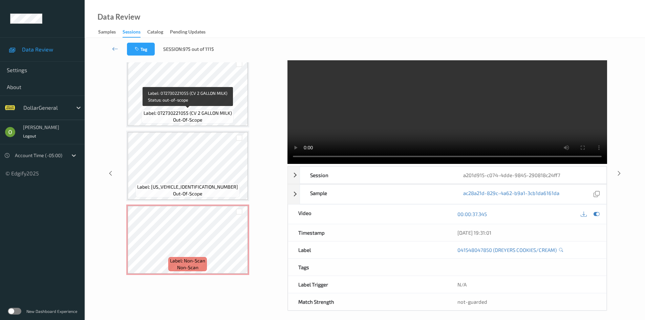
scroll to position [29, 0]
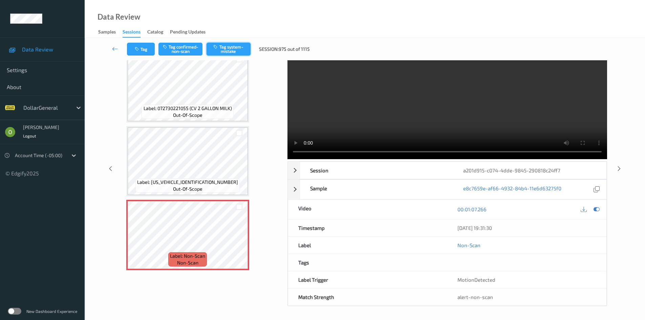
click at [238, 53] on button "Tag system-mistake" at bounding box center [229, 49] width 44 height 13
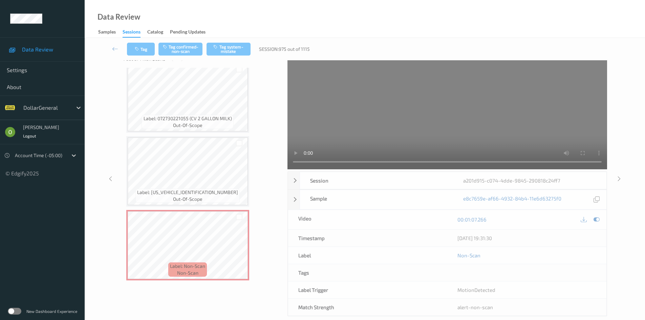
scroll to position [0, 0]
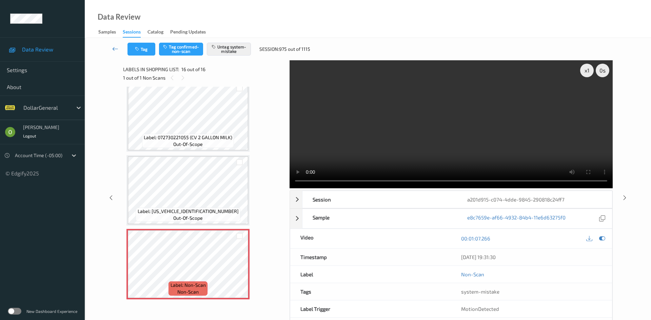
click at [118, 49] on icon at bounding box center [115, 48] width 6 height 7
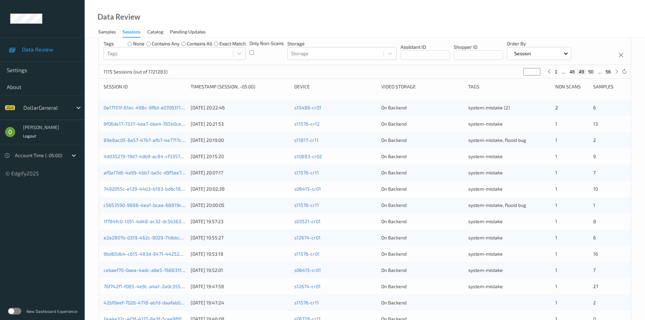
scroll to position [190, 0]
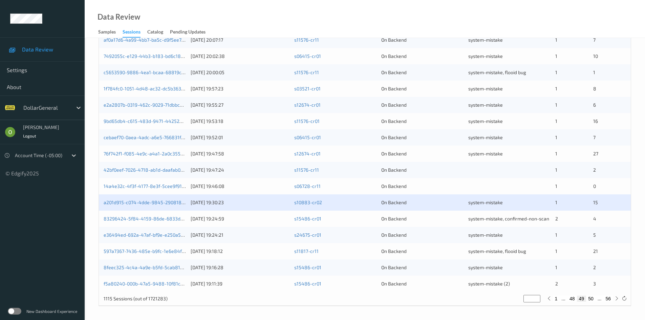
click at [482, 188] on div at bounding box center [510, 186] width 82 height 7
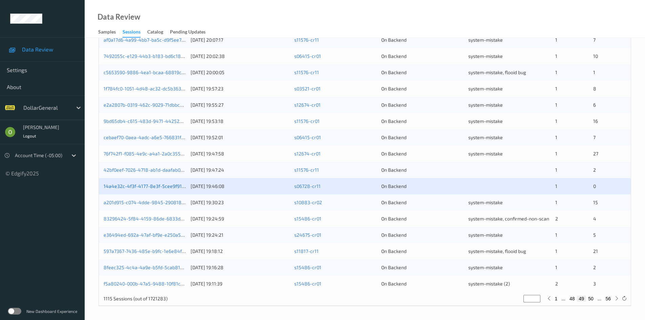
click at [173, 188] on link "14a4e32c-4f3f-4177-8e3f-5cee9f91f760" at bounding box center [148, 186] width 88 height 6
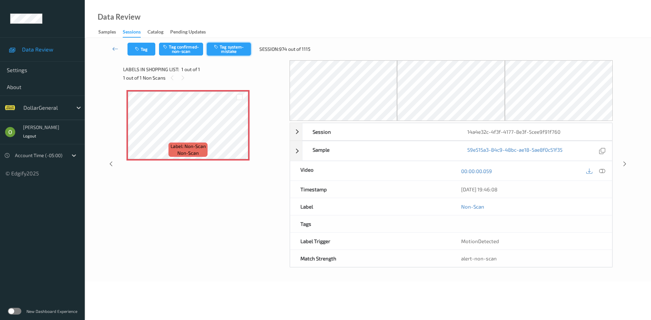
click at [230, 49] on button "Tag system-mistake" at bounding box center [229, 49] width 44 height 13
click at [145, 50] on button "Tag" at bounding box center [141, 49] width 28 height 13
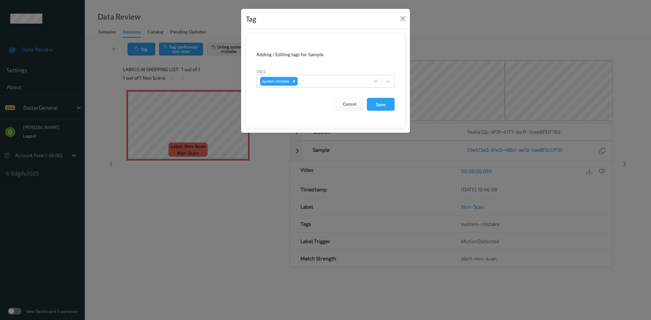
click at [344, 70] on div "Tags system-mistake" at bounding box center [325, 78] width 138 height 20
click at [340, 82] on div at bounding box center [332, 81] width 67 height 8
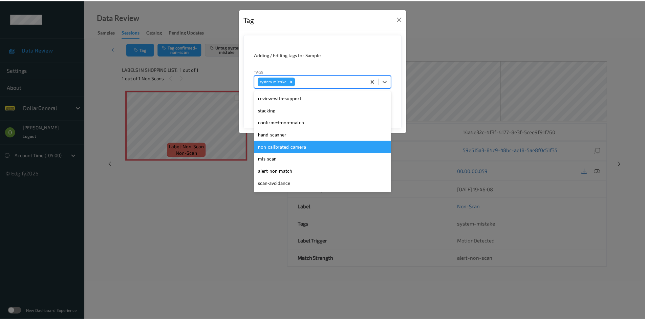
scroll to position [169, 0]
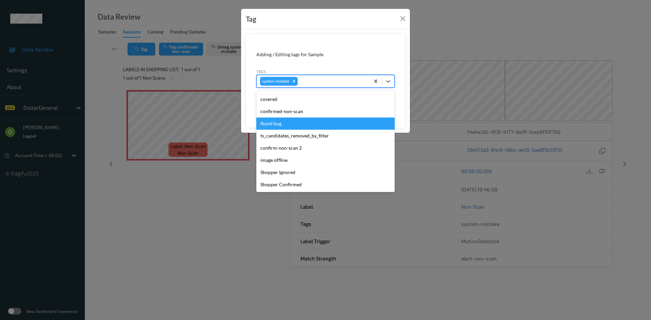
click at [308, 121] on div "flooid bug" at bounding box center [325, 124] width 138 height 12
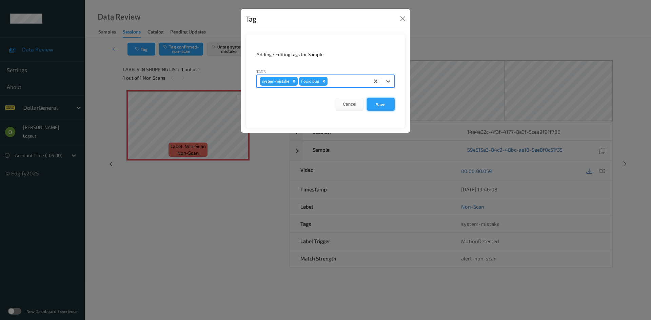
click at [373, 101] on button "Save" at bounding box center [381, 104] width 28 height 13
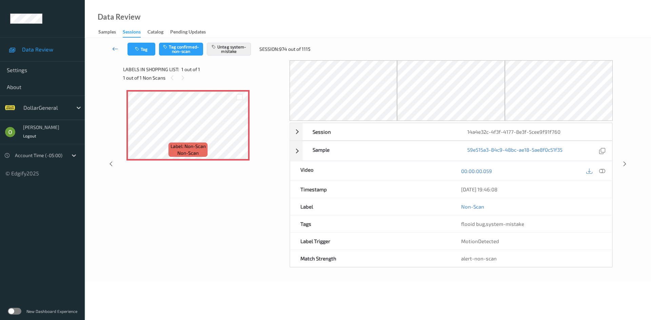
click at [118, 52] on icon at bounding box center [115, 48] width 6 height 7
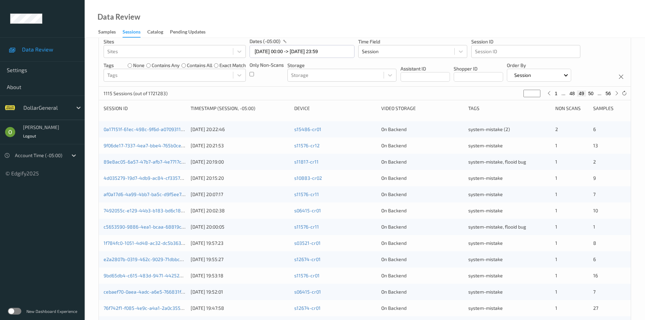
scroll to position [34, 0]
click at [623, 96] on icon at bounding box center [624, 94] width 5 height 5
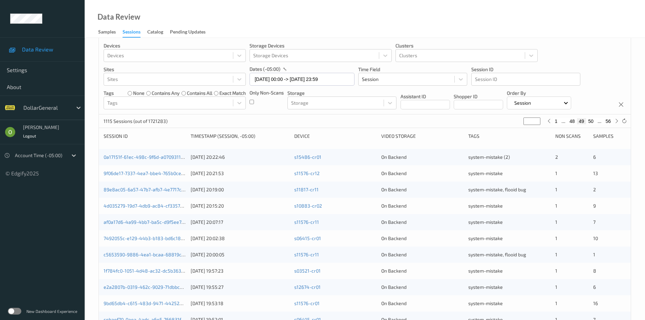
scroll to position [0, 0]
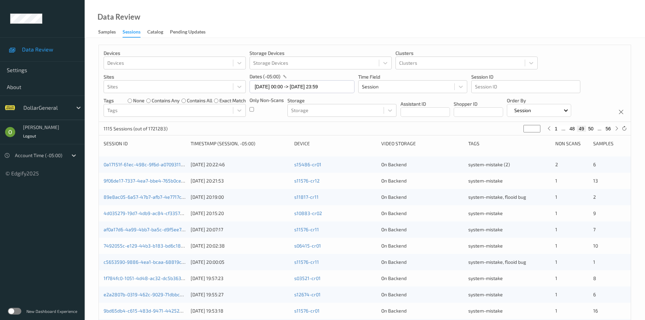
click at [575, 124] on div "1115 Sessions (out of 1721283) ** 1 ... 48 49 50 ... 56" at bounding box center [365, 129] width 532 height 14
click at [575, 128] on button "48" at bounding box center [572, 129] width 9 height 6
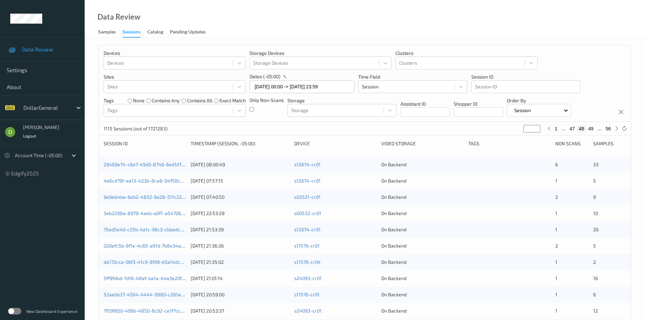
click at [572, 127] on button "47" at bounding box center [572, 129] width 9 height 6
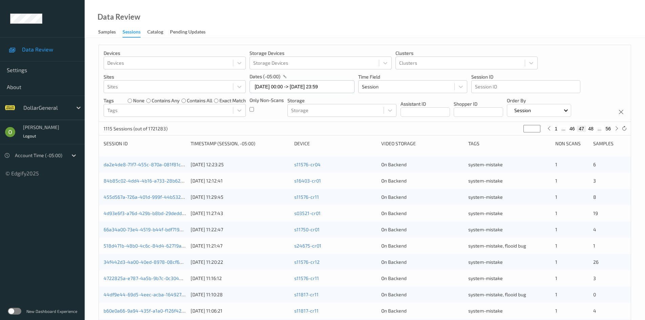
click at [587, 128] on button "48" at bounding box center [590, 129] width 9 height 6
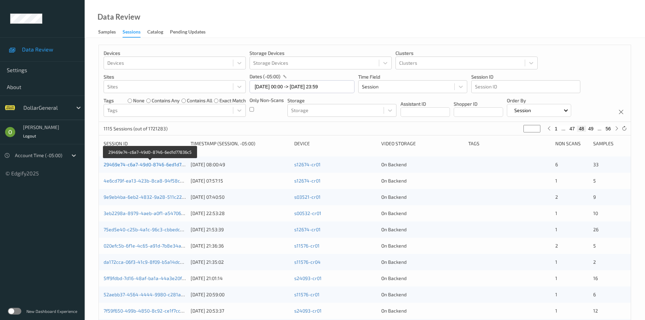
click at [163, 164] on link "29469e74-c6a7-49d0-8746-6ed1d77836c5" at bounding box center [151, 165] width 94 height 6
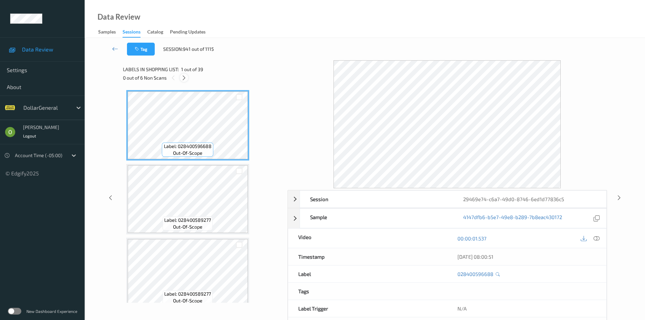
click at [188, 77] on div at bounding box center [184, 78] width 8 height 8
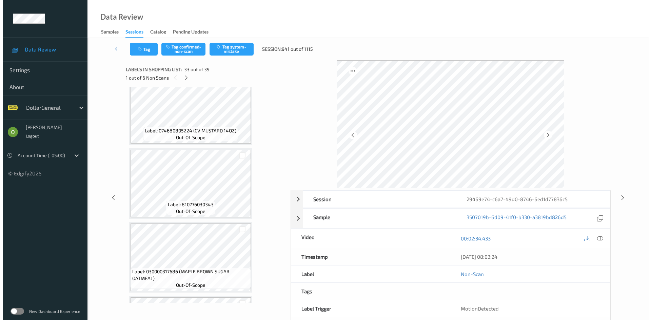
scroll to position [972, 0]
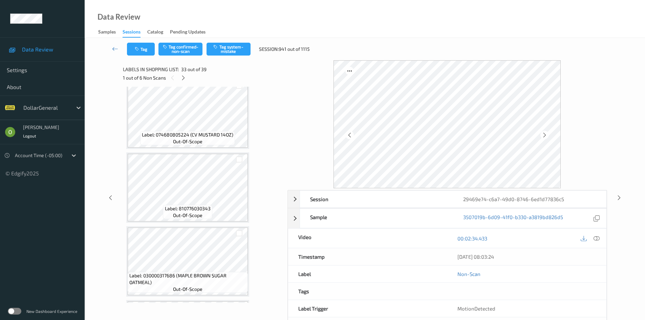
click at [596, 242] on div at bounding box center [597, 238] width 9 height 9
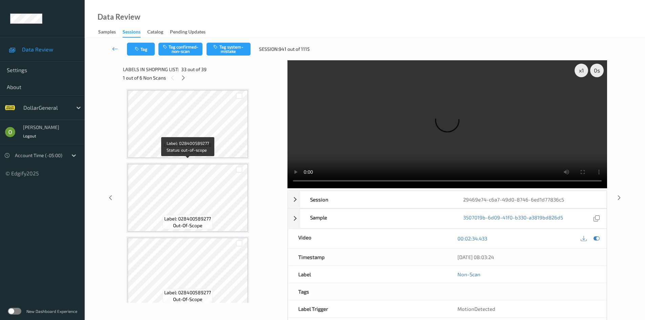
scroll to position [0, 0]
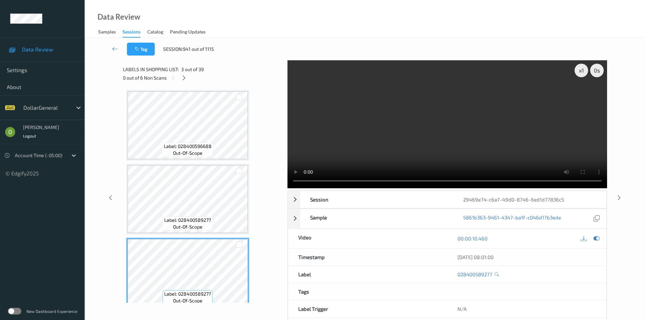
click at [354, 120] on video at bounding box center [448, 124] width 320 height 128
click at [580, 72] on div "x 1" at bounding box center [582, 71] width 14 height 14
click at [580, 73] on div "x 4" at bounding box center [582, 71] width 14 height 14
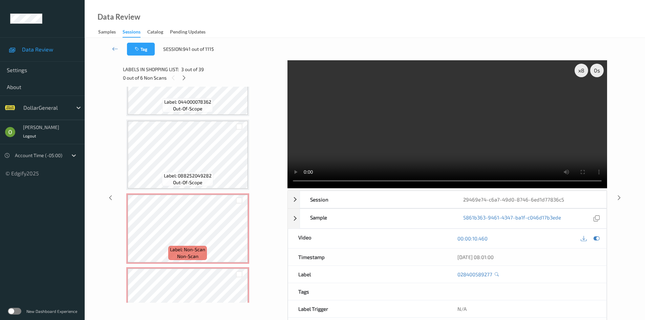
scroll to position [2236, 0]
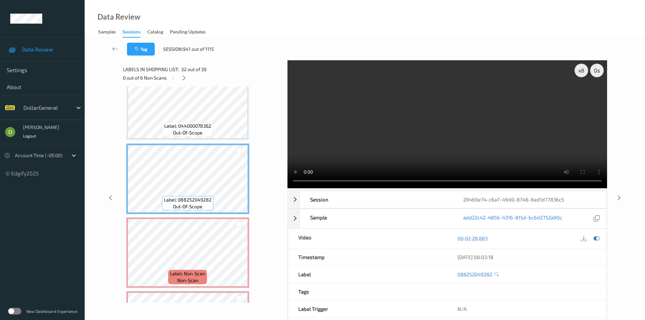
click at [349, 97] on video at bounding box center [448, 124] width 320 height 128
click at [386, 129] on video at bounding box center [448, 124] width 320 height 128
click at [415, 133] on video at bounding box center [448, 124] width 320 height 128
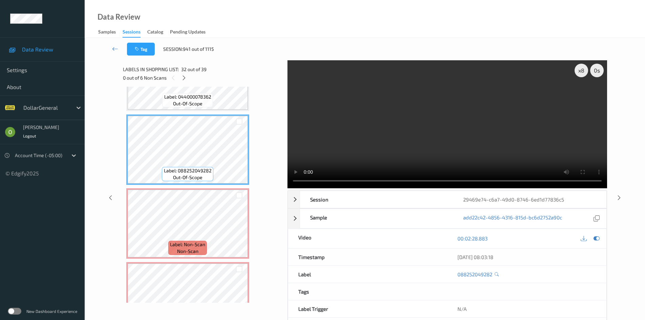
scroll to position [2338, 0]
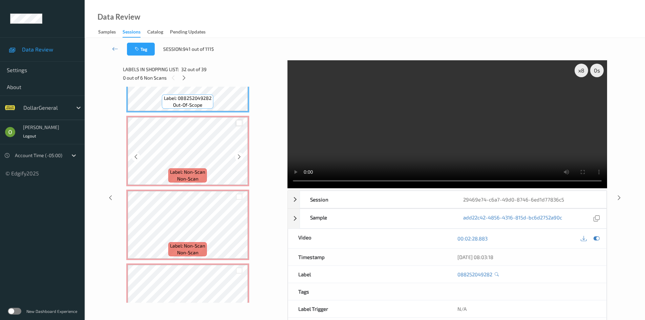
click at [240, 124] on div at bounding box center [239, 123] width 6 height 6
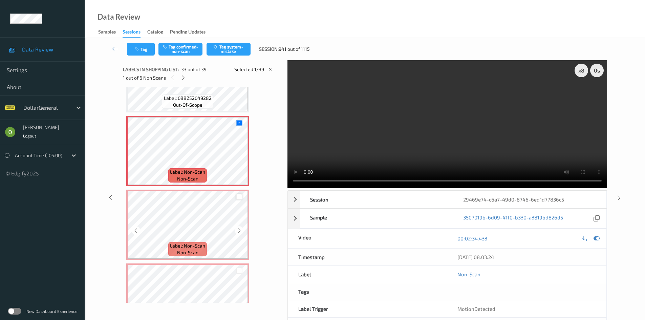
click at [241, 198] on div at bounding box center [239, 197] width 6 height 6
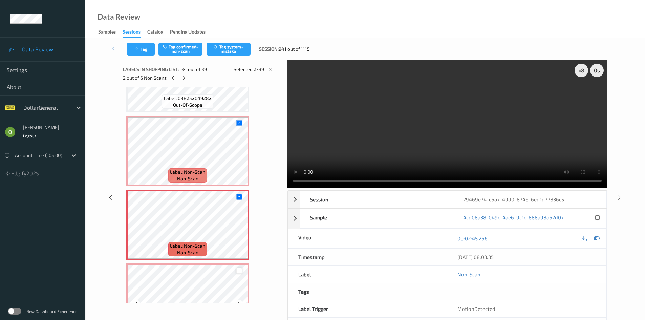
click at [240, 269] on div at bounding box center [239, 271] width 6 height 6
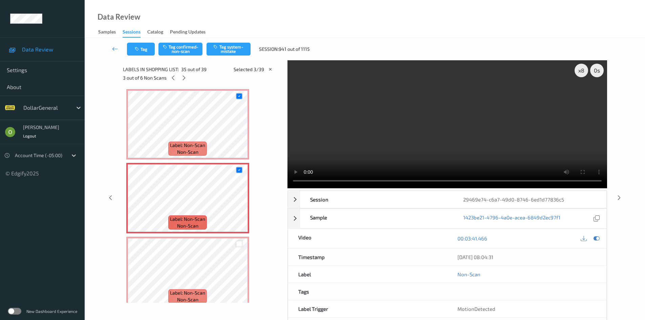
scroll to position [2439, 0]
click at [241, 243] on div at bounding box center [239, 243] width 6 height 6
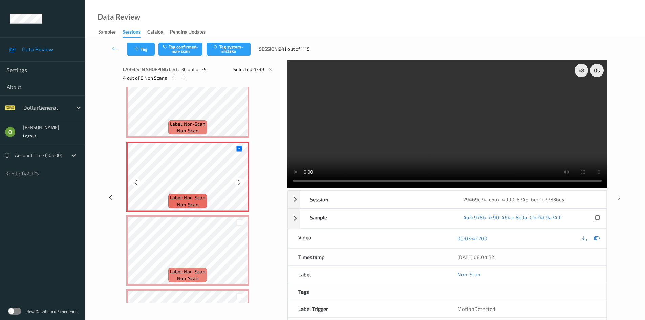
scroll to position [2575, 0]
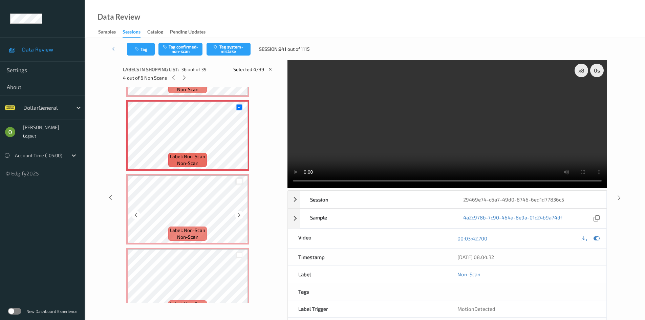
click at [239, 181] on div at bounding box center [239, 181] width 6 height 6
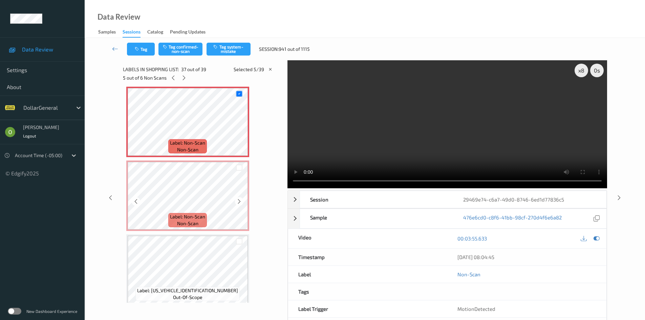
scroll to position [2668, 0]
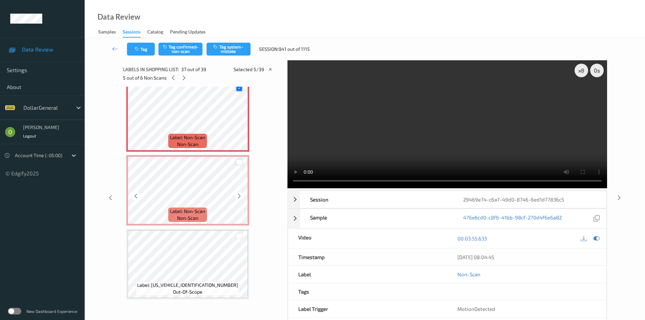
click at [240, 163] on div at bounding box center [239, 162] width 6 height 6
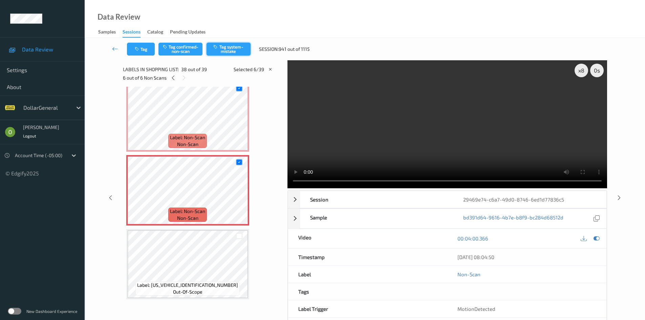
click at [228, 54] on button "Tag system-mistake" at bounding box center [229, 49] width 44 height 13
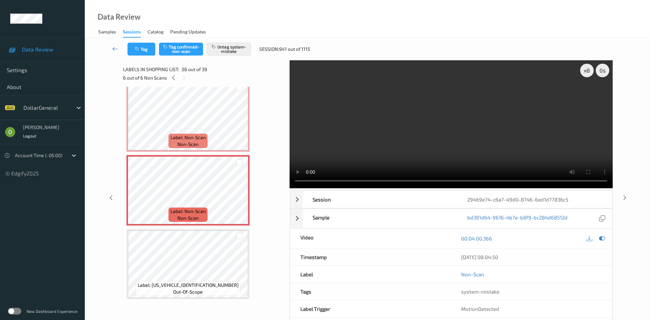
click at [116, 51] on icon at bounding box center [115, 48] width 6 height 7
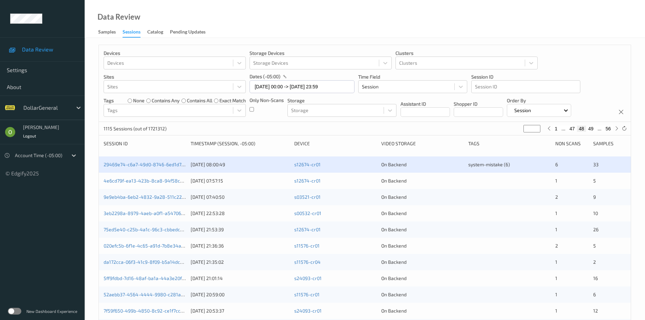
click at [483, 178] on div at bounding box center [510, 181] width 82 height 7
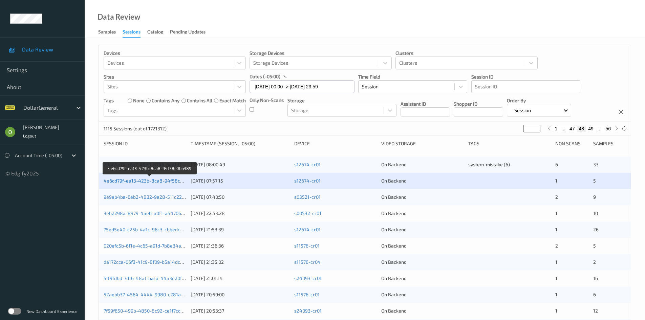
click at [162, 179] on link "4e6cd79f-ea13-423b-8ca8-94f58c0bb389" at bounding box center [150, 181] width 93 height 6
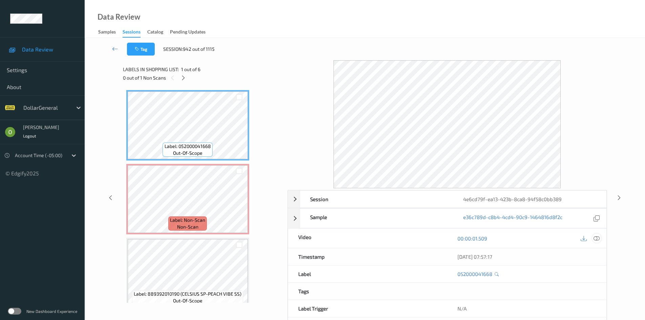
click at [595, 235] on div at bounding box center [597, 238] width 9 height 9
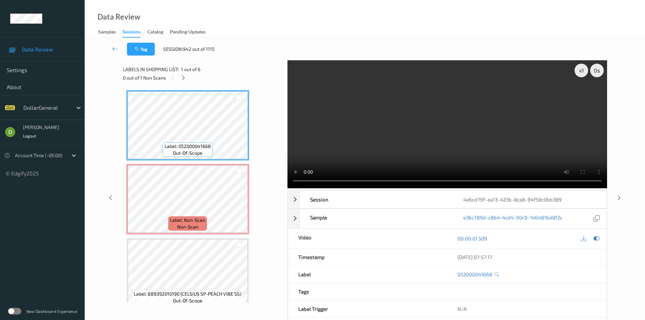
click at [414, 135] on video at bounding box center [448, 124] width 320 height 128
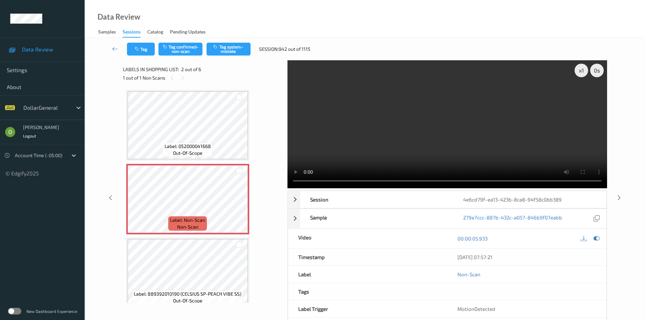
click at [407, 125] on video at bounding box center [448, 124] width 320 height 128
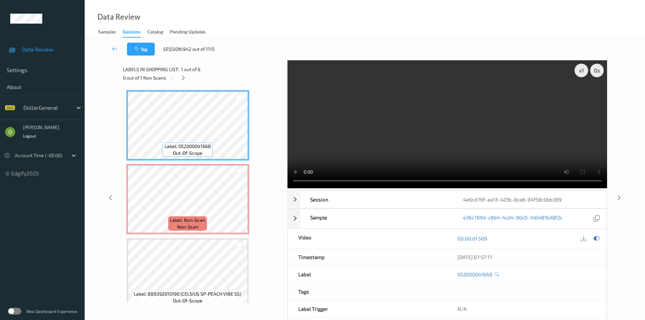
click at [419, 120] on video at bounding box center [448, 124] width 320 height 128
click at [583, 66] on div "x 1" at bounding box center [582, 71] width 14 height 14
click at [297, 131] on video at bounding box center [448, 124] width 320 height 128
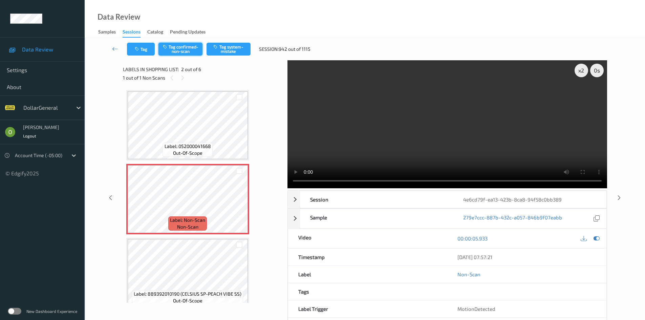
click at [183, 48] on button "Tag confirmed-non-scan" at bounding box center [181, 49] width 44 height 13
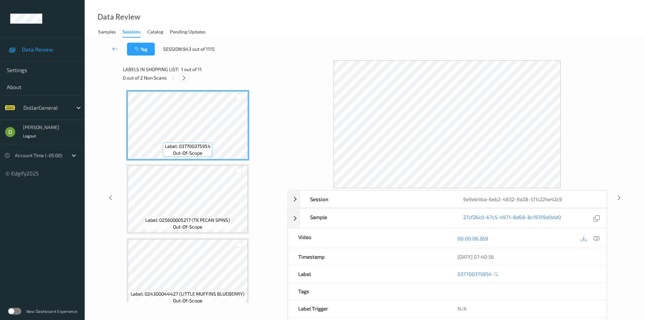
click at [182, 76] on icon at bounding box center [184, 78] width 6 height 6
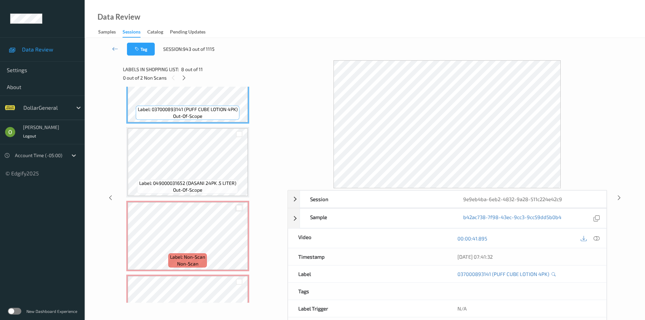
scroll to position [594, 0]
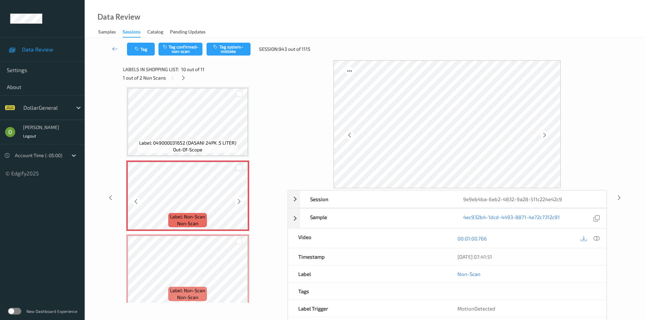
click at [241, 167] on div at bounding box center [239, 168] width 6 height 6
click at [242, 241] on div at bounding box center [239, 242] width 6 height 6
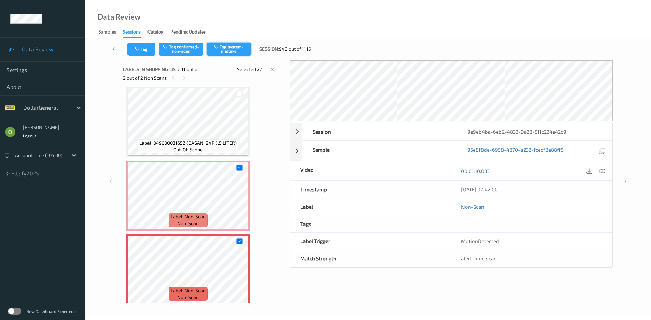
click at [235, 50] on button "Tag system-mistake" at bounding box center [229, 49] width 44 height 13
click at [113, 48] on icon at bounding box center [115, 48] width 6 height 7
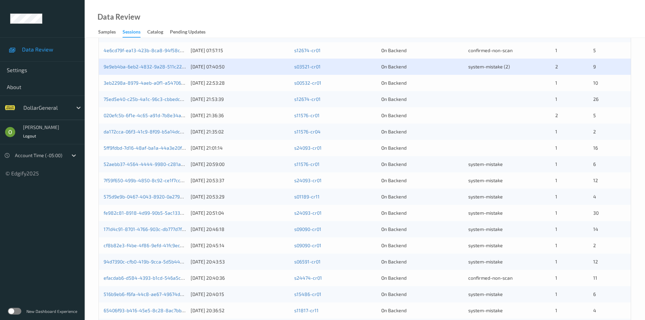
scroll to position [136, 0]
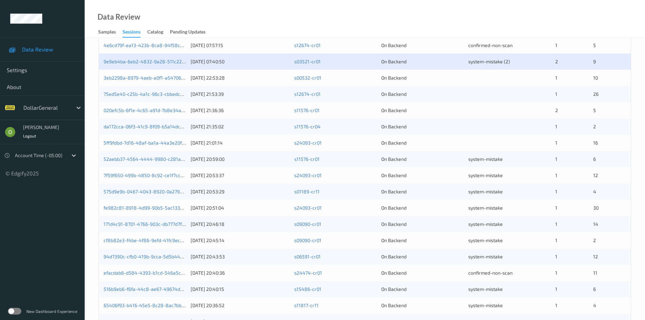
click at [488, 82] on div "3eb2298a-8979-4aeb-a0f1-a54706230949 [DATE] 22:53:28 s00532-cr01 On Backend 1 10" at bounding box center [365, 78] width 532 height 16
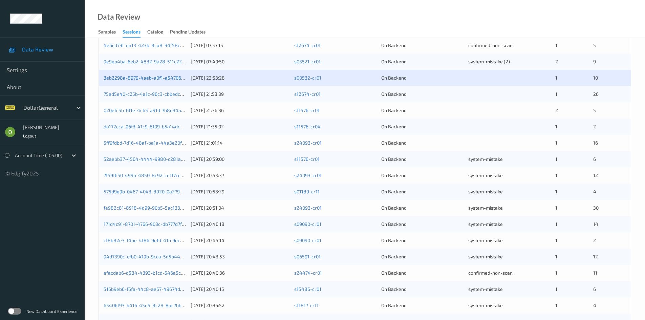
click at [170, 77] on link "3eb2298a-8979-4aeb-a0f1-a54706230949" at bounding box center [151, 78] width 94 height 6
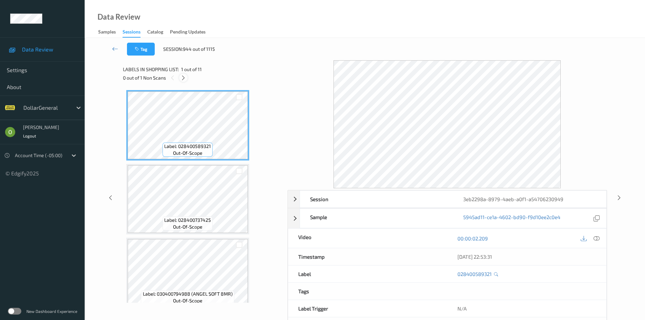
click at [180, 80] on div at bounding box center [183, 78] width 8 height 8
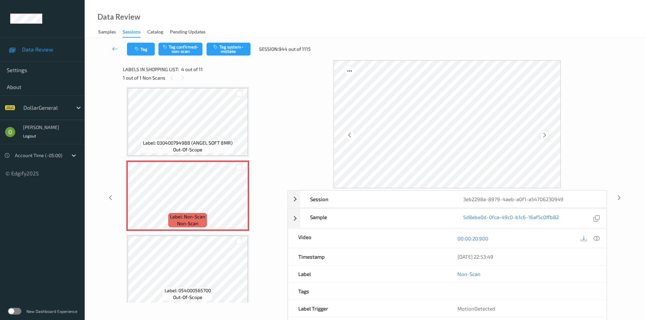
click at [545, 134] on icon at bounding box center [545, 135] width 6 height 6
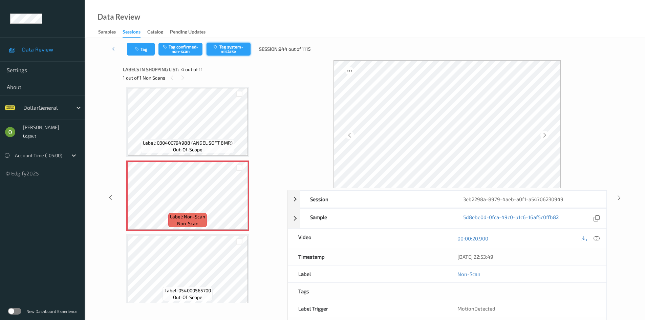
click at [244, 49] on button "Tag system-mistake" at bounding box center [229, 49] width 44 height 13
click at [115, 49] on icon at bounding box center [115, 48] width 6 height 7
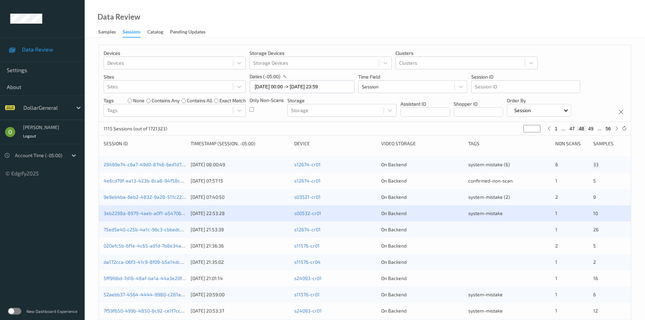
click at [490, 231] on div at bounding box center [510, 229] width 82 height 7
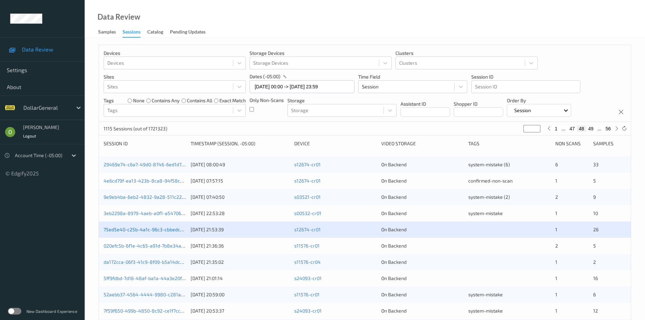
click at [144, 231] on link "75ed5e40-c25b-4a1c-96c3-cbbedc3a2967" at bounding box center [150, 230] width 92 height 6
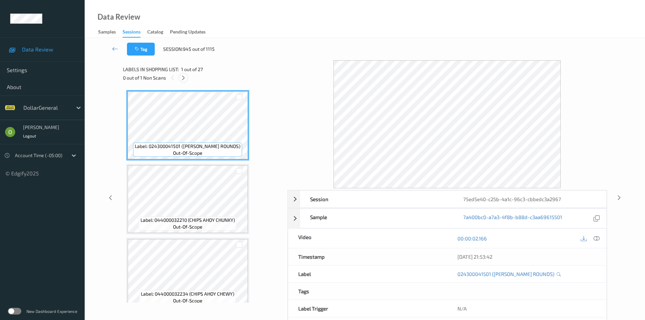
click at [181, 80] on icon at bounding box center [184, 78] width 6 height 6
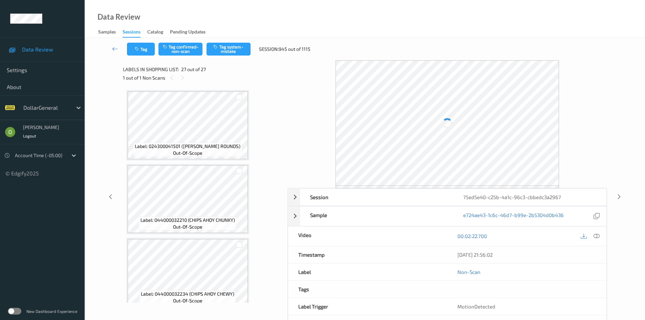
scroll to position [1781, 0]
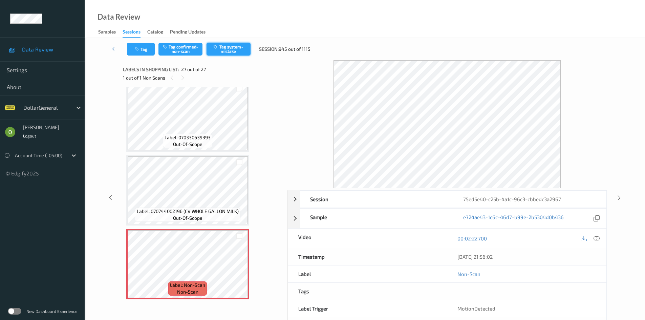
click at [212, 48] on button "Tag system-mistake" at bounding box center [229, 49] width 44 height 13
click at [114, 55] on link at bounding box center [115, 49] width 24 height 13
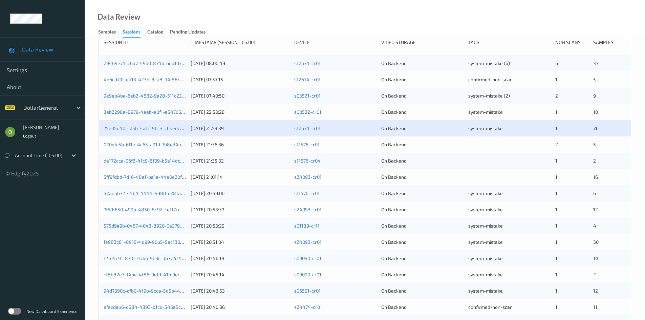
scroll to position [136, 0]
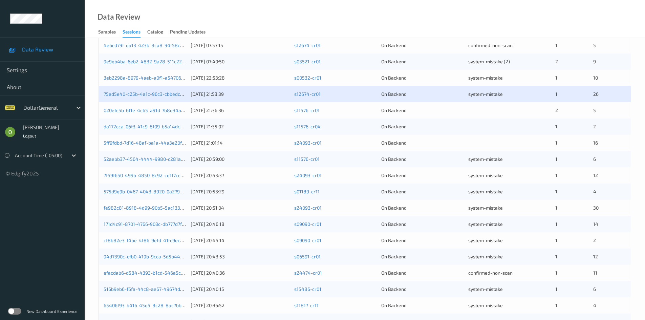
click at [483, 106] on div "020efc5b-6f1e-4c65-a91d-7b8e34a78241 [DATE] 21:36:36 s11576-cr01 On Backend 2 5" at bounding box center [365, 110] width 532 height 16
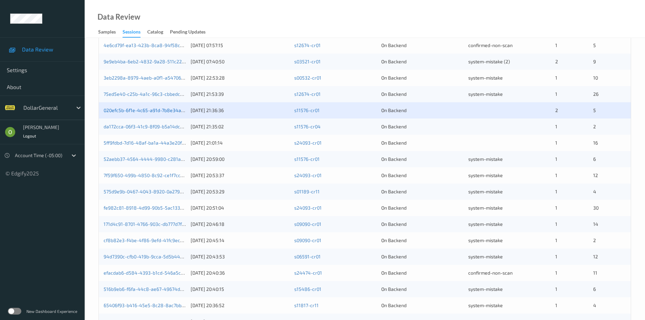
click at [151, 113] on link "020efc5b-6f1e-4c65-a91d-7b8e34a78241" at bounding box center [149, 110] width 91 height 6
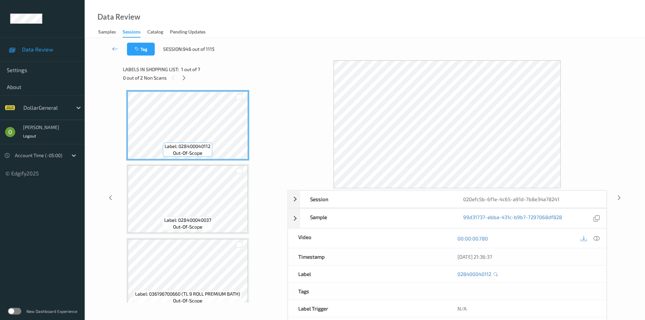
click at [180, 77] on div "0 out of 2 Non Scans" at bounding box center [203, 78] width 160 height 8
click at [186, 78] on icon at bounding box center [184, 78] width 6 height 6
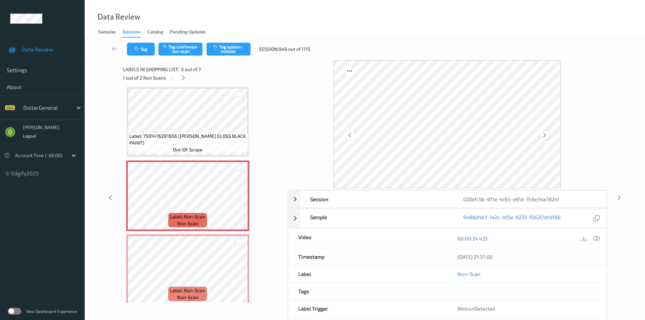
click at [544, 133] on icon at bounding box center [545, 135] width 6 height 6
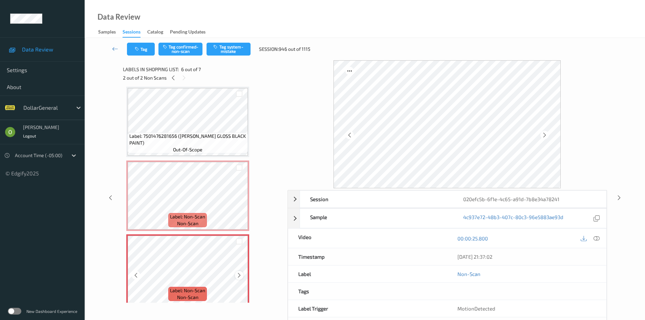
click at [236, 275] on icon at bounding box center [239, 275] width 6 height 6
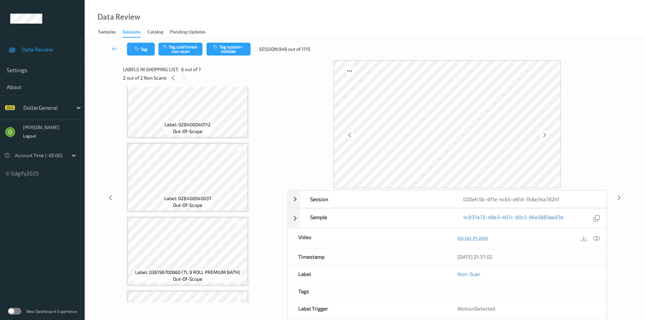
scroll to position [0, 0]
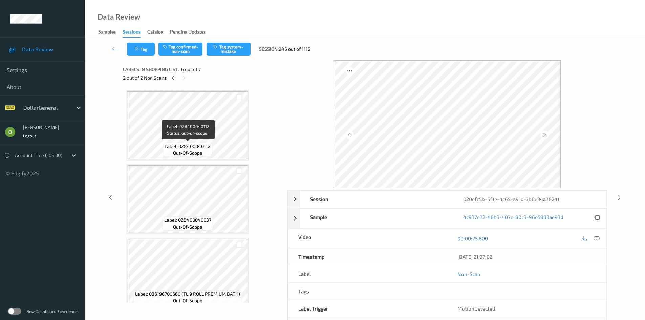
click at [198, 145] on span "Label: 028400040112" at bounding box center [188, 146] width 46 height 7
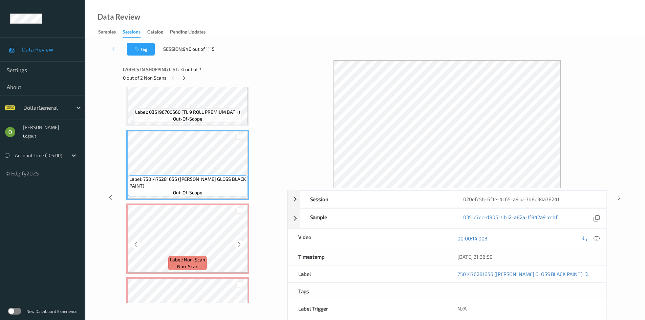
scroll to position [203, 0]
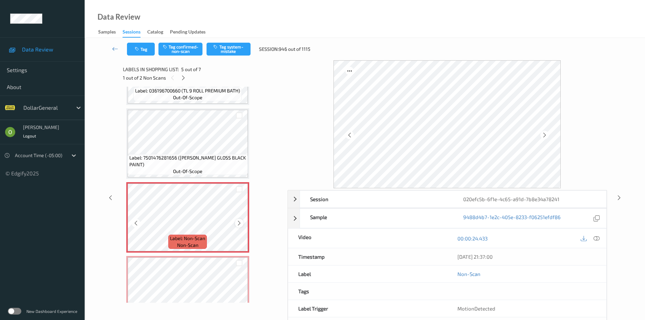
click at [240, 227] on div at bounding box center [239, 223] width 8 height 8
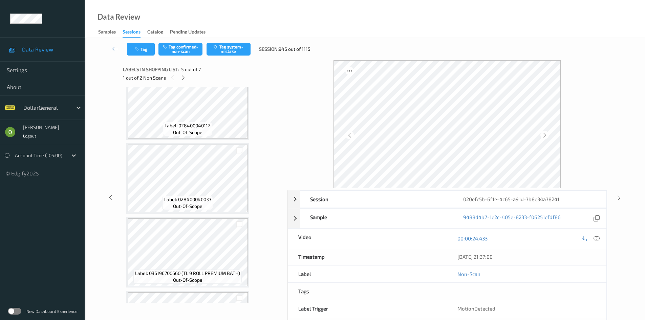
scroll to position [0, 0]
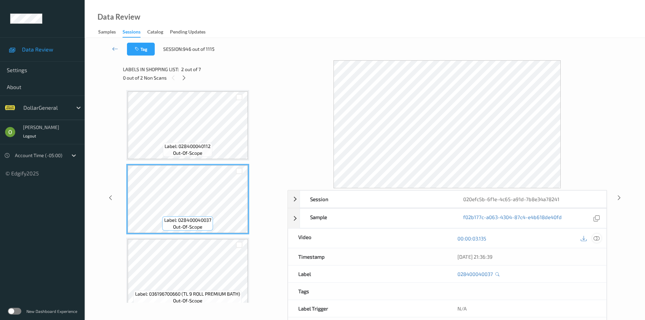
click at [594, 241] on icon at bounding box center [597, 238] width 6 height 6
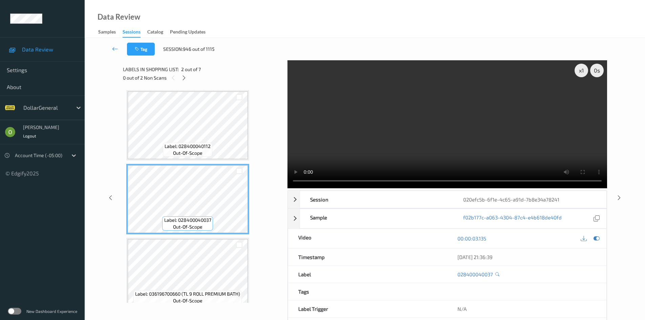
click at [348, 130] on video at bounding box center [448, 124] width 320 height 128
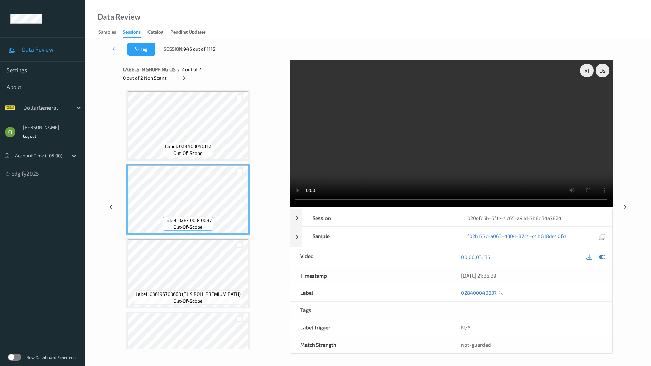
click at [348, 160] on video at bounding box center [450, 133] width 323 height 146
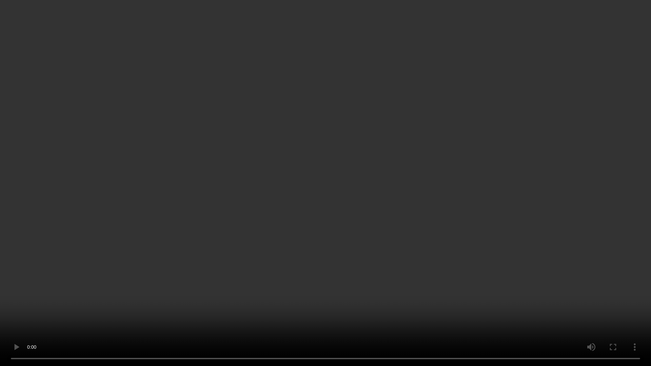
click at [412, 158] on video at bounding box center [325, 183] width 651 height 366
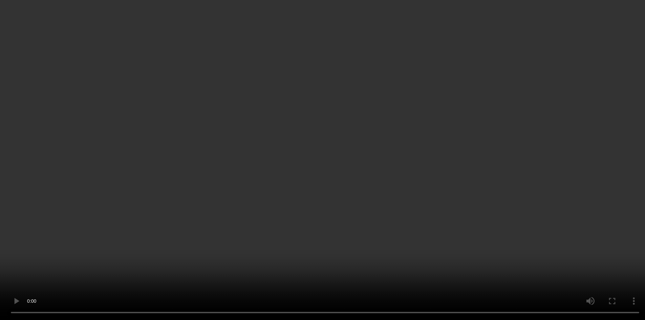
click at [584, 73] on div "x 1" at bounding box center [582, 71] width 14 height 14
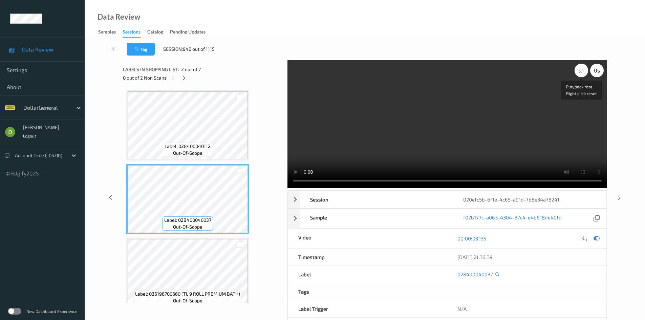
click at [584, 73] on div "x 1" at bounding box center [582, 71] width 14 height 14
click at [540, 102] on video at bounding box center [448, 124] width 320 height 128
drag, startPoint x: 540, startPoint y: 102, endPoint x: 540, endPoint y: 132, distance: 29.8
click at [540, 102] on video at bounding box center [448, 124] width 320 height 128
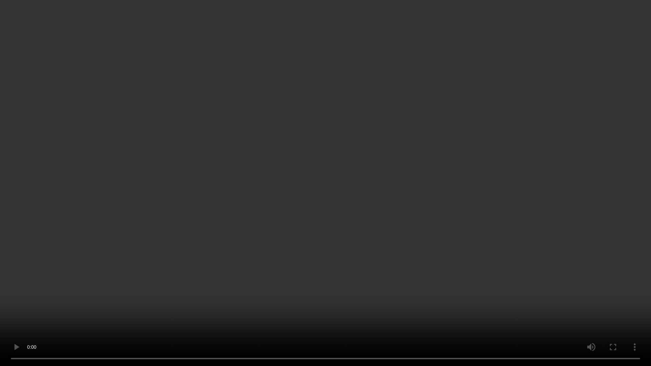
click at [301, 135] on video at bounding box center [325, 183] width 651 height 366
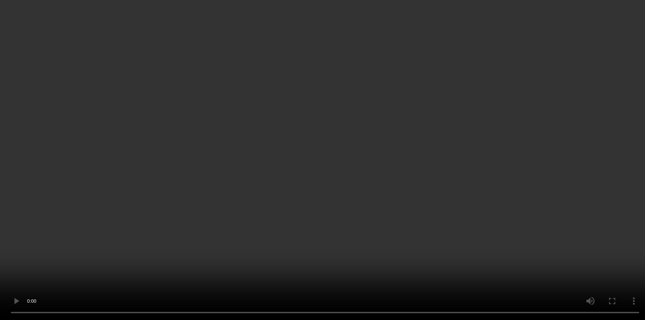
click at [338, 79] on video at bounding box center [322, 160] width 645 height 320
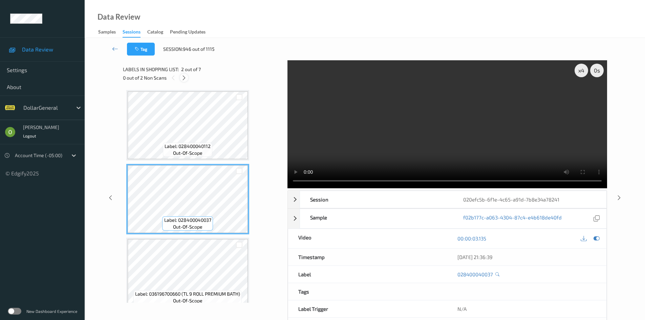
click at [184, 79] on icon at bounding box center [184, 78] width 6 height 6
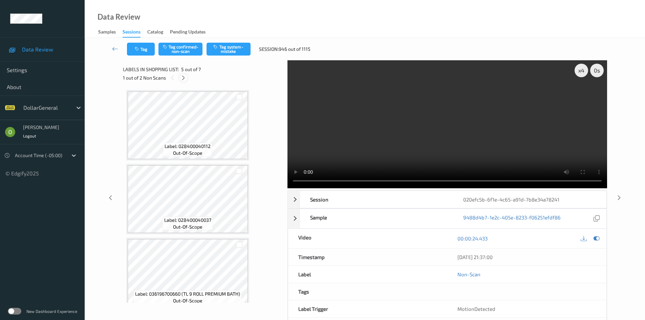
scroll to position [225, 0]
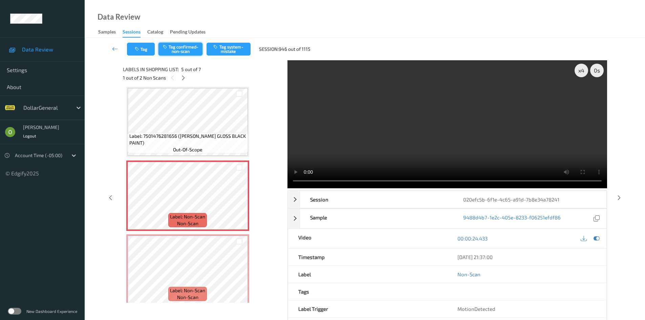
click at [188, 44] on button "Tag confirmed-non-scan" at bounding box center [181, 49] width 44 height 13
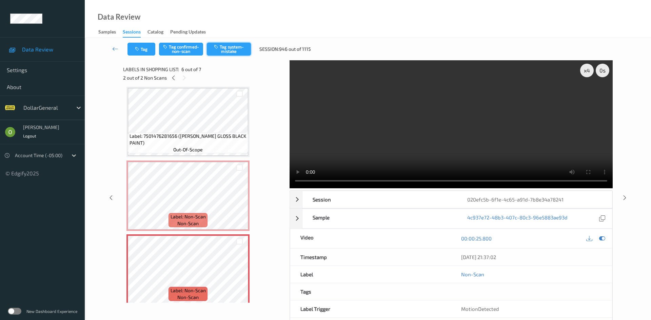
click at [235, 44] on button "Tag system-mistake" at bounding box center [229, 49] width 44 height 13
click at [120, 45] on link at bounding box center [115, 49] width 24 height 13
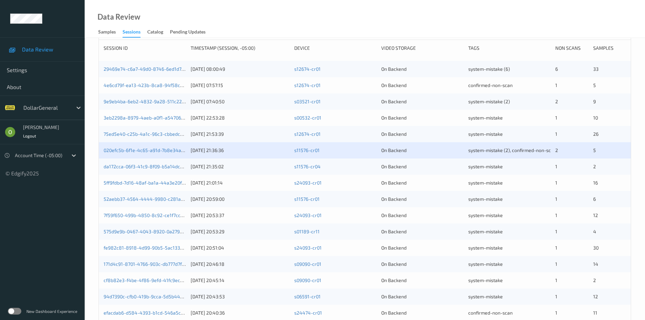
scroll to position [102, 0]
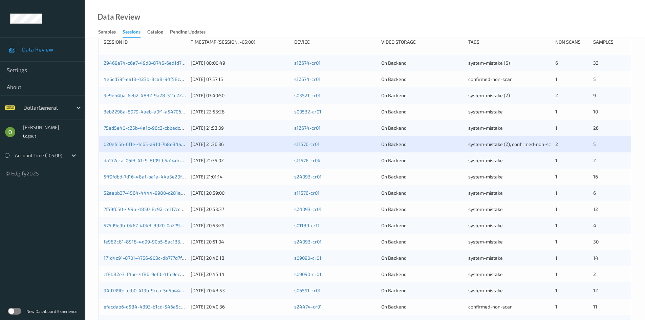
click at [145, 147] on div "020efc5b-6f1e-4c65-a91d-7b8e34a78241" at bounding box center [145, 144] width 82 height 7
click at [145, 137] on div "020efc5b-6f1e-4c65-a91d-7b8e34a78241 [DATE] 21:36:36 s11576-cr01 On Backend sys…" at bounding box center [365, 144] width 532 height 16
click at [148, 140] on div "020efc5b-6f1e-4c65-a91d-7b8e34a78241 [DATE] 21:36:36 s11576-cr01 On Backend sys…" at bounding box center [365, 144] width 532 height 16
click at [152, 143] on link "020efc5b-6f1e-4c65-a91d-7b8e34a78241" at bounding box center [149, 144] width 91 height 6
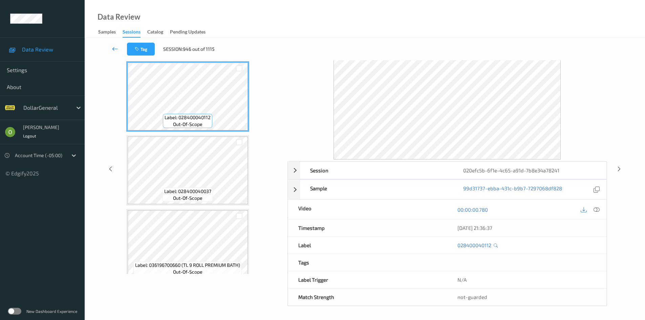
click at [121, 47] on link at bounding box center [115, 49] width 24 height 13
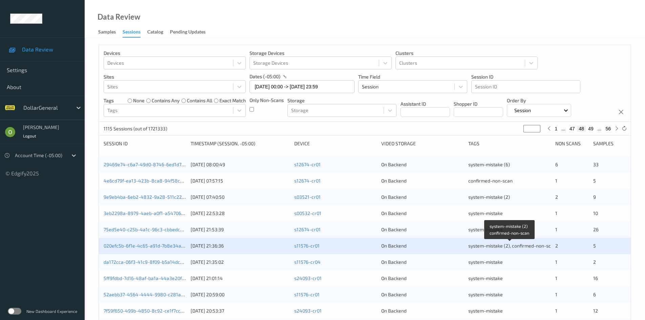
click at [509, 247] on span "system-mistake (2), confirmed-non-scan" at bounding box center [513, 246] width 88 height 6
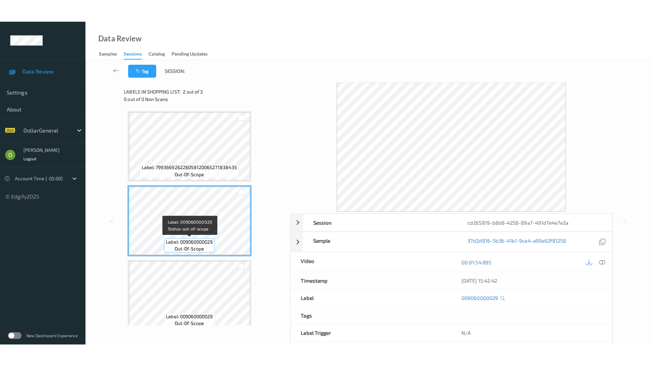
scroll to position [9, 0]
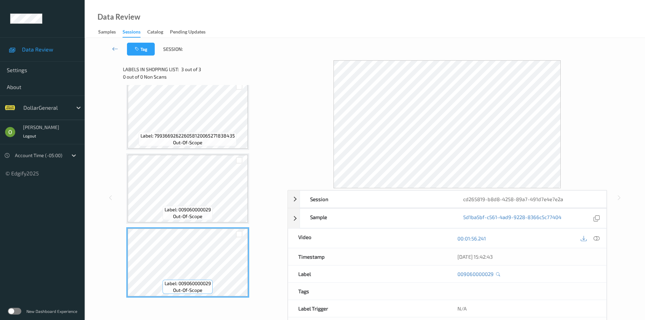
click at [599, 246] on div "00:01:56.241" at bounding box center [527, 238] width 159 height 19
click at [594, 240] on div at bounding box center [597, 238] width 9 height 9
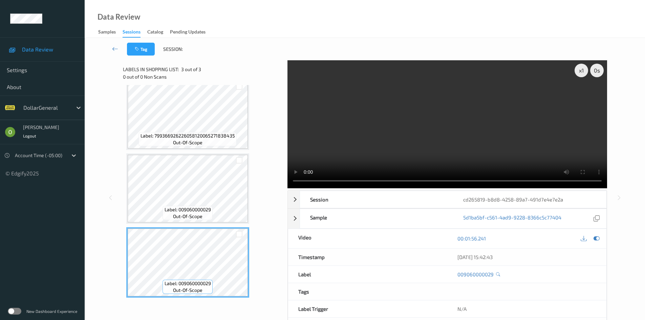
click at [414, 135] on video at bounding box center [448, 124] width 320 height 128
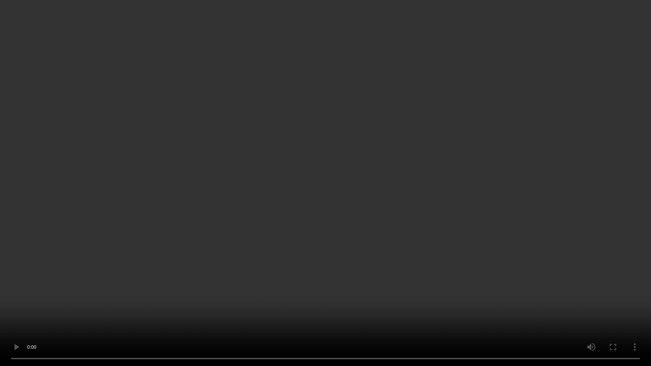
click at [414, 164] on video at bounding box center [325, 183] width 651 height 366
click at [523, 147] on video at bounding box center [325, 183] width 651 height 366
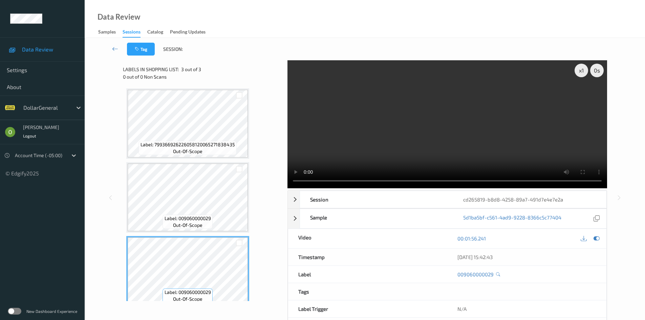
click at [463, 132] on video at bounding box center [448, 124] width 320 height 128
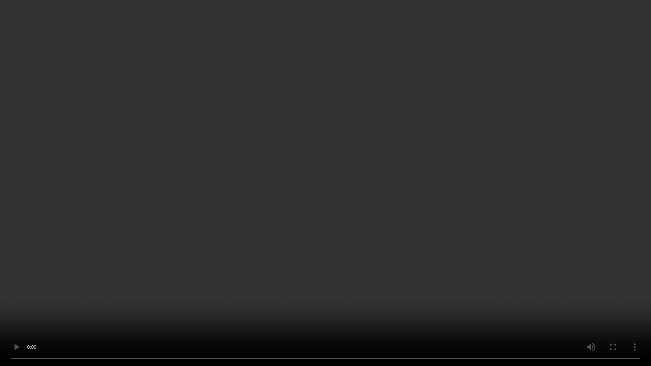
click at [463, 162] on video at bounding box center [325, 183] width 651 height 366
click at [430, 188] on video at bounding box center [325, 183] width 651 height 366
click at [411, 167] on video at bounding box center [325, 183] width 651 height 366
click at [473, 109] on video at bounding box center [325, 183] width 651 height 366
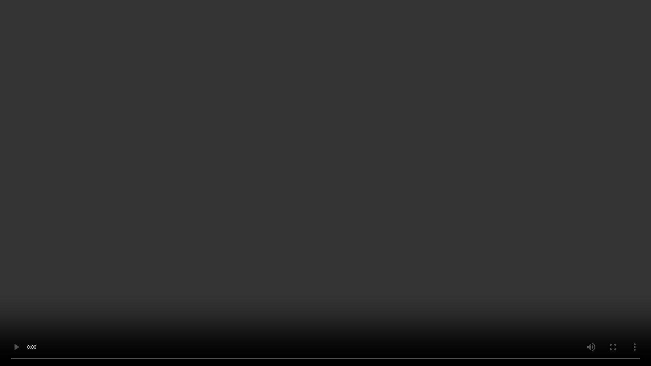
click at [473, 109] on video at bounding box center [325, 183] width 651 height 366
click at [513, 120] on video at bounding box center [325, 183] width 651 height 366
